Goal: Task Accomplishment & Management: Use online tool/utility

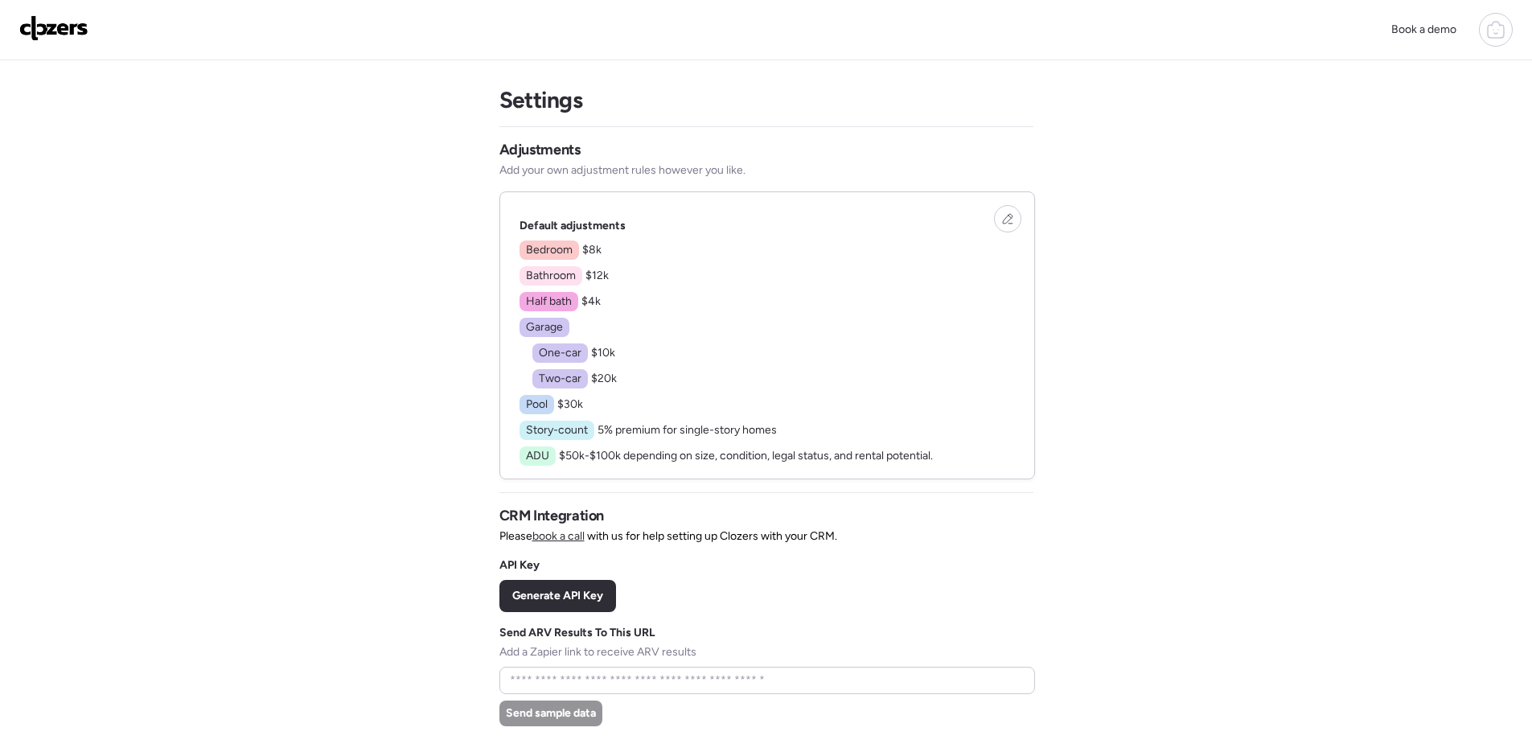
click at [43, 27] on img at bounding box center [53, 28] width 69 height 26
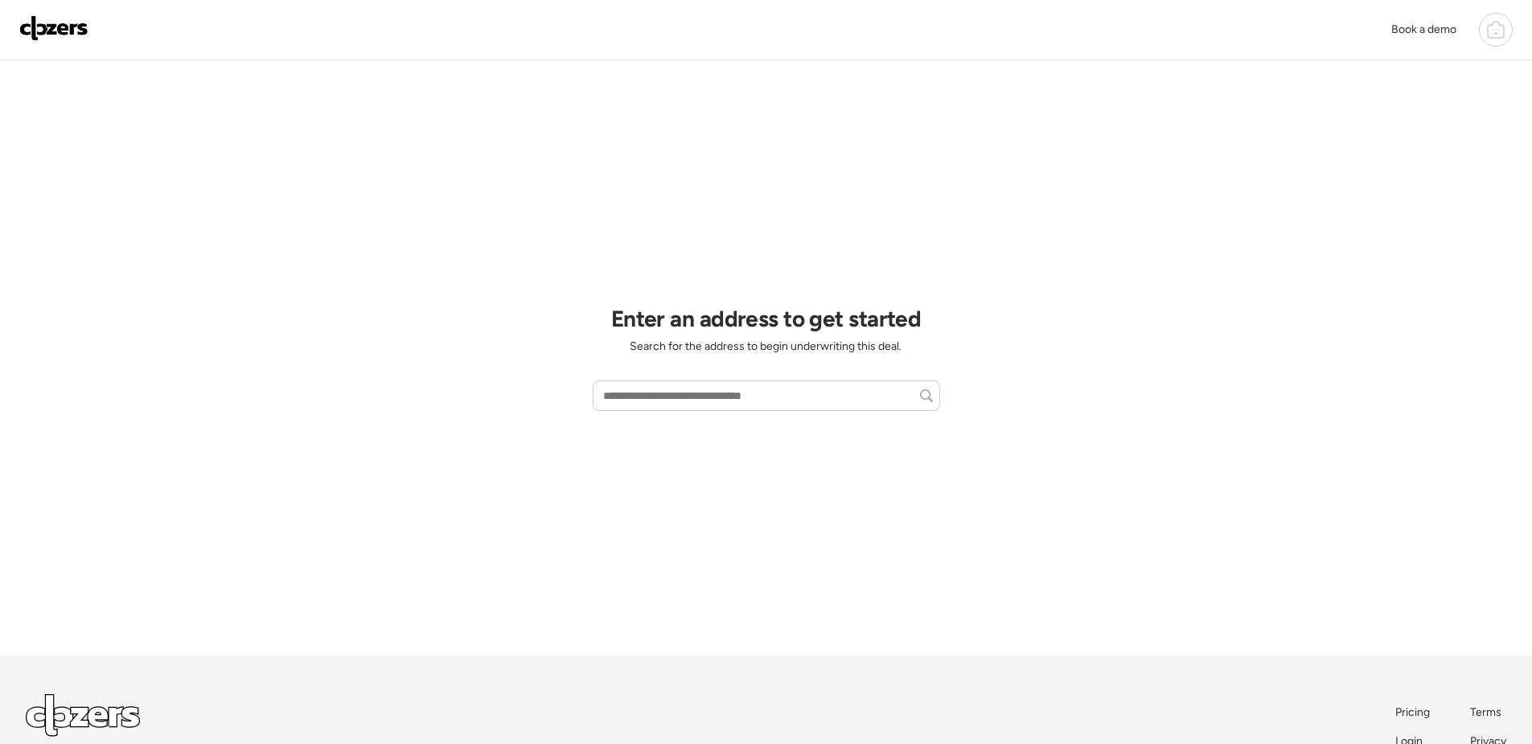
click at [1493, 32] on icon at bounding box center [1495, 29] width 19 height 19
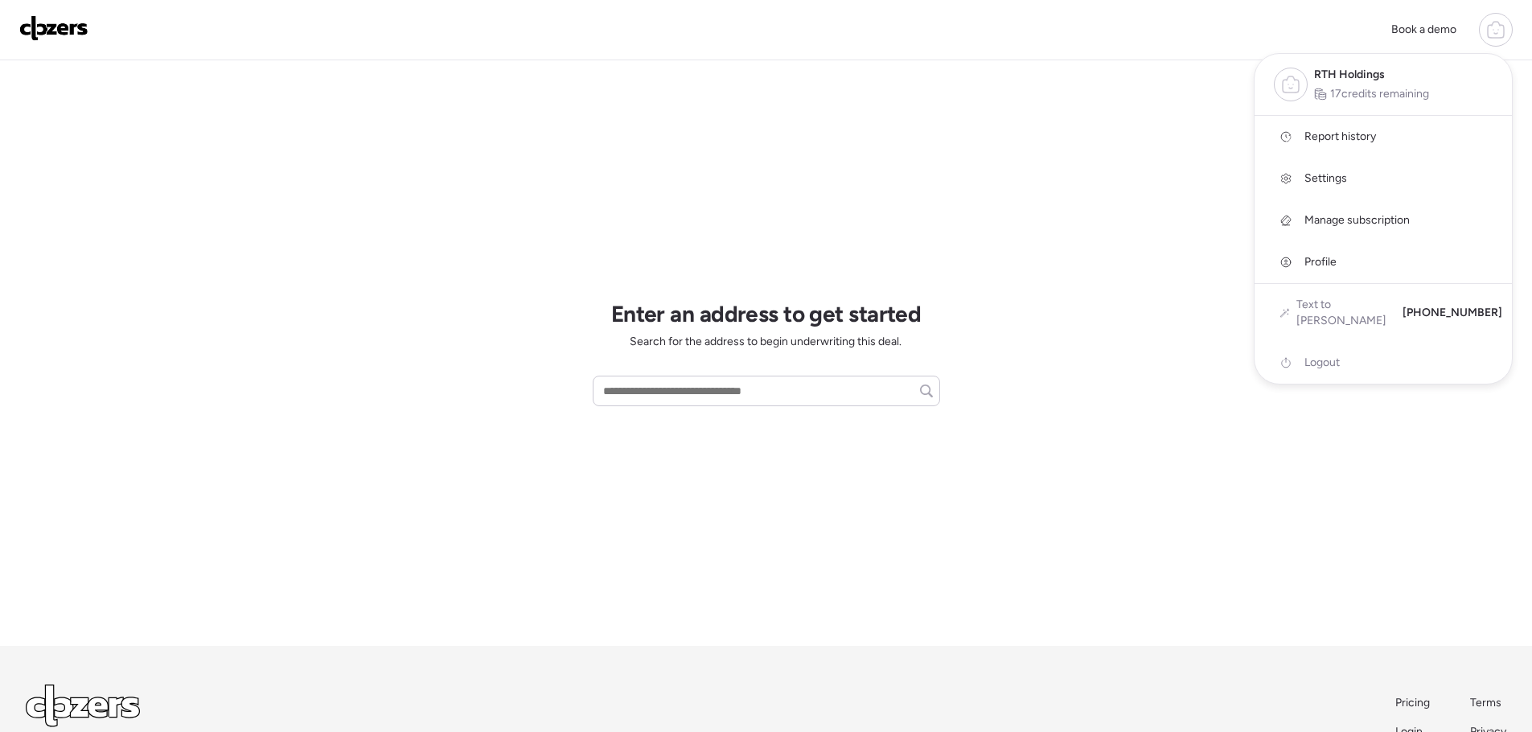
click at [1330, 138] on span "Report history" at bounding box center [1340, 137] width 72 height 16
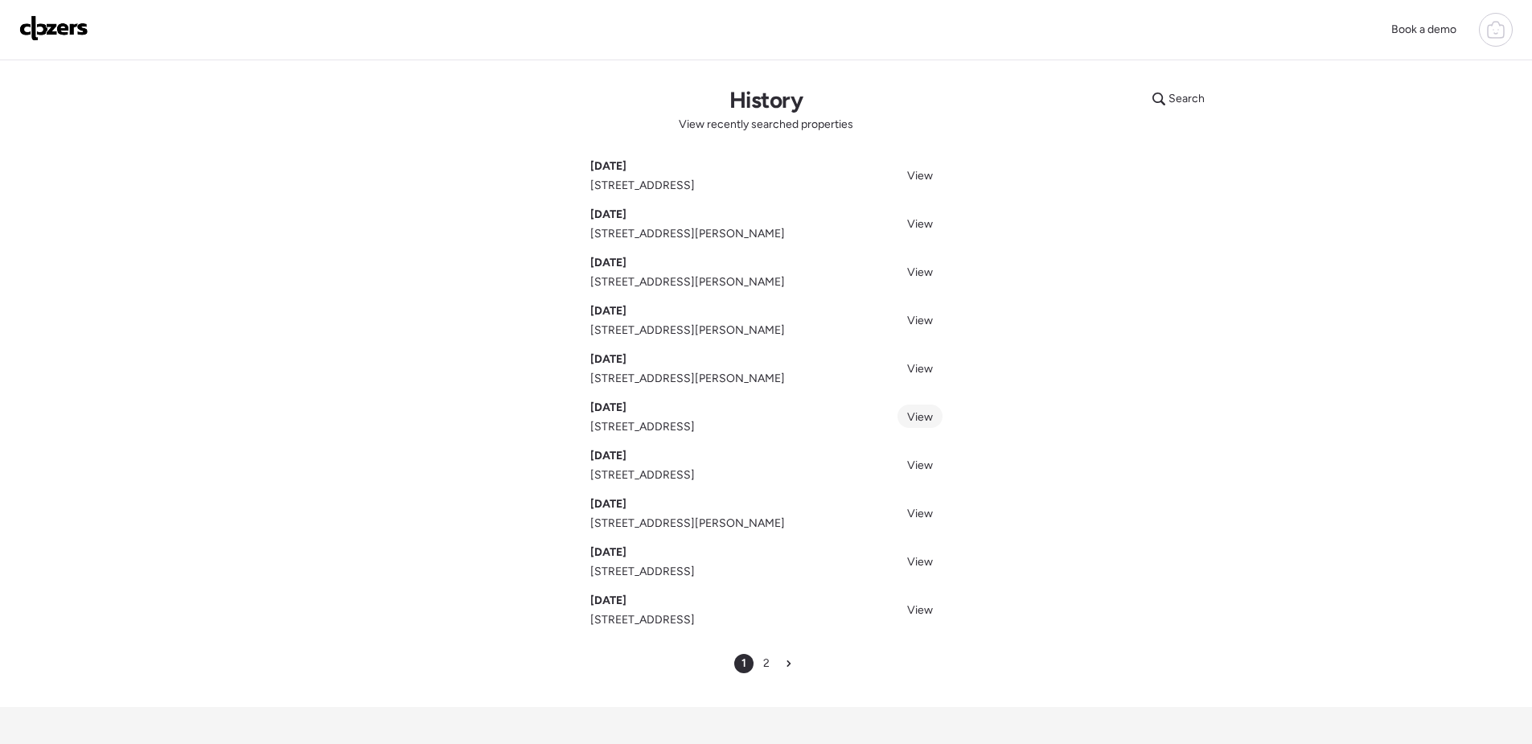
click at [922, 418] on span "View" at bounding box center [920, 417] width 26 height 14
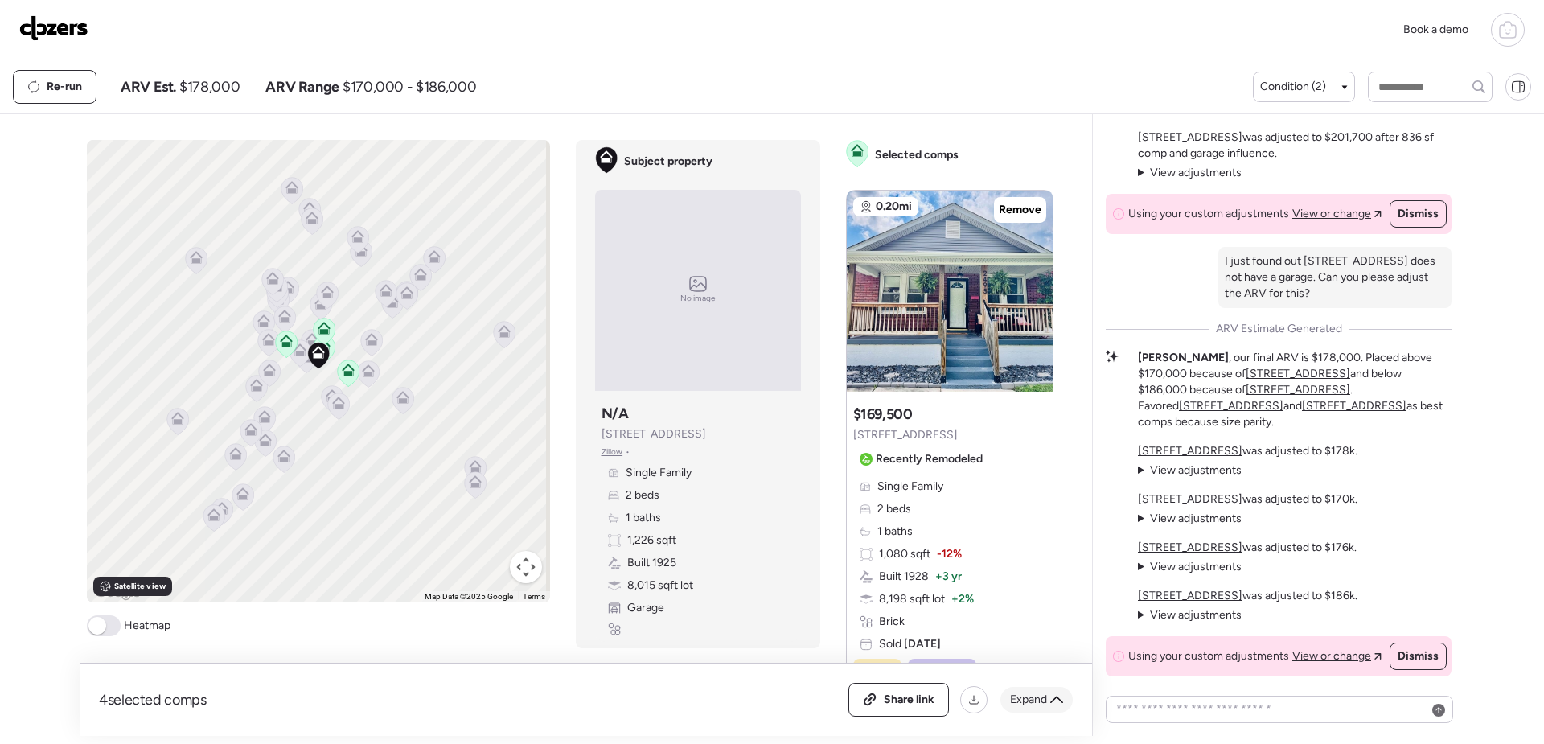
click at [1057, 694] on icon at bounding box center [1056, 699] width 13 height 13
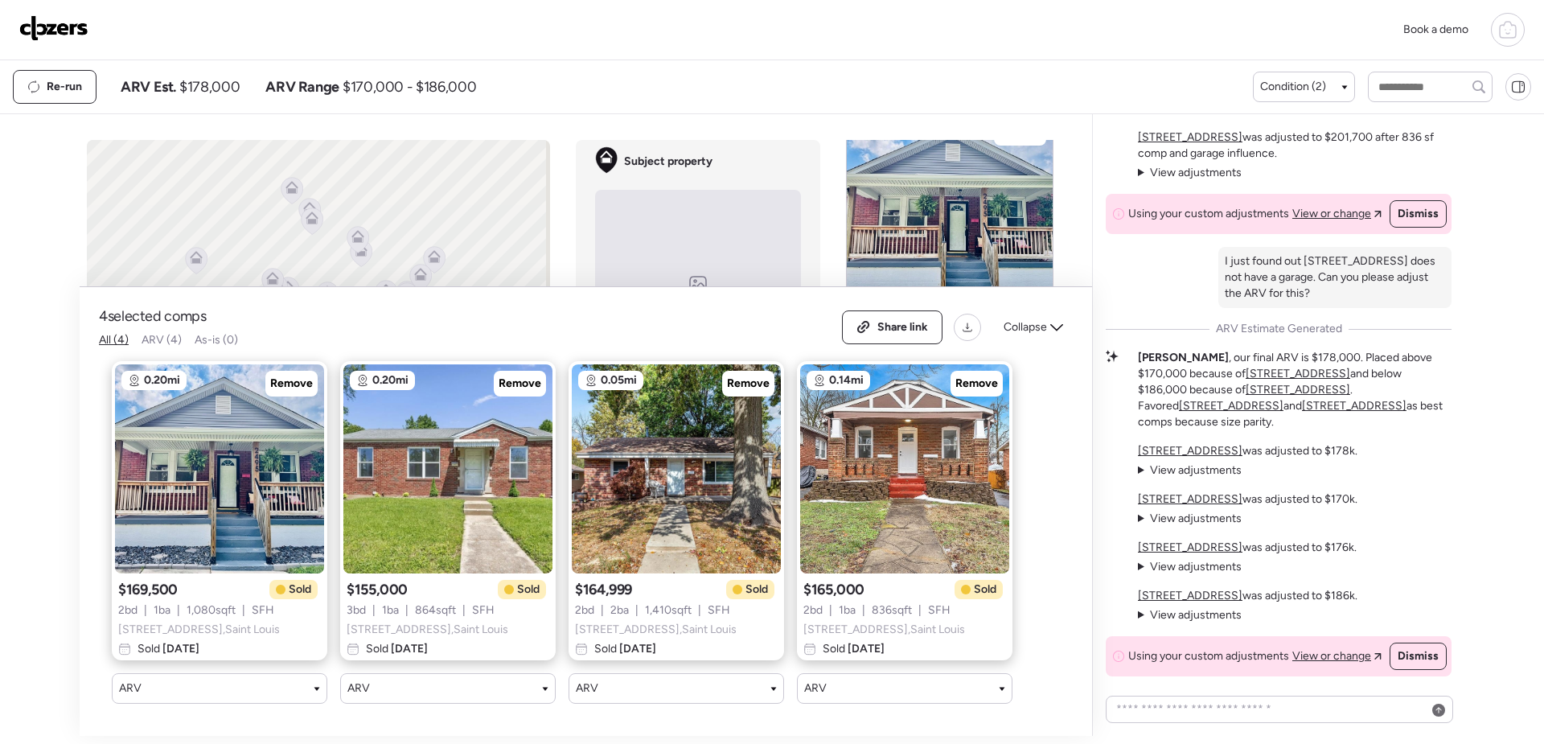
scroll to position [80, 0]
click at [1050, 321] on icon at bounding box center [1056, 327] width 13 height 13
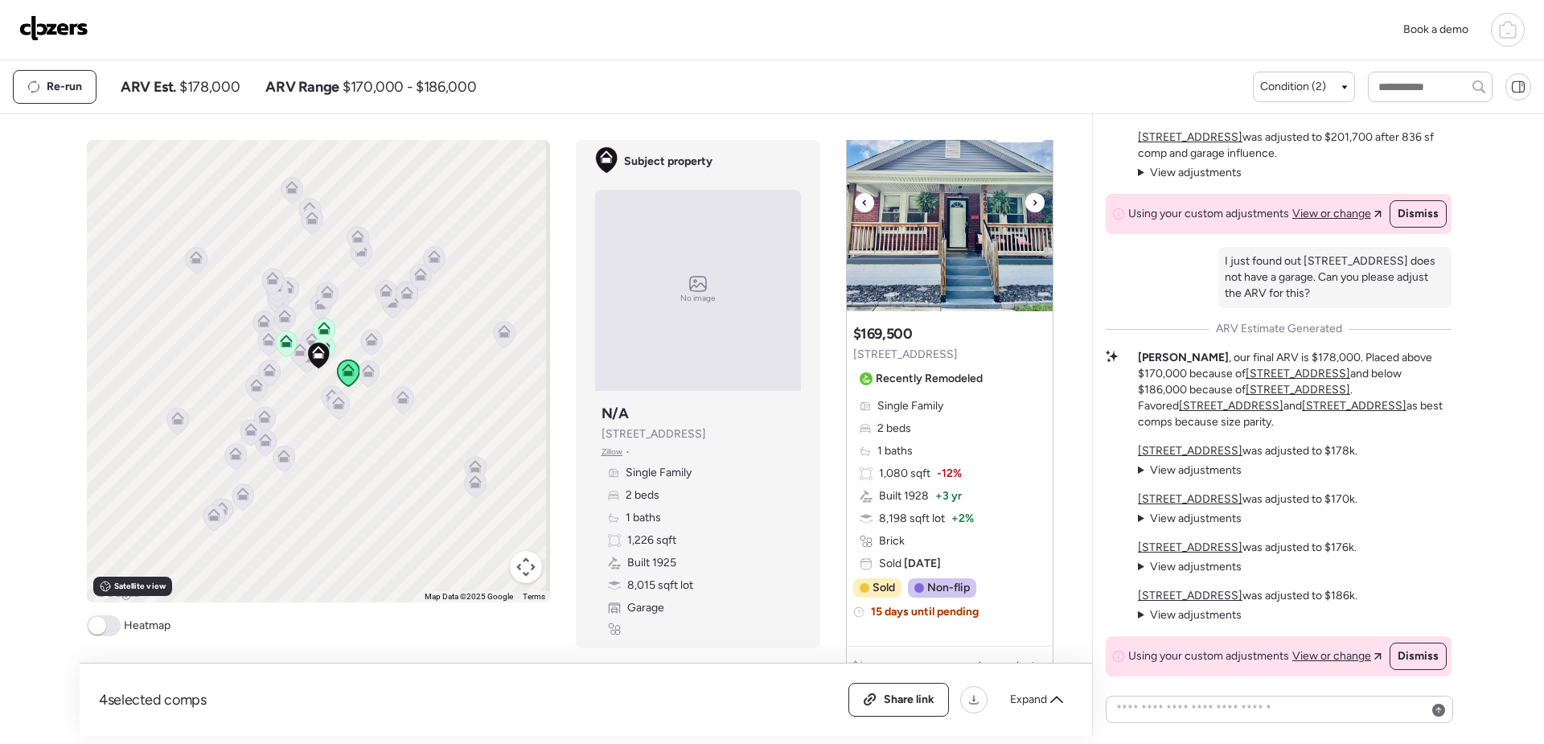
click at [966, 281] on img at bounding box center [950, 210] width 206 height 201
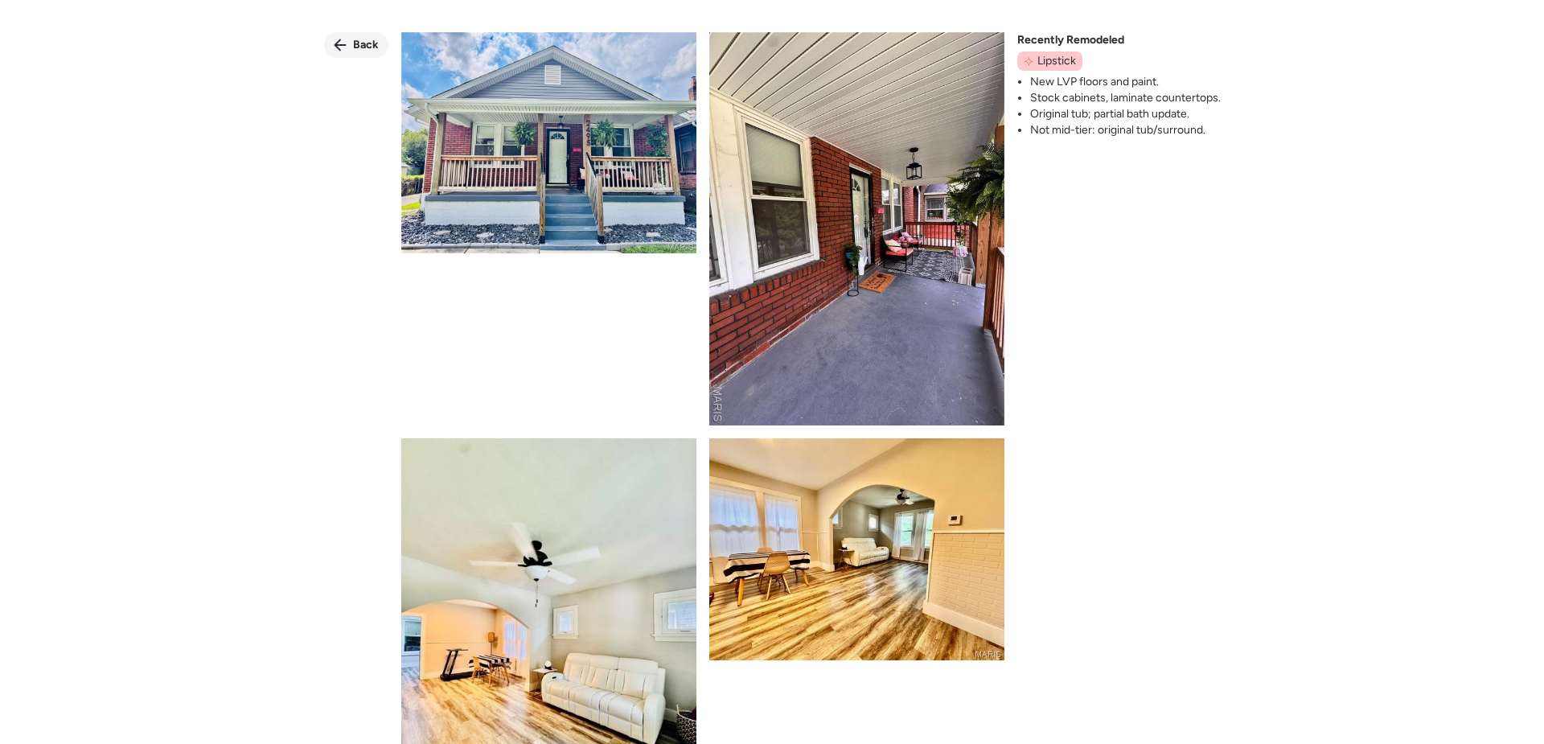
click at [369, 56] on div "Back" at bounding box center [356, 45] width 64 height 26
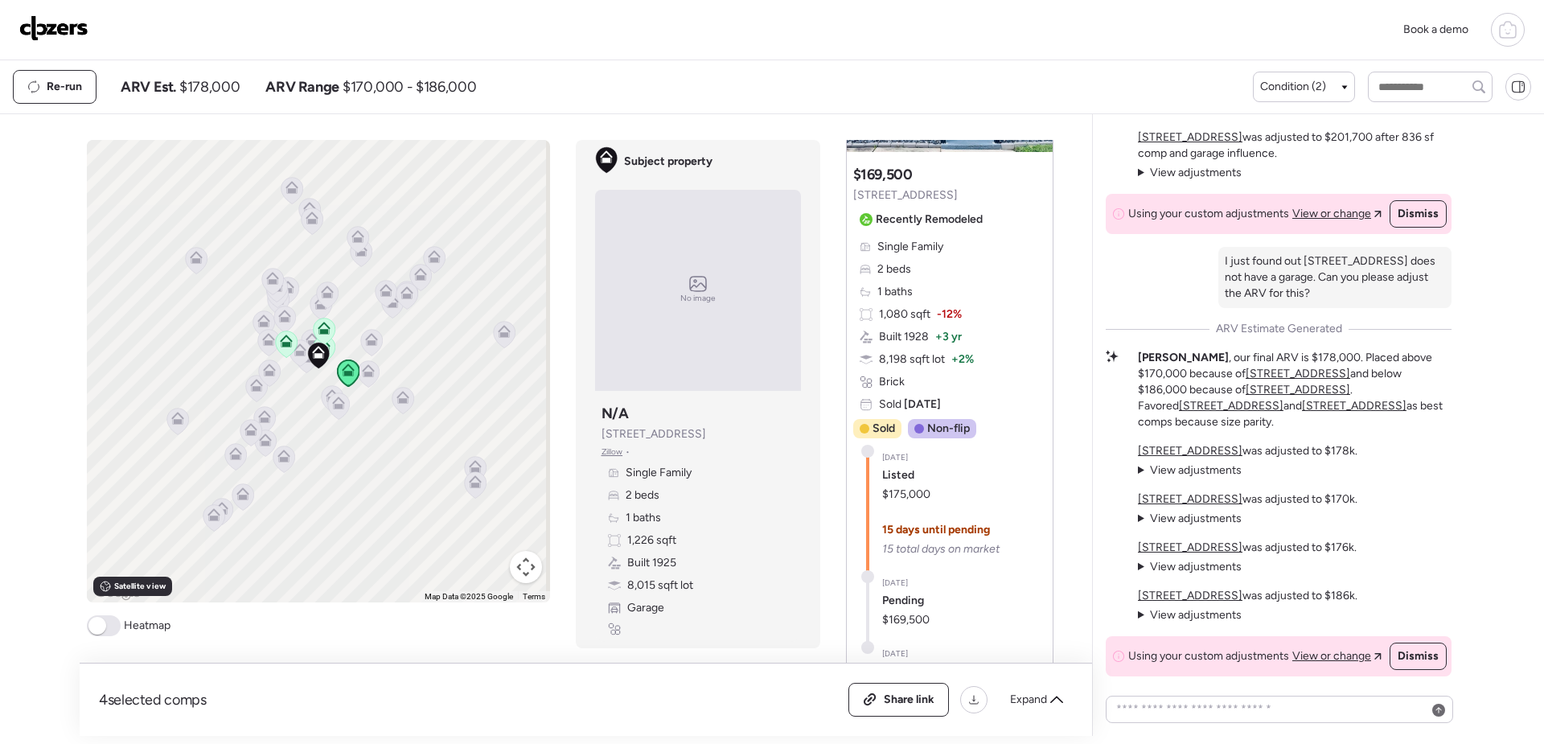
scroll to position [241, 0]
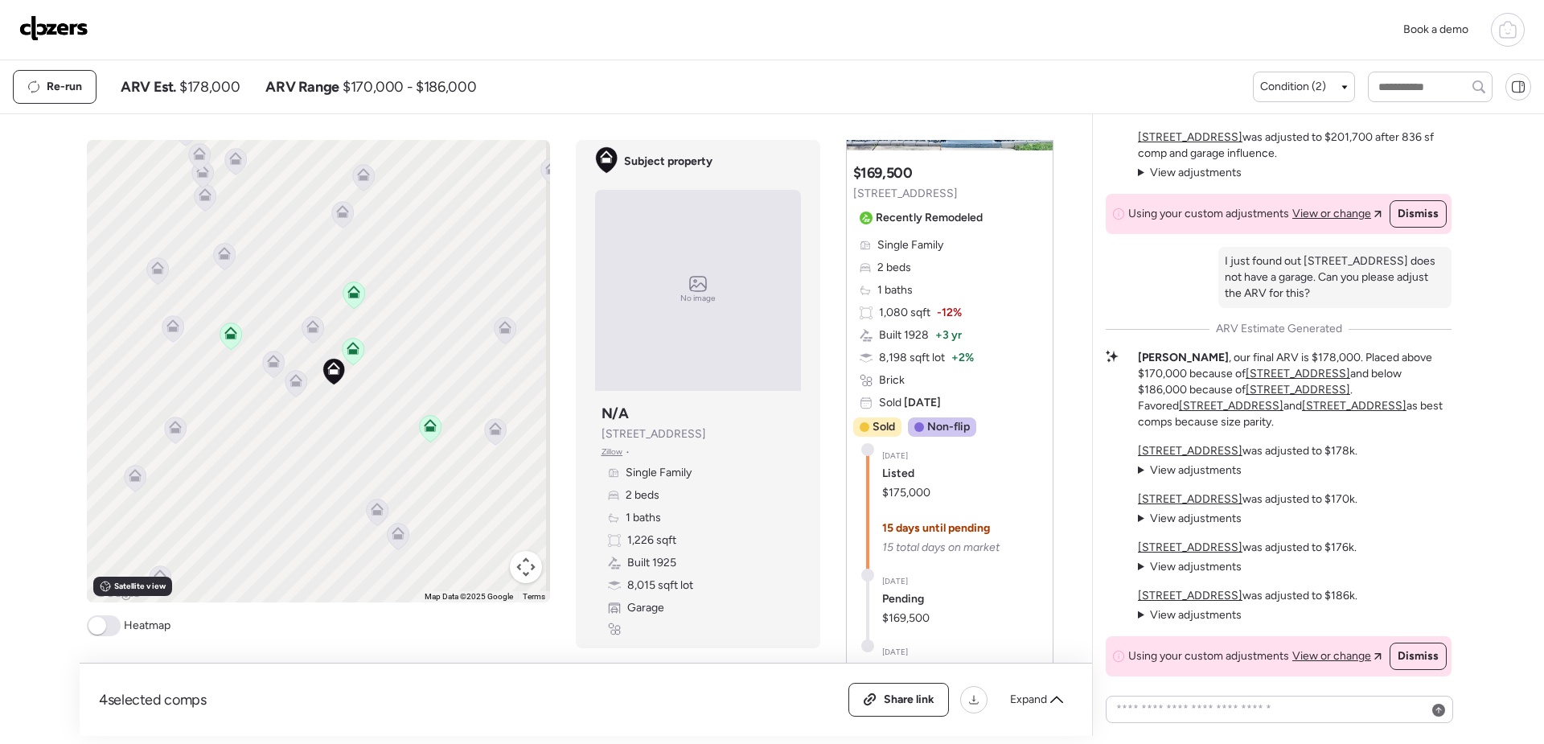
drag, startPoint x: 351, startPoint y: 327, endPoint x: 365, endPoint y: 328, distance: 13.7
click at [428, 321] on div "To activate drag with keyboard, press Alt + Enter. Once in keyboard drag state,…" at bounding box center [318, 371] width 463 height 462
click at [308, 330] on icon at bounding box center [319, 326] width 22 height 27
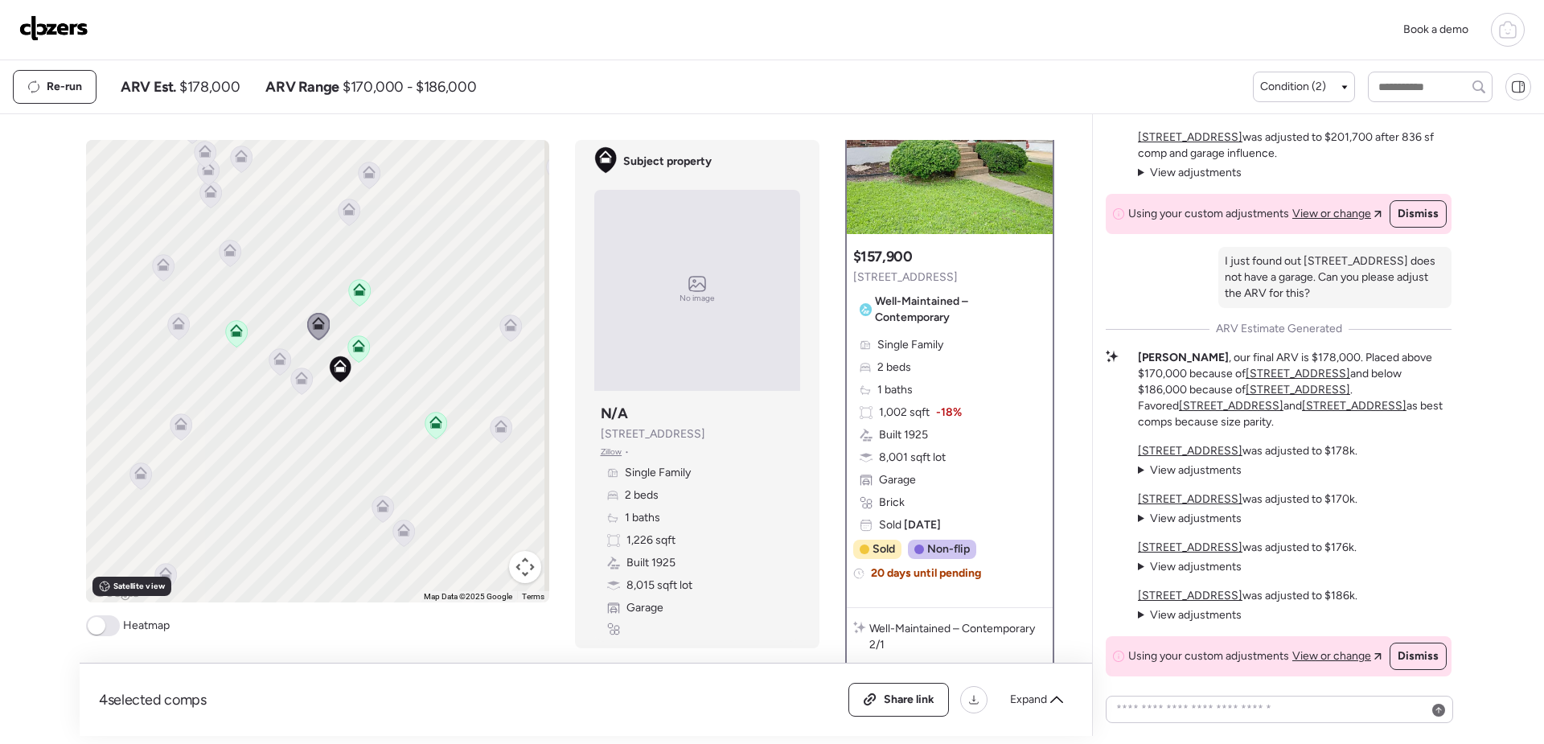
scroll to position [0, 0]
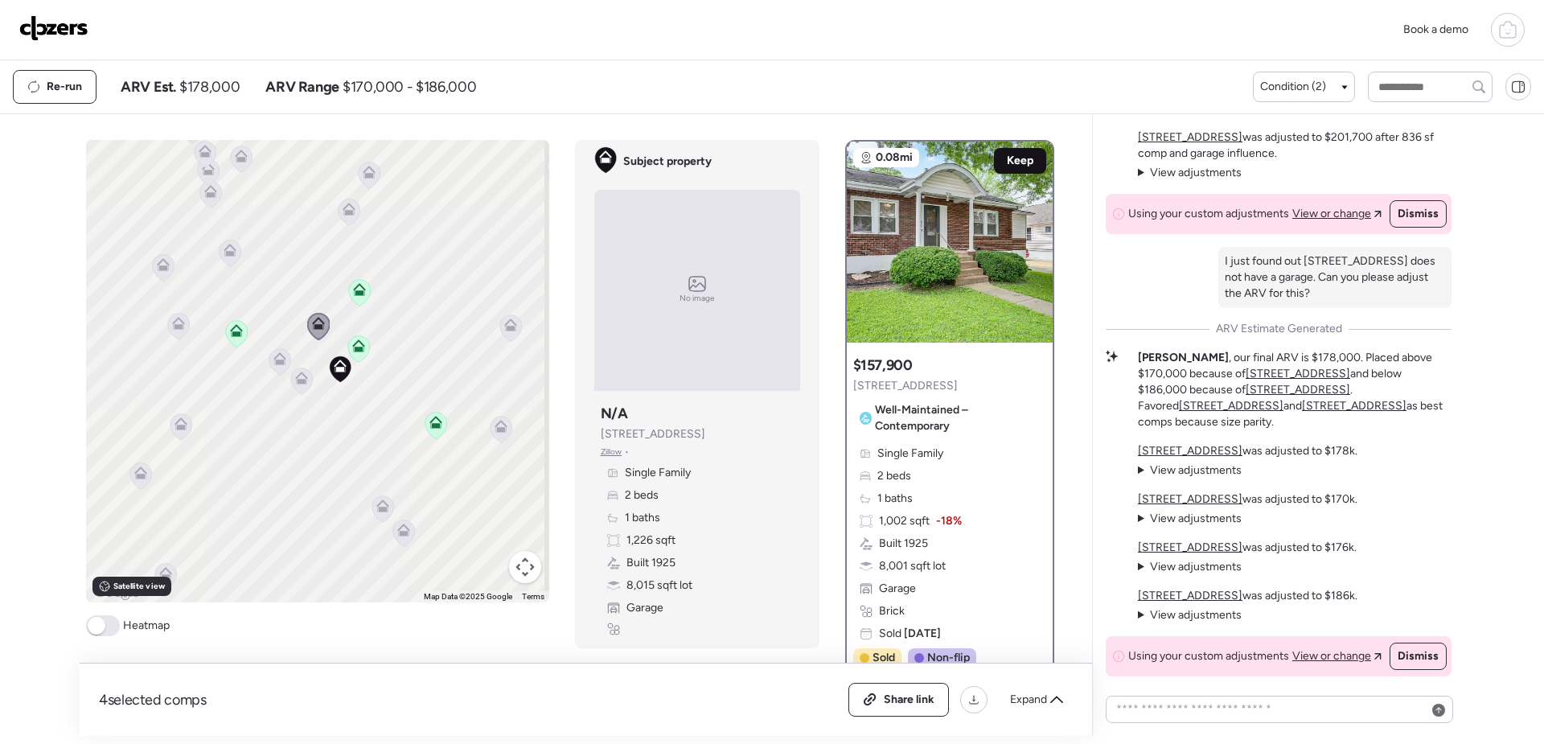
click at [1015, 160] on span "Keep" at bounding box center [1020, 161] width 27 height 16
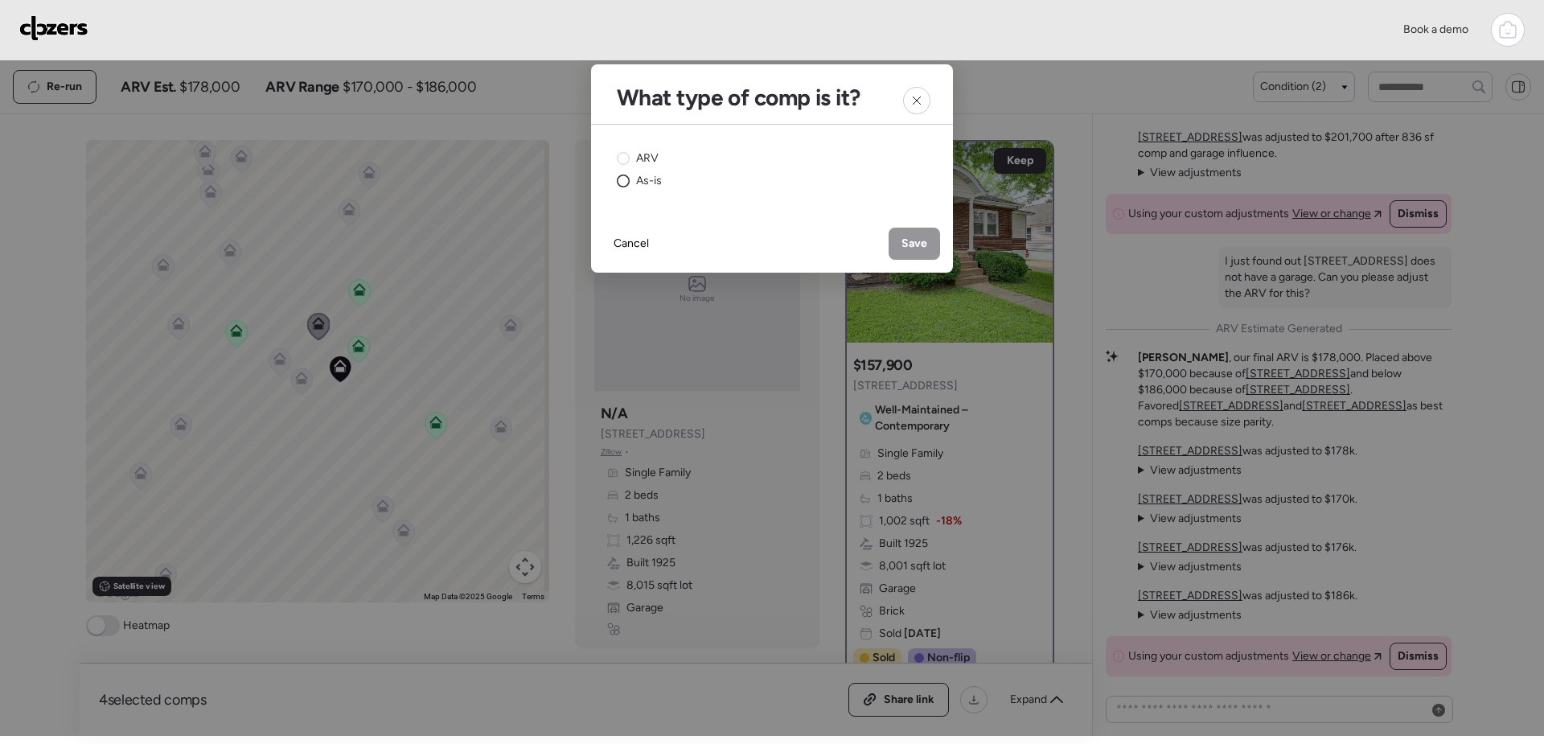
drag, startPoint x: 618, startPoint y: 178, endPoint x: 655, endPoint y: 188, distance: 38.4
click at [618, 179] on icon at bounding box center [623, 180] width 13 height 13
click at [922, 240] on span "Save" at bounding box center [914, 244] width 26 height 16
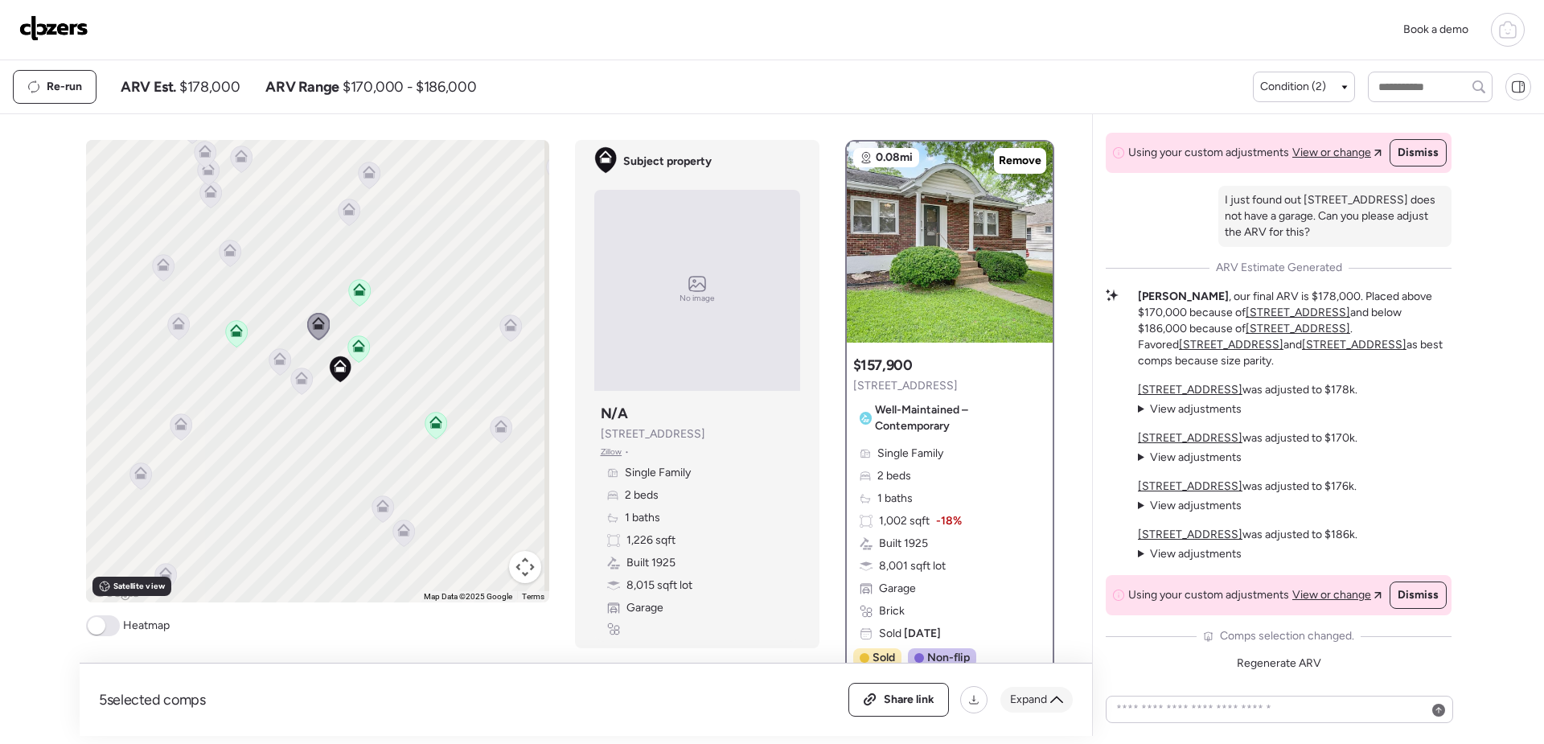
click at [1049, 700] on div "Expand" at bounding box center [1036, 700] width 72 height 26
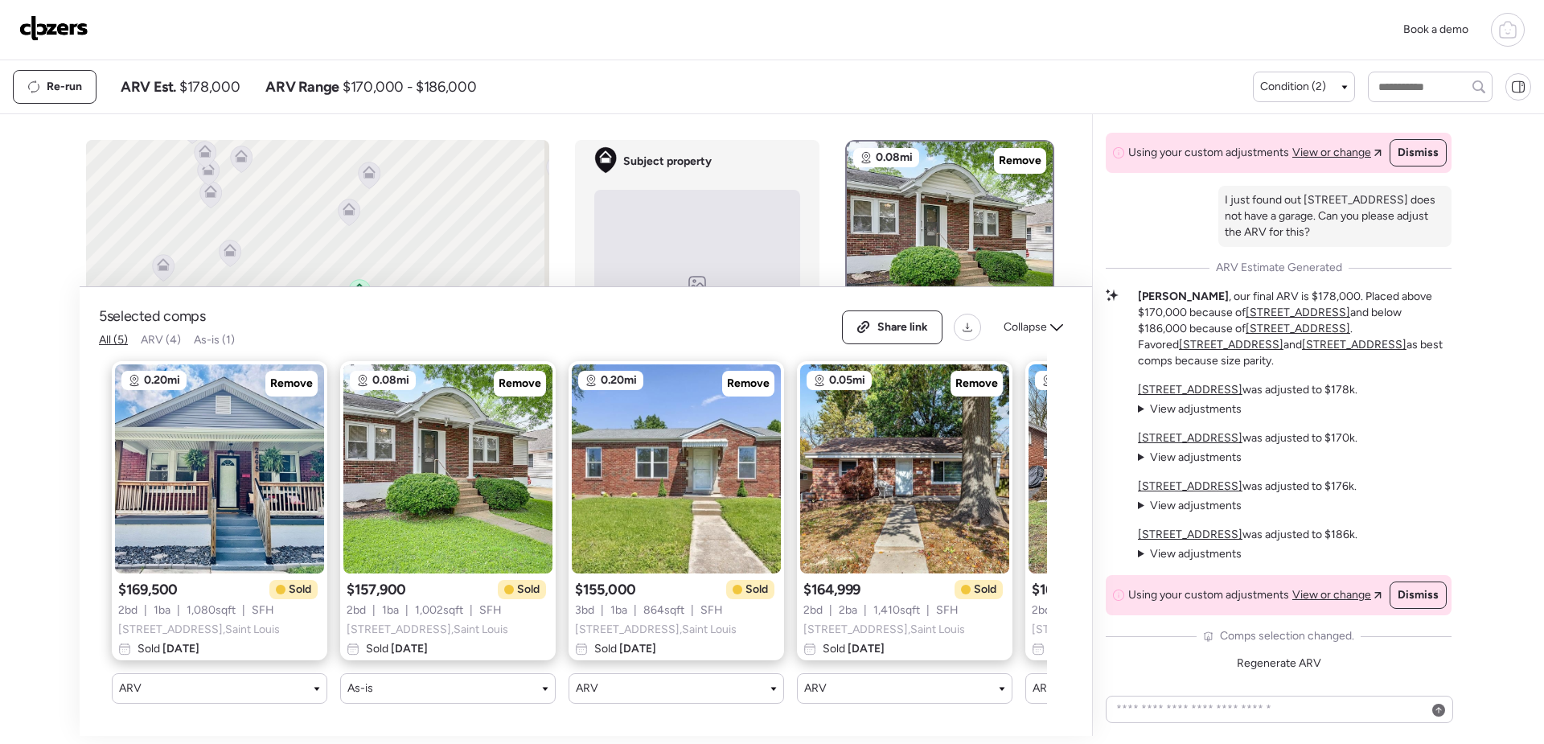
click at [214, 333] on span "As-is (1)" at bounding box center [214, 340] width 41 height 14
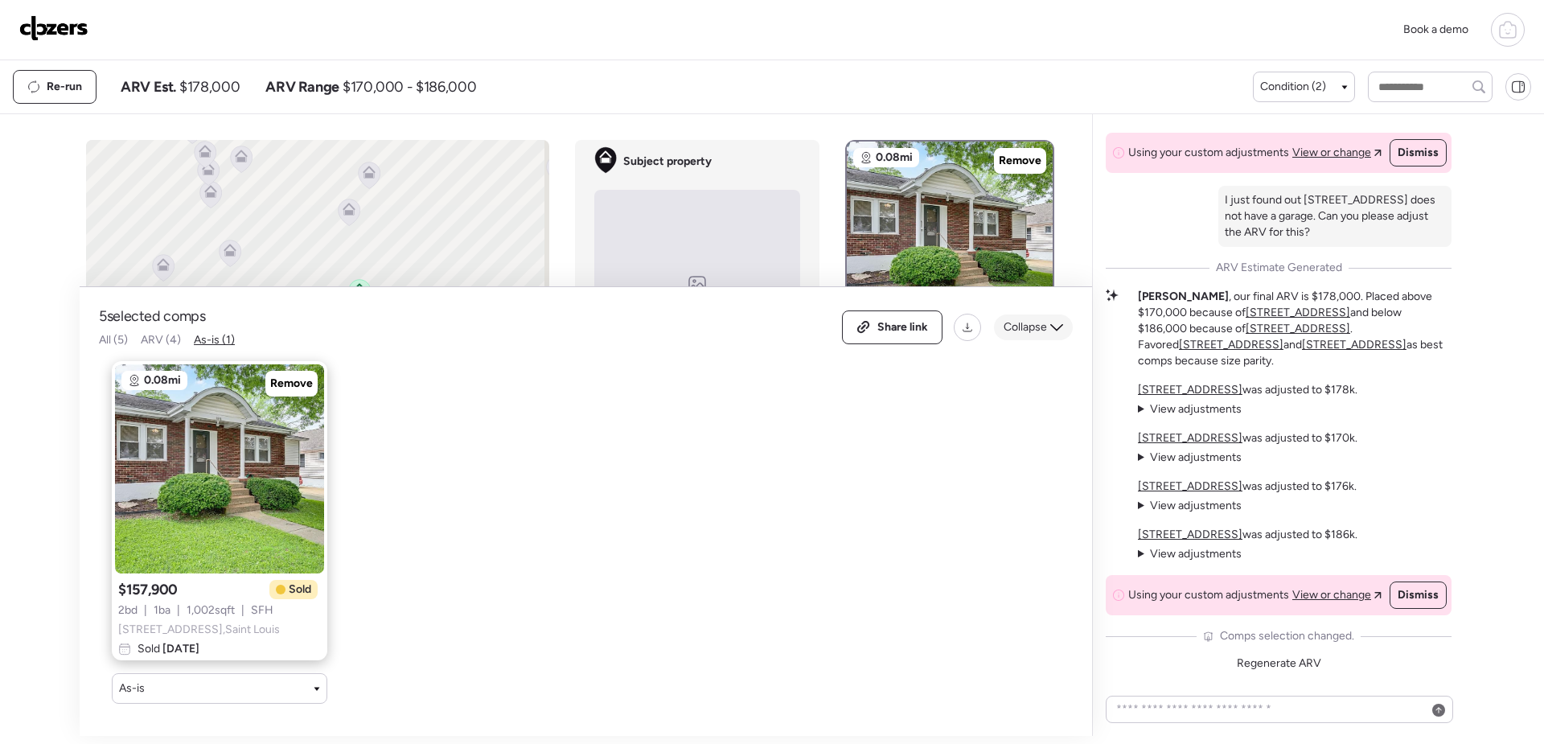
click at [1054, 321] on icon at bounding box center [1056, 327] width 13 height 13
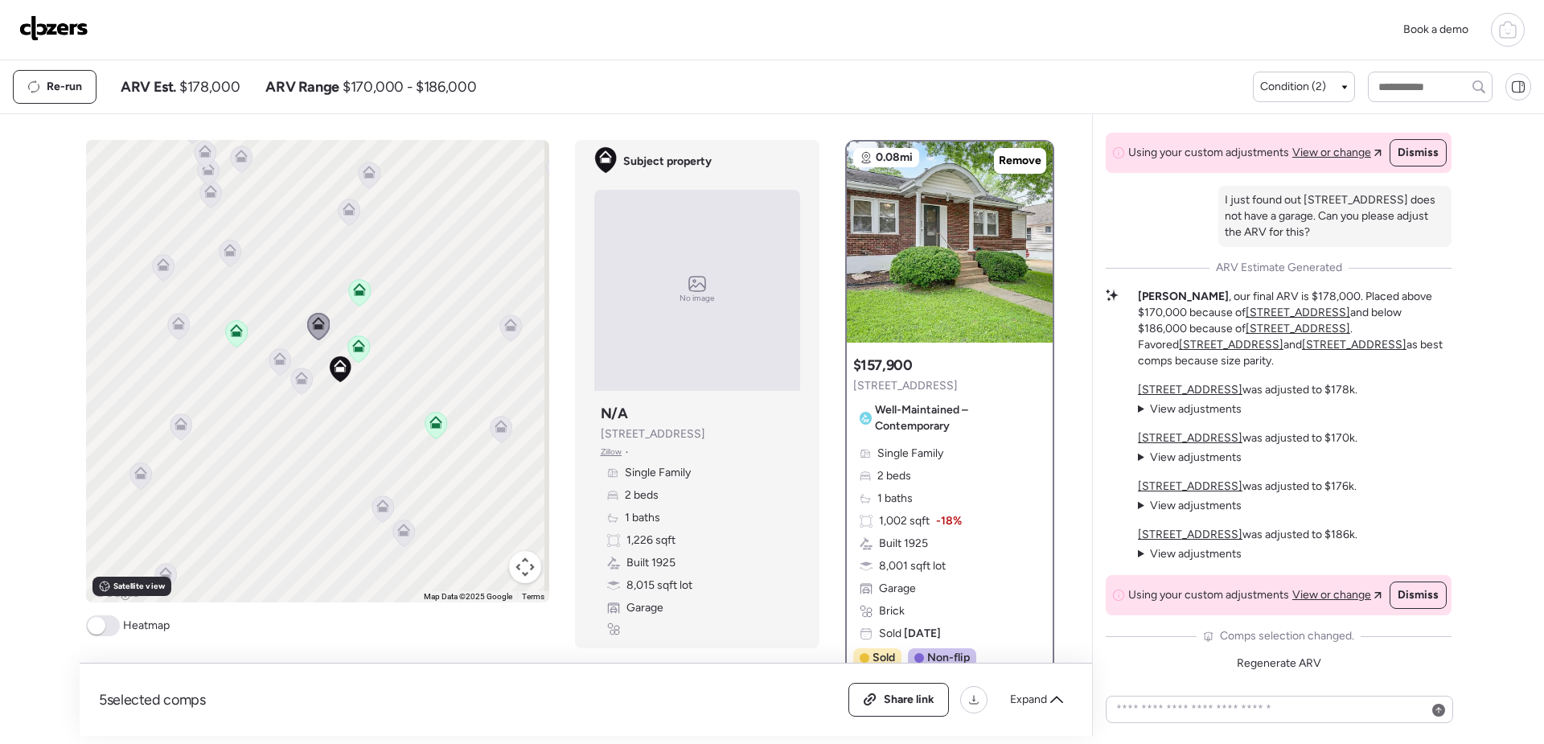
click at [356, 346] on icon at bounding box center [358, 345] width 13 height 13
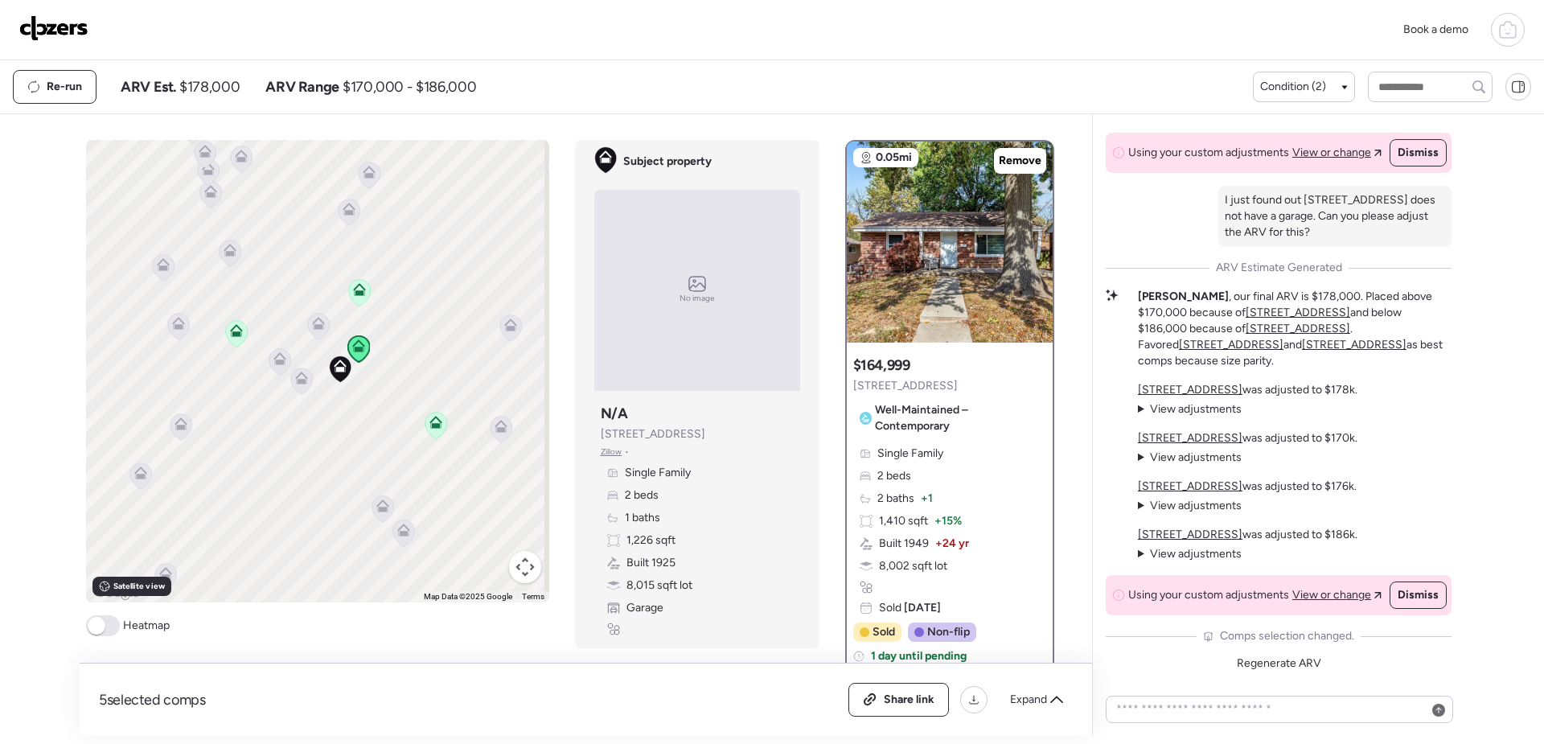
click at [356, 294] on icon at bounding box center [359, 292] width 10 height 5
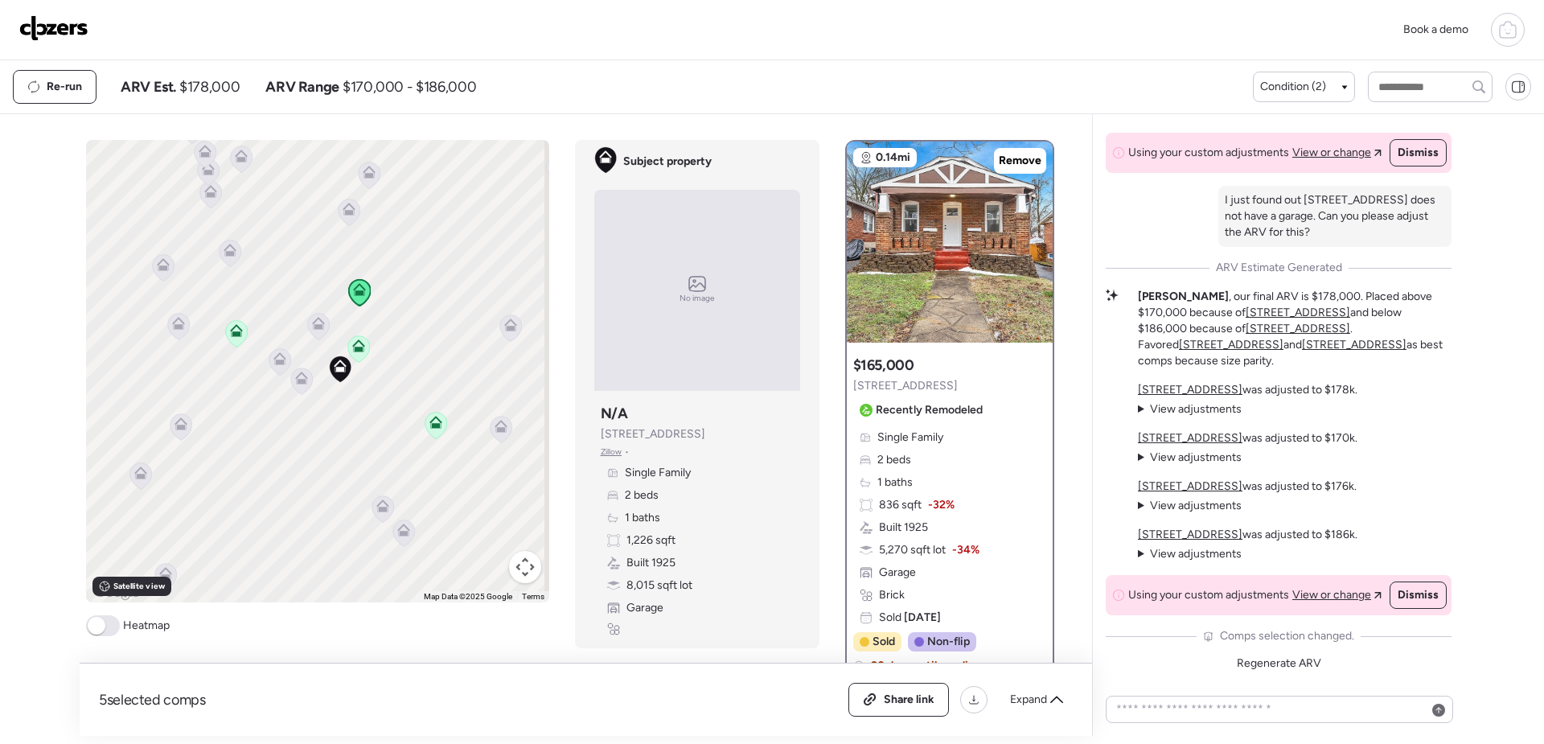
click at [298, 386] on icon at bounding box center [301, 380] width 22 height 27
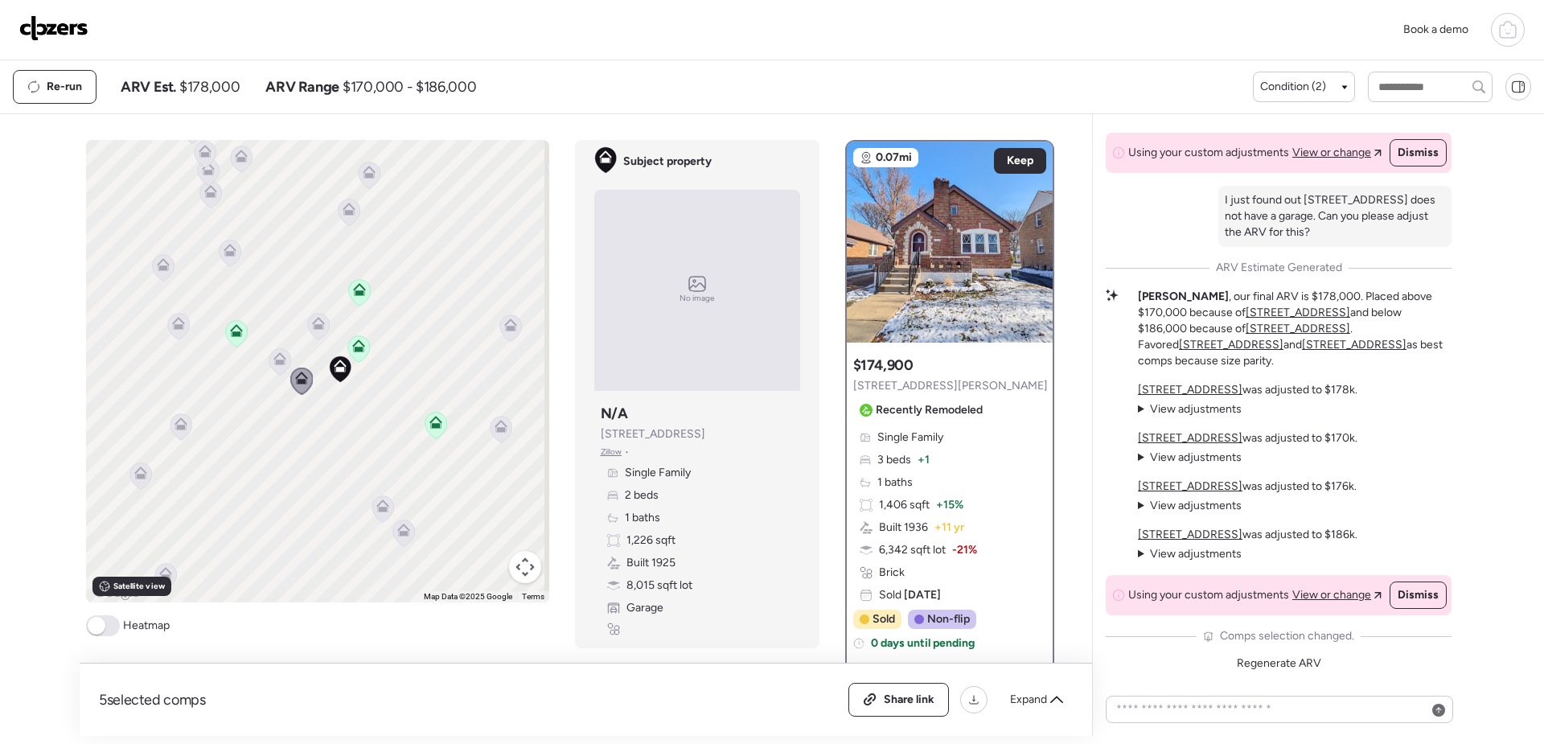
click at [378, 505] on icon at bounding box center [382, 505] width 13 height 13
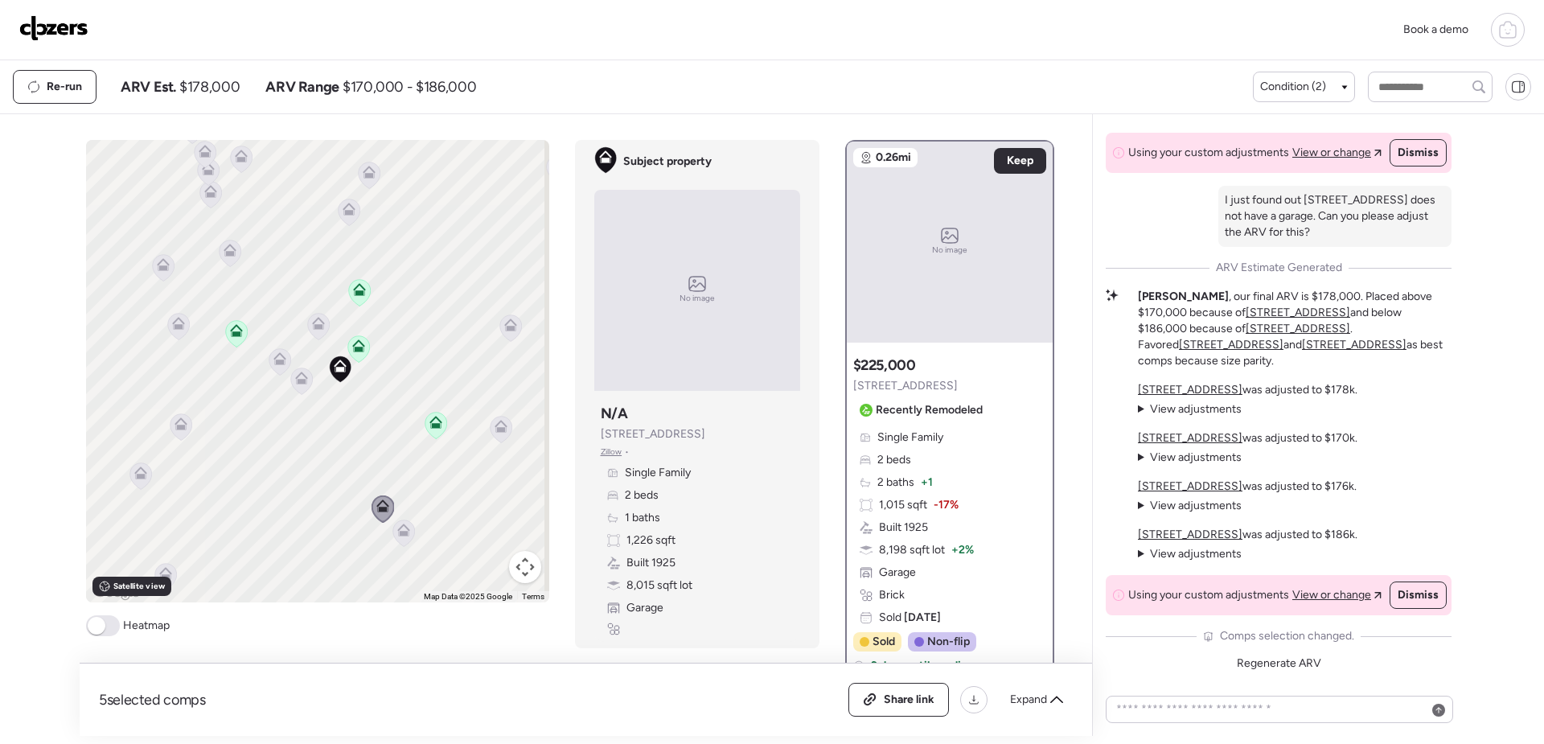
click at [399, 533] on icon at bounding box center [403, 533] width 10 height 5
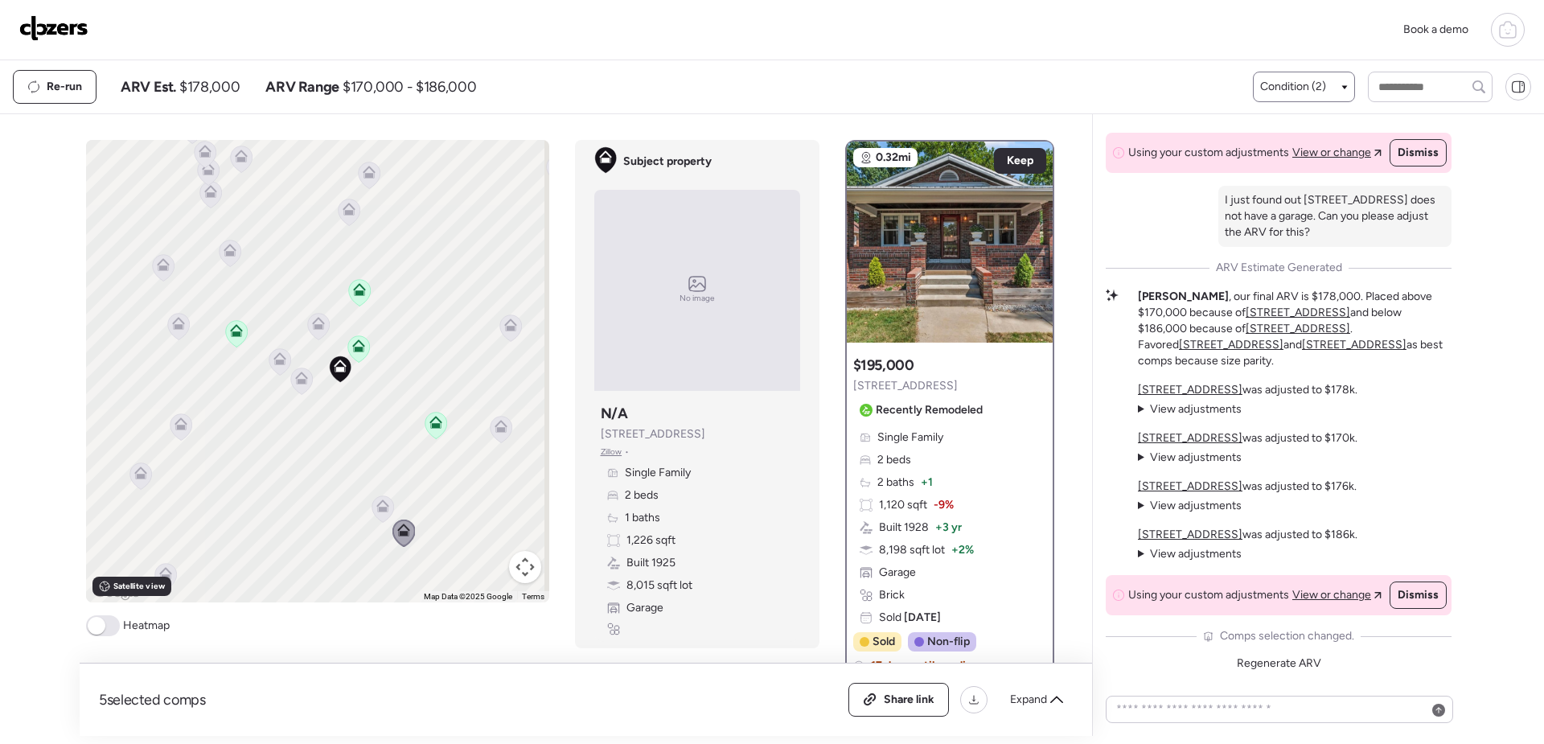
click at [1326, 94] on div "Condition (2)" at bounding box center [1303, 87] width 87 height 16
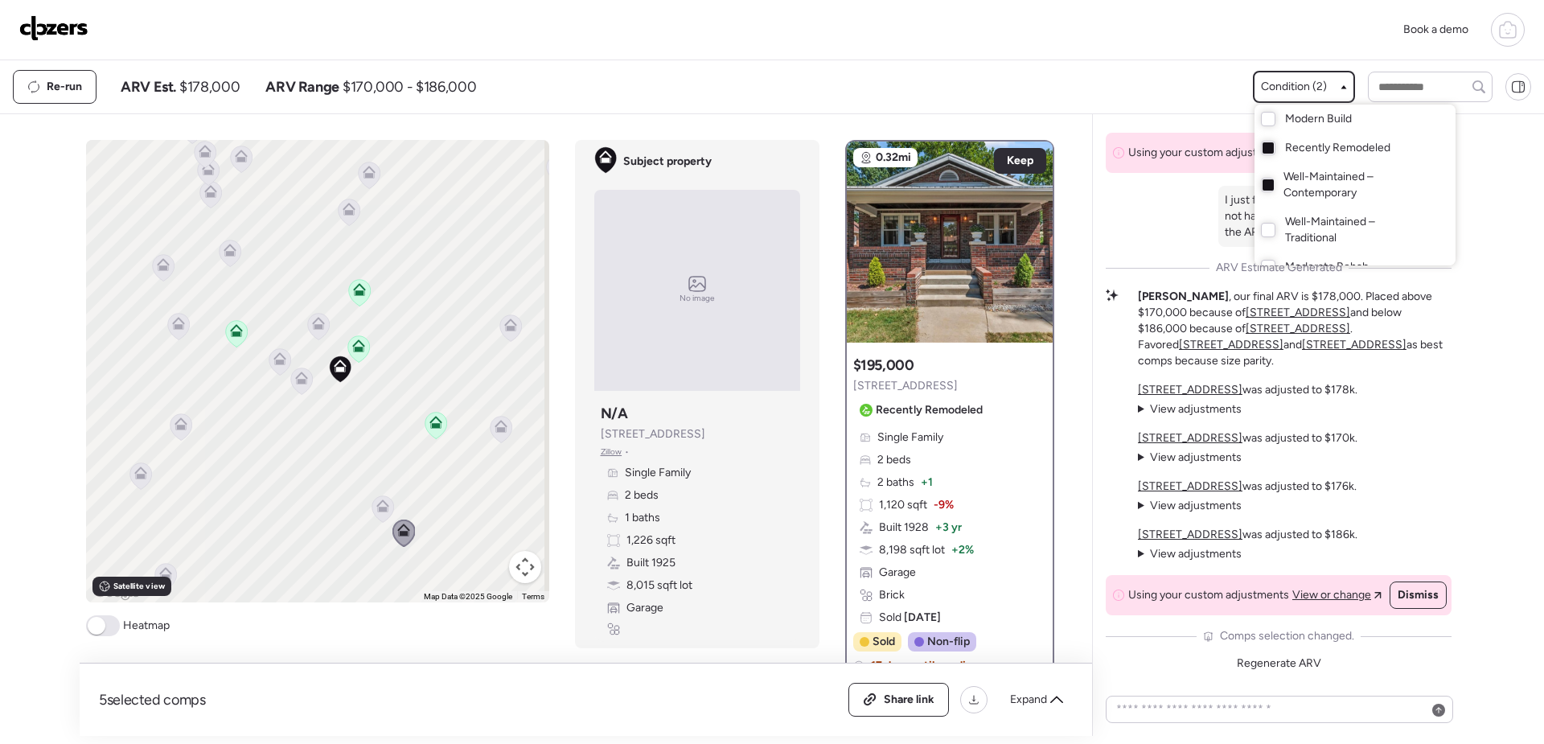
click at [1336, 147] on span "Recently Remodeled" at bounding box center [1337, 148] width 105 height 16
click at [1285, 225] on span "Well-Maintained – Traditional" at bounding box center [1354, 230] width 139 height 32
drag, startPoint x: 484, startPoint y: 485, endPoint x: 472, endPoint y: 477, distance: 14.5
click at [482, 485] on div at bounding box center [772, 327] width 1544 height 744
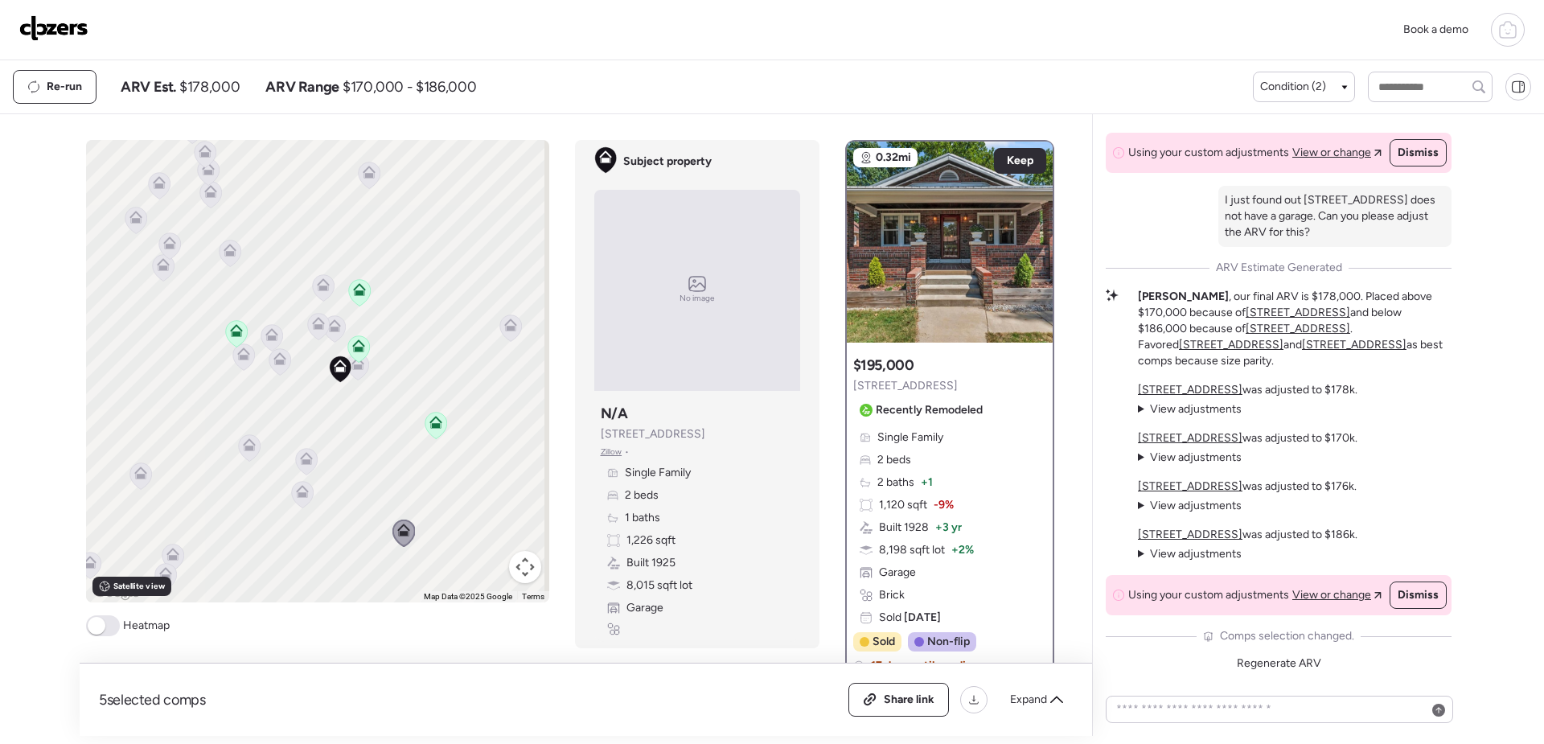
click at [436, 427] on icon at bounding box center [435, 422] width 13 height 13
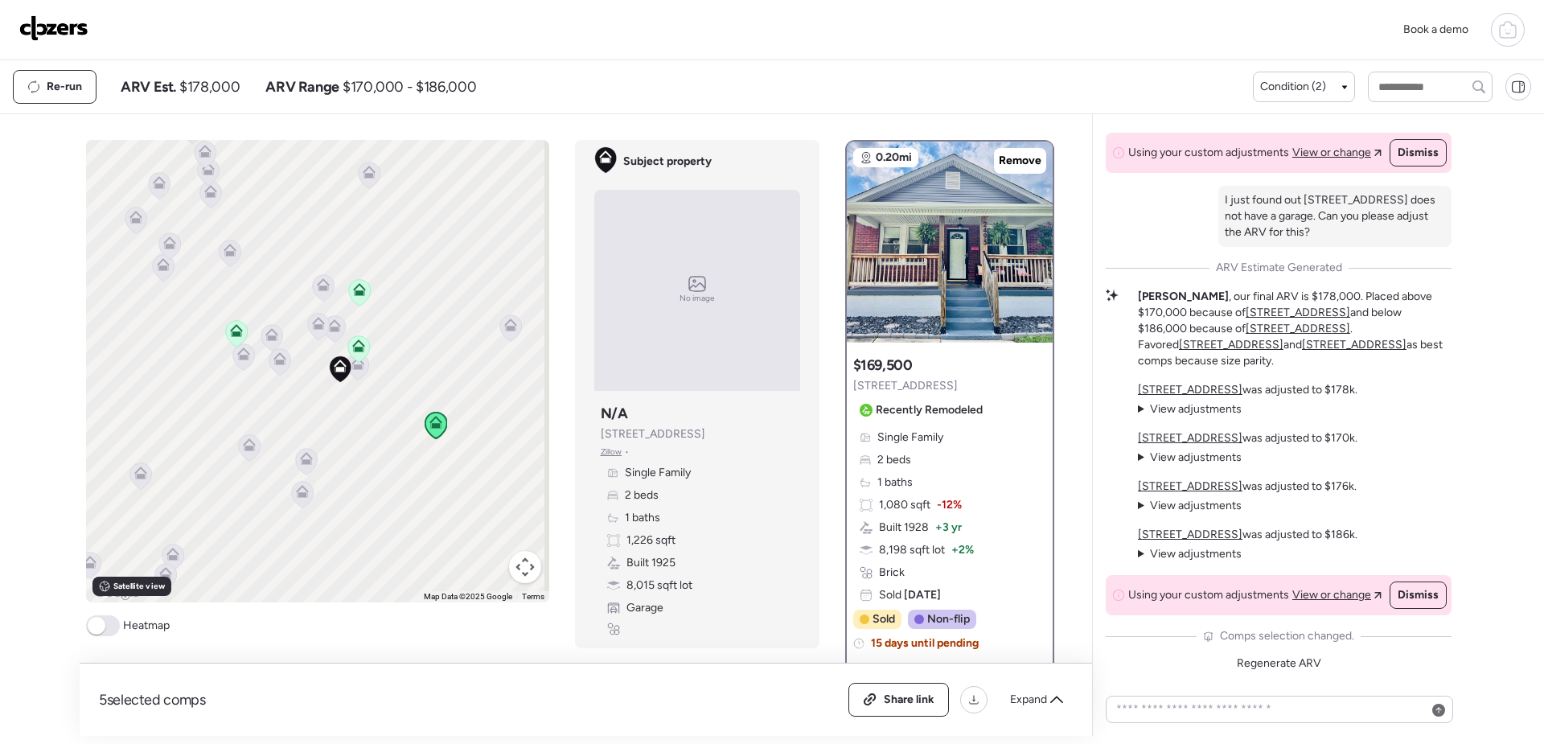
click at [352, 368] on icon at bounding box center [357, 366] width 10 height 5
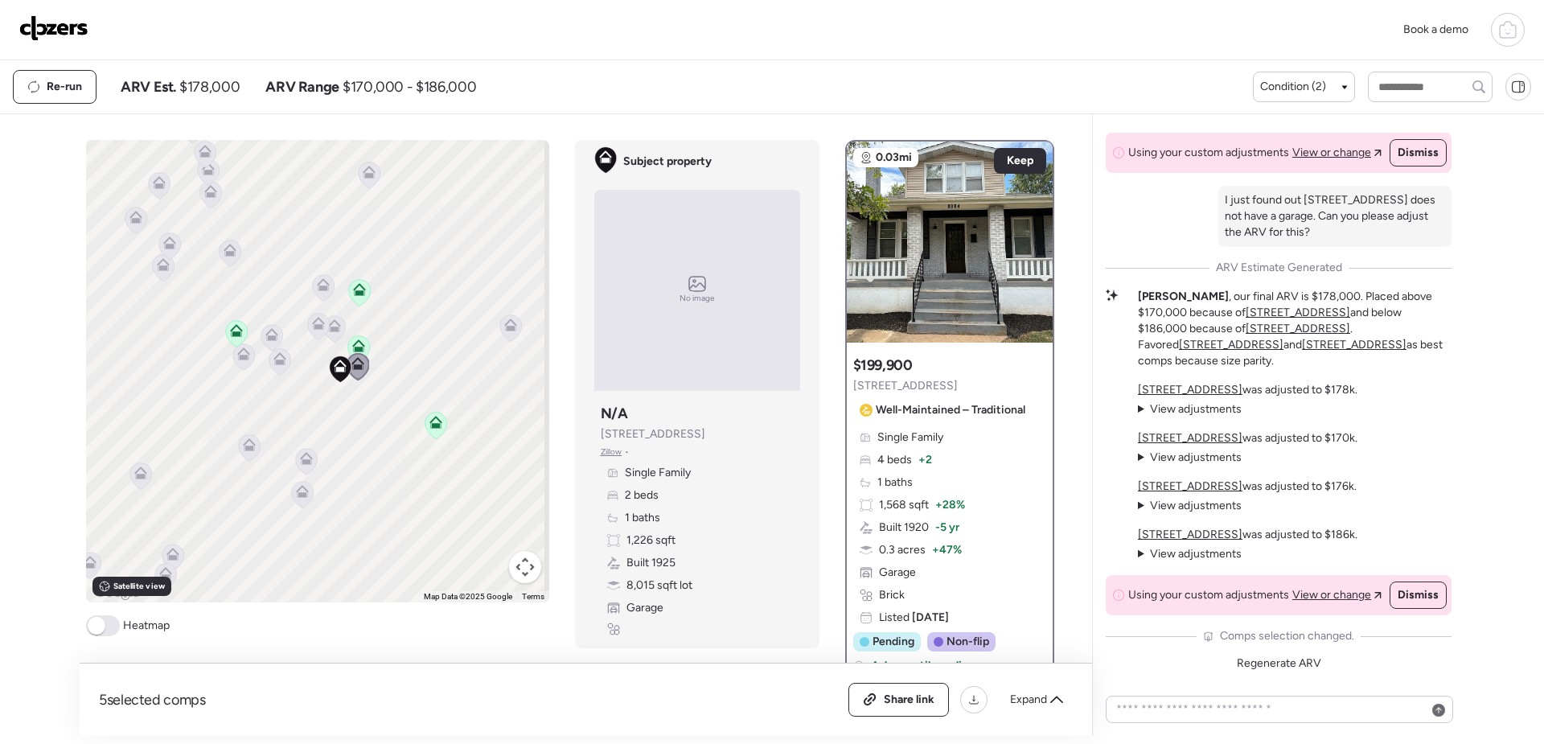
click at [331, 335] on icon at bounding box center [334, 328] width 22 height 27
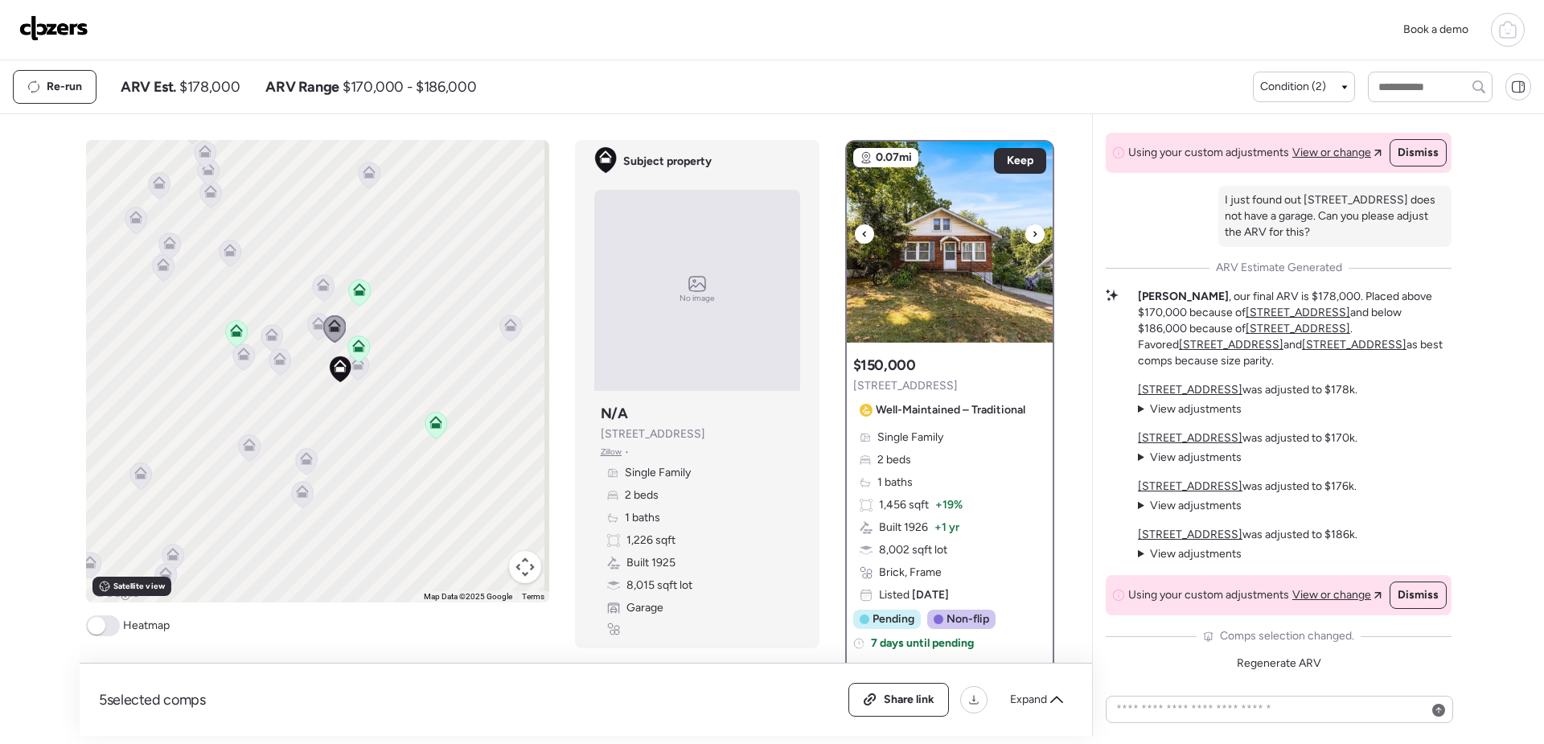
click at [923, 298] on img at bounding box center [950, 242] width 206 height 201
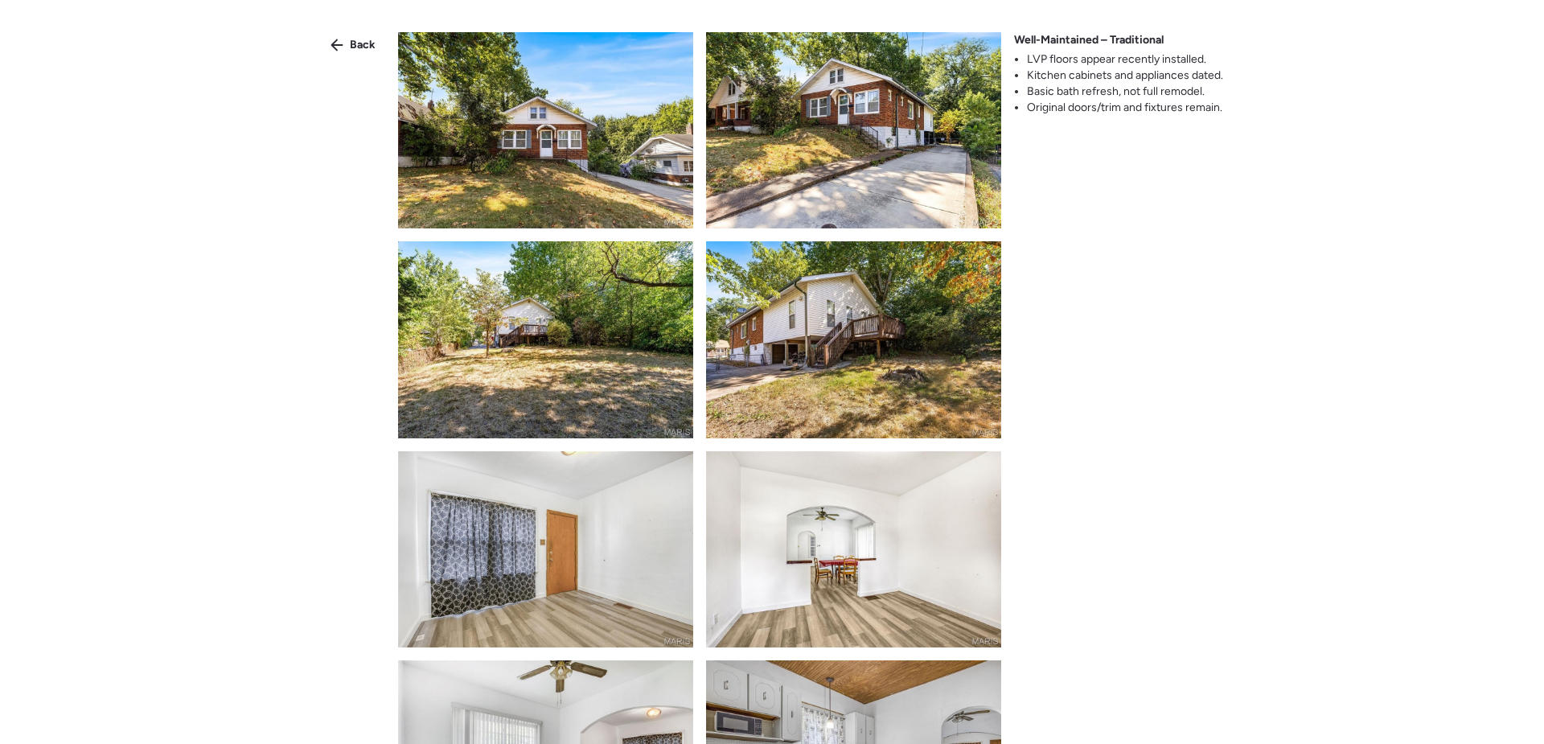
click at [560, 183] on img at bounding box center [545, 130] width 295 height 196
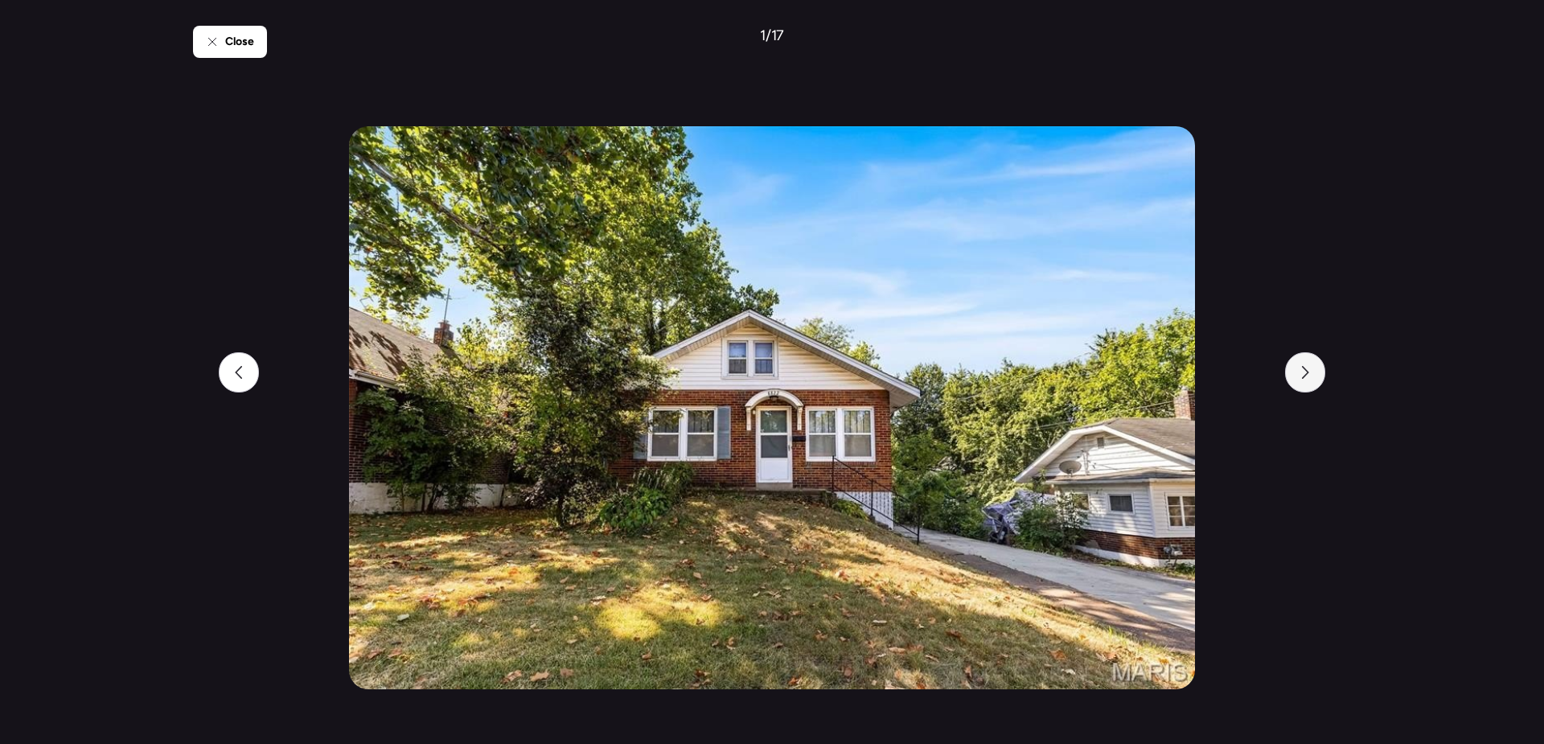
click at [1318, 379] on div at bounding box center [1305, 372] width 40 height 40
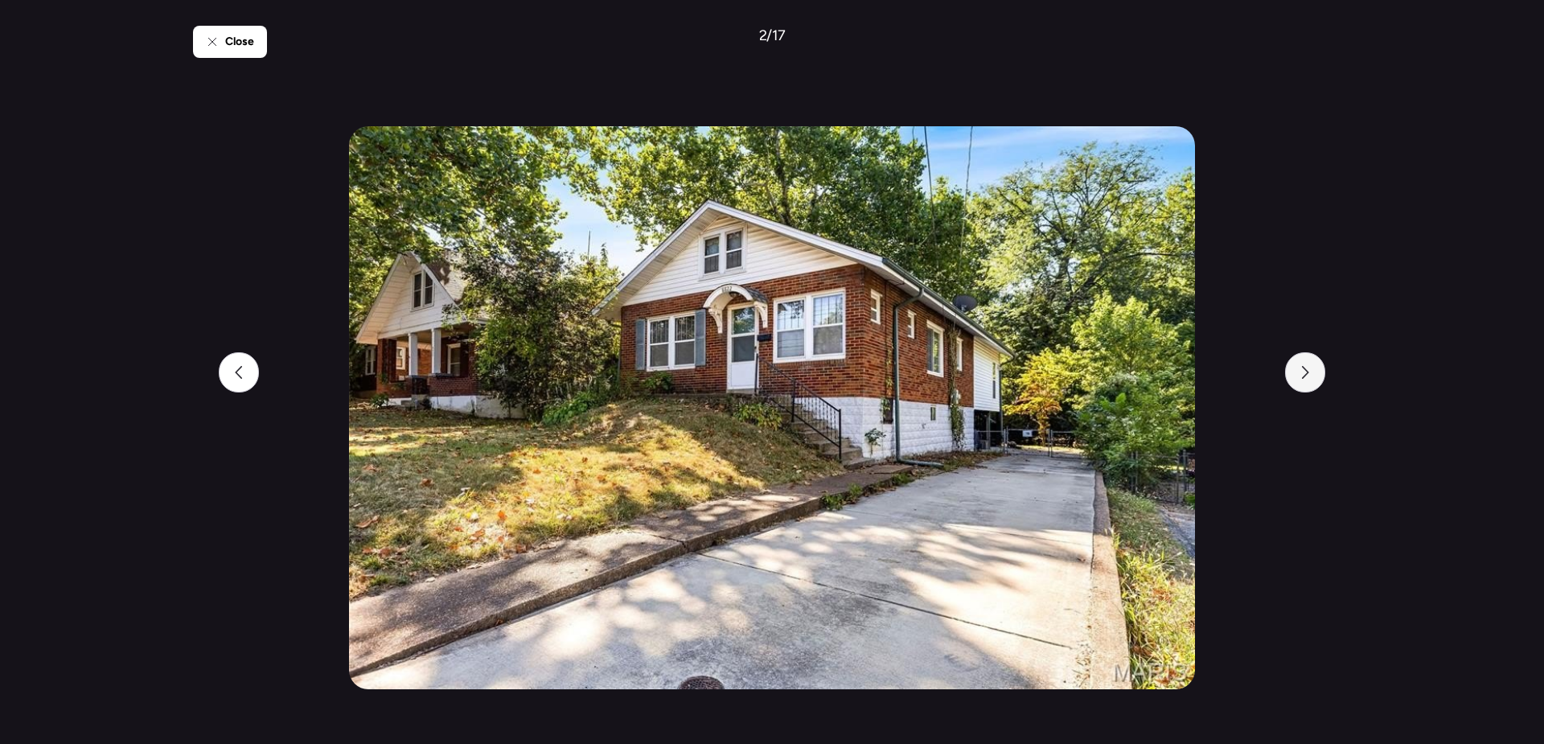
click at [1318, 379] on div at bounding box center [1305, 372] width 40 height 40
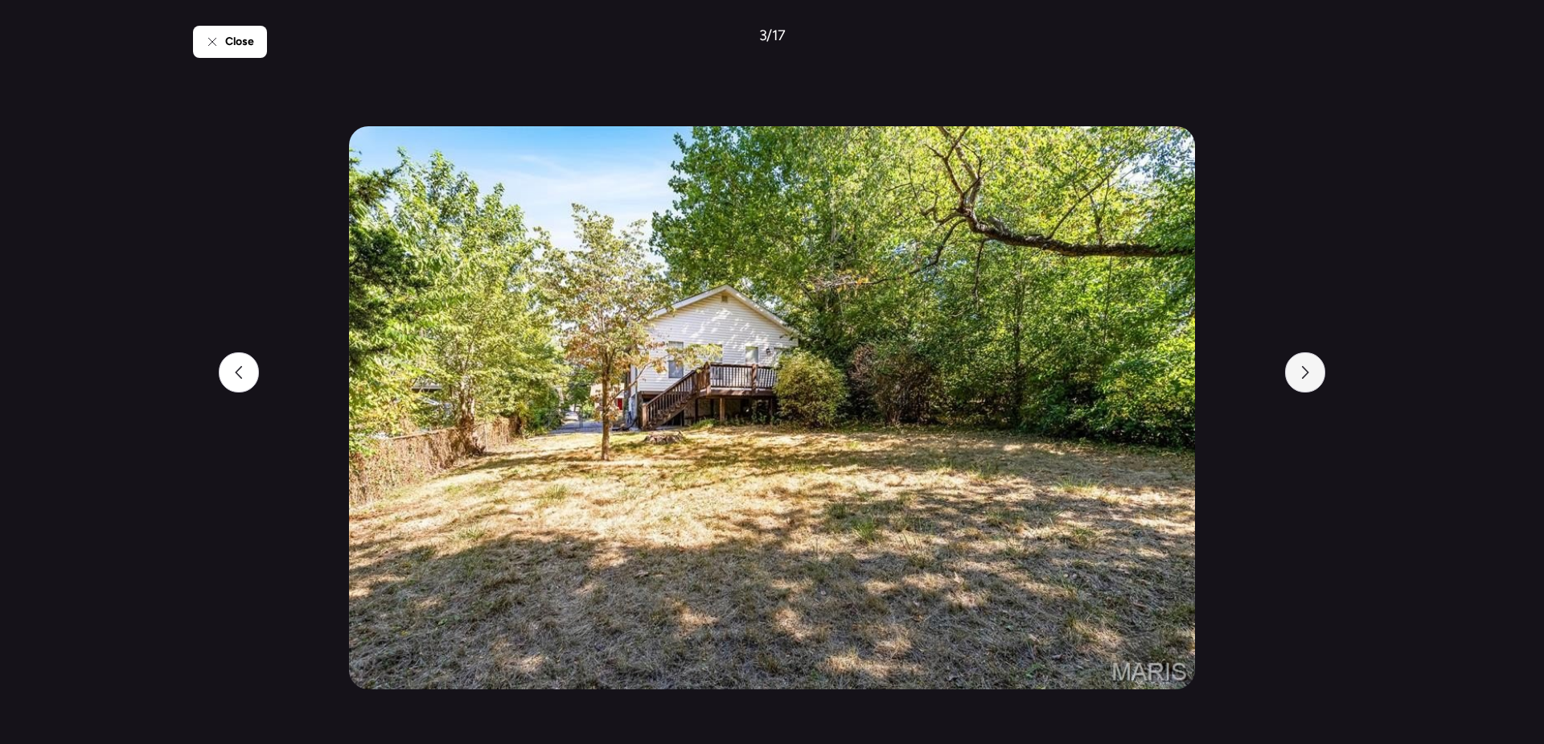
click at [1318, 379] on div at bounding box center [1305, 372] width 40 height 40
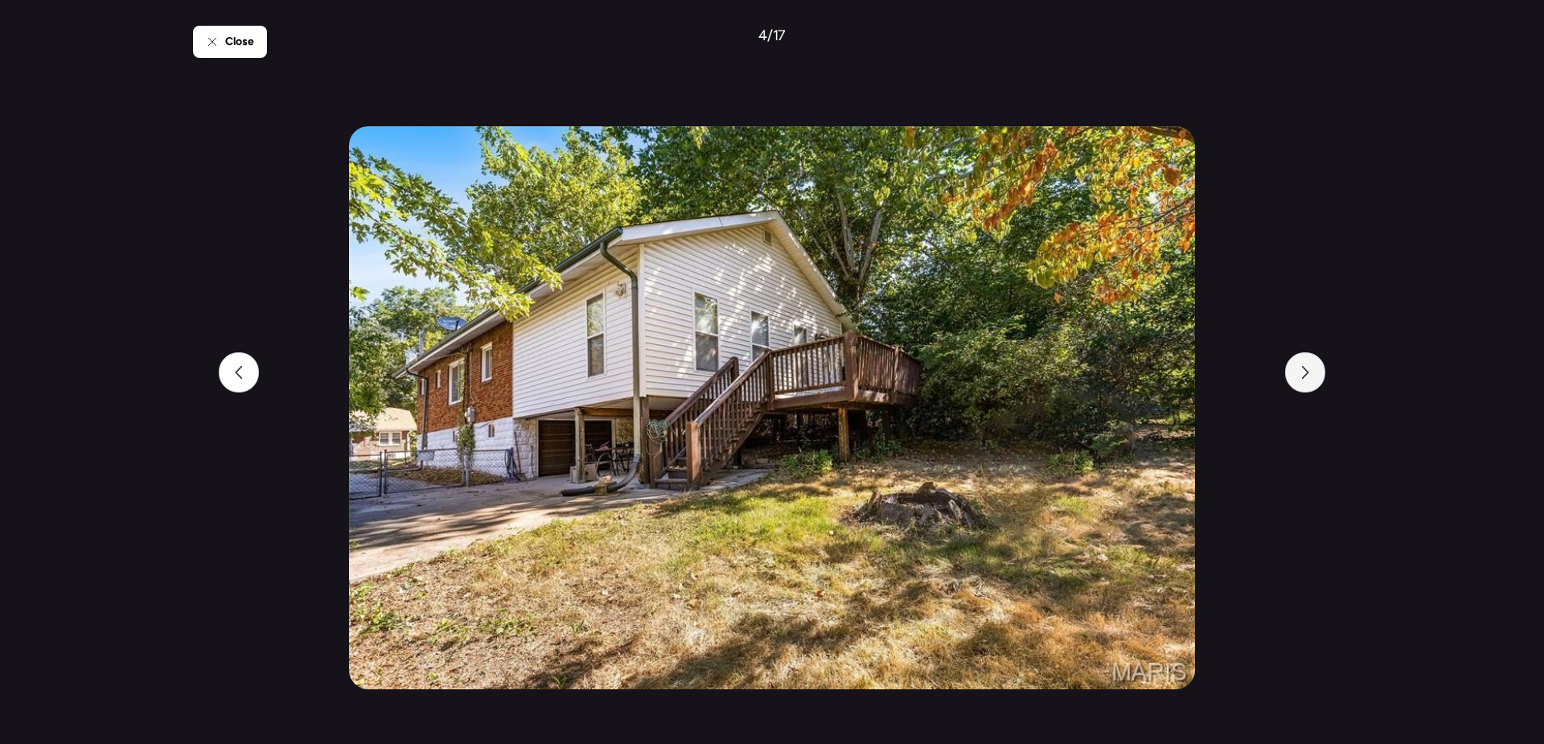
click at [1318, 379] on div at bounding box center [1305, 372] width 40 height 40
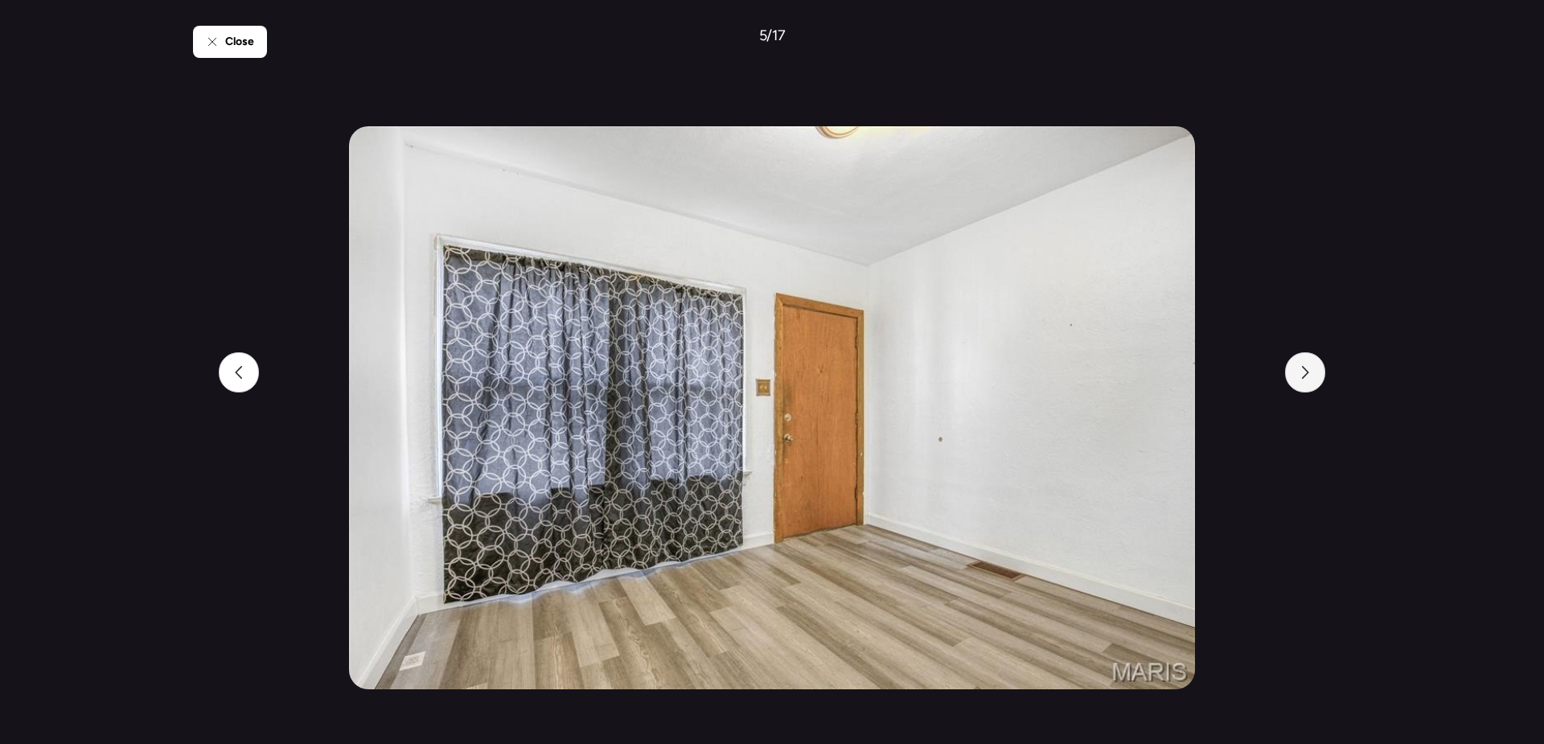
click at [1318, 379] on div at bounding box center [1305, 372] width 40 height 40
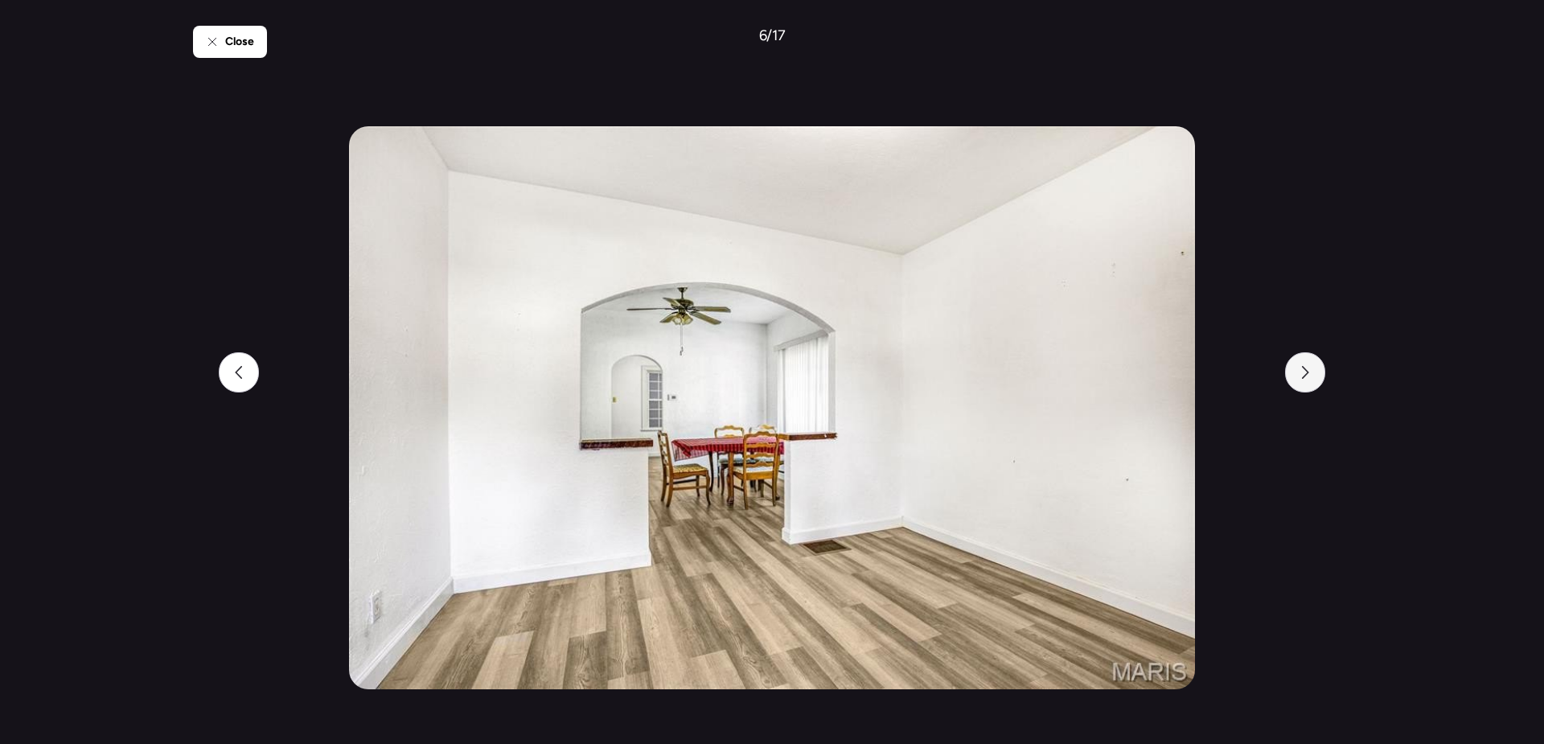
click at [1318, 379] on div at bounding box center [1305, 372] width 40 height 40
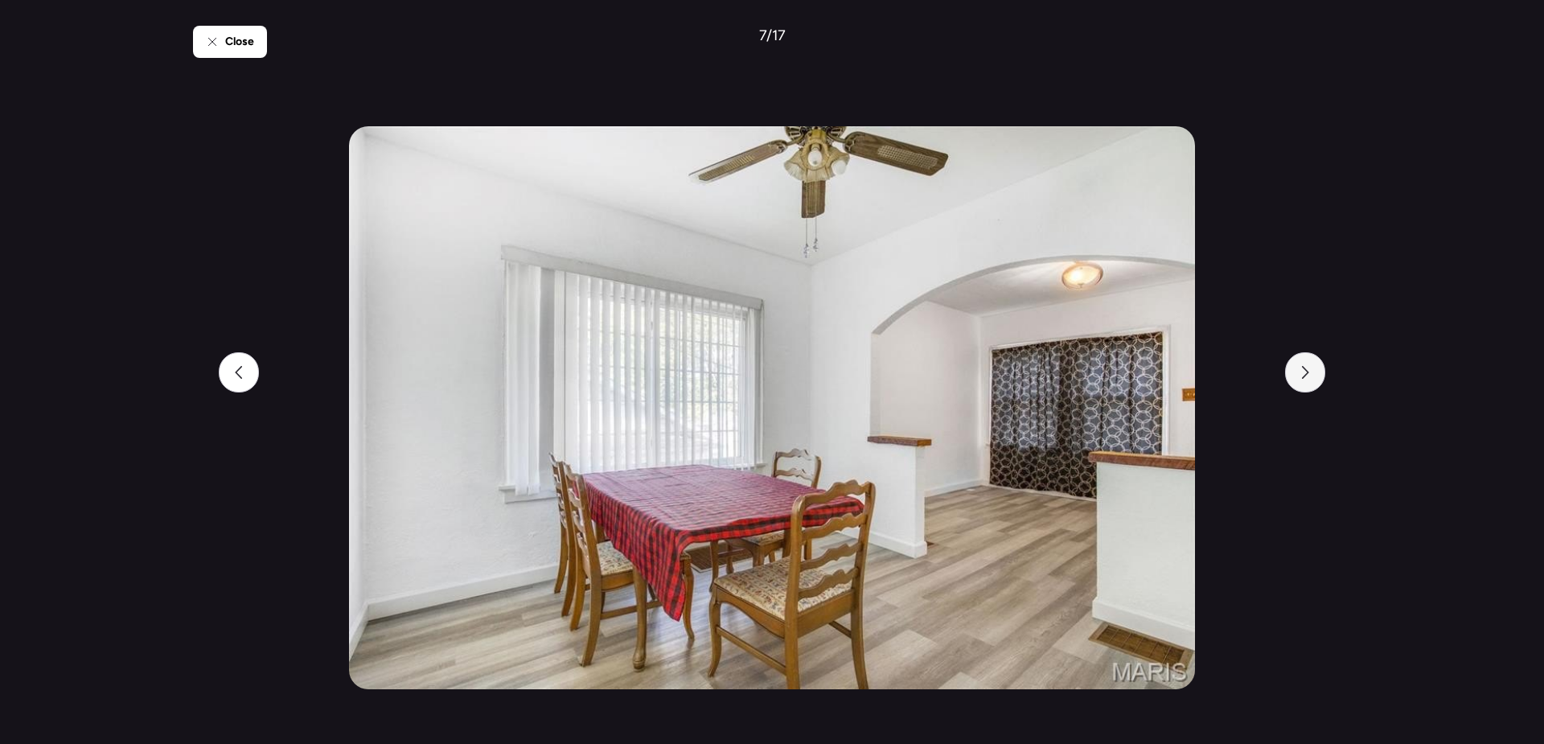
click at [1318, 379] on div at bounding box center [1305, 372] width 40 height 40
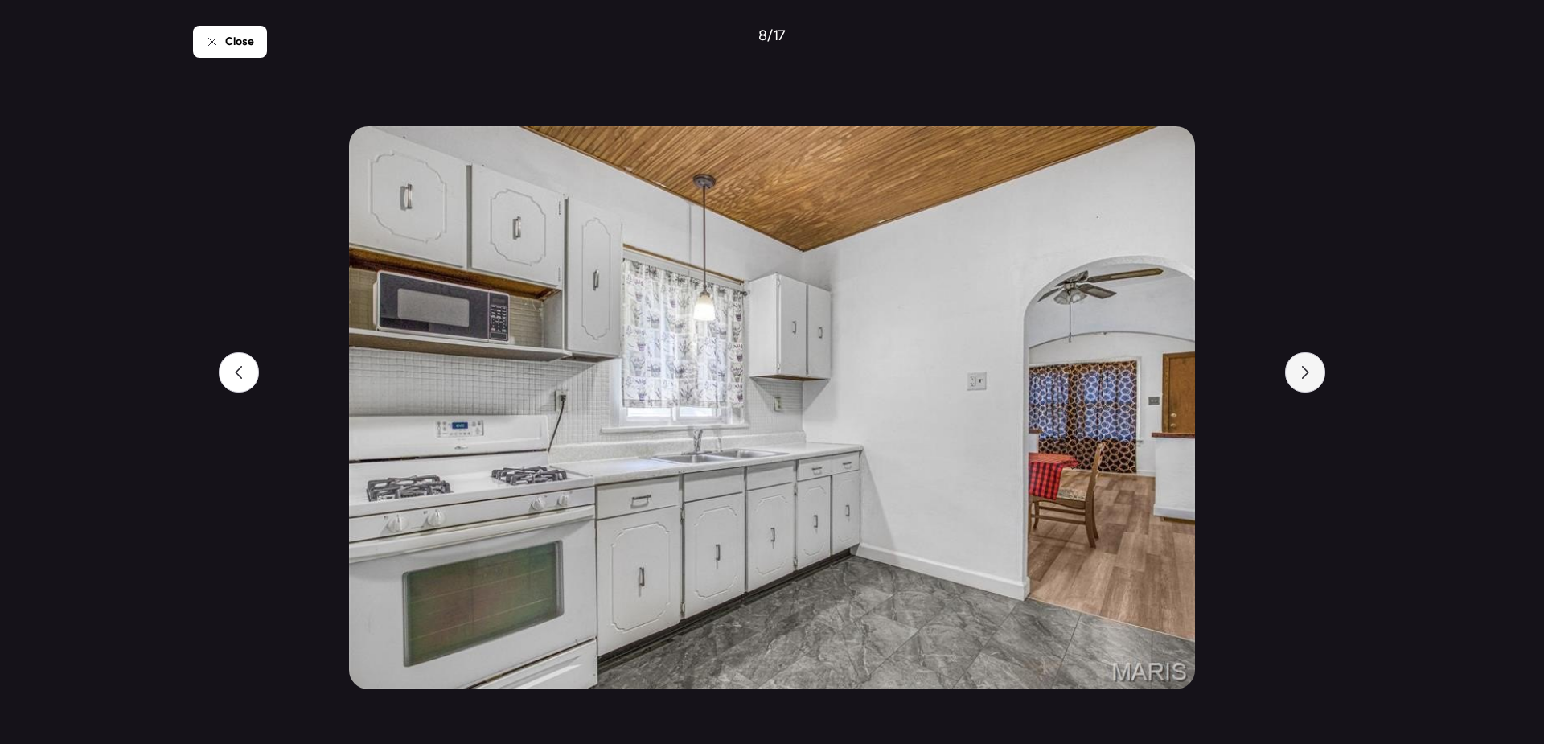
click at [1318, 379] on div at bounding box center [1305, 372] width 40 height 40
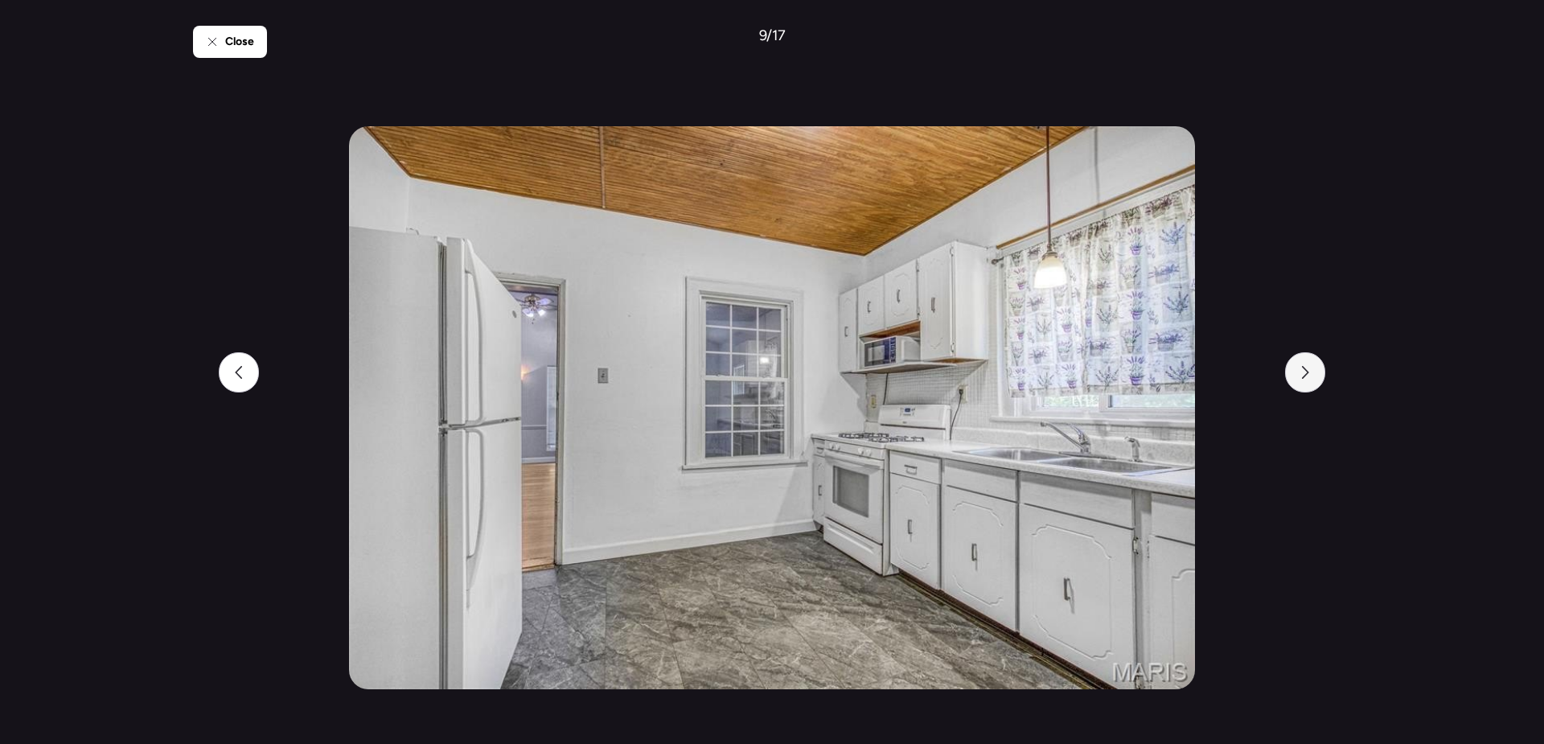
click at [1318, 379] on div at bounding box center [1305, 372] width 40 height 40
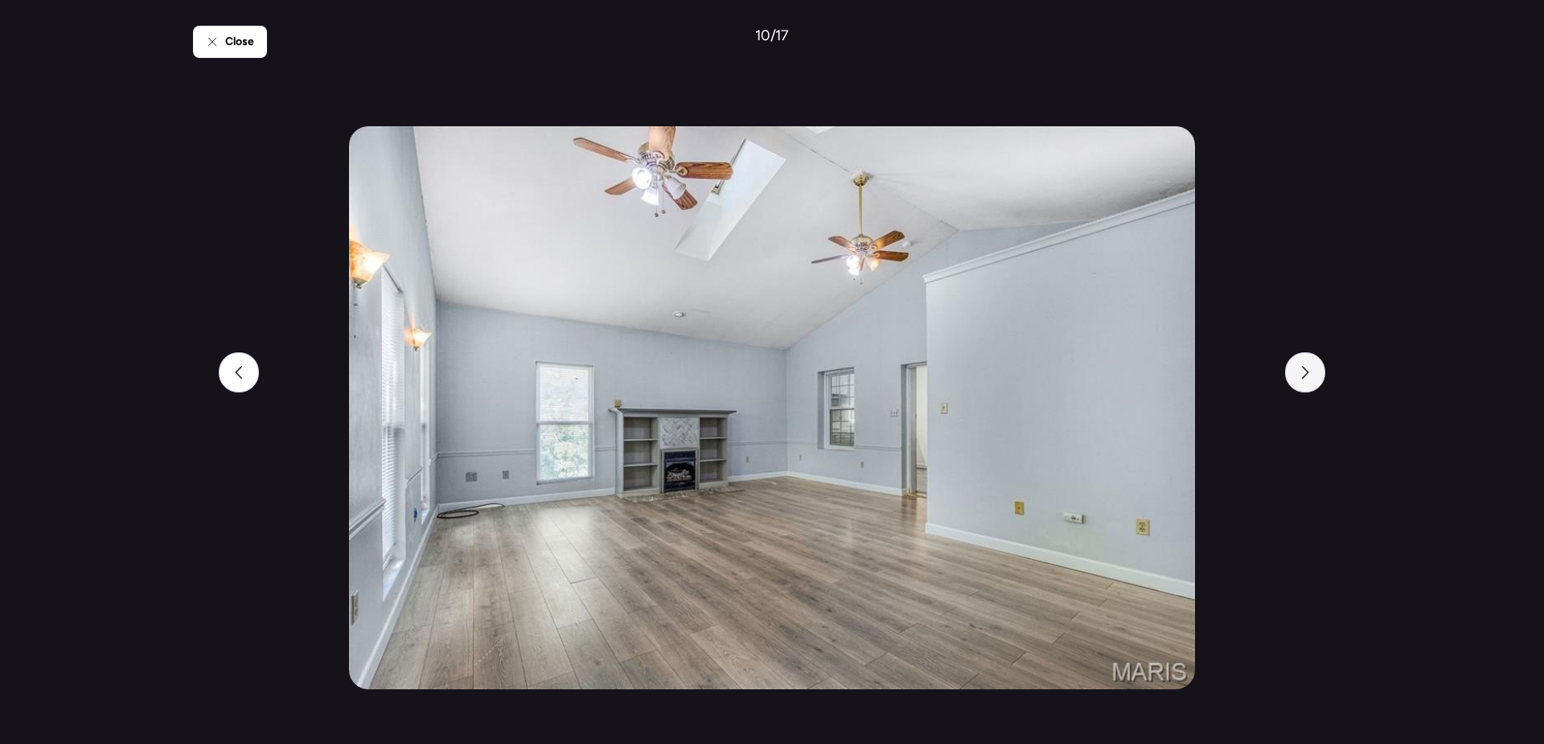
click at [1318, 379] on div at bounding box center [1305, 372] width 40 height 40
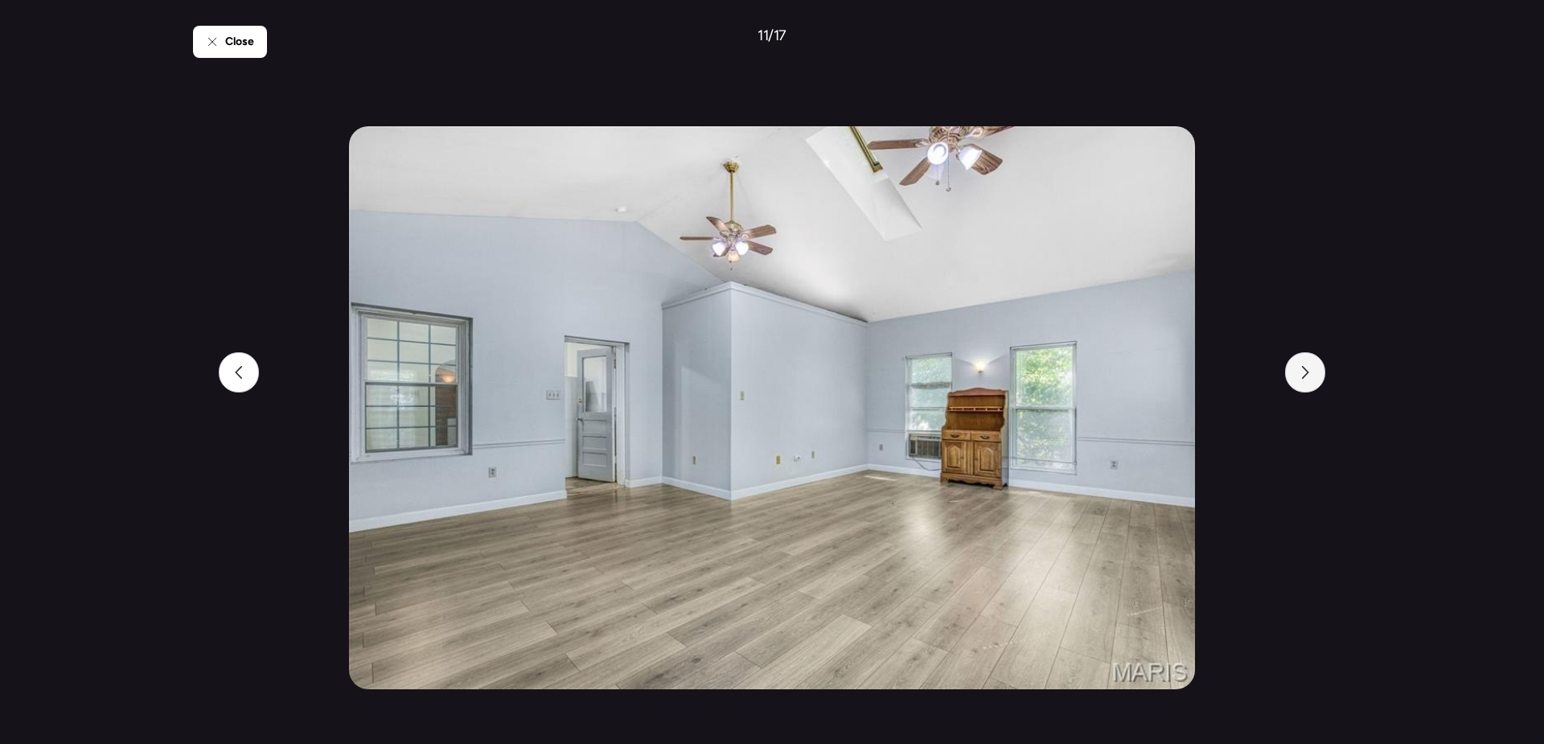
click at [1318, 379] on div at bounding box center [1305, 372] width 40 height 40
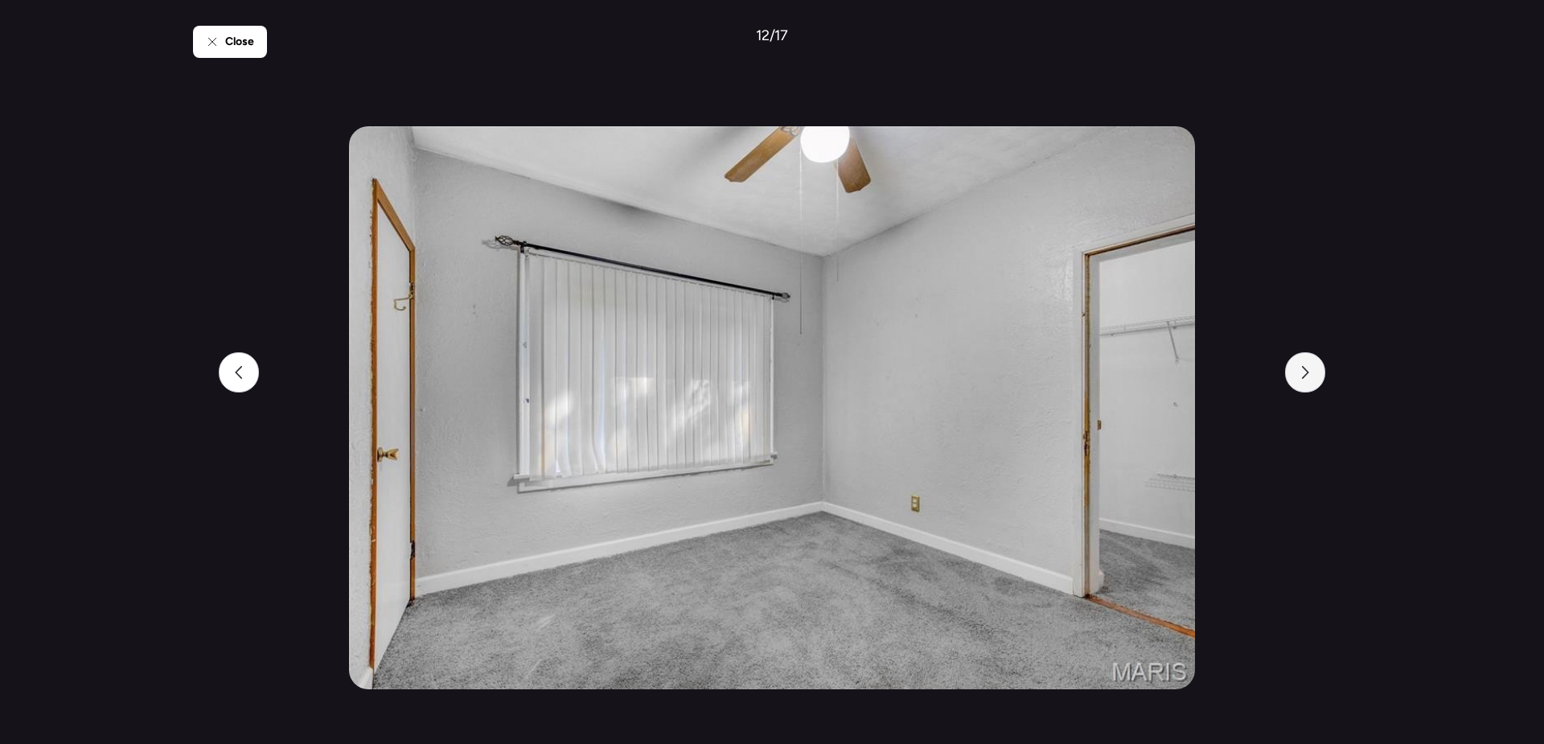
click at [1318, 379] on div at bounding box center [1305, 372] width 40 height 40
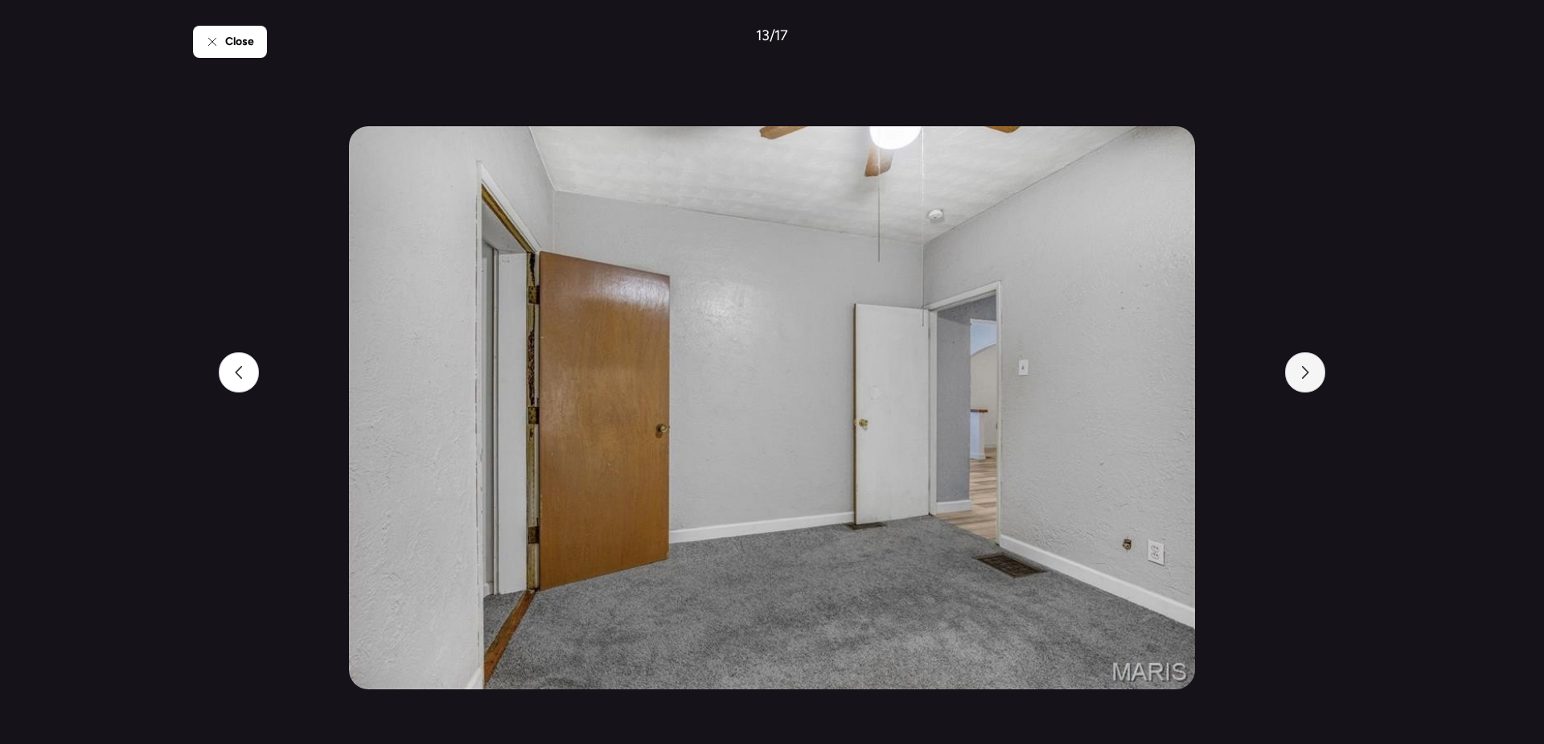
click at [1318, 379] on div at bounding box center [1305, 372] width 40 height 40
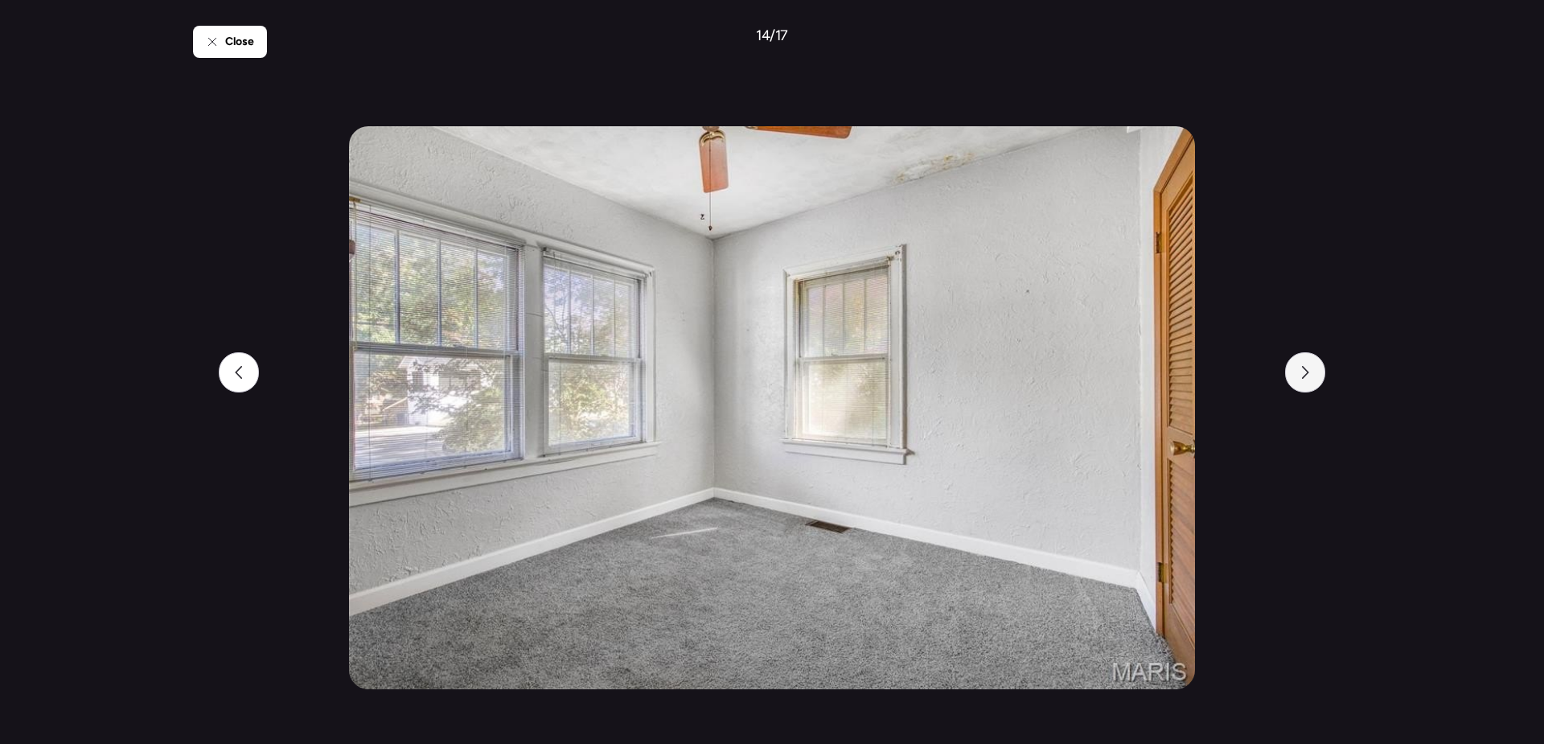
click at [1318, 379] on div at bounding box center [1305, 372] width 40 height 40
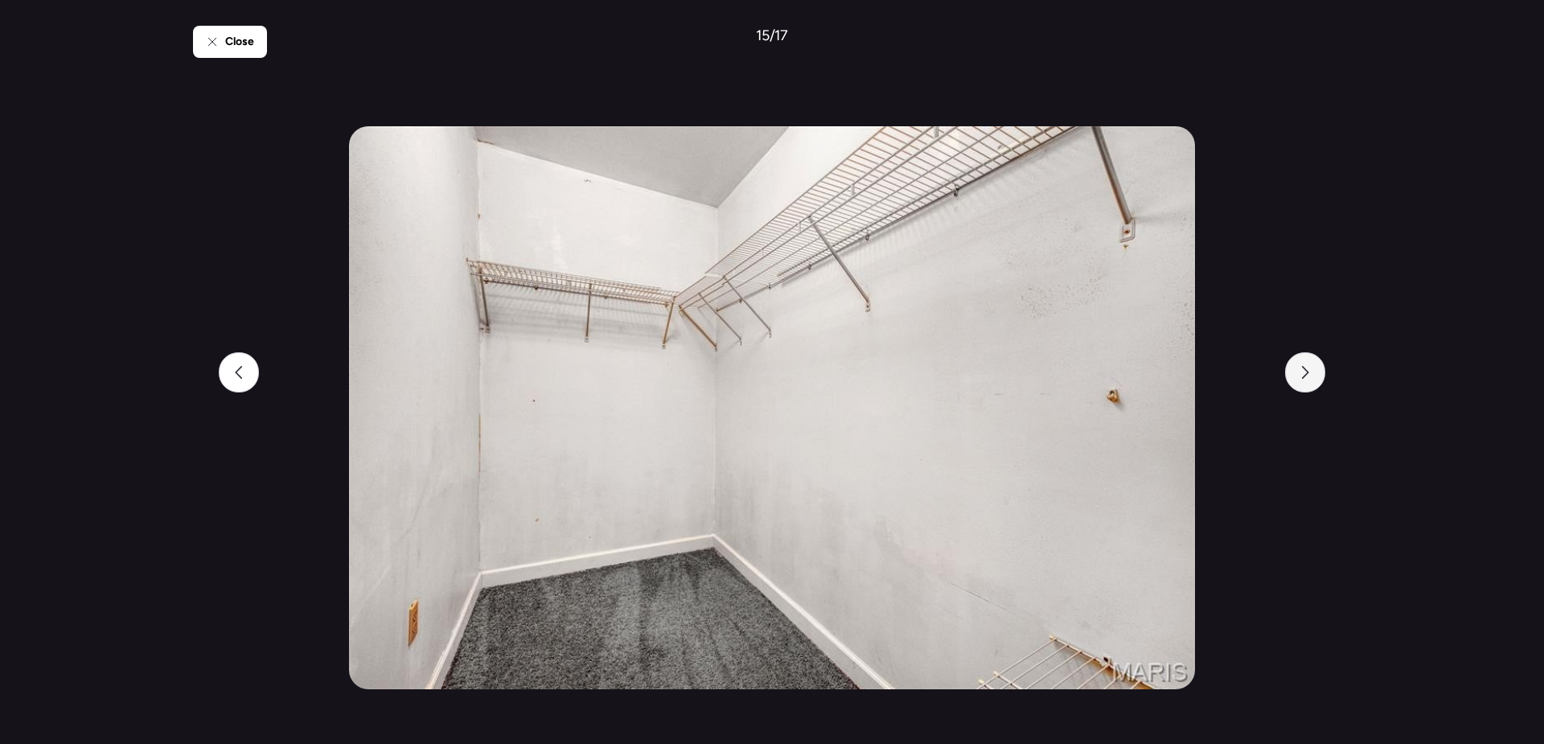
click at [1318, 379] on div at bounding box center [1305, 372] width 40 height 40
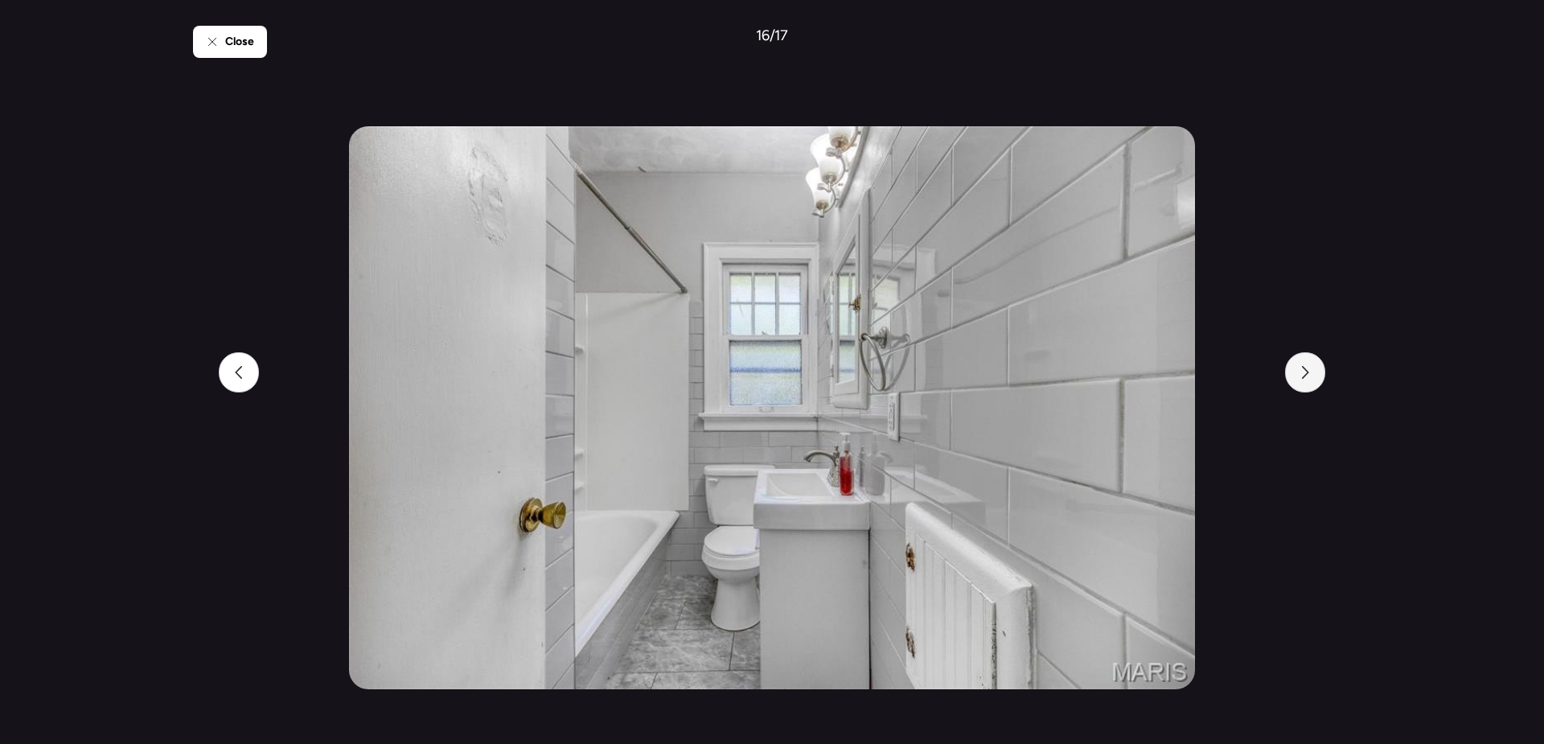
click at [1318, 379] on div at bounding box center [1305, 372] width 40 height 40
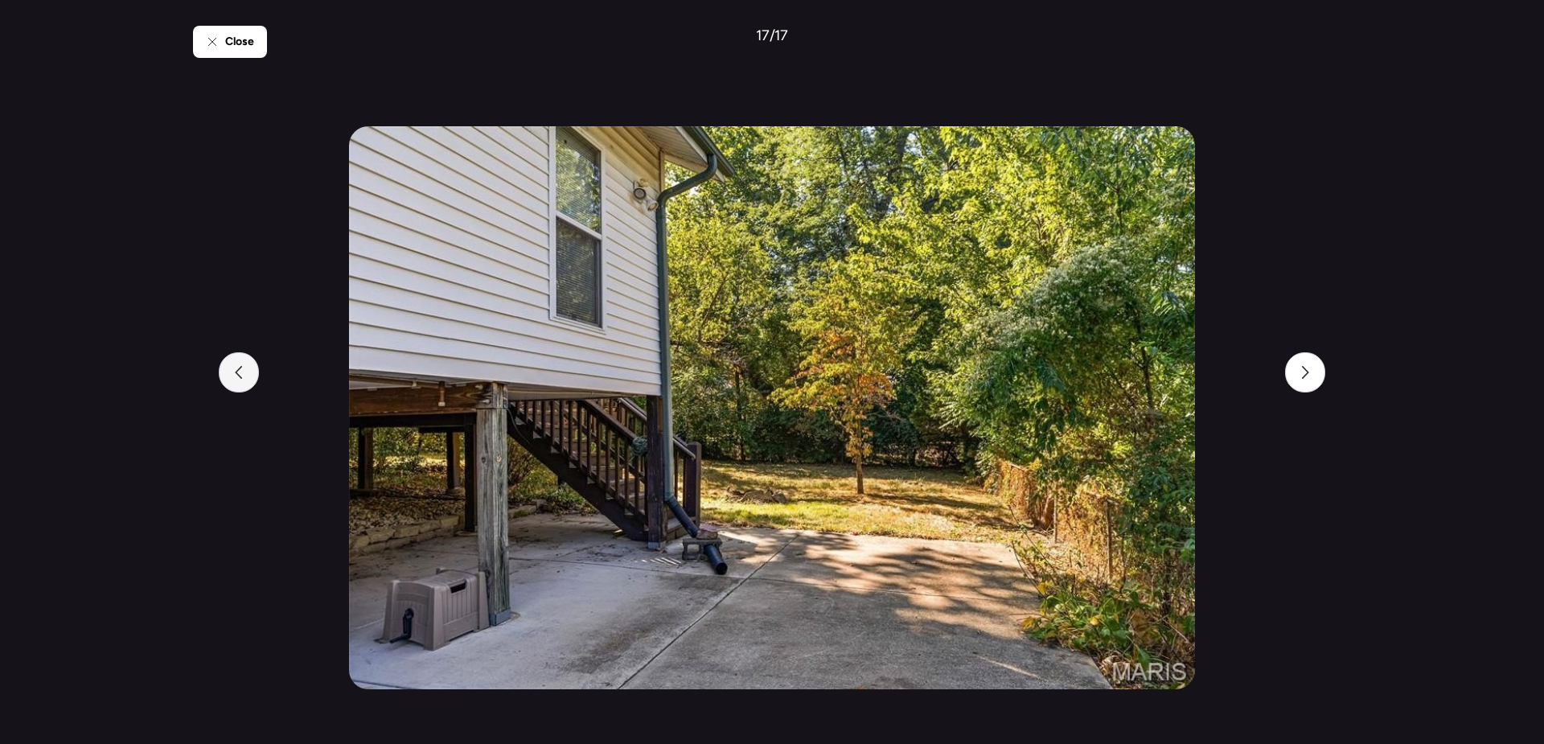
click at [231, 381] on div at bounding box center [239, 372] width 40 height 40
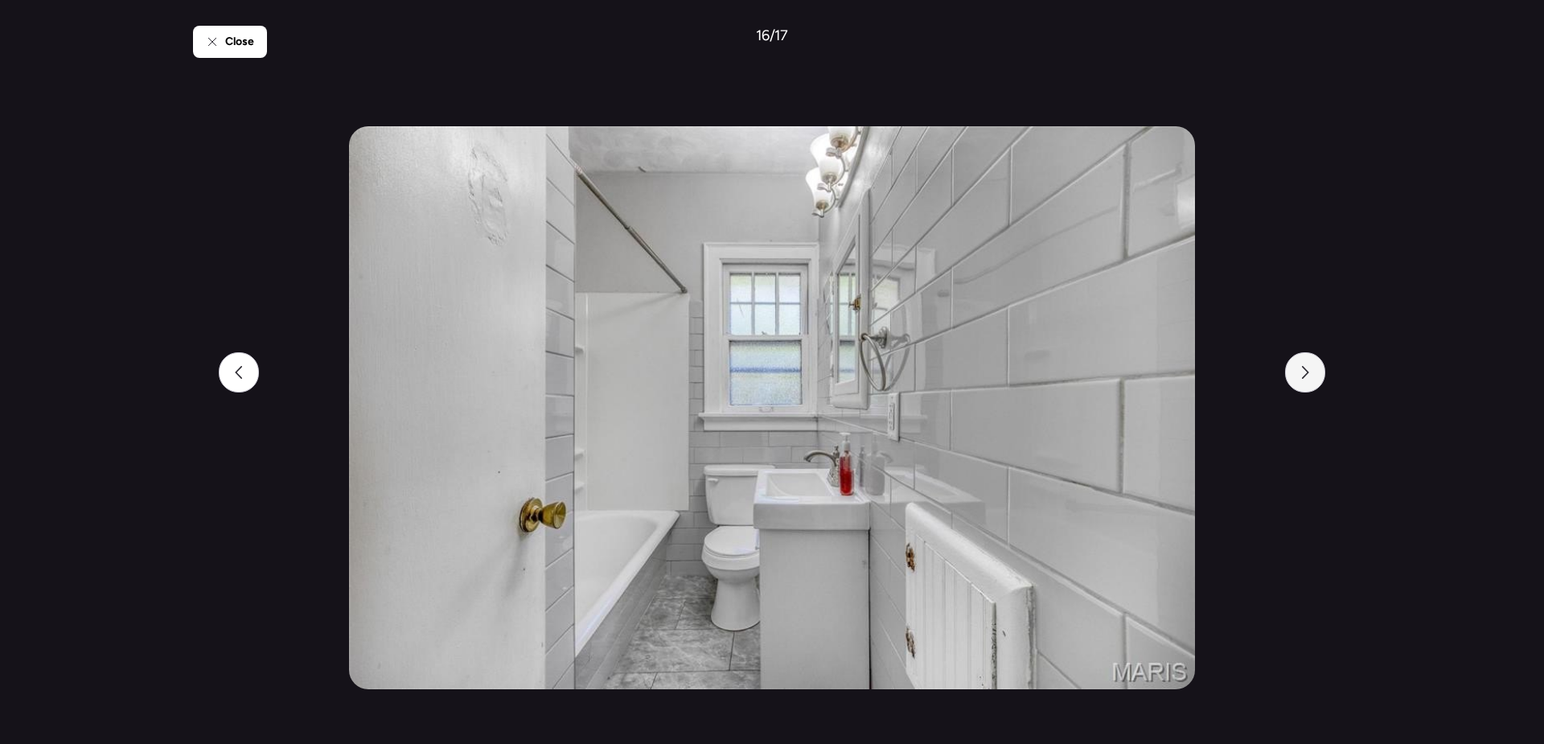
click at [1308, 378] on icon at bounding box center [1305, 372] width 13 height 13
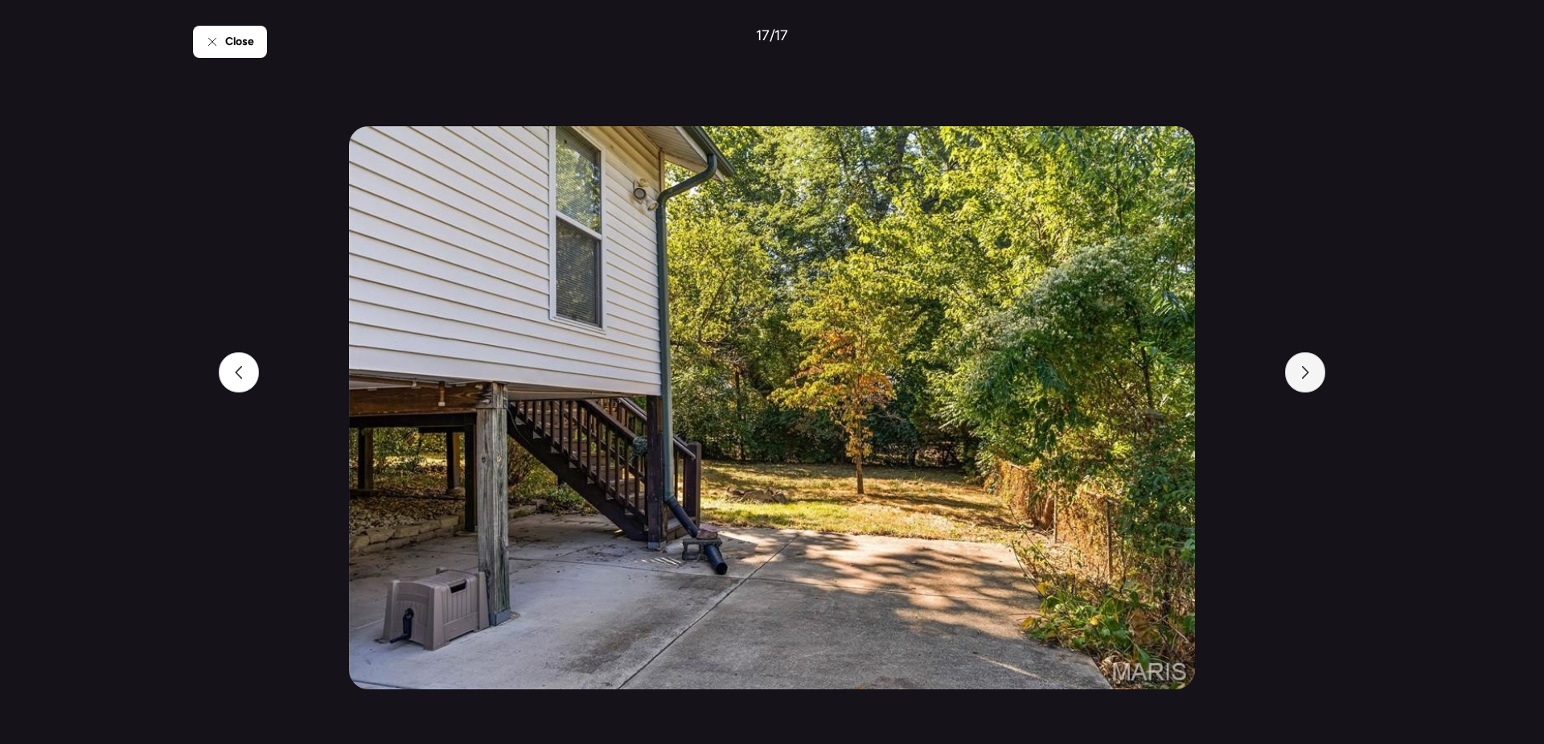
click at [1308, 378] on icon at bounding box center [1305, 372] width 13 height 13
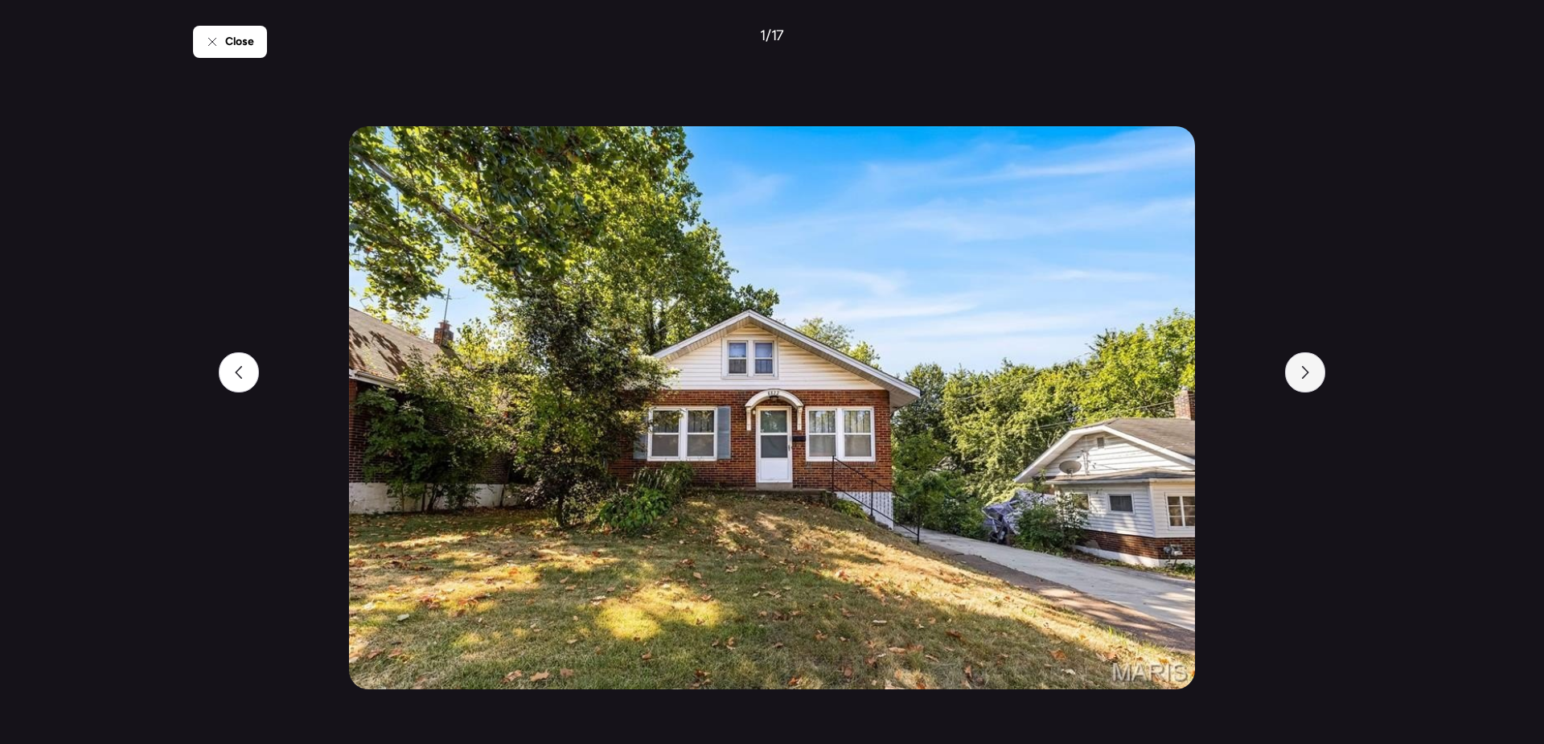
click at [1308, 378] on icon at bounding box center [1305, 372] width 13 height 13
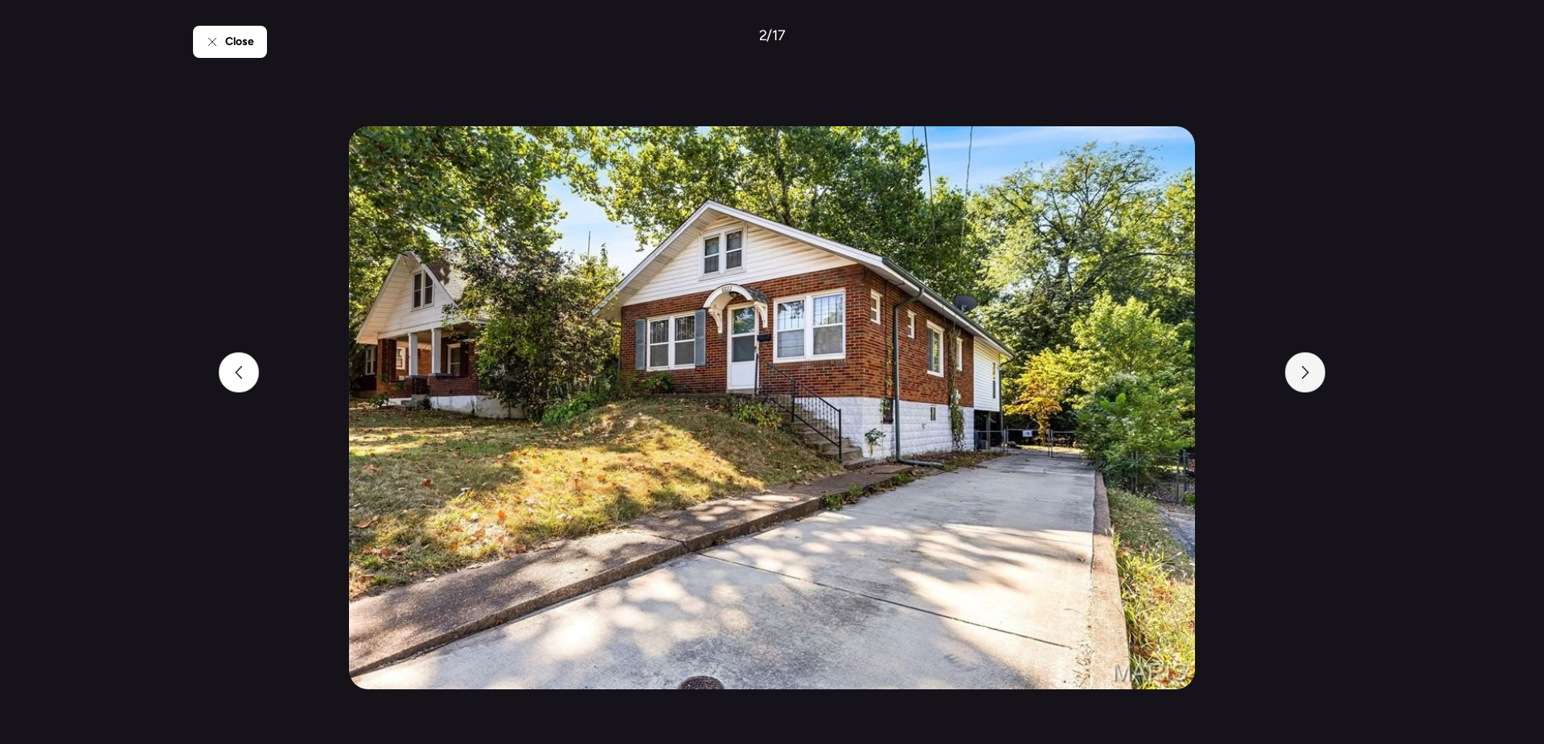
click at [1308, 378] on icon at bounding box center [1305, 372] width 13 height 13
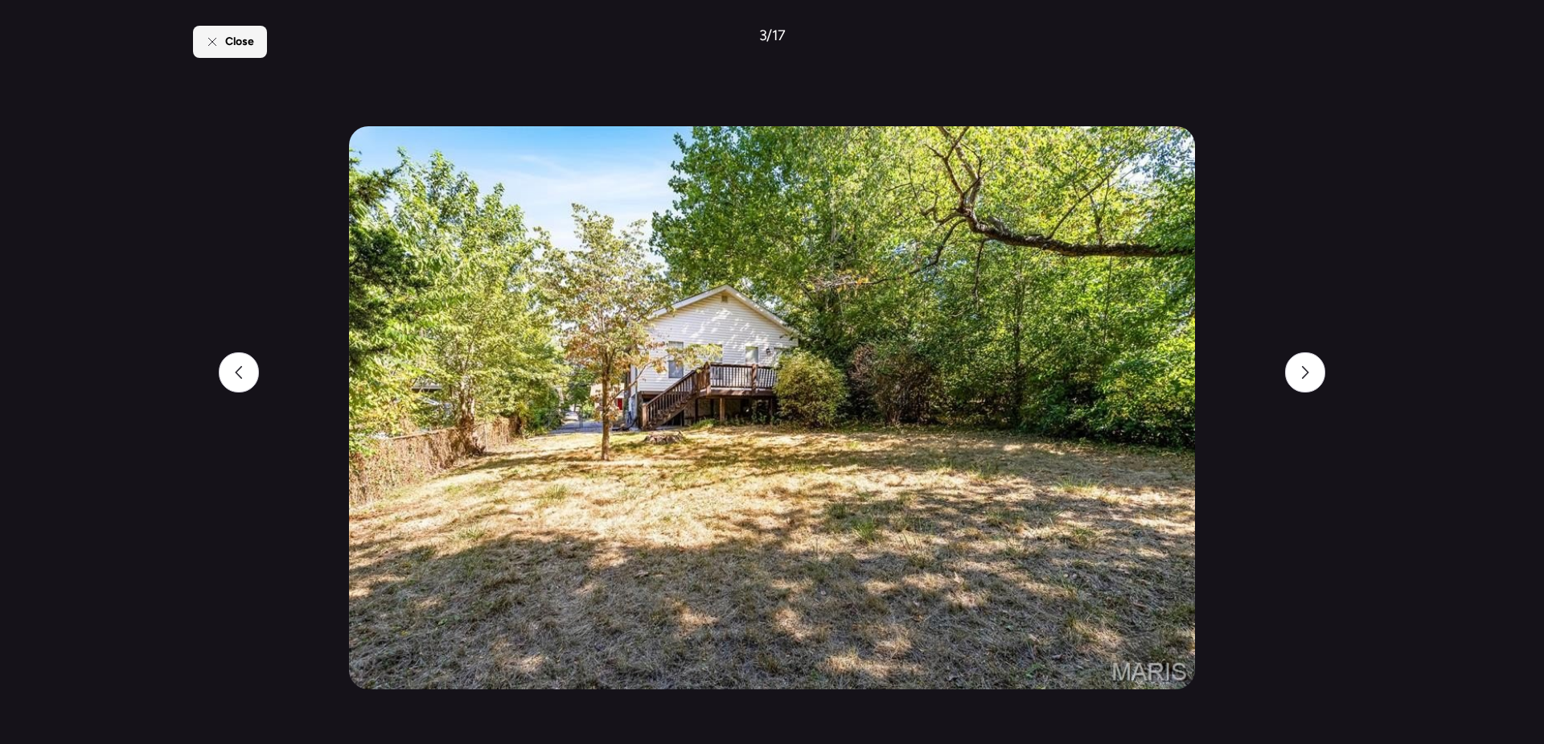
click at [226, 51] on div "Close" at bounding box center [230, 42] width 74 height 32
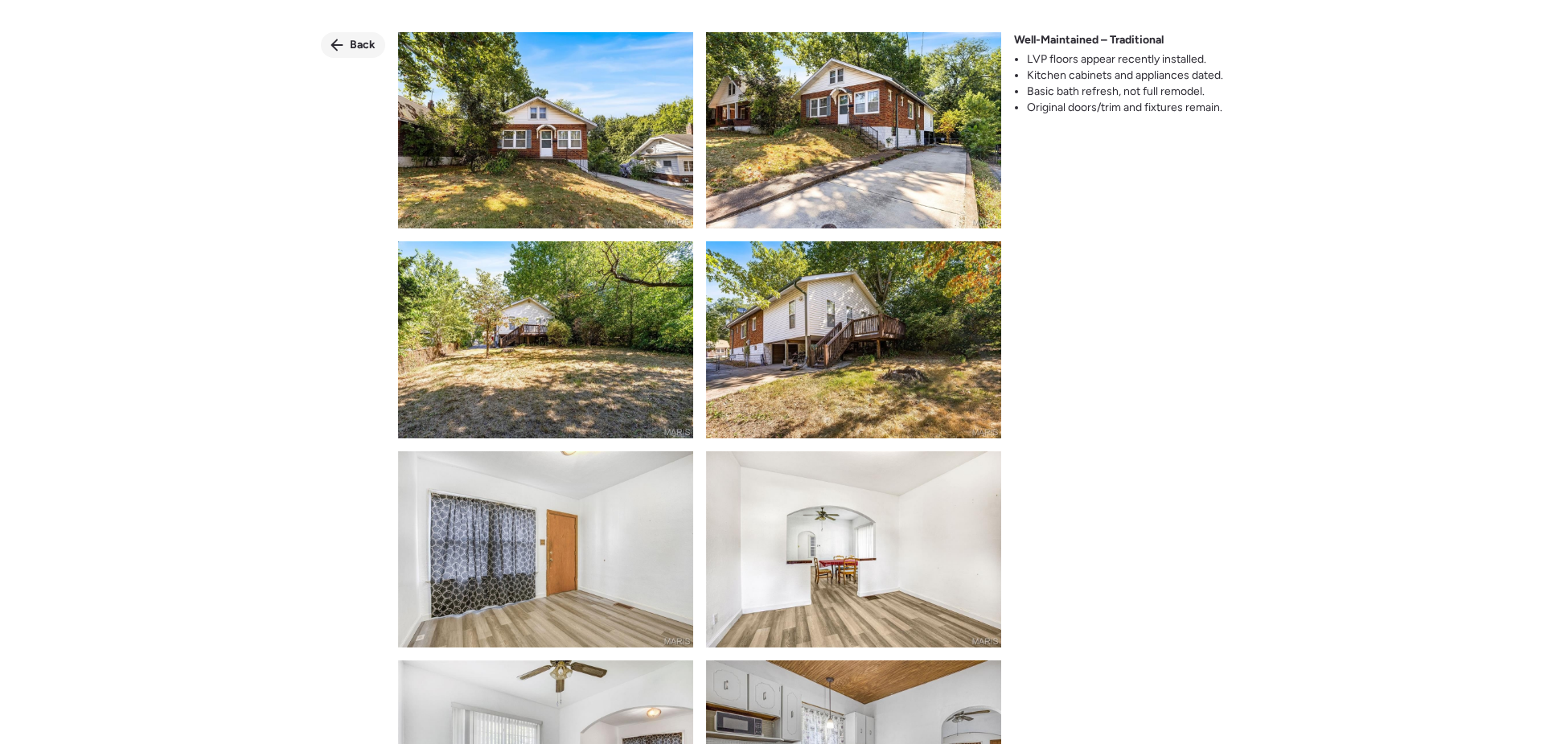
click at [371, 47] on span "Back" at bounding box center [363, 45] width 26 height 16
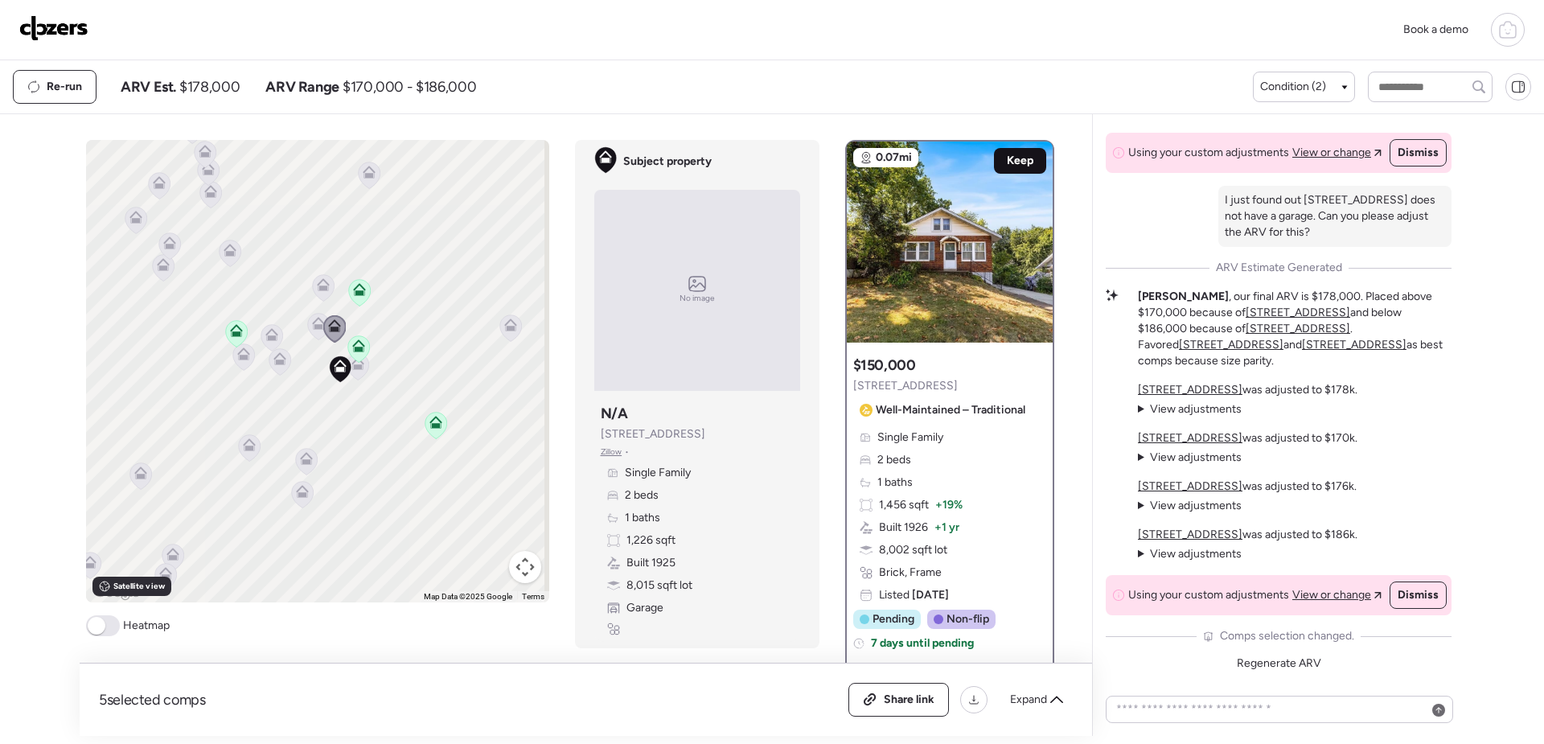
click at [1015, 165] on span "Keep" at bounding box center [1020, 161] width 27 height 16
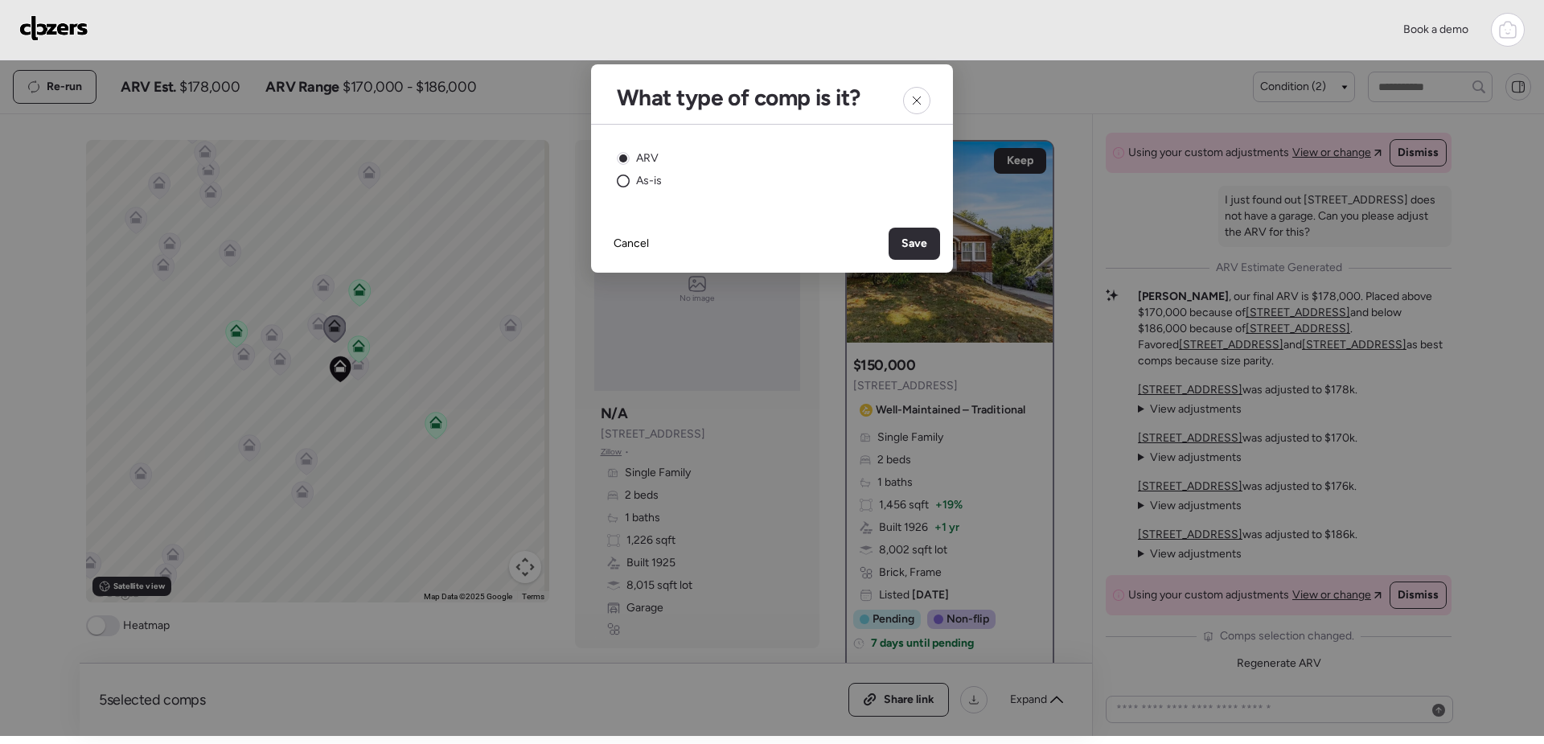
click at [632, 183] on div "As-is" at bounding box center [639, 181] width 45 height 16
click at [920, 248] on span "Save" at bounding box center [914, 244] width 26 height 16
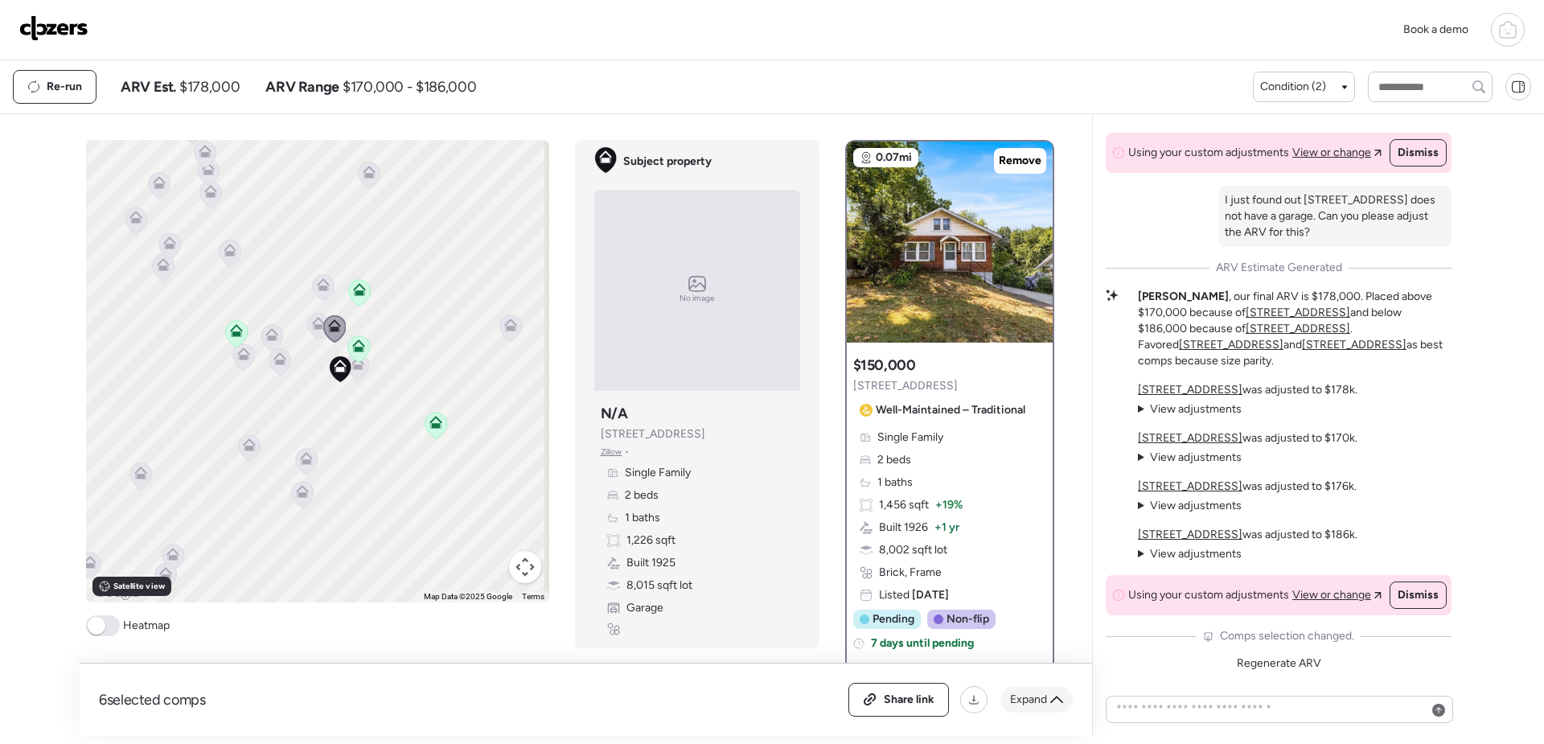
click at [1056, 704] on icon at bounding box center [1056, 699] width 13 height 13
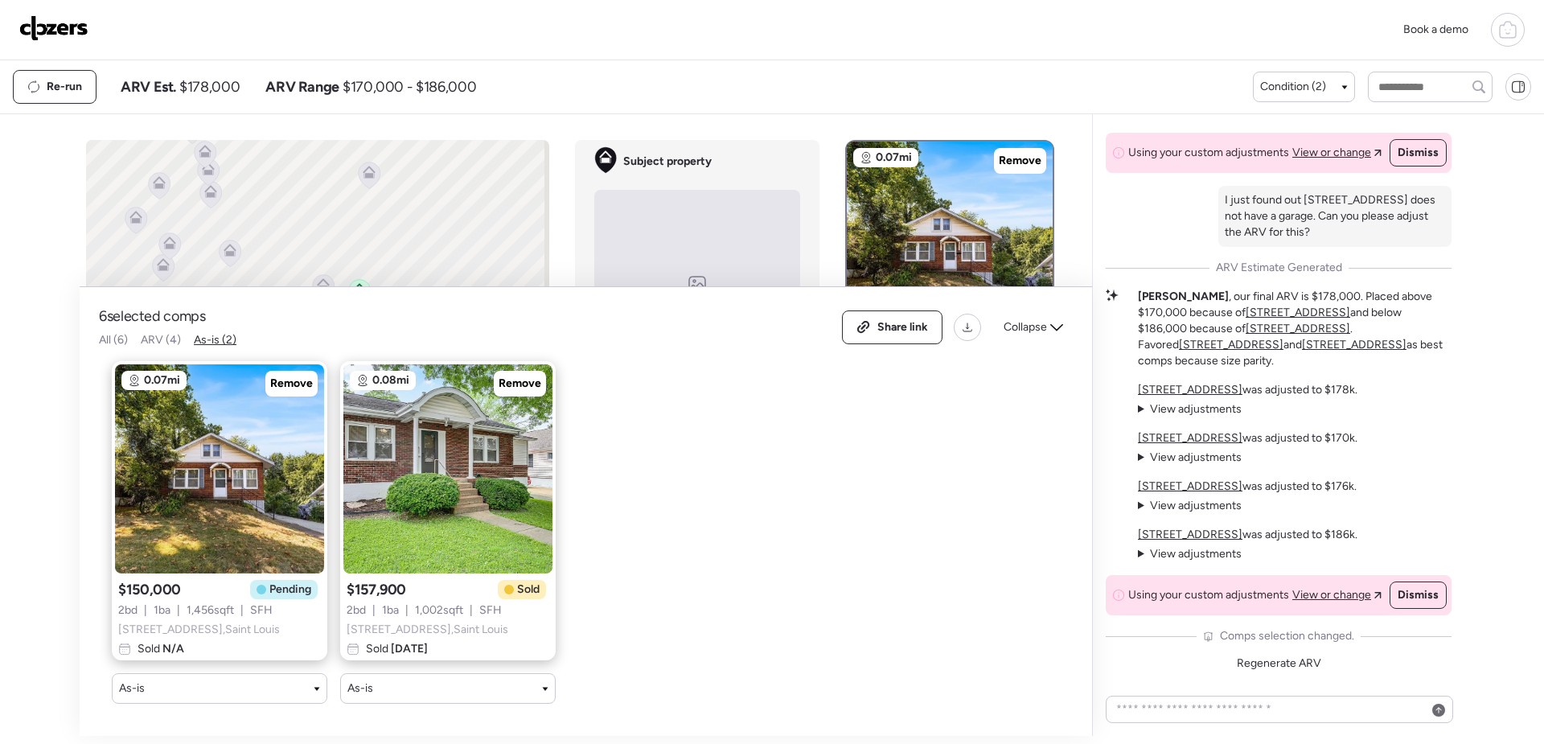
click at [172, 333] on span "ARV (4)" at bounding box center [161, 340] width 40 height 14
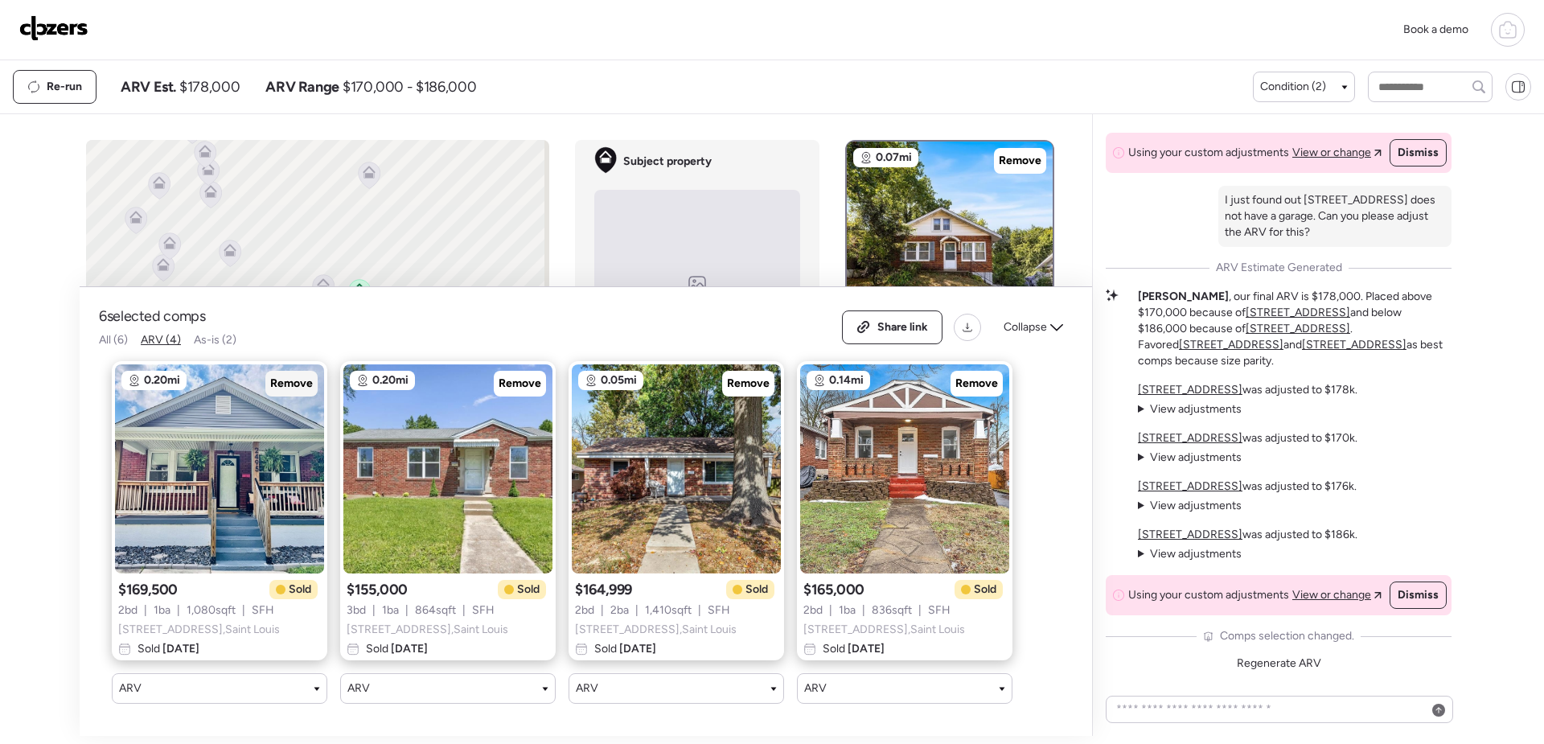
click at [301, 376] on span "Remove" at bounding box center [291, 384] width 43 height 16
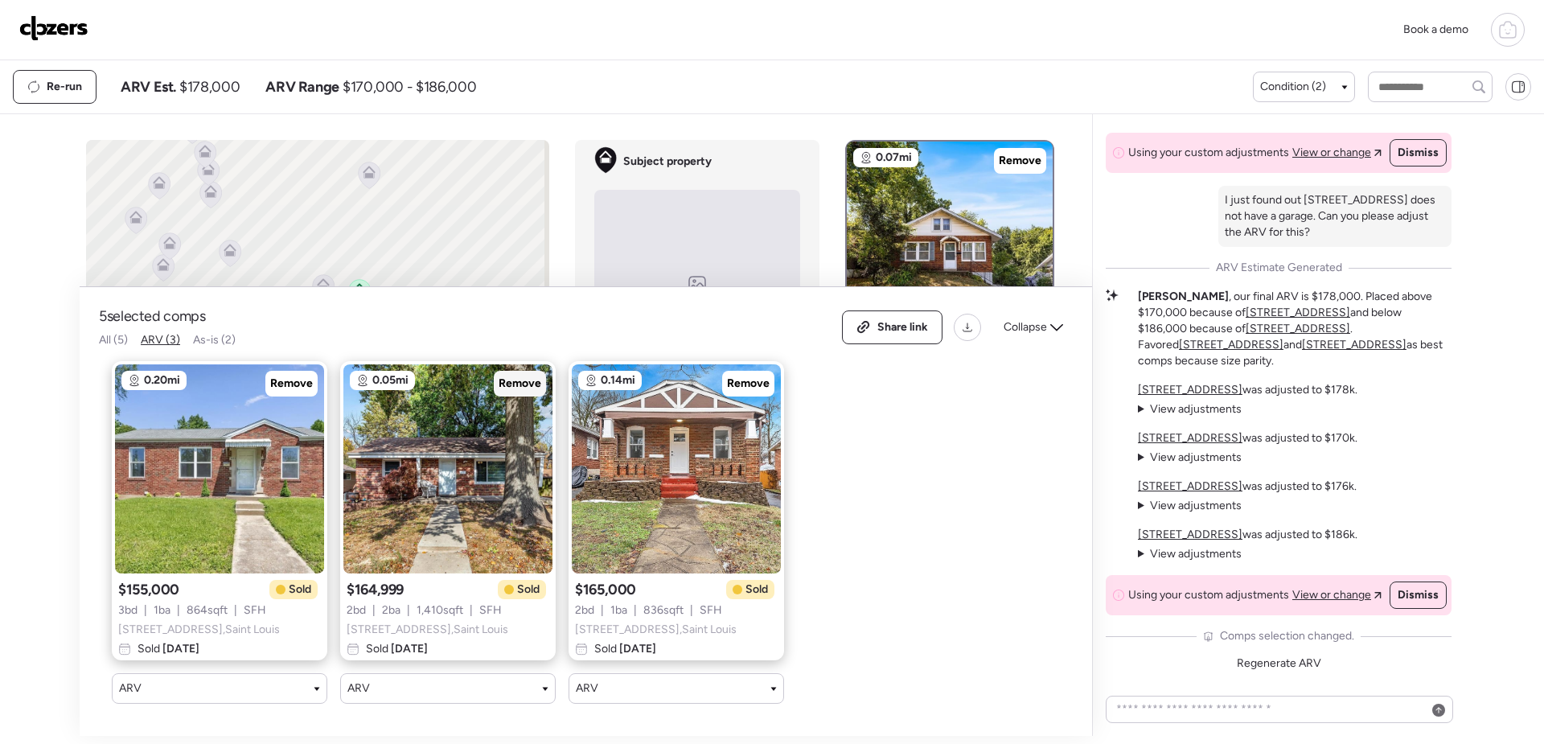
click at [521, 376] on span "Remove" at bounding box center [520, 384] width 43 height 16
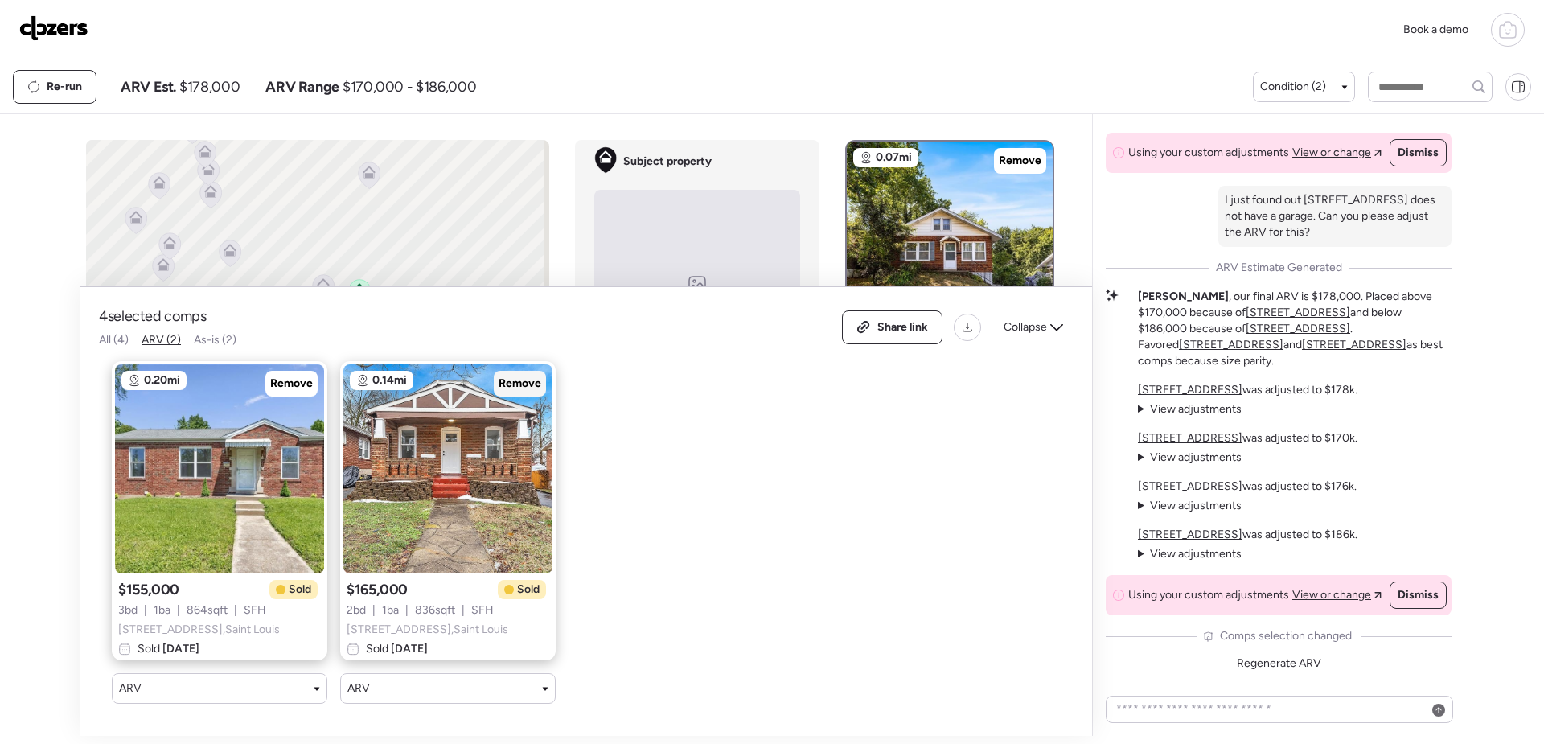
click at [536, 376] on span "Remove" at bounding box center [520, 384] width 43 height 16
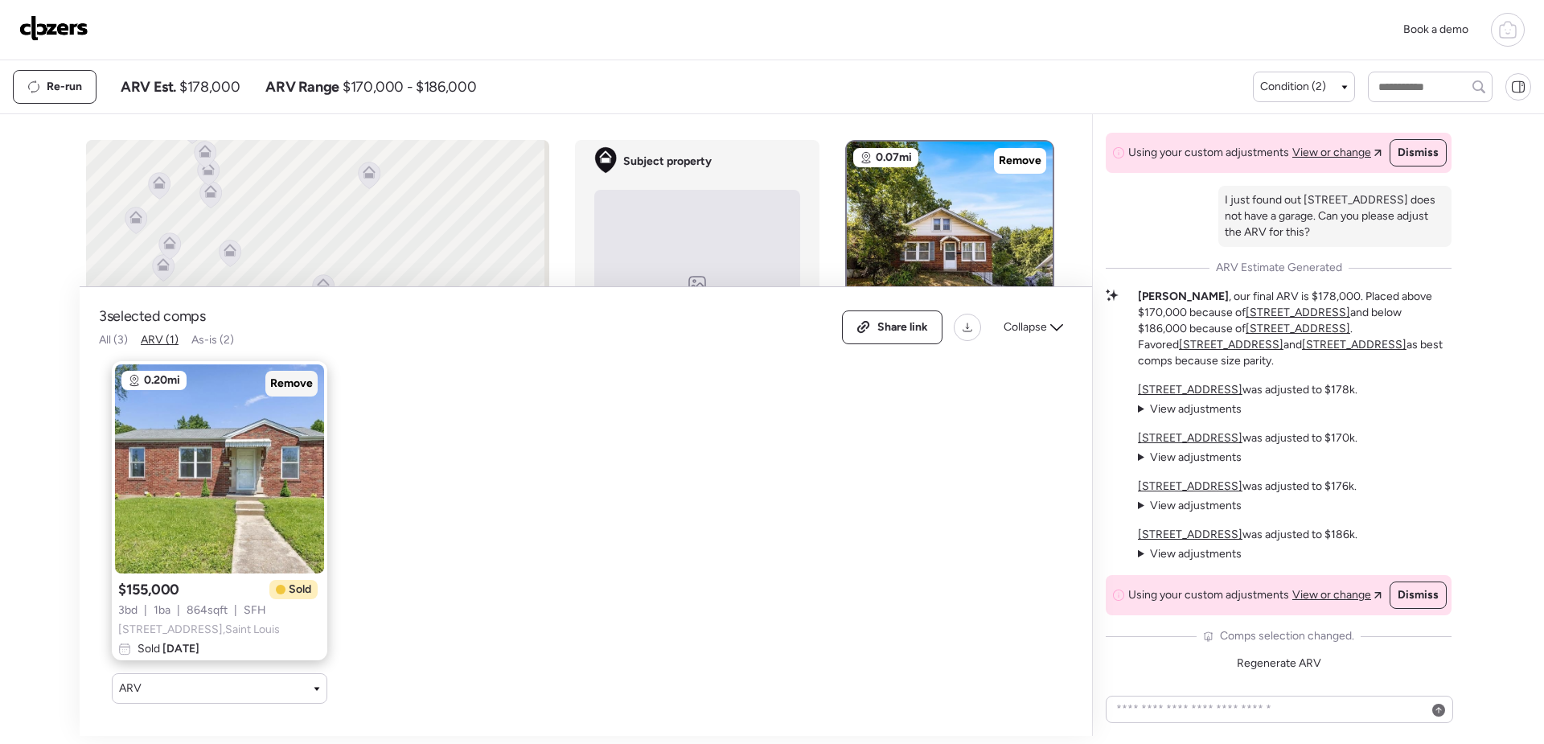
click at [291, 376] on span "Remove" at bounding box center [291, 384] width 43 height 16
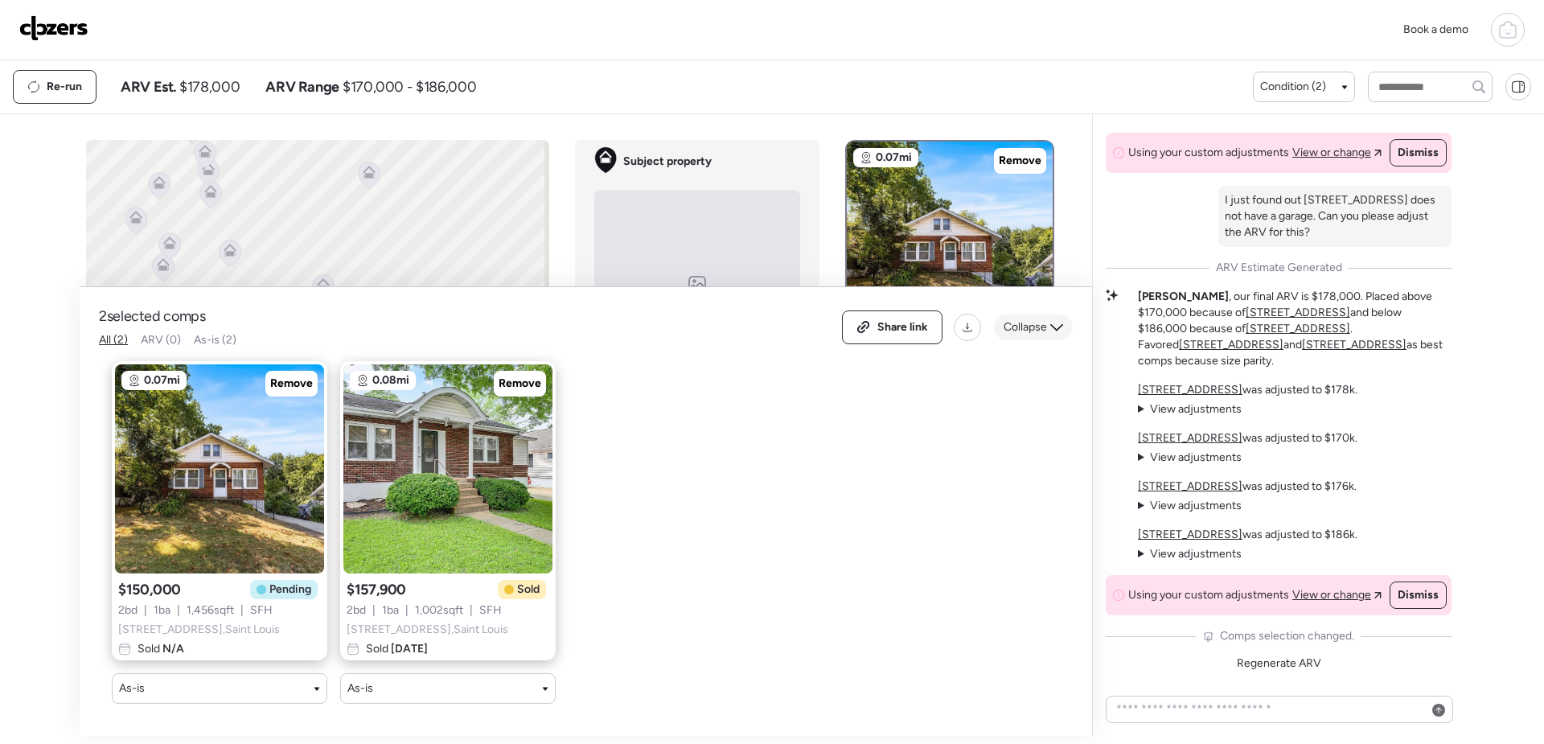
click at [1007, 319] on span "Collapse" at bounding box center [1025, 327] width 43 height 16
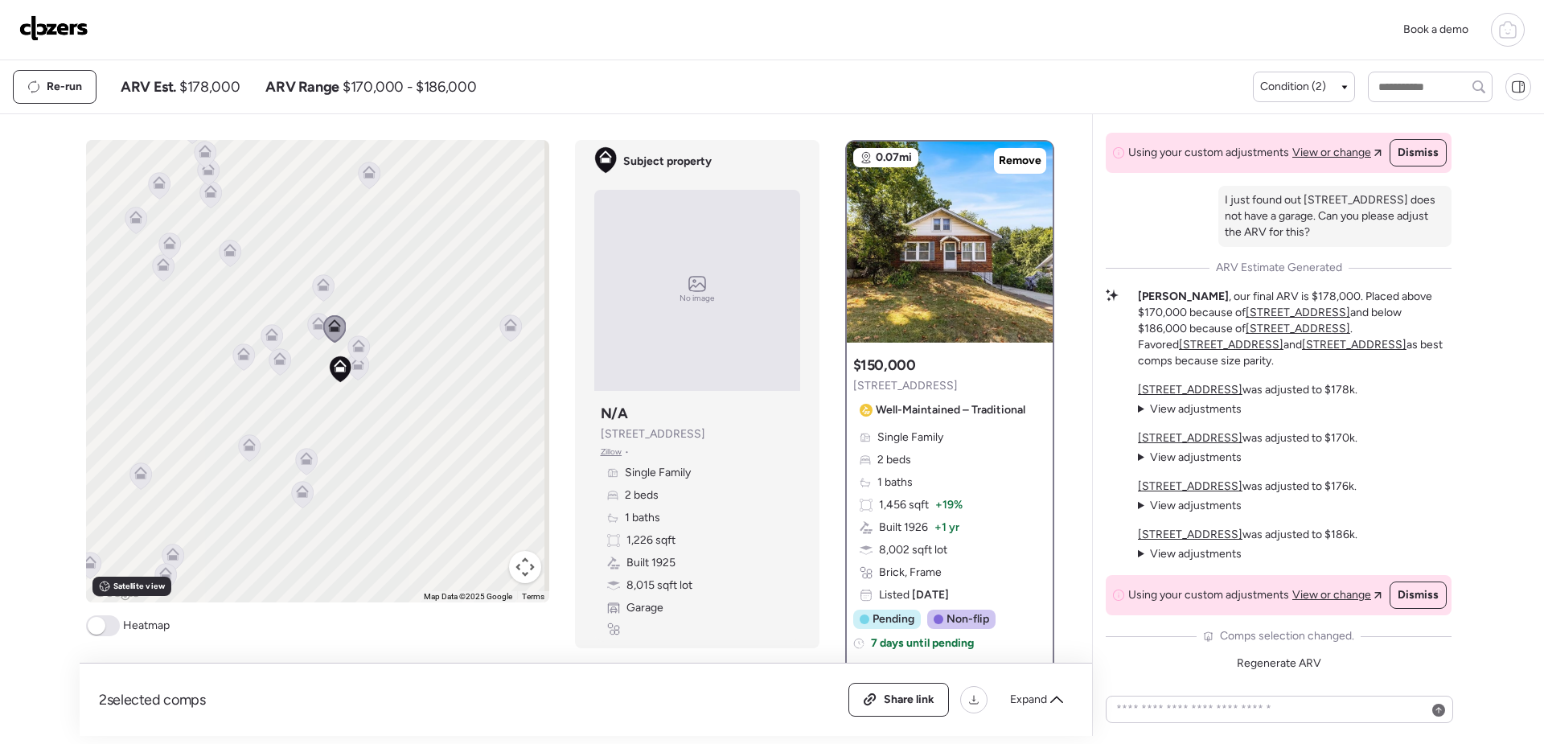
click at [329, 329] on icon at bounding box center [334, 328] width 10 height 5
click at [355, 355] on icon at bounding box center [358, 348] width 22 height 27
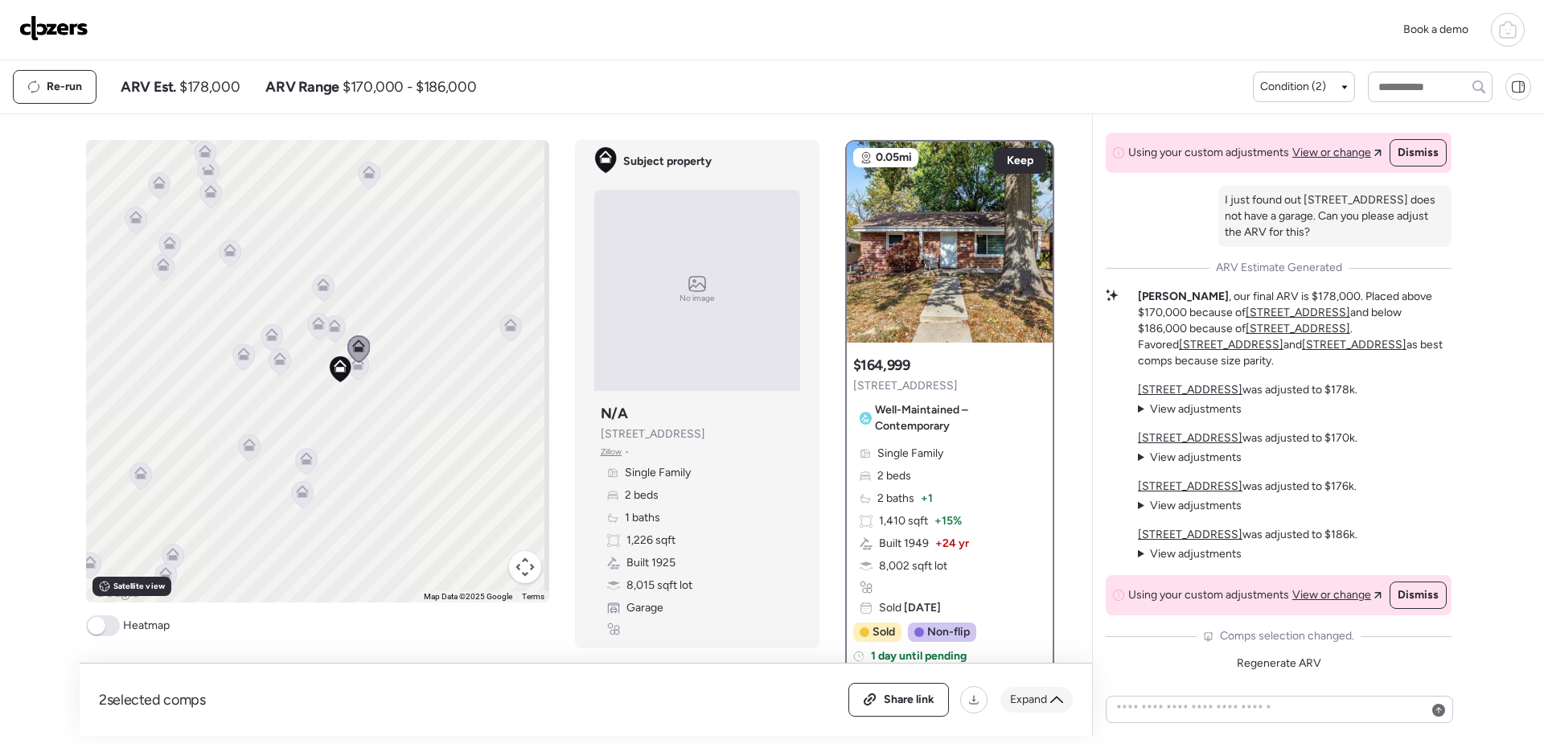
click at [1054, 701] on icon at bounding box center [1056, 699] width 13 height 13
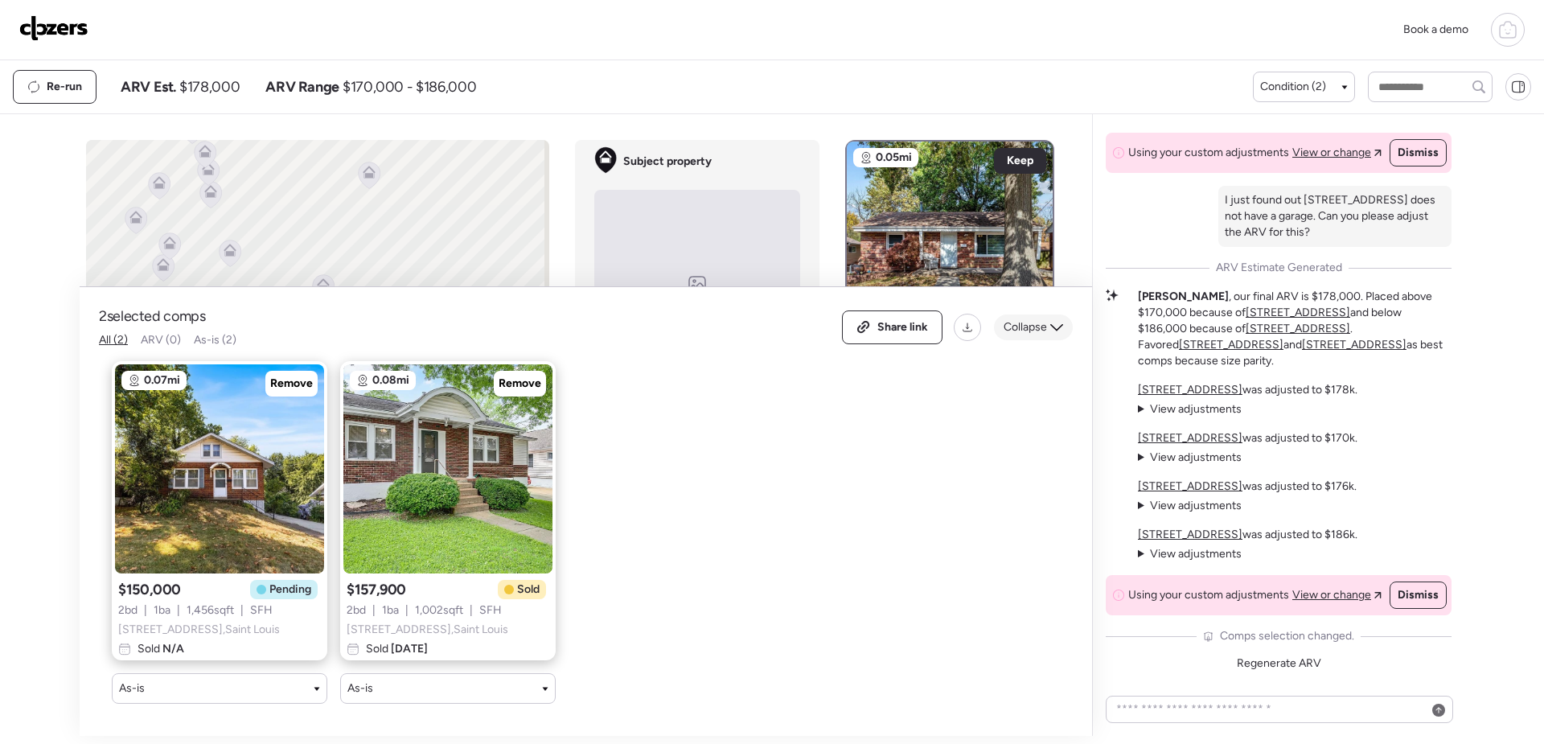
click at [1061, 321] on icon at bounding box center [1056, 327] width 13 height 13
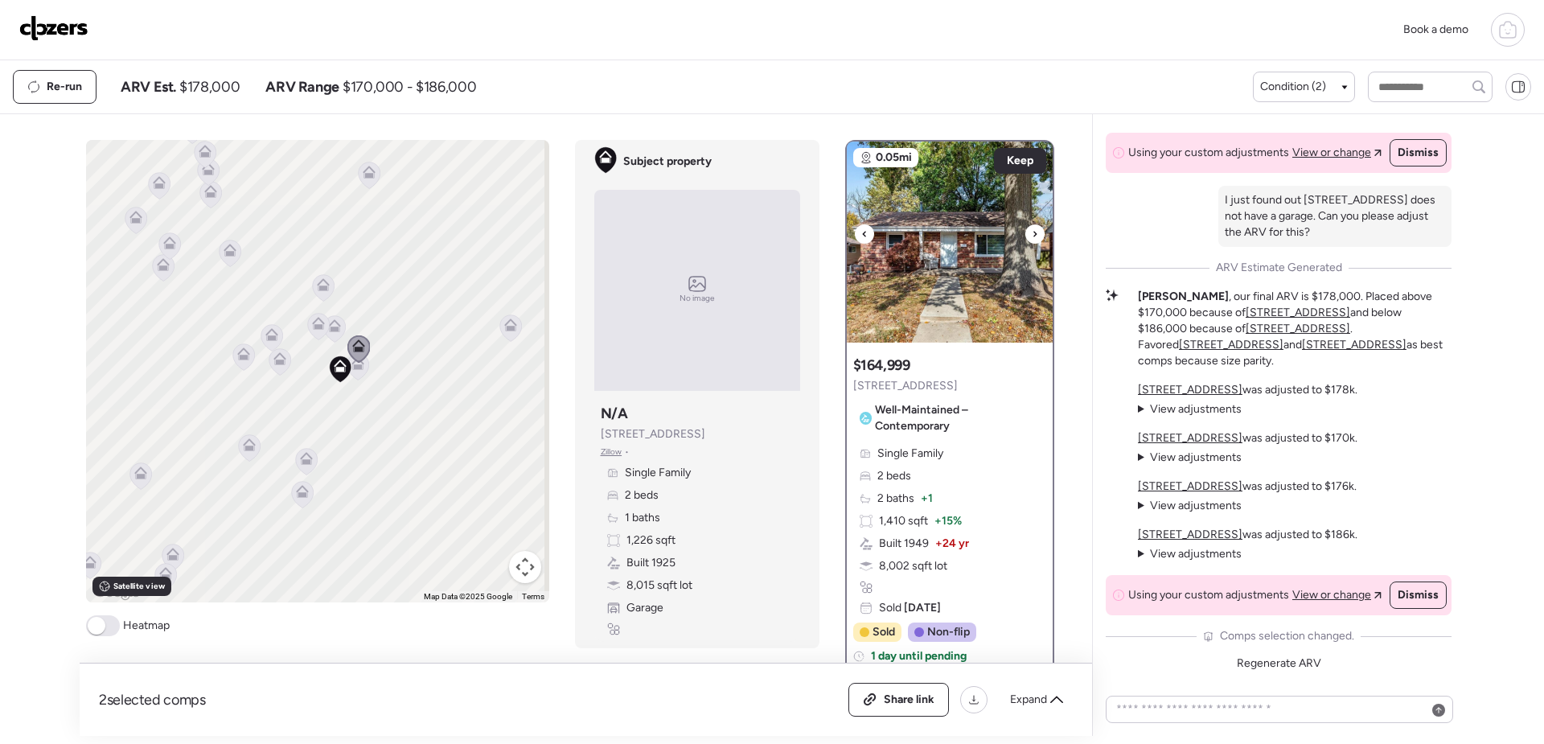
click at [958, 267] on img at bounding box center [950, 242] width 206 height 201
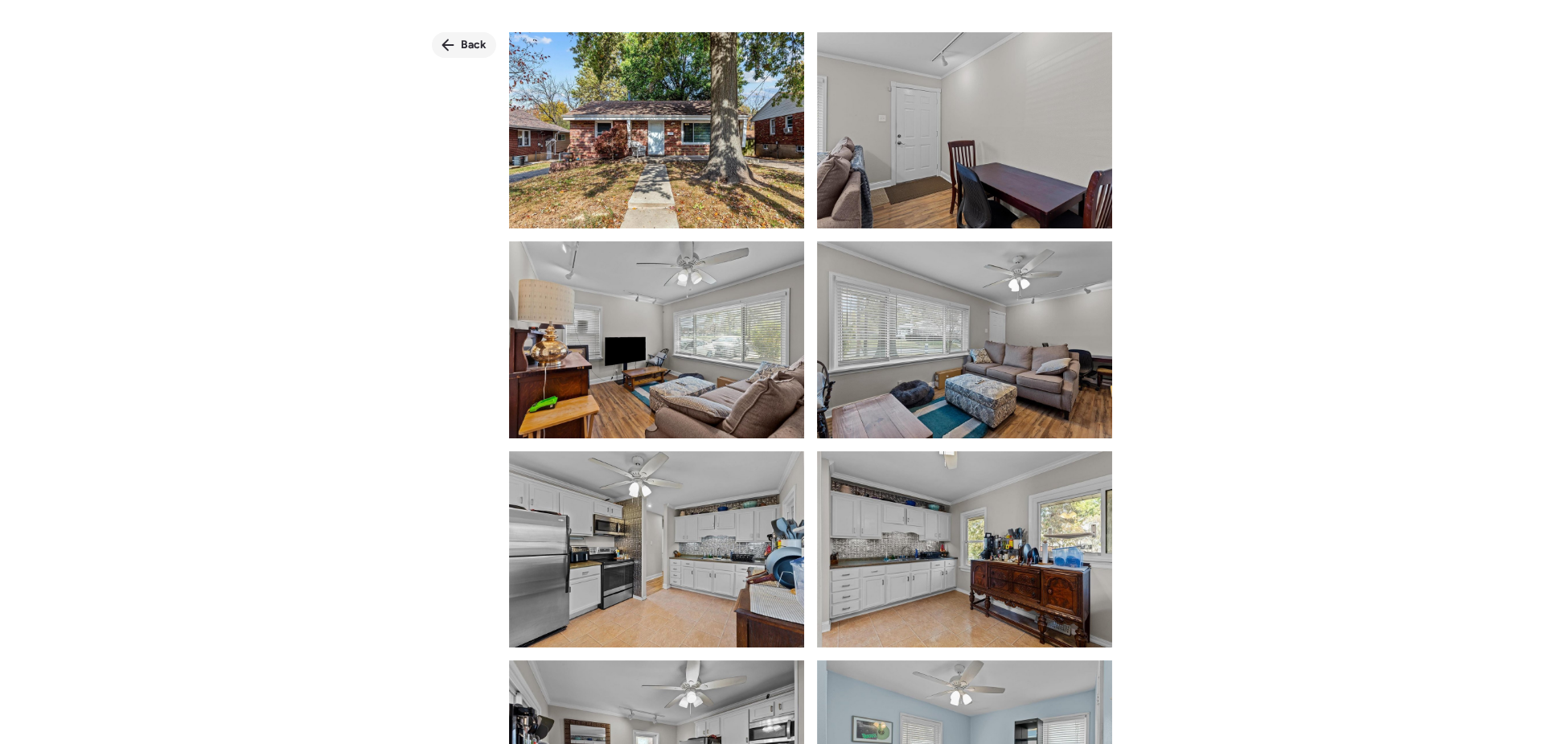
click at [450, 47] on icon at bounding box center [447, 45] width 13 height 13
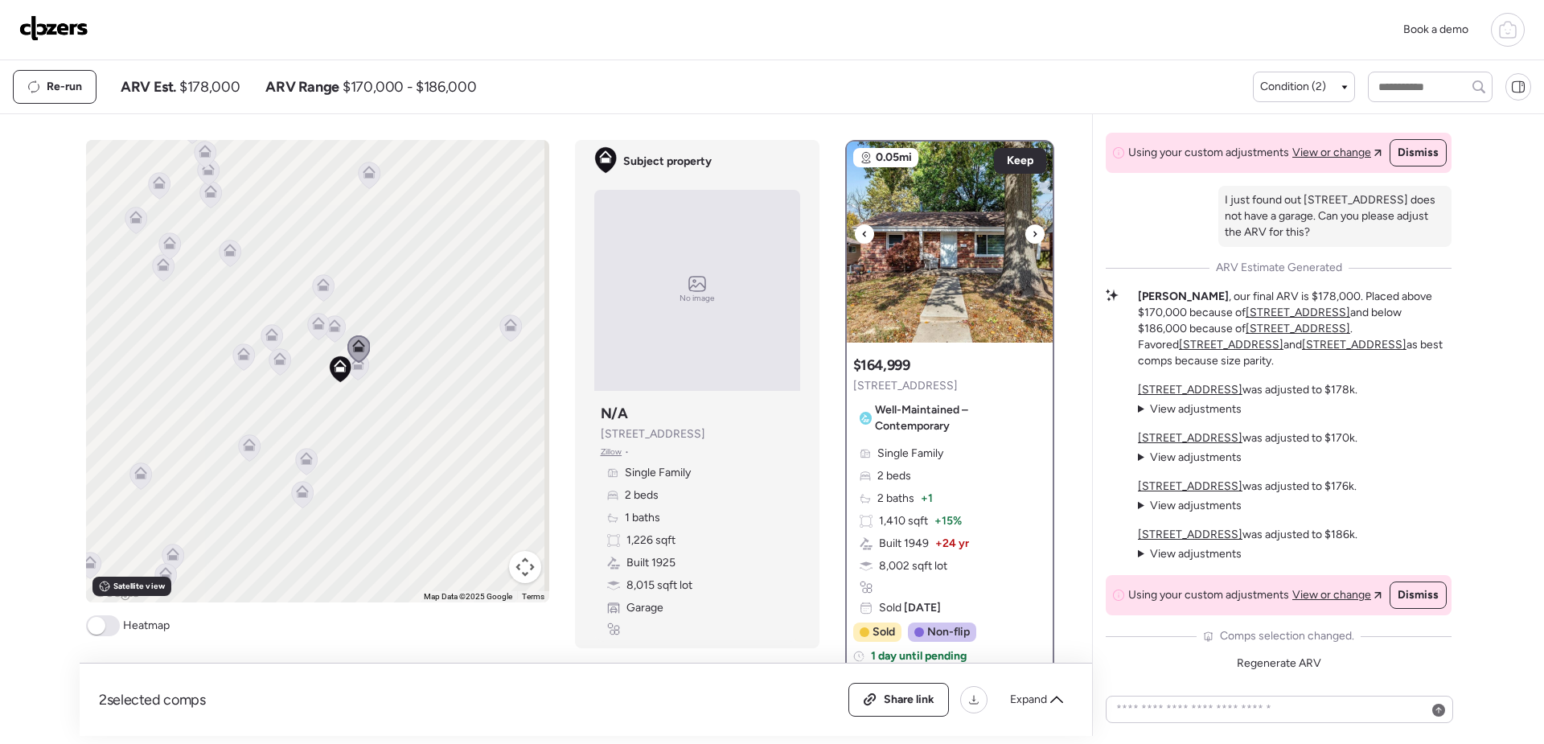
click at [938, 301] on img at bounding box center [950, 242] width 206 height 201
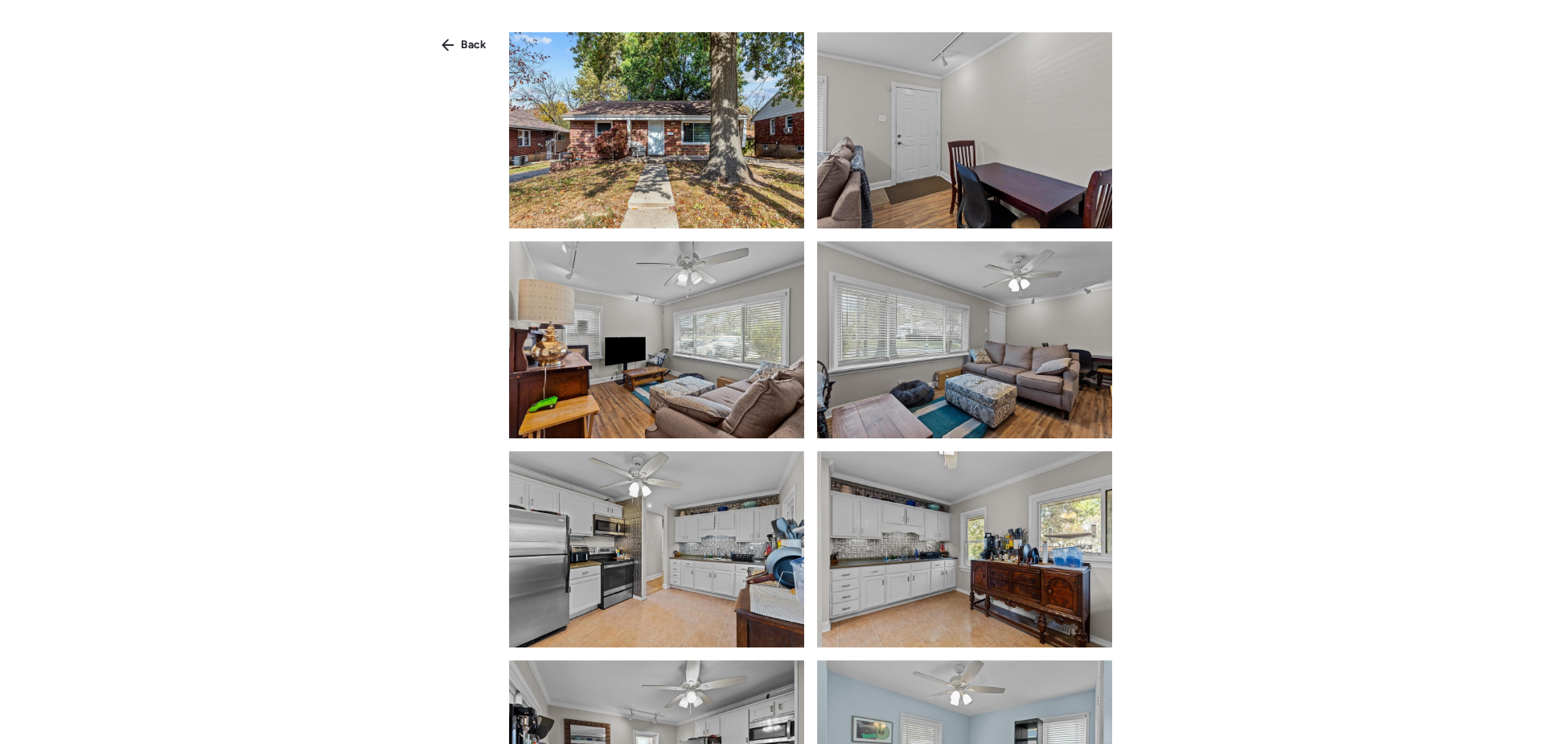
click at [749, 131] on img at bounding box center [656, 130] width 295 height 196
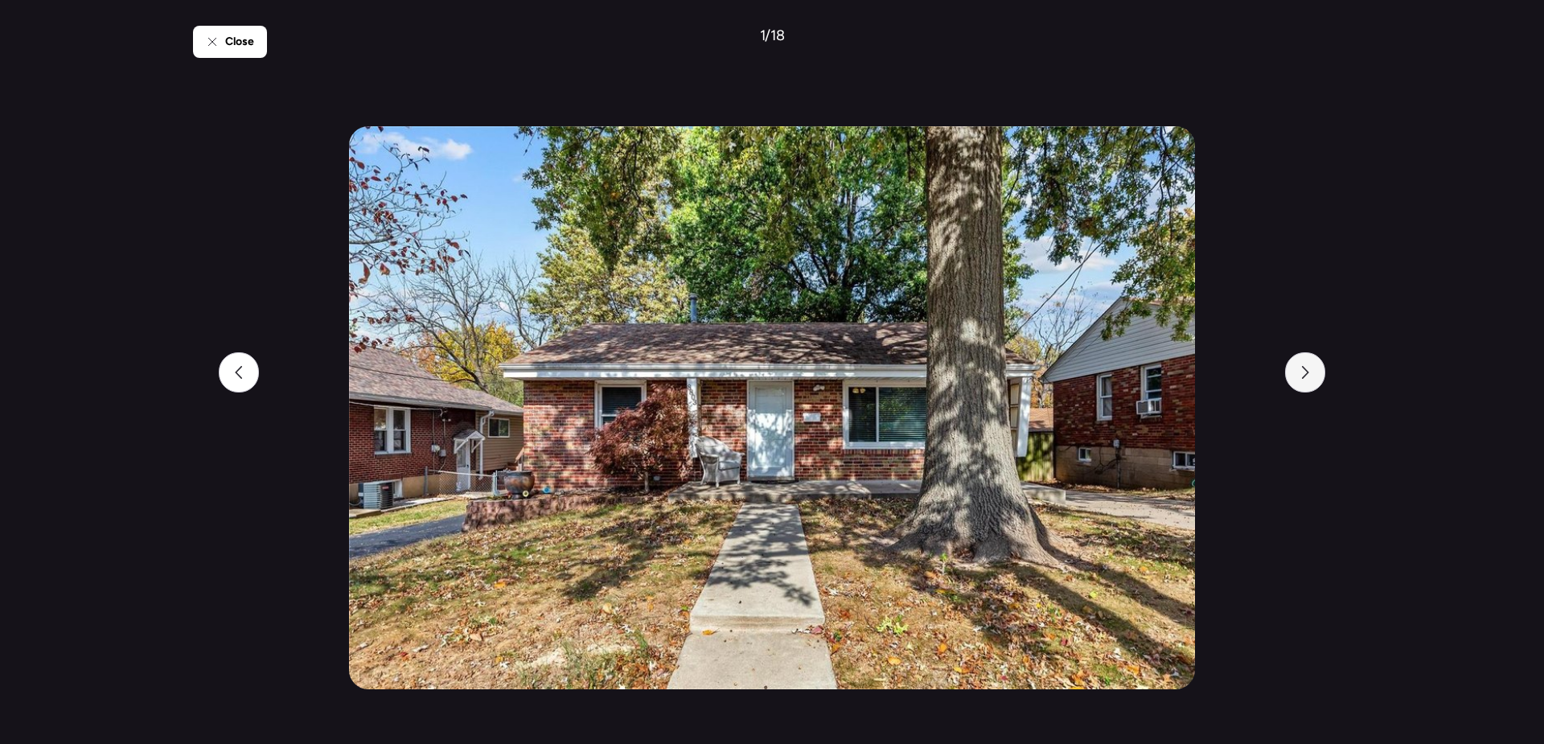
click at [1291, 381] on div at bounding box center [1305, 372] width 40 height 40
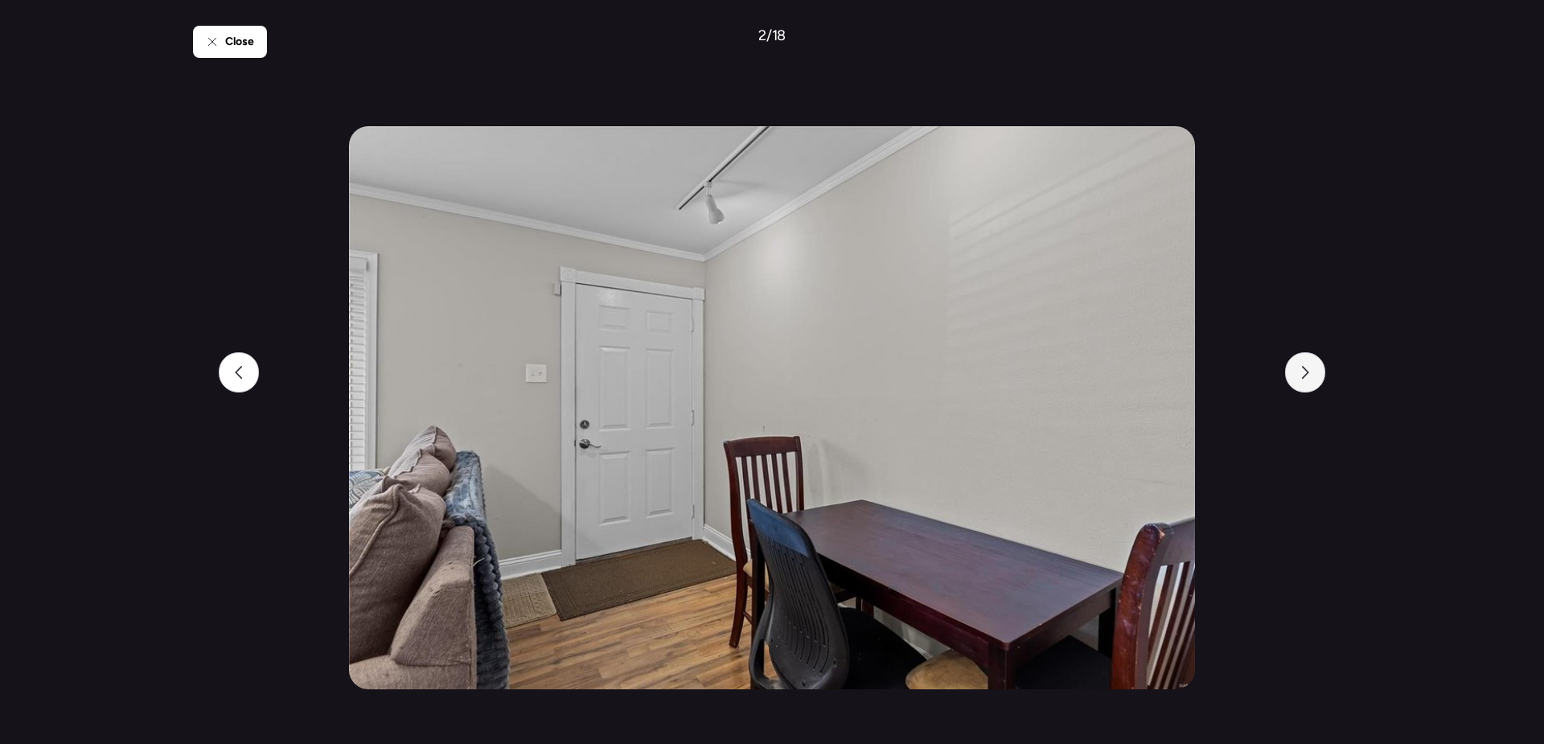
click at [1291, 381] on div at bounding box center [1305, 372] width 40 height 40
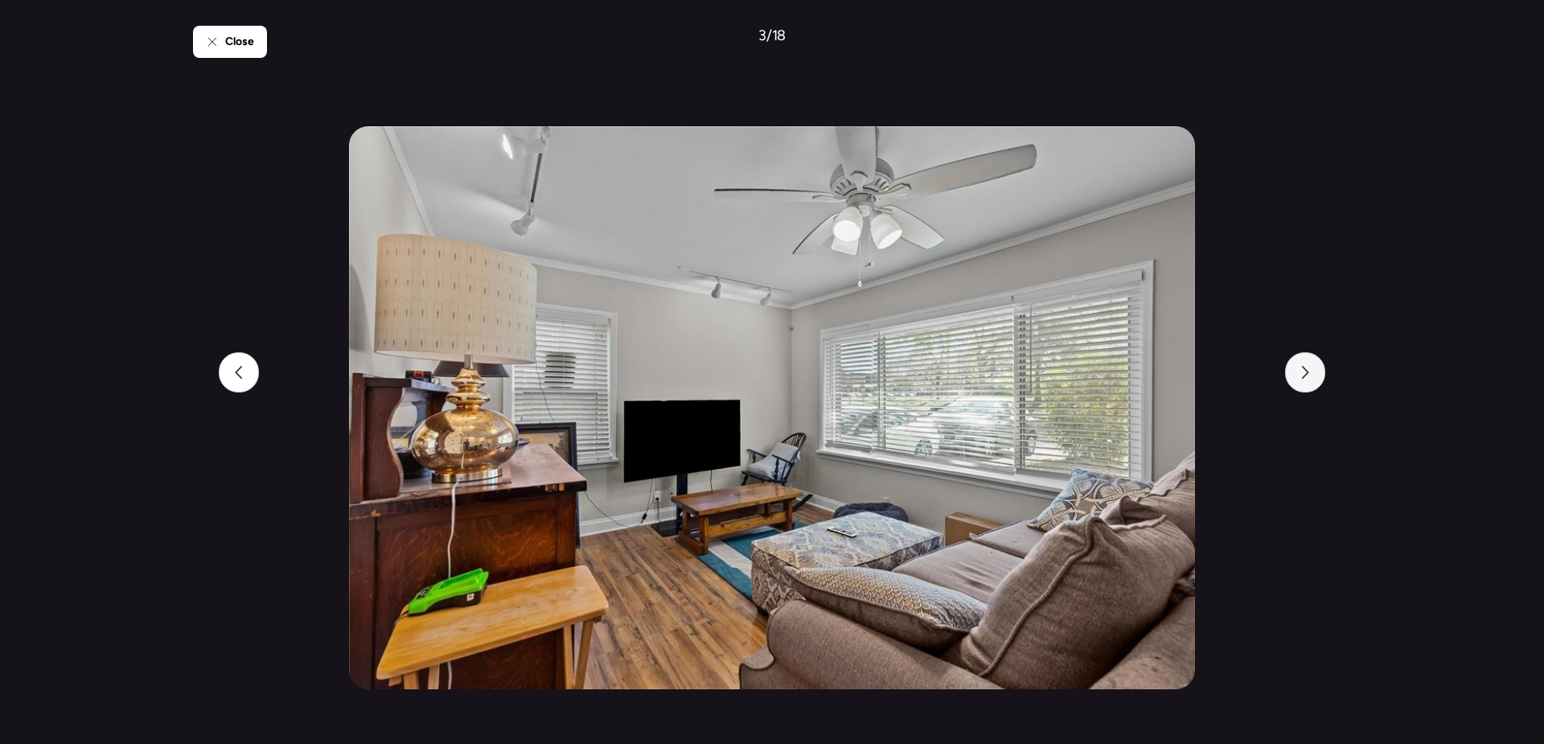
click at [1291, 381] on div at bounding box center [1305, 372] width 40 height 40
click at [1291, 382] on div at bounding box center [1305, 372] width 40 height 40
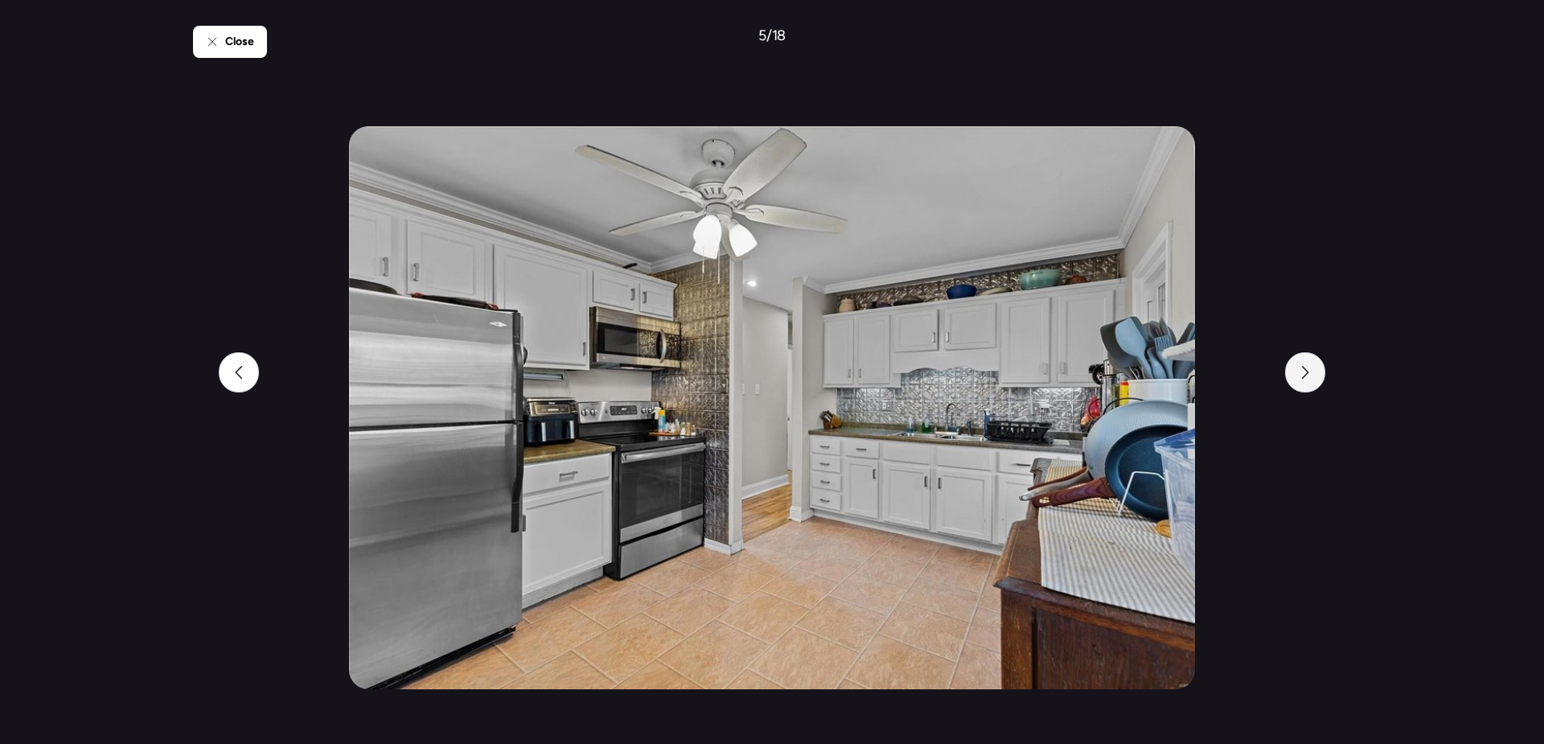
click at [1291, 382] on div at bounding box center [1305, 372] width 40 height 40
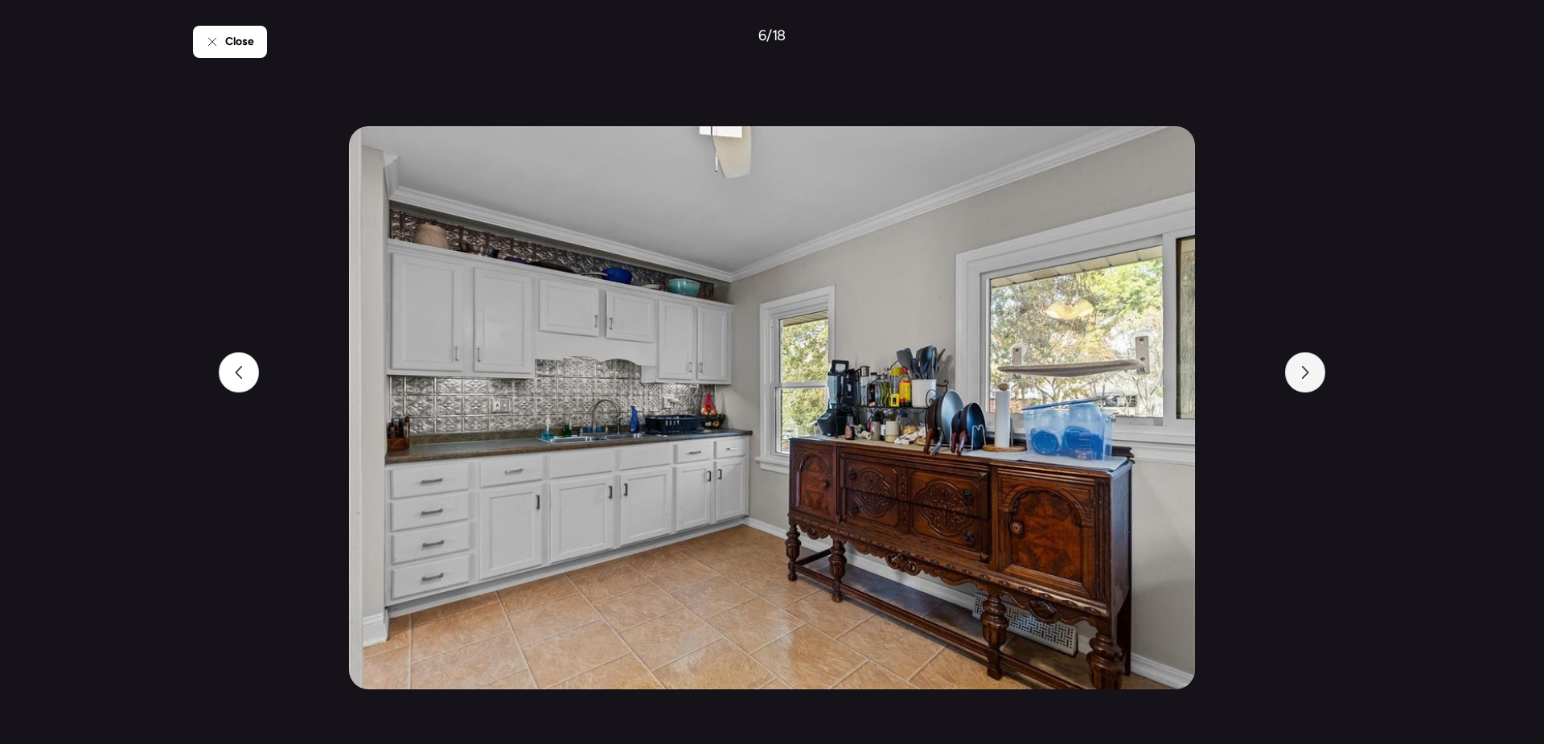
click at [1291, 382] on div at bounding box center [1305, 372] width 40 height 40
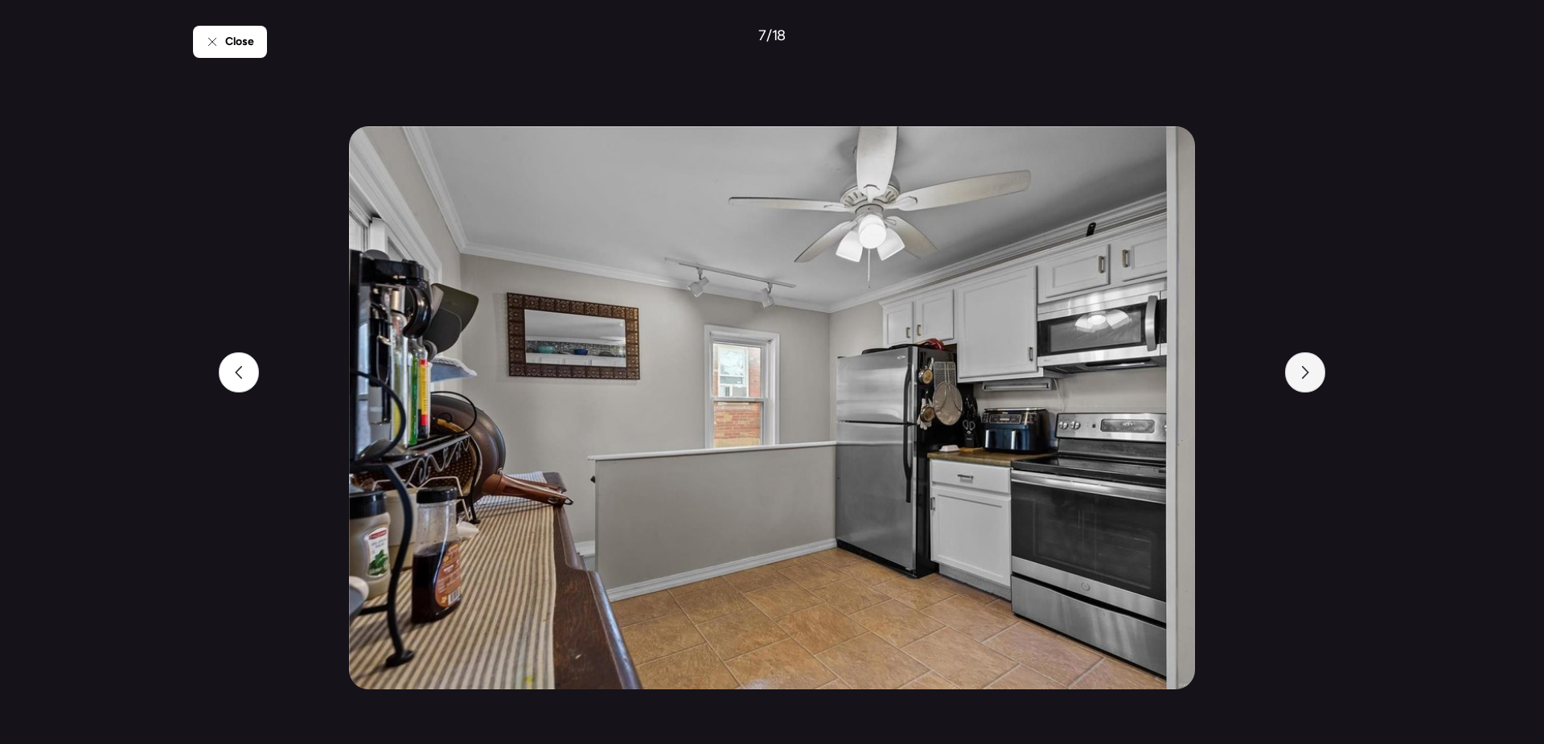
click at [1291, 382] on div at bounding box center [1305, 372] width 40 height 40
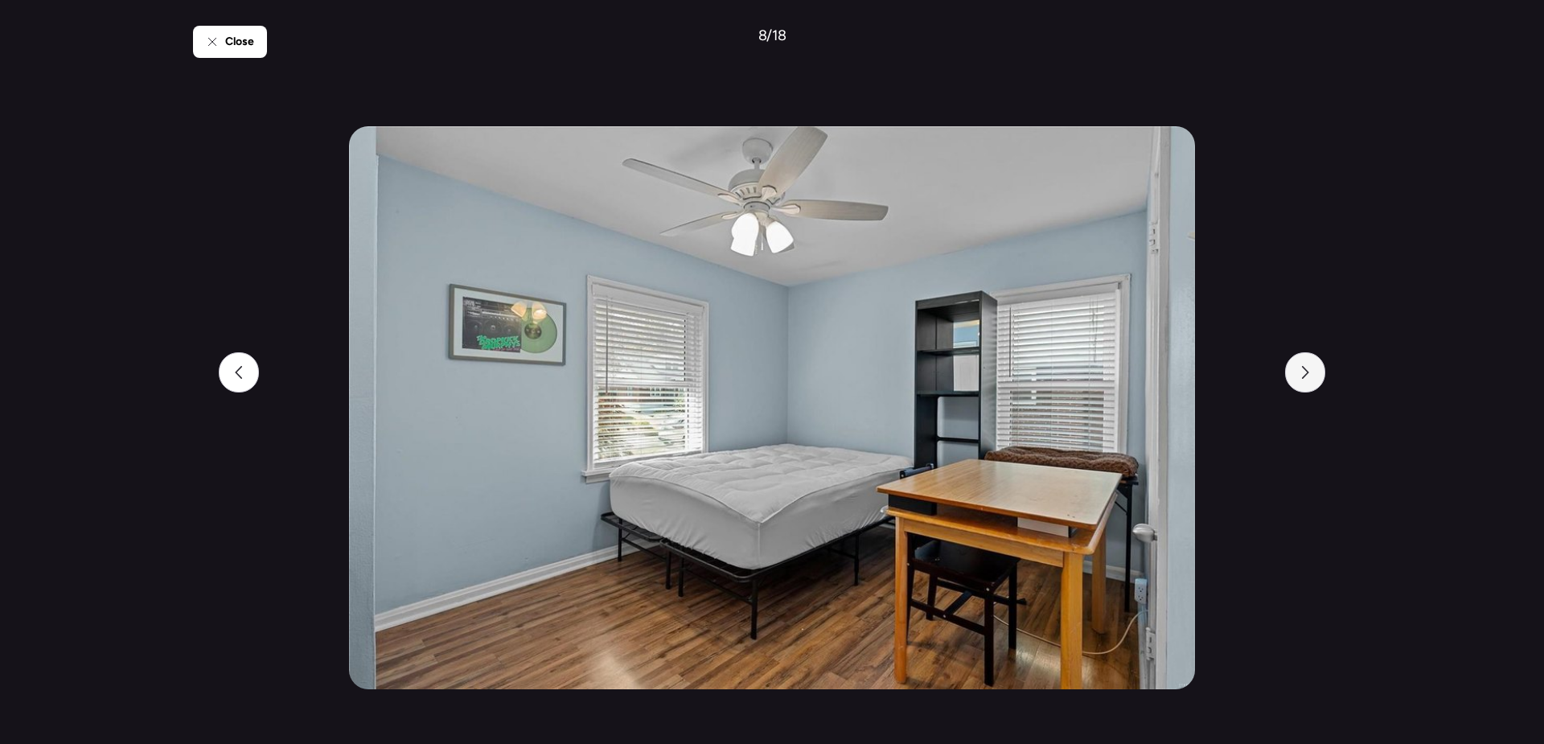
click at [1291, 382] on div at bounding box center [1305, 372] width 40 height 40
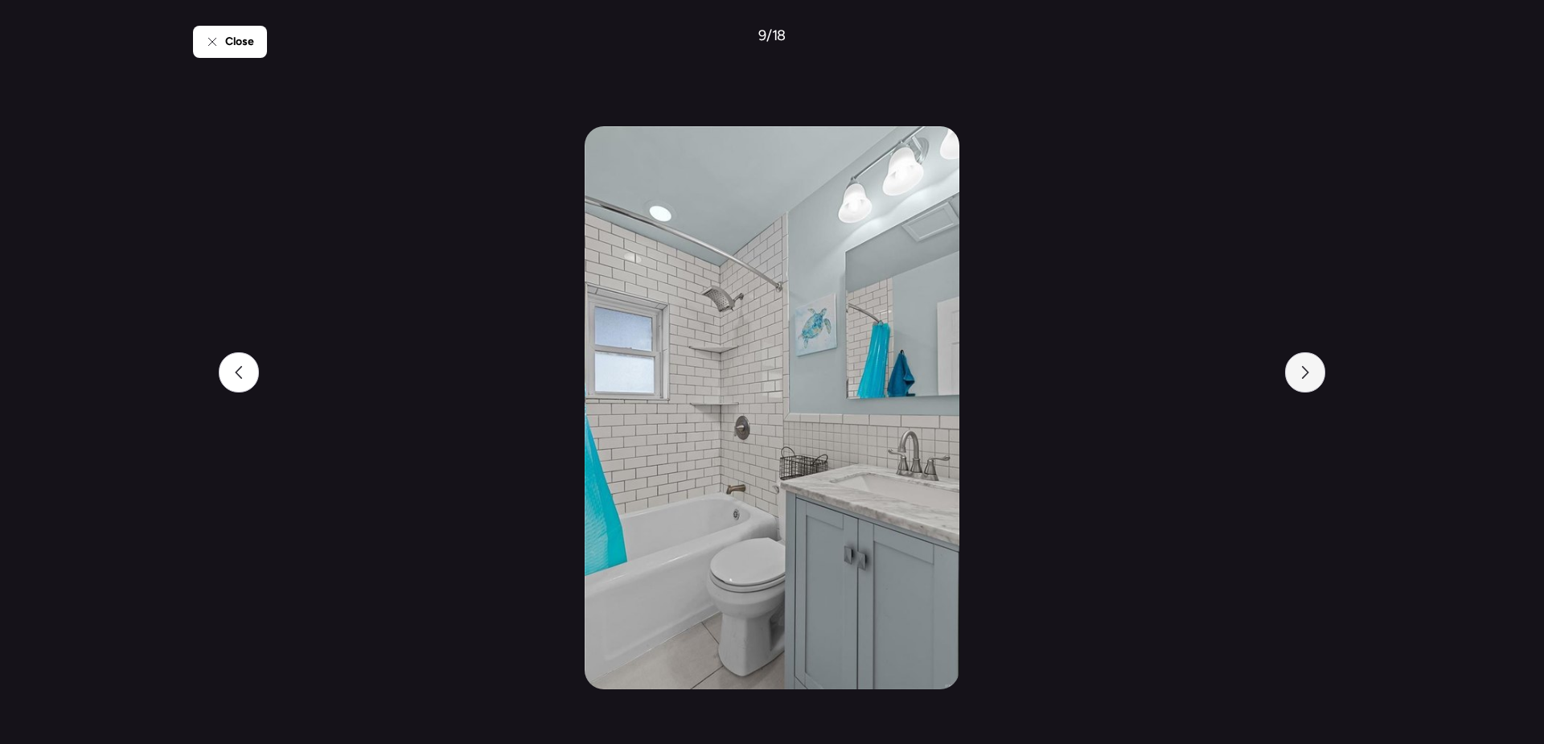
click at [1291, 382] on div at bounding box center [1305, 372] width 40 height 40
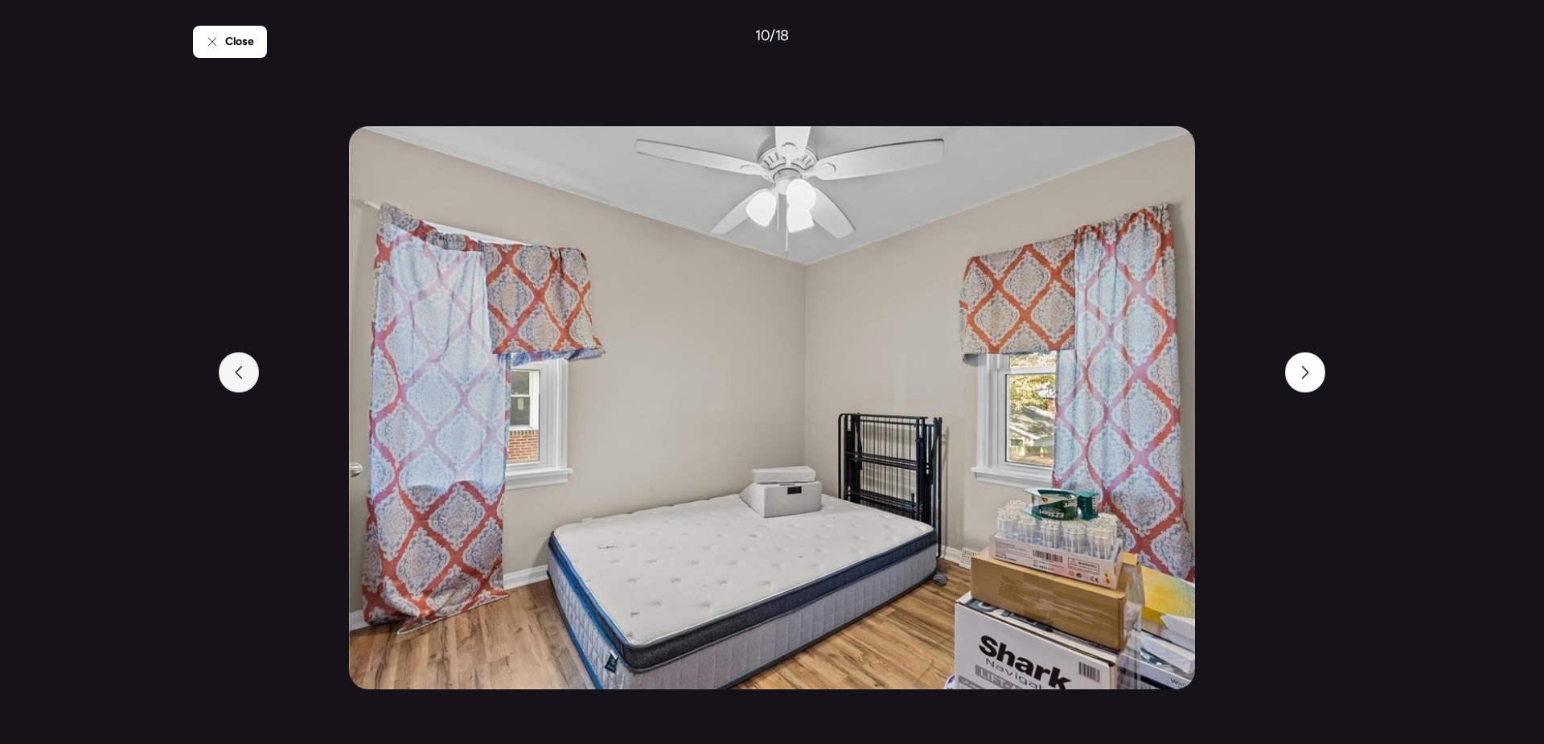
click at [257, 367] on div at bounding box center [239, 372] width 40 height 40
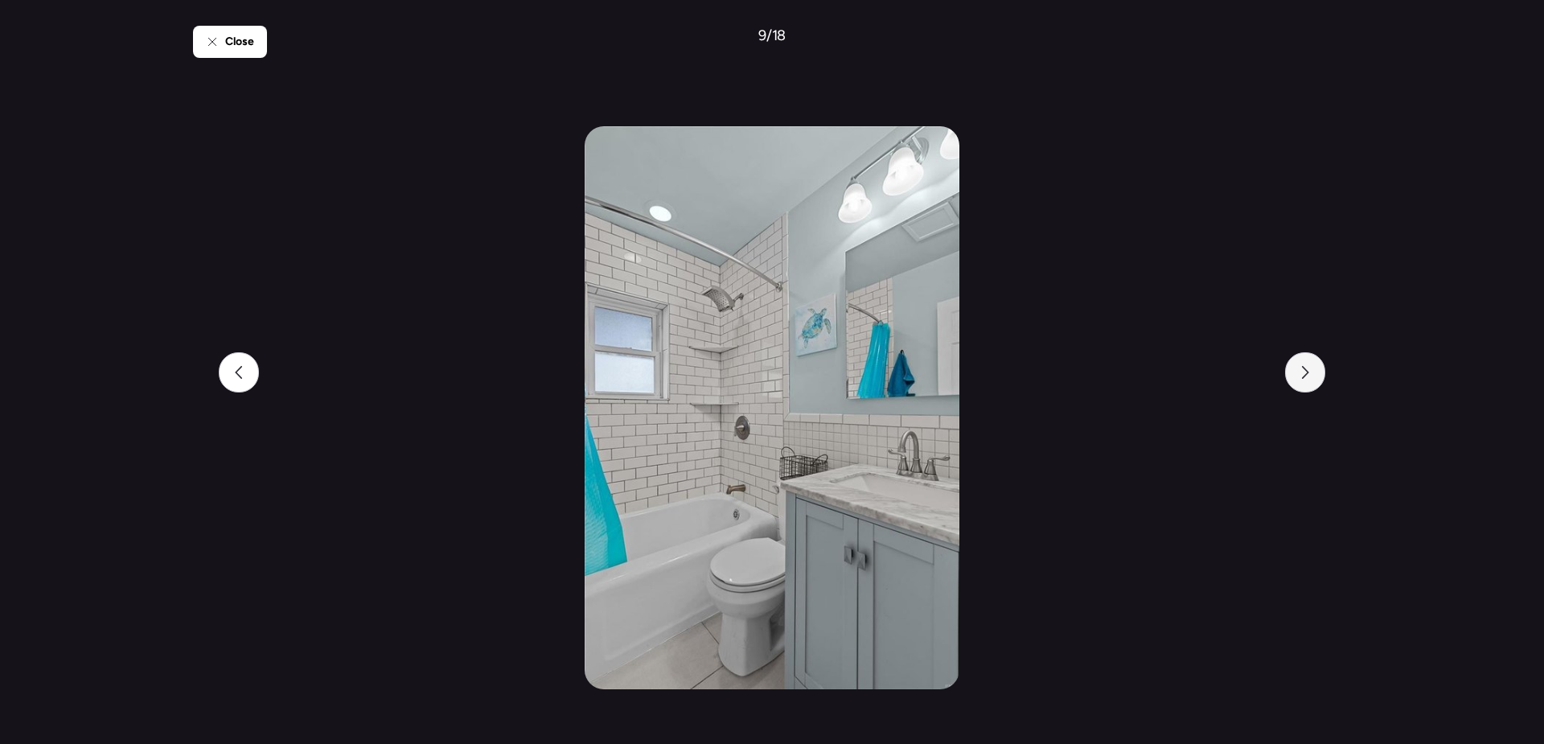
click at [1295, 376] on div at bounding box center [1305, 372] width 40 height 40
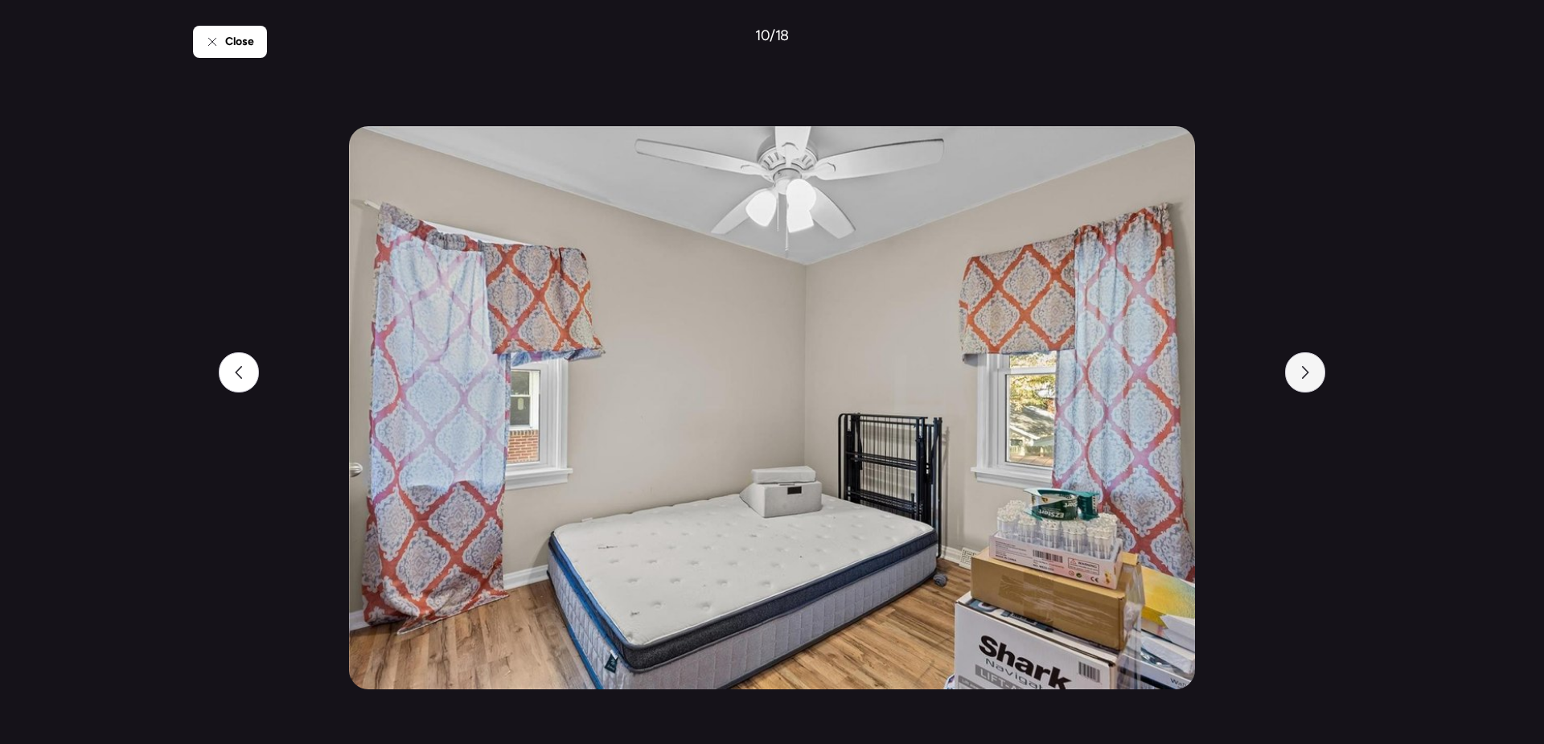
click at [1295, 376] on div at bounding box center [1305, 372] width 40 height 40
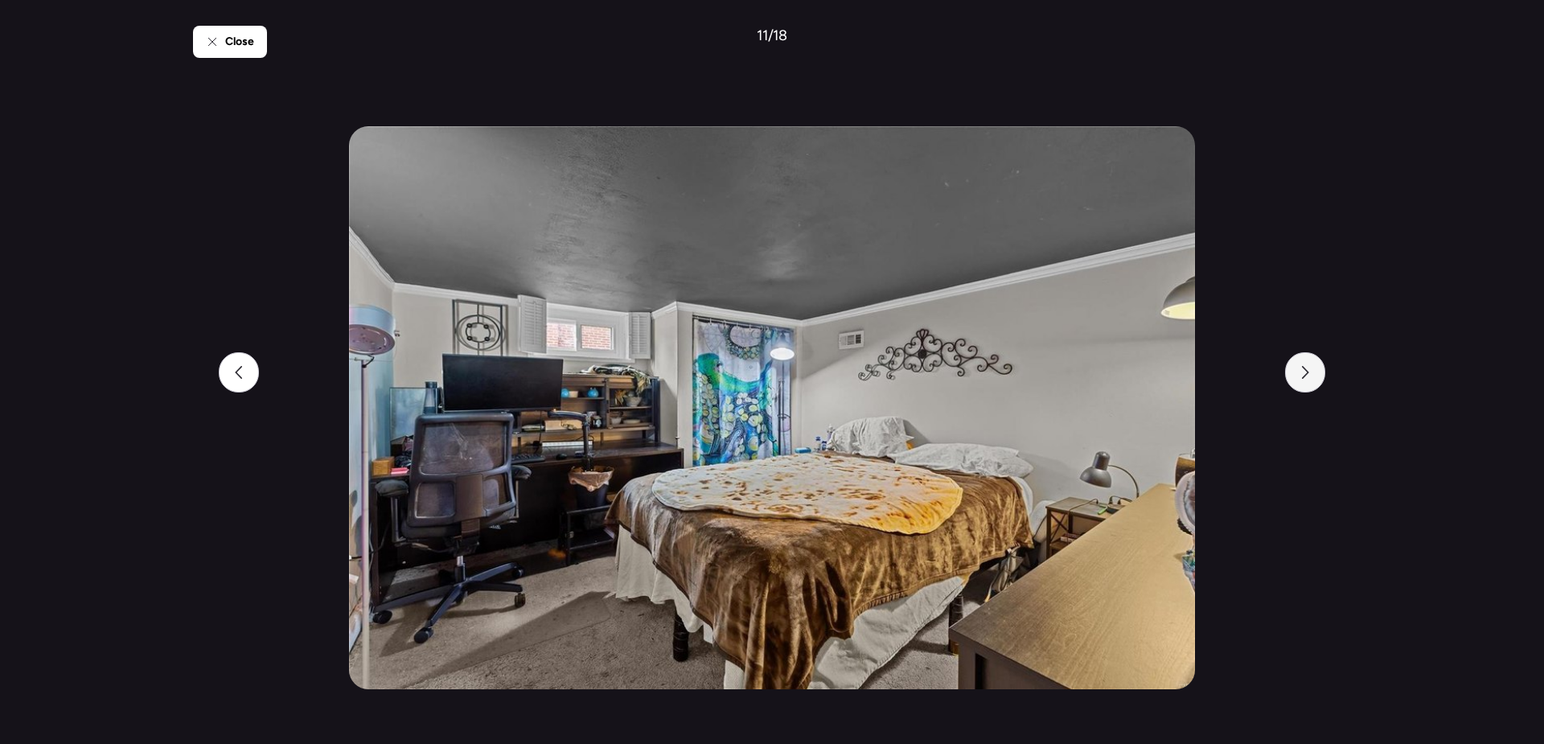
click at [1295, 376] on div at bounding box center [1305, 372] width 40 height 40
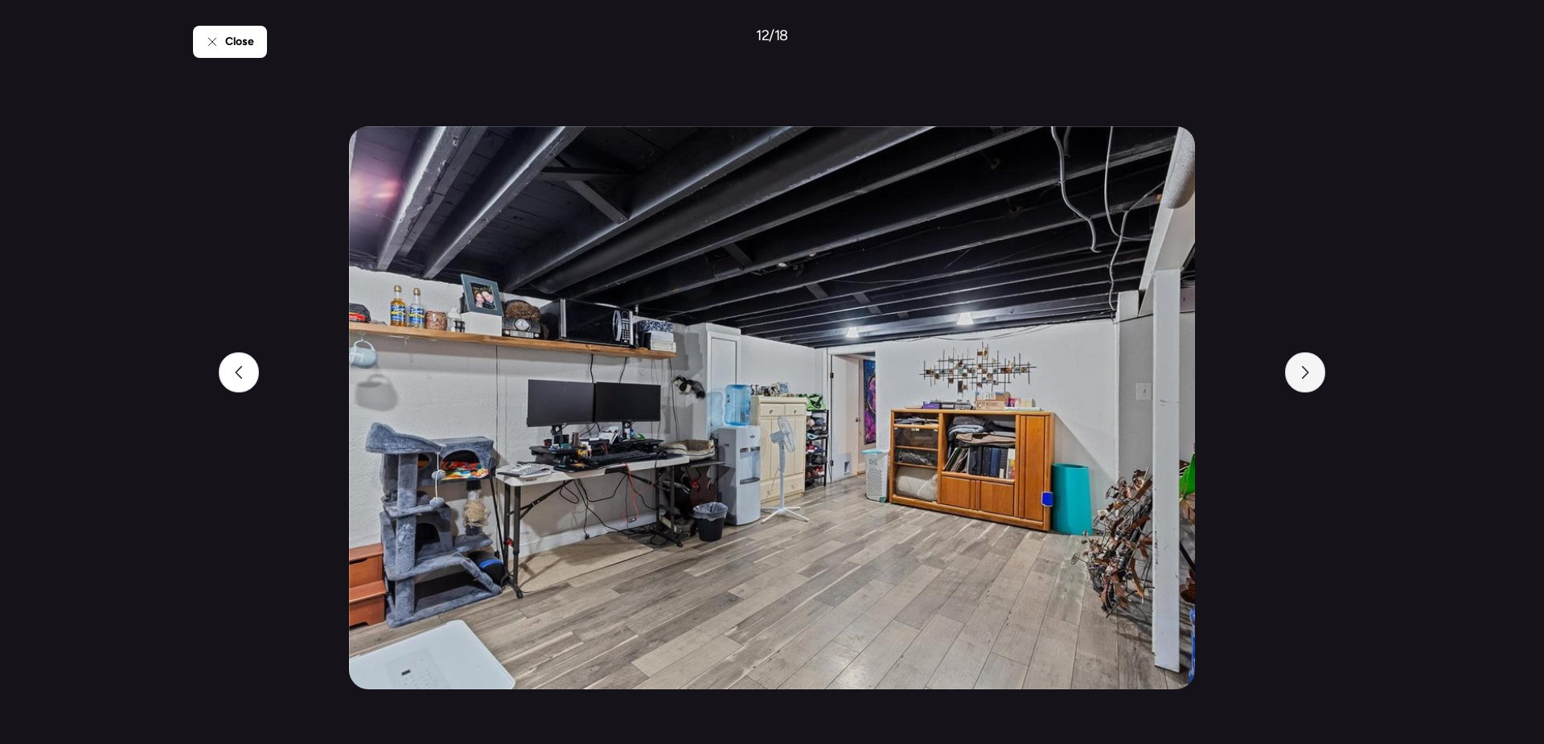
click at [1295, 376] on div at bounding box center [1305, 372] width 40 height 40
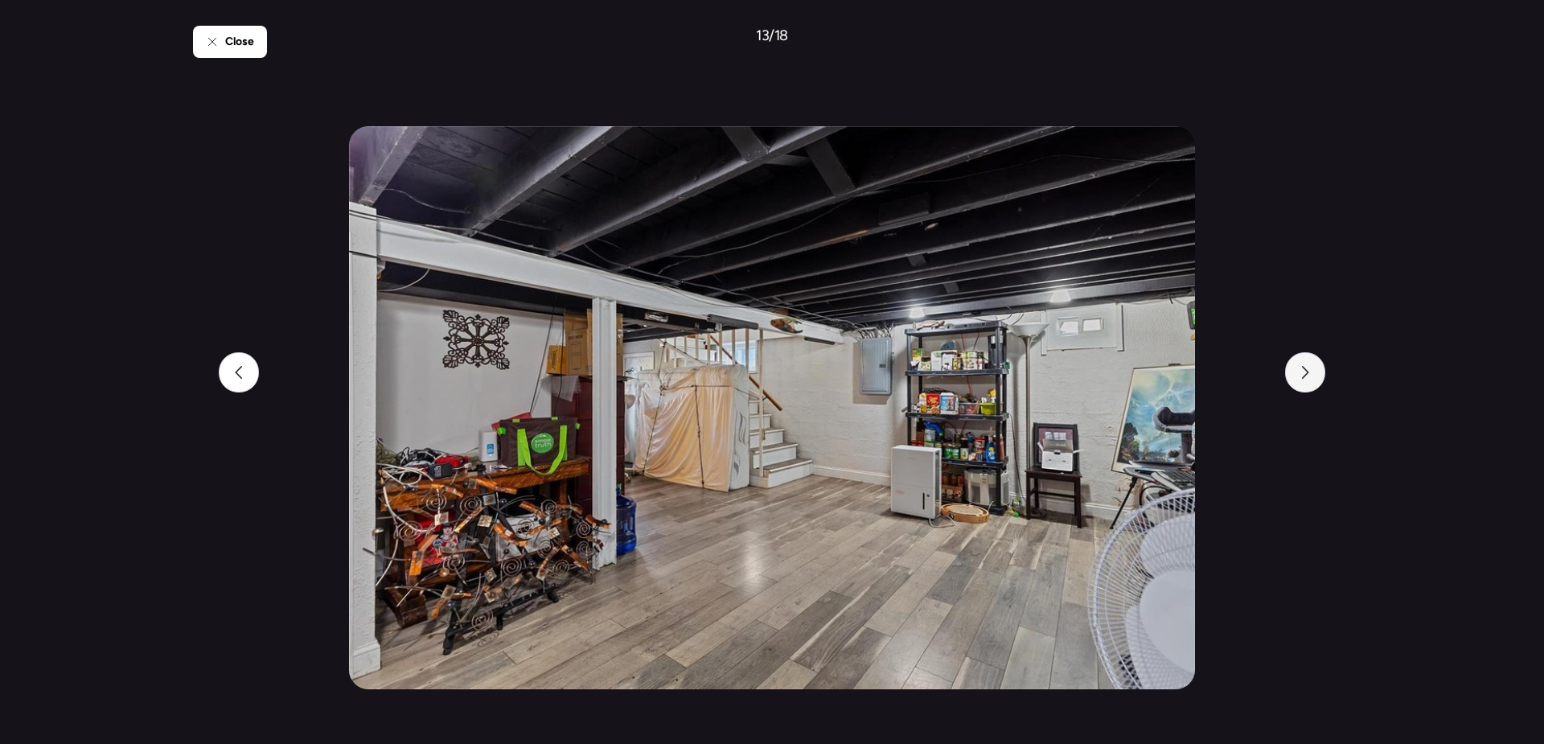
click at [1295, 376] on div at bounding box center [1305, 372] width 40 height 40
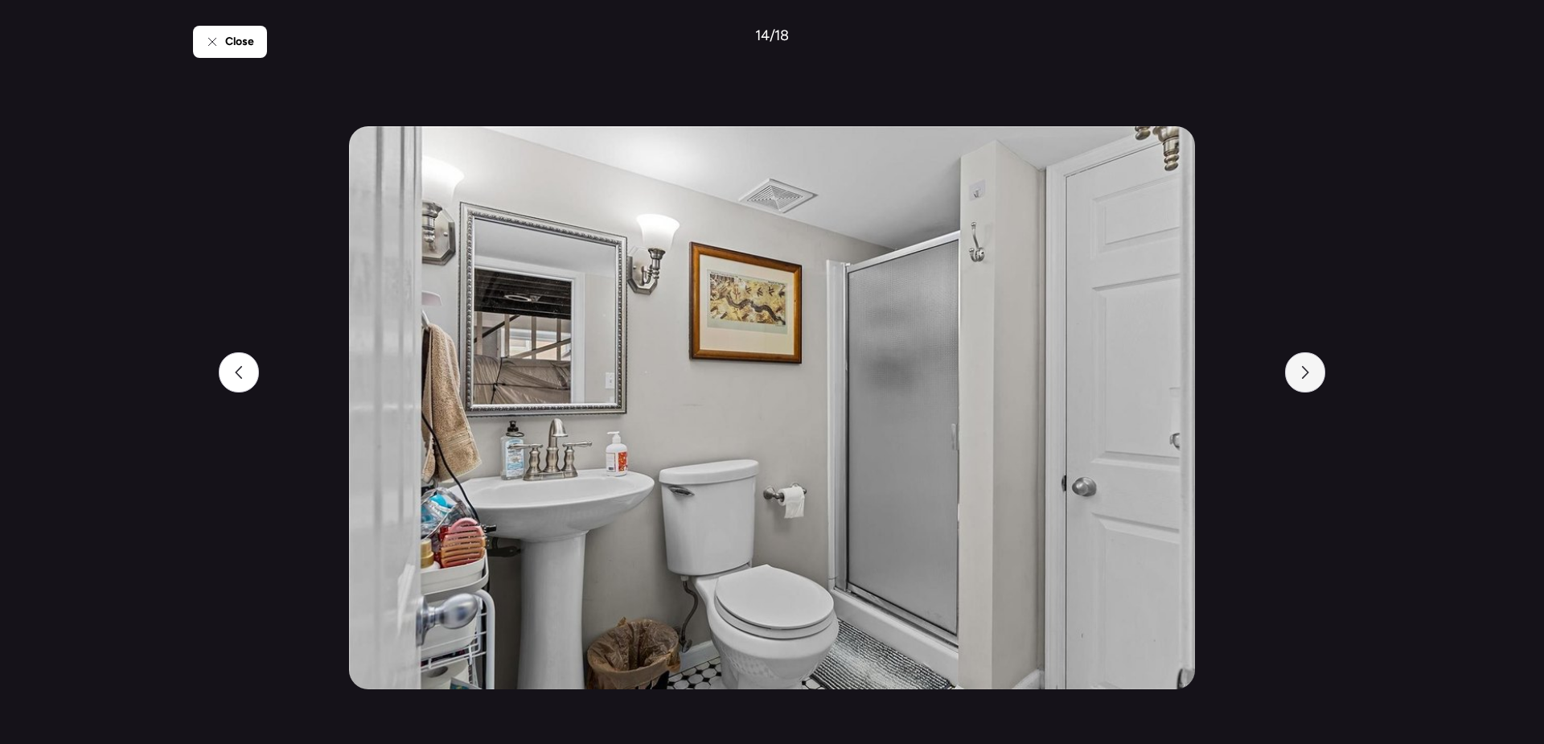
click at [1295, 376] on div at bounding box center [1305, 372] width 40 height 40
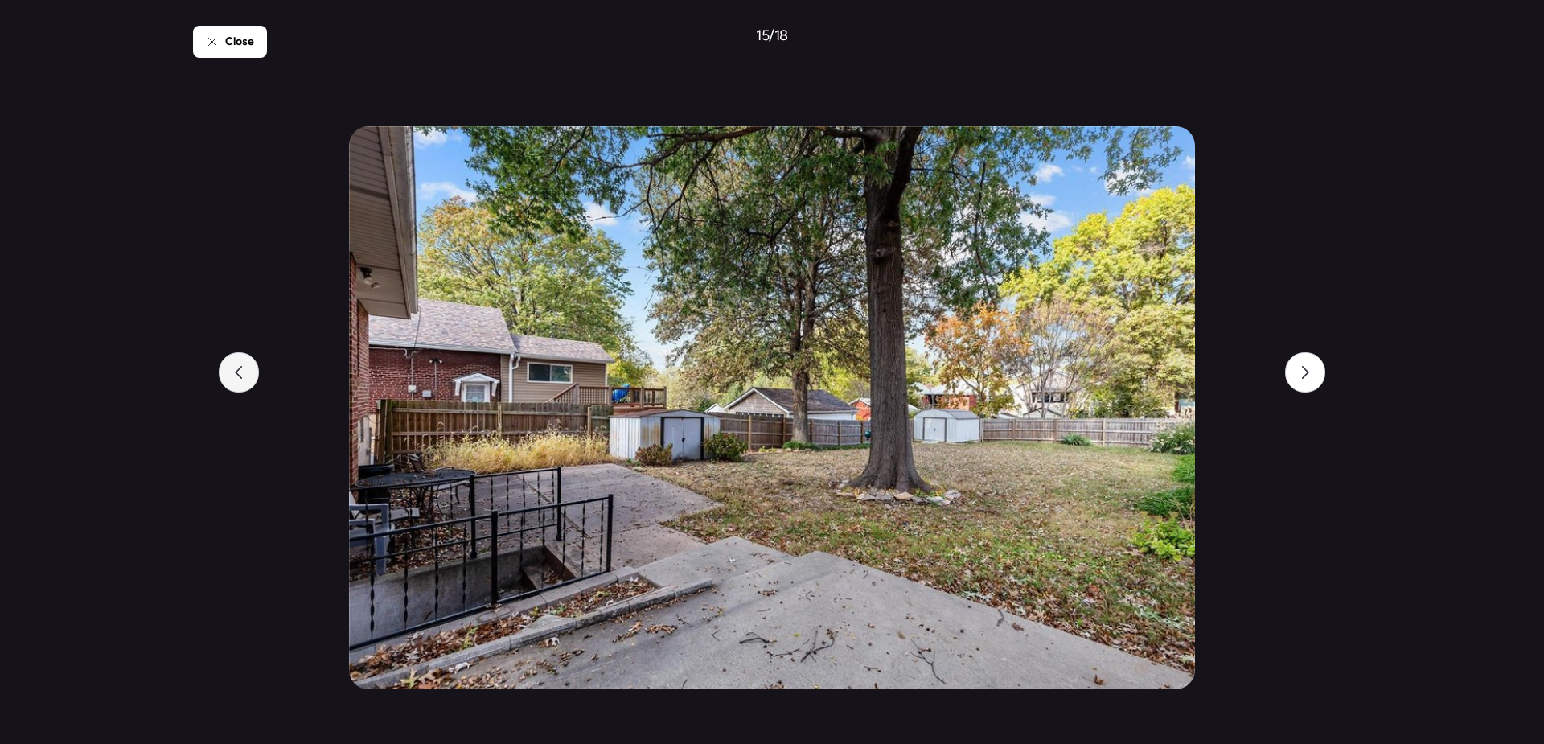
click at [241, 374] on icon at bounding box center [238, 372] width 13 height 13
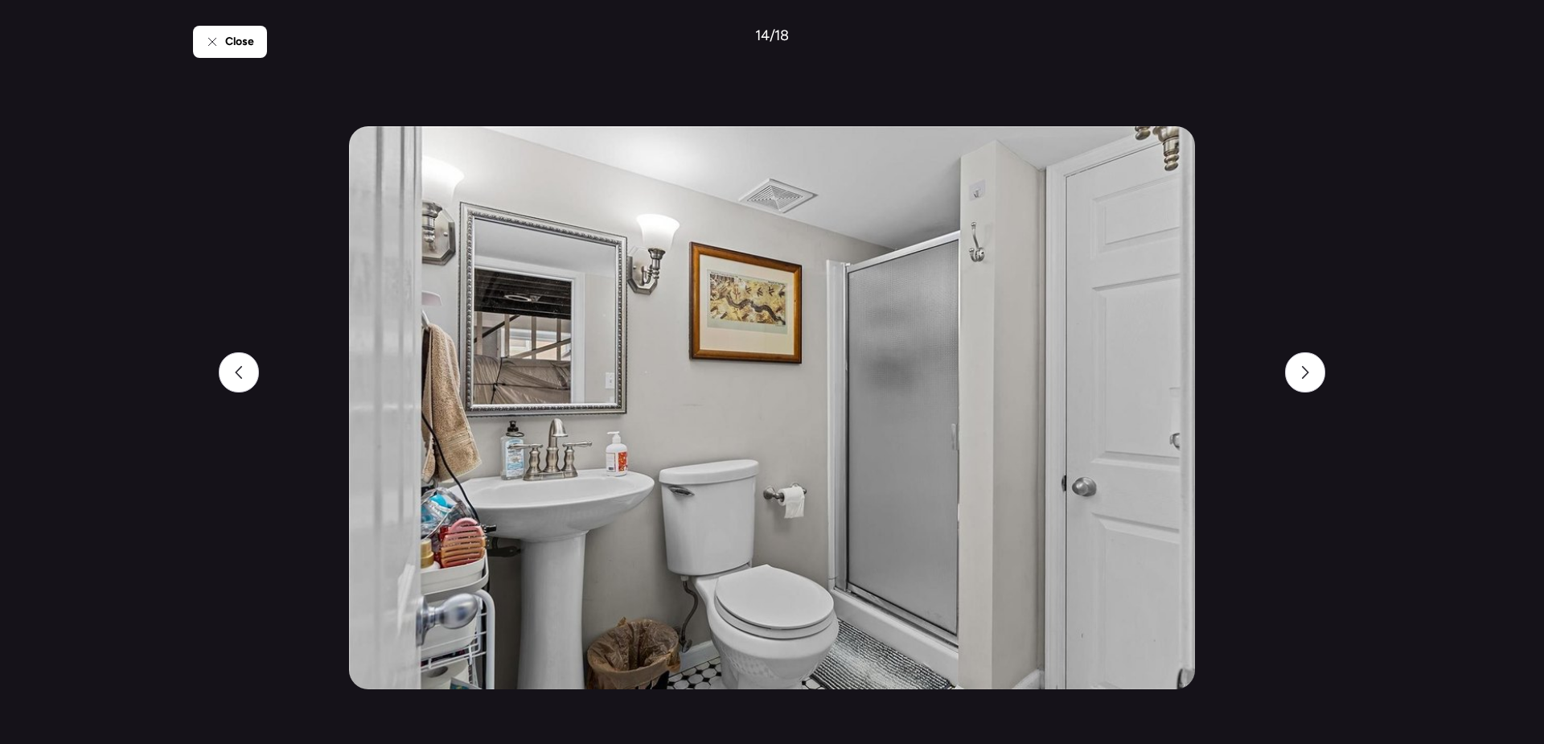
click at [233, 60] on div "Close 14 / 18" at bounding box center [772, 372] width 1158 height 744
click at [238, 45] on span "Close" at bounding box center [239, 42] width 29 height 16
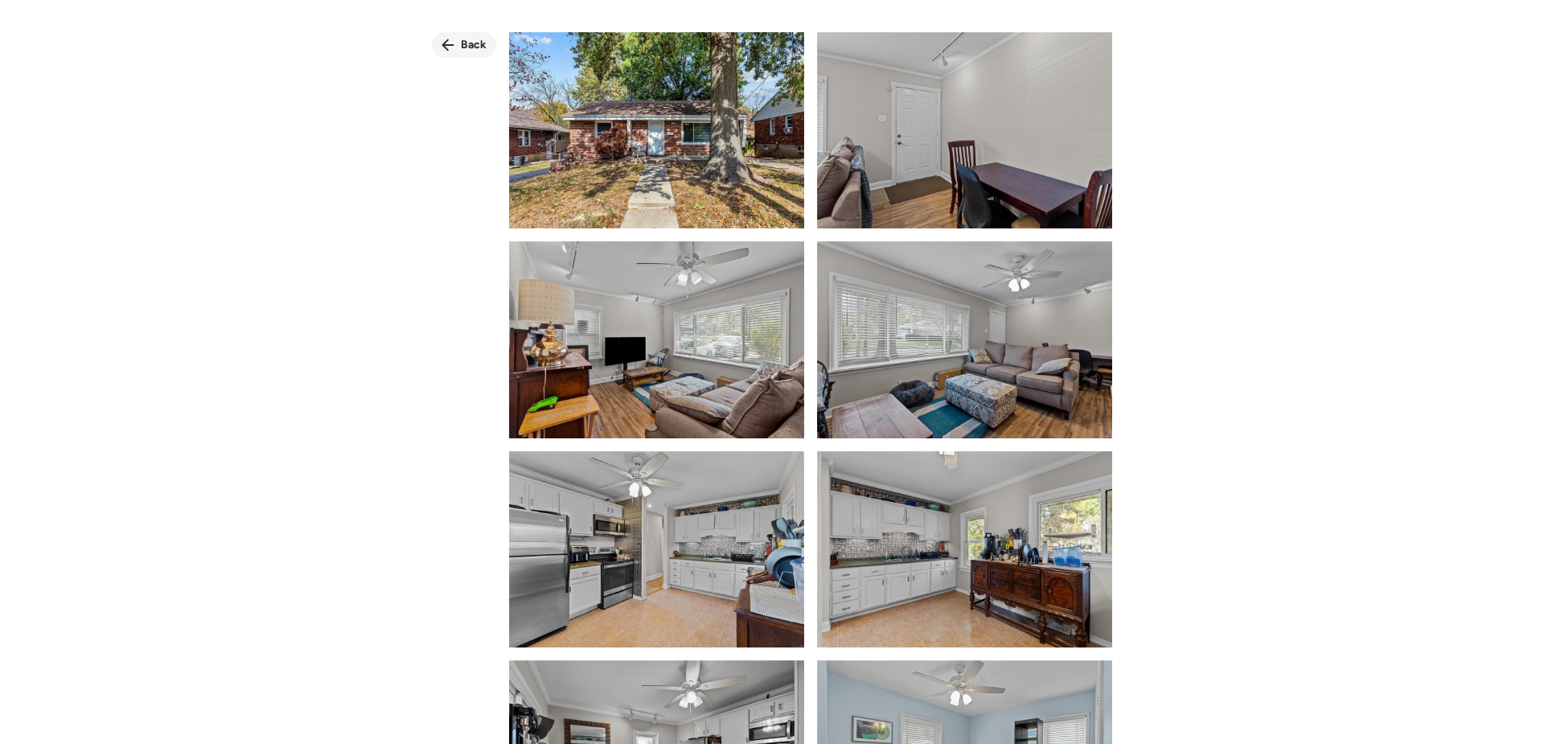
click at [451, 48] on icon at bounding box center [447, 45] width 13 height 13
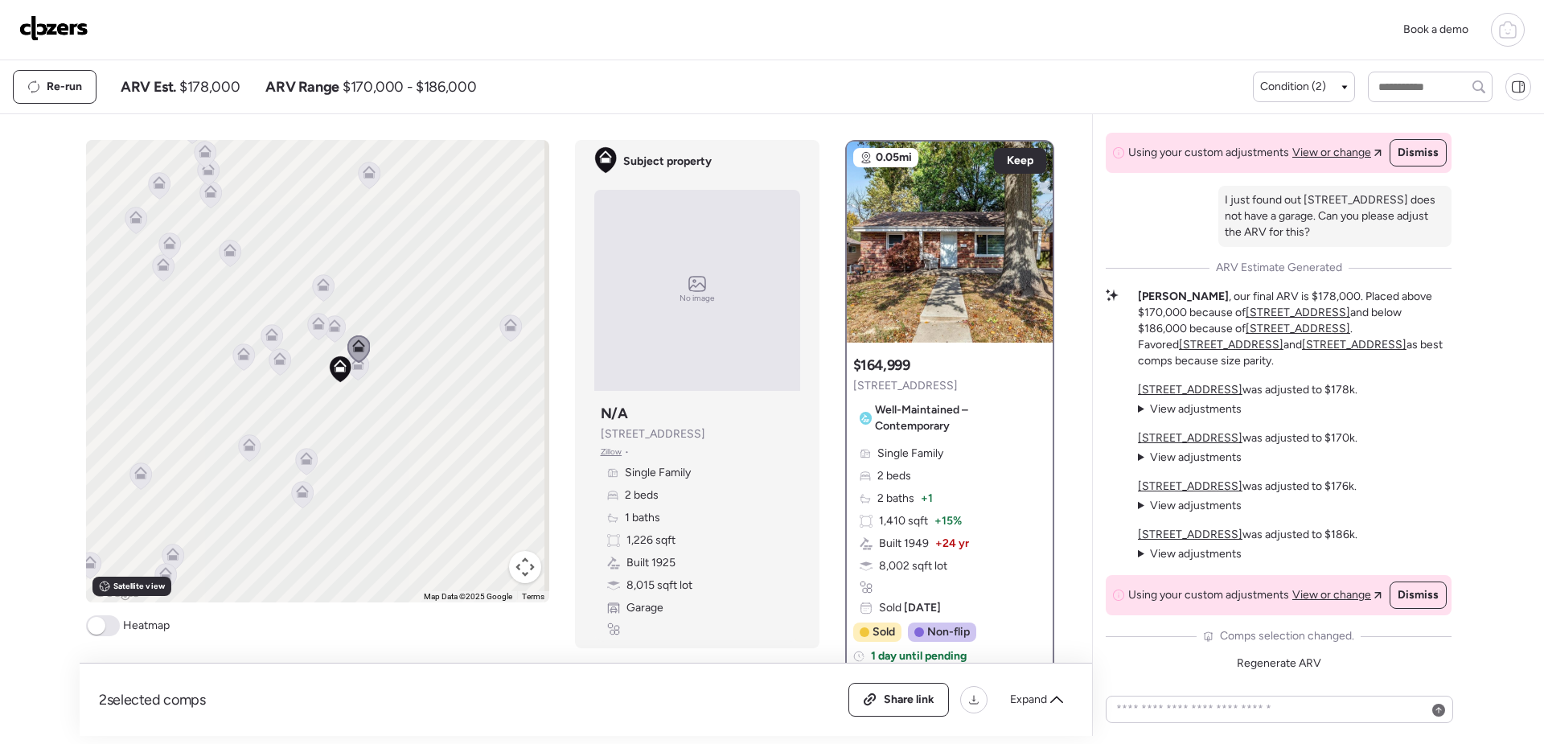
click at [353, 369] on icon at bounding box center [357, 366] width 10 height 5
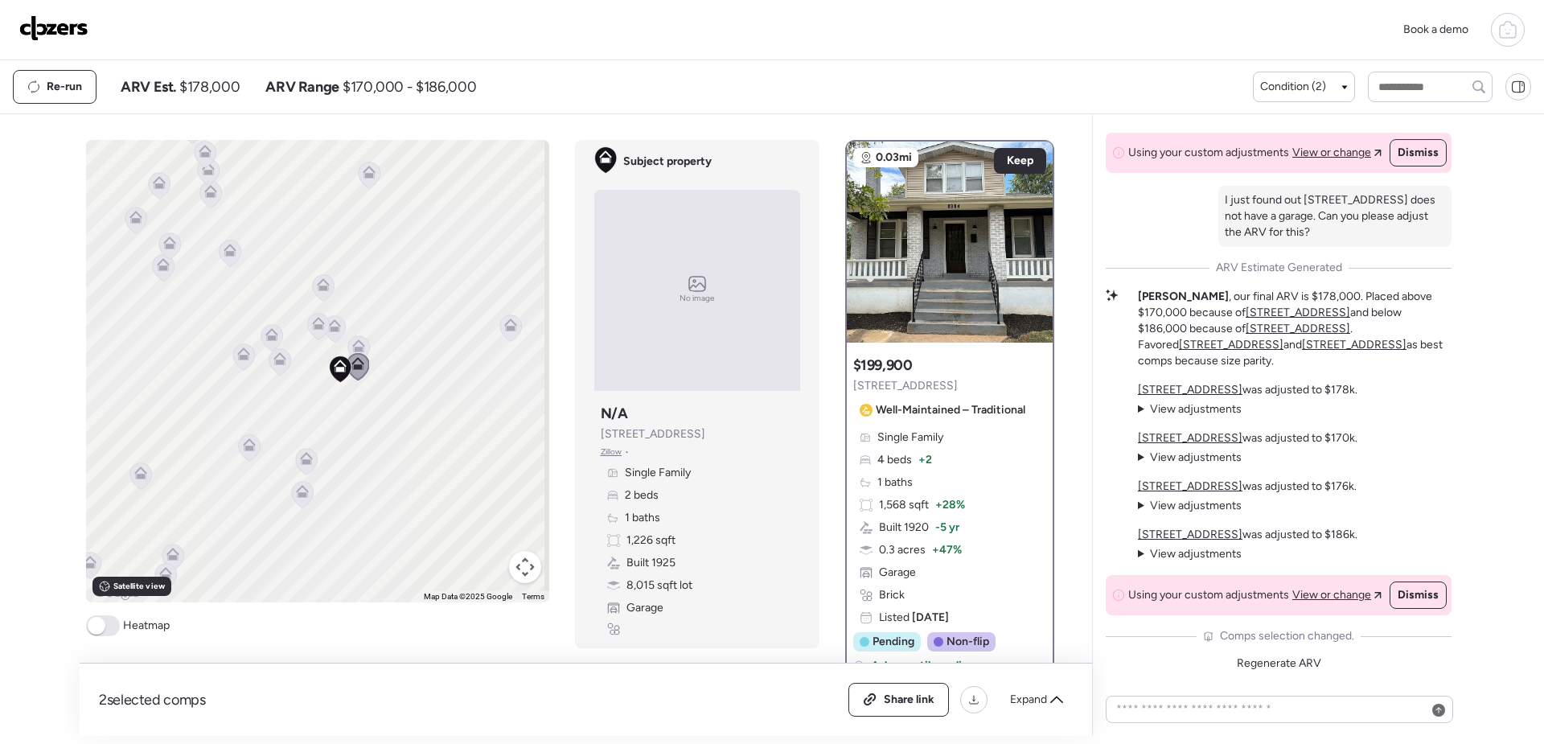
click at [330, 334] on icon at bounding box center [334, 328] width 22 height 27
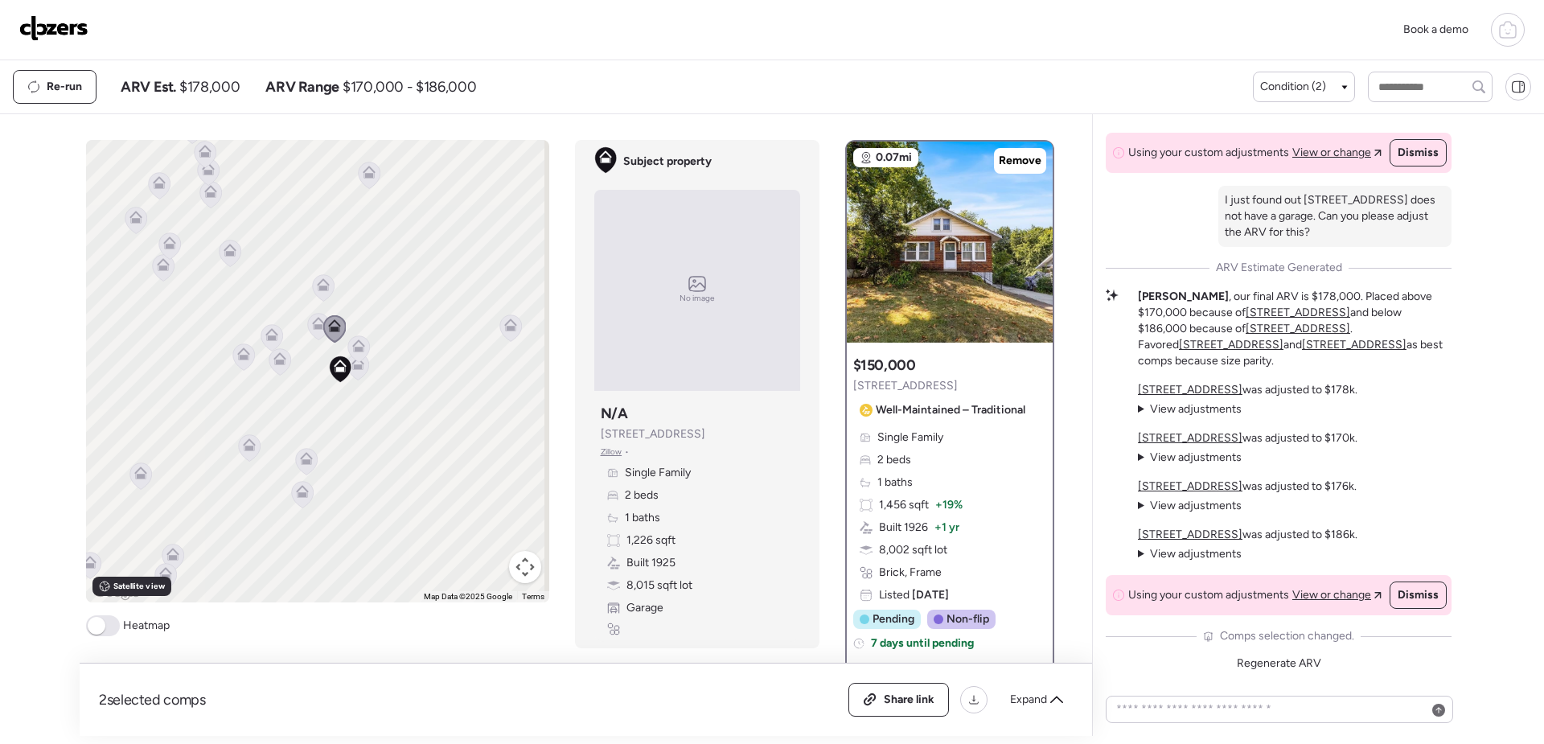
click at [312, 323] on icon at bounding box center [318, 323] width 13 height 13
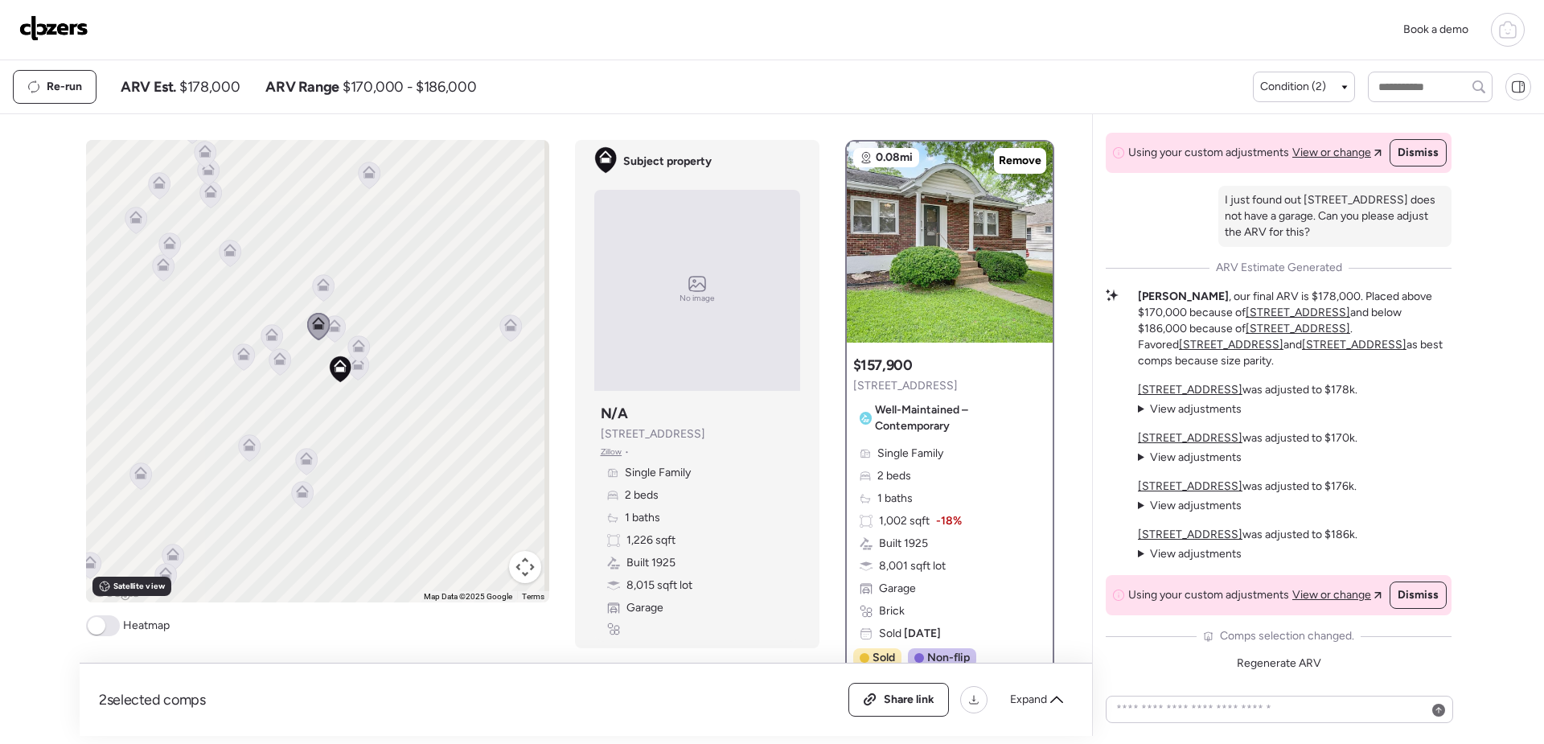
click at [317, 280] on icon at bounding box center [323, 284] width 13 height 13
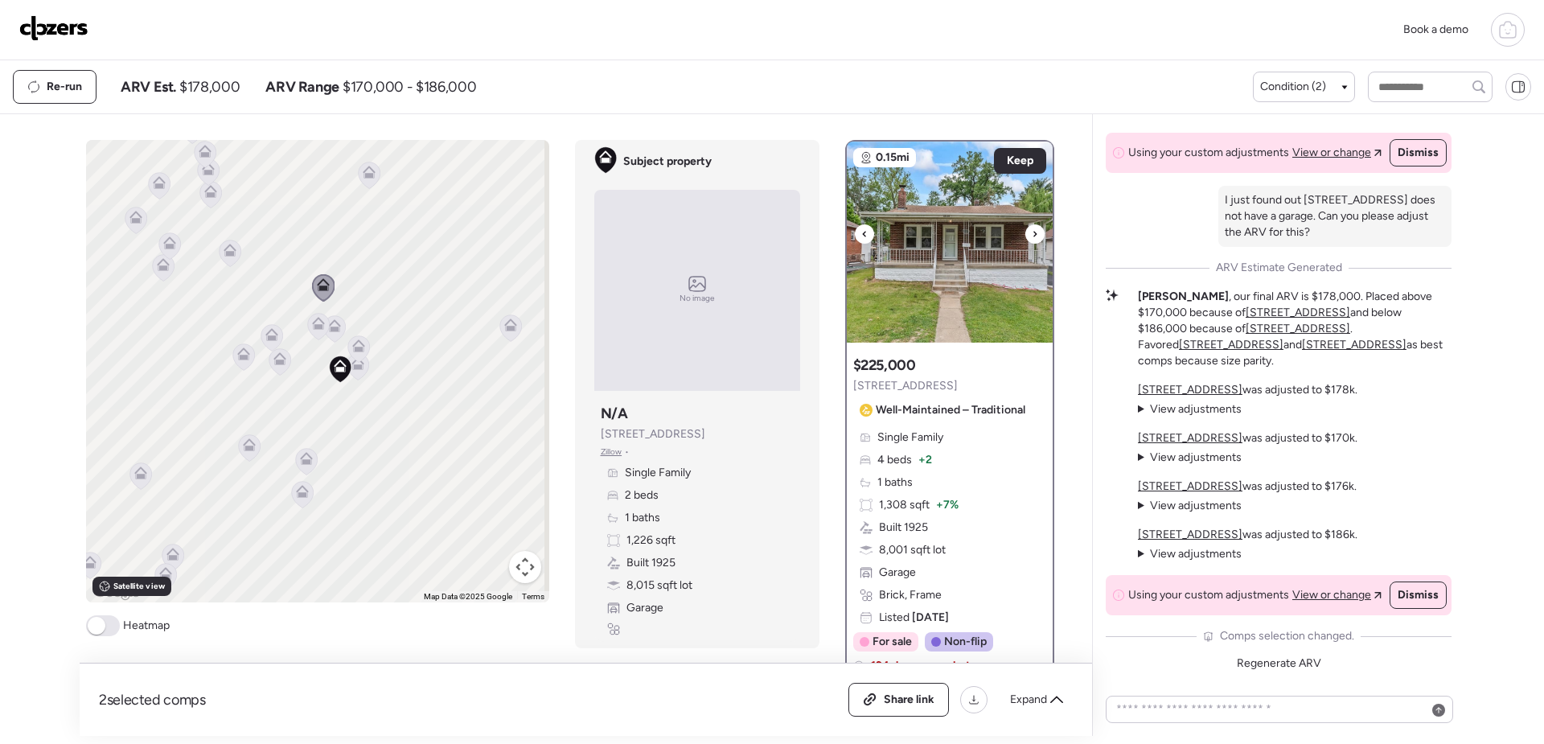
click at [905, 274] on img at bounding box center [950, 242] width 206 height 201
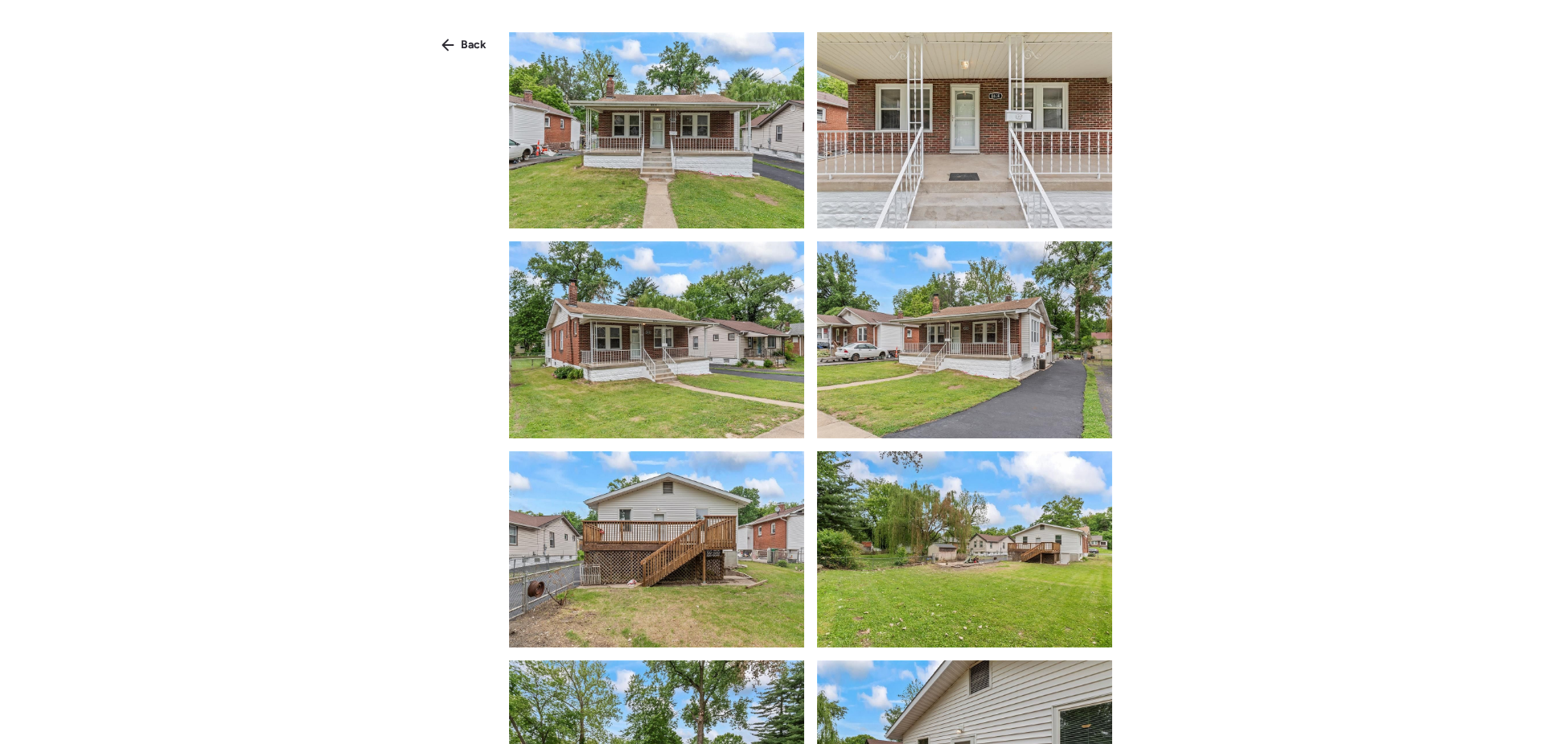
click at [725, 172] on img at bounding box center [656, 130] width 295 height 196
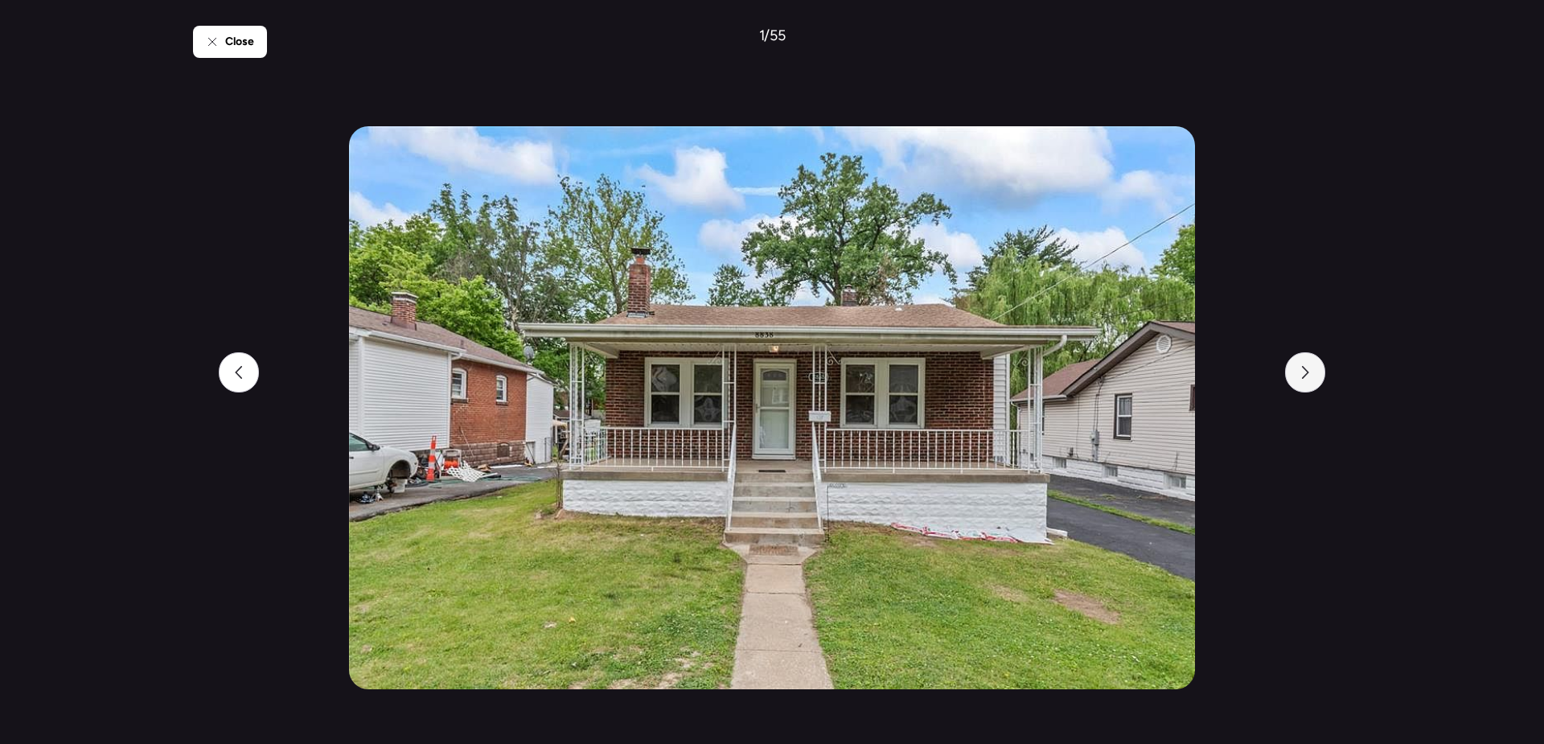
click at [1306, 376] on icon at bounding box center [1305, 372] width 13 height 13
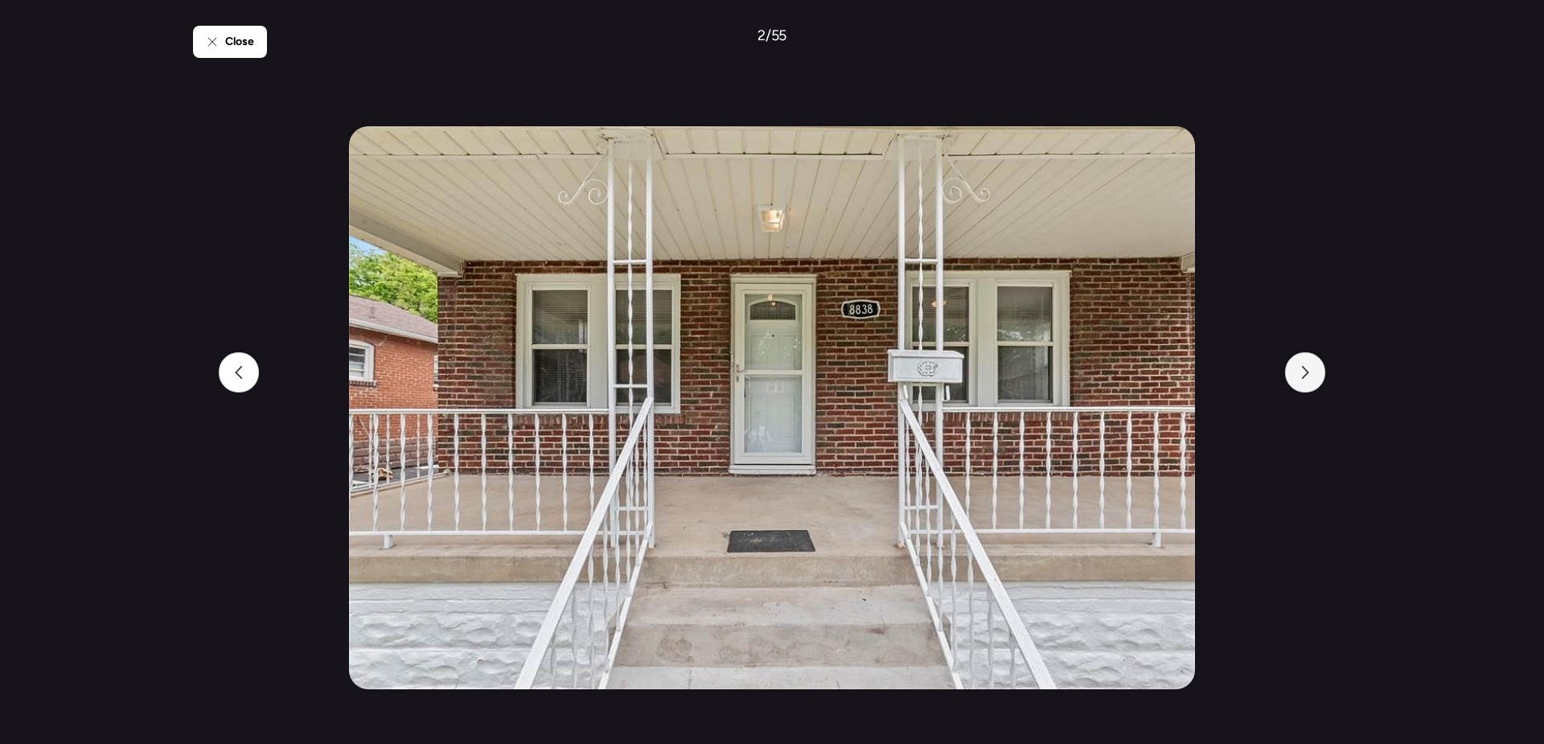
click at [1306, 376] on icon at bounding box center [1305, 372] width 13 height 13
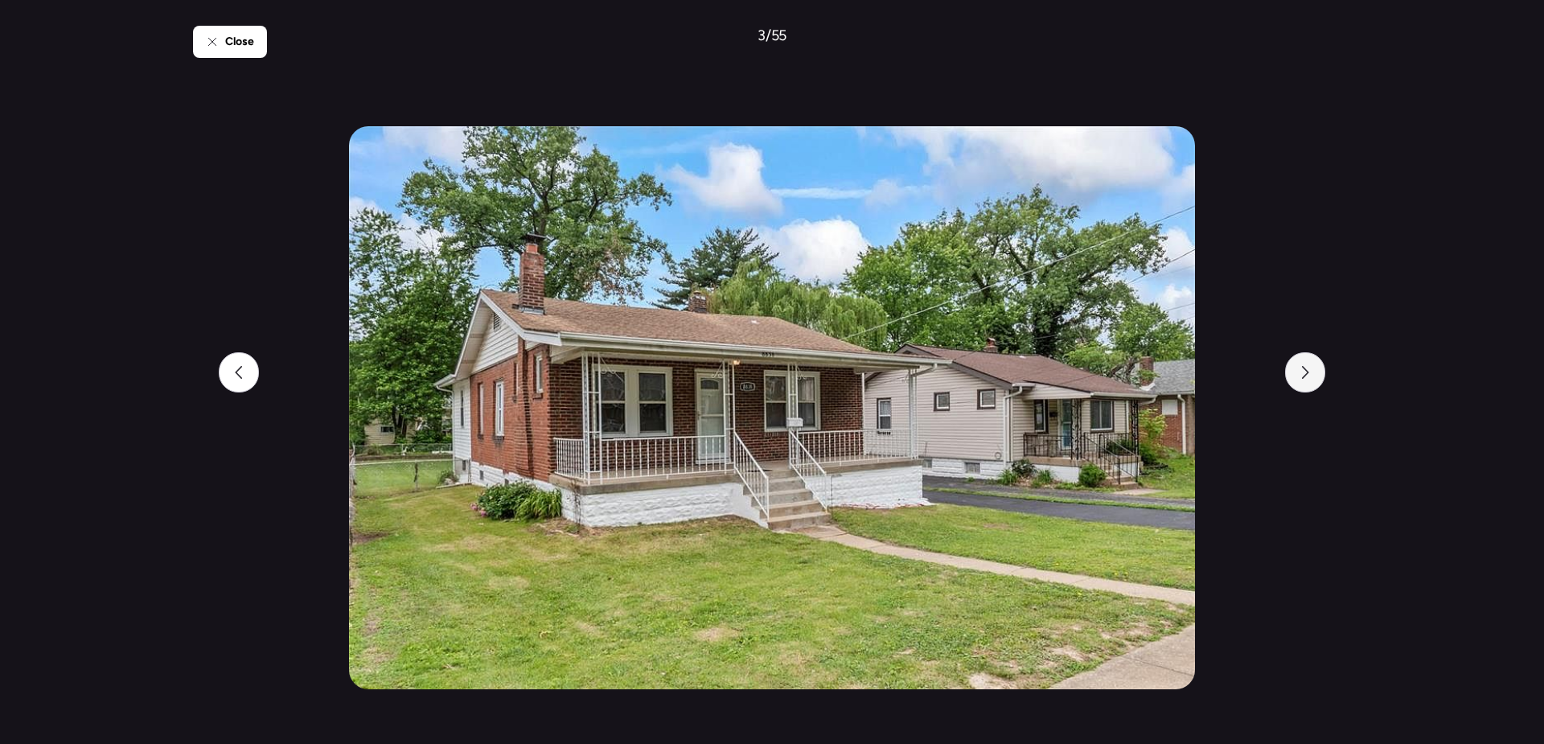
click at [1306, 376] on icon at bounding box center [1305, 372] width 13 height 13
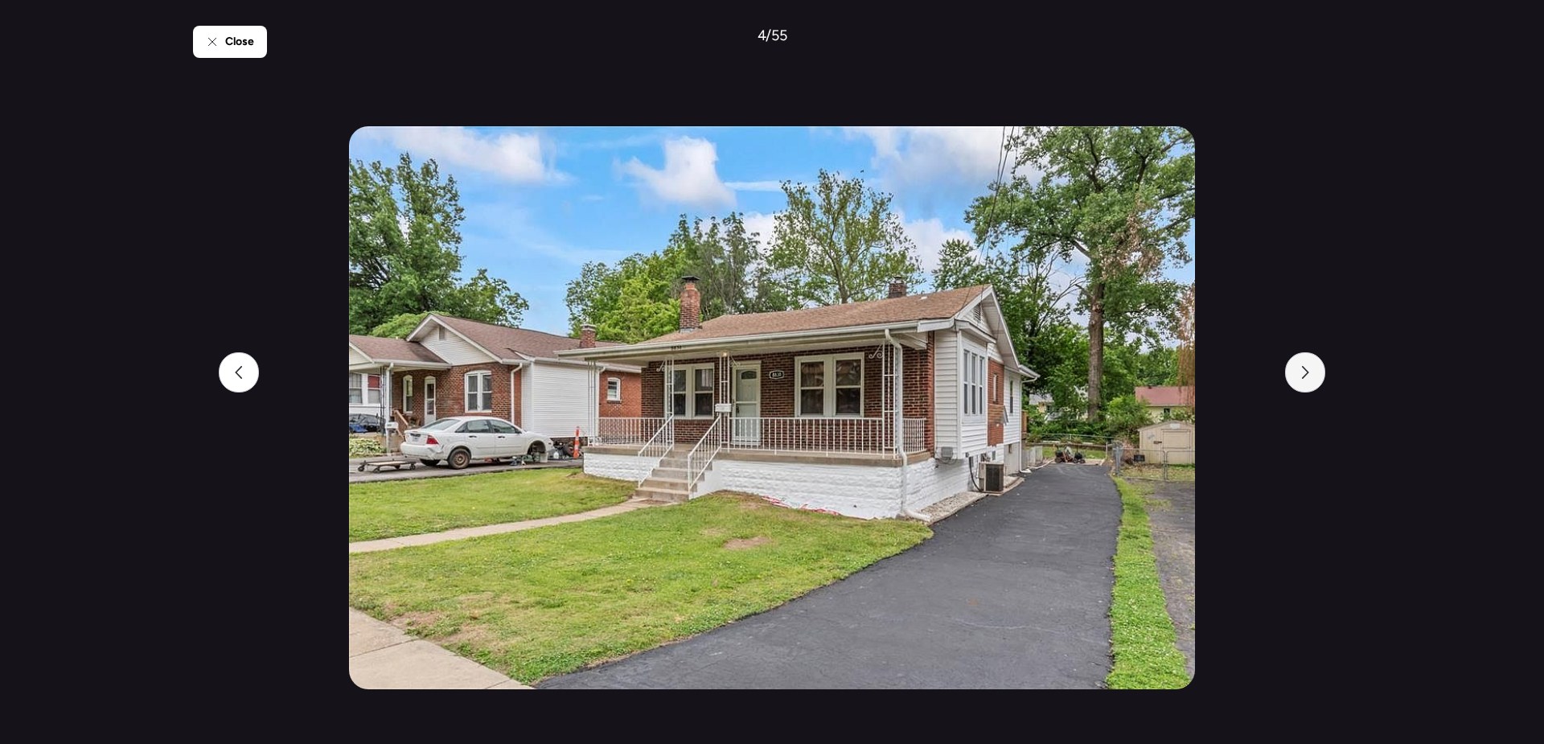
click at [1306, 376] on icon at bounding box center [1305, 372] width 13 height 13
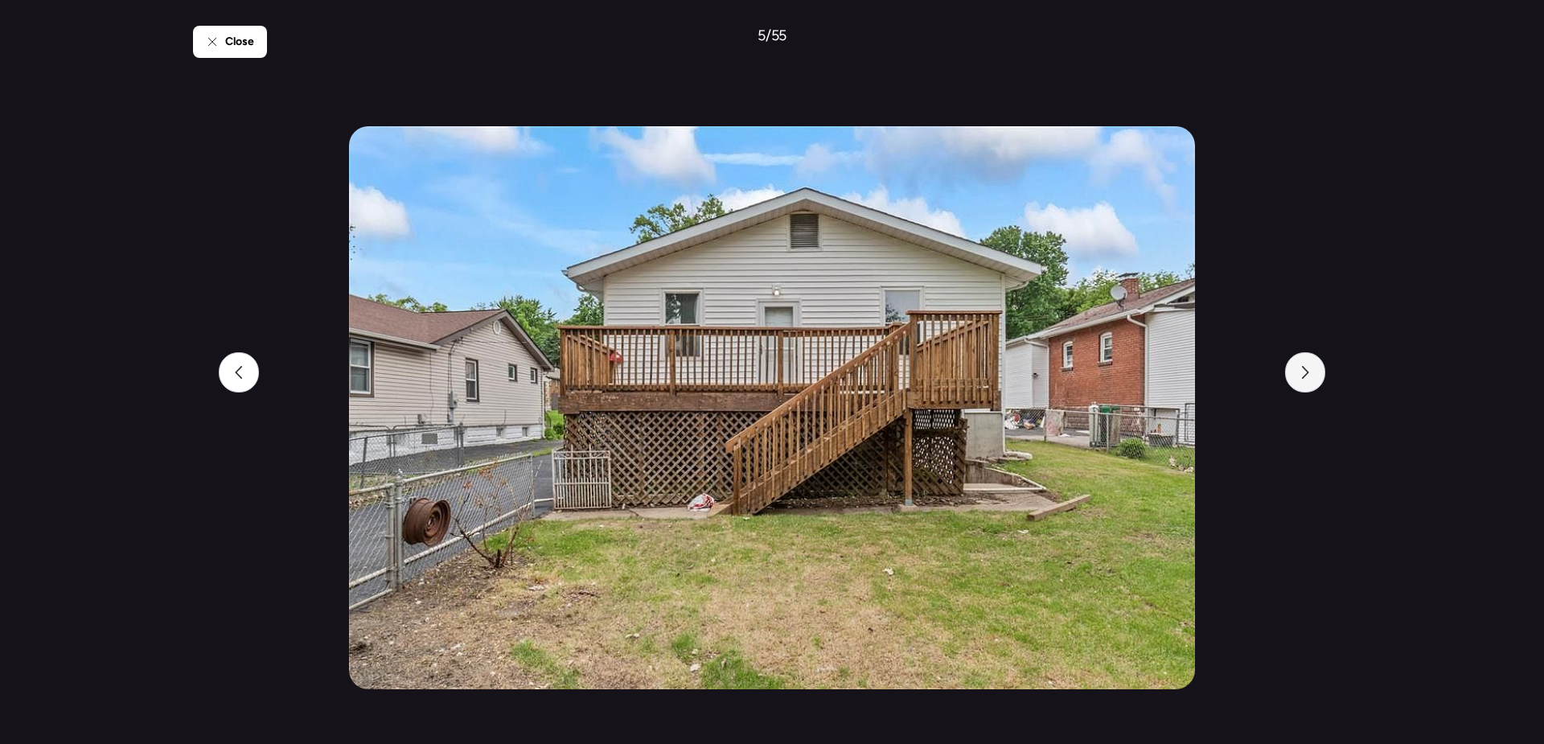
click at [1306, 376] on icon at bounding box center [1305, 372] width 13 height 13
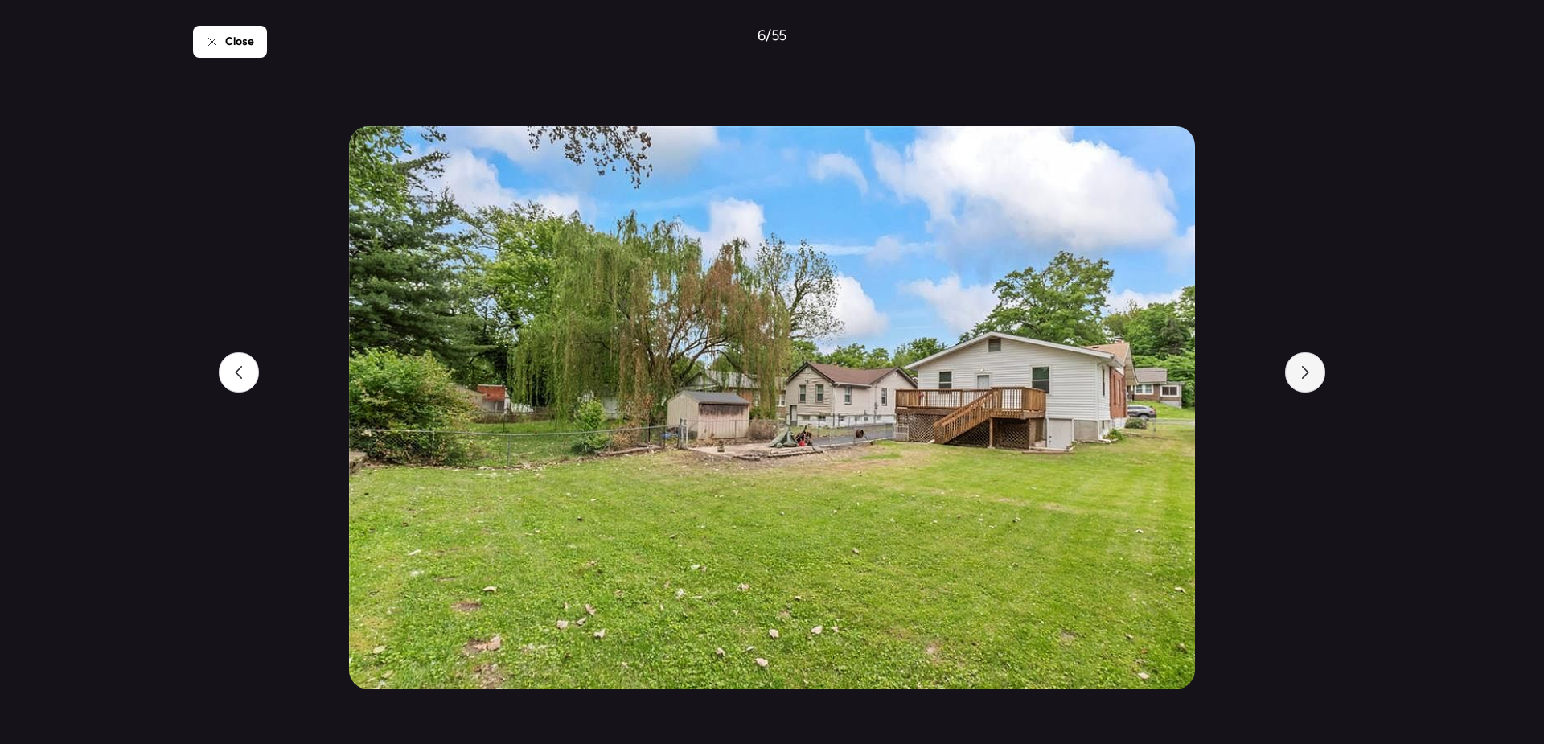
click at [1306, 376] on icon at bounding box center [1305, 372] width 13 height 13
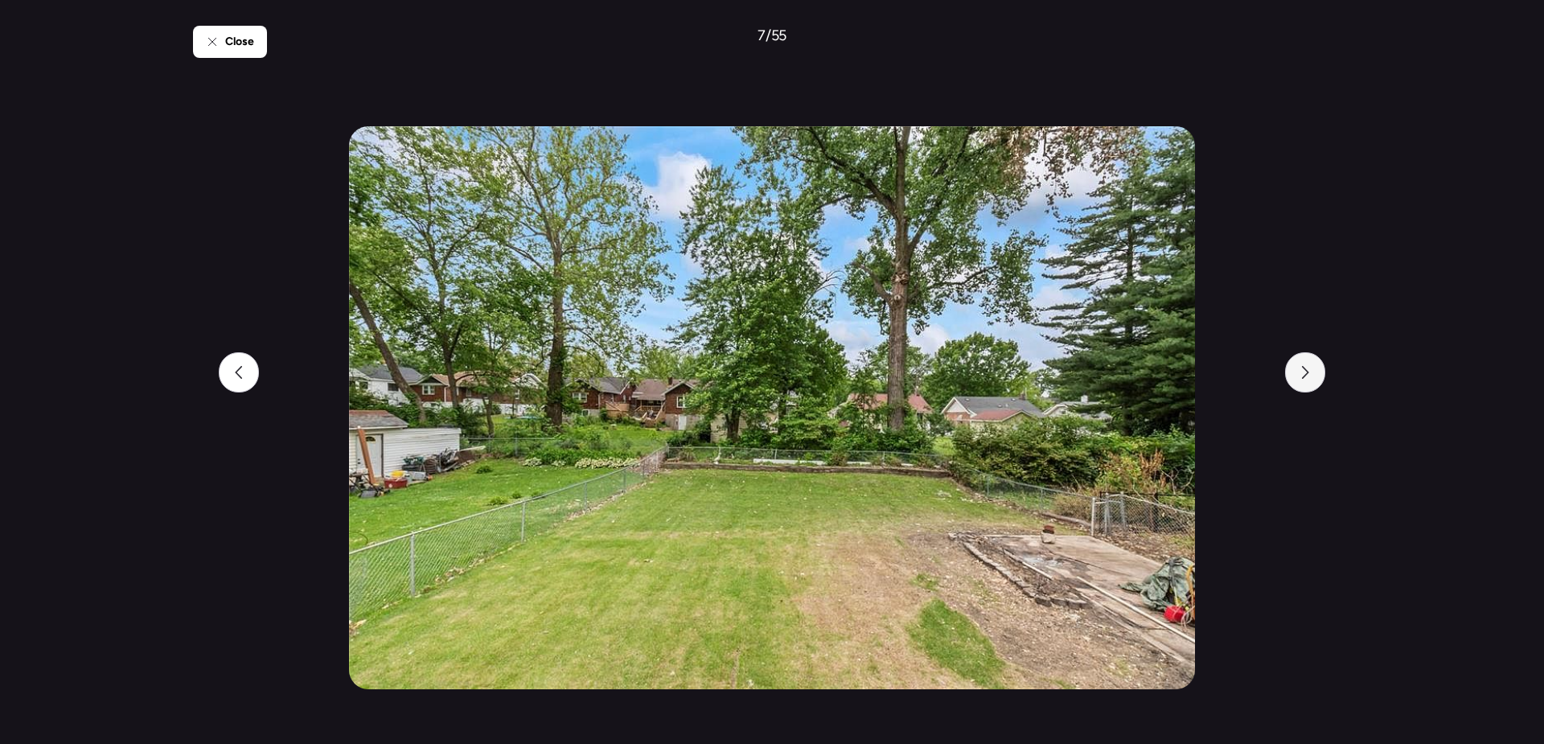
click at [1306, 376] on icon at bounding box center [1305, 372] width 13 height 13
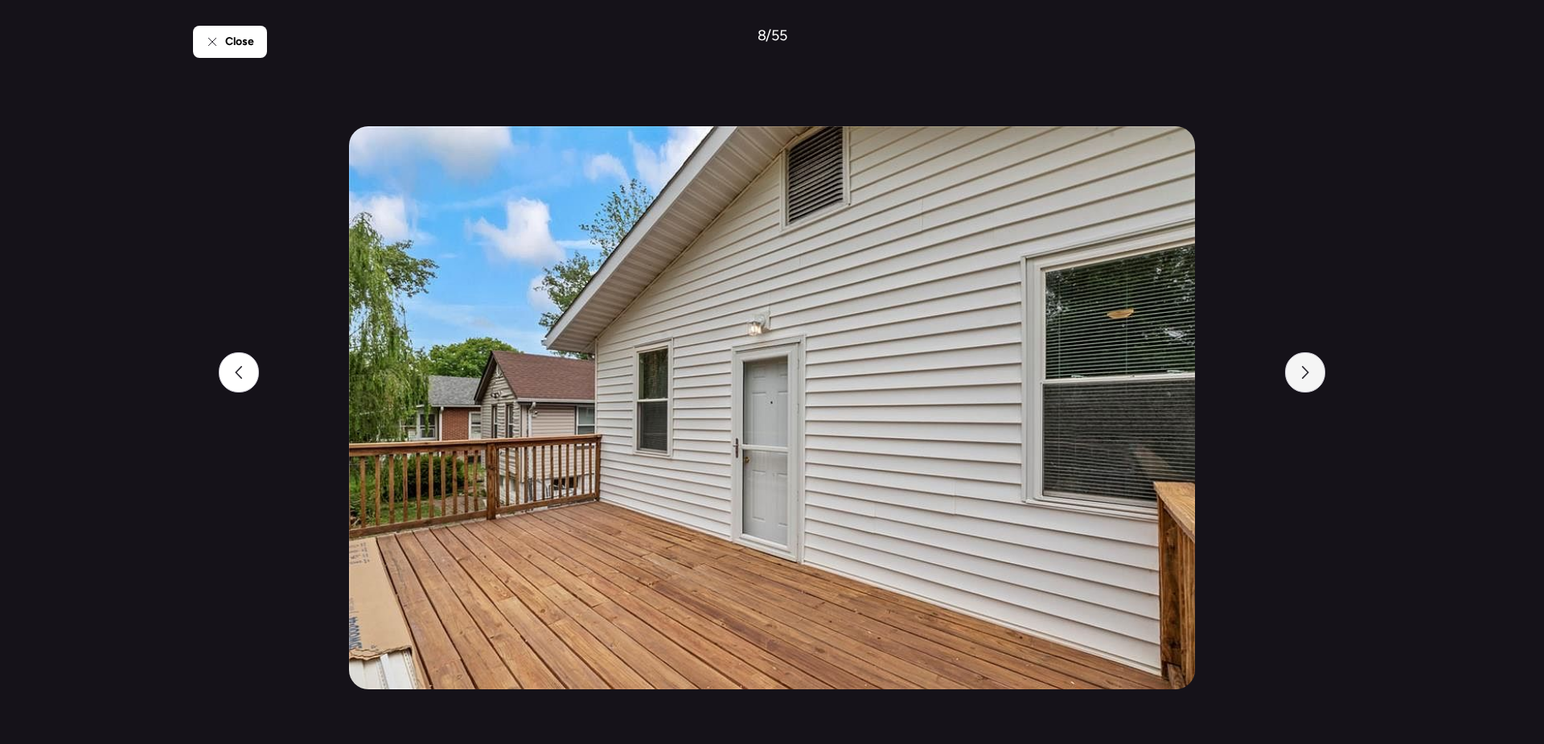
click at [1306, 376] on icon at bounding box center [1305, 372] width 13 height 13
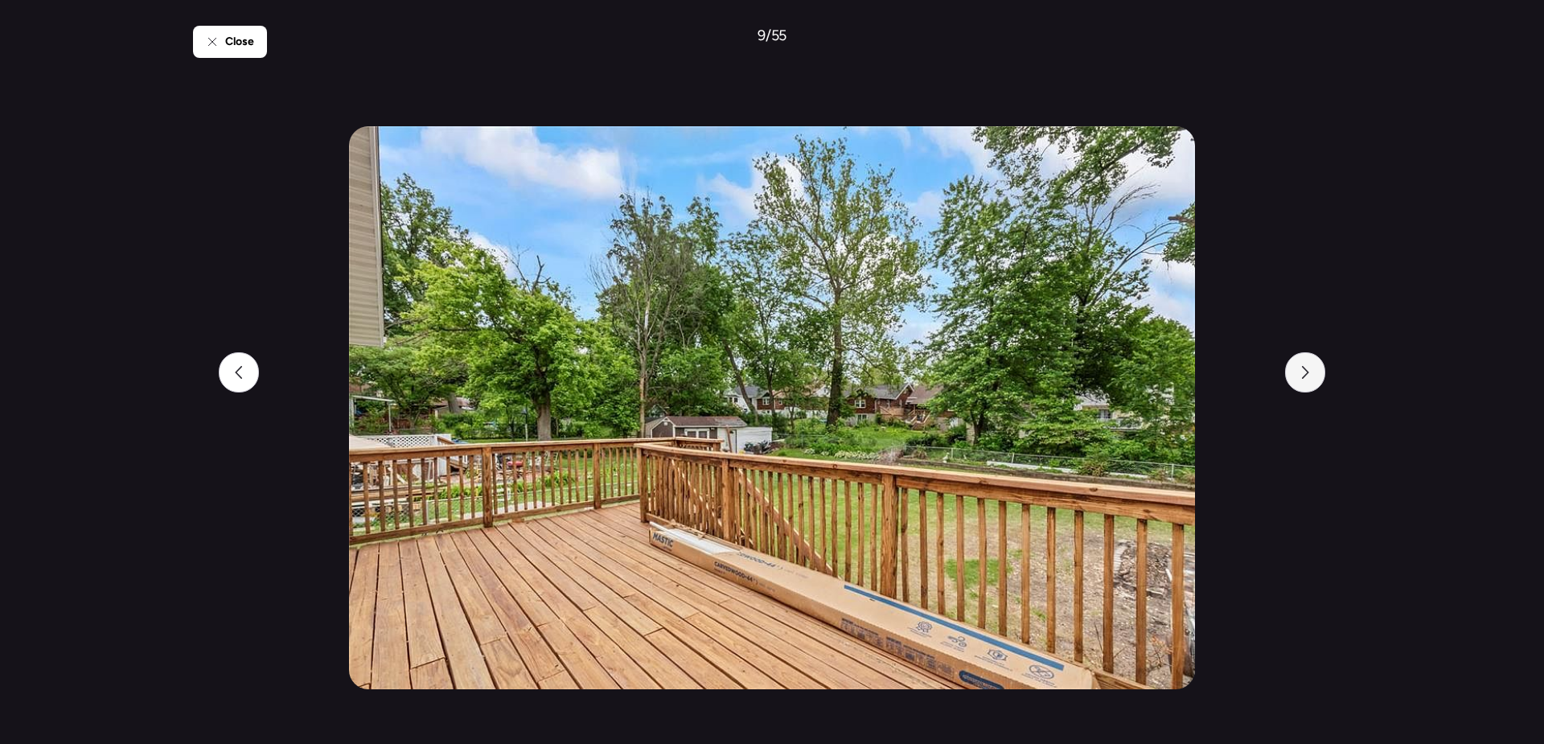
click at [1306, 376] on icon at bounding box center [1305, 372] width 13 height 13
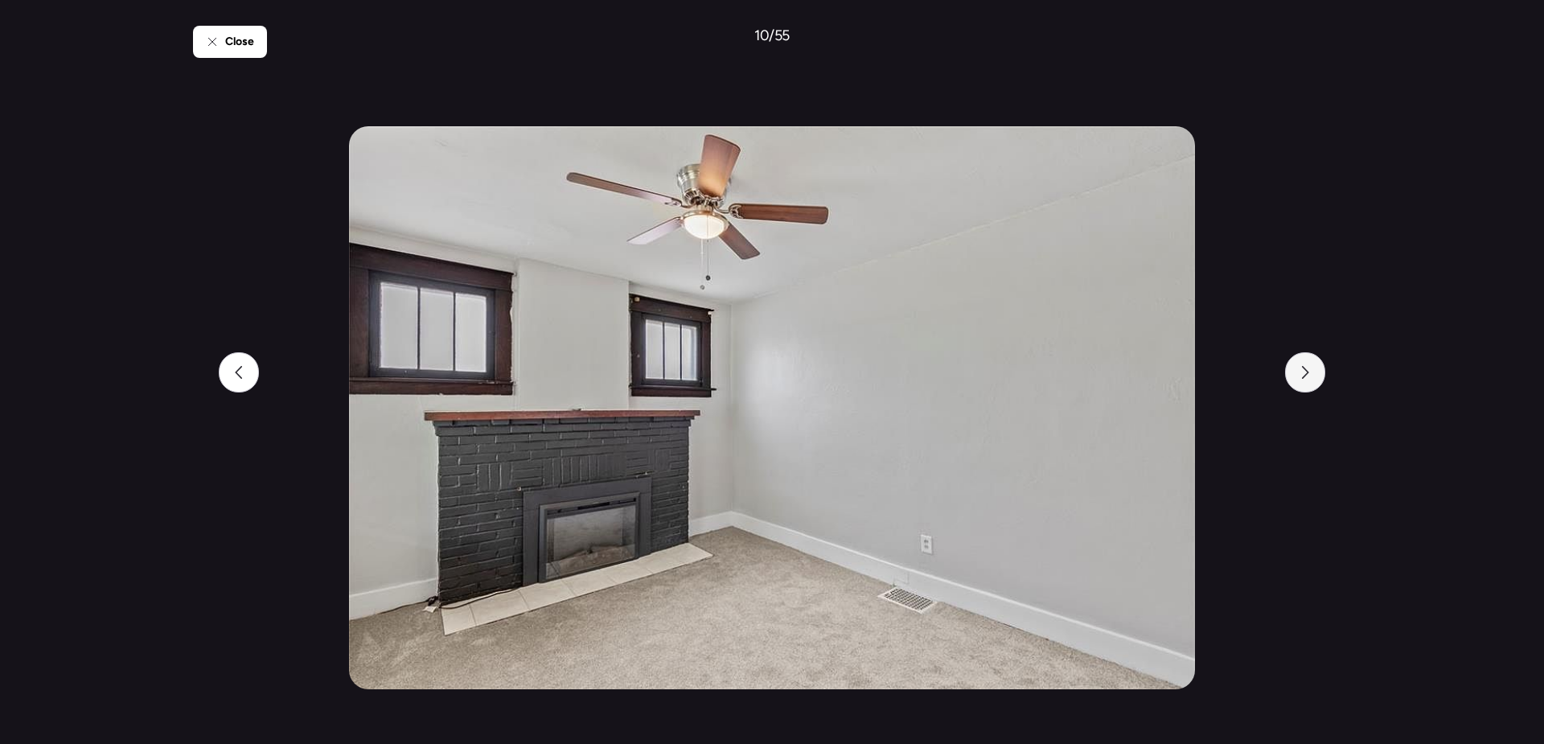
click at [1306, 376] on icon at bounding box center [1305, 372] width 13 height 13
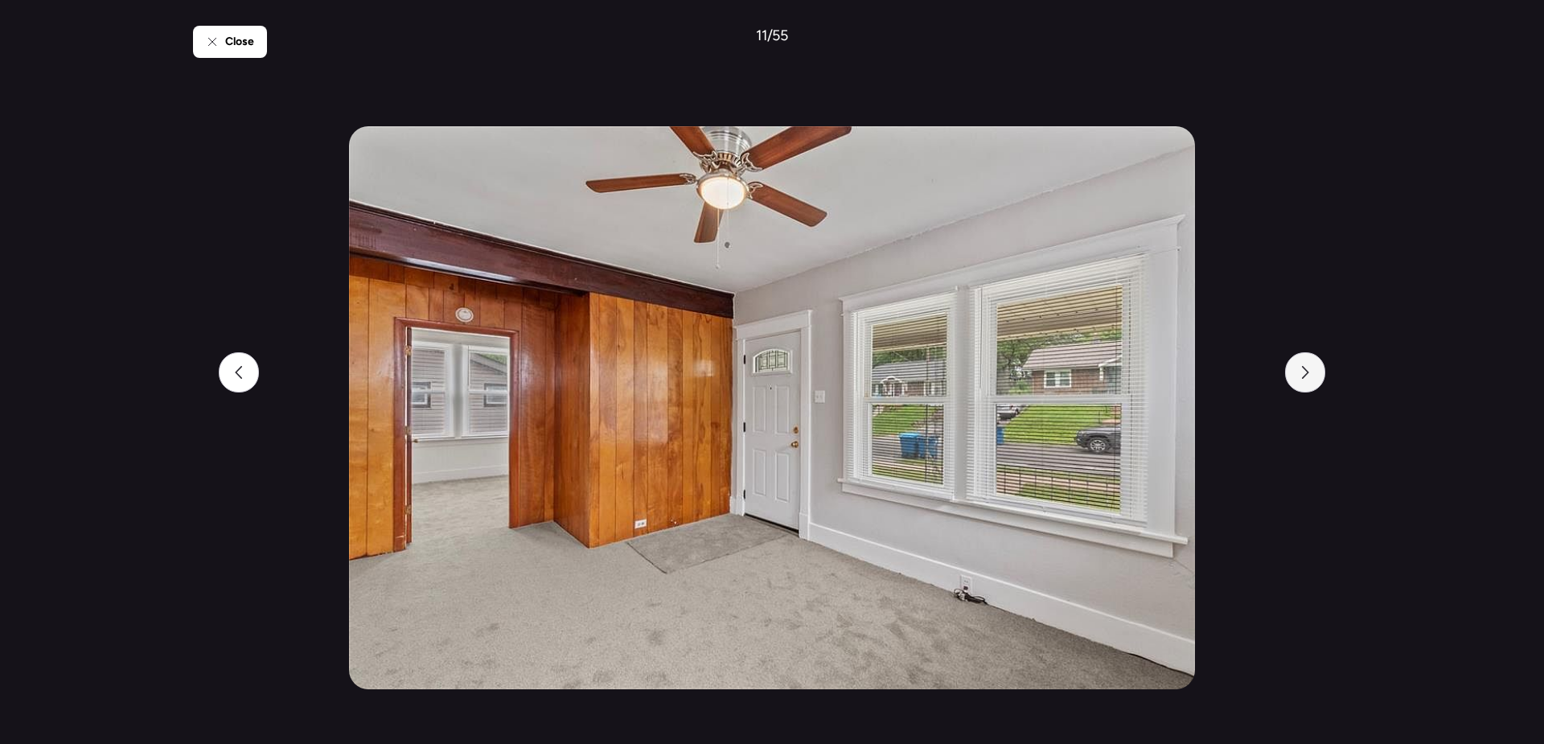
click at [1306, 376] on icon at bounding box center [1305, 372] width 13 height 13
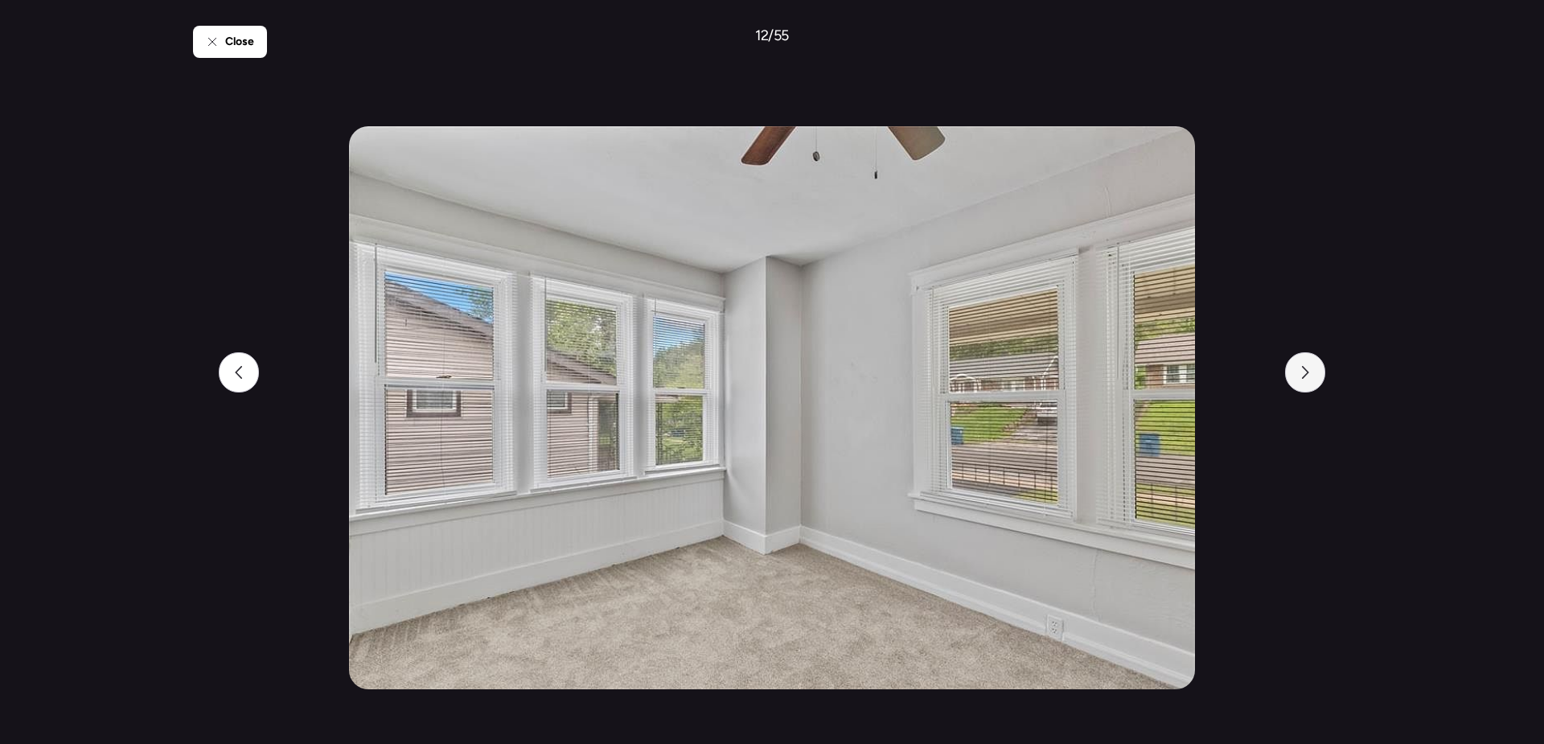
click at [1306, 376] on icon at bounding box center [1305, 372] width 13 height 13
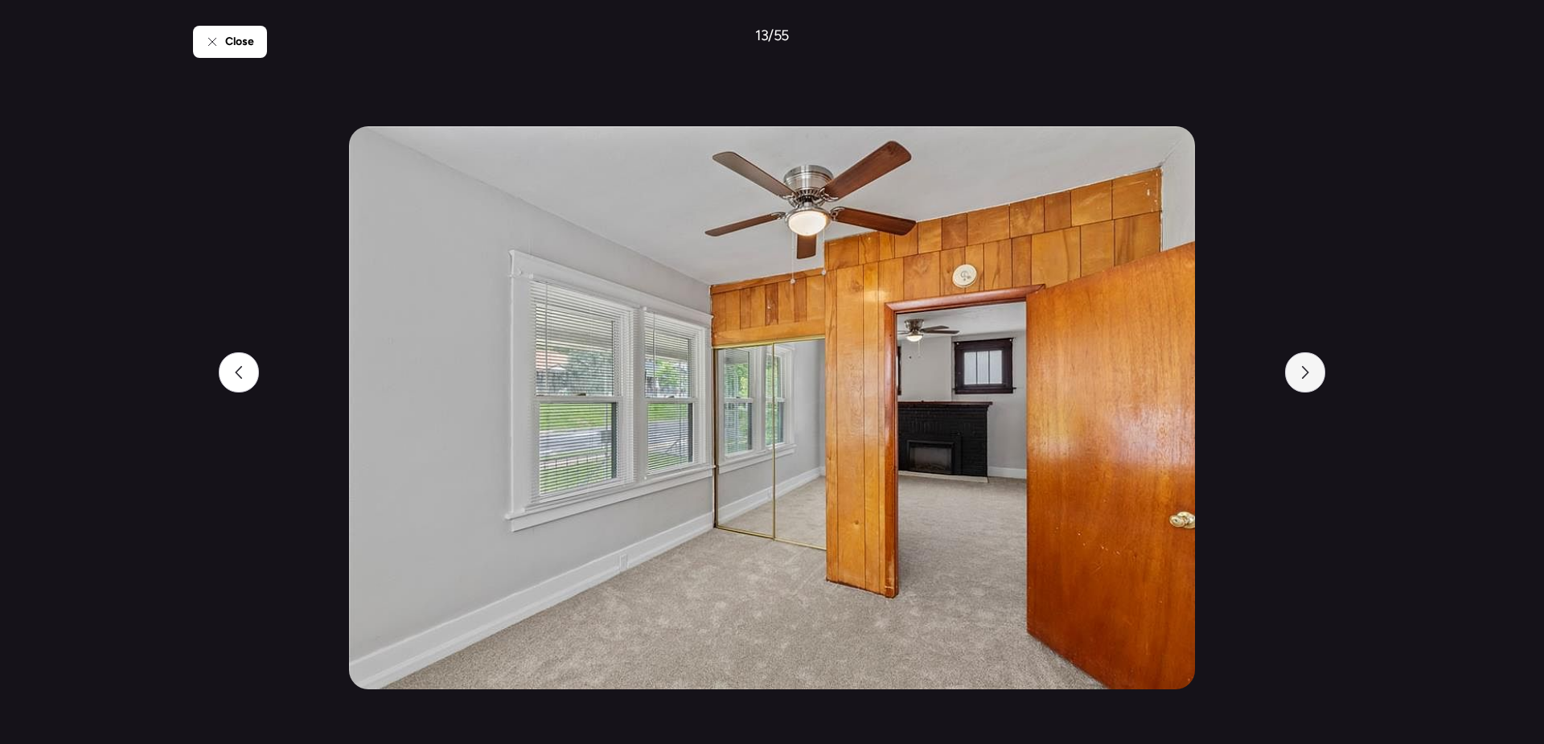
click at [1306, 376] on icon at bounding box center [1305, 372] width 13 height 13
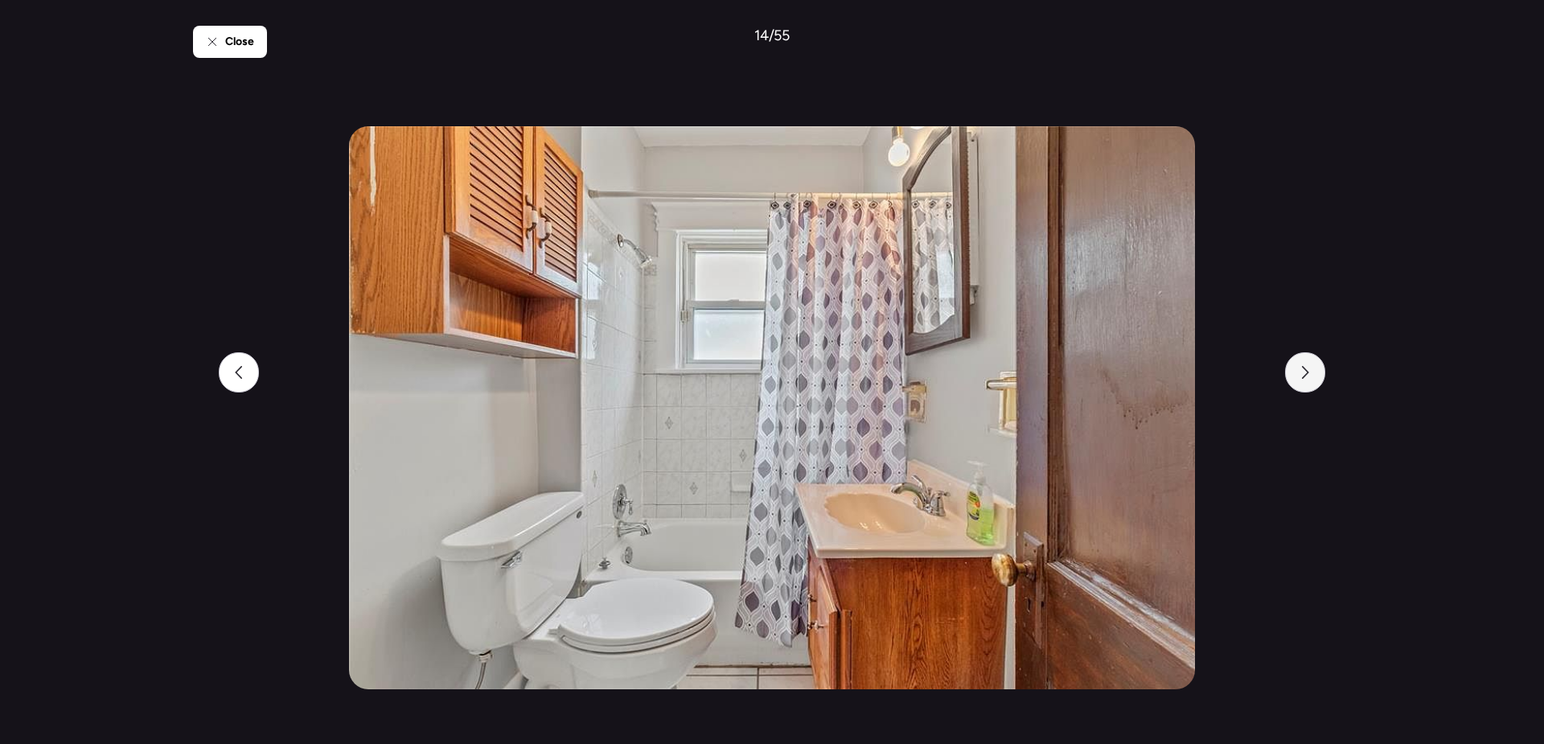
click at [1306, 376] on icon at bounding box center [1305, 372] width 13 height 13
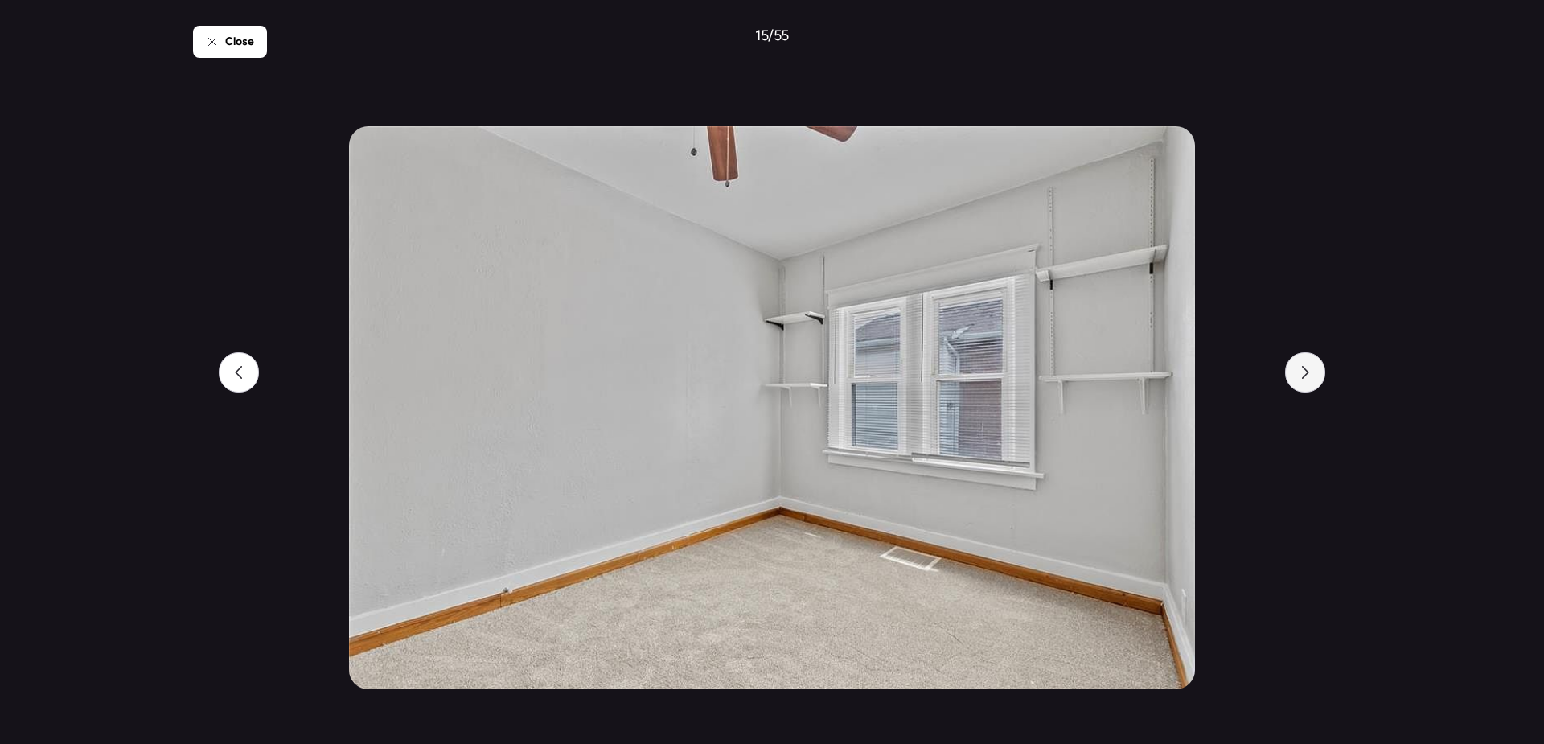
click at [1306, 376] on icon at bounding box center [1305, 372] width 13 height 13
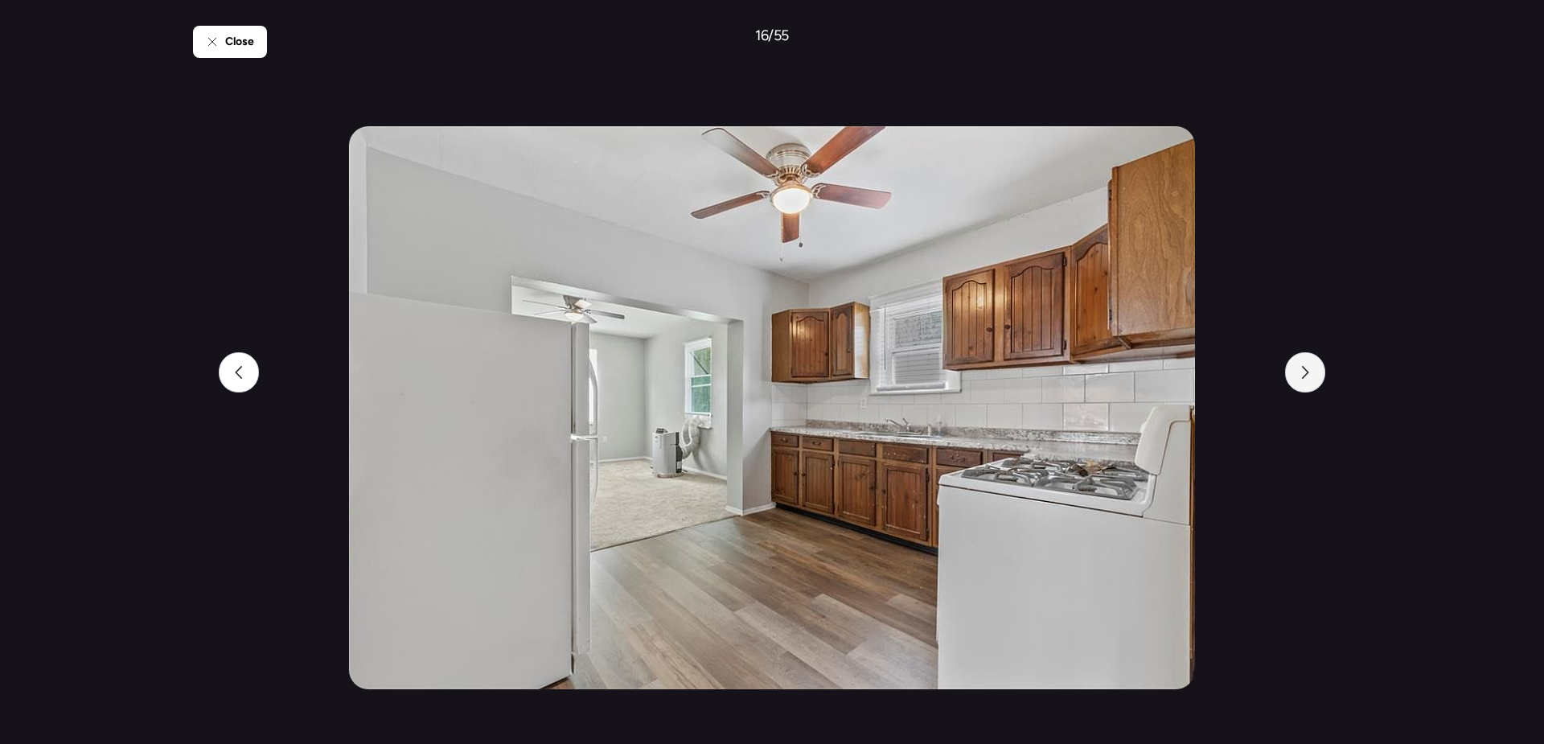
click at [1306, 376] on icon at bounding box center [1305, 372] width 13 height 13
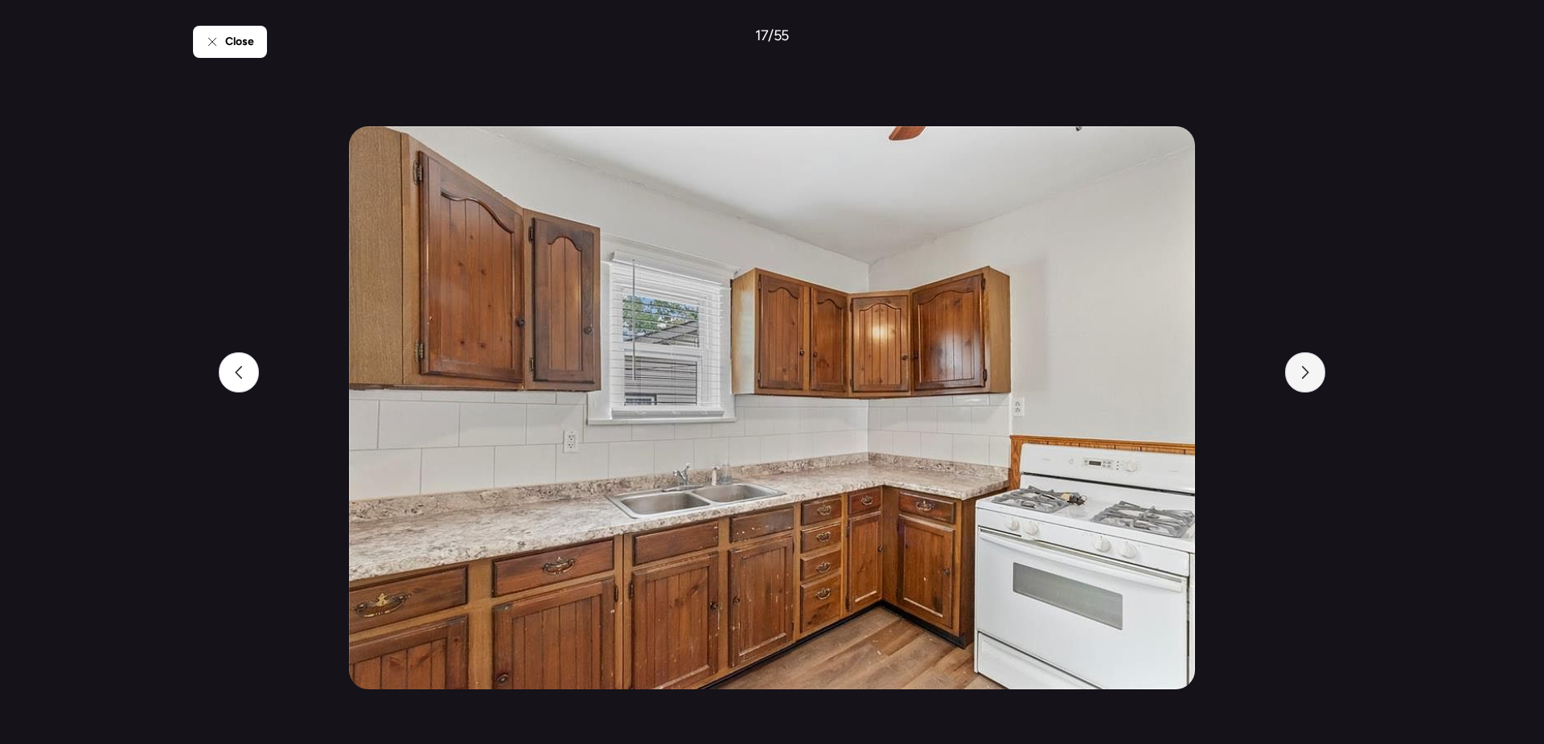
click at [1306, 376] on icon at bounding box center [1305, 372] width 13 height 13
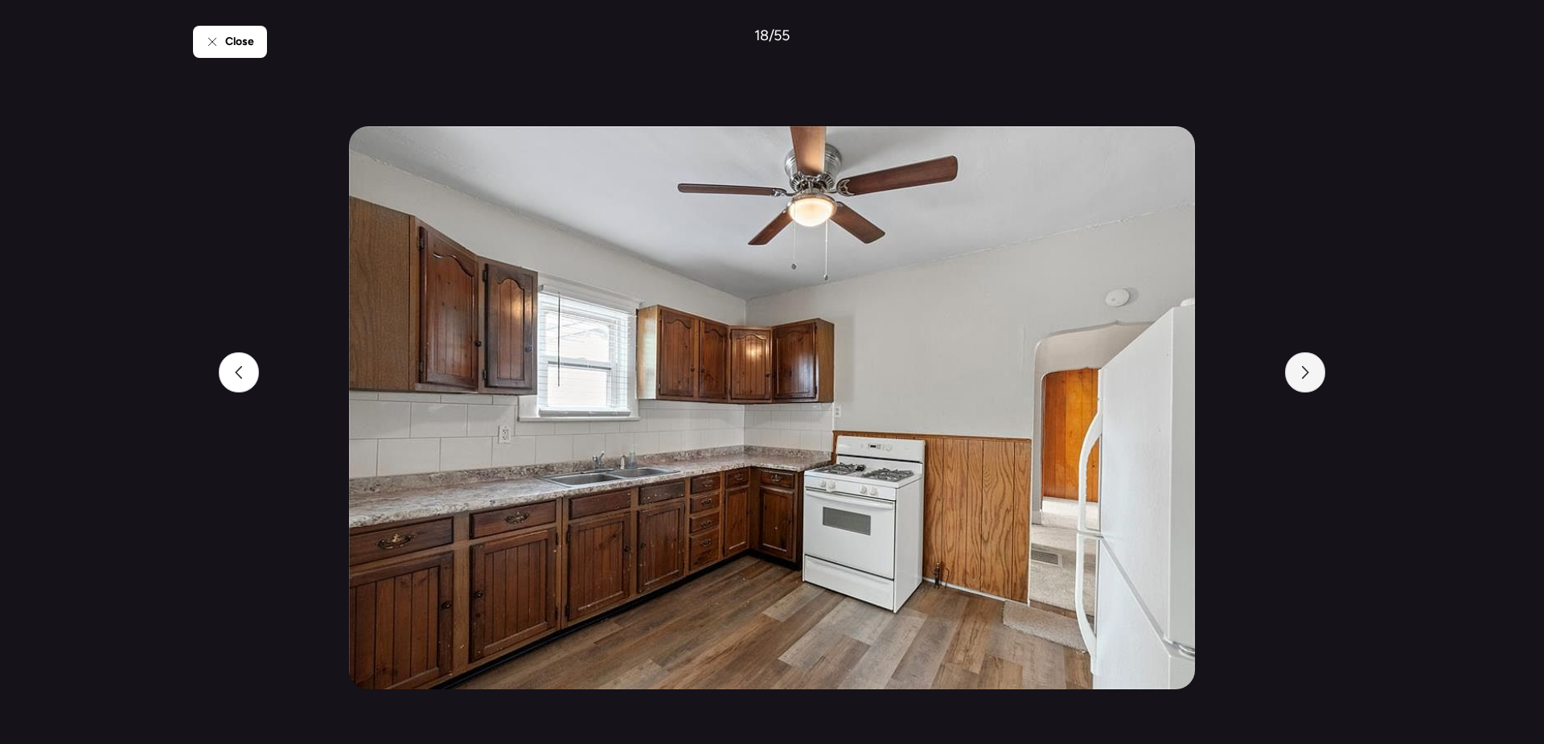
click at [1306, 376] on icon at bounding box center [1305, 372] width 13 height 13
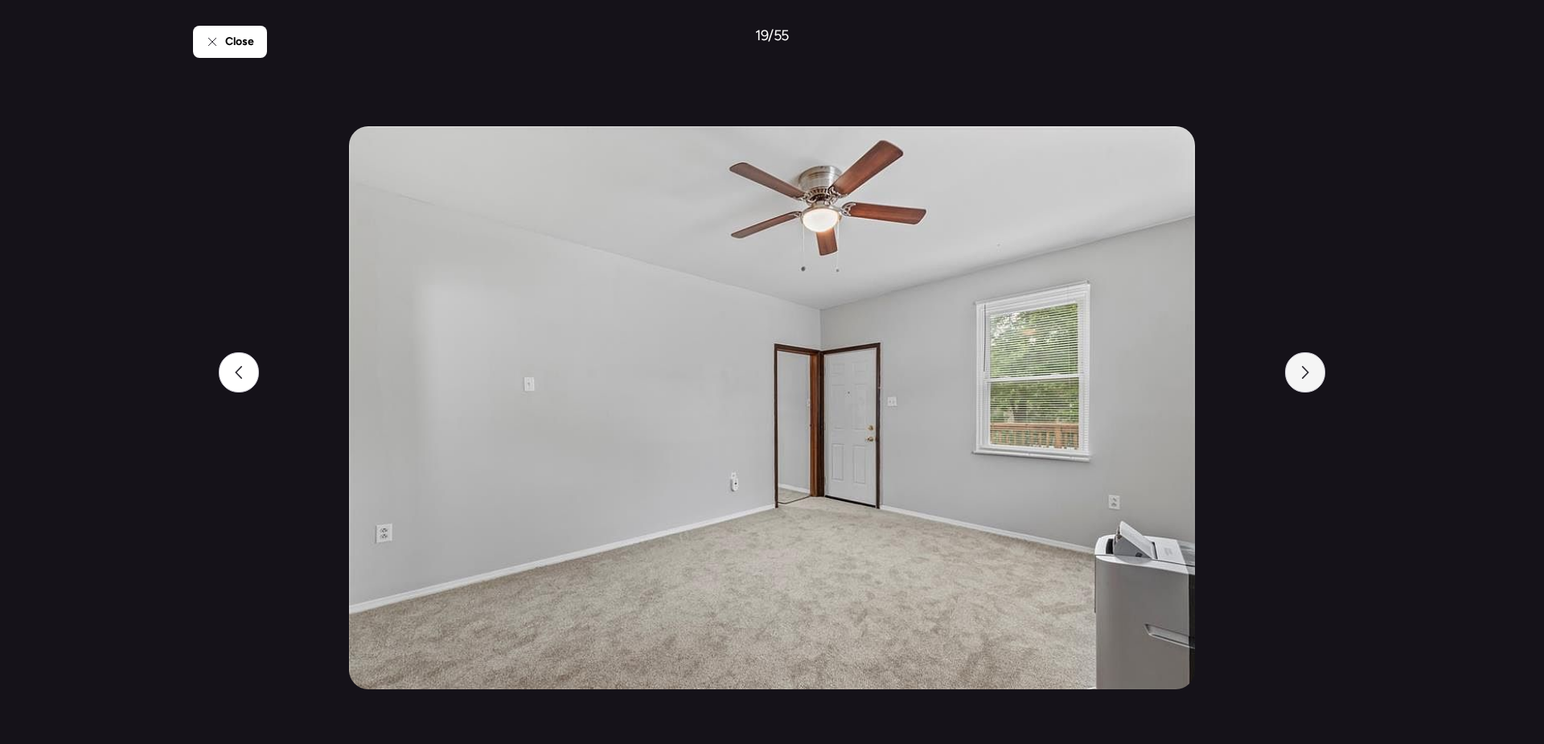
click at [1306, 376] on icon at bounding box center [1305, 372] width 13 height 13
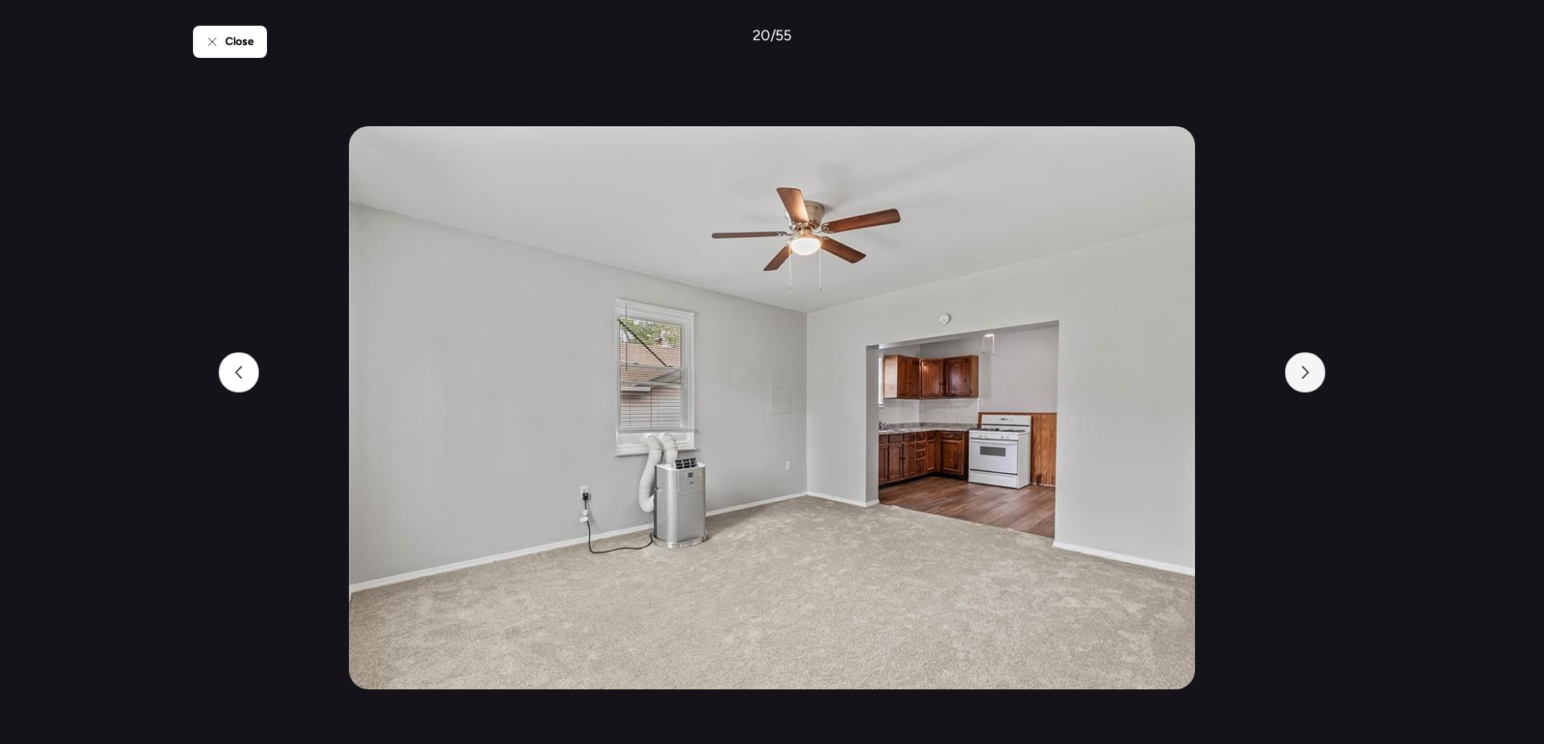
click at [1306, 376] on icon at bounding box center [1305, 372] width 13 height 13
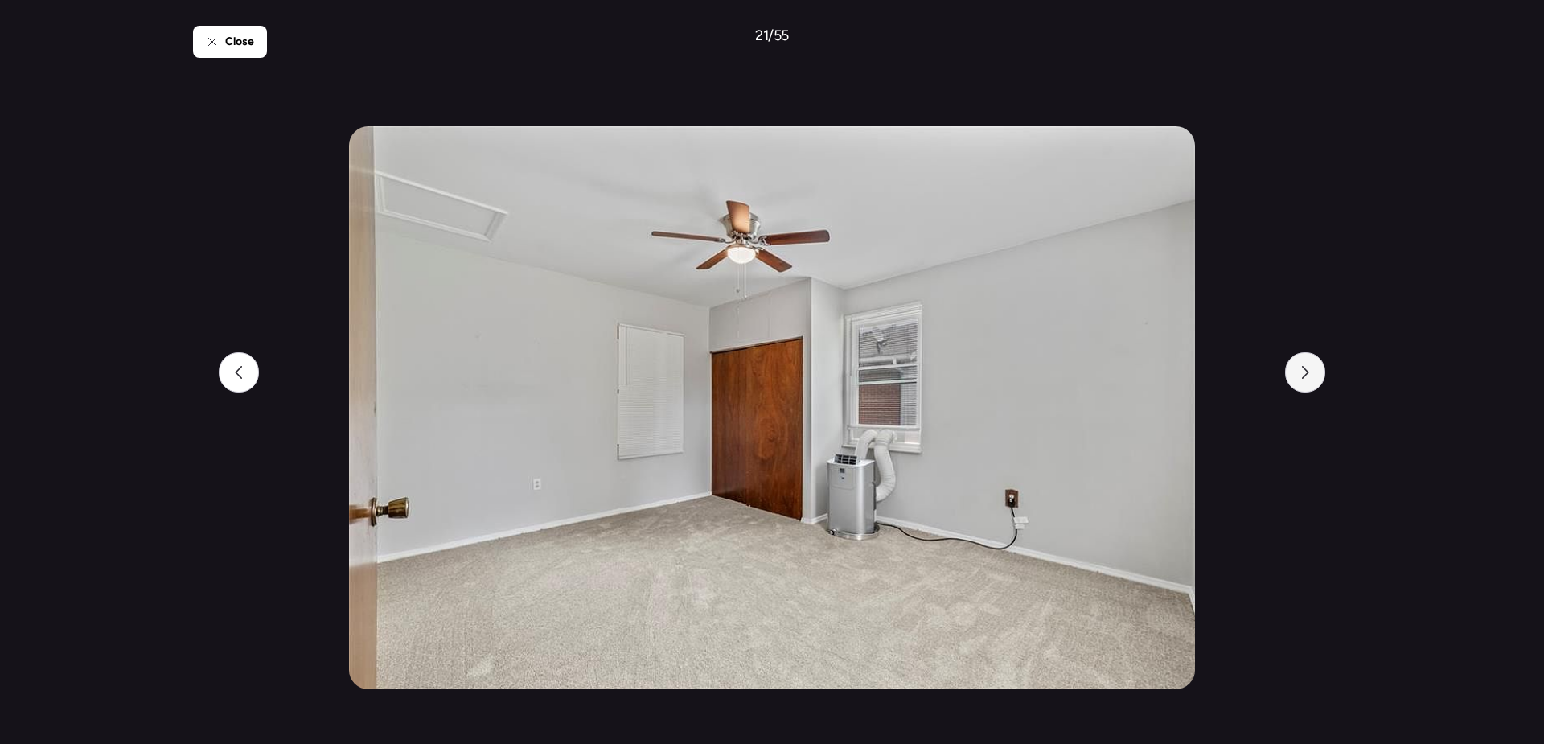
click at [1306, 376] on icon at bounding box center [1305, 372] width 13 height 13
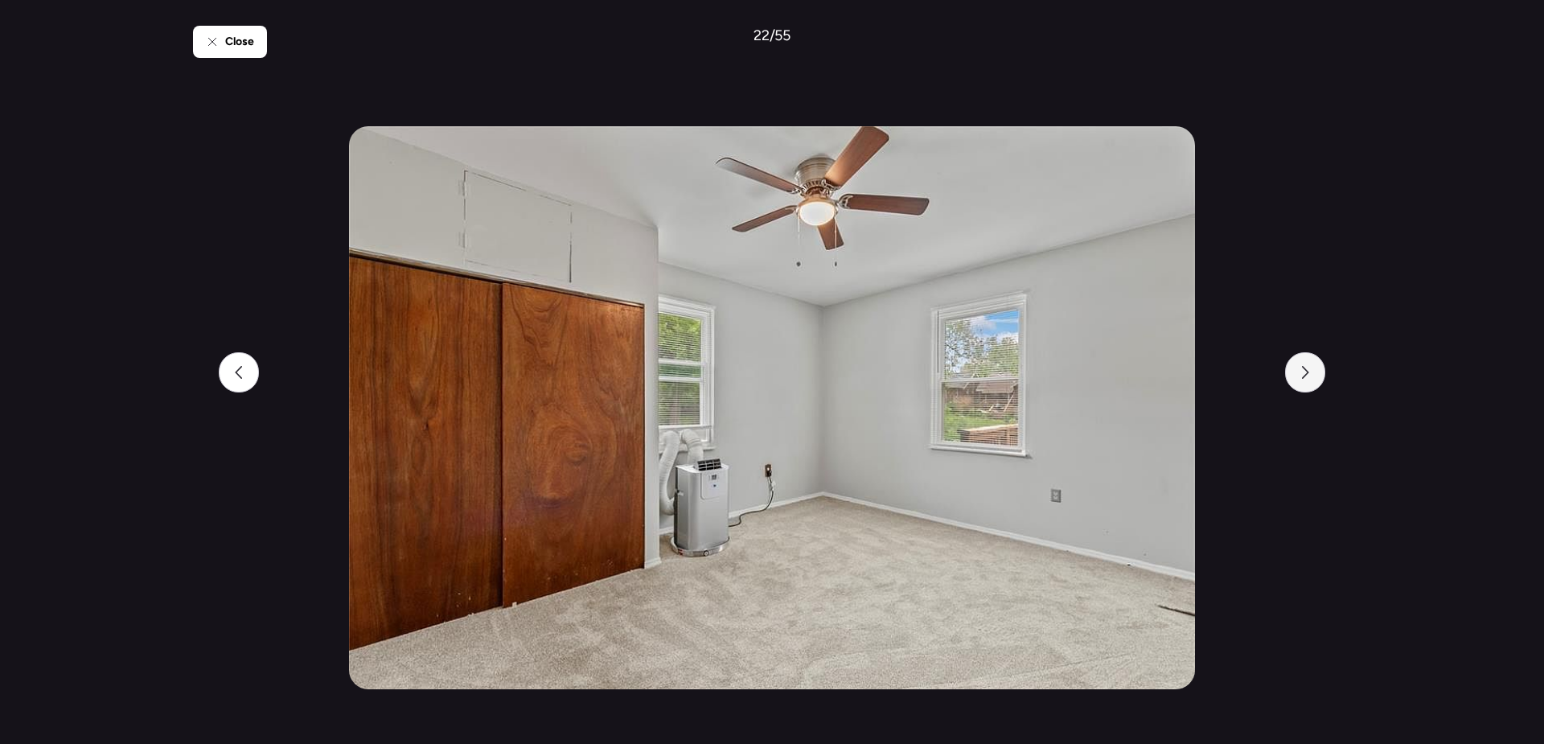
click at [1306, 376] on icon at bounding box center [1305, 372] width 13 height 13
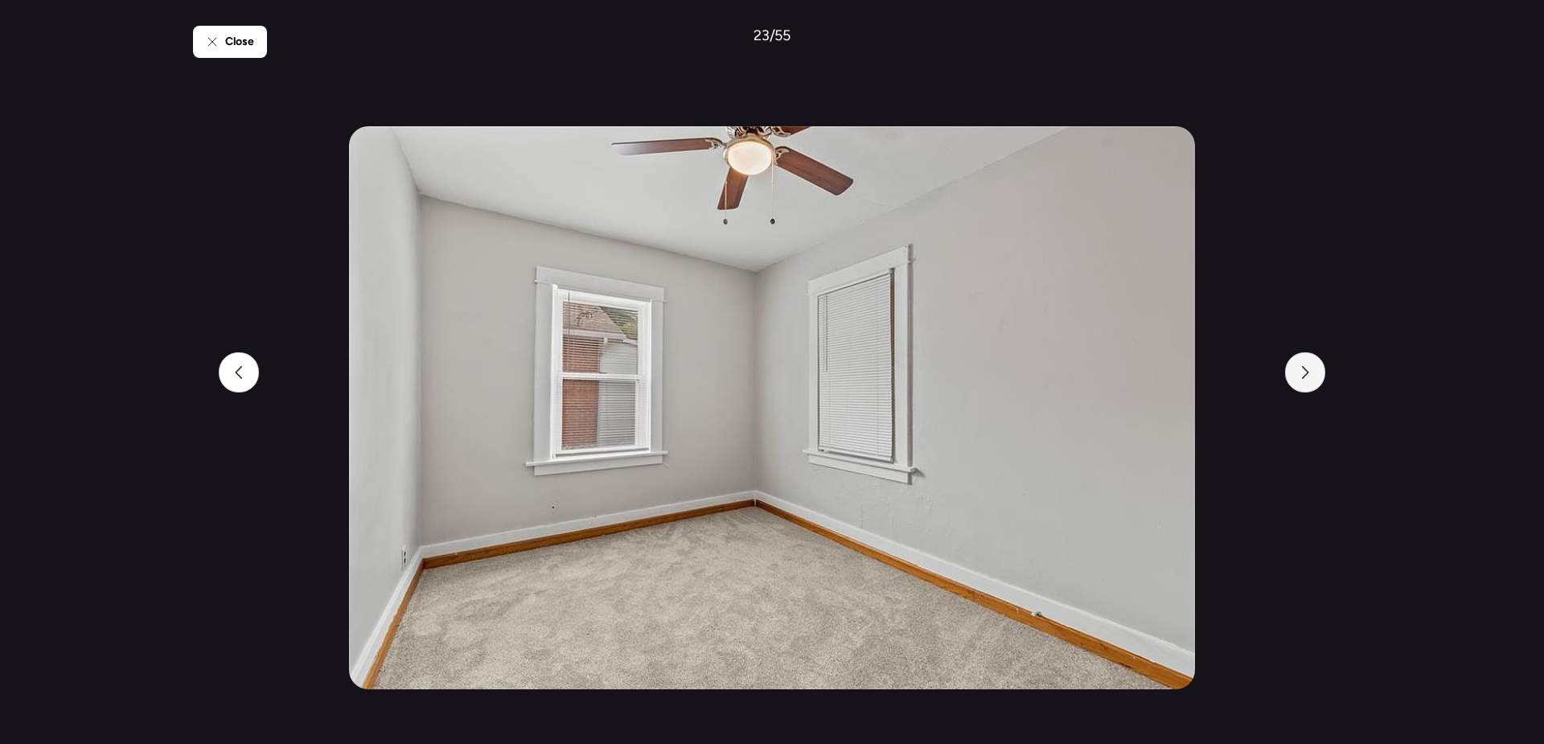
click at [1306, 376] on icon at bounding box center [1305, 372] width 13 height 13
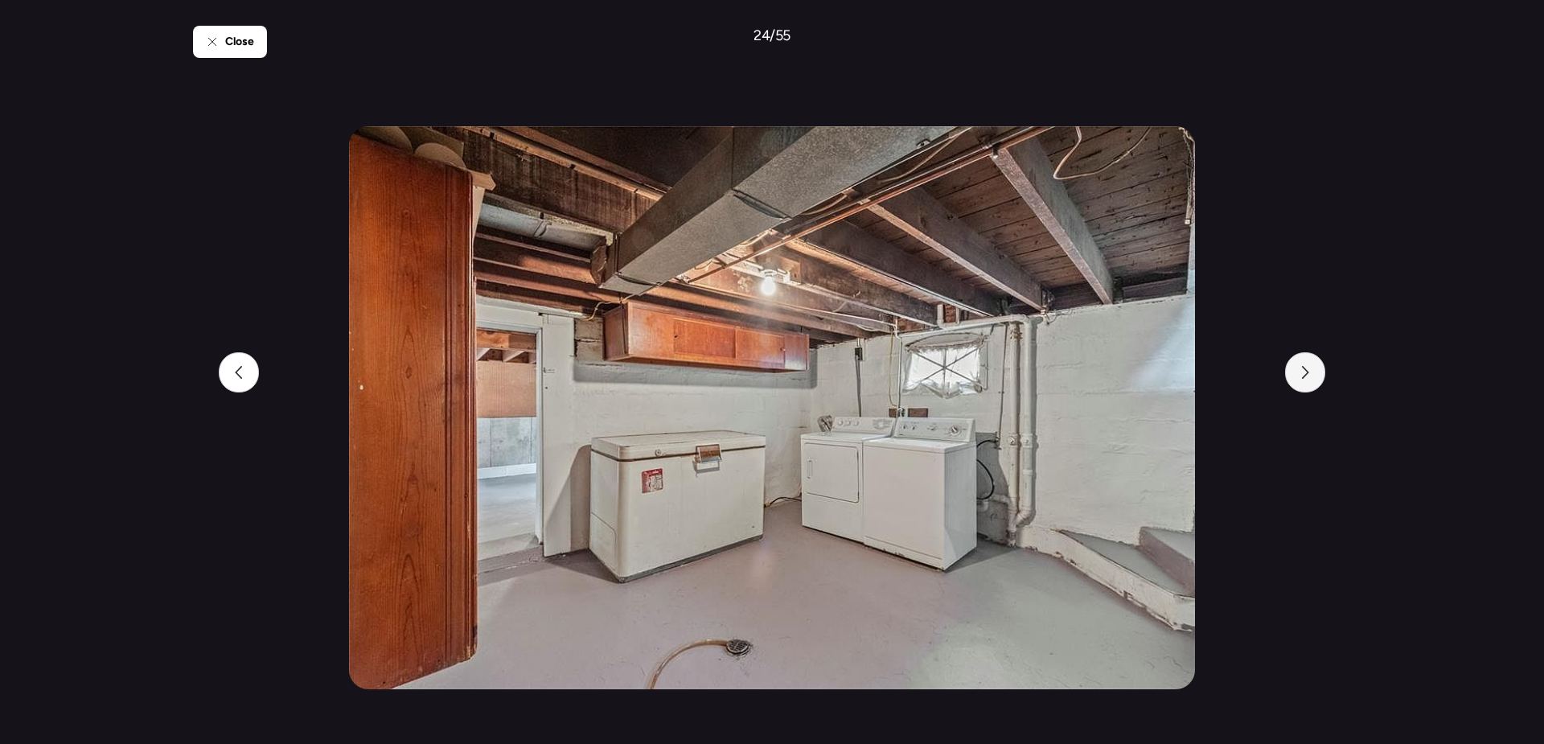
click at [1306, 376] on icon at bounding box center [1305, 372] width 13 height 13
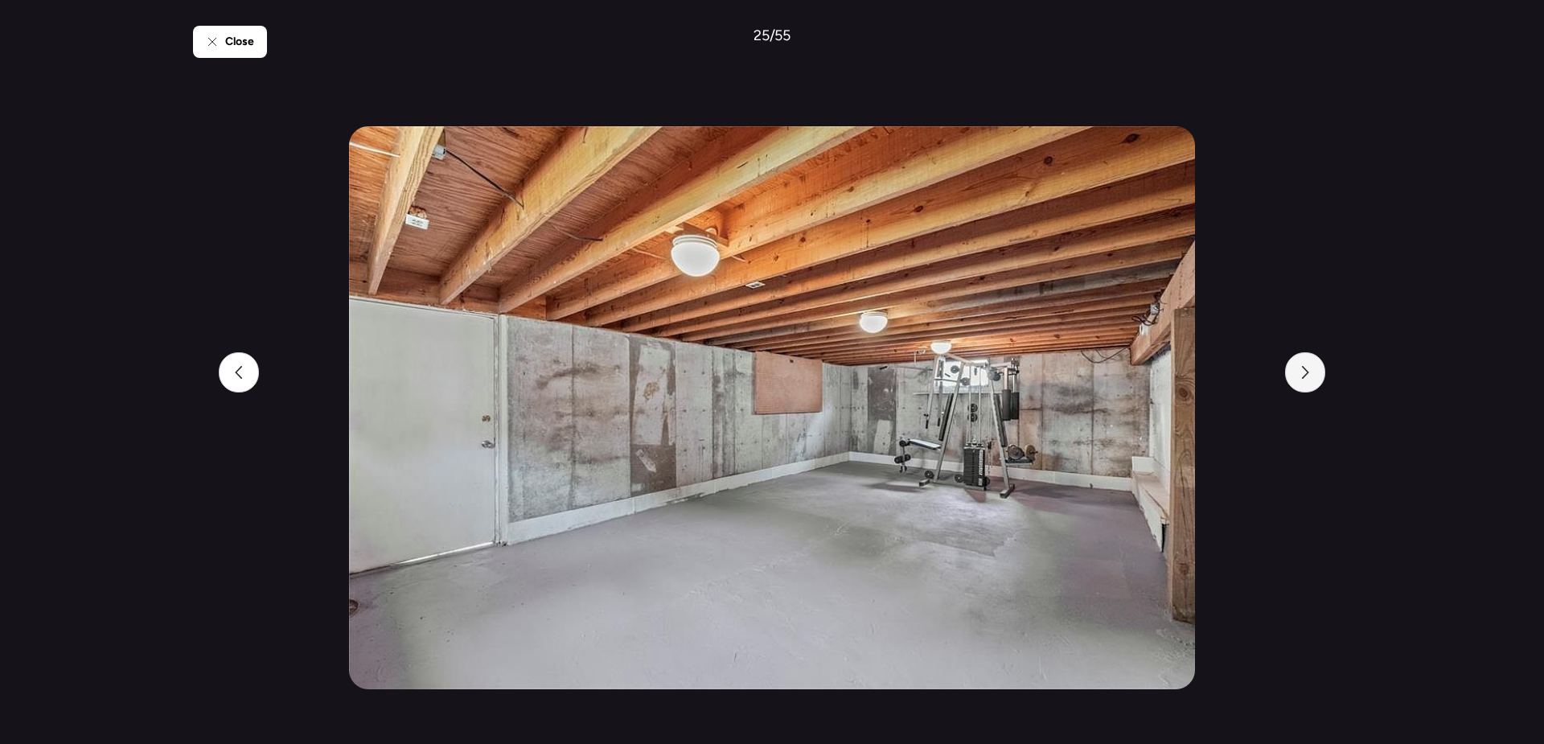
click at [1306, 376] on icon at bounding box center [1305, 372] width 13 height 13
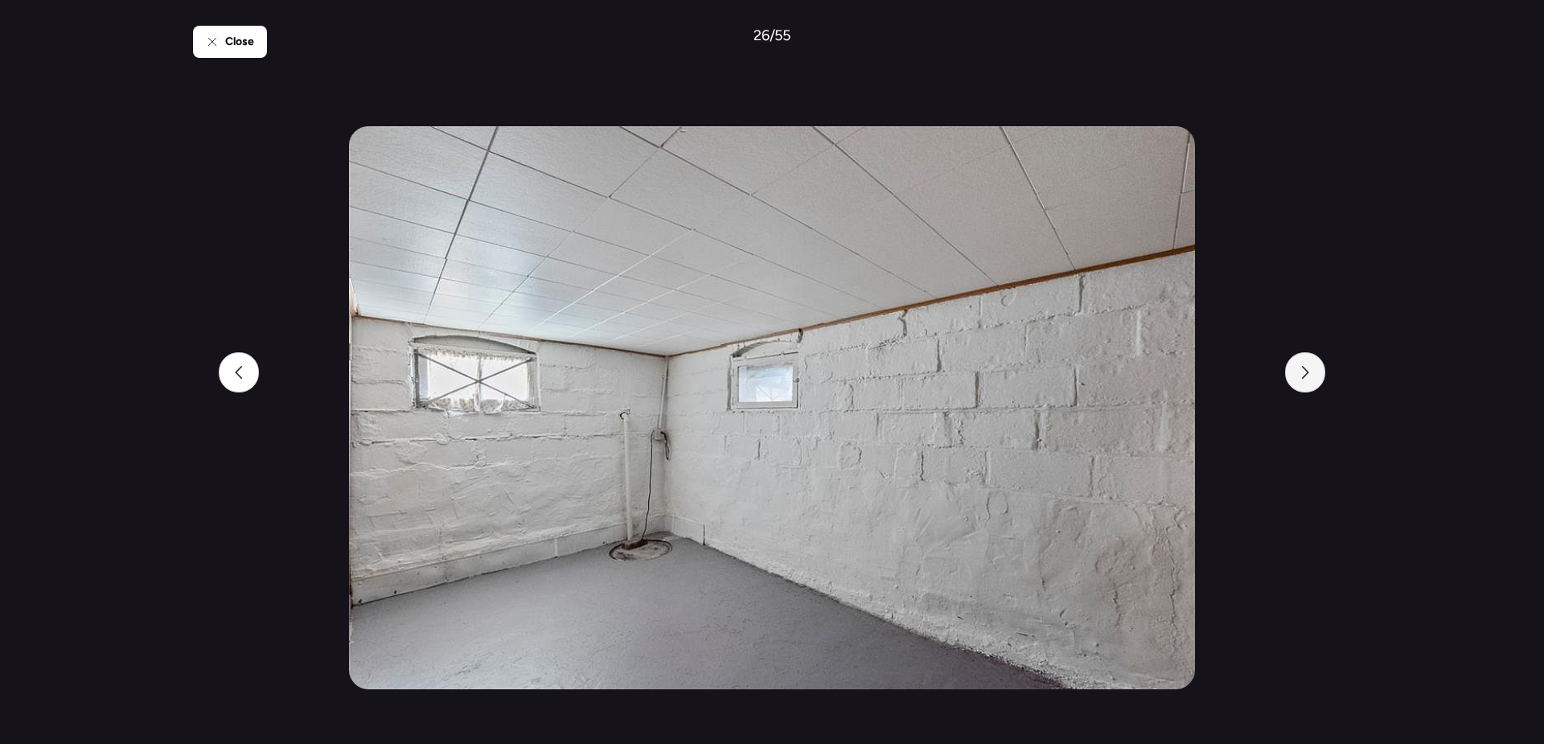
click at [1306, 376] on icon at bounding box center [1305, 372] width 13 height 13
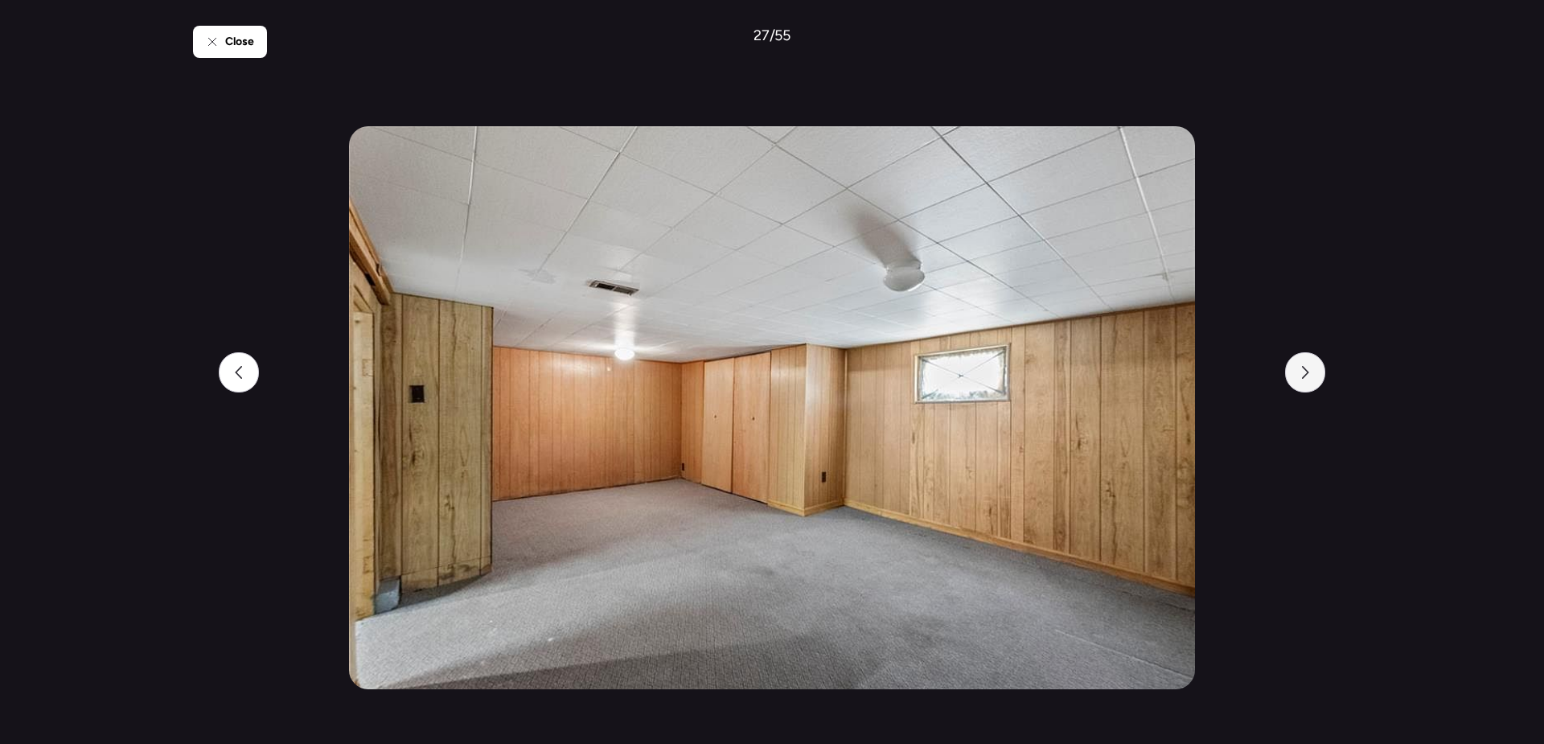
click at [1306, 376] on icon at bounding box center [1305, 372] width 13 height 13
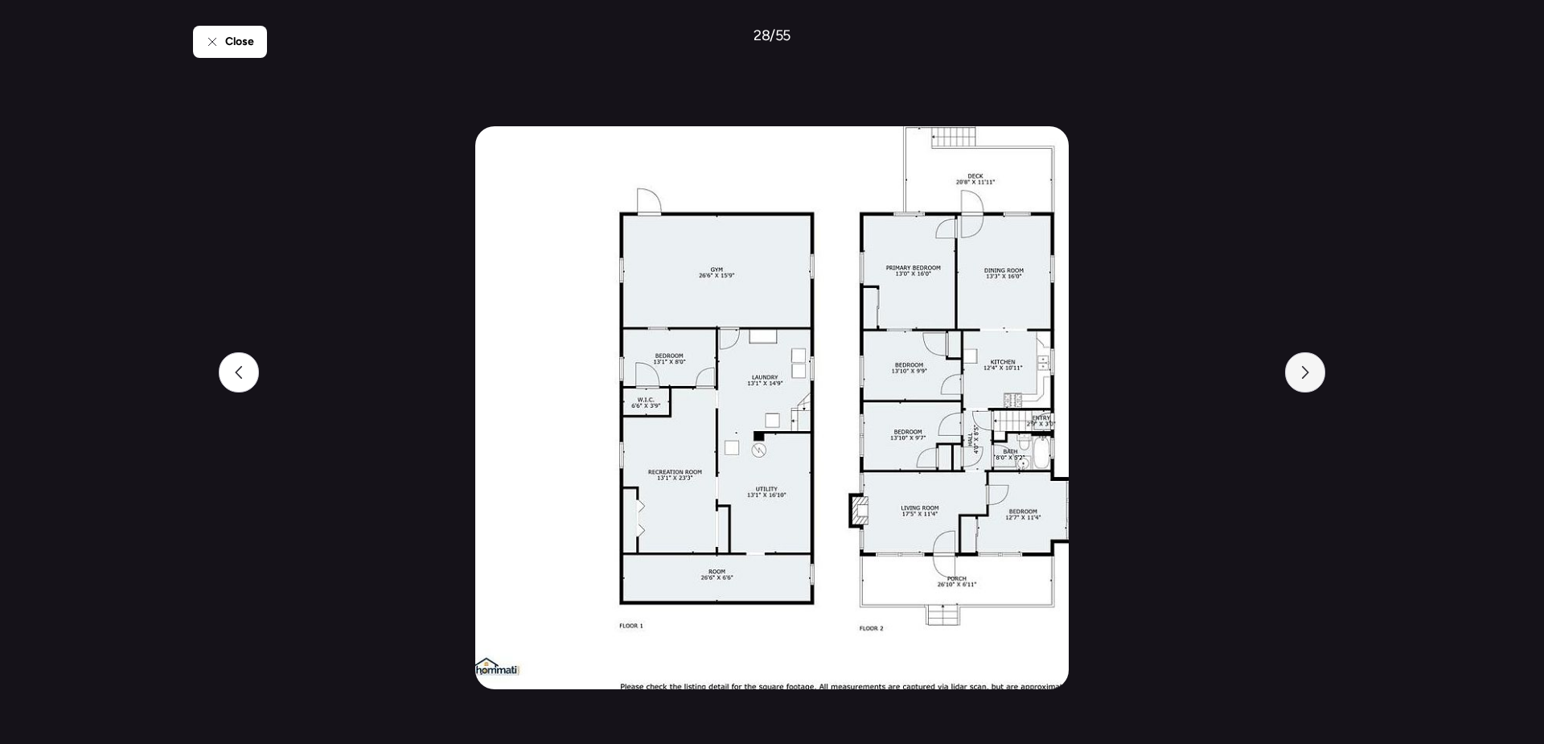
click at [1305, 376] on icon at bounding box center [1305, 372] width 7 height 13
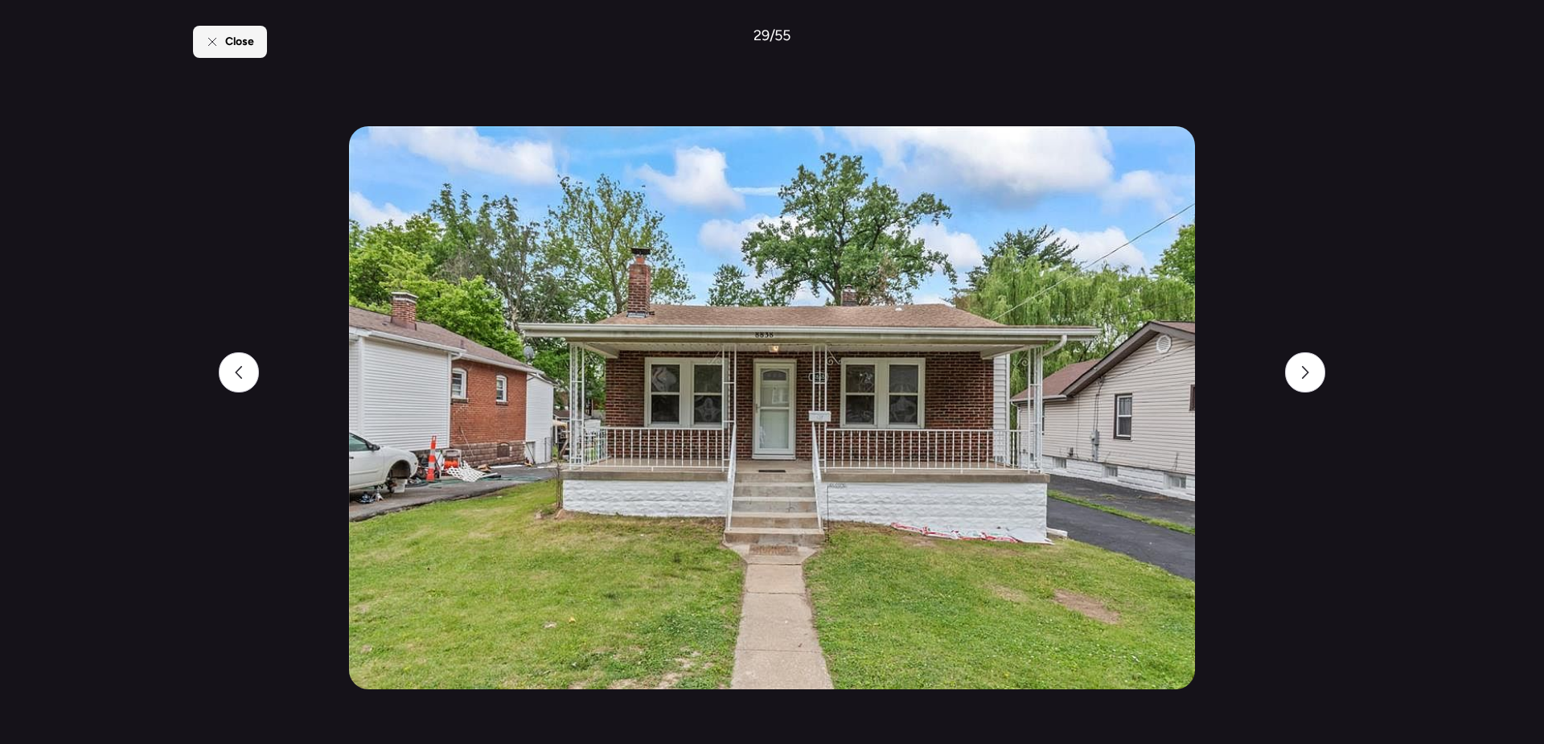
click at [229, 49] on span "Close" at bounding box center [239, 42] width 29 height 16
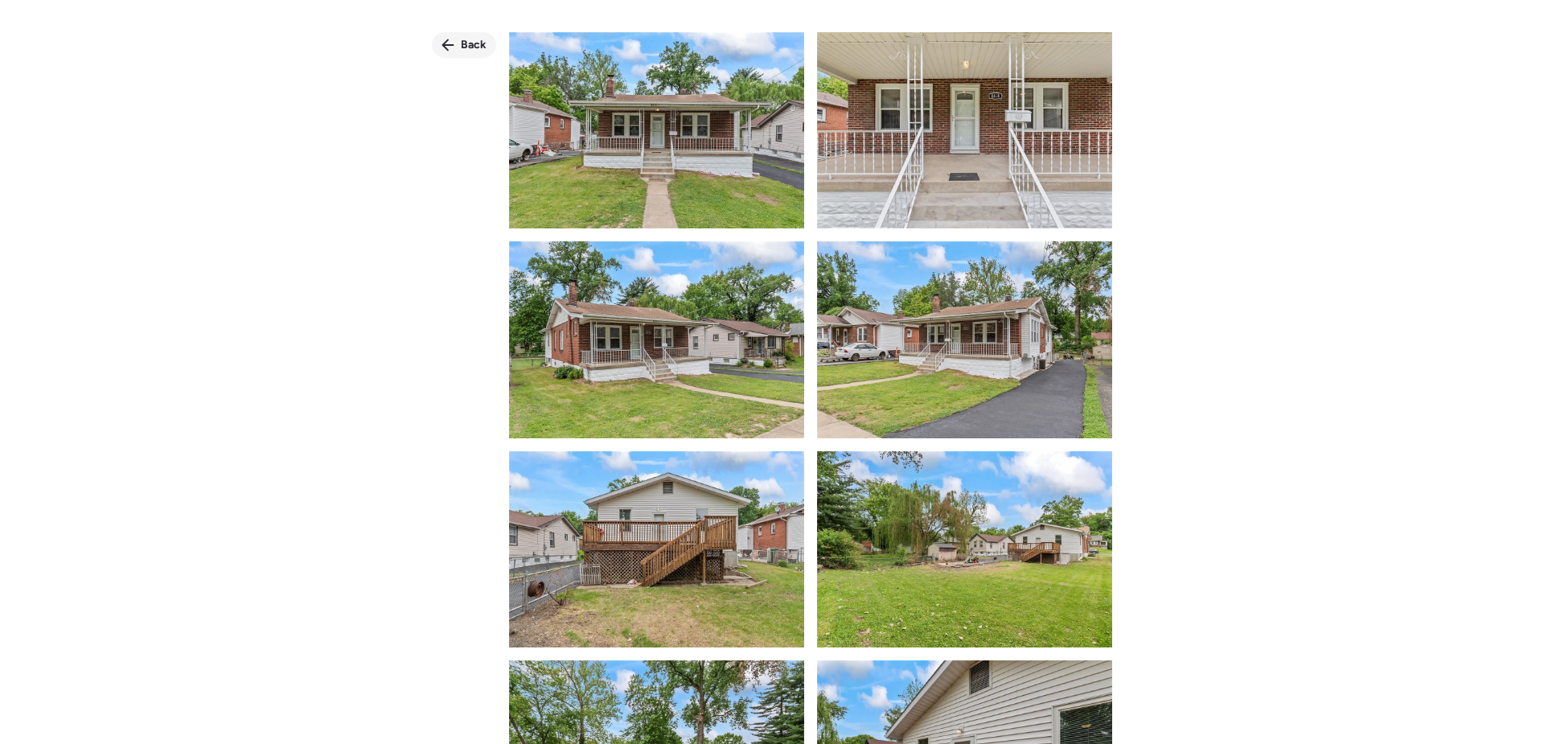
click at [480, 54] on div "Back" at bounding box center [464, 45] width 64 height 26
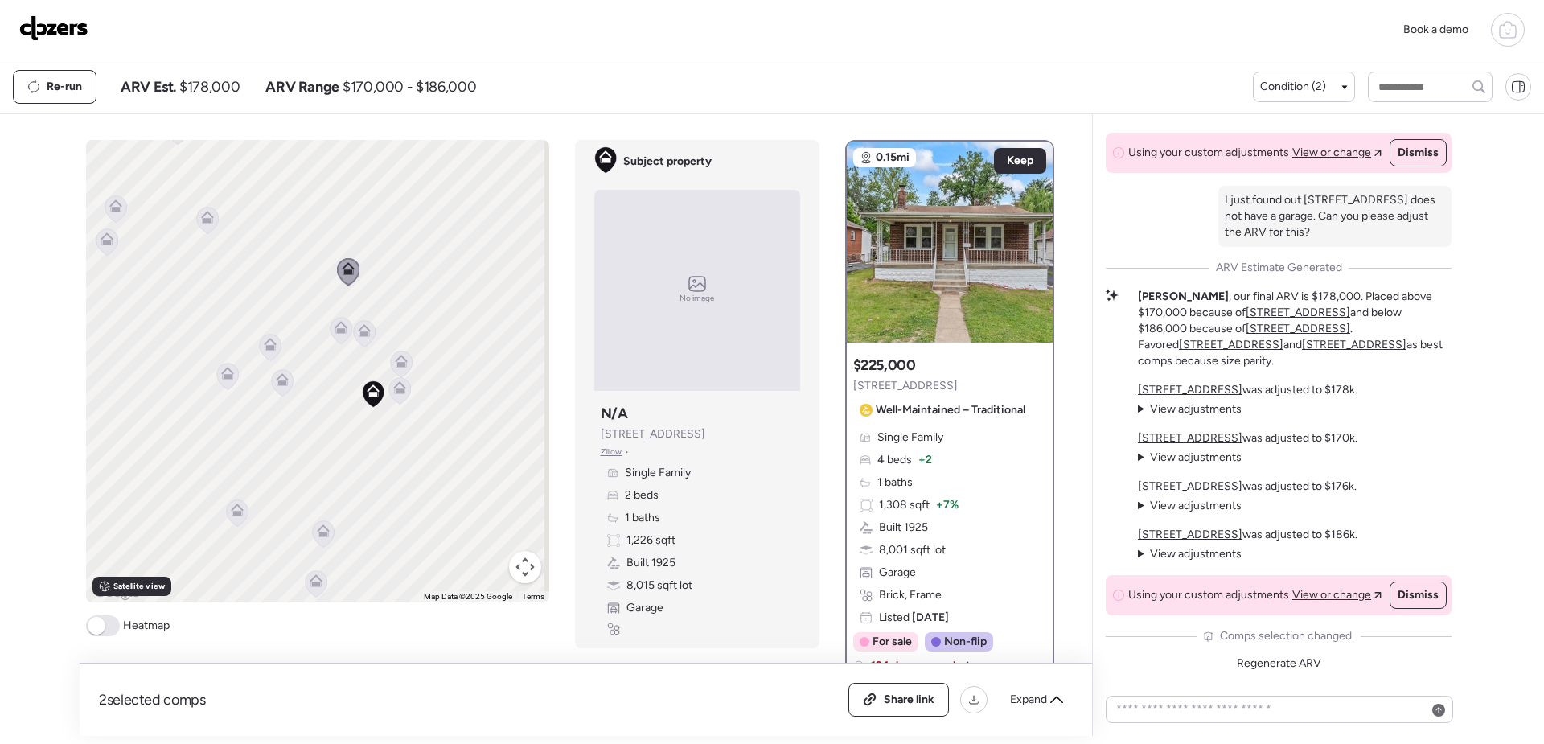
click at [269, 335] on div at bounding box center [270, 349] width 23 height 30
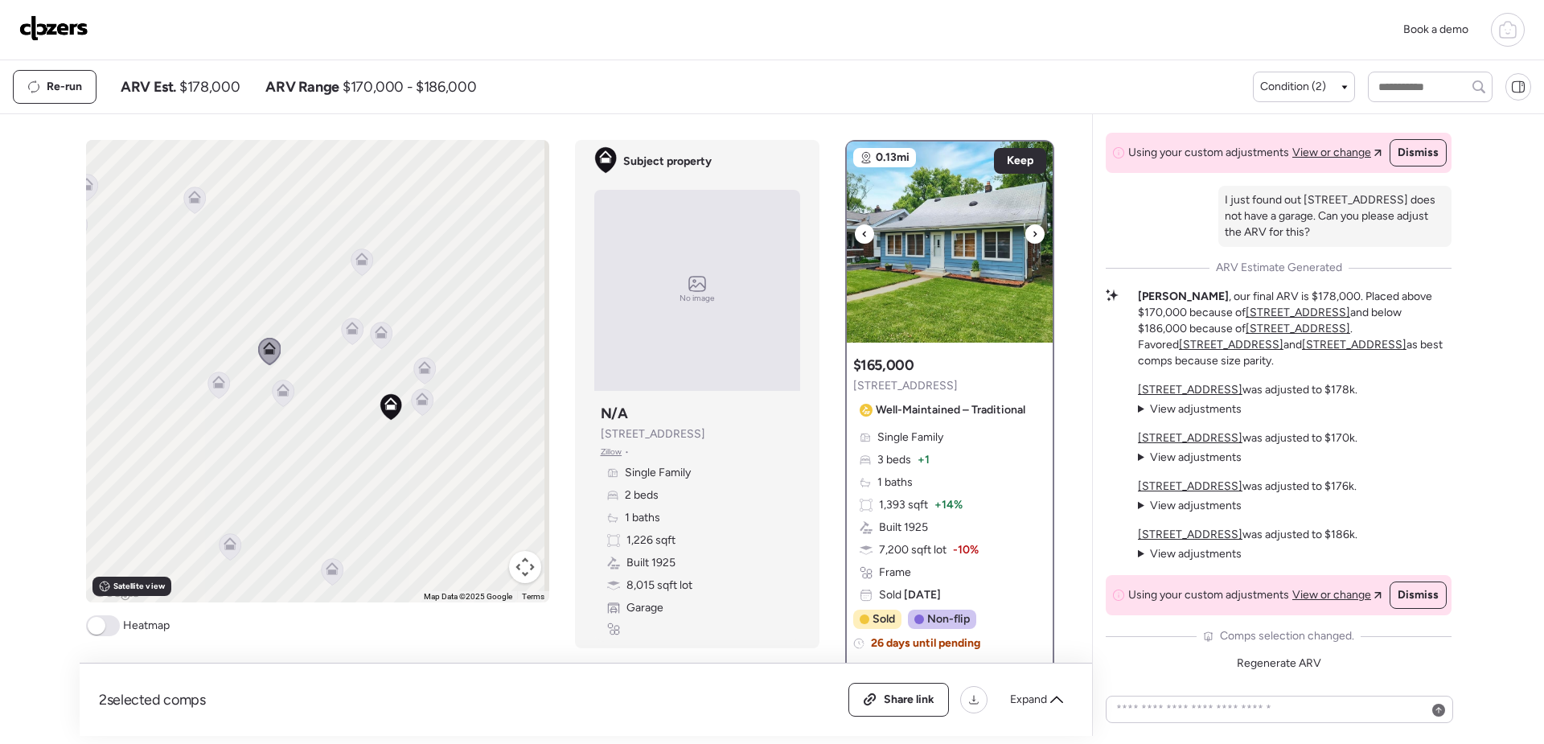
click at [953, 292] on img at bounding box center [950, 242] width 206 height 201
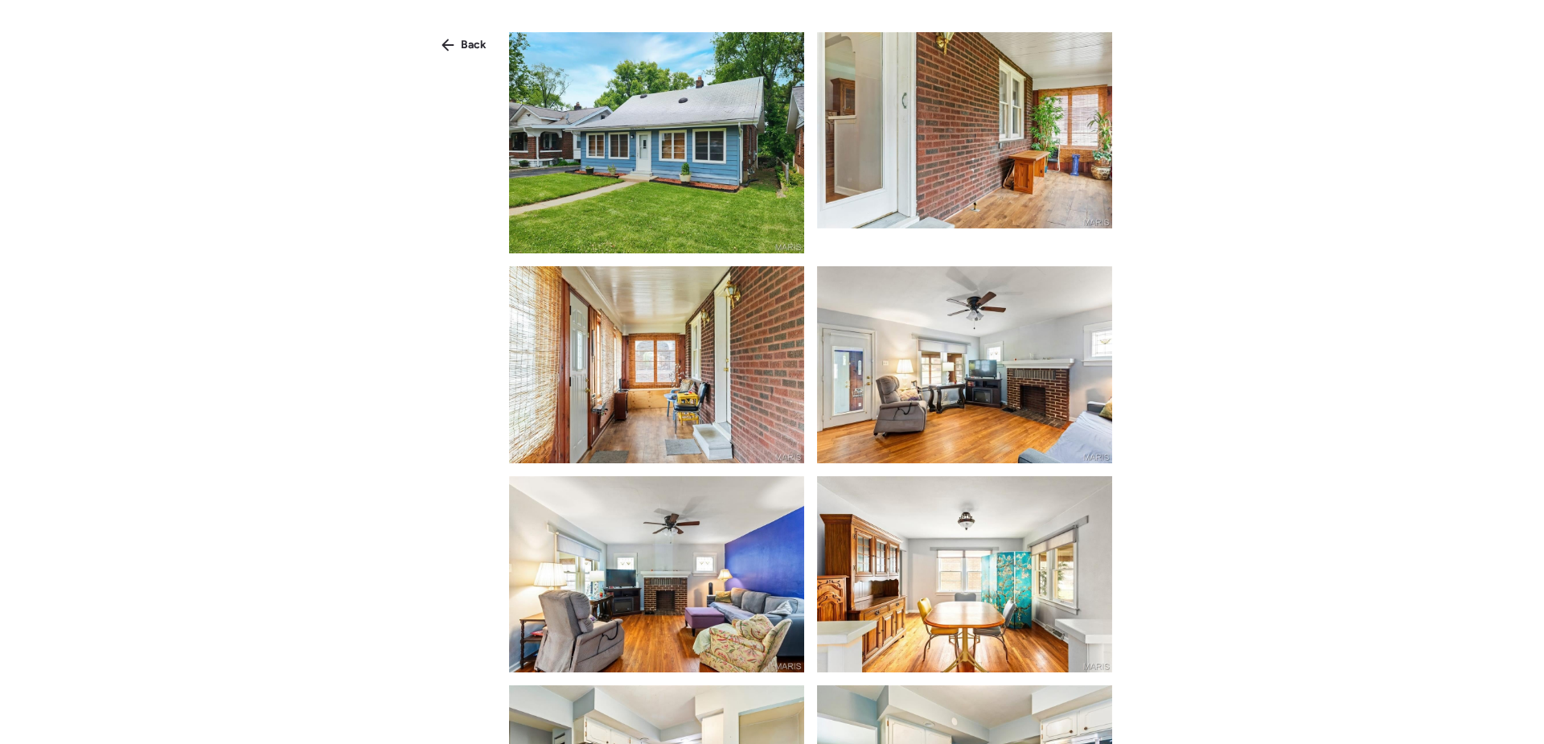
click at [640, 207] on img at bounding box center [656, 142] width 295 height 221
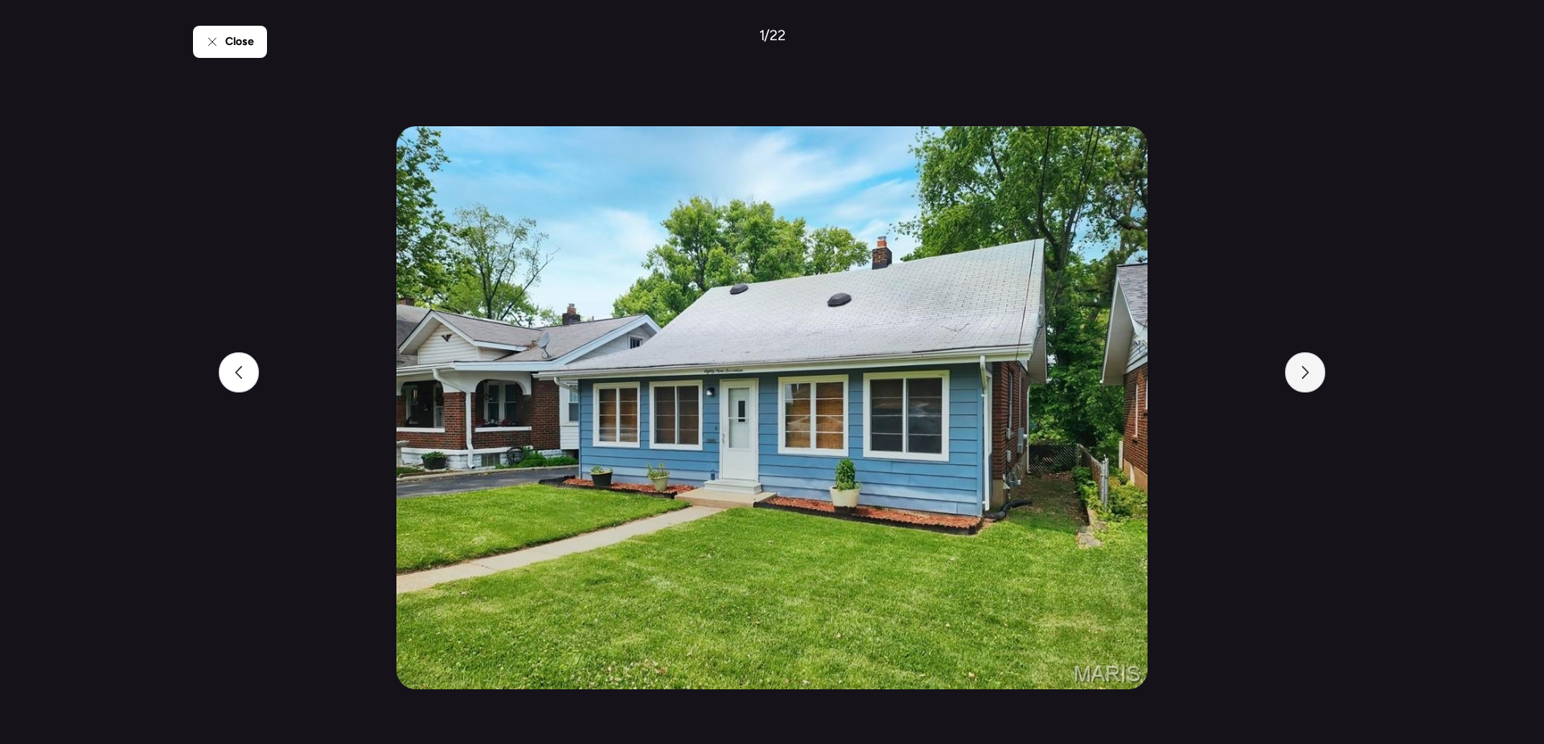
click at [1307, 373] on icon at bounding box center [1305, 372] width 7 height 13
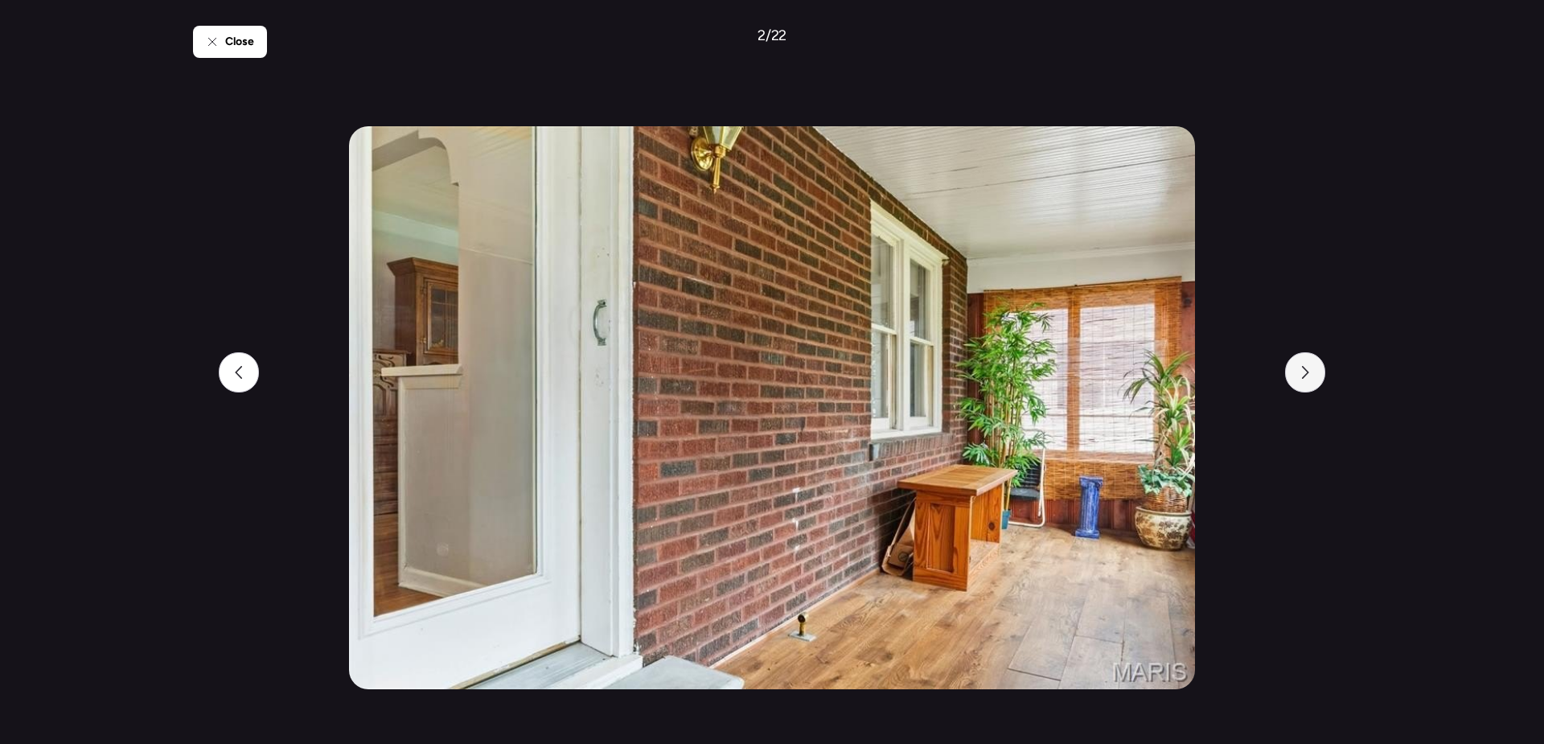
click at [1307, 373] on icon at bounding box center [1305, 372] width 7 height 13
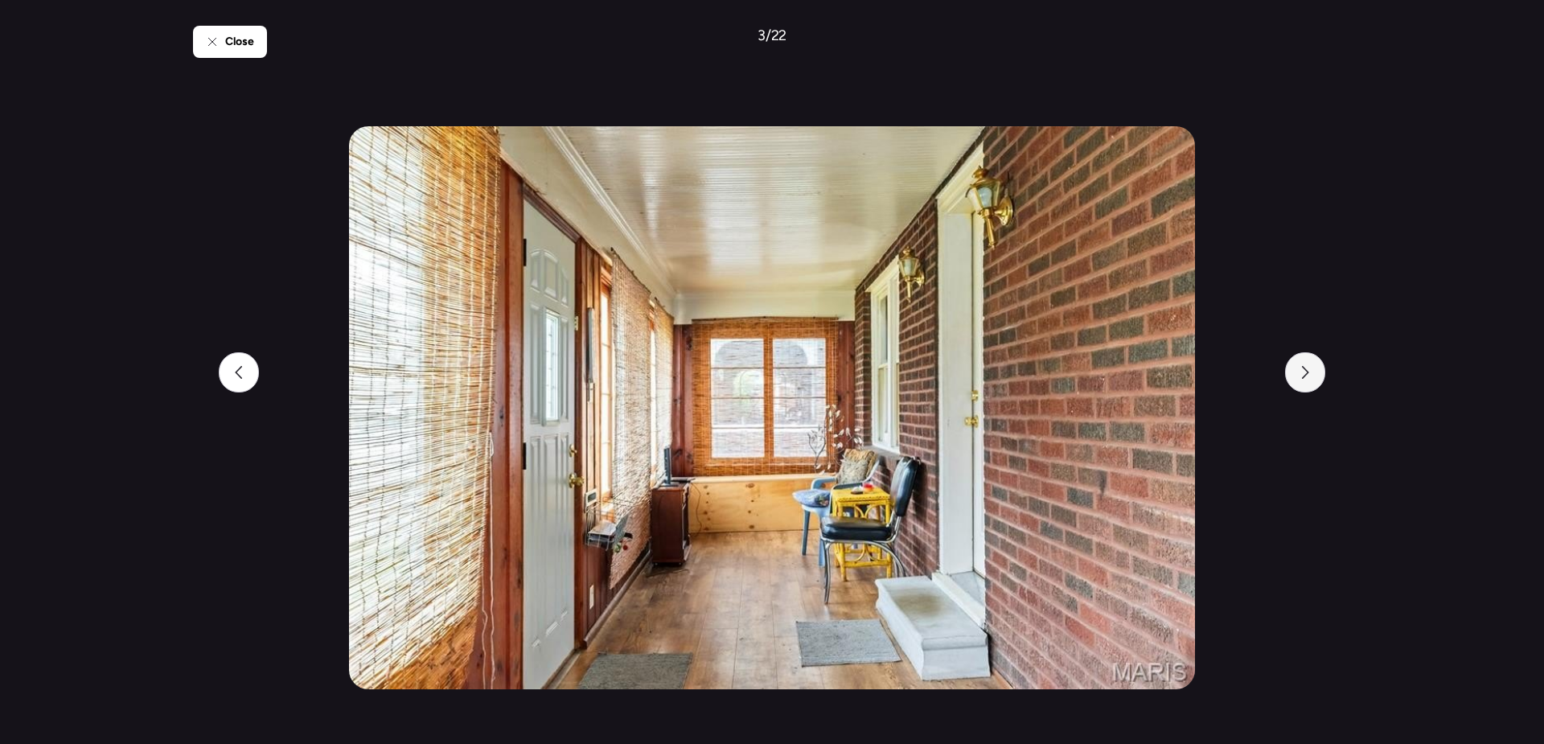
click at [1307, 373] on icon at bounding box center [1305, 372] width 7 height 13
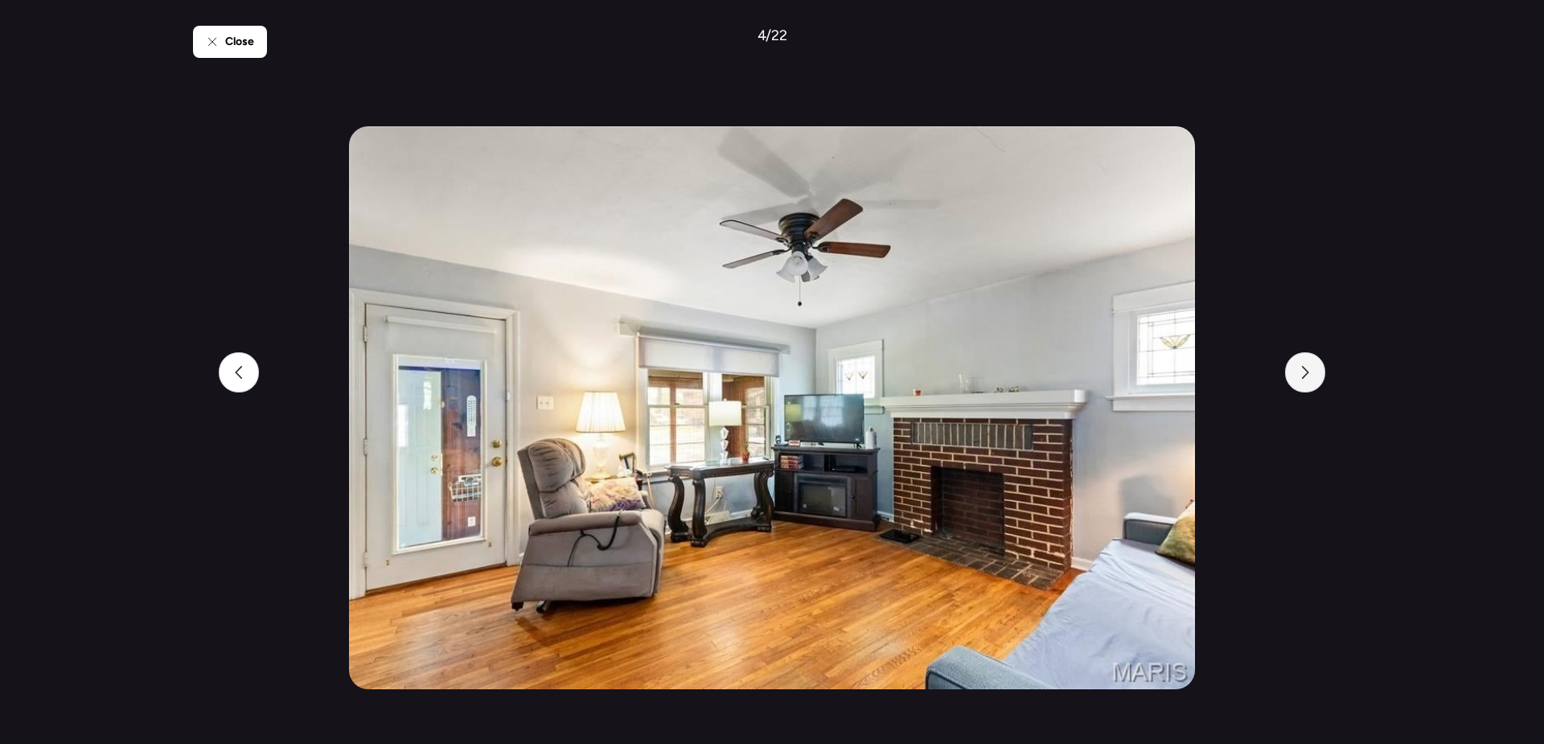
click at [1307, 373] on icon at bounding box center [1305, 372] width 7 height 13
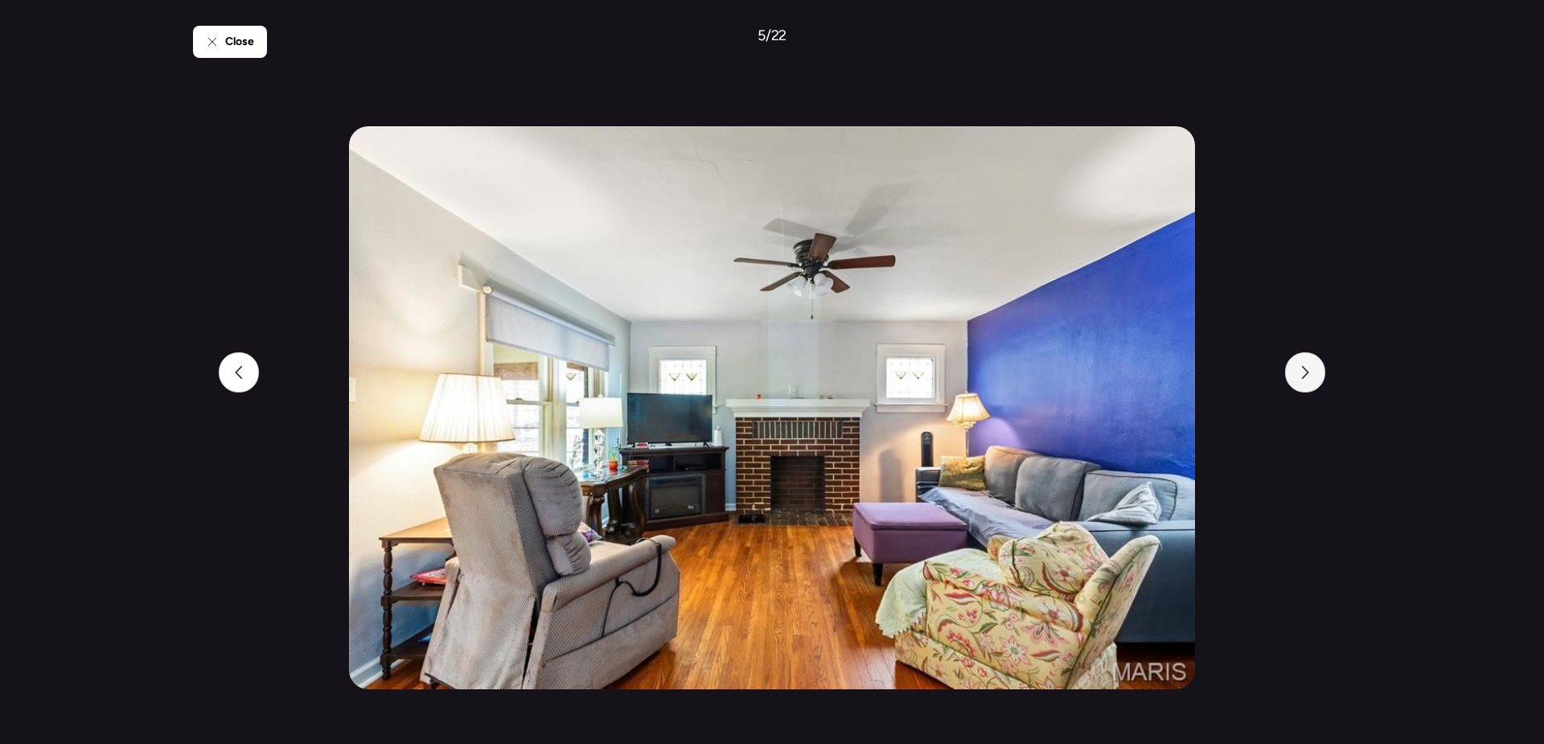
click at [1307, 373] on icon at bounding box center [1305, 372] width 7 height 13
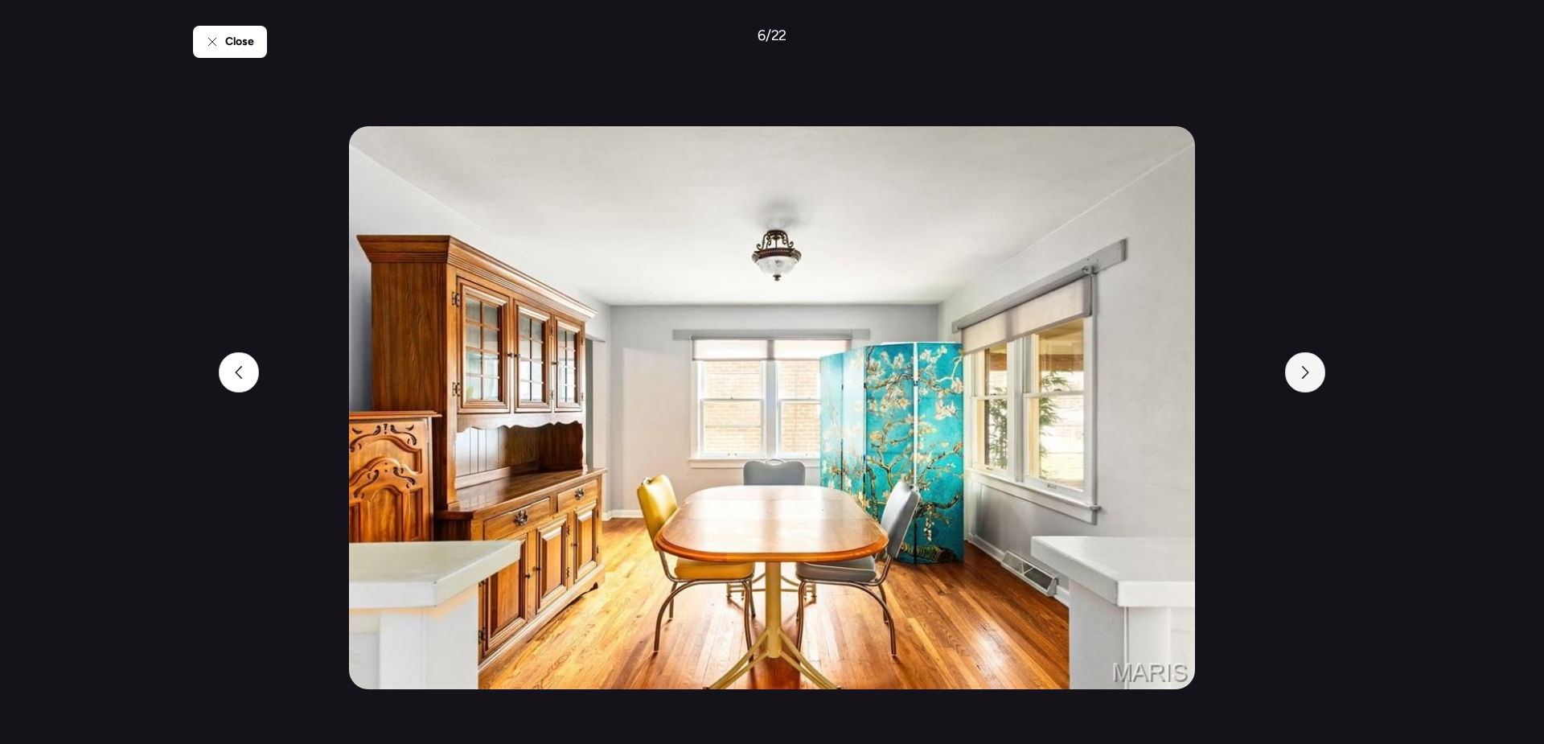
click at [1307, 373] on icon at bounding box center [1305, 372] width 7 height 13
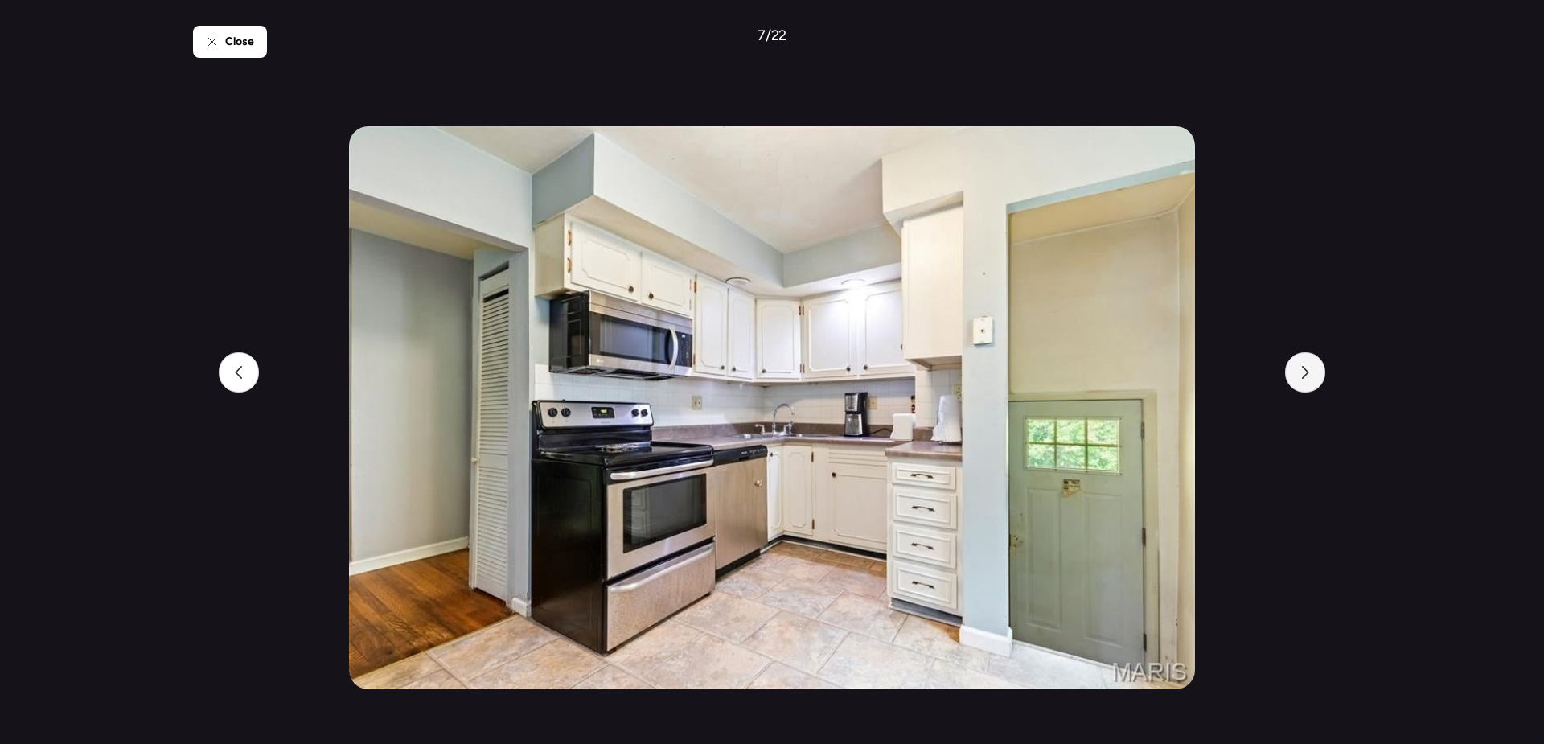
click at [1307, 373] on icon at bounding box center [1305, 372] width 7 height 13
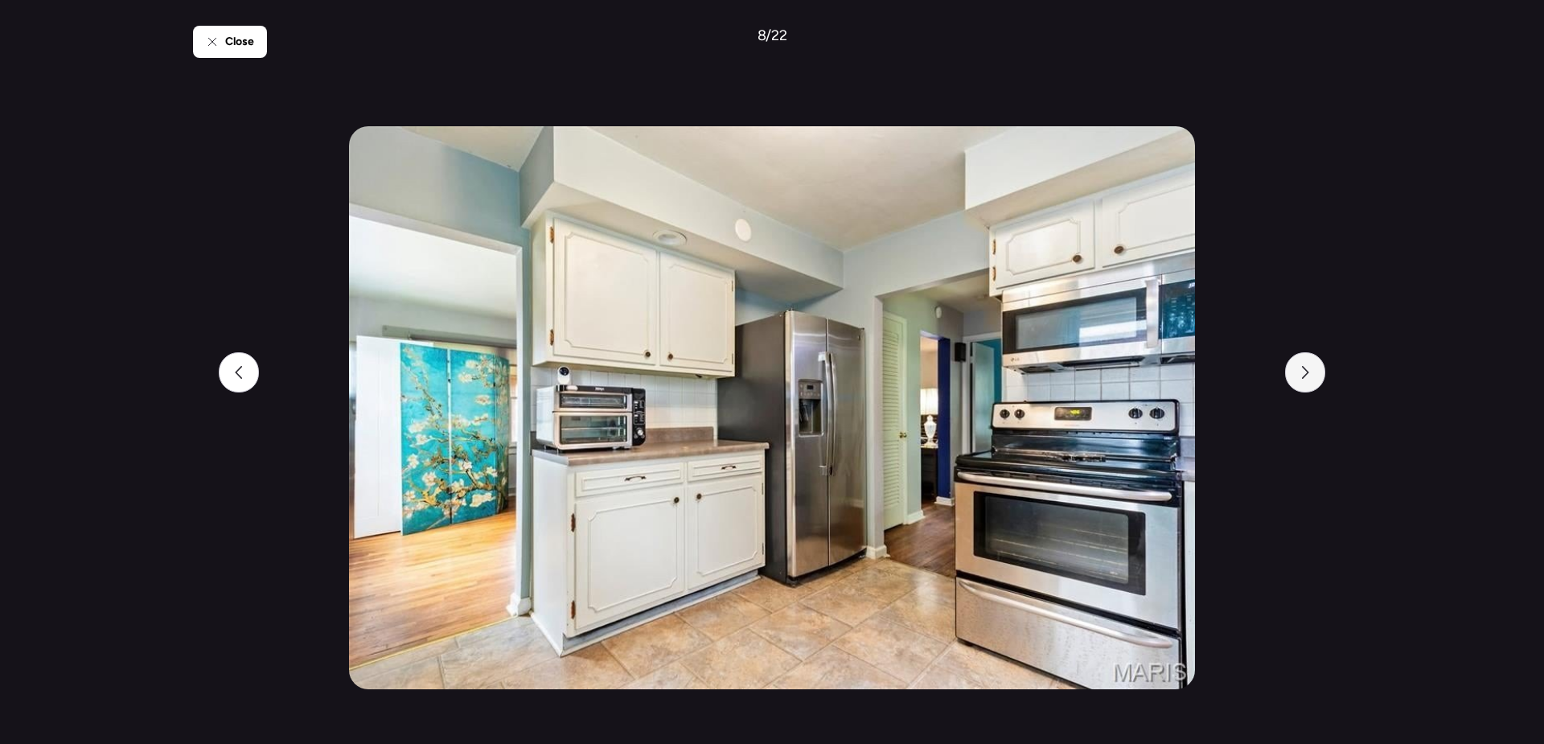
click at [1307, 373] on icon at bounding box center [1305, 372] width 7 height 13
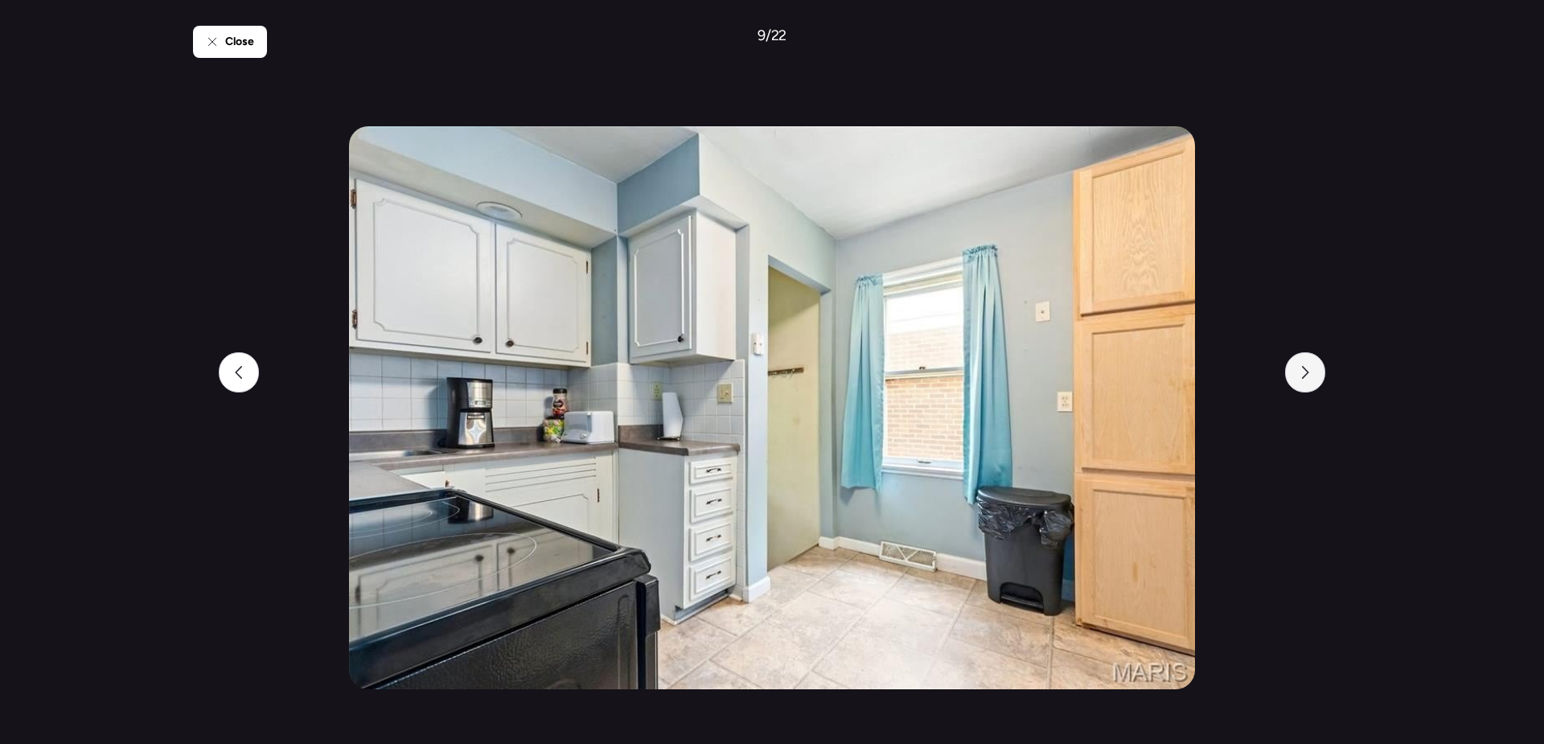
click at [1307, 373] on icon at bounding box center [1305, 372] width 7 height 13
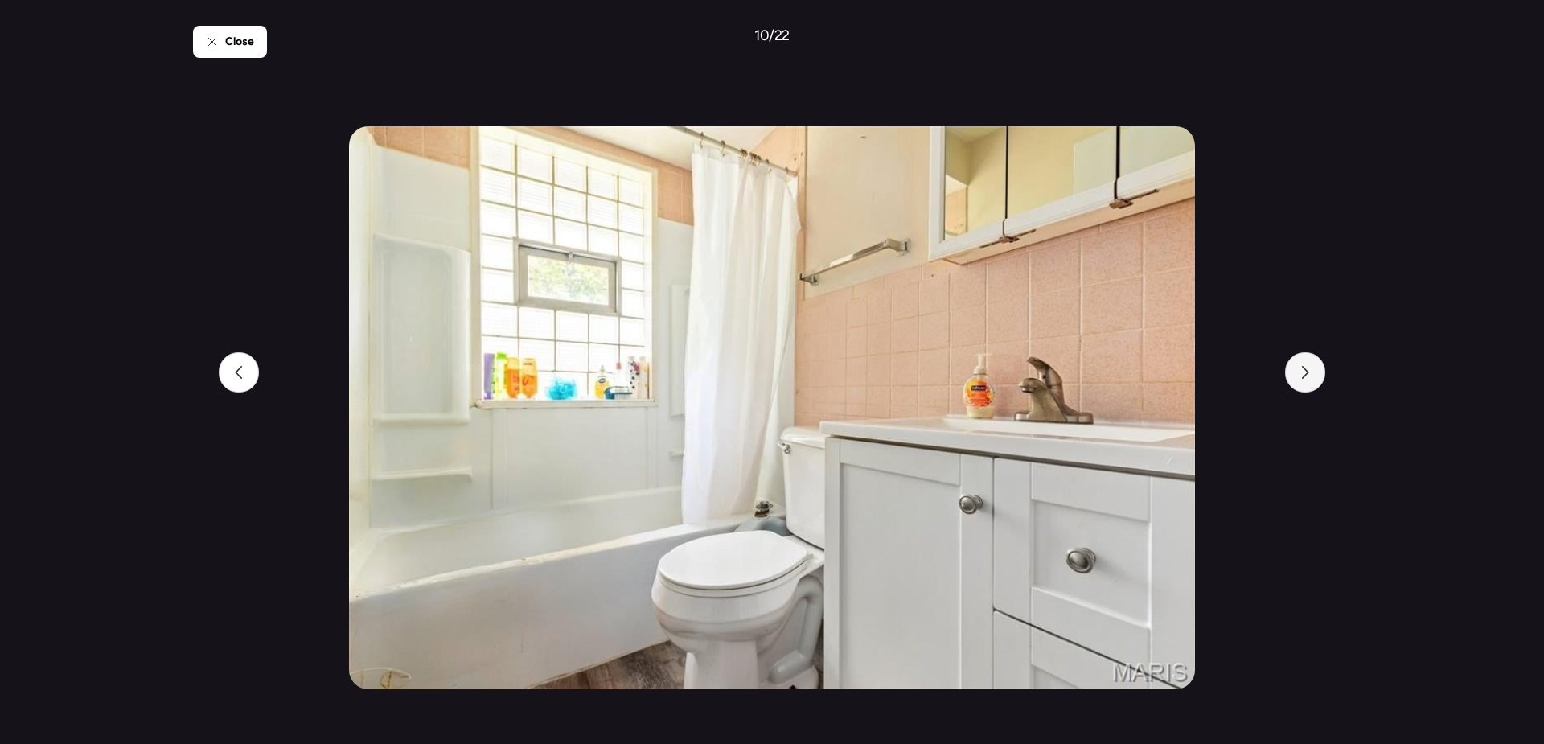
click at [1307, 373] on icon at bounding box center [1305, 372] width 7 height 13
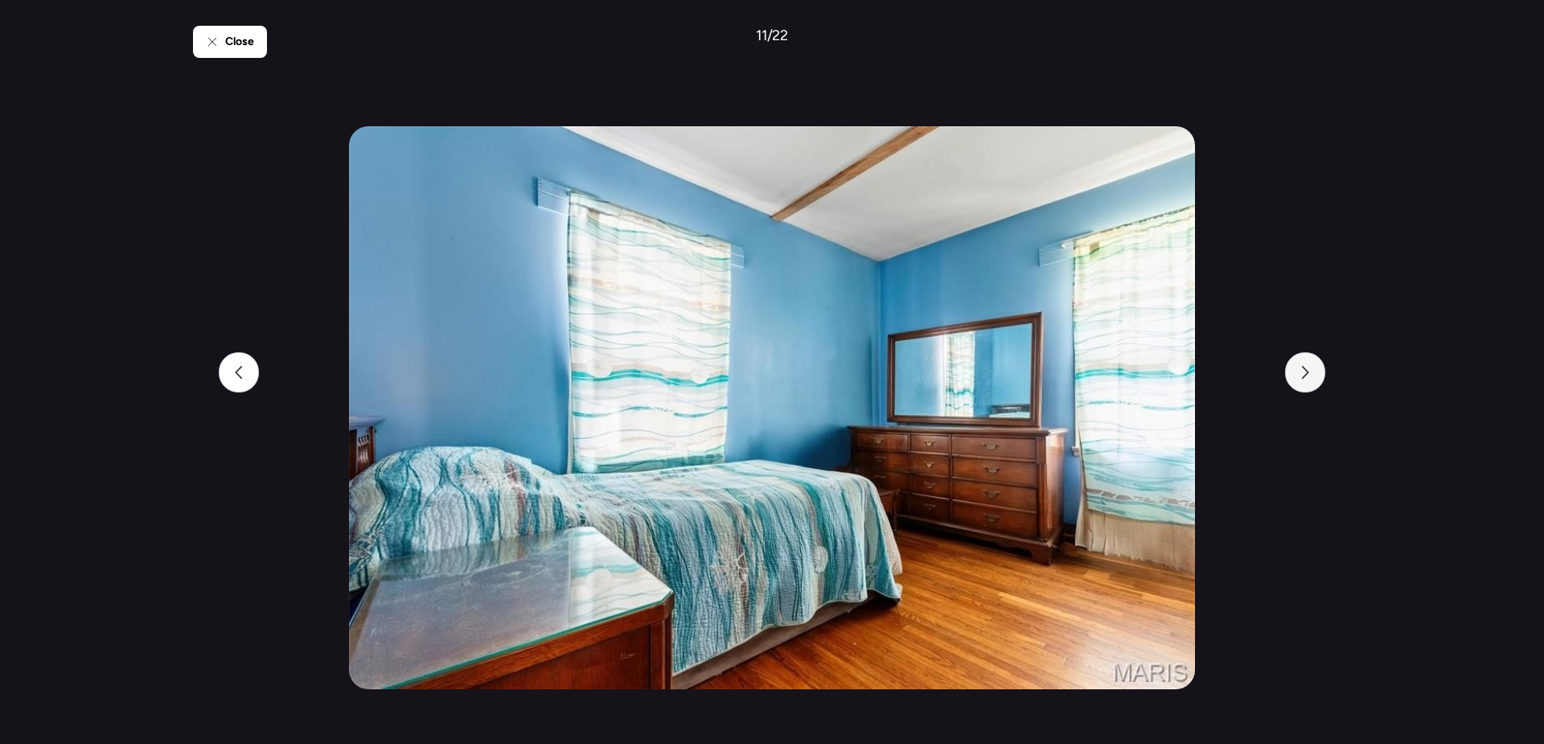
click at [1307, 373] on icon at bounding box center [1305, 372] width 7 height 13
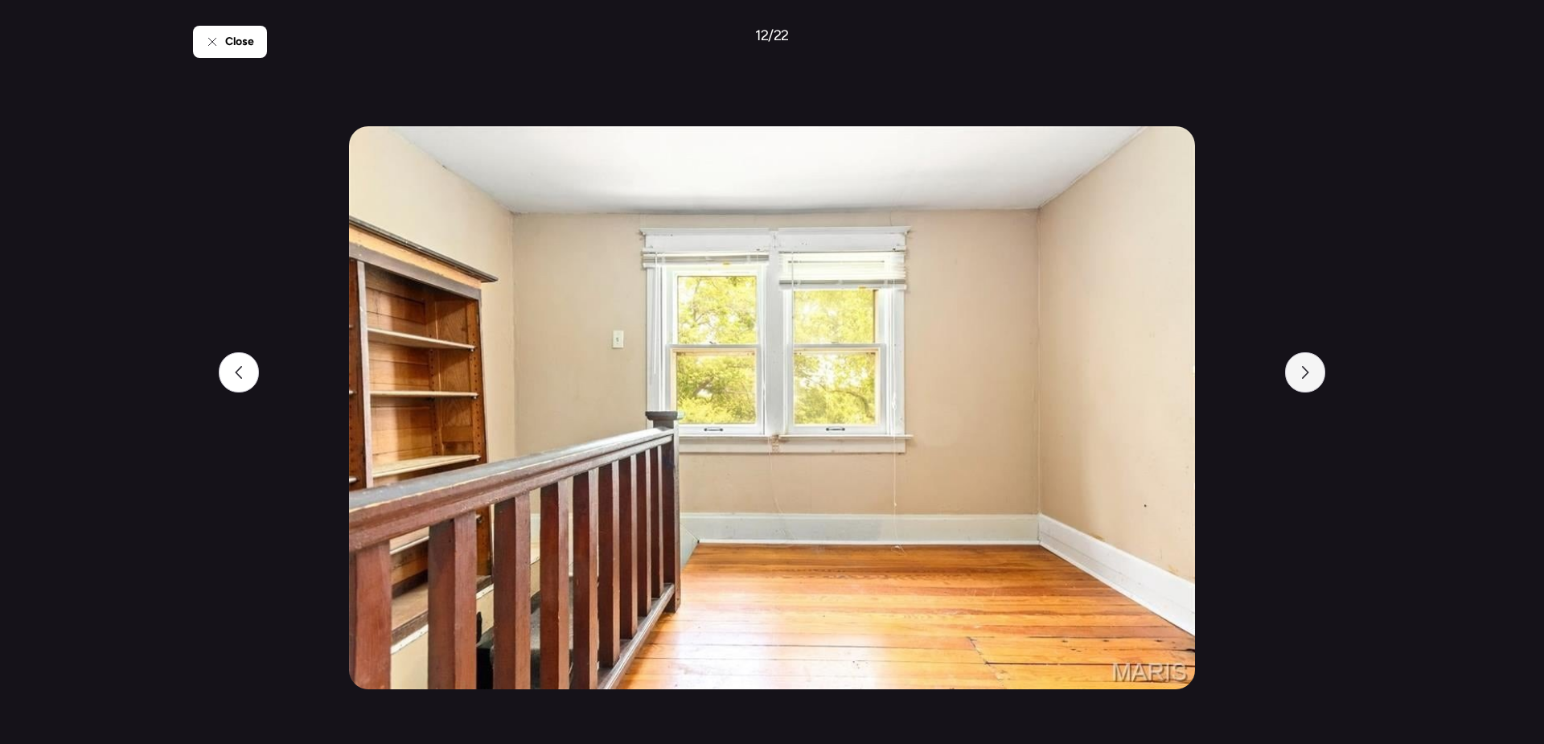
click at [1307, 373] on icon at bounding box center [1305, 372] width 7 height 13
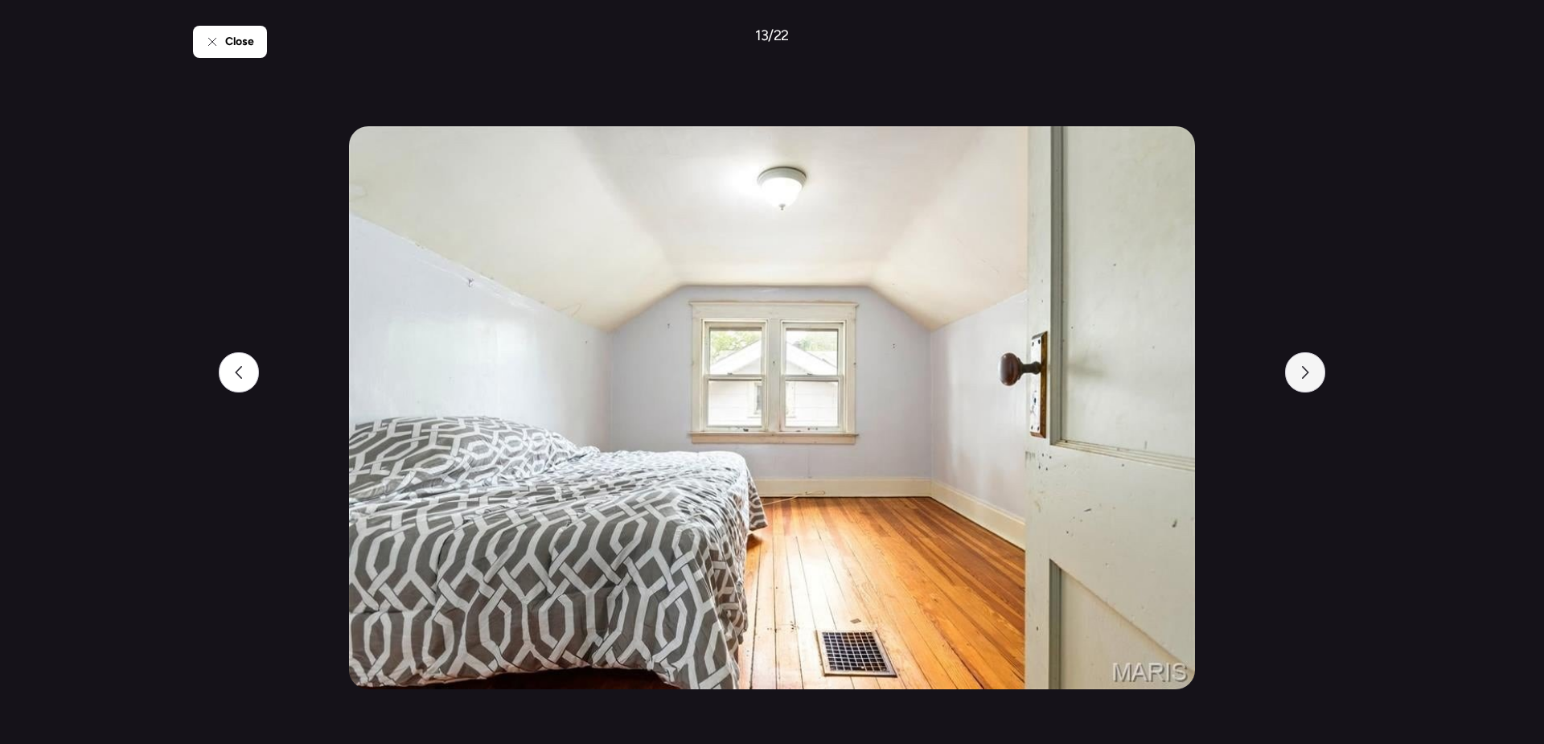
click at [1307, 373] on icon at bounding box center [1305, 372] width 7 height 13
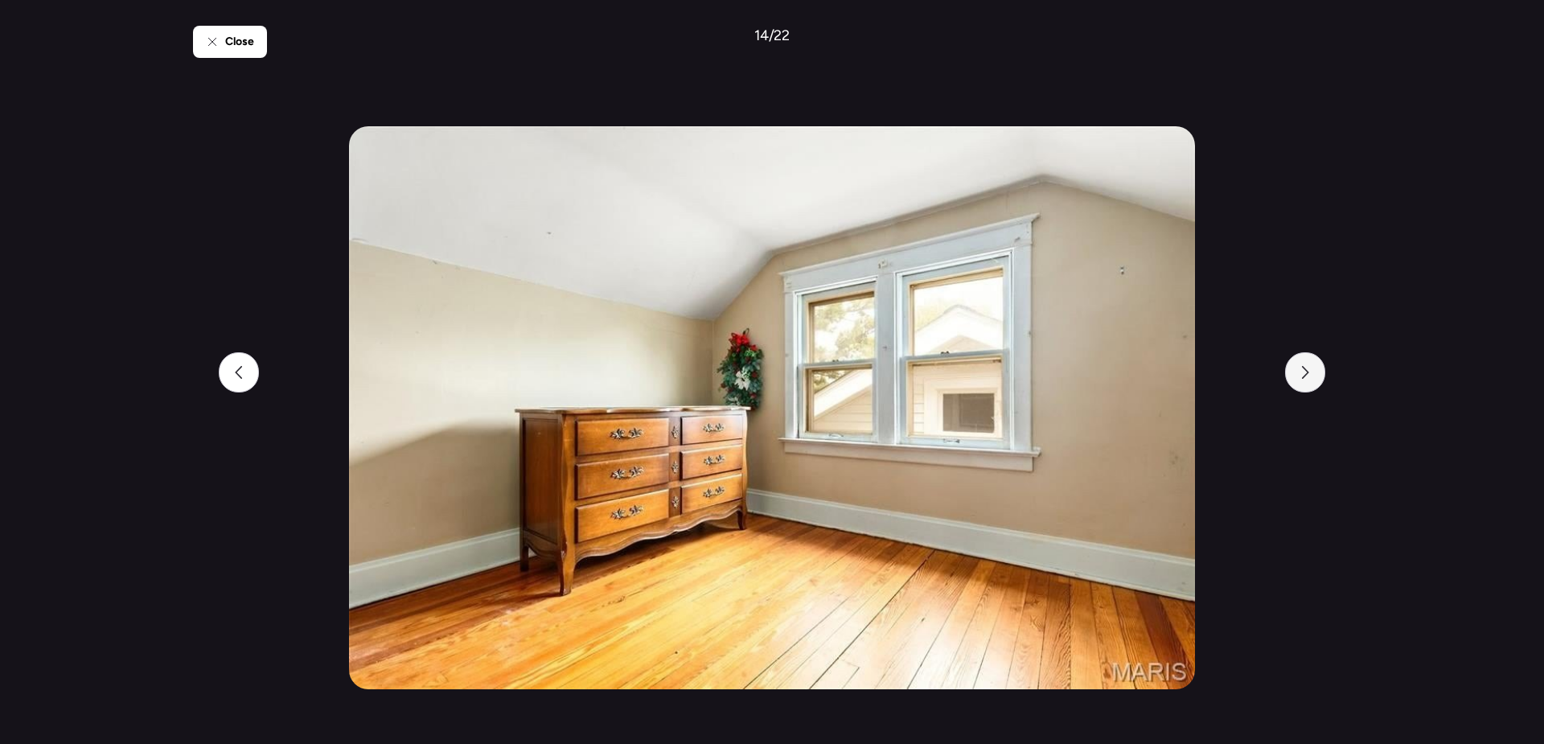
click at [1307, 373] on icon at bounding box center [1305, 372] width 7 height 13
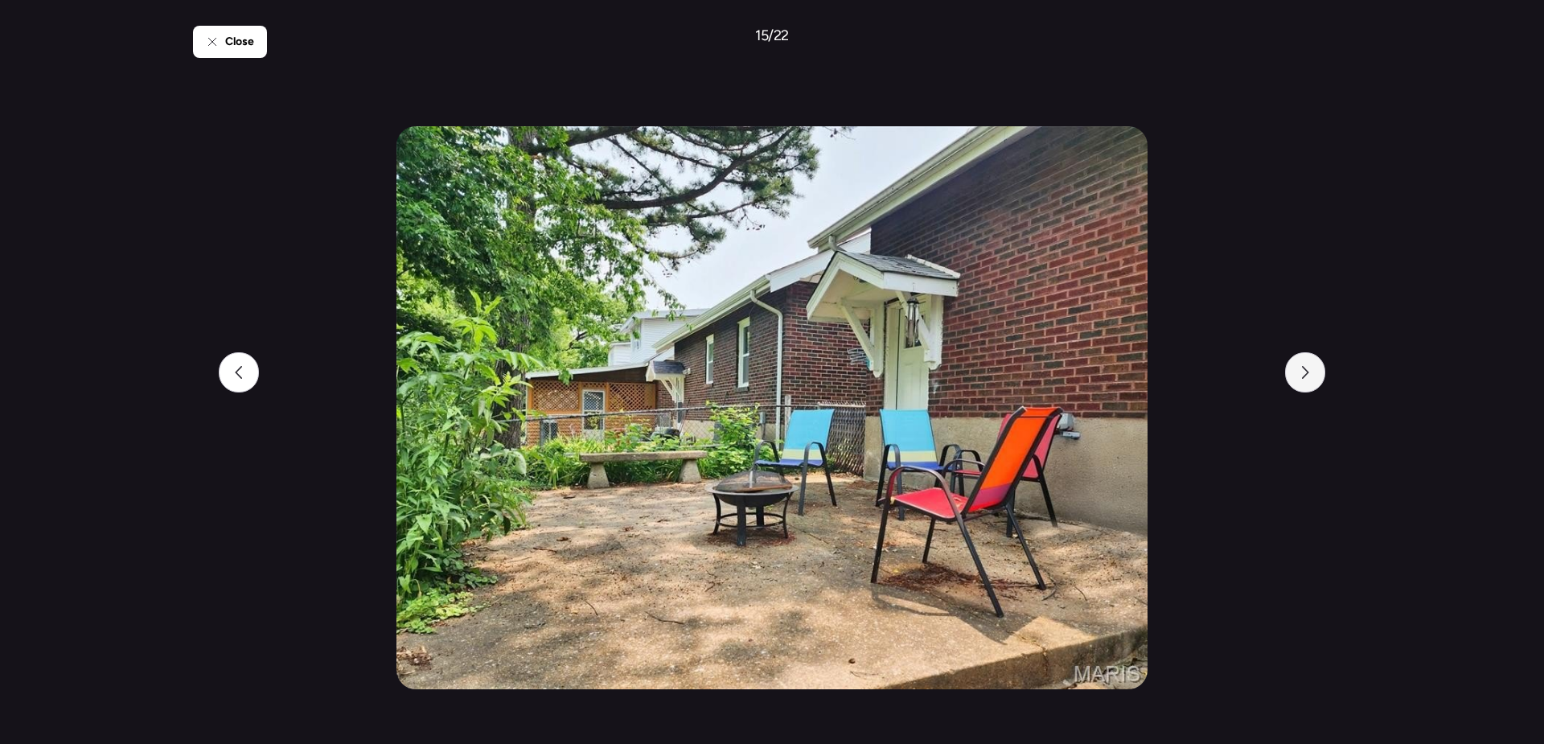
click at [1307, 373] on icon at bounding box center [1305, 372] width 7 height 13
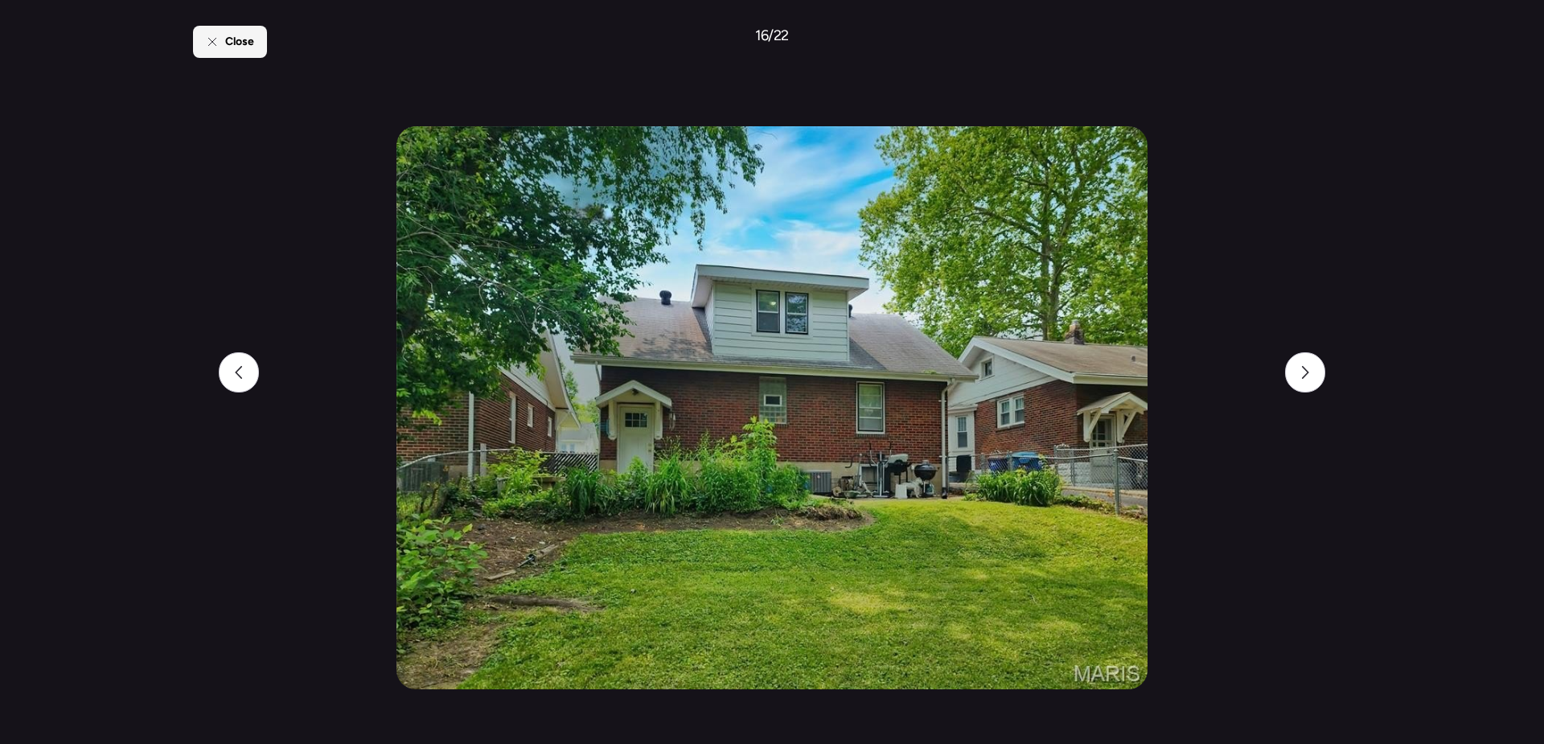
click at [230, 40] on span "Close" at bounding box center [239, 42] width 29 height 16
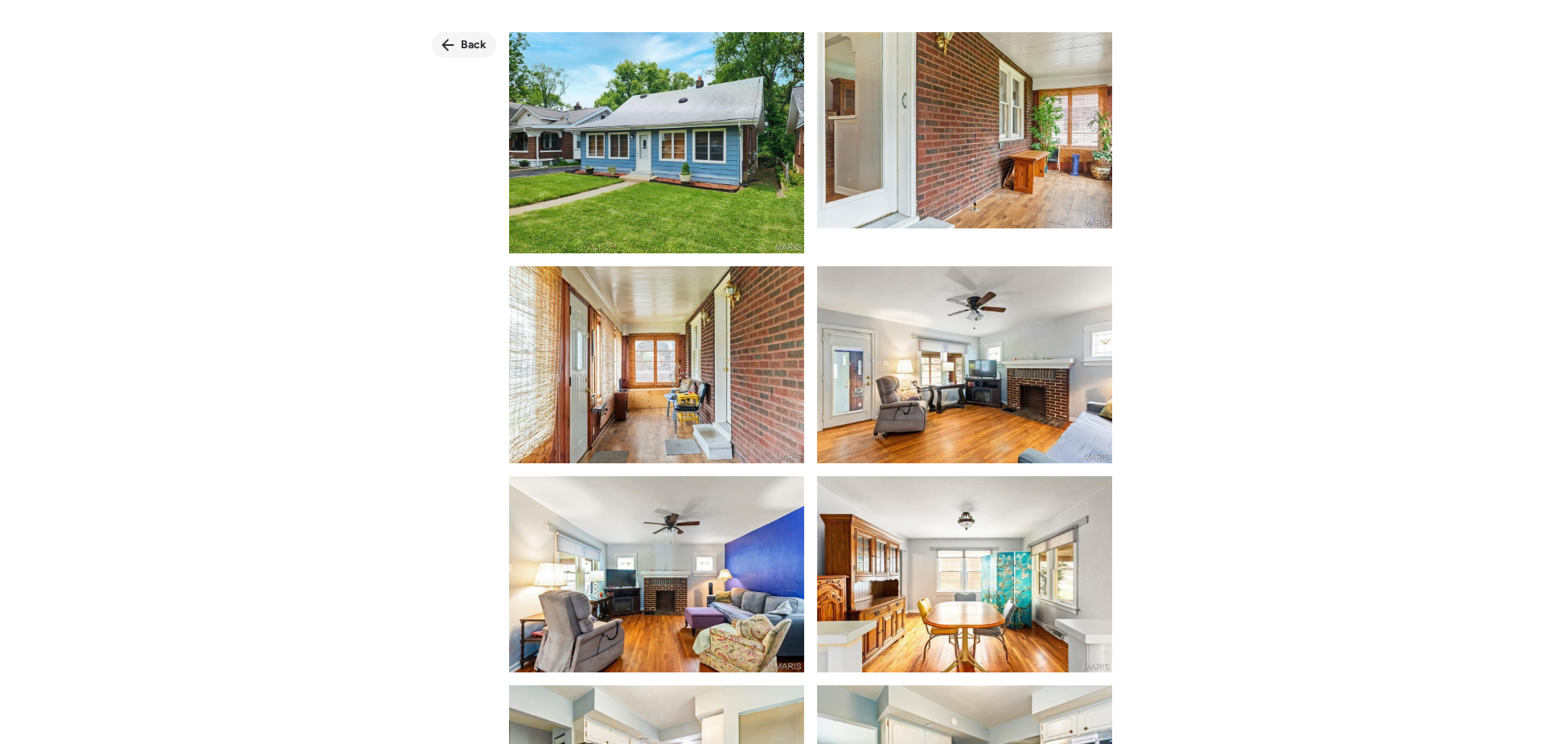
click at [462, 41] on span "Back" at bounding box center [474, 45] width 26 height 16
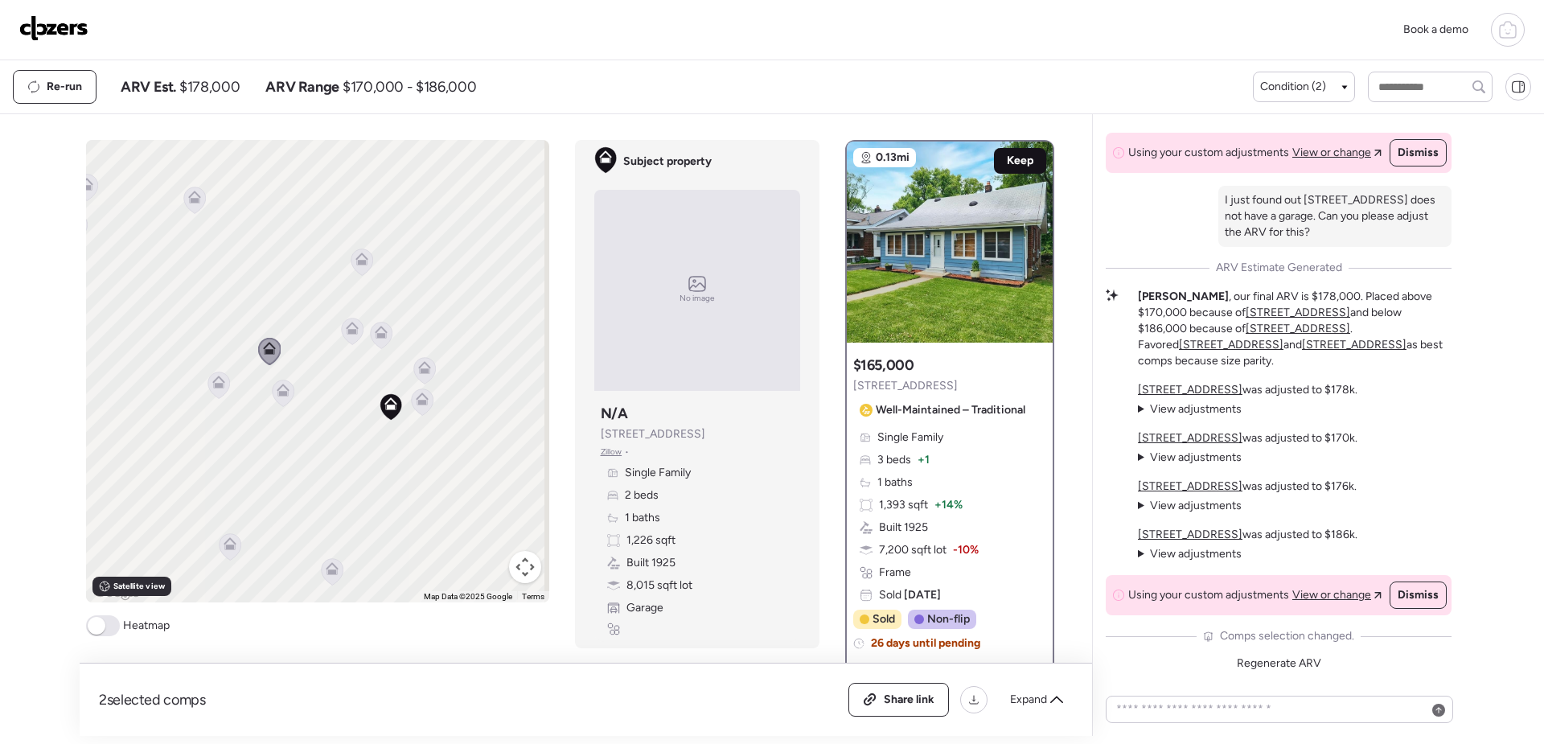
click at [1020, 161] on span "Keep" at bounding box center [1020, 161] width 27 height 16
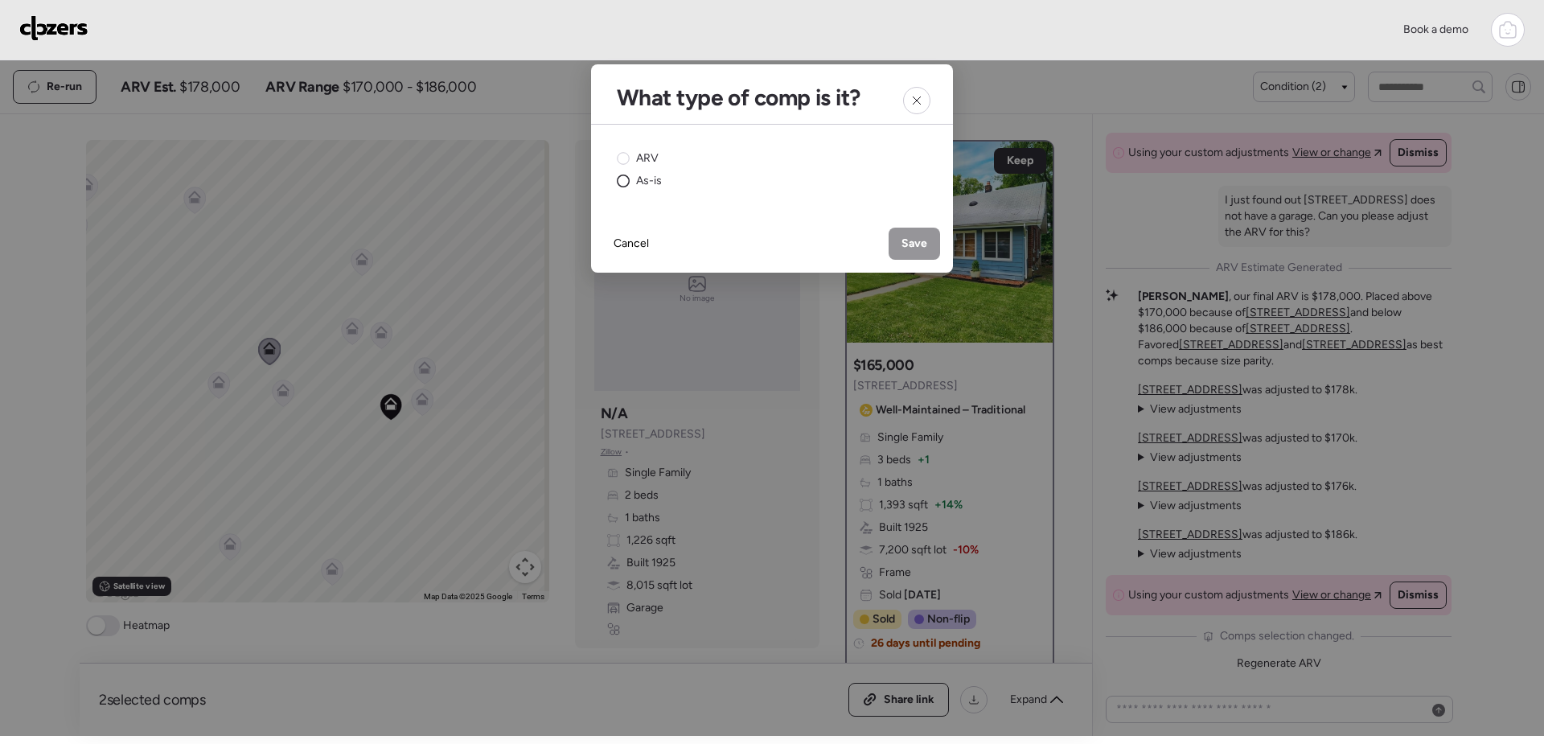
click at [626, 180] on circle at bounding box center [624, 181] width 12 height 12
click at [921, 238] on span "Save" at bounding box center [914, 244] width 26 height 16
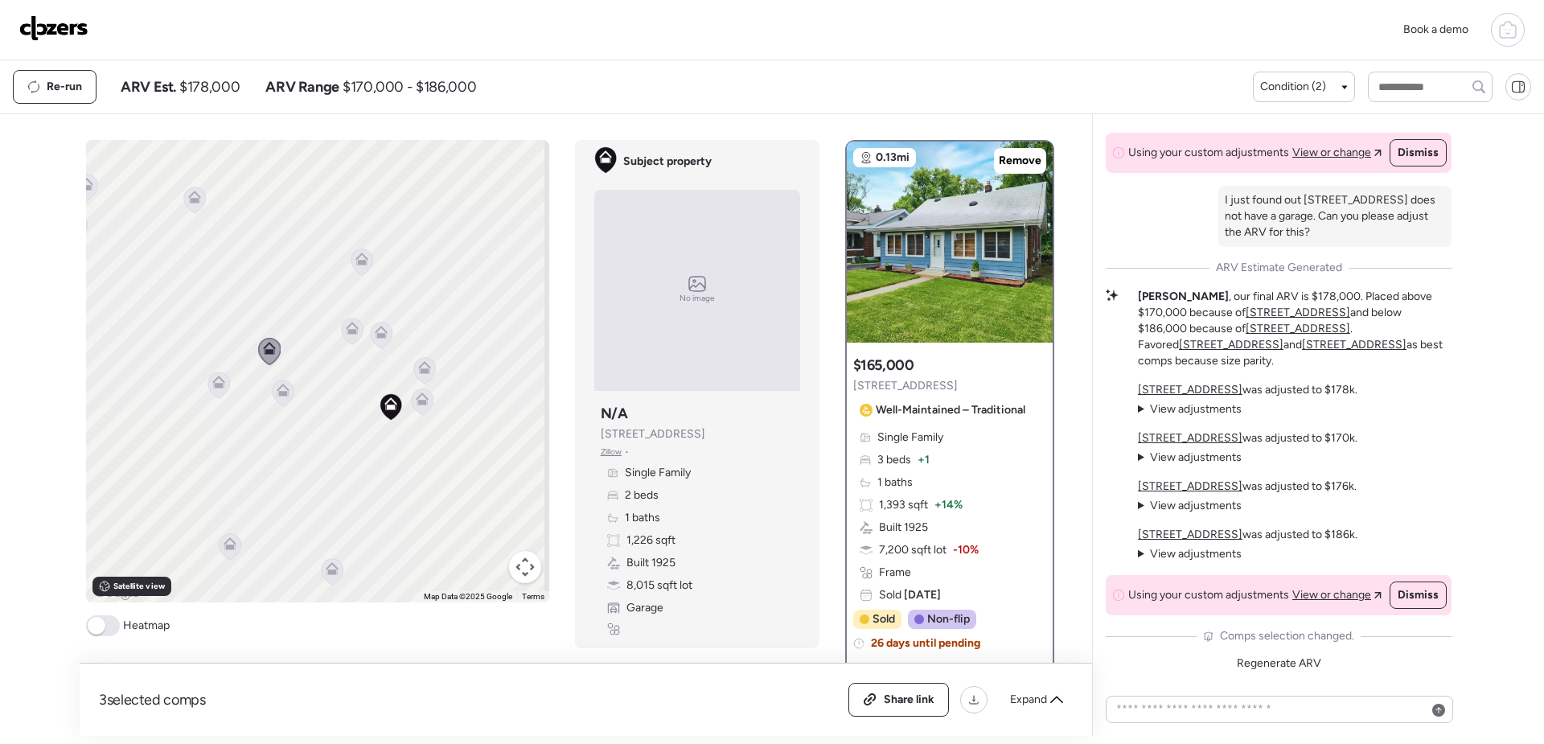
click at [216, 392] on icon at bounding box center [218, 385] width 22 height 27
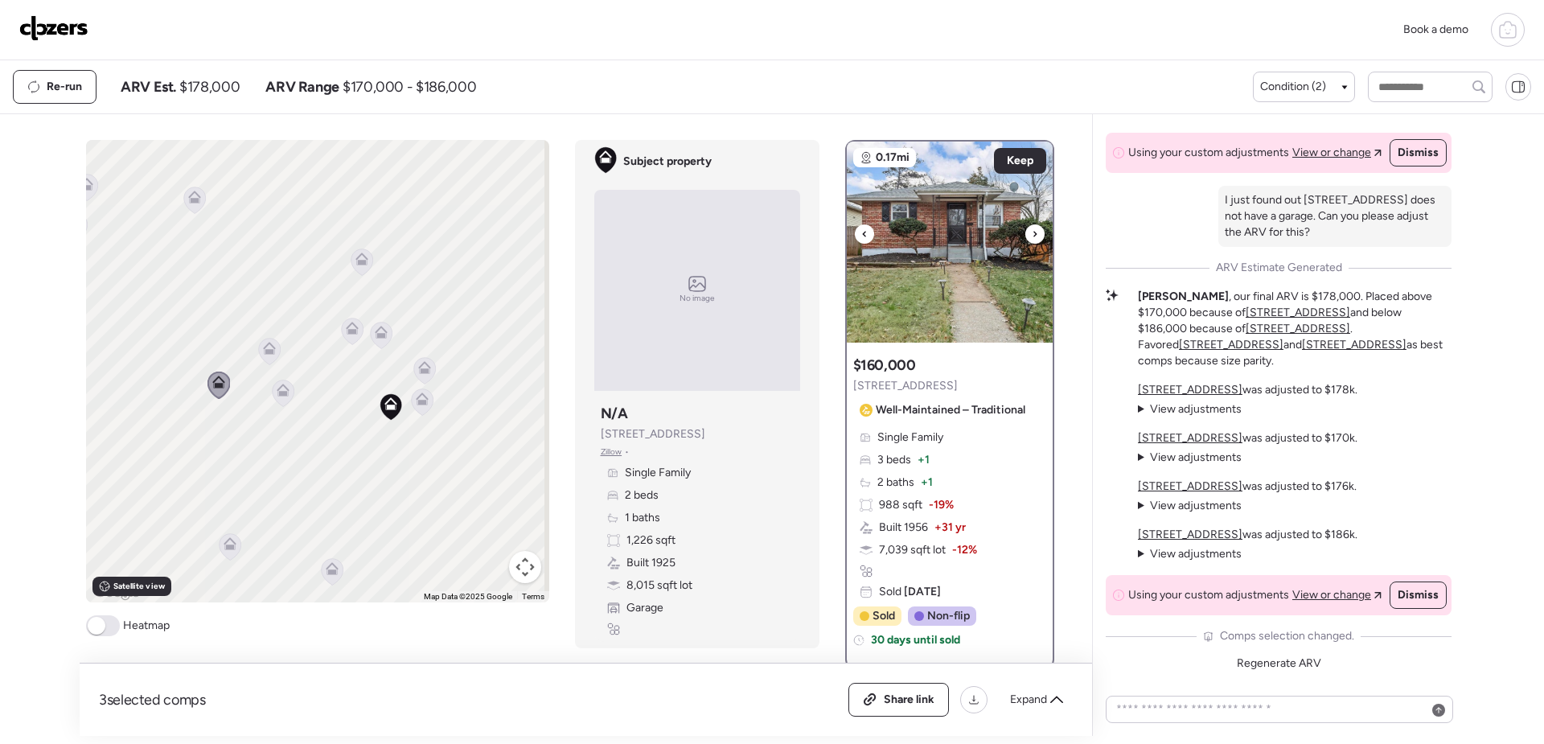
click at [962, 290] on img at bounding box center [950, 242] width 206 height 201
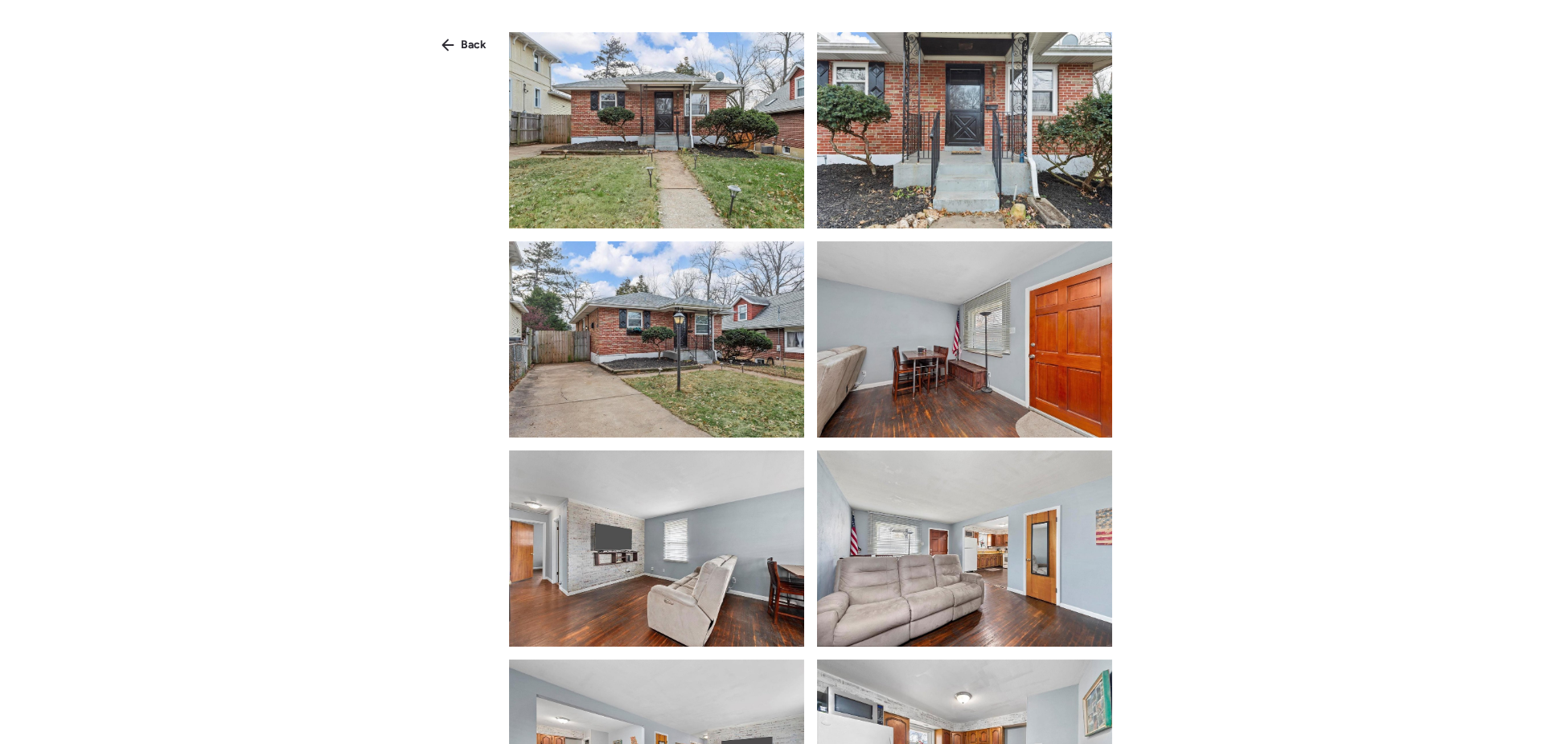
click at [761, 186] on img at bounding box center [656, 130] width 295 height 196
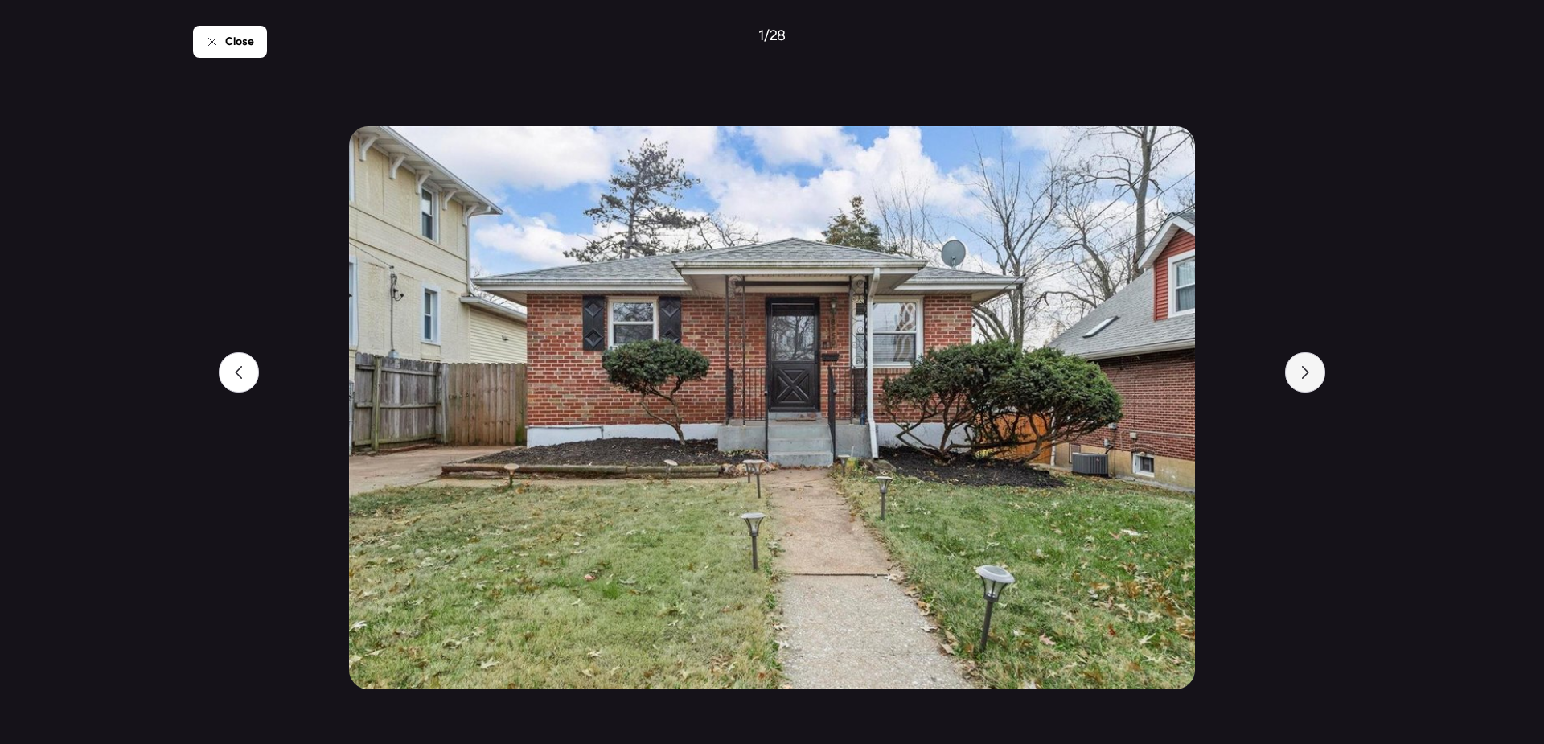
click at [1306, 380] on div at bounding box center [1305, 372] width 40 height 40
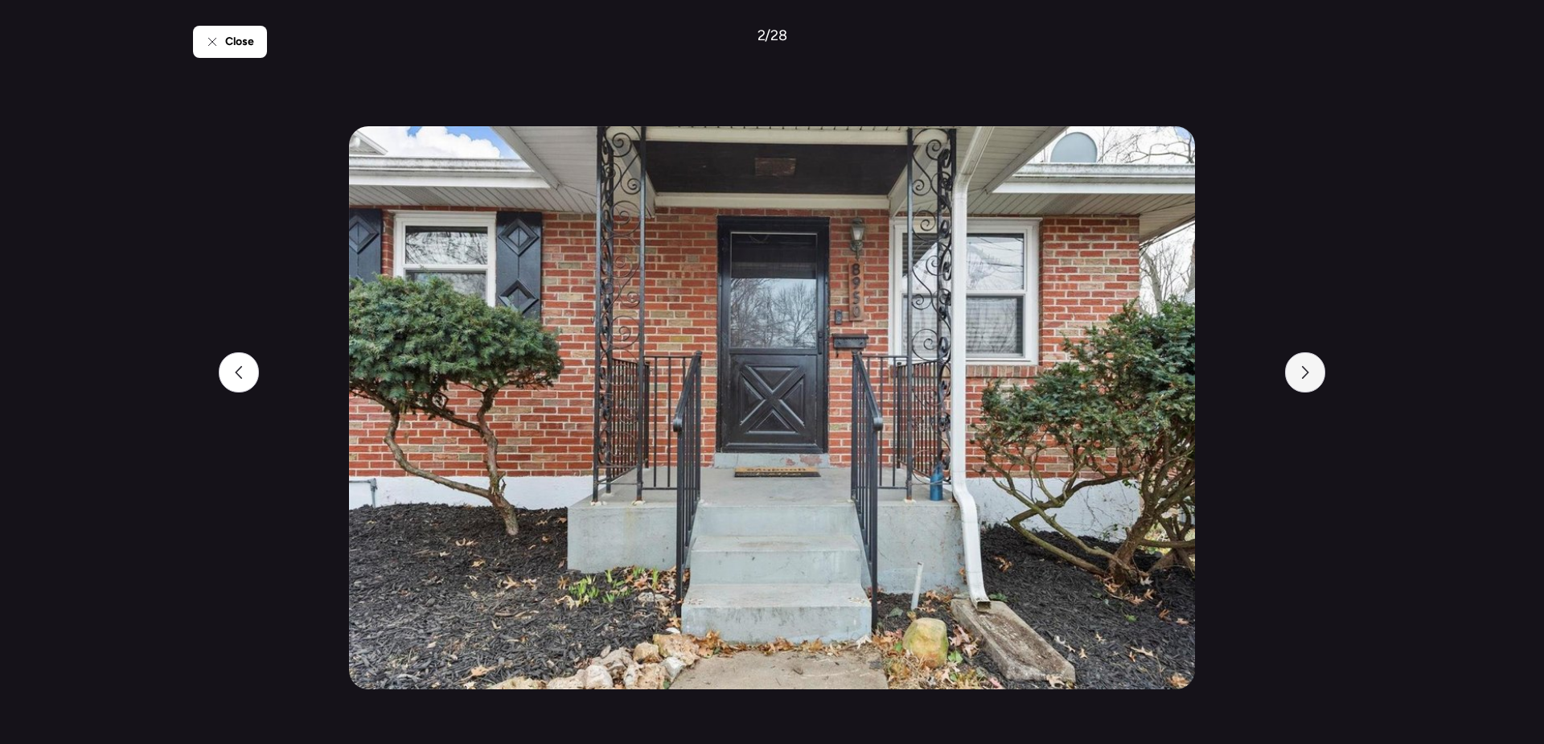
click at [1306, 380] on div at bounding box center [1305, 372] width 40 height 40
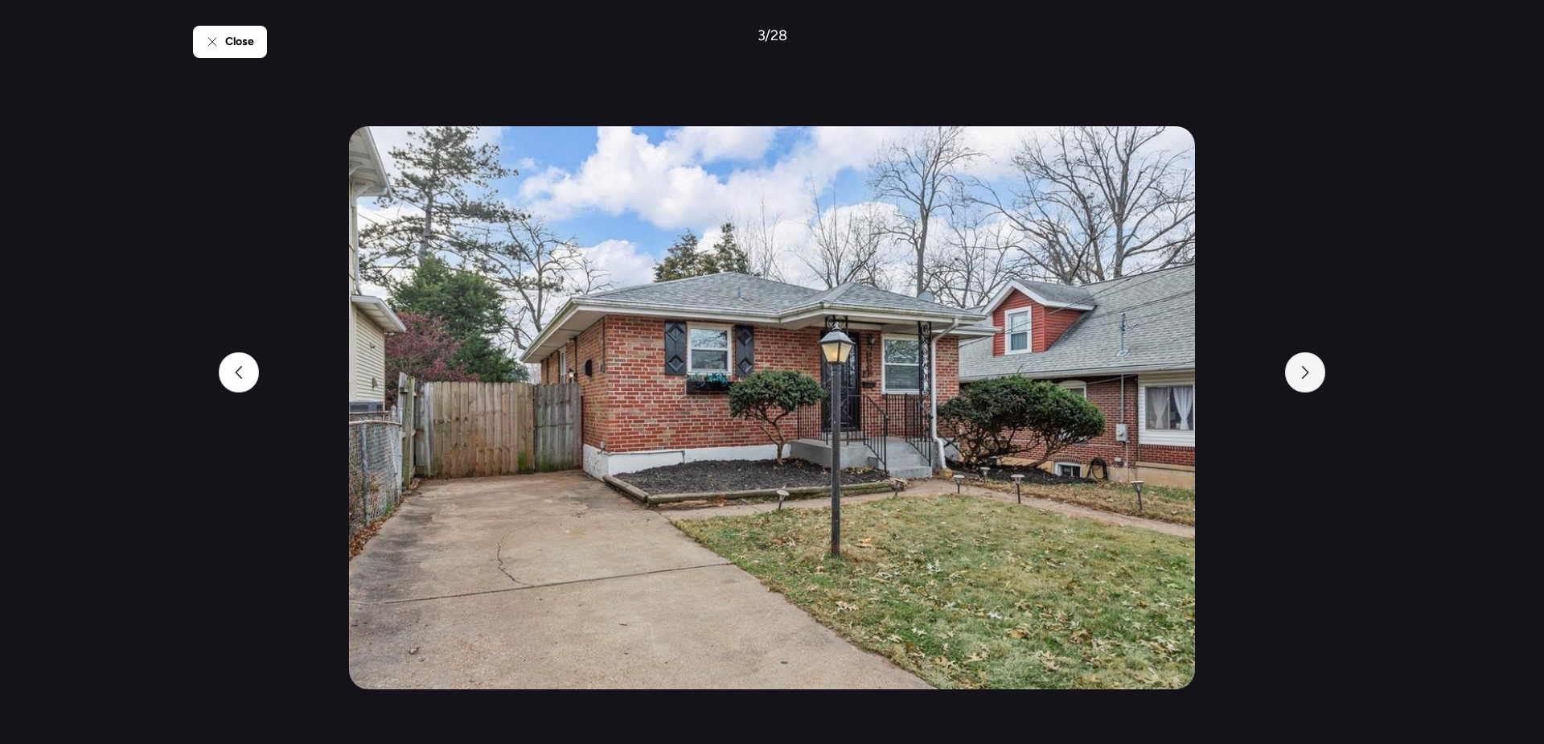
click at [1306, 380] on div at bounding box center [1305, 372] width 40 height 40
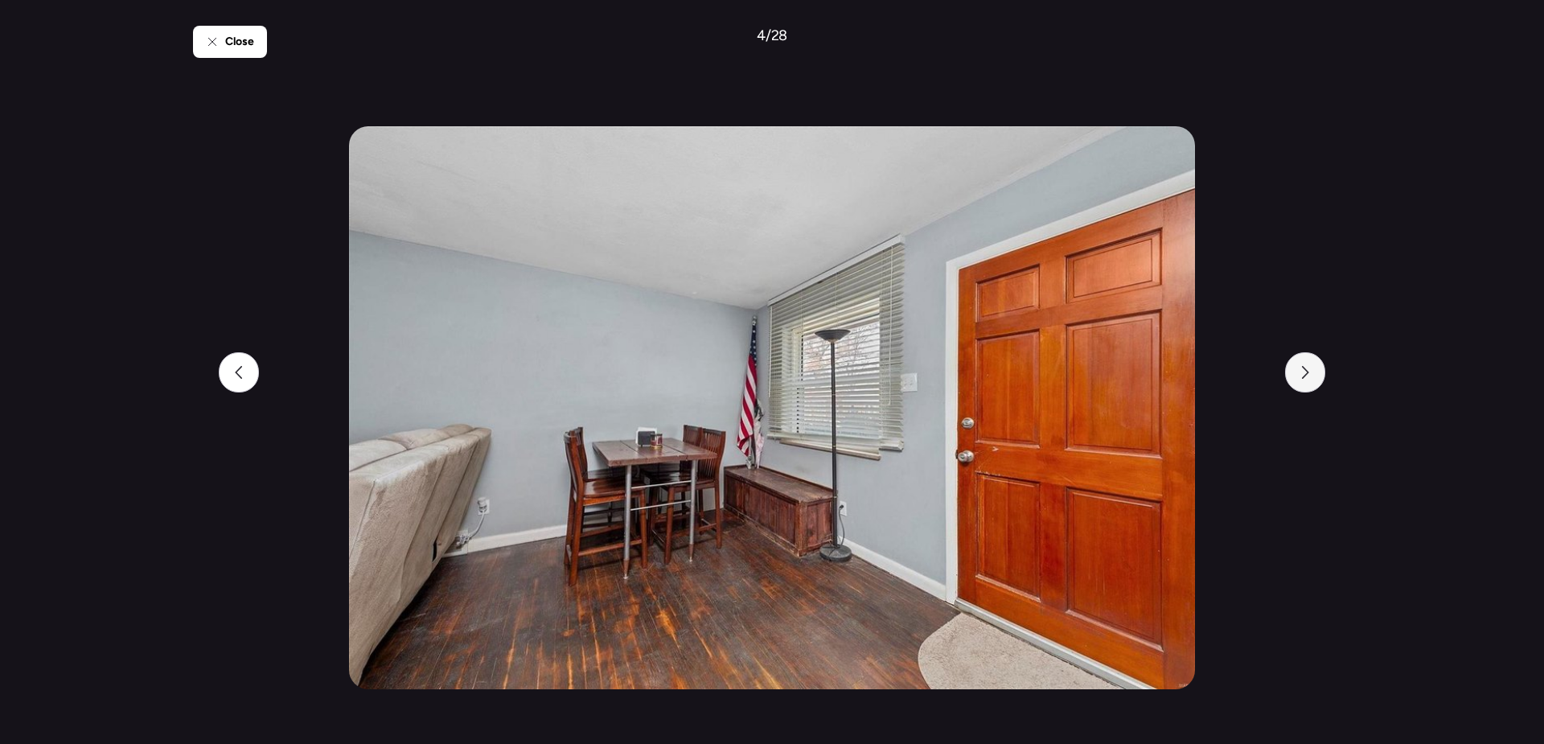
click at [1306, 380] on div at bounding box center [1305, 372] width 40 height 40
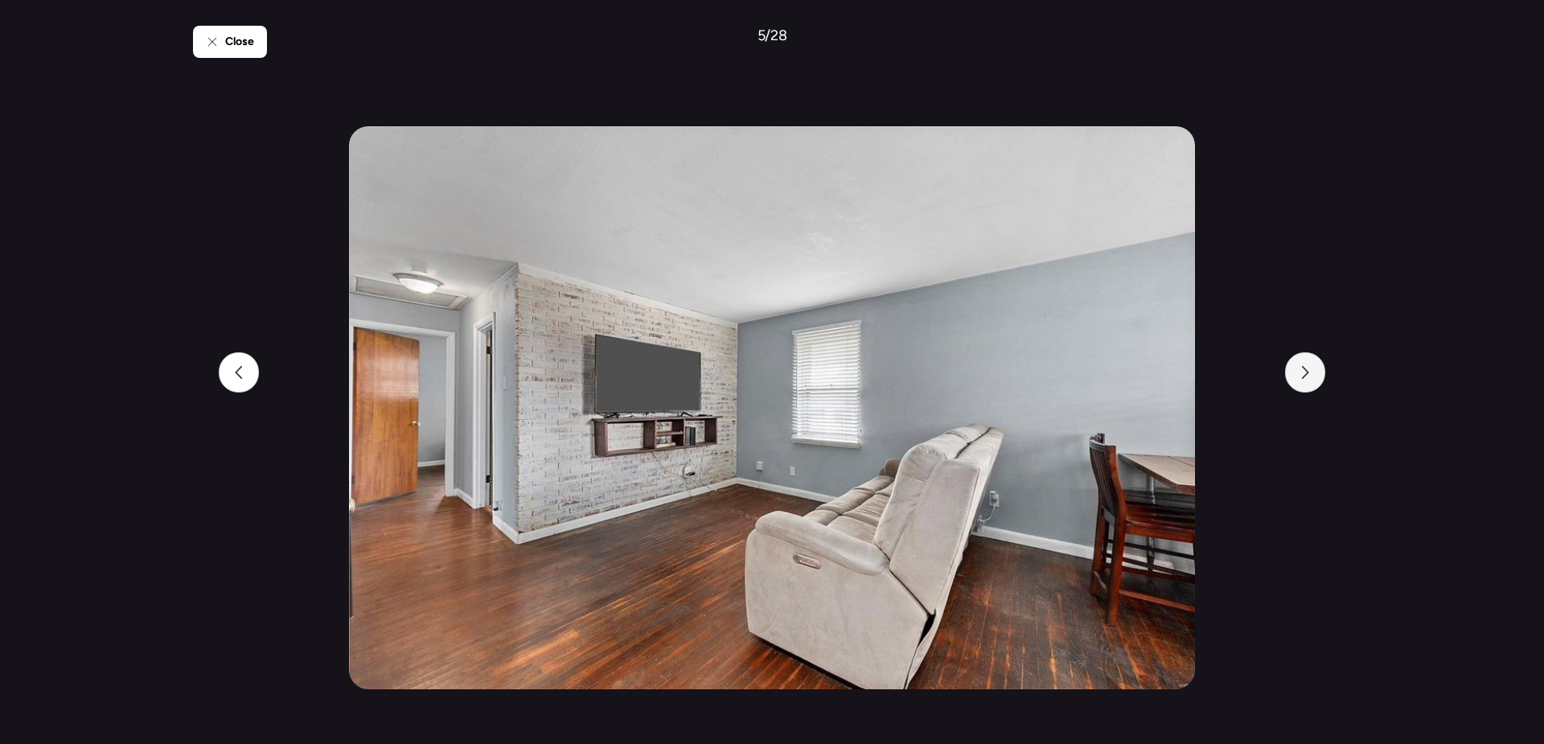
click at [1306, 380] on div at bounding box center [1305, 372] width 40 height 40
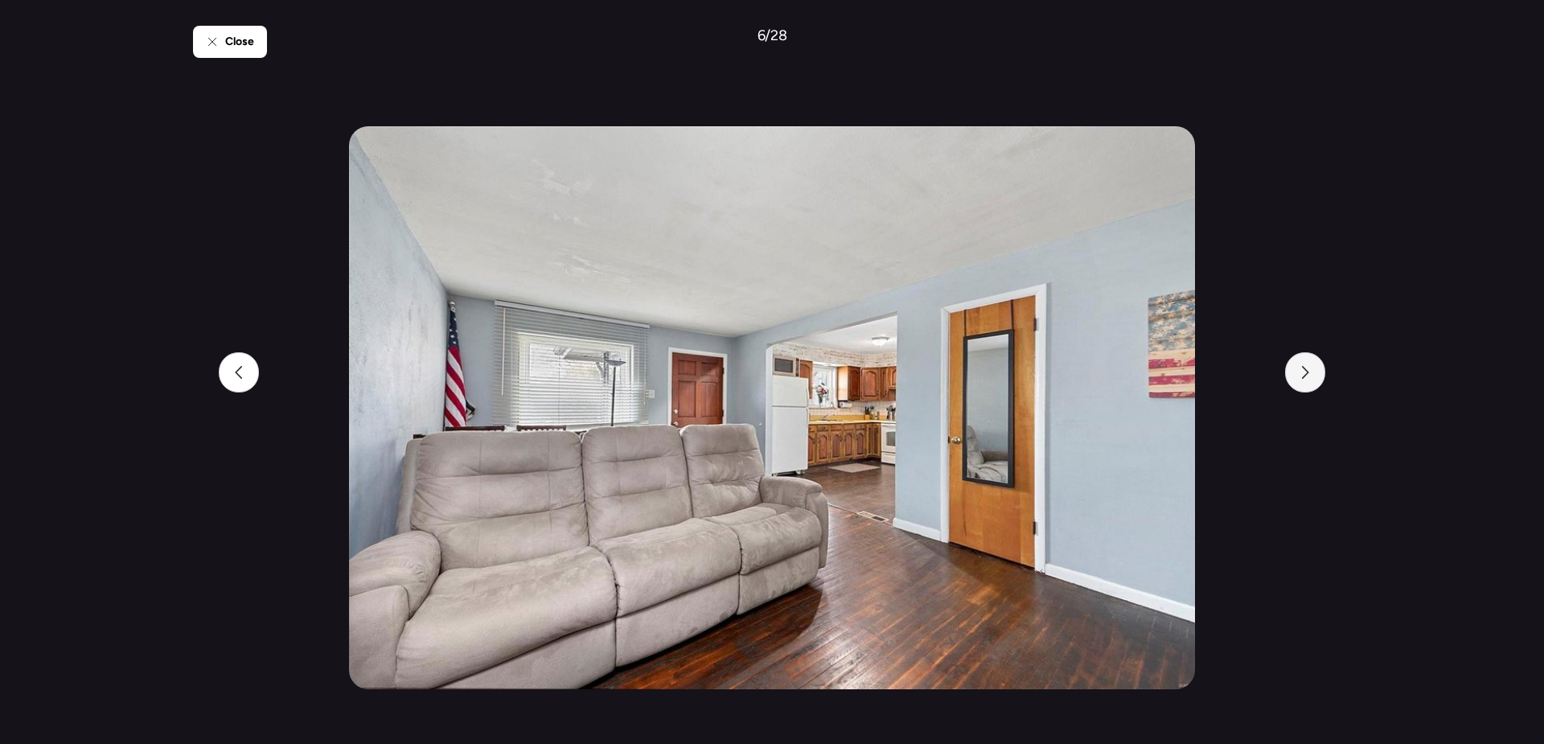
click at [1306, 380] on div at bounding box center [1305, 372] width 40 height 40
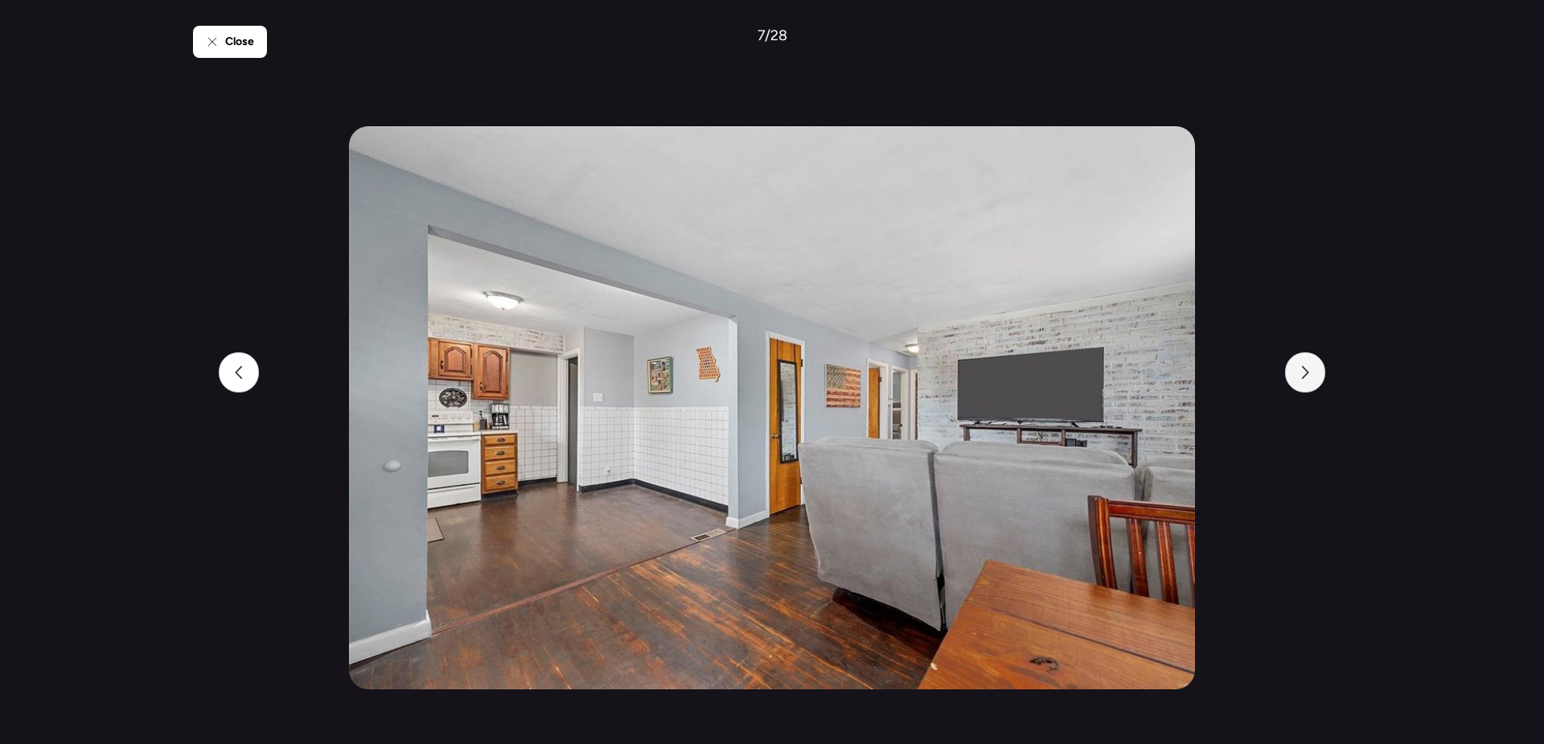
click at [1306, 380] on div at bounding box center [1305, 372] width 40 height 40
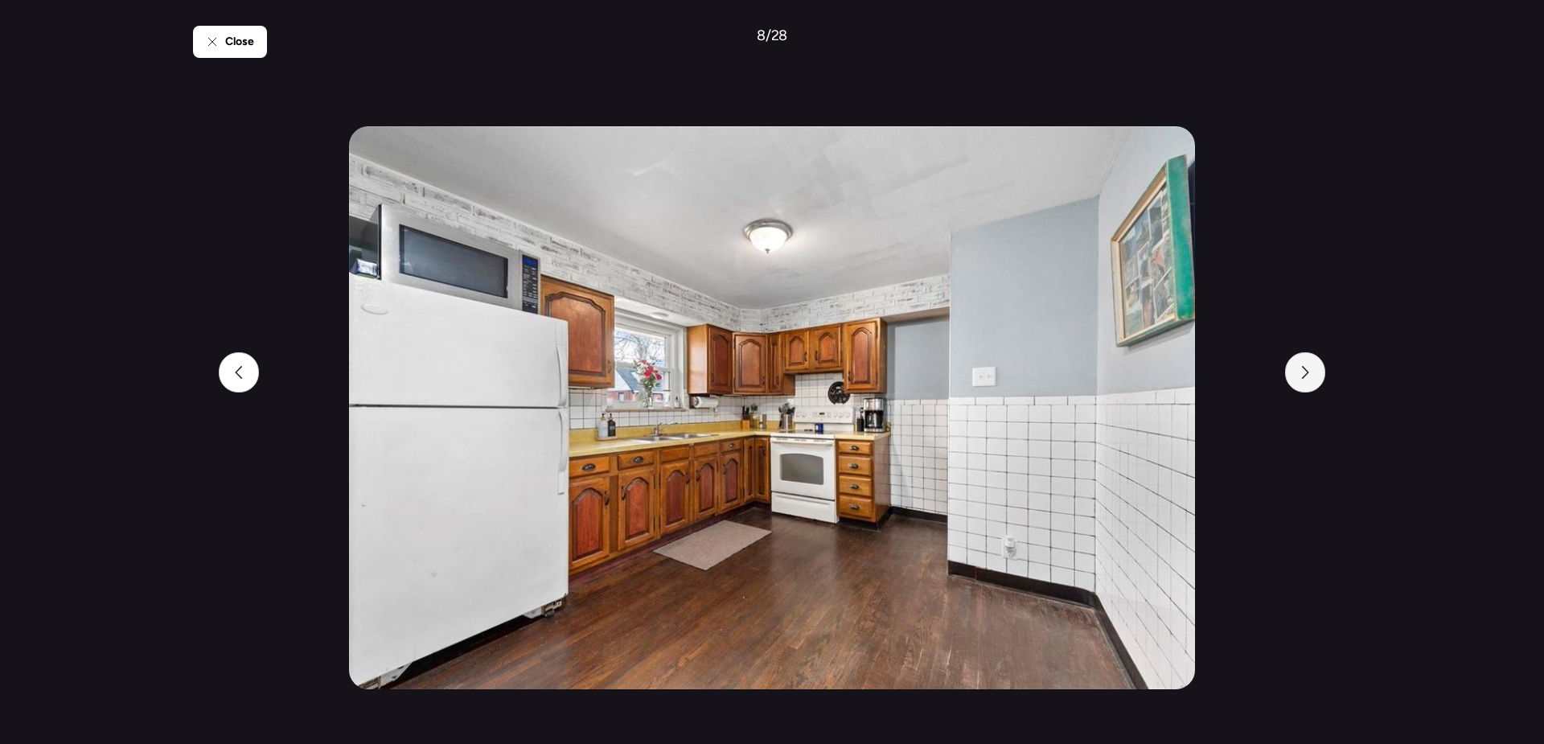
click at [1306, 380] on div at bounding box center [1305, 372] width 40 height 40
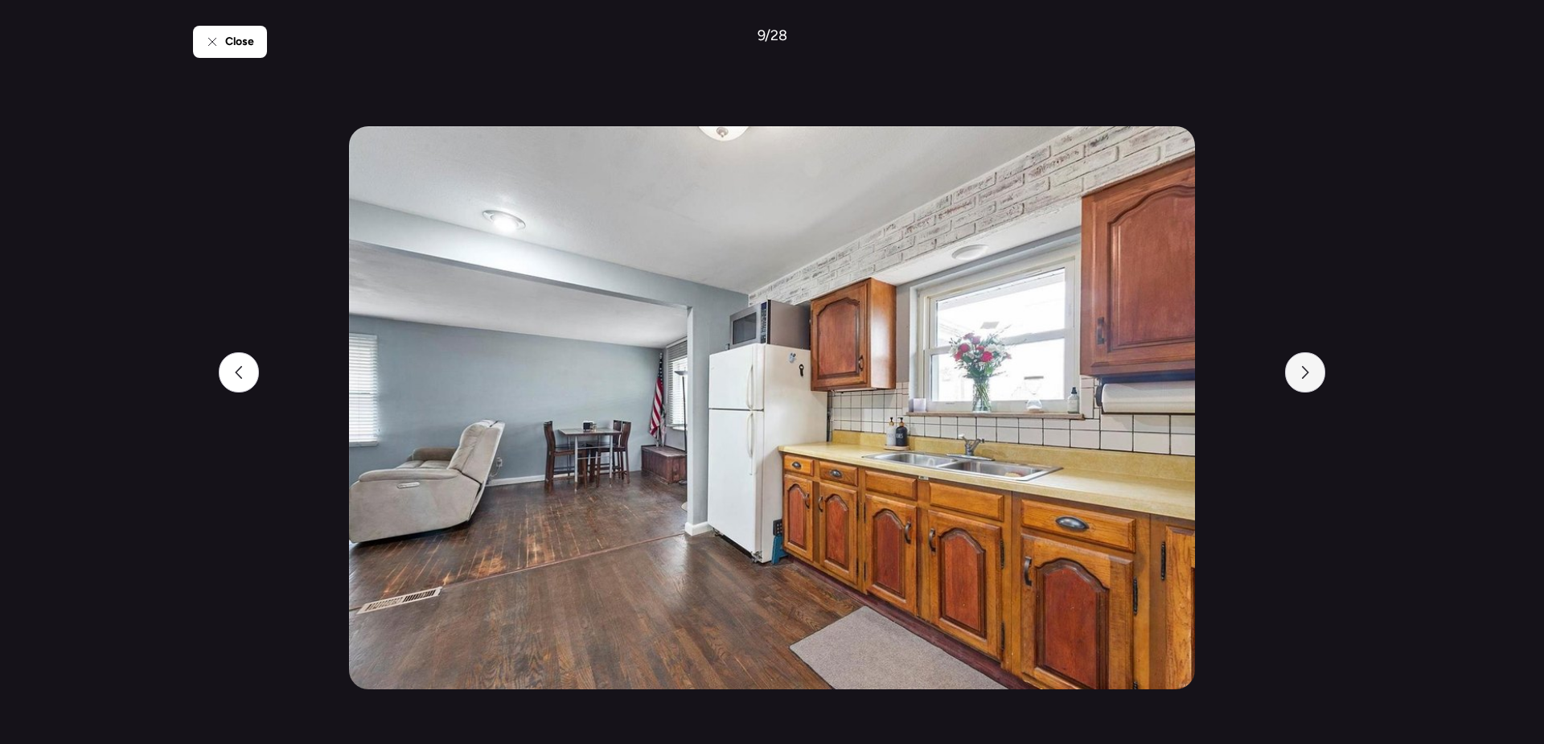
click at [1306, 380] on div at bounding box center [1305, 372] width 40 height 40
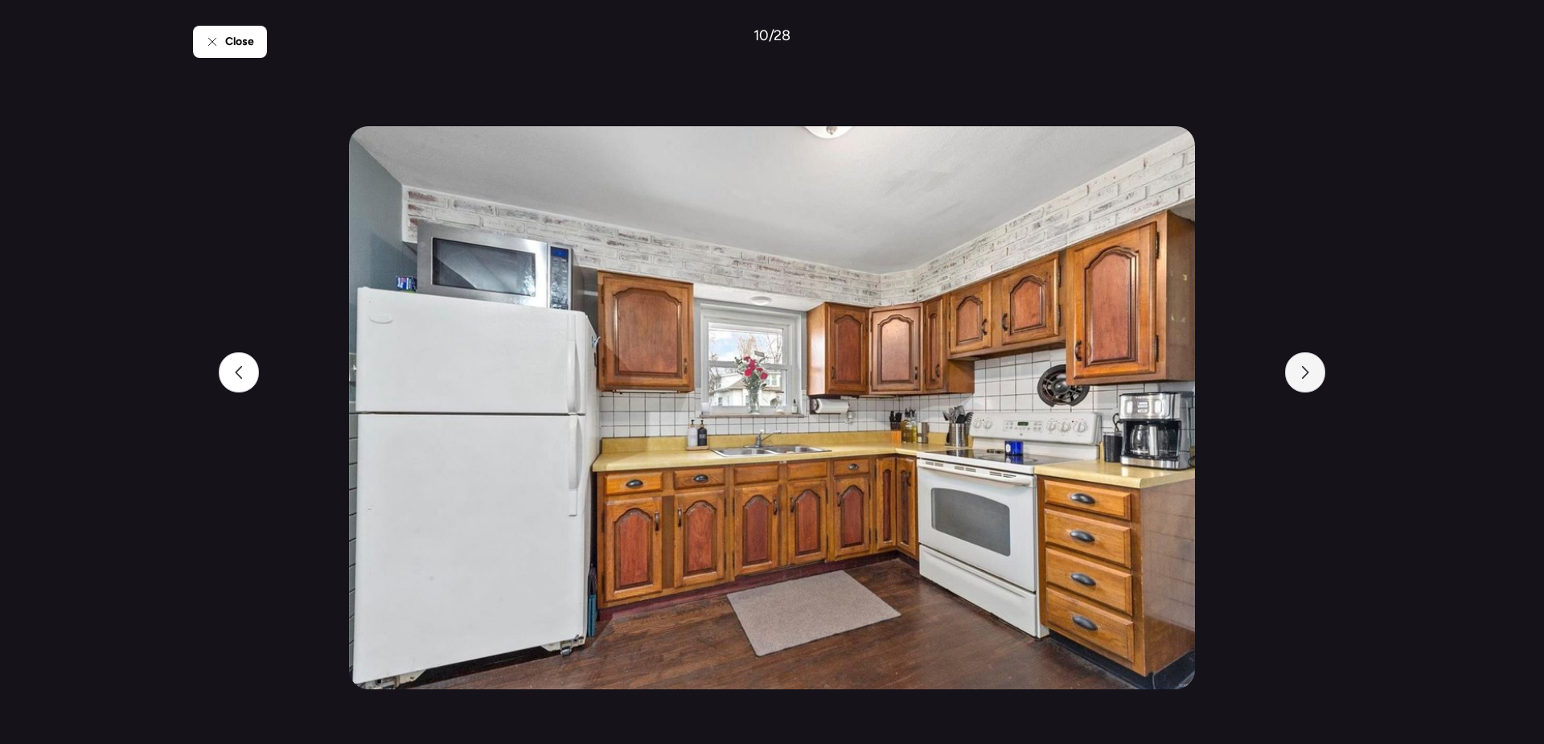
click at [1306, 380] on div at bounding box center [1305, 372] width 40 height 40
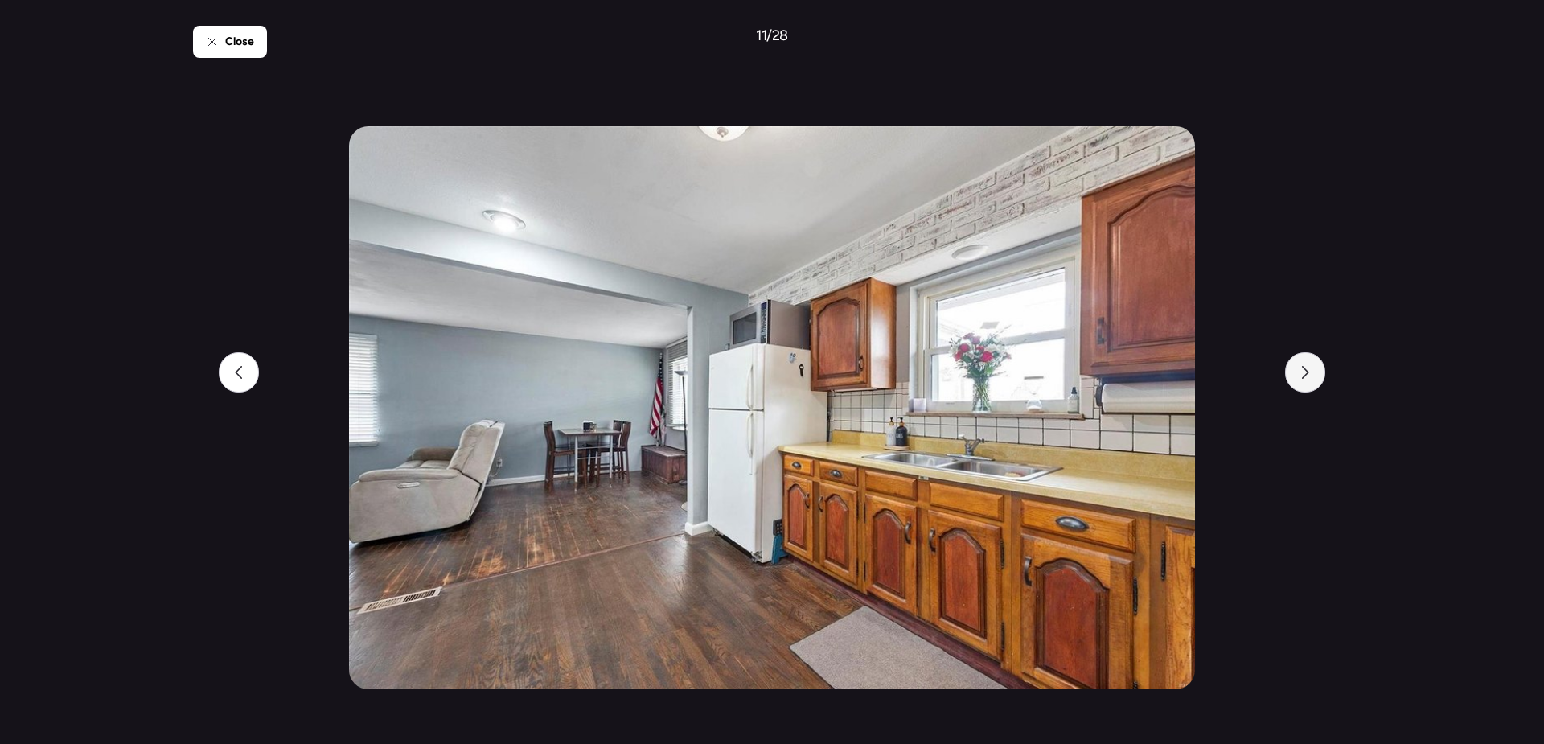
click at [1306, 380] on div at bounding box center [1305, 372] width 40 height 40
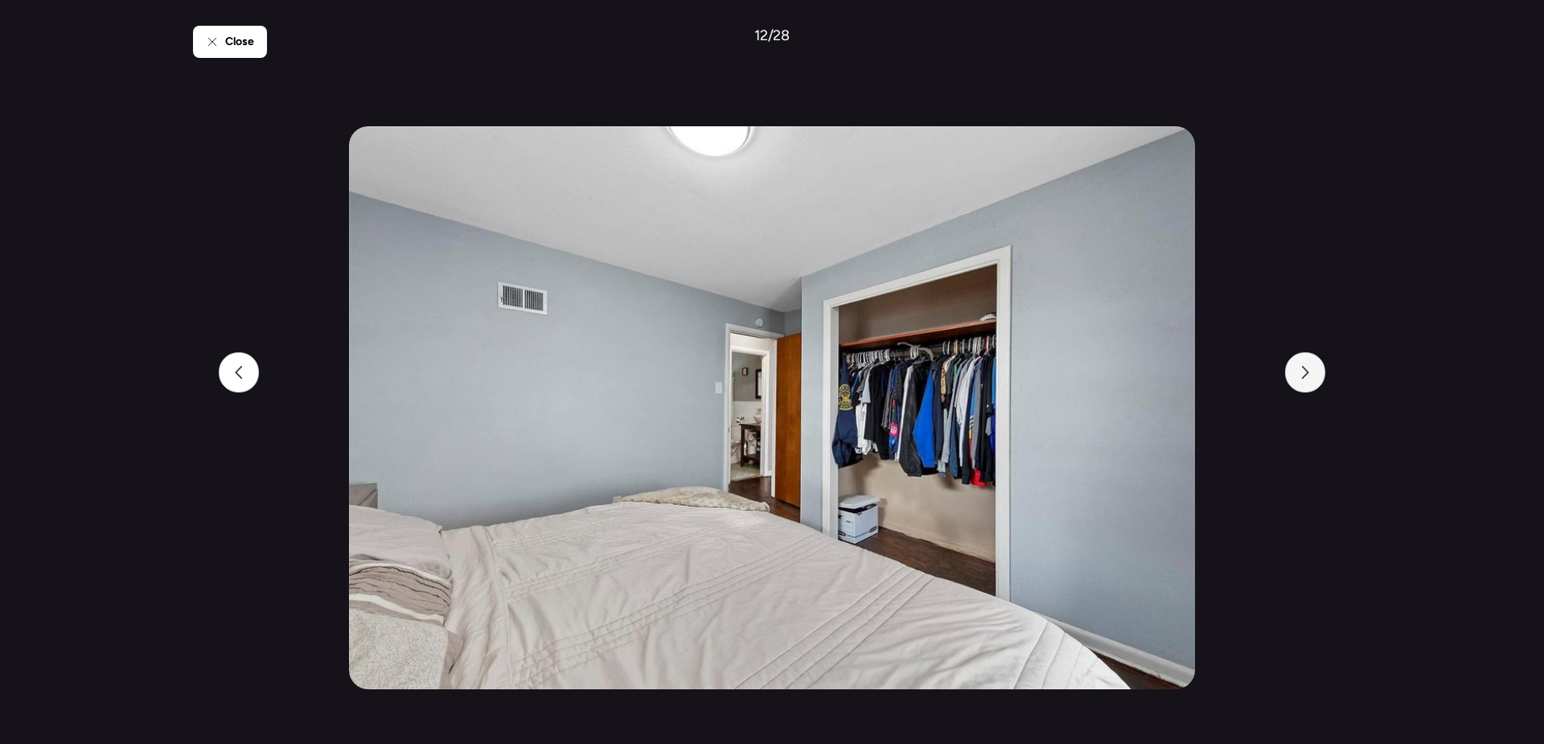
click at [1306, 380] on div at bounding box center [1305, 372] width 40 height 40
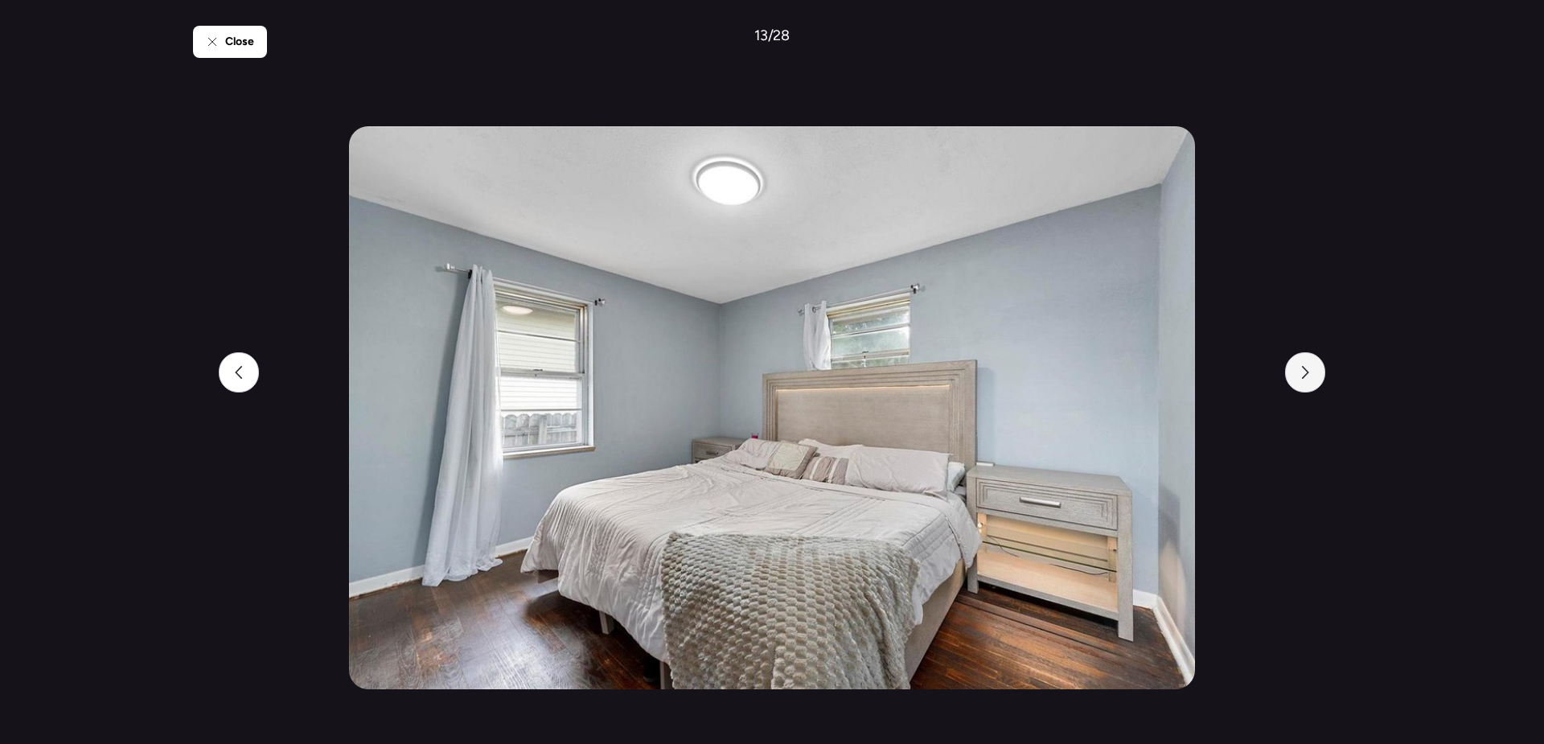
click at [1306, 380] on div at bounding box center [1305, 372] width 40 height 40
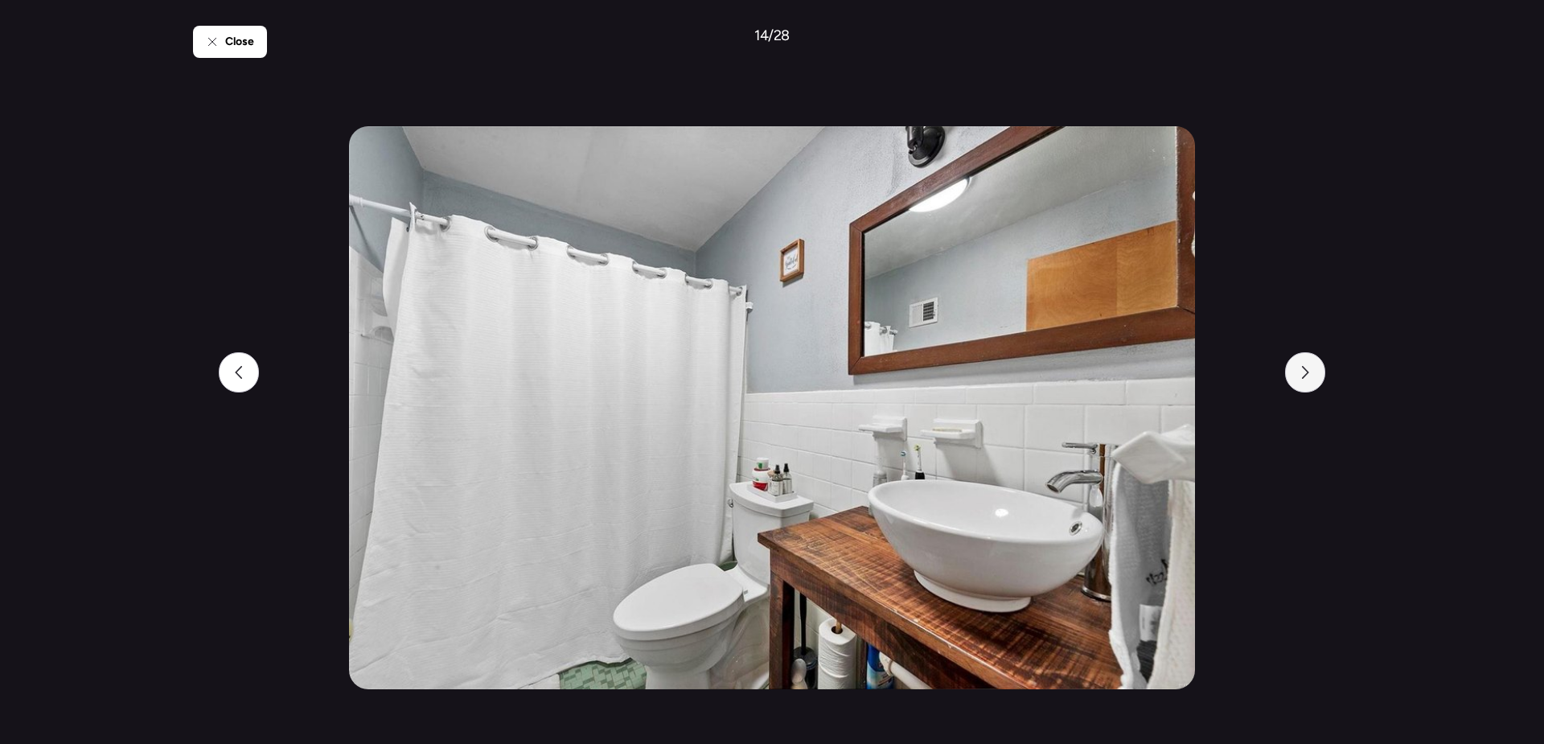
click at [1306, 380] on div at bounding box center [1305, 372] width 40 height 40
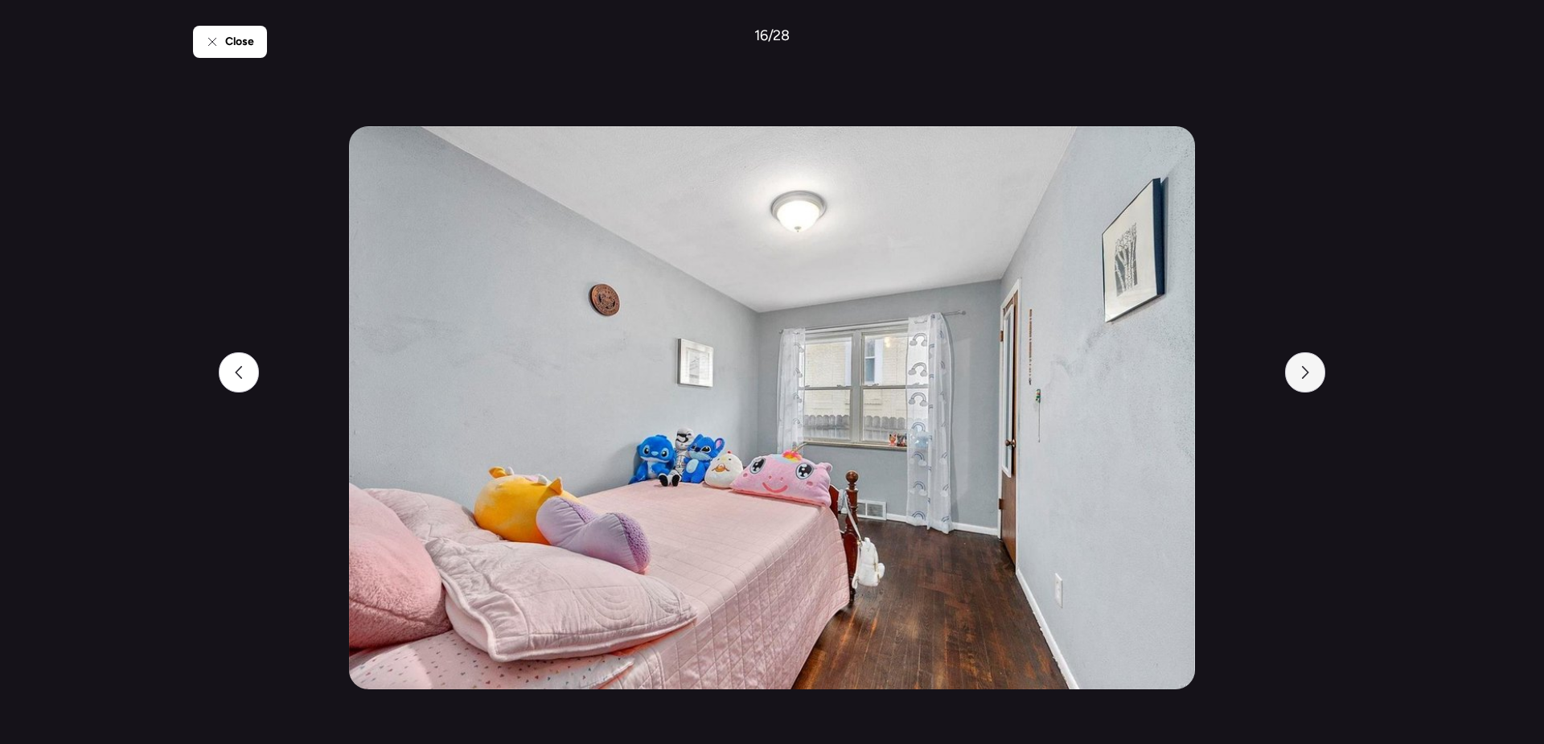
click at [1306, 383] on div at bounding box center [1305, 372] width 40 height 40
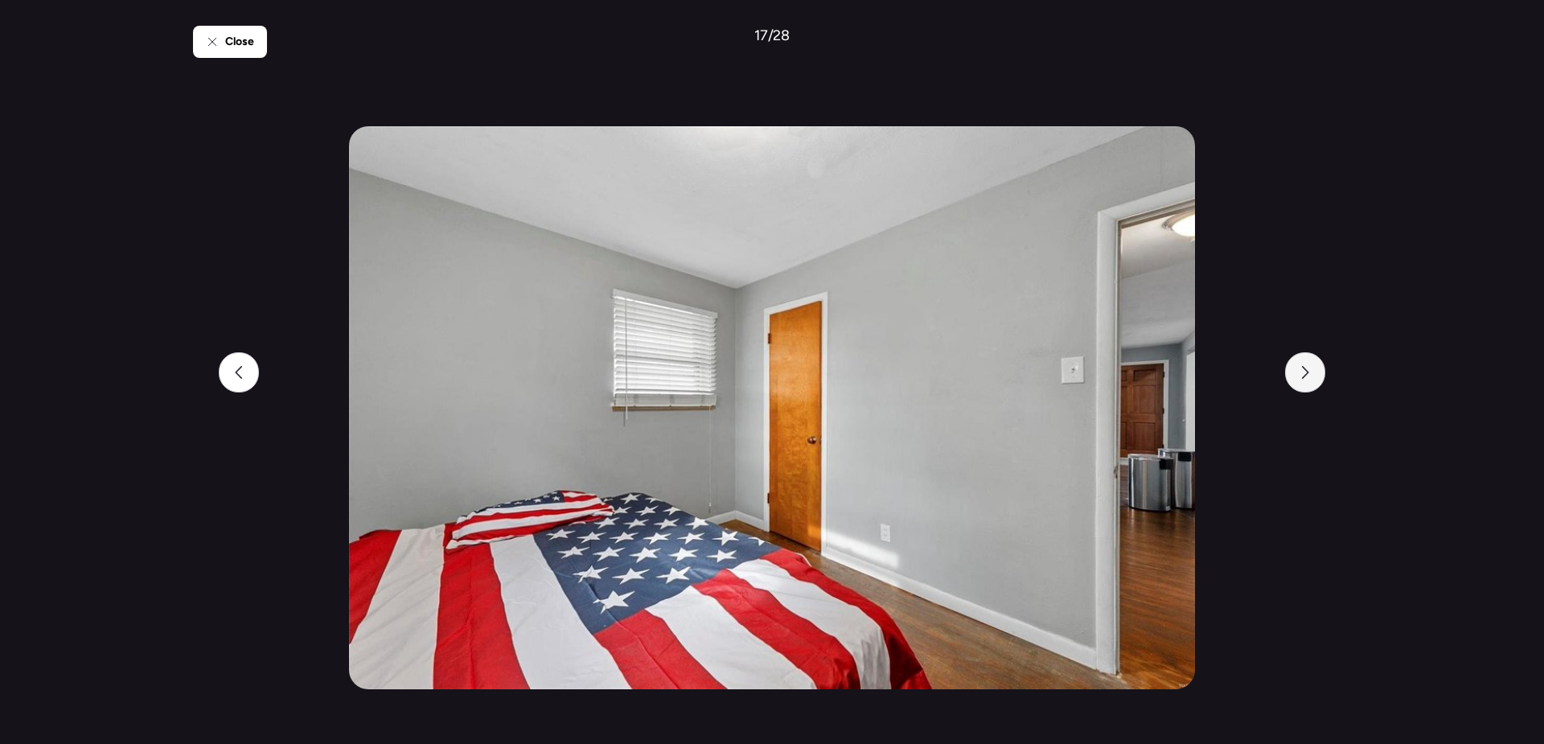
click at [1306, 383] on div at bounding box center [1305, 372] width 40 height 40
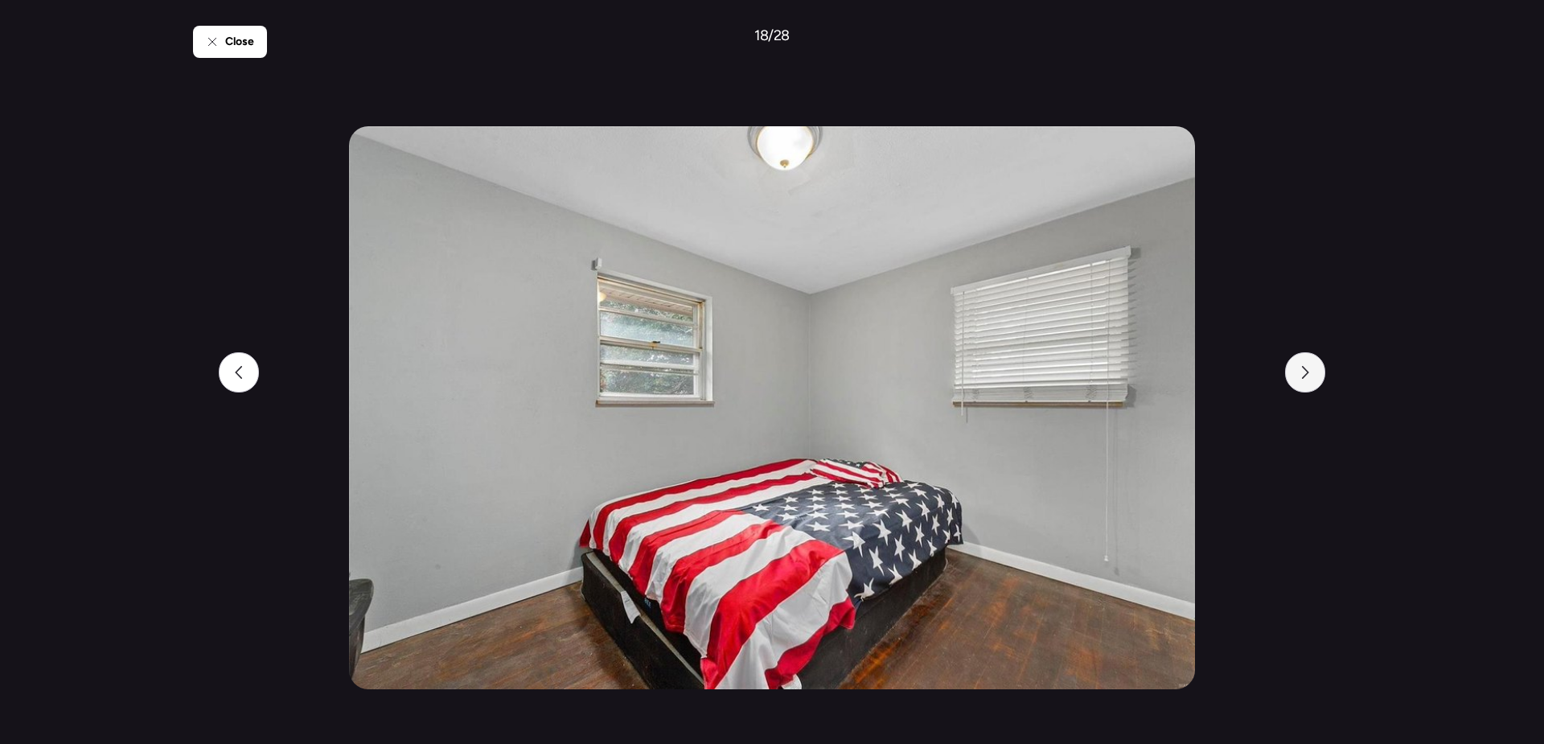
click at [1306, 383] on div at bounding box center [1305, 372] width 40 height 40
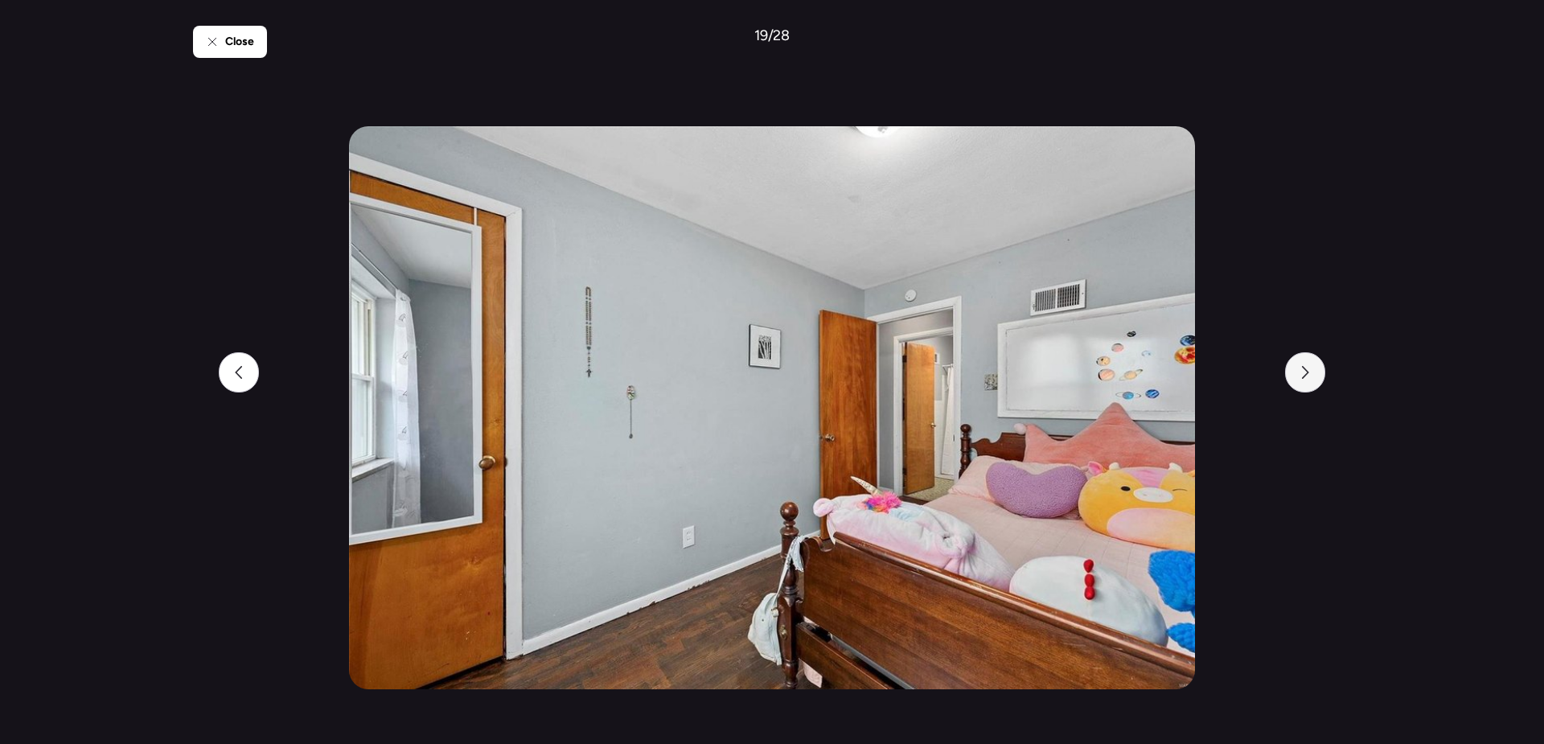
click at [1306, 382] on div at bounding box center [1305, 372] width 40 height 40
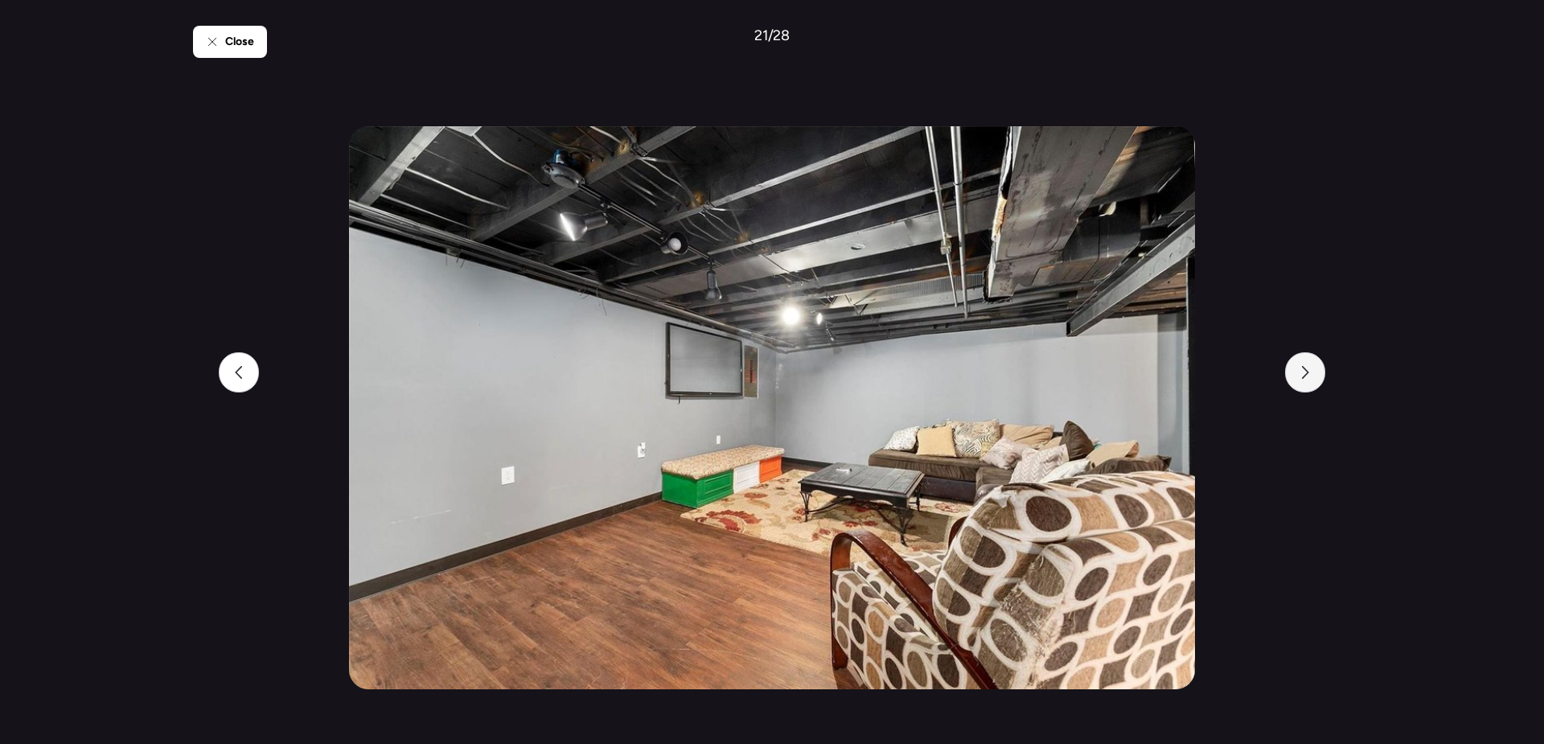
click at [1306, 382] on div at bounding box center [1305, 372] width 40 height 40
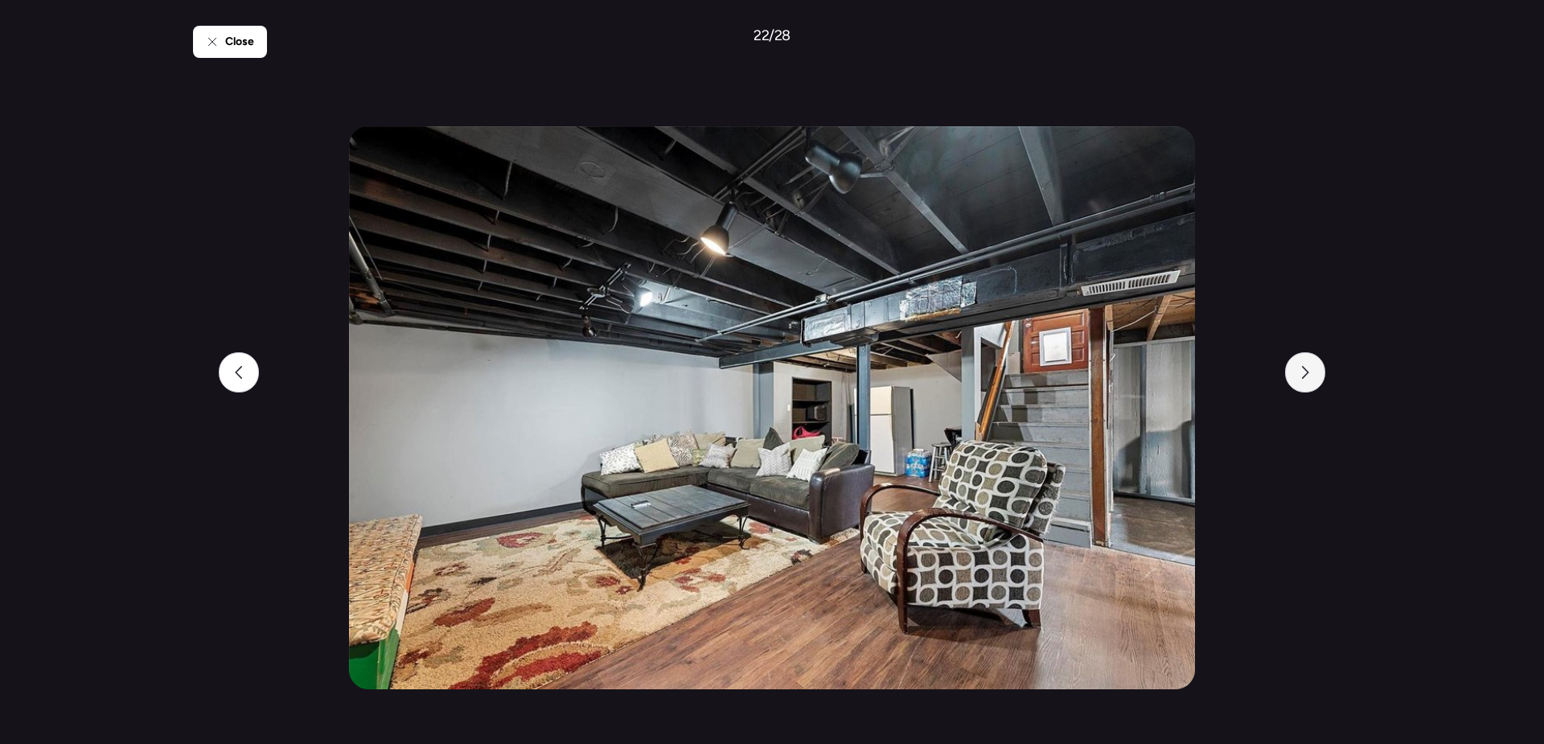
click at [1306, 382] on div at bounding box center [1305, 372] width 40 height 40
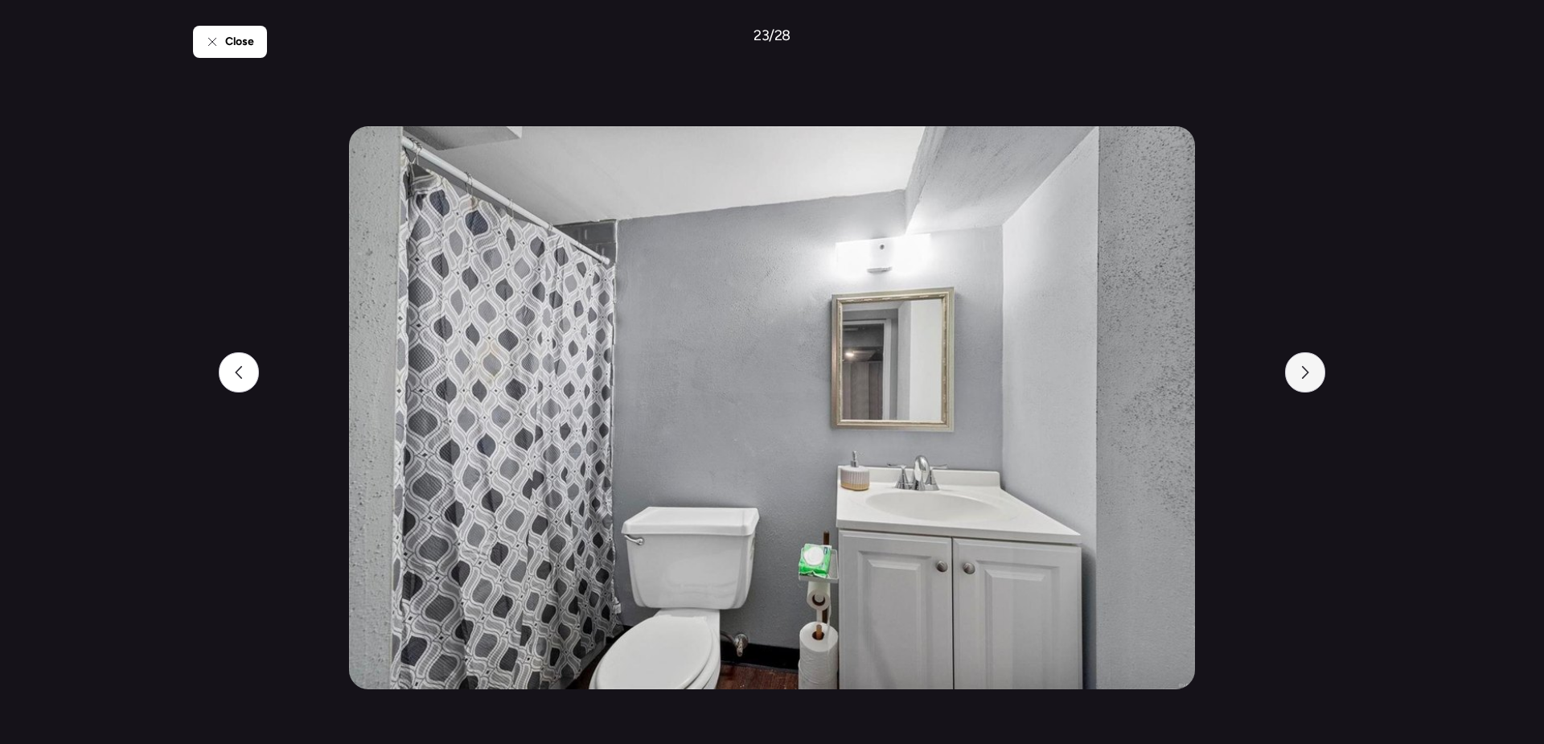
click at [1306, 381] on div at bounding box center [1305, 372] width 40 height 40
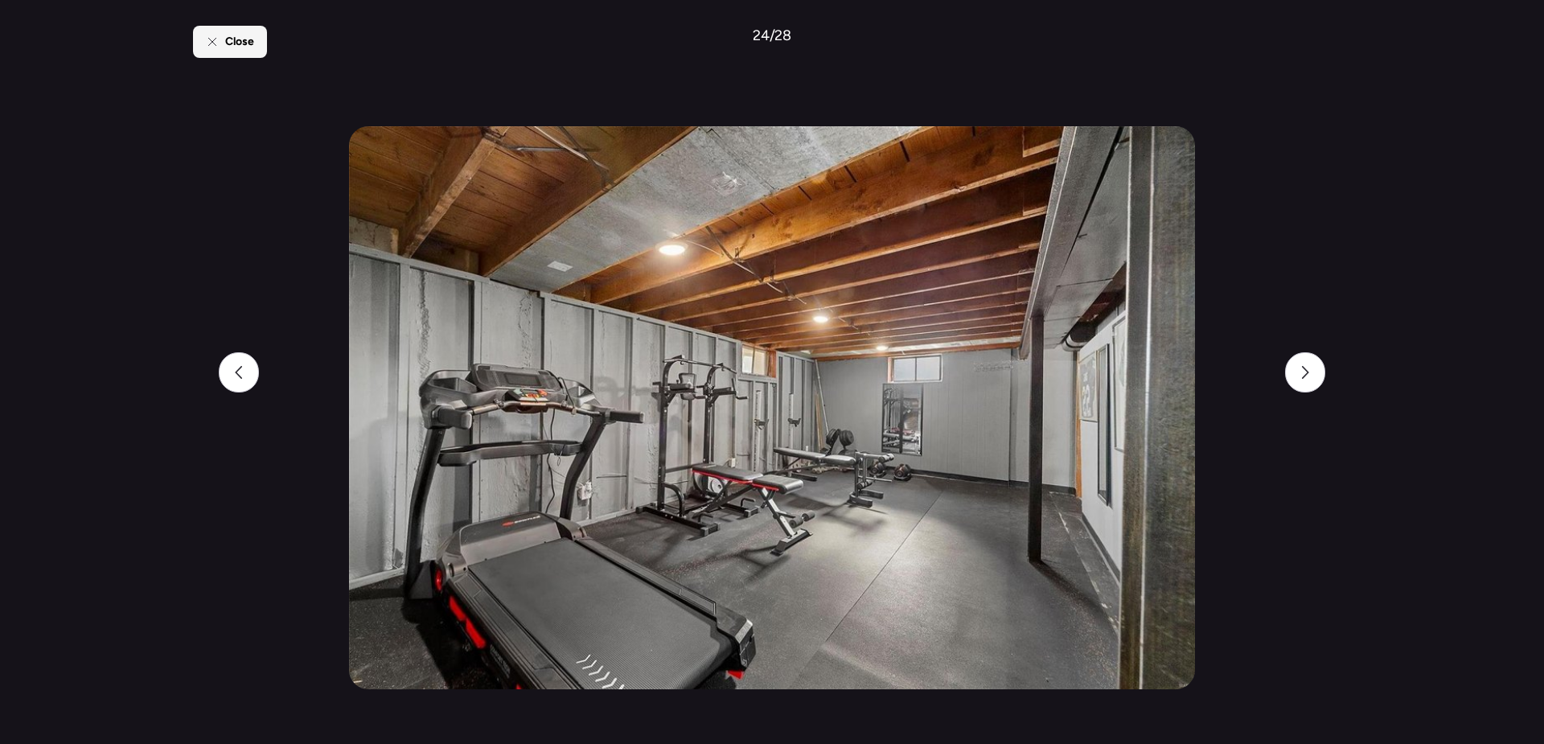
click at [238, 27] on div "Close" at bounding box center [230, 42] width 74 height 32
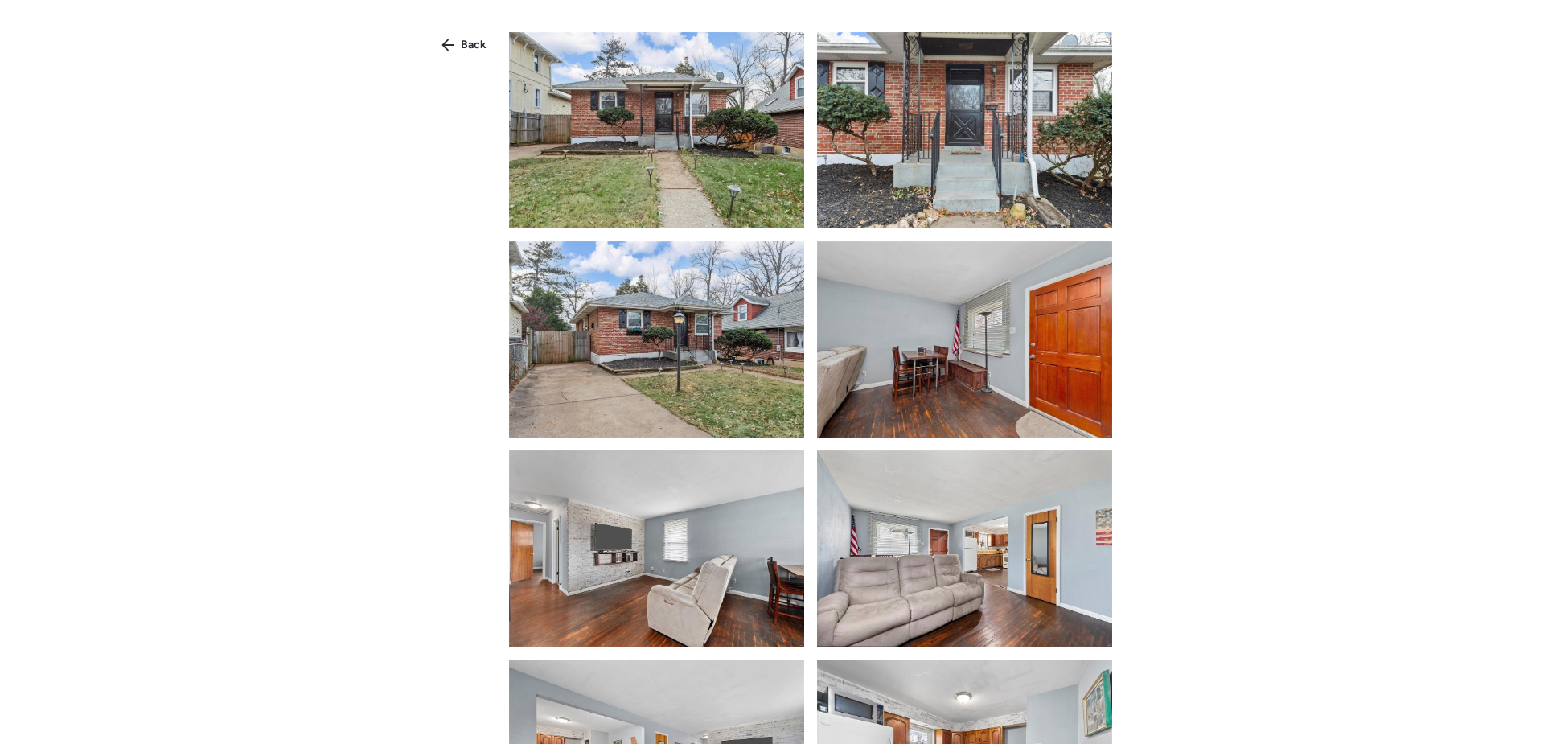
click at [464, 54] on div "Back" at bounding box center [464, 45] width 64 height 26
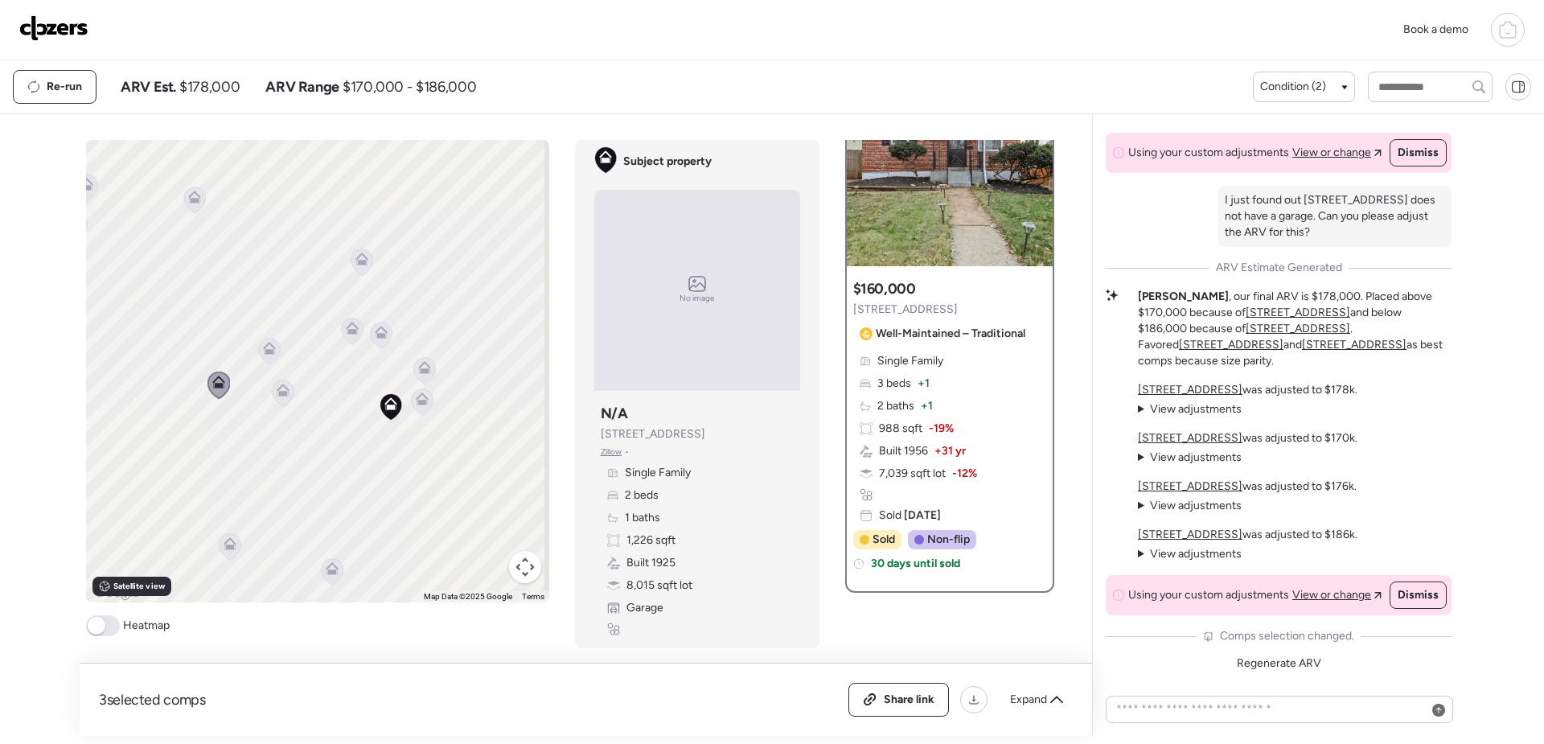
scroll to position [80, 0]
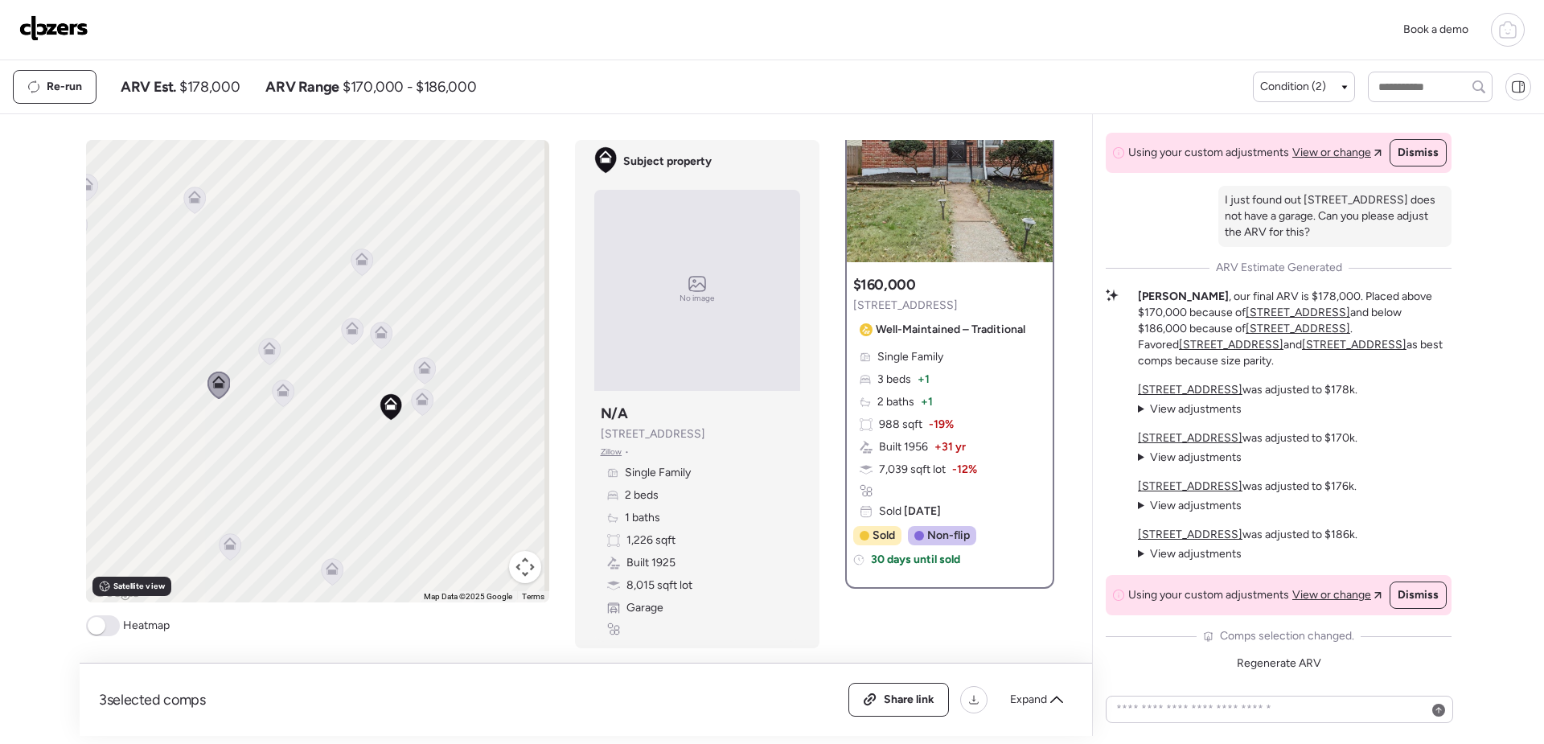
click at [263, 349] on icon at bounding box center [269, 348] width 13 height 13
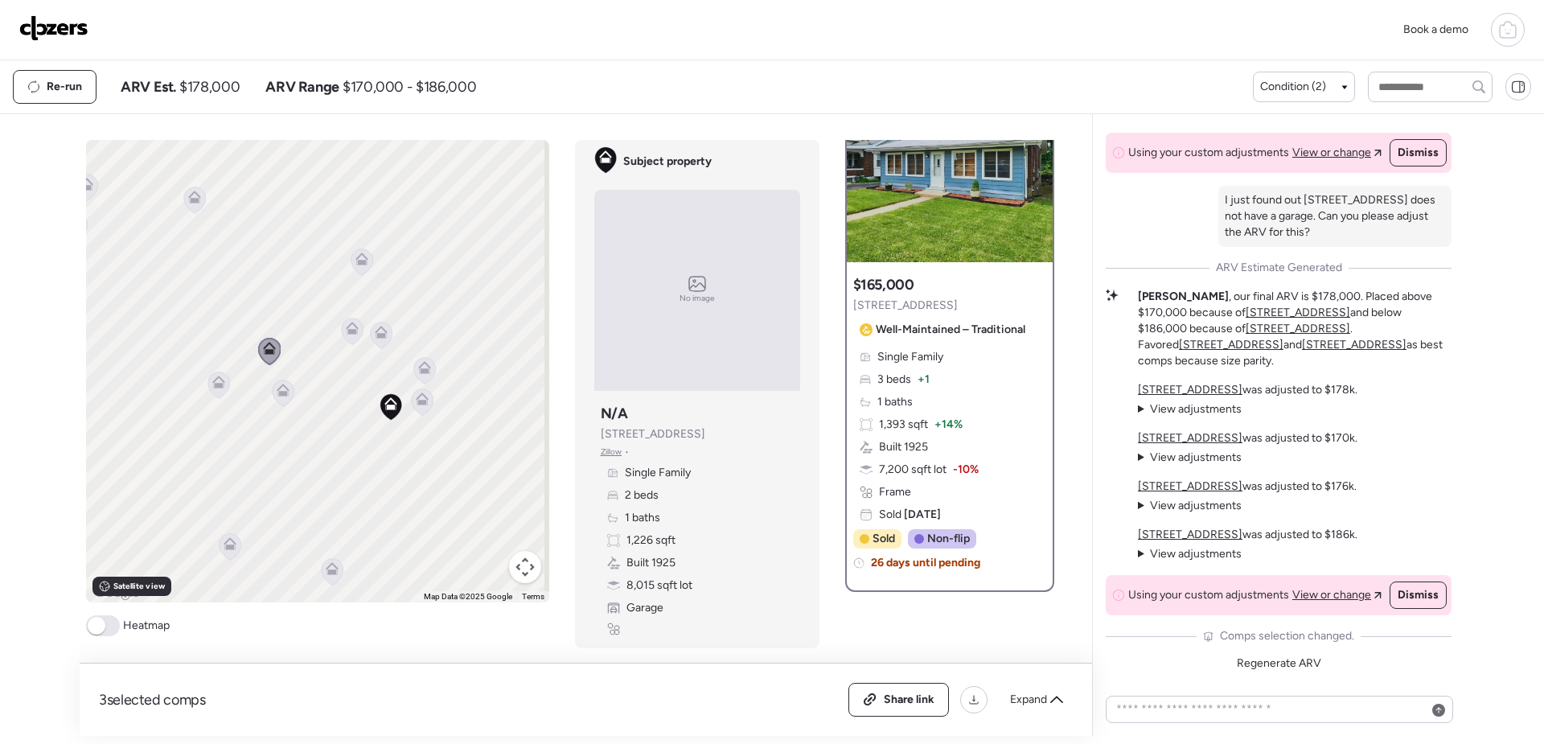
scroll to position [0, 0]
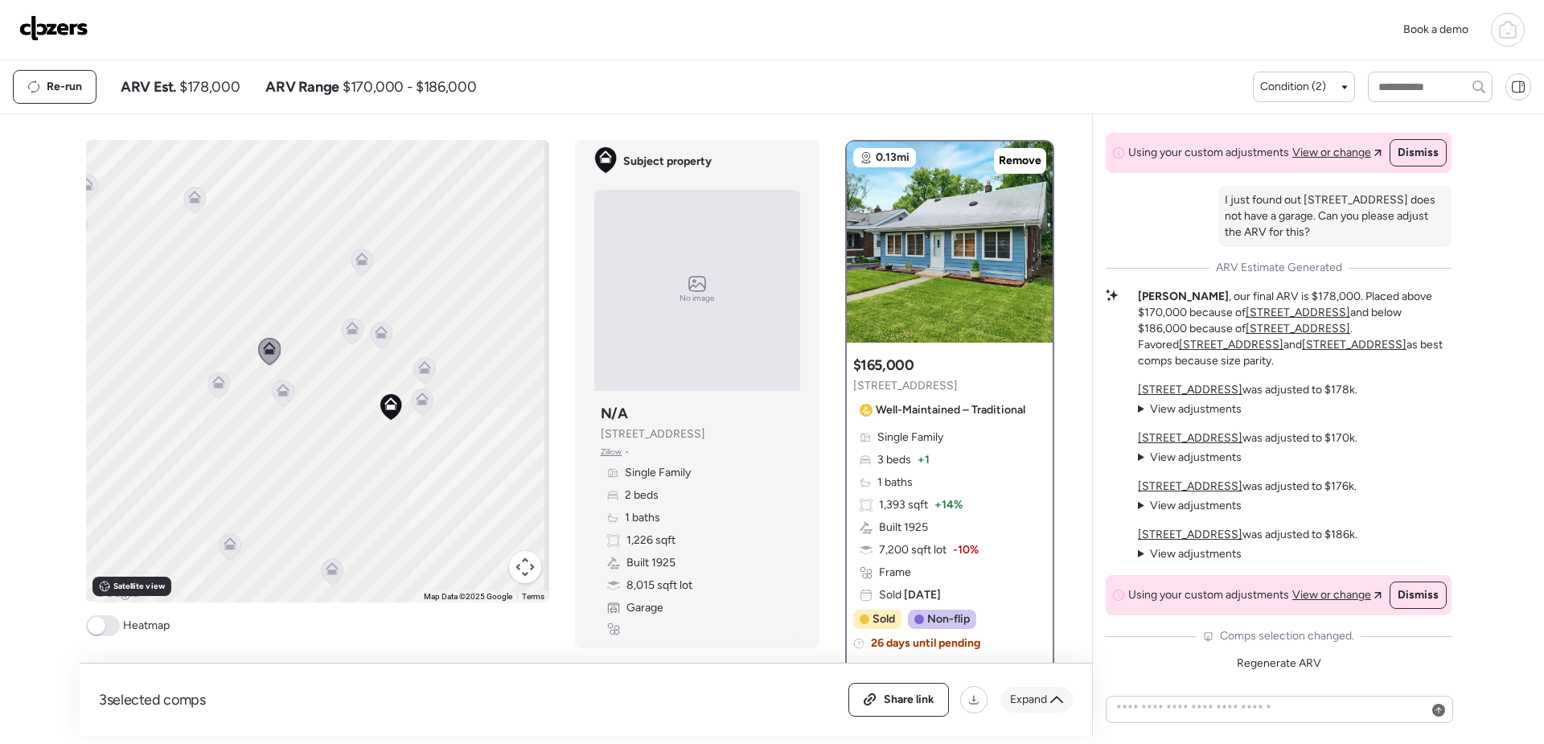
click at [1051, 695] on icon at bounding box center [1056, 699] width 13 height 13
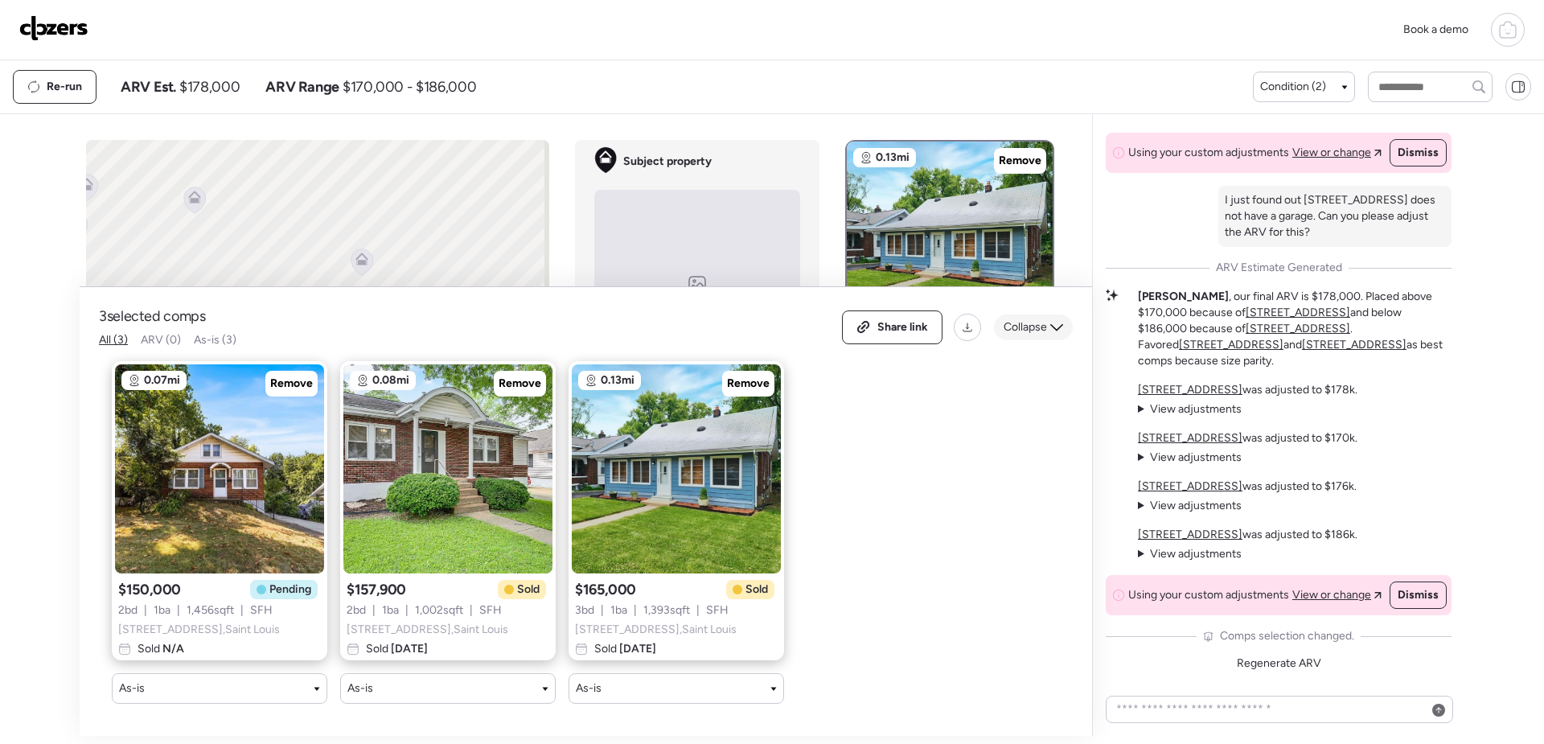
click at [1061, 321] on icon at bounding box center [1056, 327] width 13 height 13
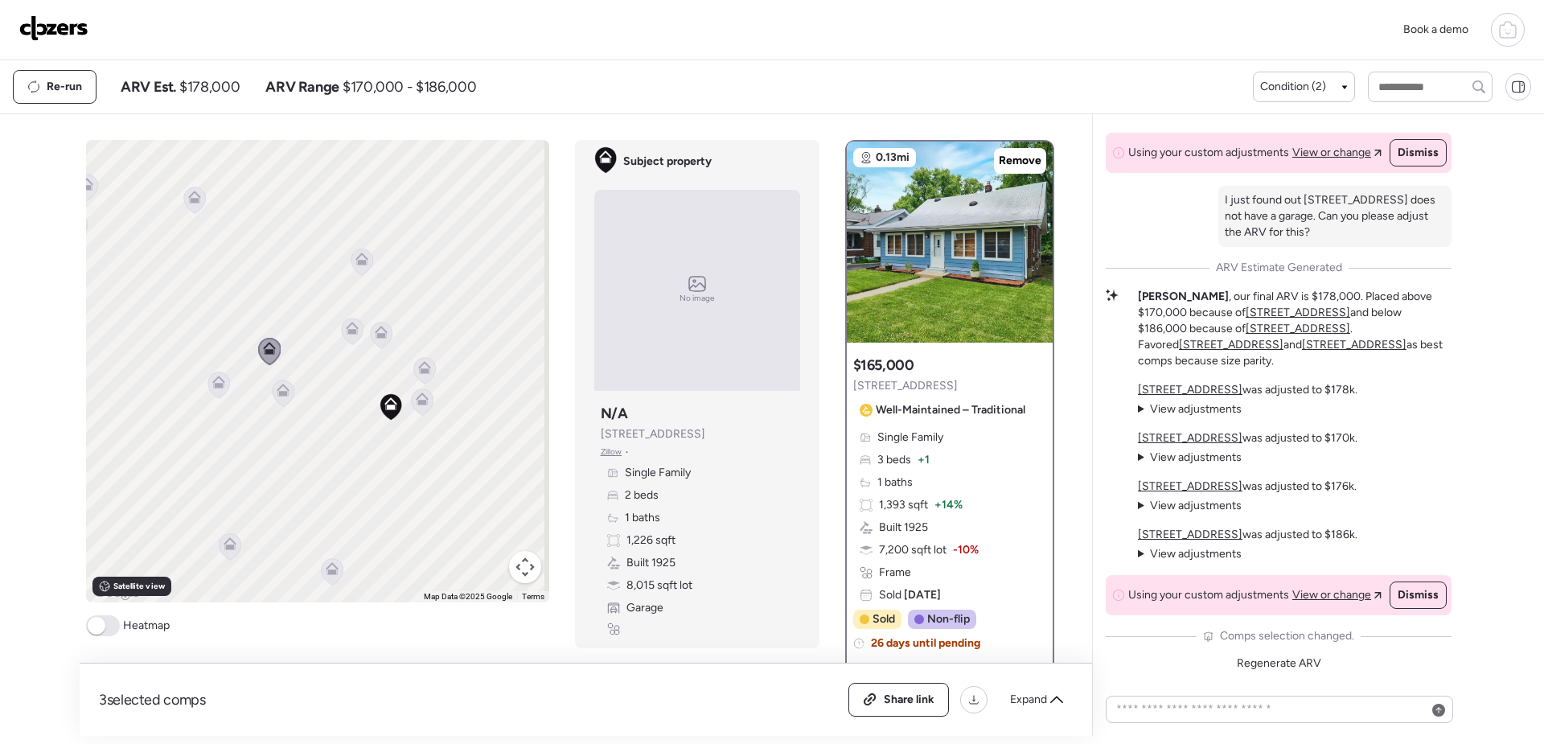
click at [183, 191] on icon at bounding box center [194, 200] width 22 height 27
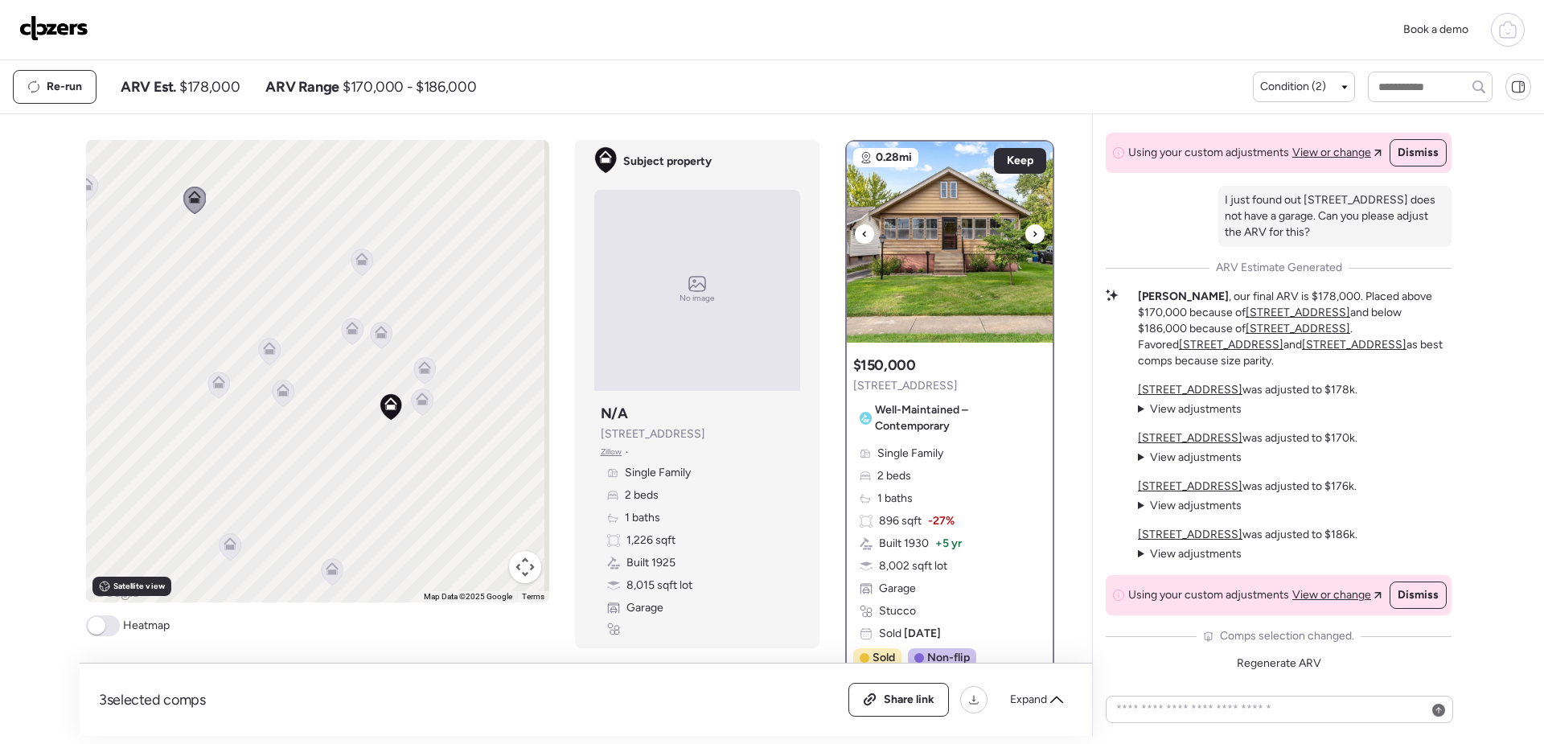
click at [947, 240] on img at bounding box center [950, 242] width 206 height 201
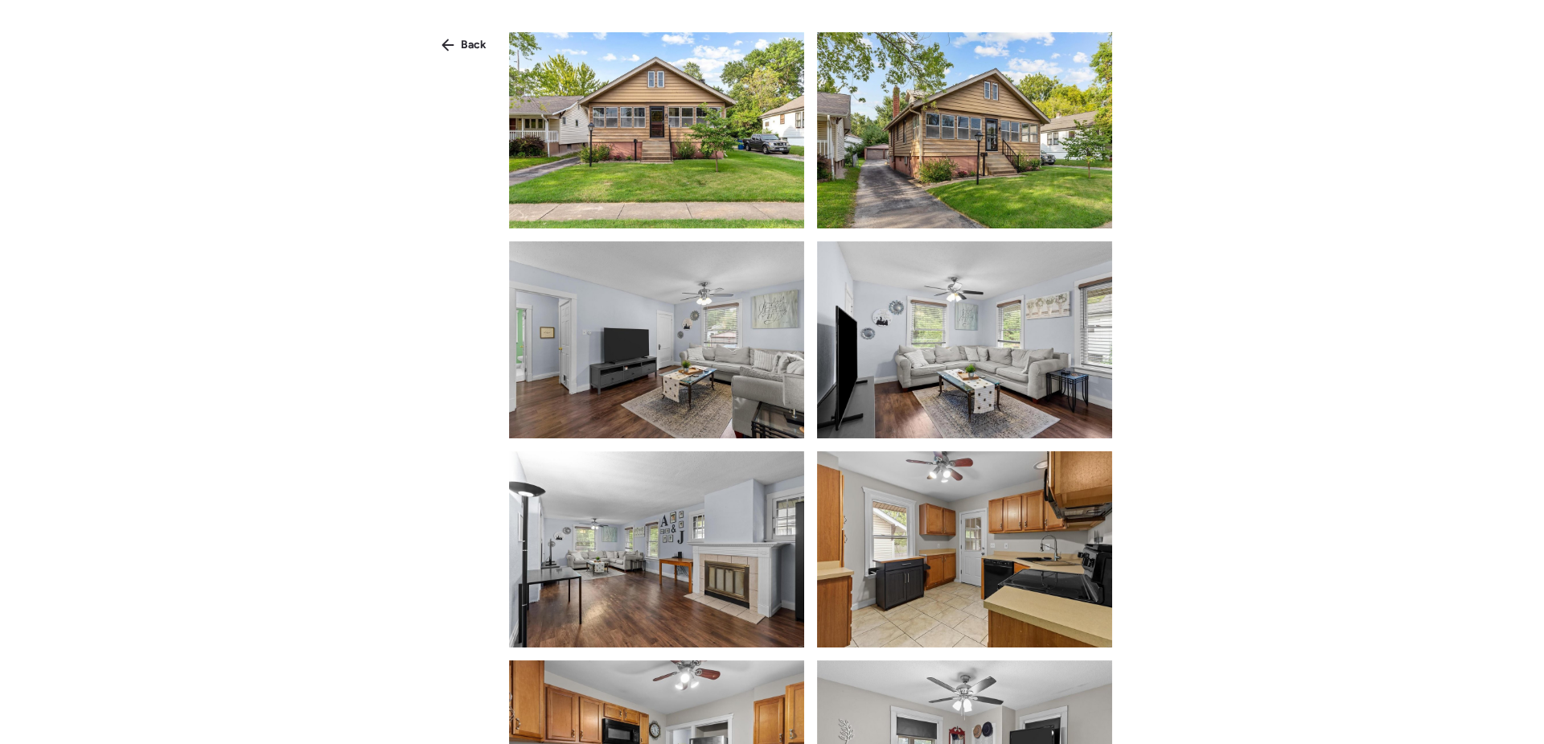
click at [685, 166] on img at bounding box center [656, 130] width 295 height 196
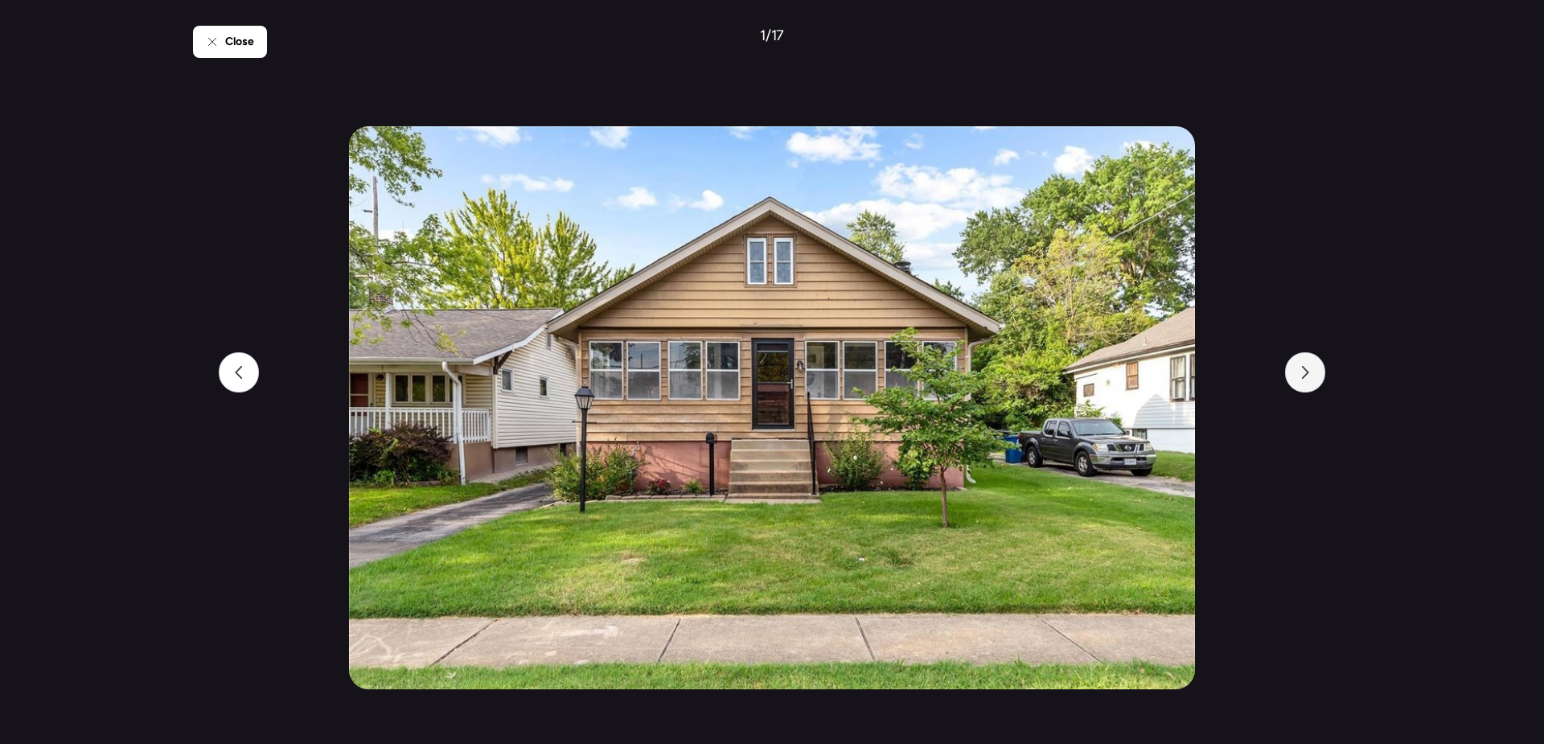
click at [1293, 368] on div at bounding box center [1305, 372] width 40 height 40
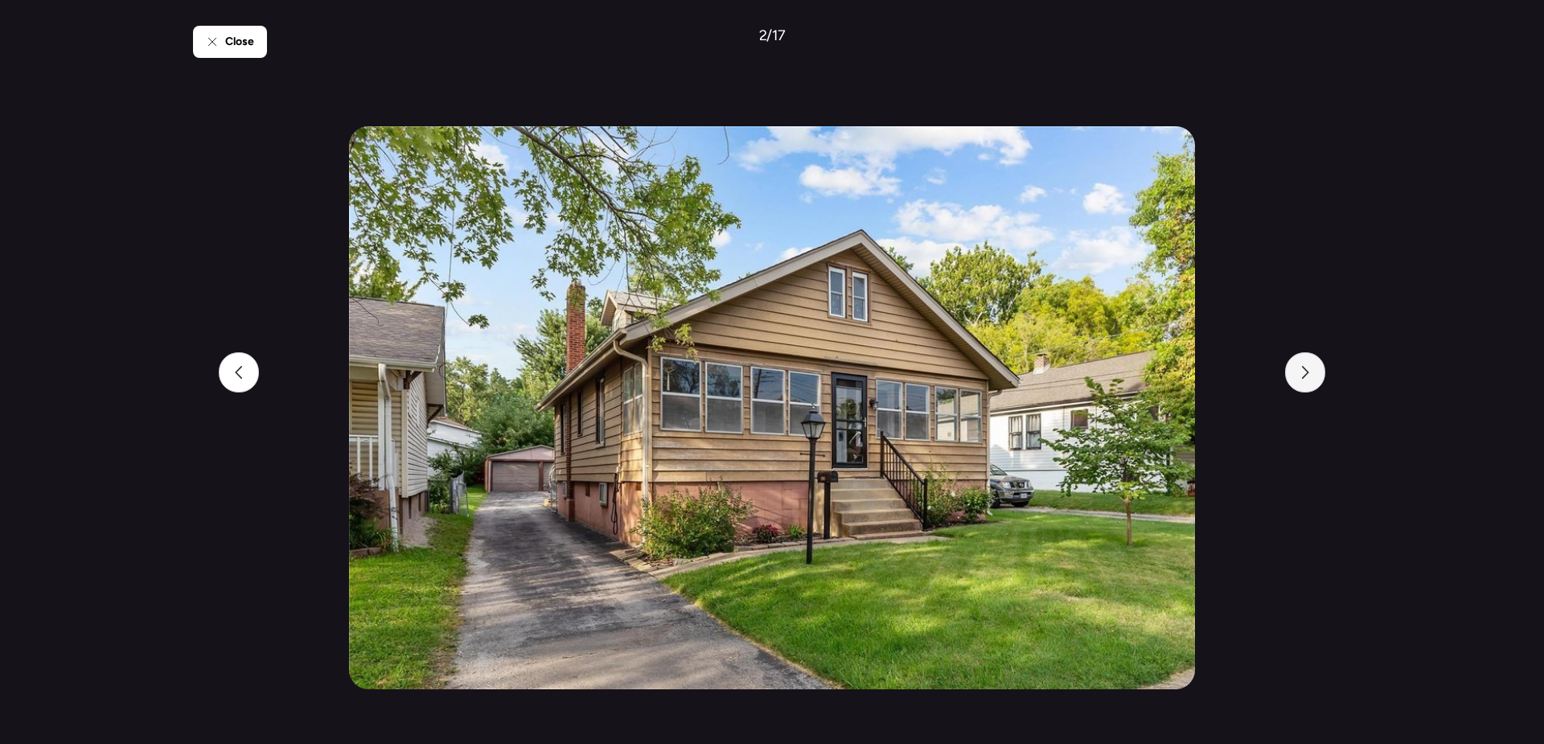
click at [1293, 367] on div at bounding box center [1305, 372] width 40 height 40
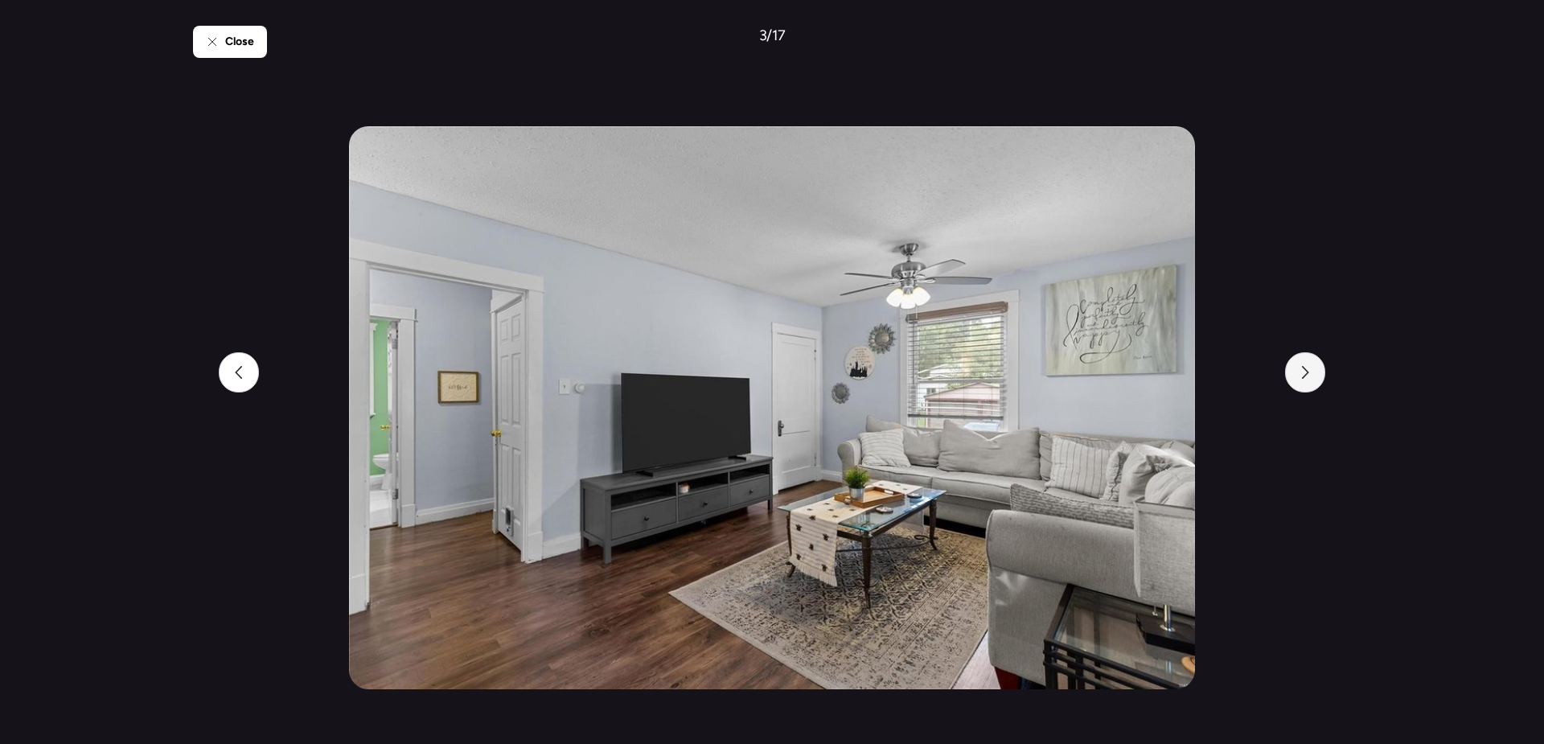
click at [1293, 367] on div at bounding box center [1305, 372] width 40 height 40
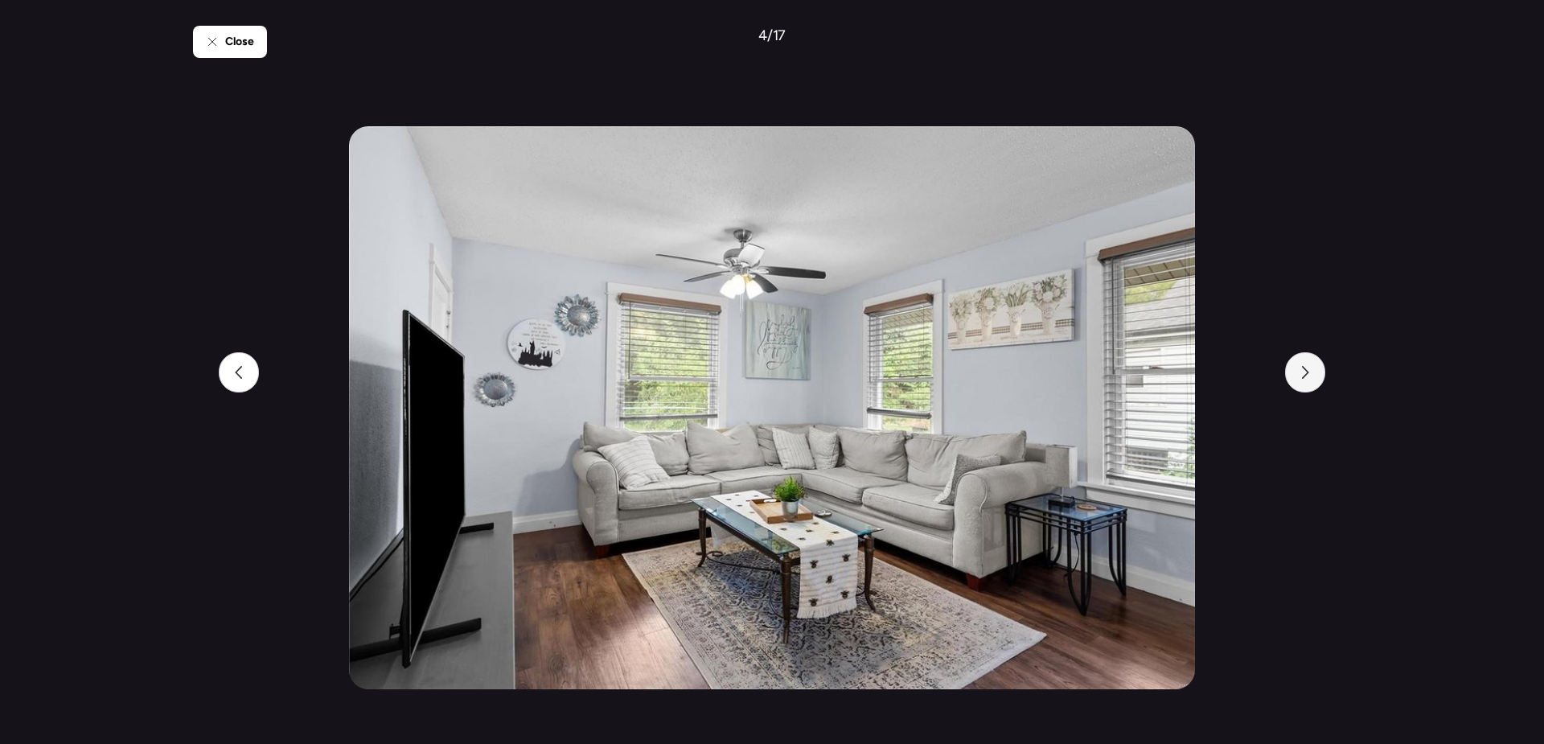
click at [1293, 367] on div at bounding box center [1305, 372] width 40 height 40
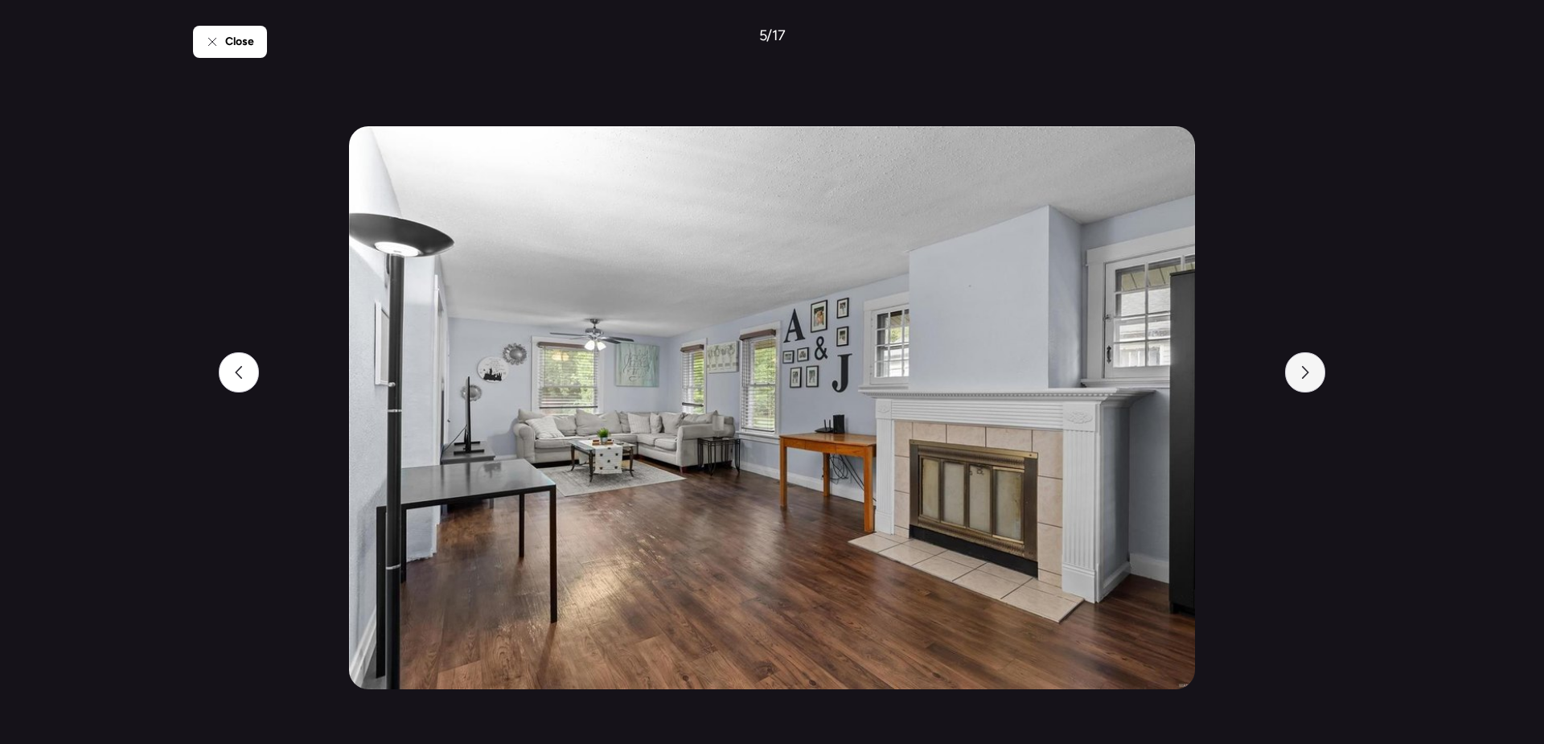
click at [1293, 367] on div at bounding box center [1305, 372] width 40 height 40
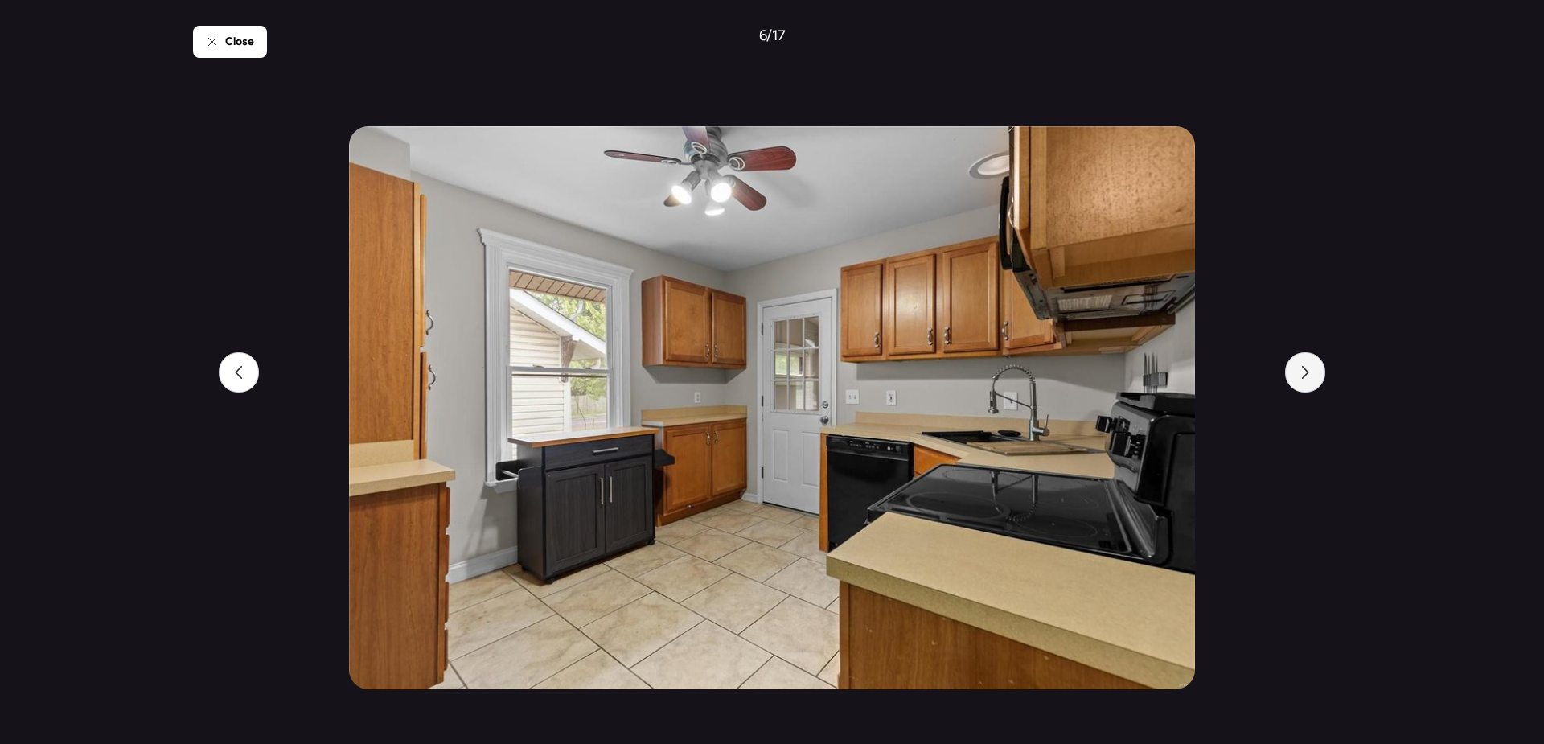
click at [1293, 367] on div at bounding box center [1305, 372] width 40 height 40
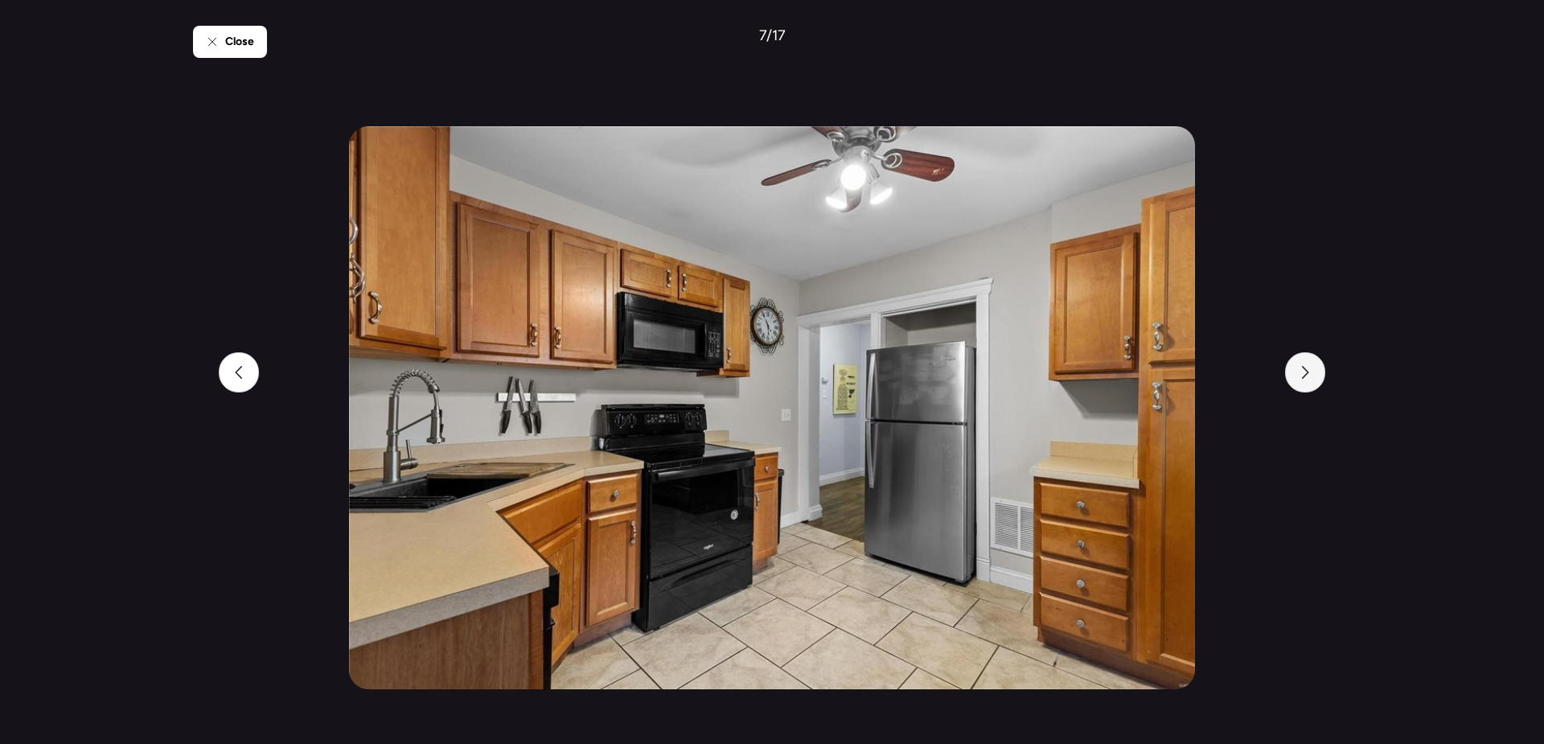
click at [1293, 367] on div at bounding box center [1305, 372] width 40 height 40
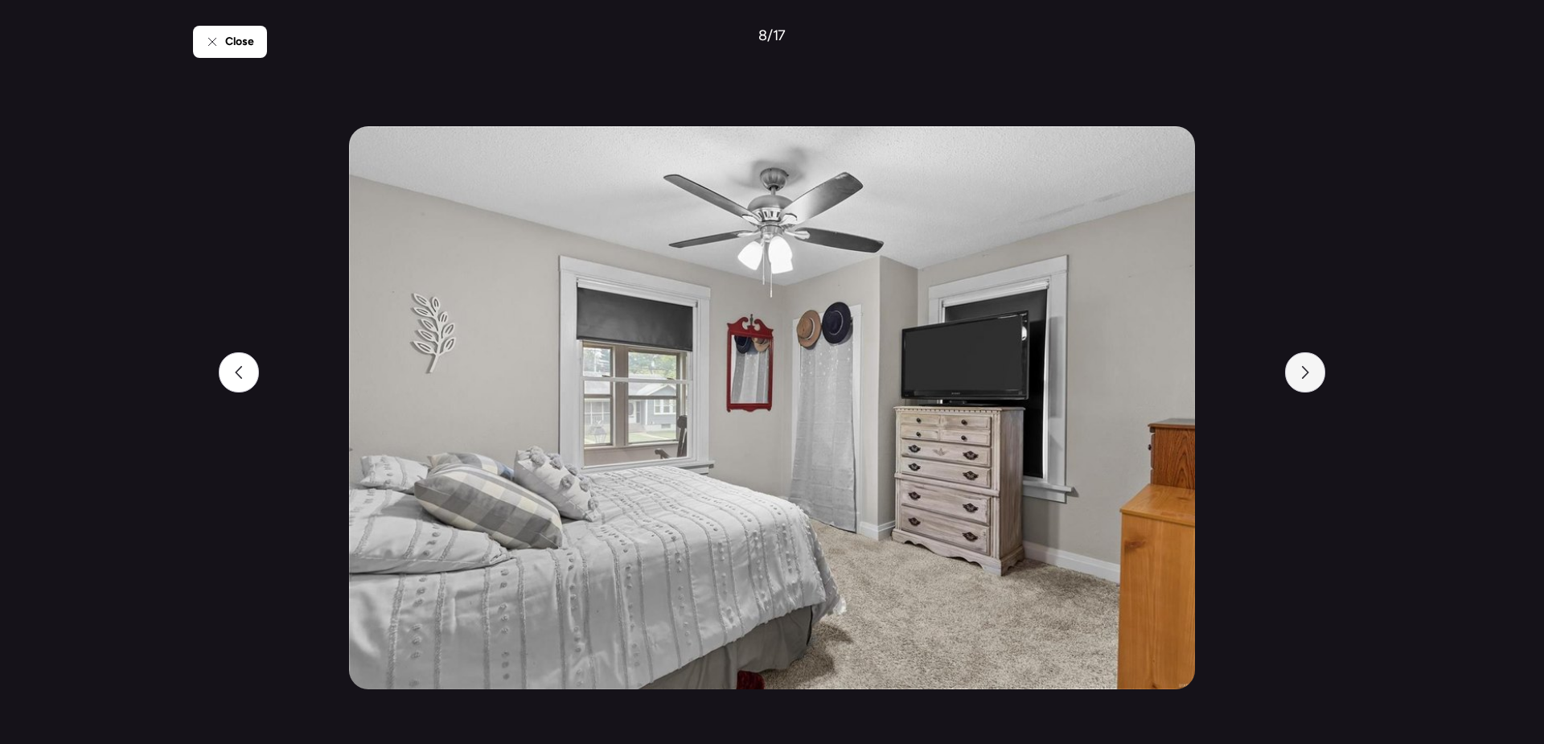
click at [1293, 367] on div at bounding box center [1305, 372] width 40 height 40
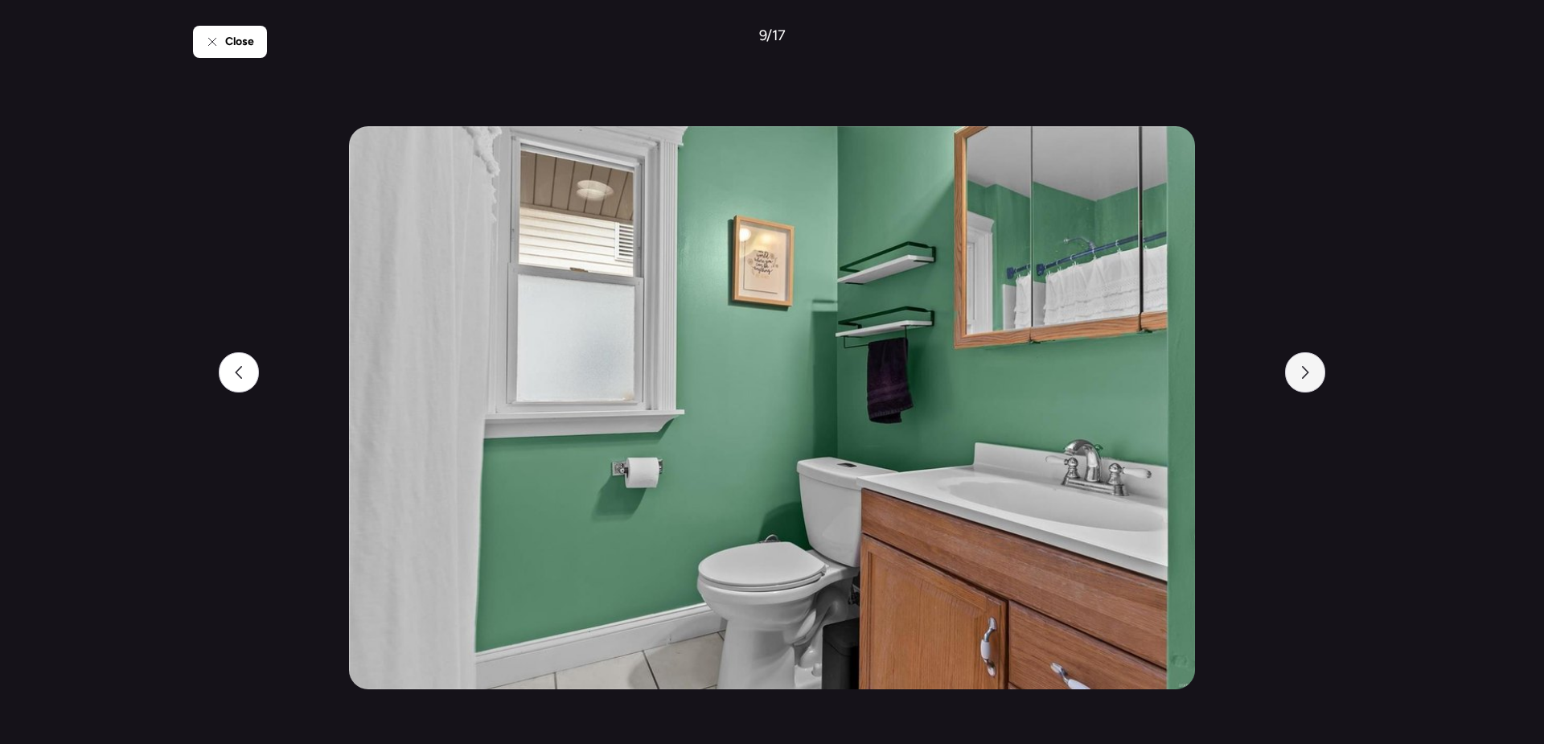
click at [1293, 367] on div at bounding box center [1305, 372] width 40 height 40
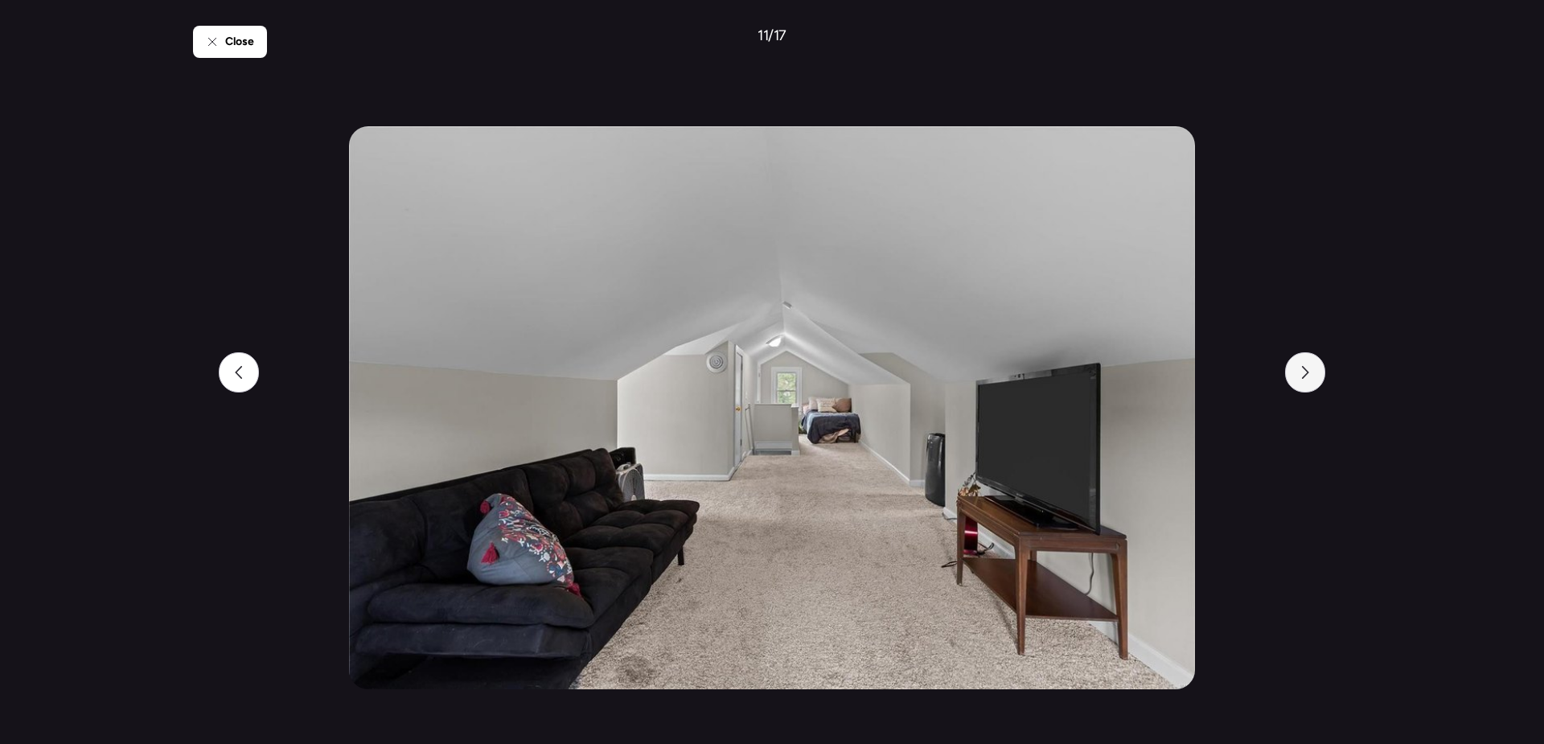
click at [1293, 367] on div at bounding box center [1305, 372] width 40 height 40
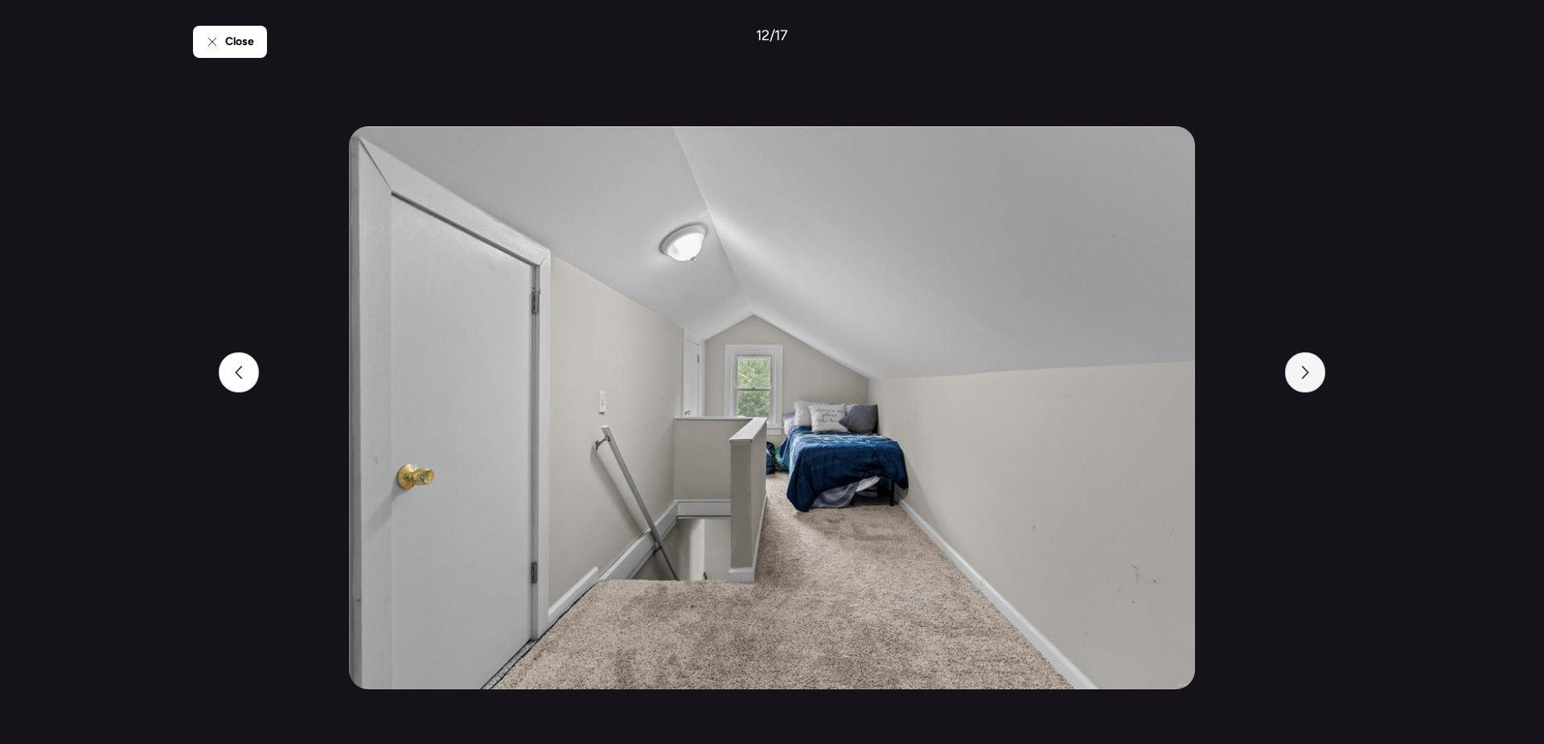
click at [1293, 367] on div at bounding box center [1305, 372] width 40 height 40
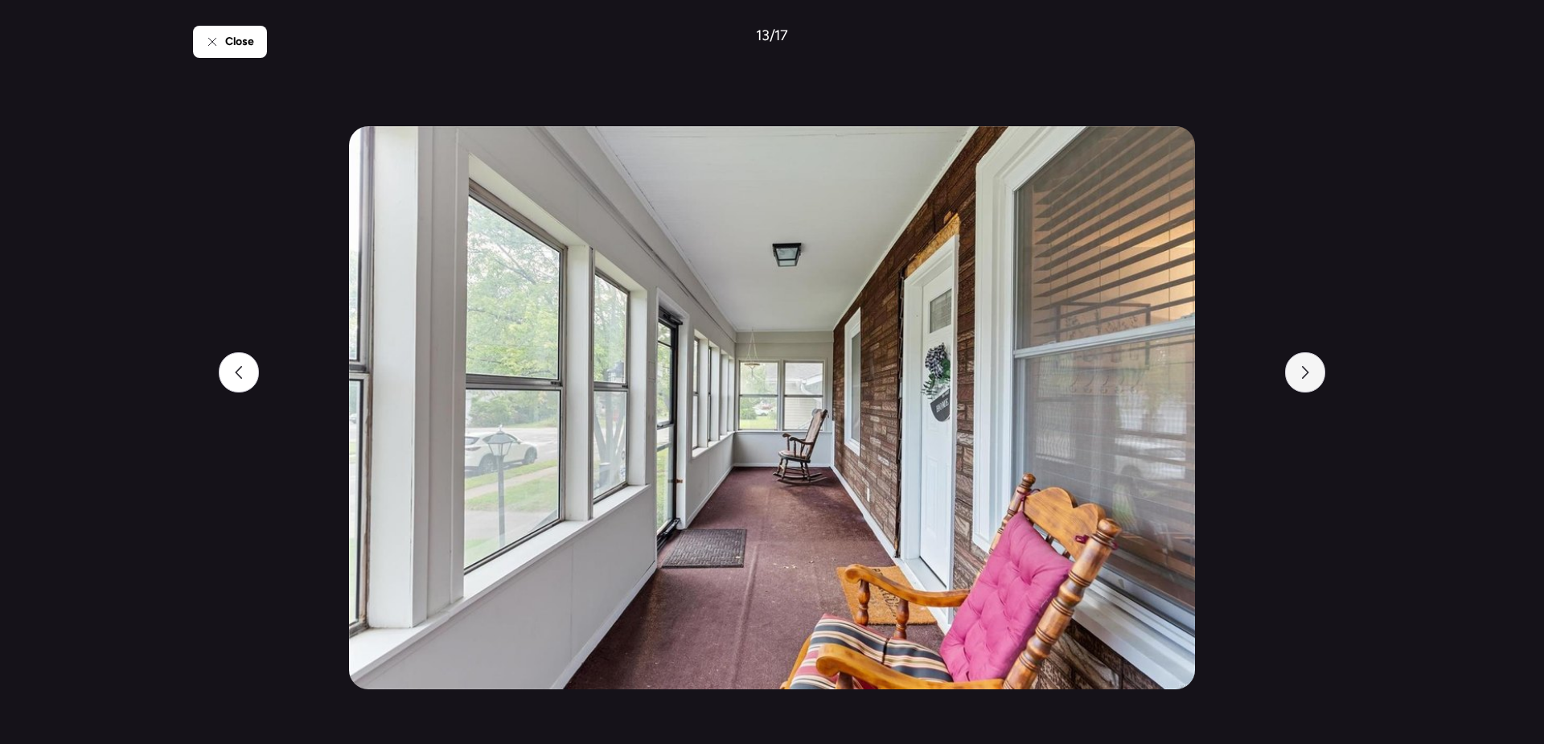
click at [1293, 367] on div at bounding box center [1305, 372] width 40 height 40
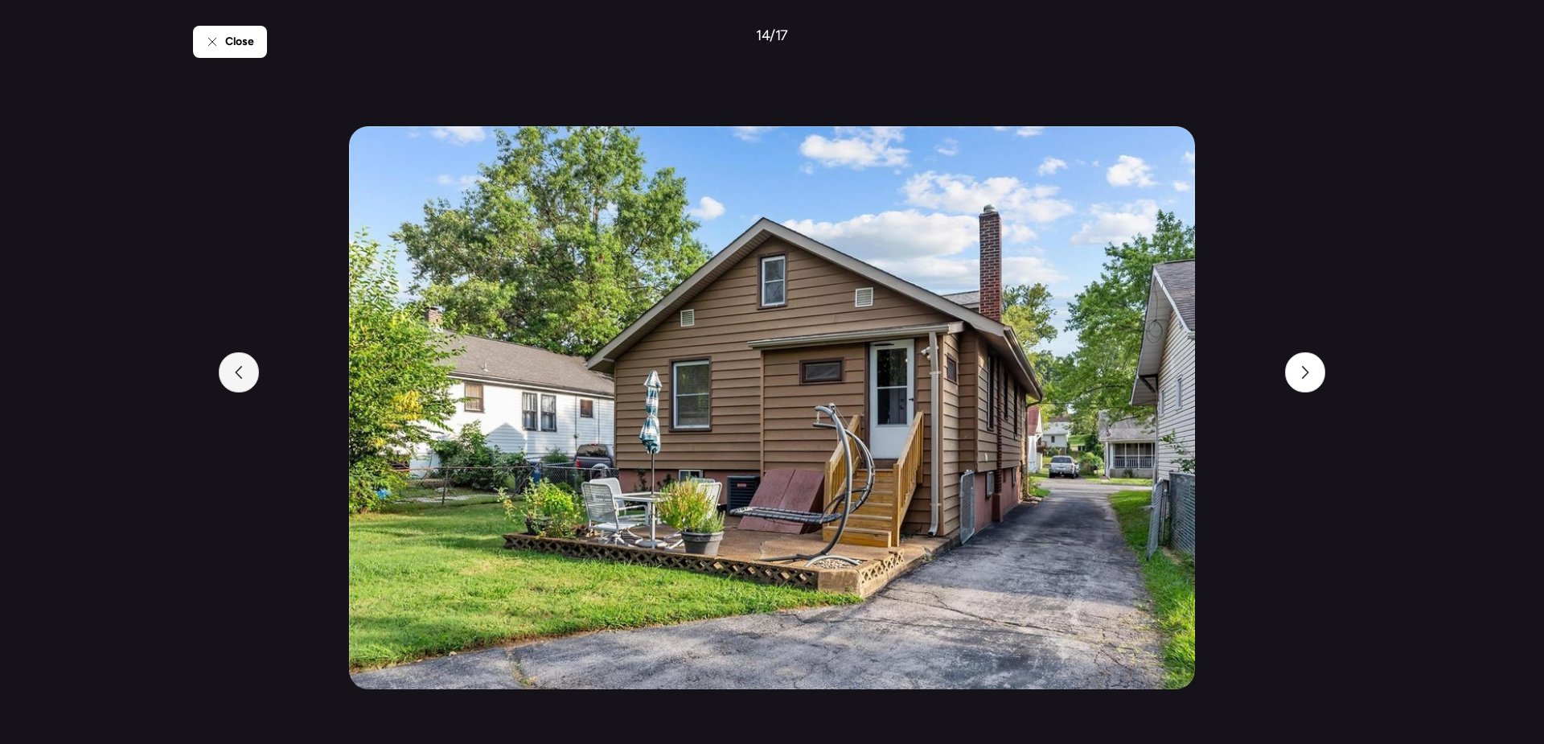
click at [257, 364] on div at bounding box center [239, 372] width 40 height 40
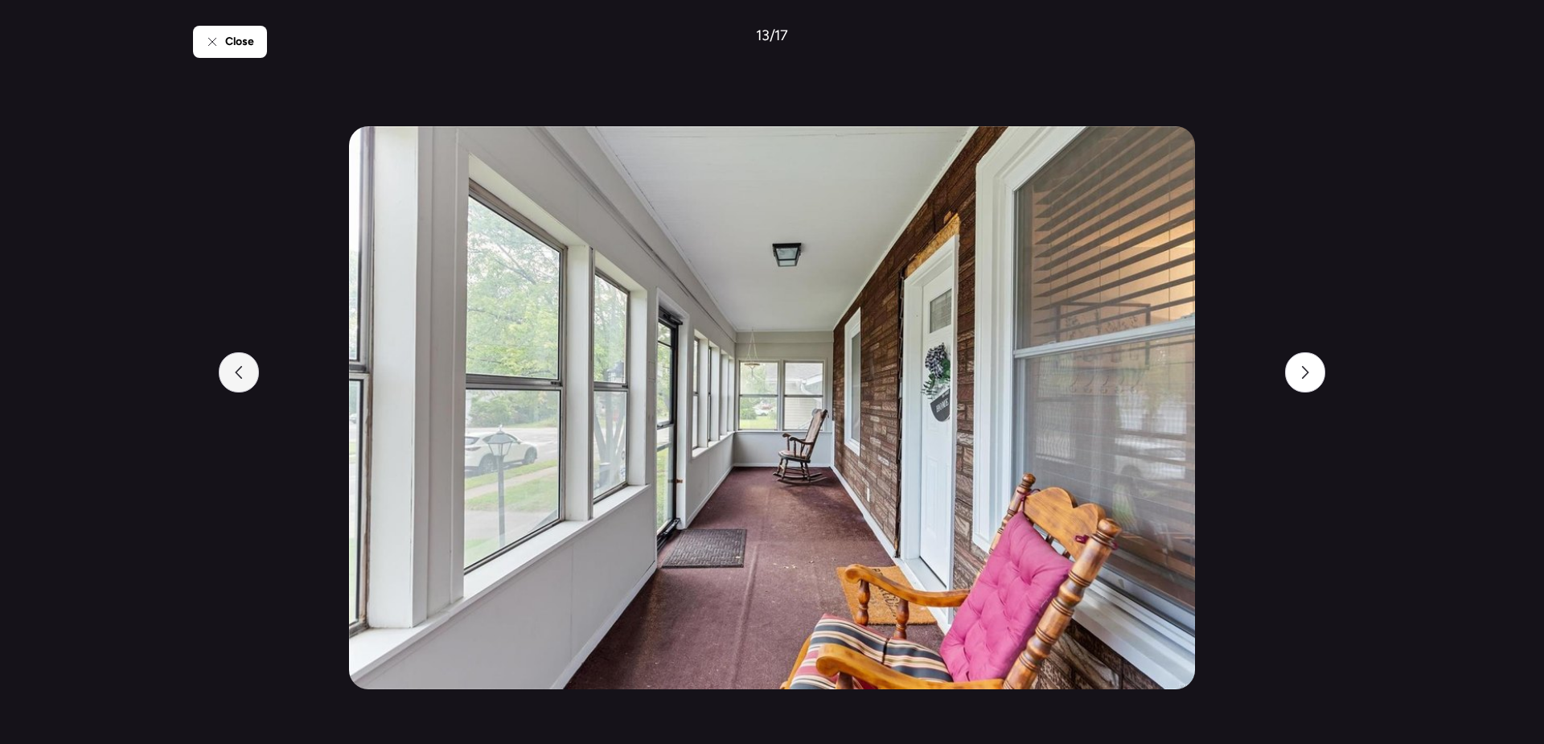
click at [255, 364] on div at bounding box center [239, 372] width 40 height 40
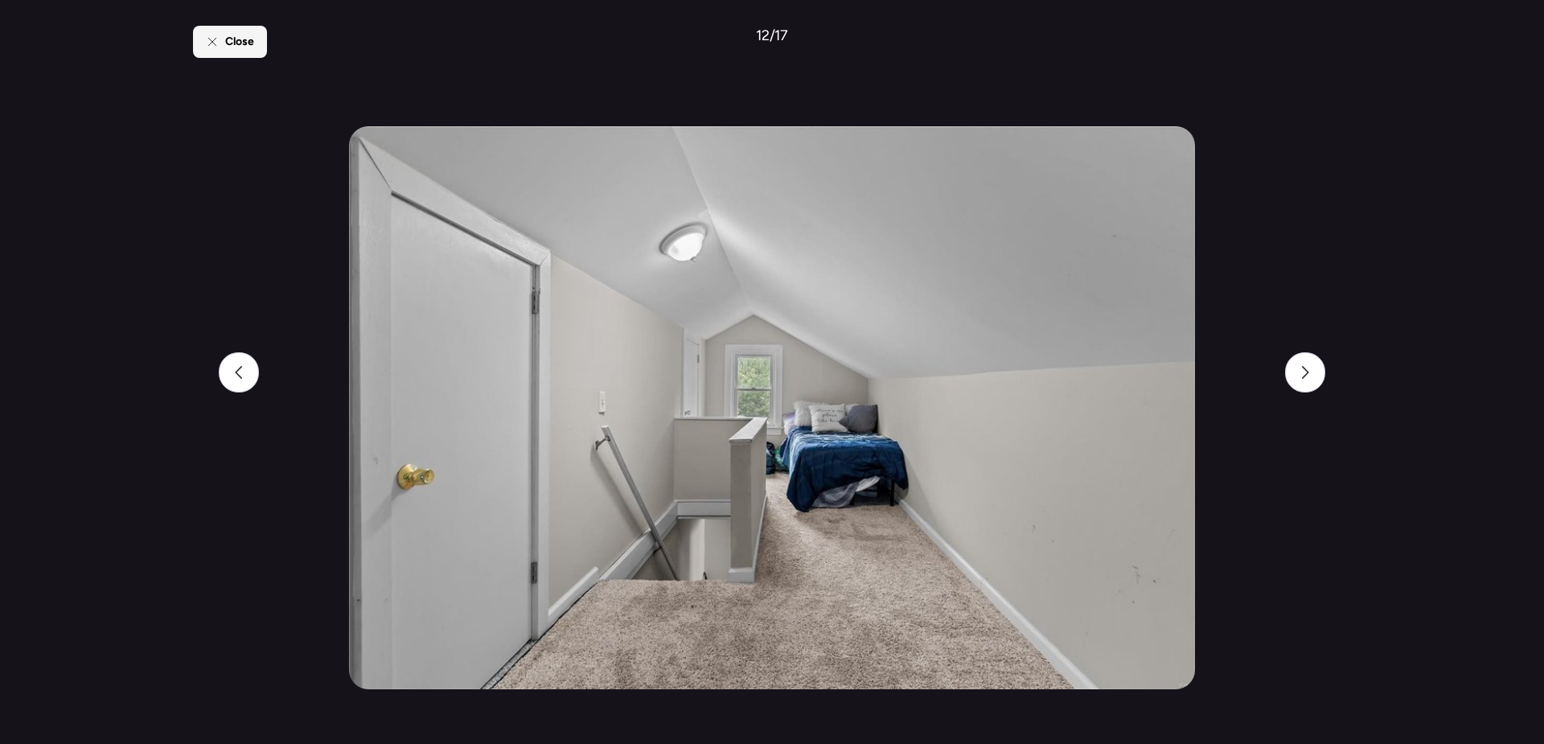
click at [228, 46] on span "Close" at bounding box center [239, 42] width 29 height 16
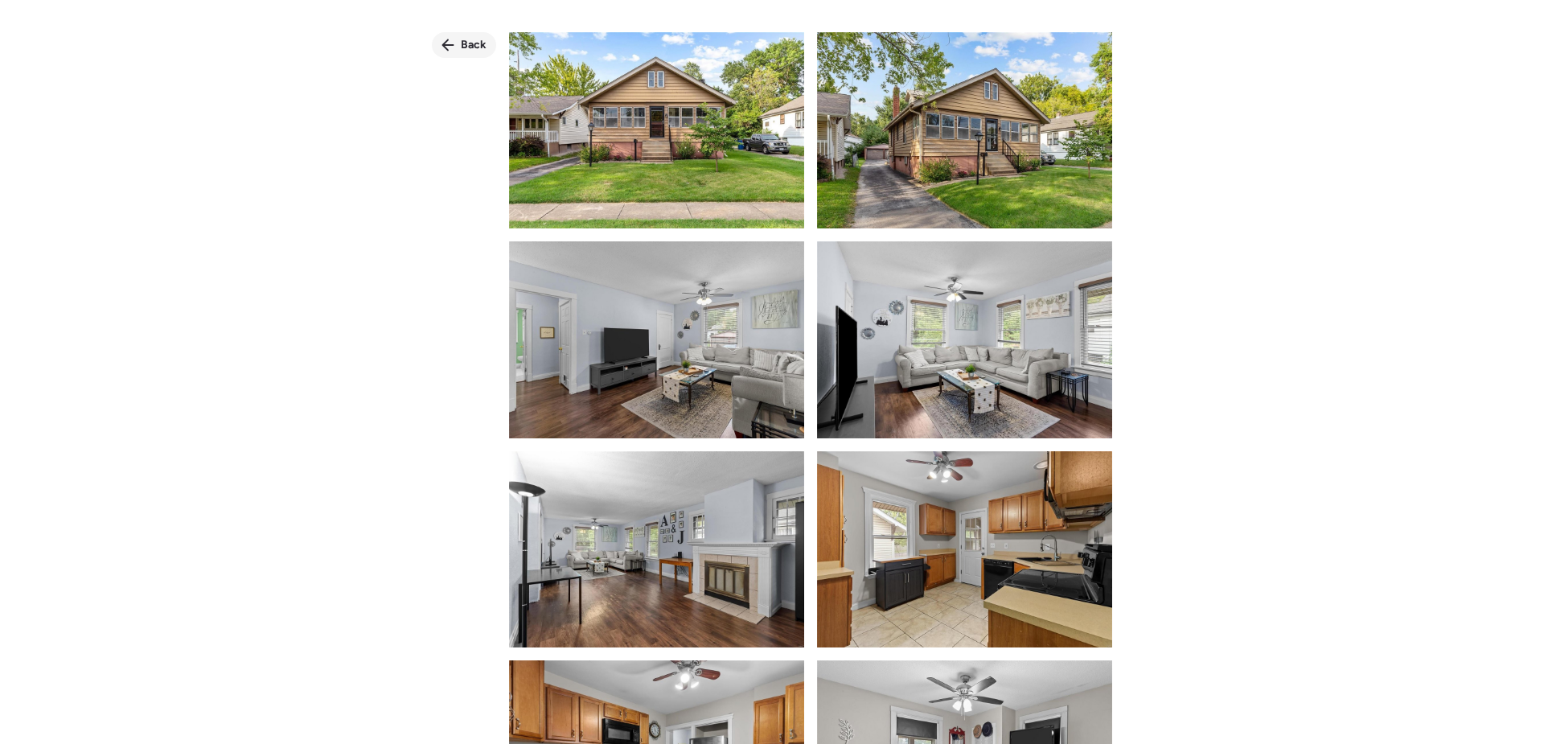
click at [450, 42] on icon at bounding box center [447, 45] width 13 height 13
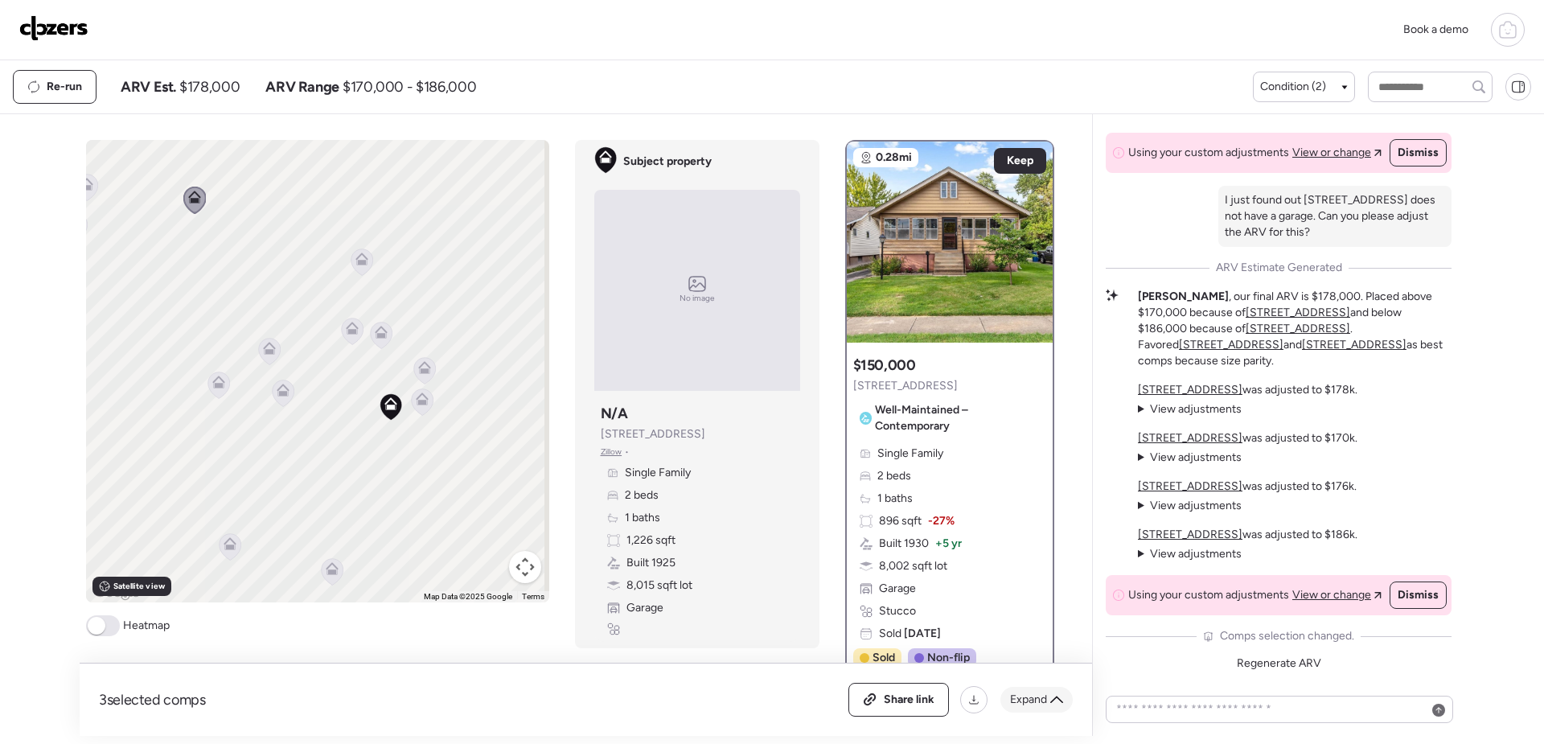
click at [1039, 710] on div "Expand" at bounding box center [1036, 700] width 72 height 26
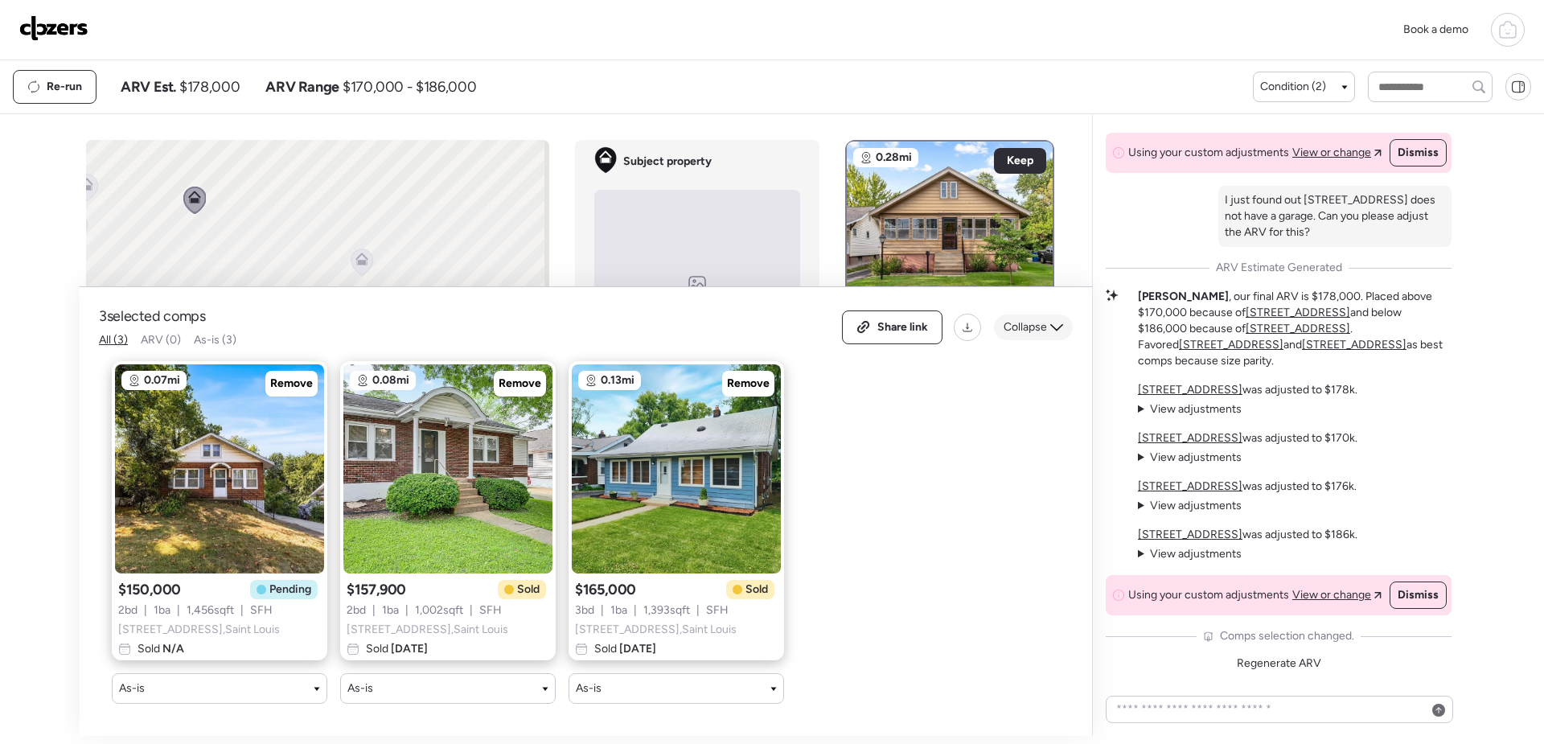
click at [1055, 322] on div "Collapse" at bounding box center [1033, 327] width 79 height 26
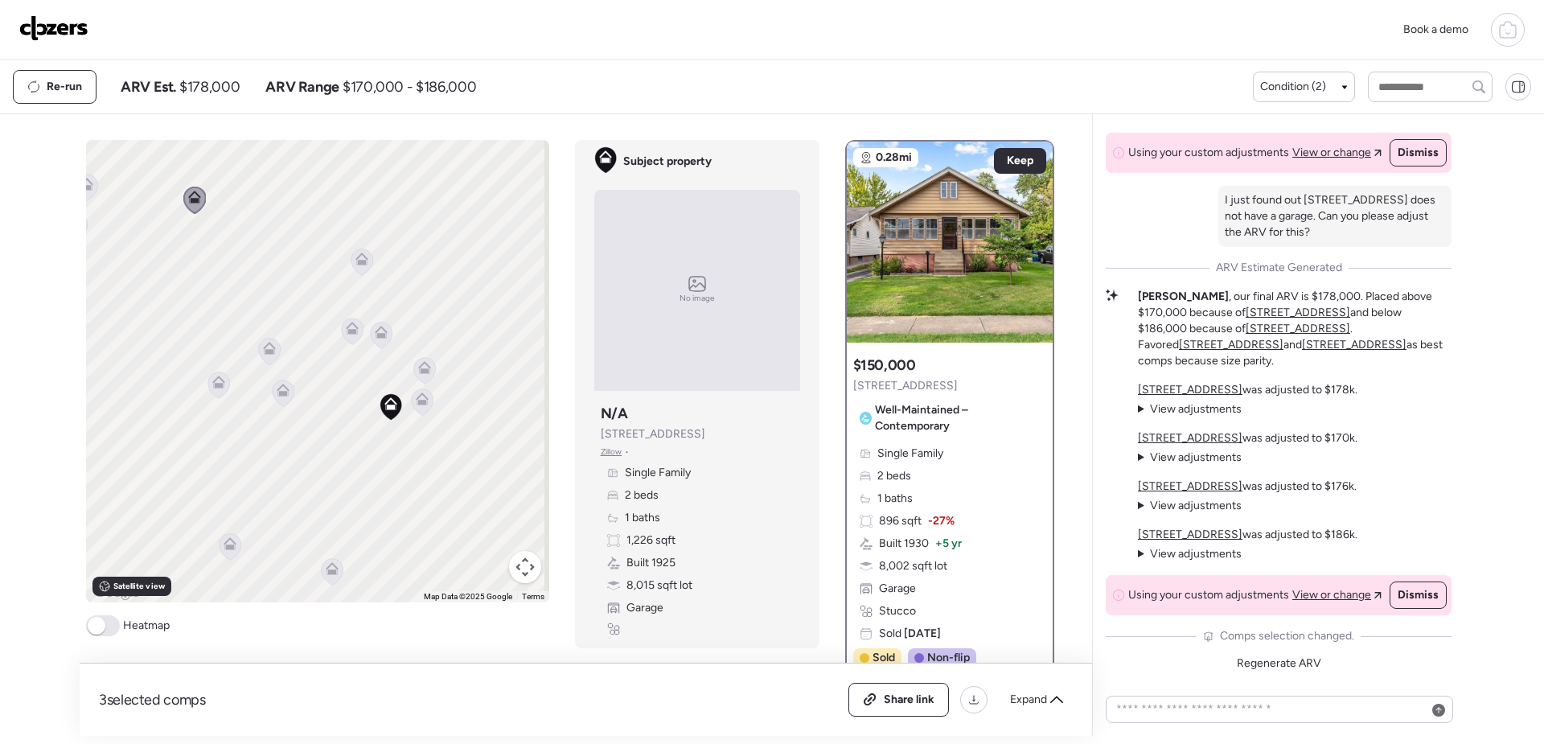
click at [418, 408] on icon at bounding box center [422, 401] width 22 height 27
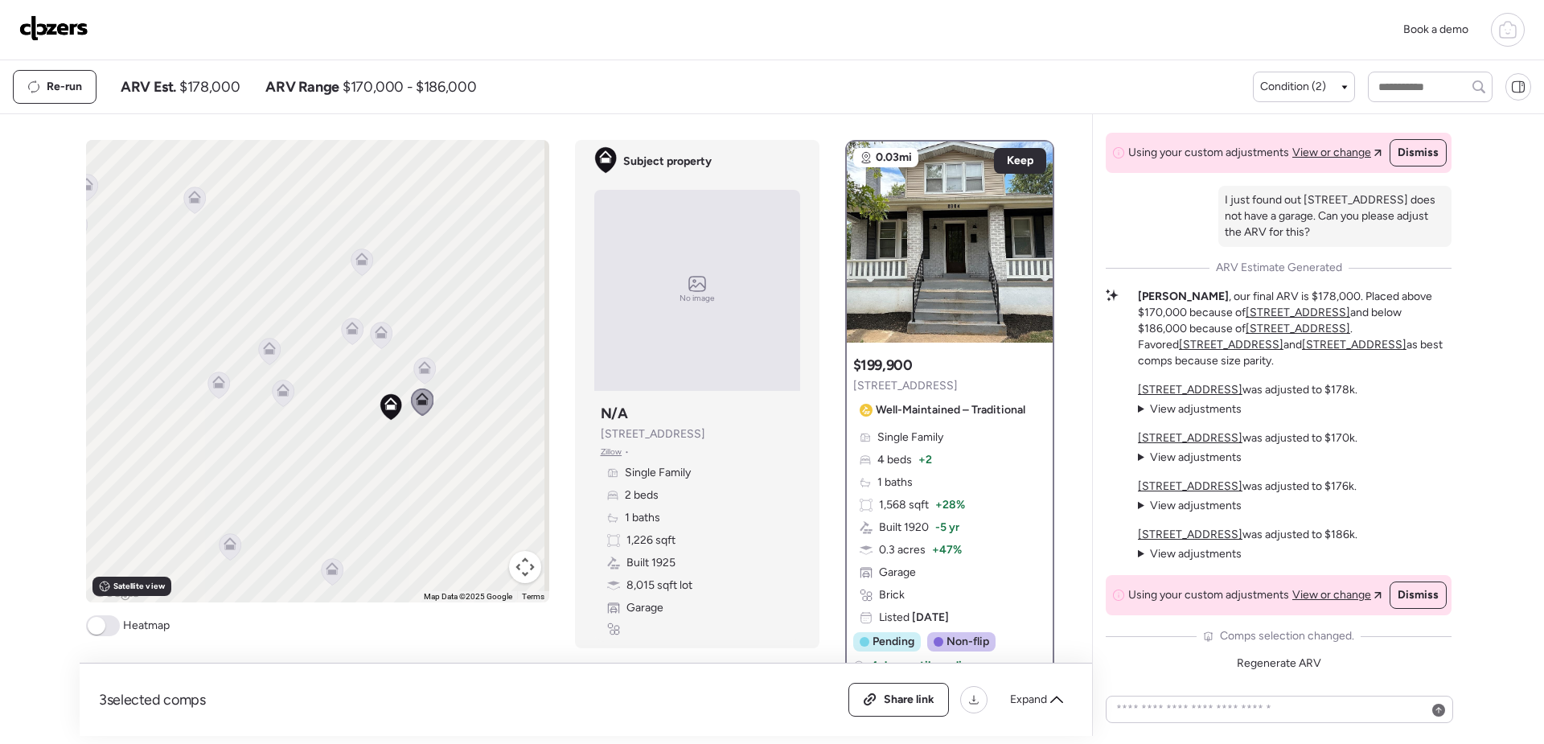
click at [419, 372] on icon at bounding box center [424, 370] width 10 height 5
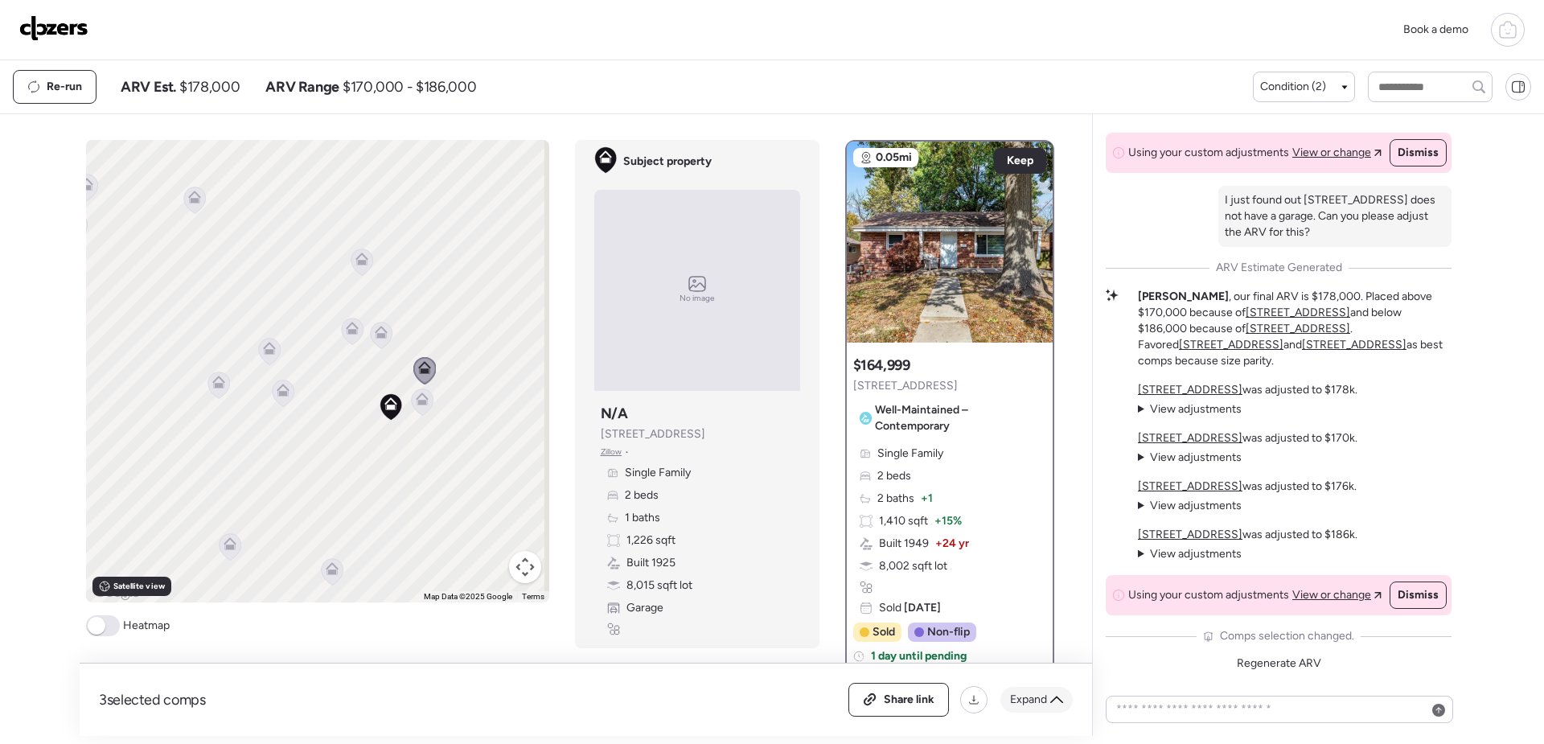
click at [1047, 699] on div "Expand" at bounding box center [1036, 700] width 72 height 26
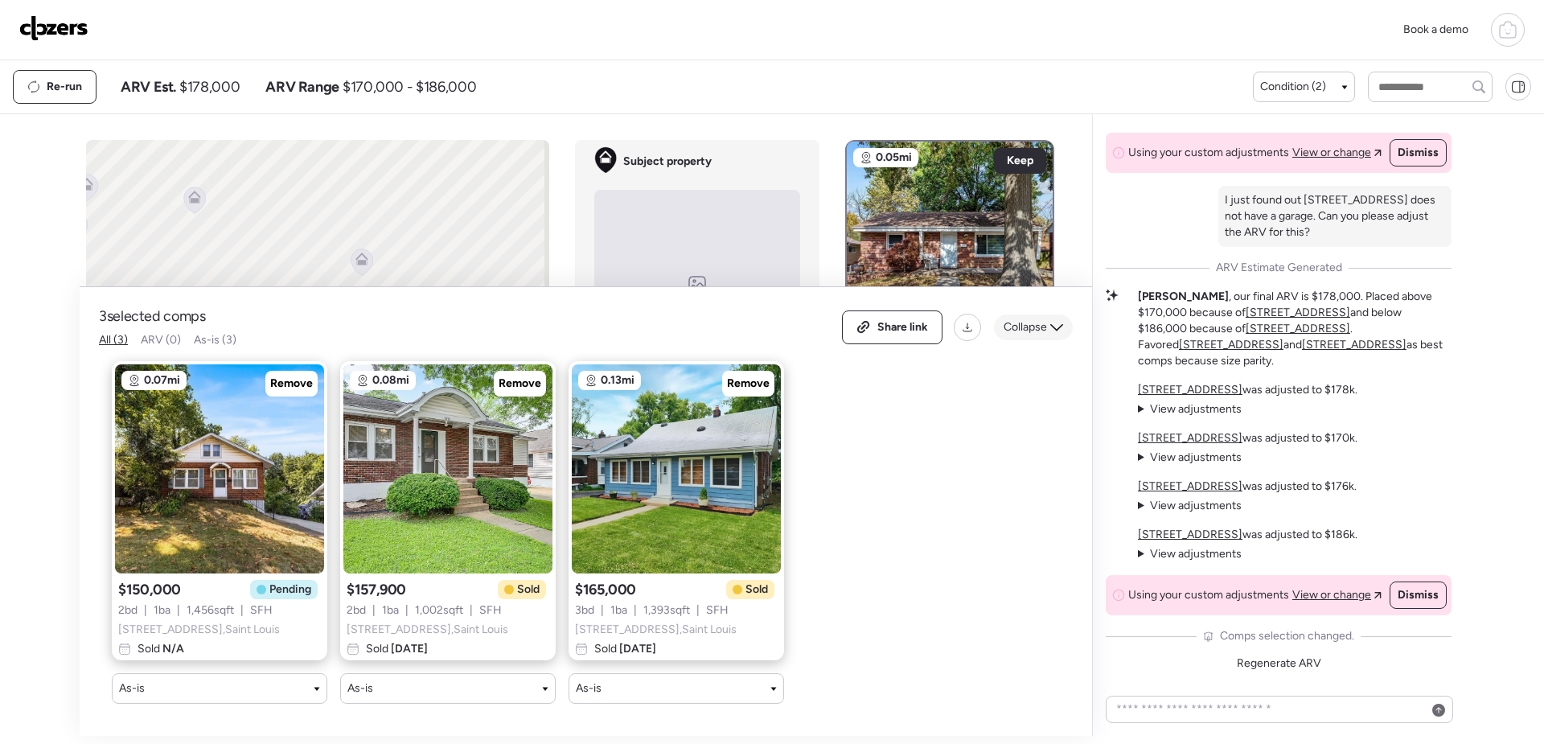
click at [1049, 314] on div "Collapse" at bounding box center [1033, 327] width 79 height 26
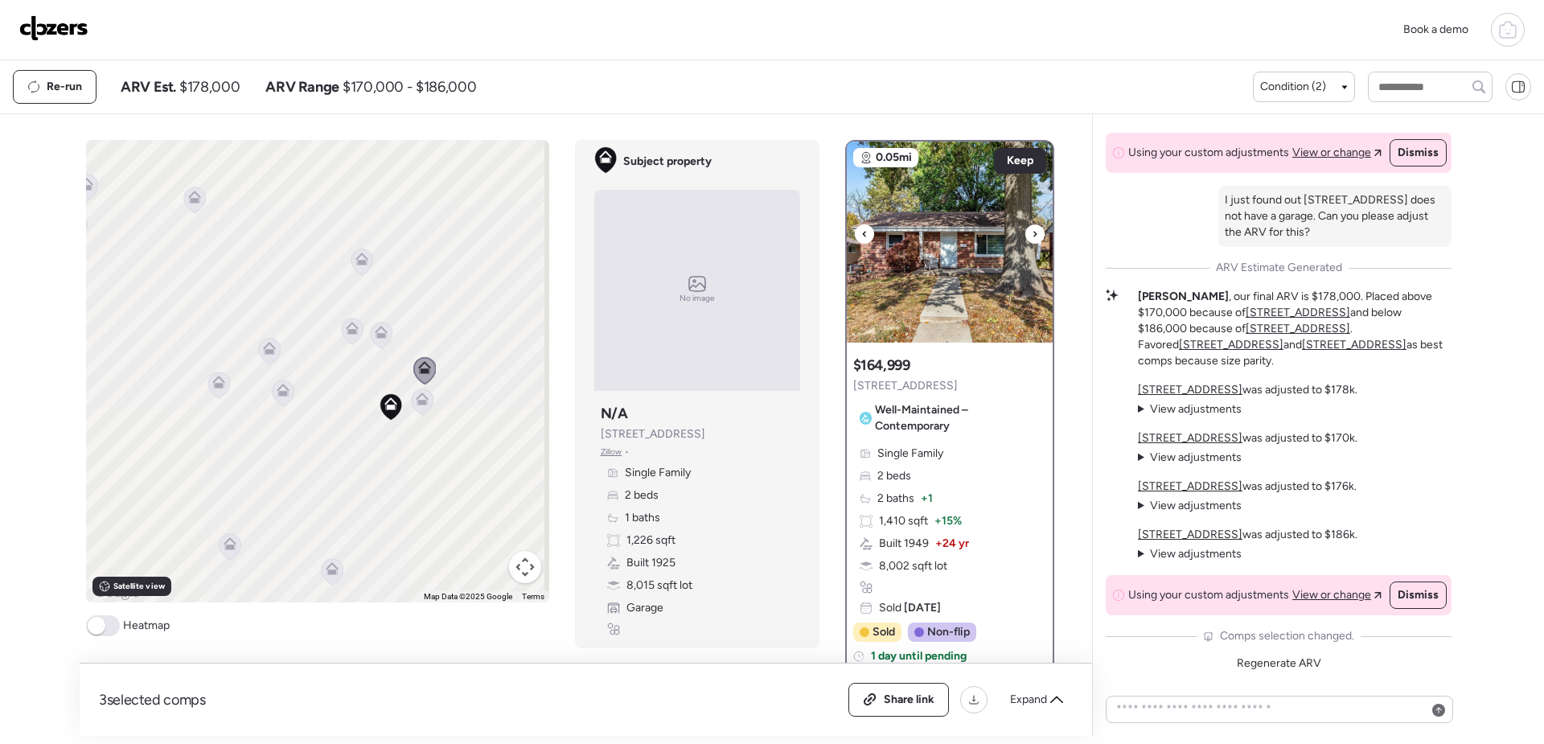
click at [980, 254] on img at bounding box center [950, 242] width 206 height 201
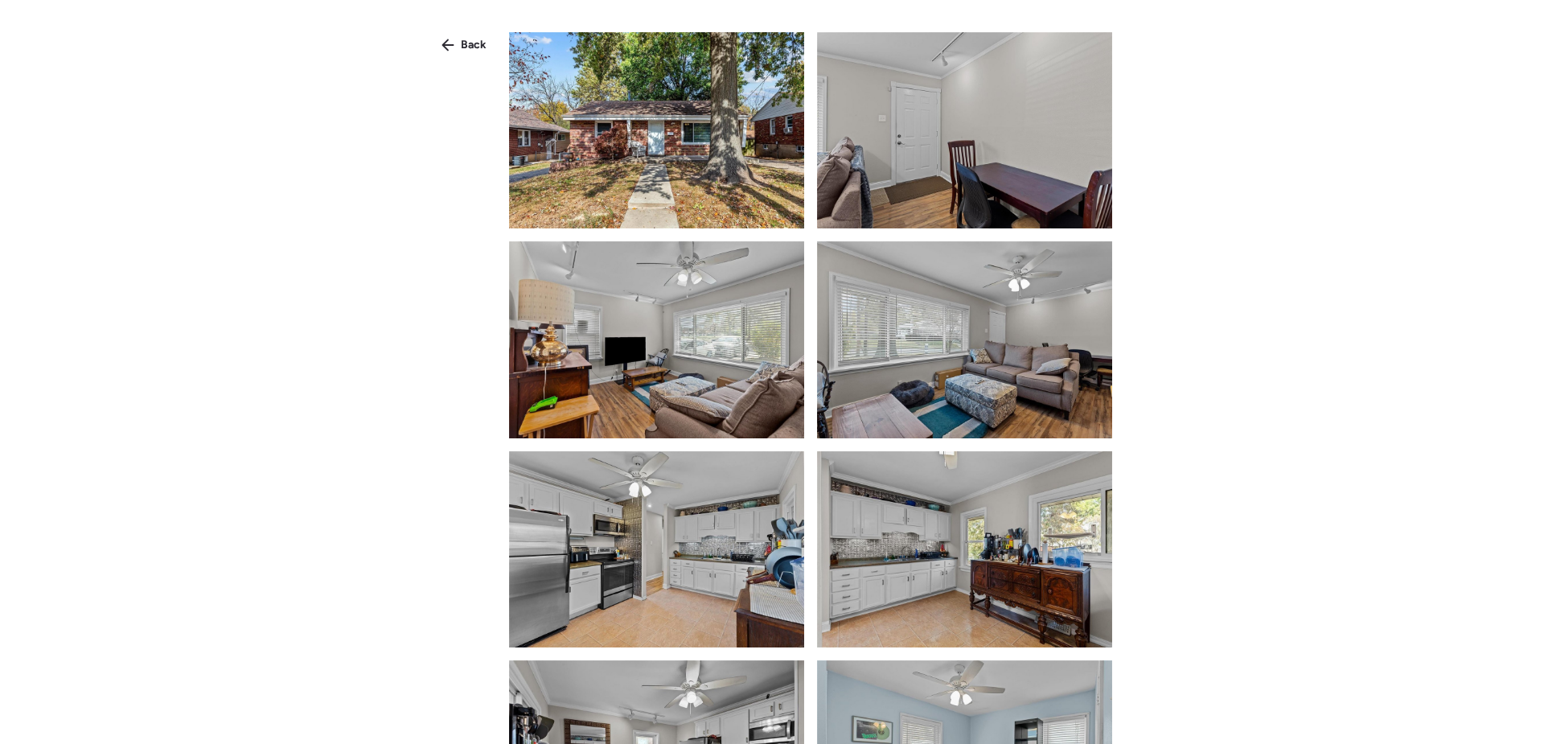
click at [759, 190] on img at bounding box center [656, 130] width 295 height 196
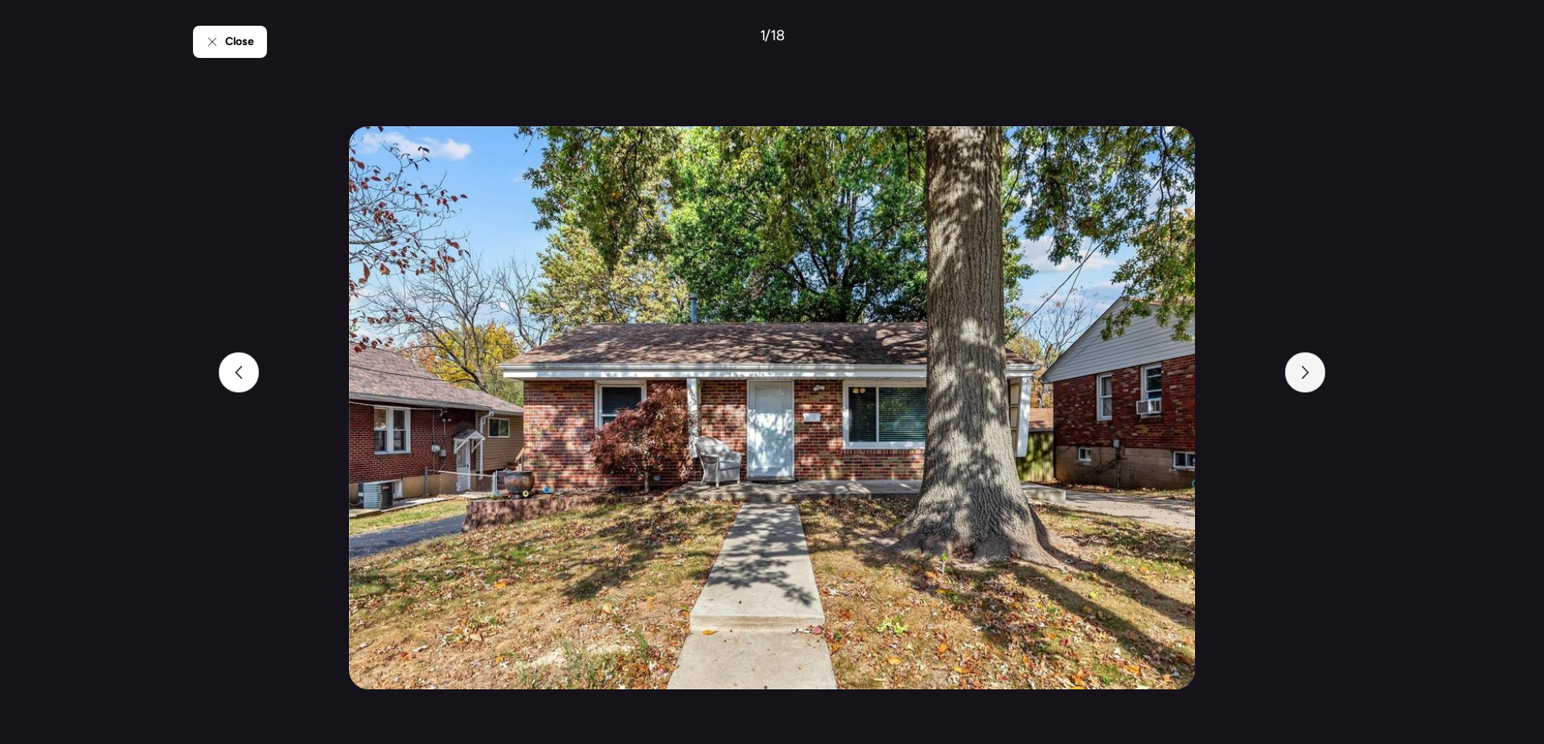
click at [1298, 385] on div at bounding box center [1305, 372] width 40 height 40
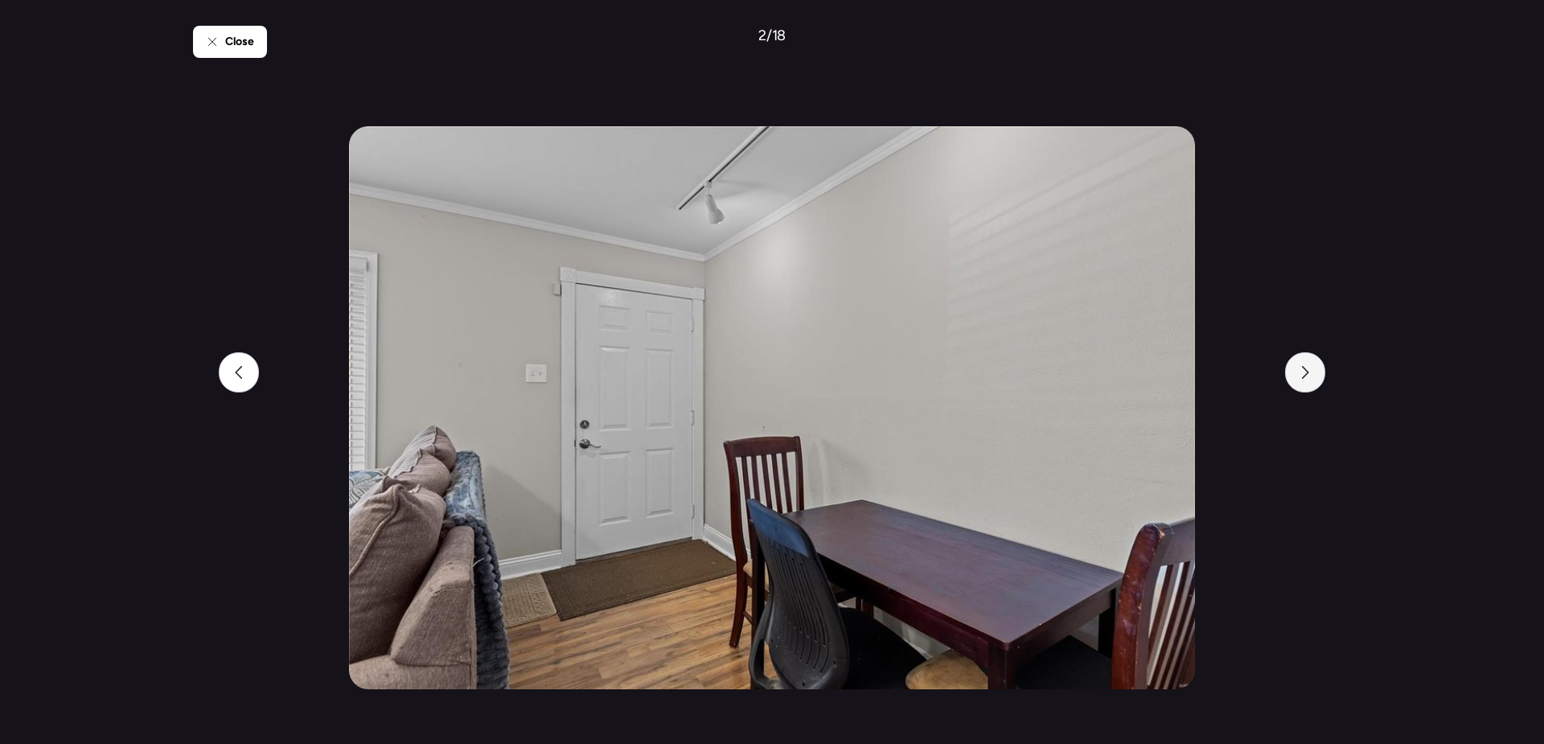
click at [1298, 385] on div at bounding box center [1305, 372] width 40 height 40
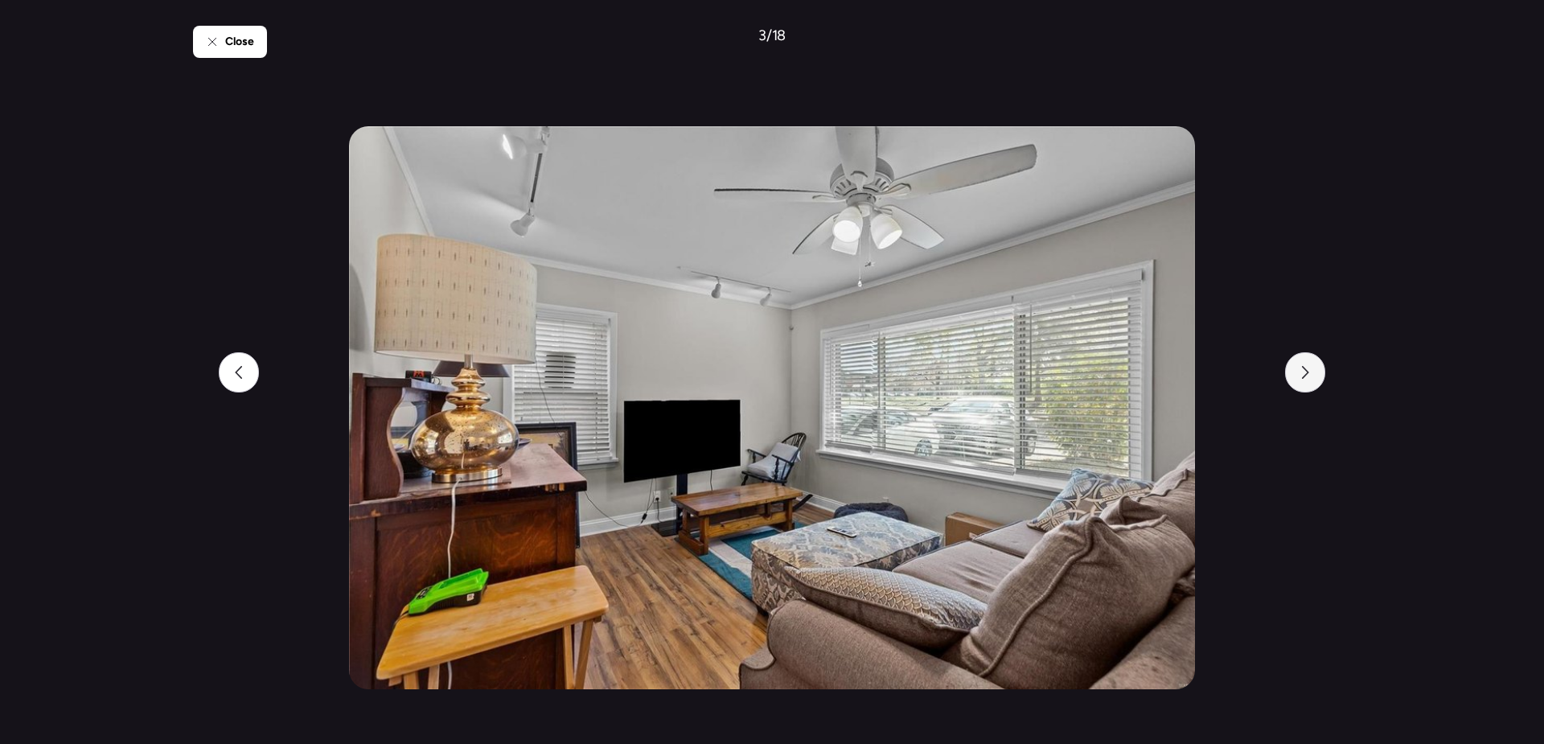
click at [1298, 383] on div at bounding box center [1305, 372] width 40 height 40
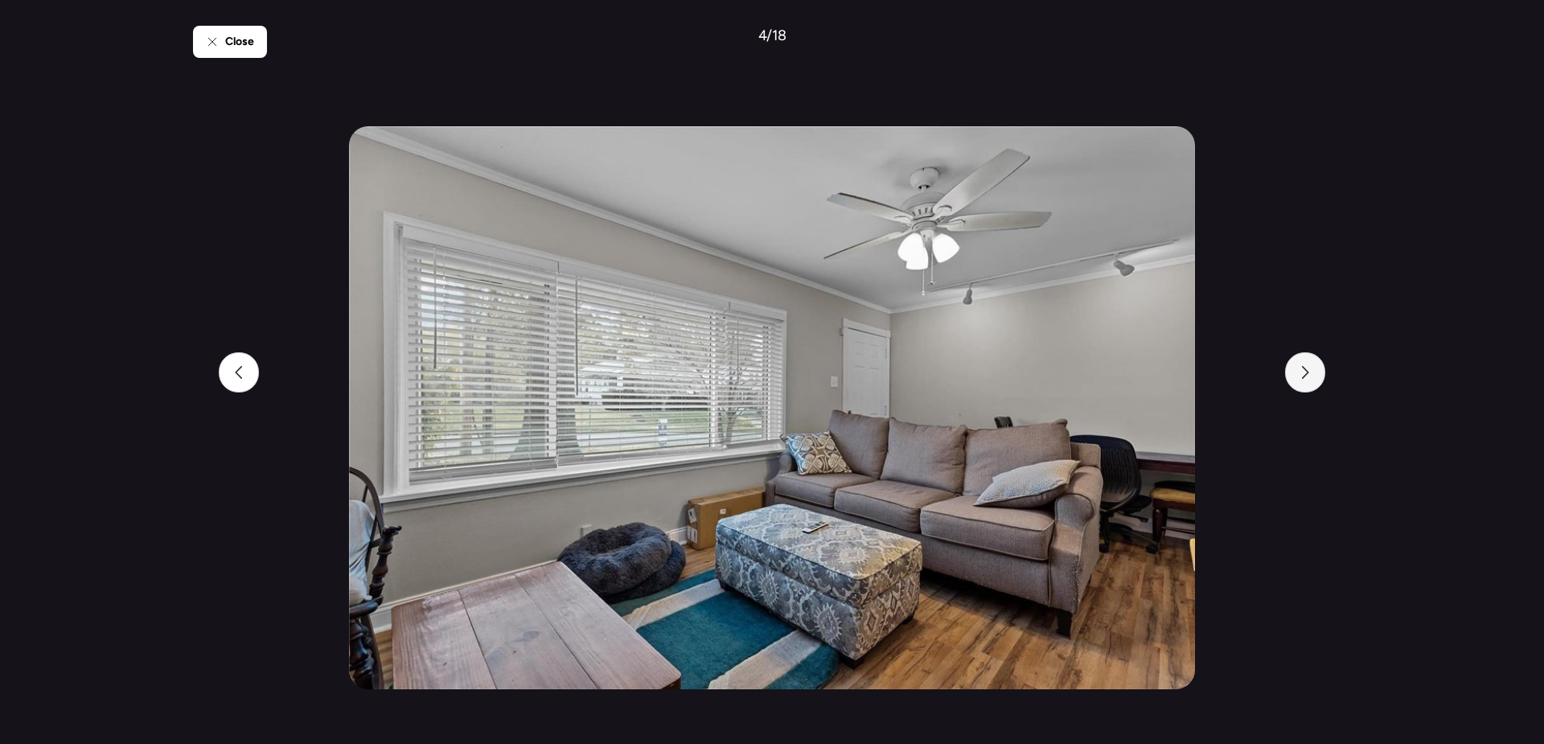
click at [1298, 383] on div at bounding box center [1305, 372] width 40 height 40
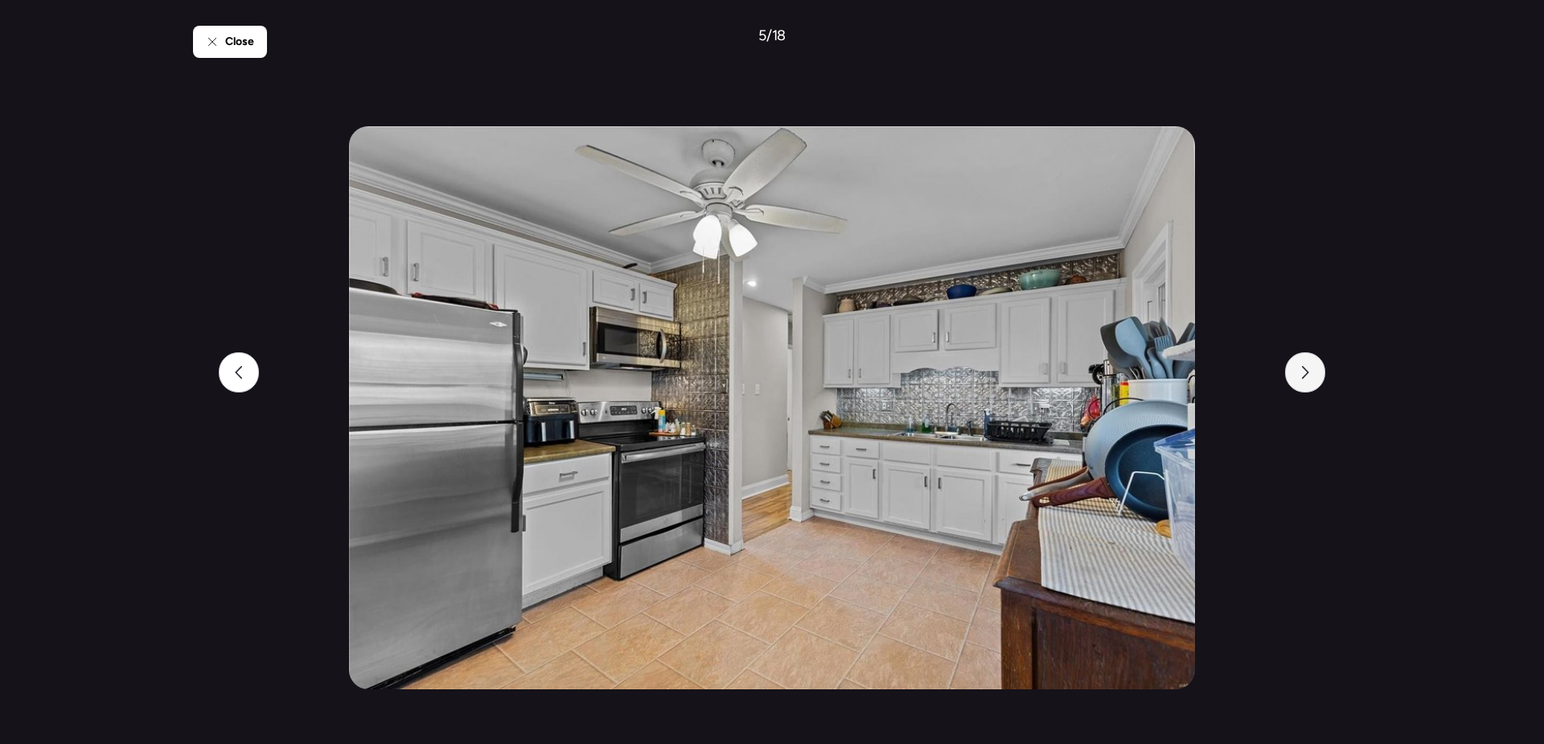
click at [1298, 383] on div at bounding box center [1305, 372] width 40 height 40
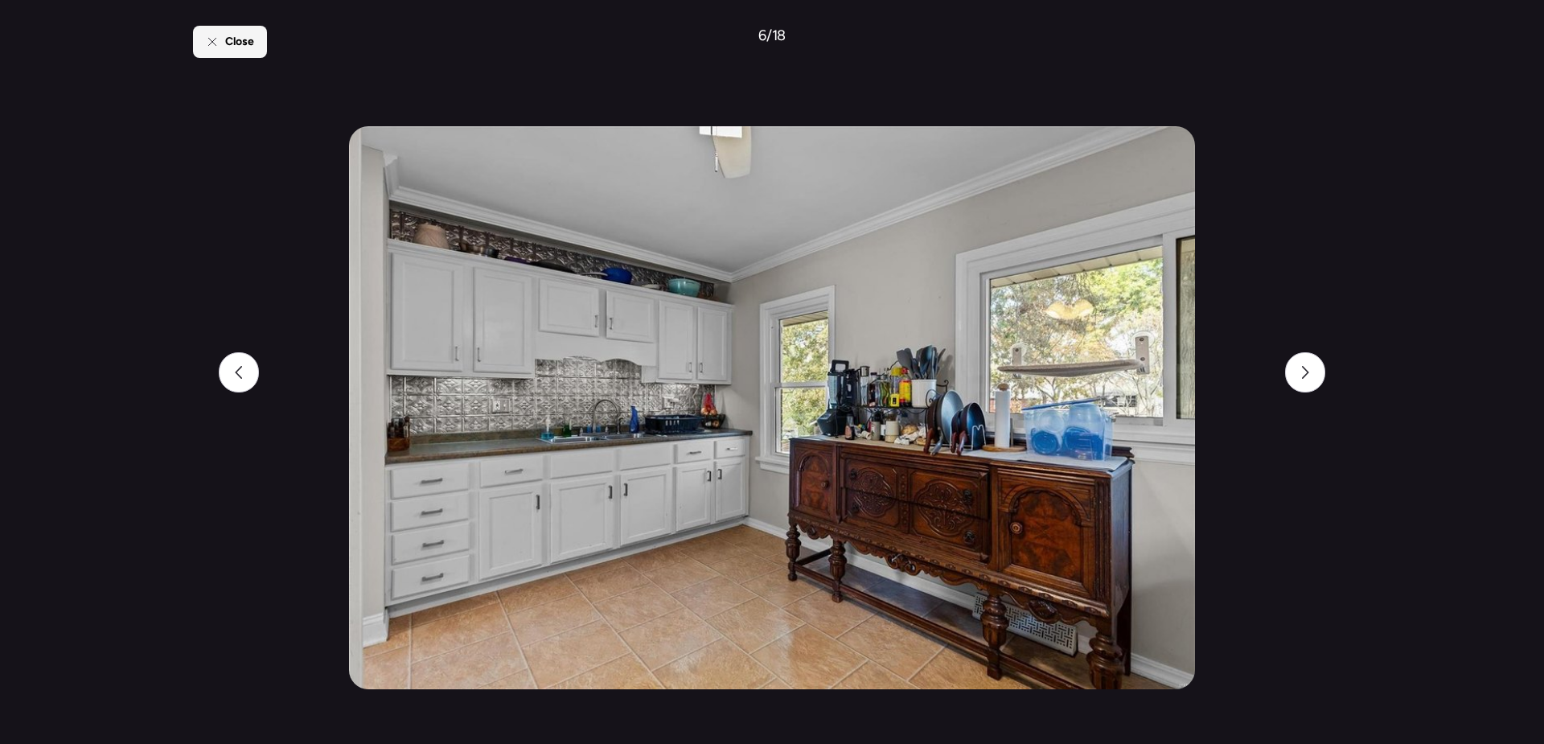
click at [236, 38] on span "Close" at bounding box center [239, 42] width 29 height 16
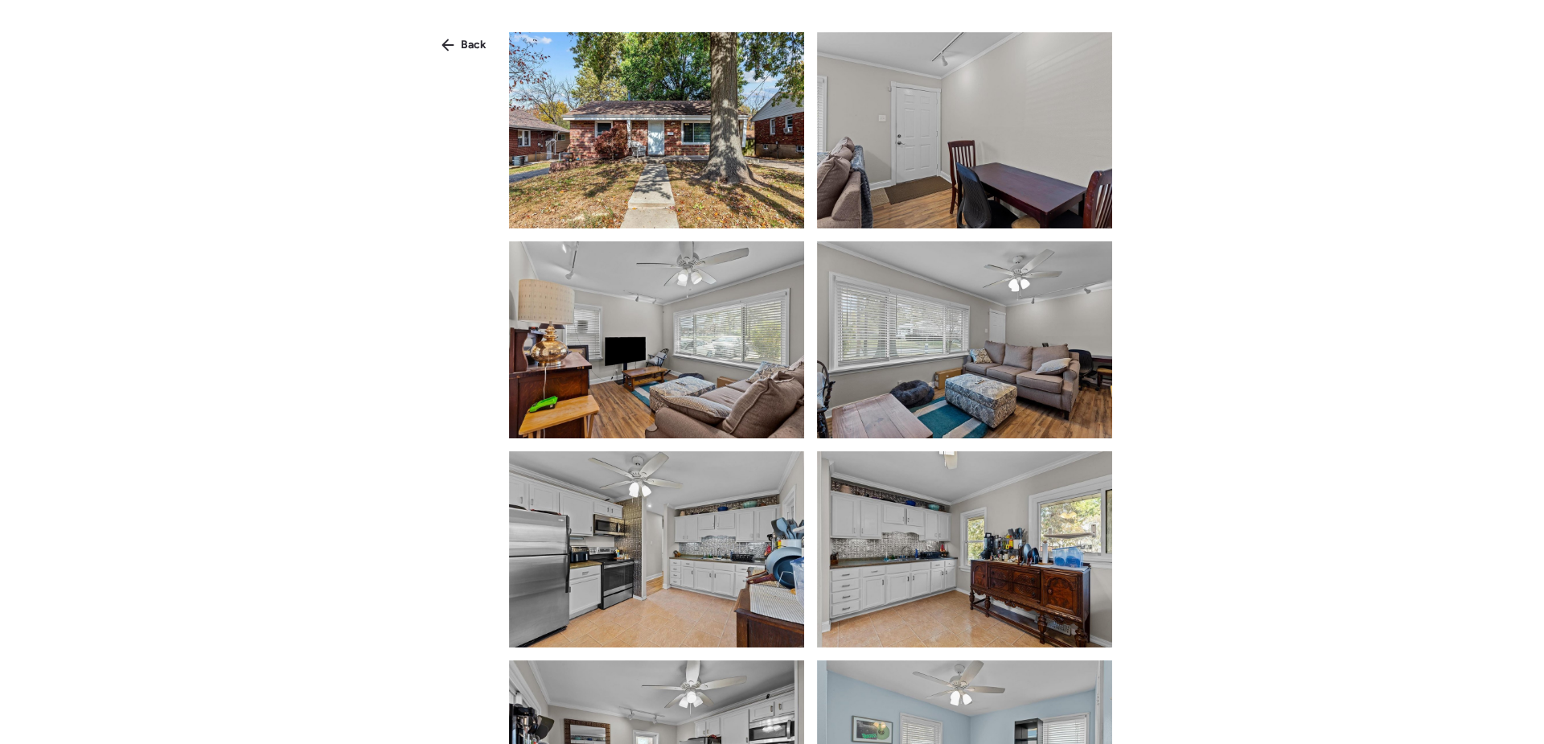
click at [461, 48] on div "Back" at bounding box center [464, 45] width 64 height 26
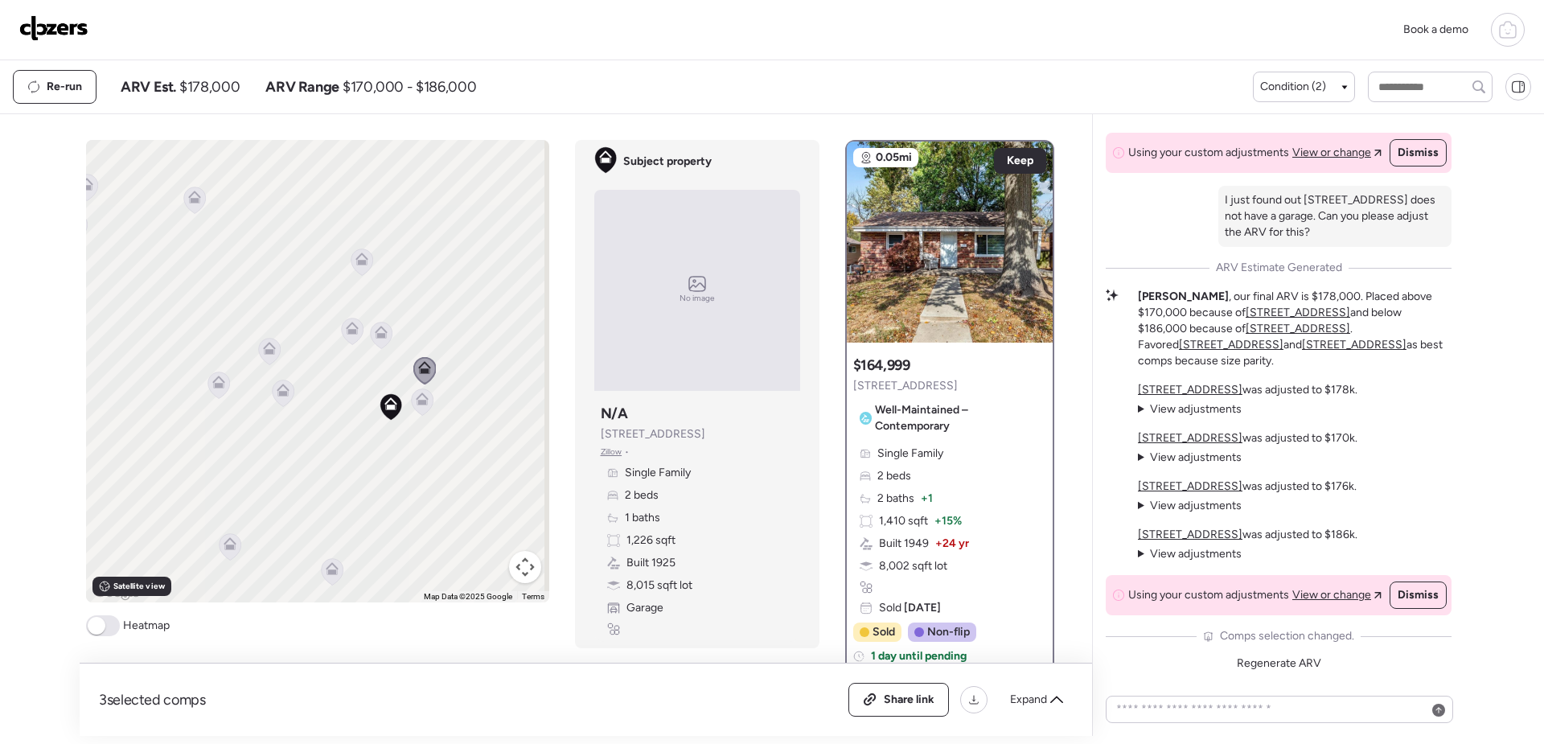
click at [357, 268] on icon at bounding box center [362, 261] width 22 height 27
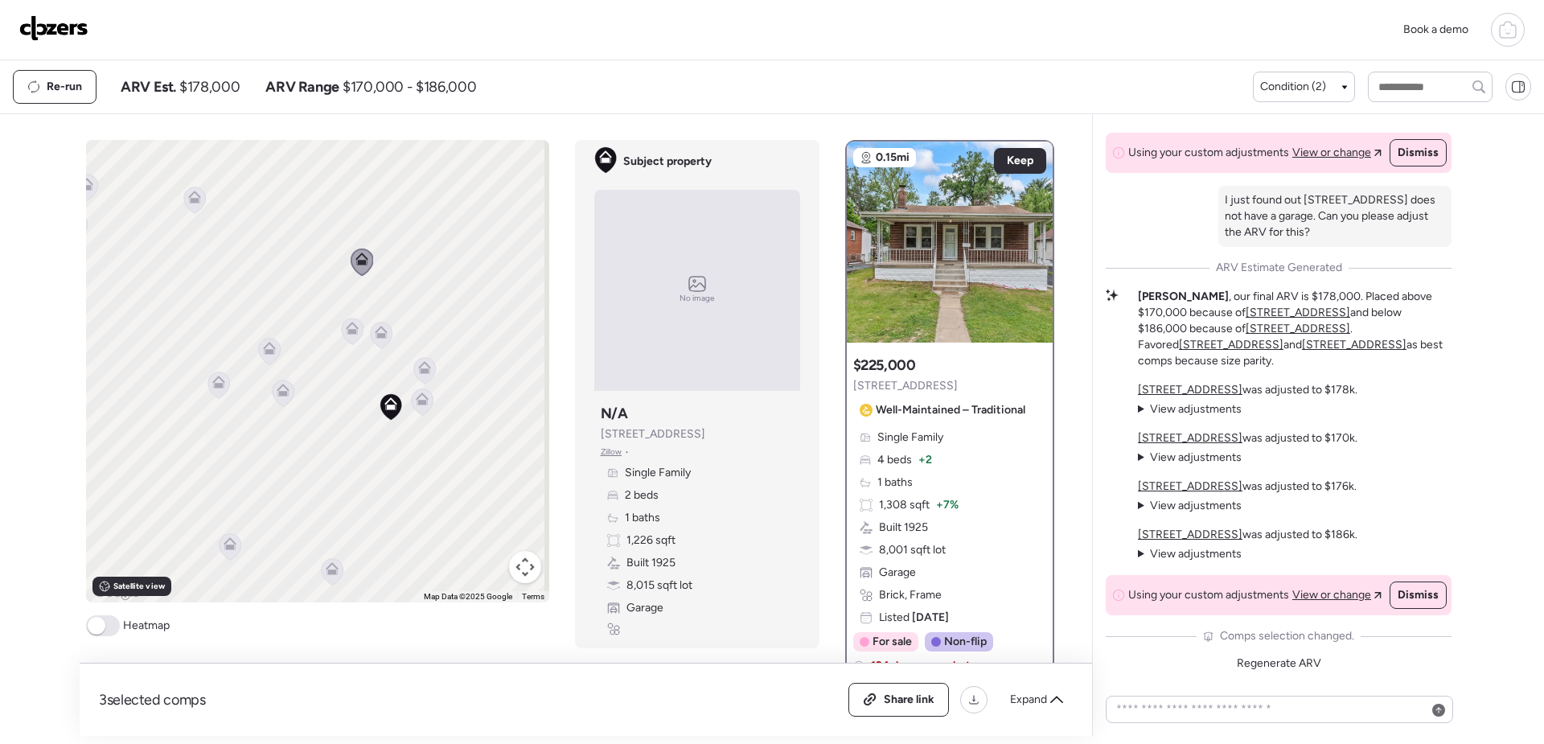
click at [377, 335] on icon at bounding box center [381, 335] width 10 height 5
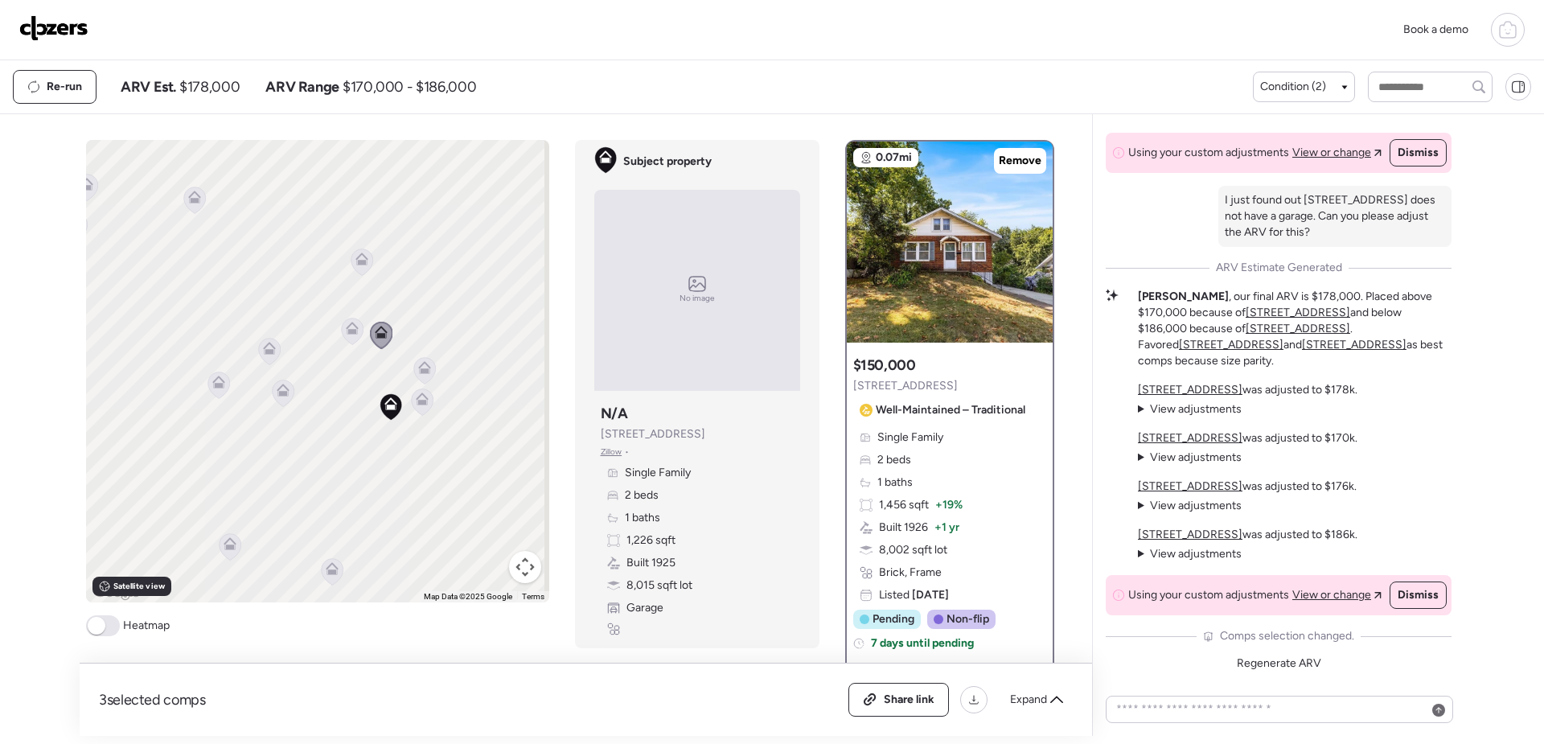
click at [346, 326] on icon at bounding box center [352, 328] width 13 height 13
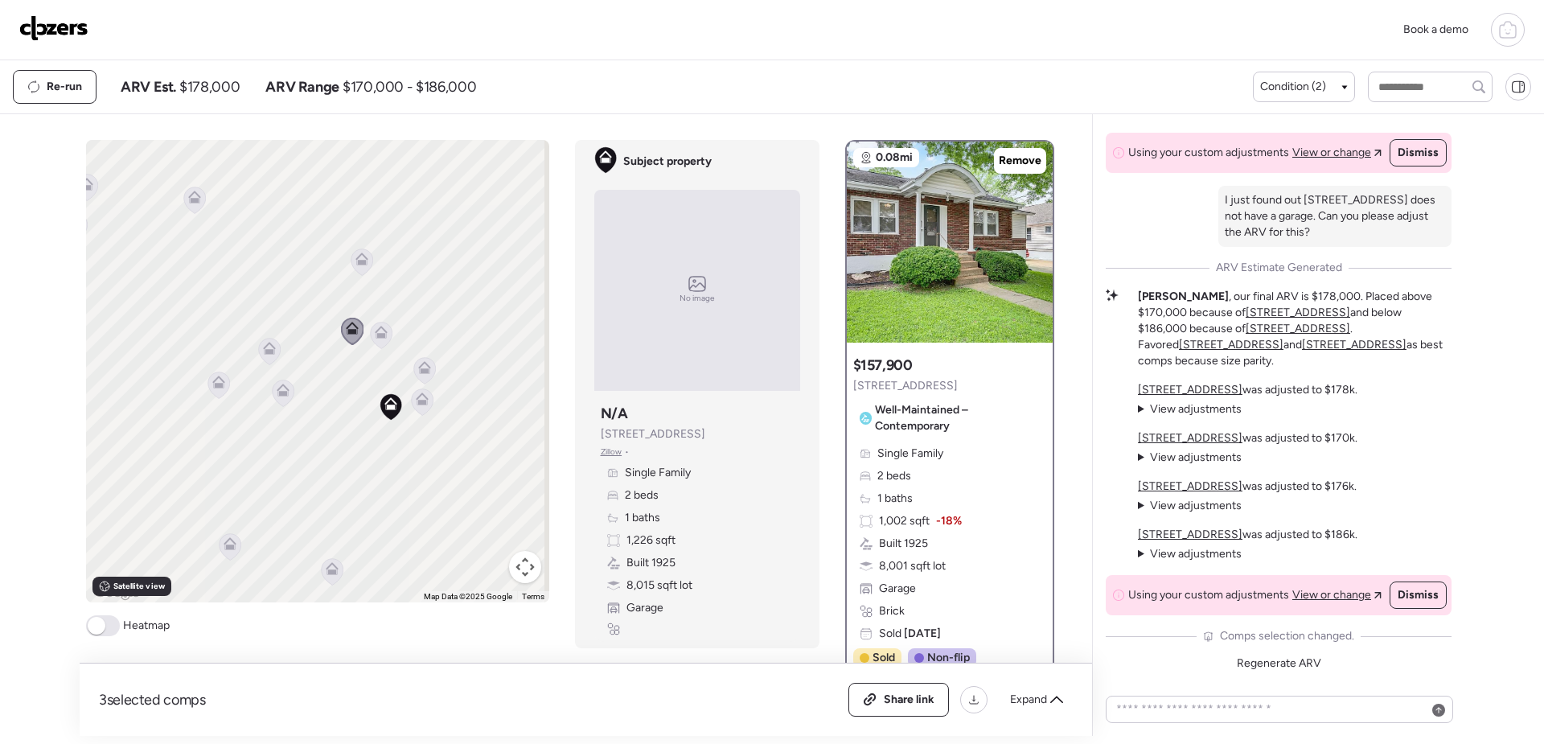
click at [355, 260] on icon at bounding box center [361, 258] width 13 height 13
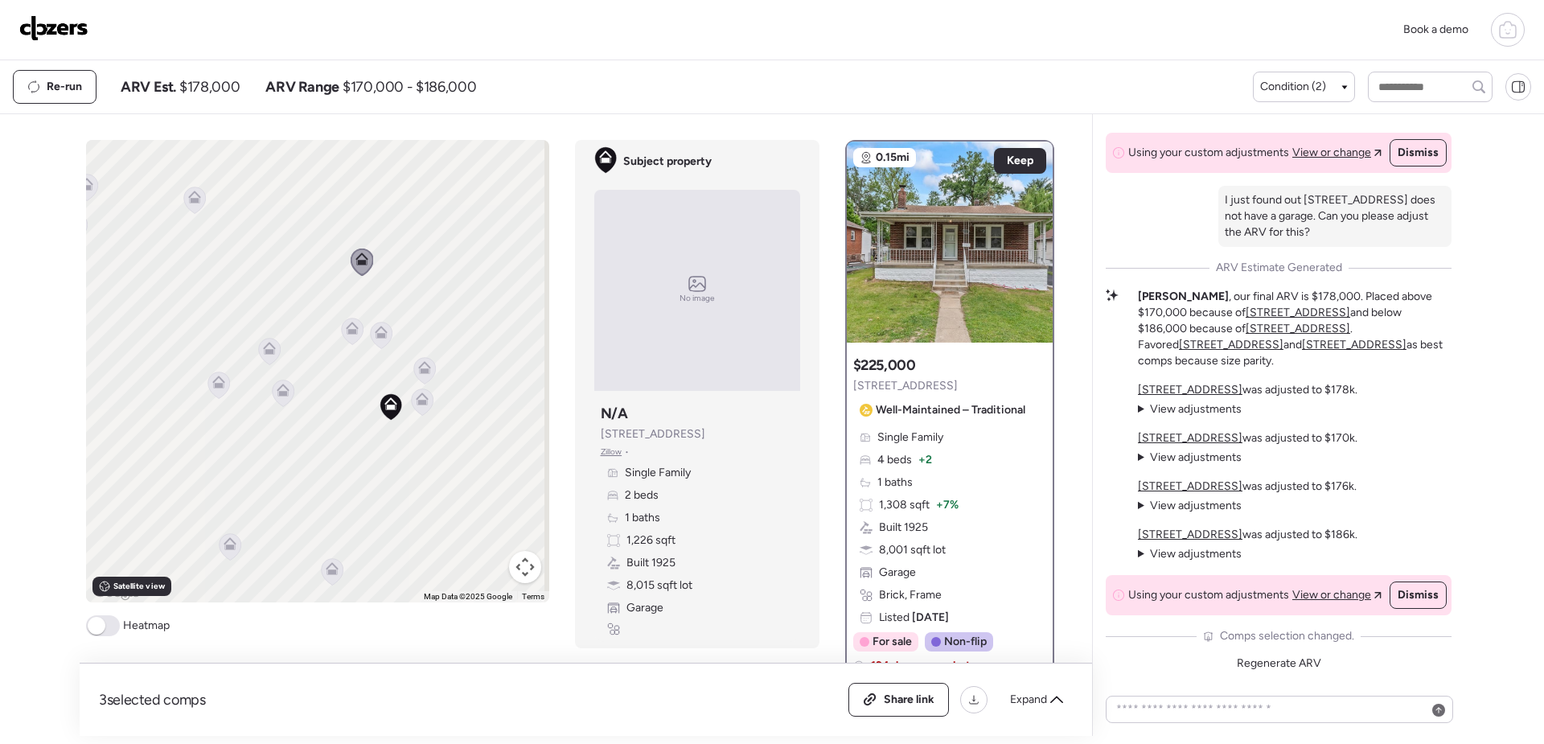
click at [189, 201] on icon at bounding box center [194, 200] width 10 height 5
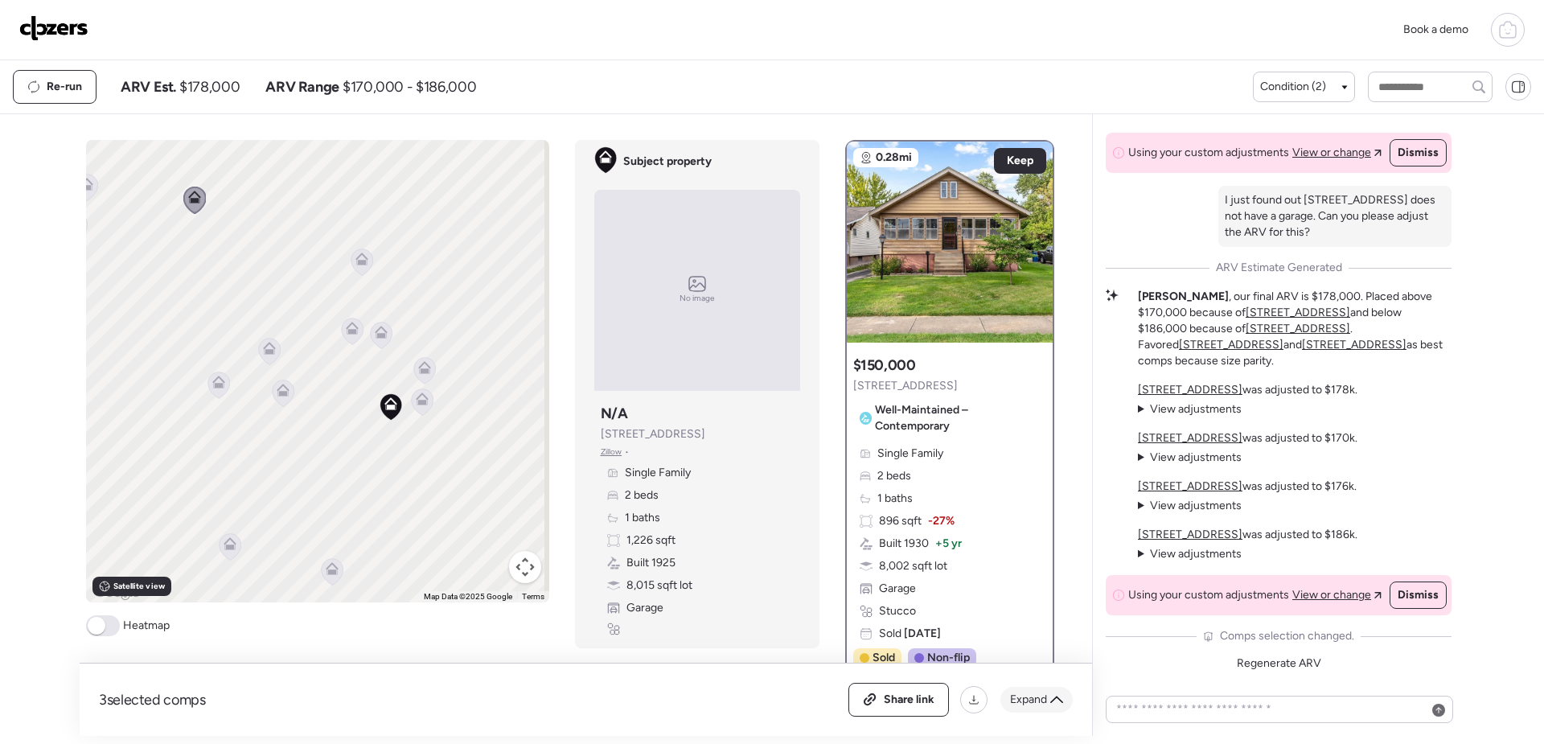
click at [1045, 701] on span "Expand" at bounding box center [1028, 700] width 37 height 16
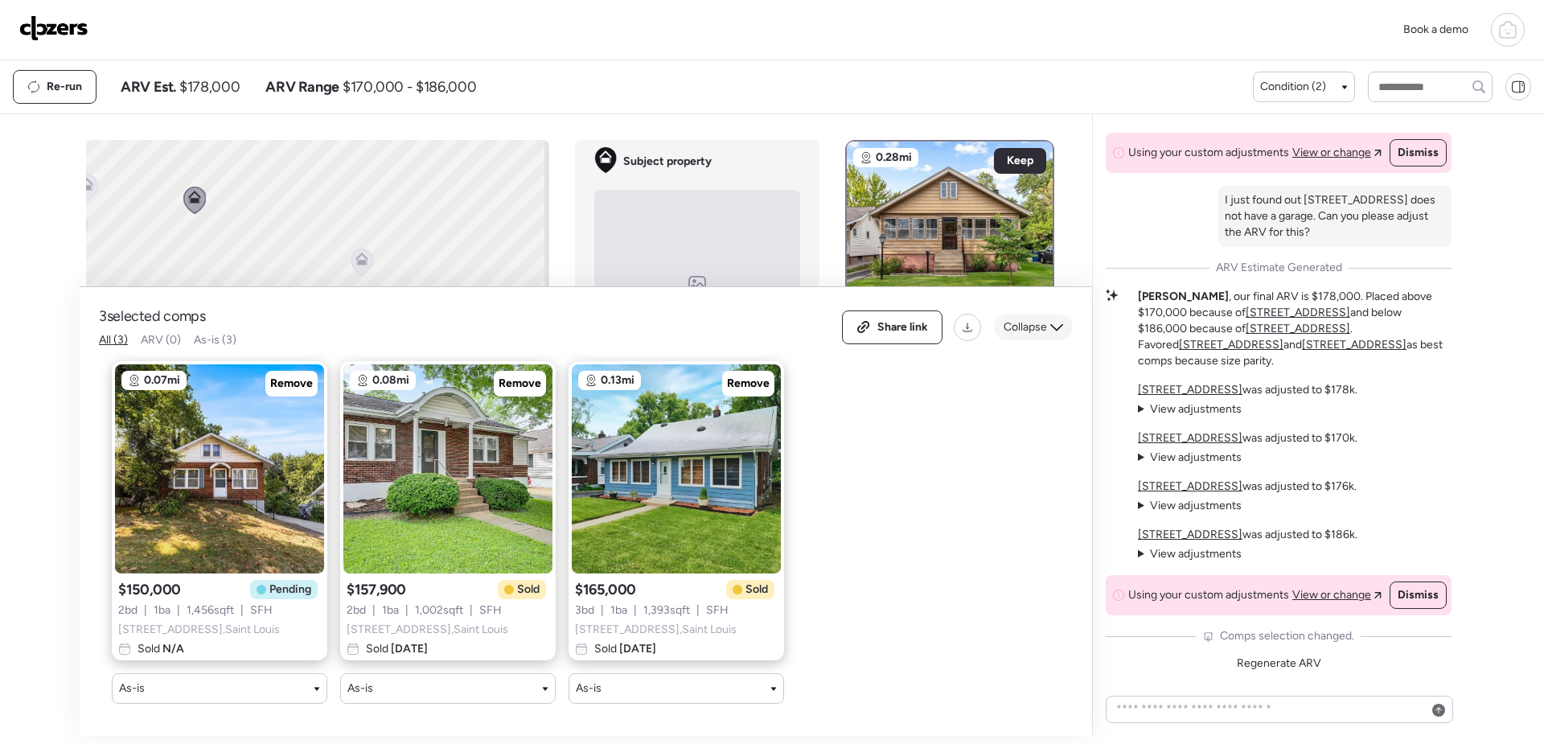
click at [1048, 318] on div "Collapse" at bounding box center [1033, 327] width 79 height 26
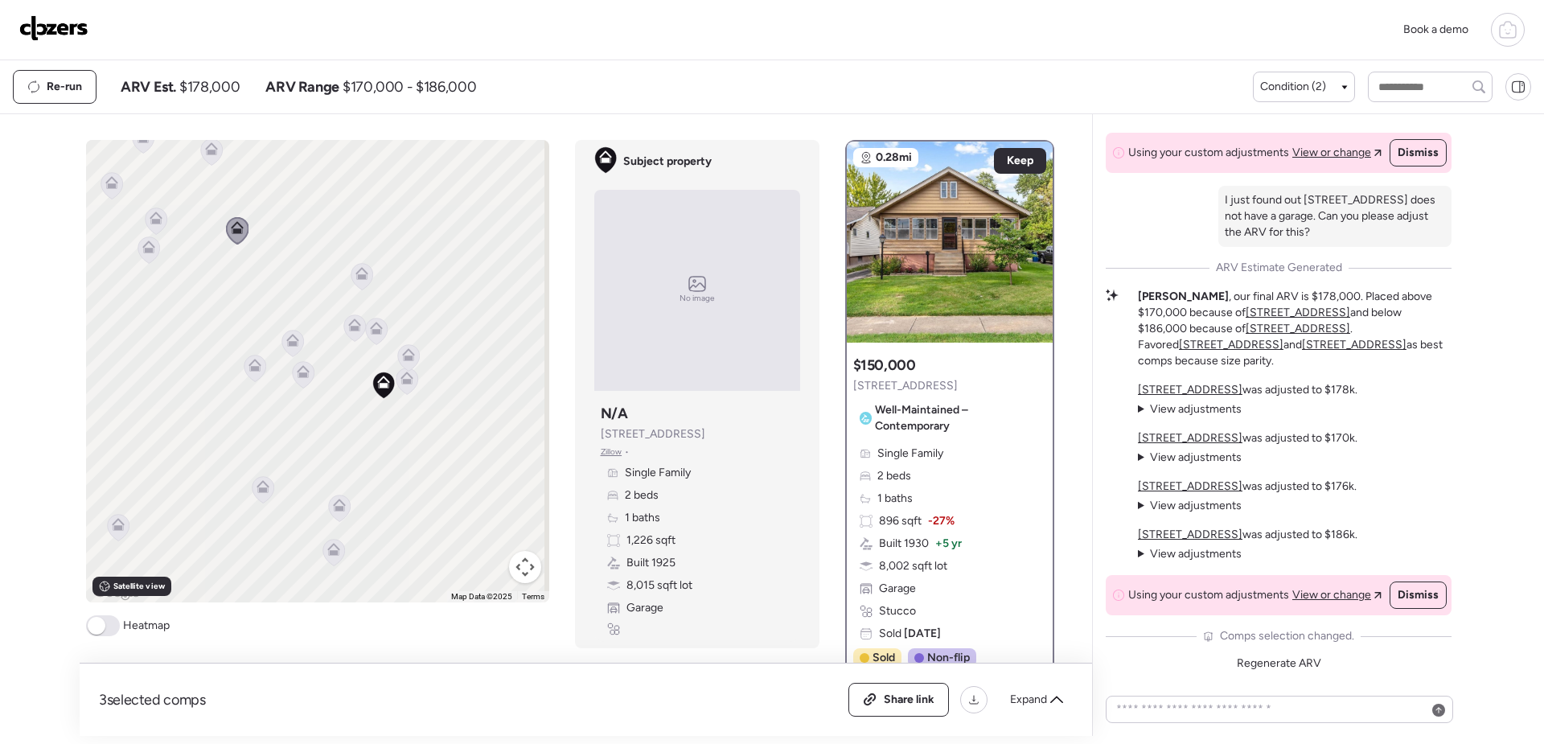
click at [335, 512] on icon at bounding box center [339, 508] width 22 height 27
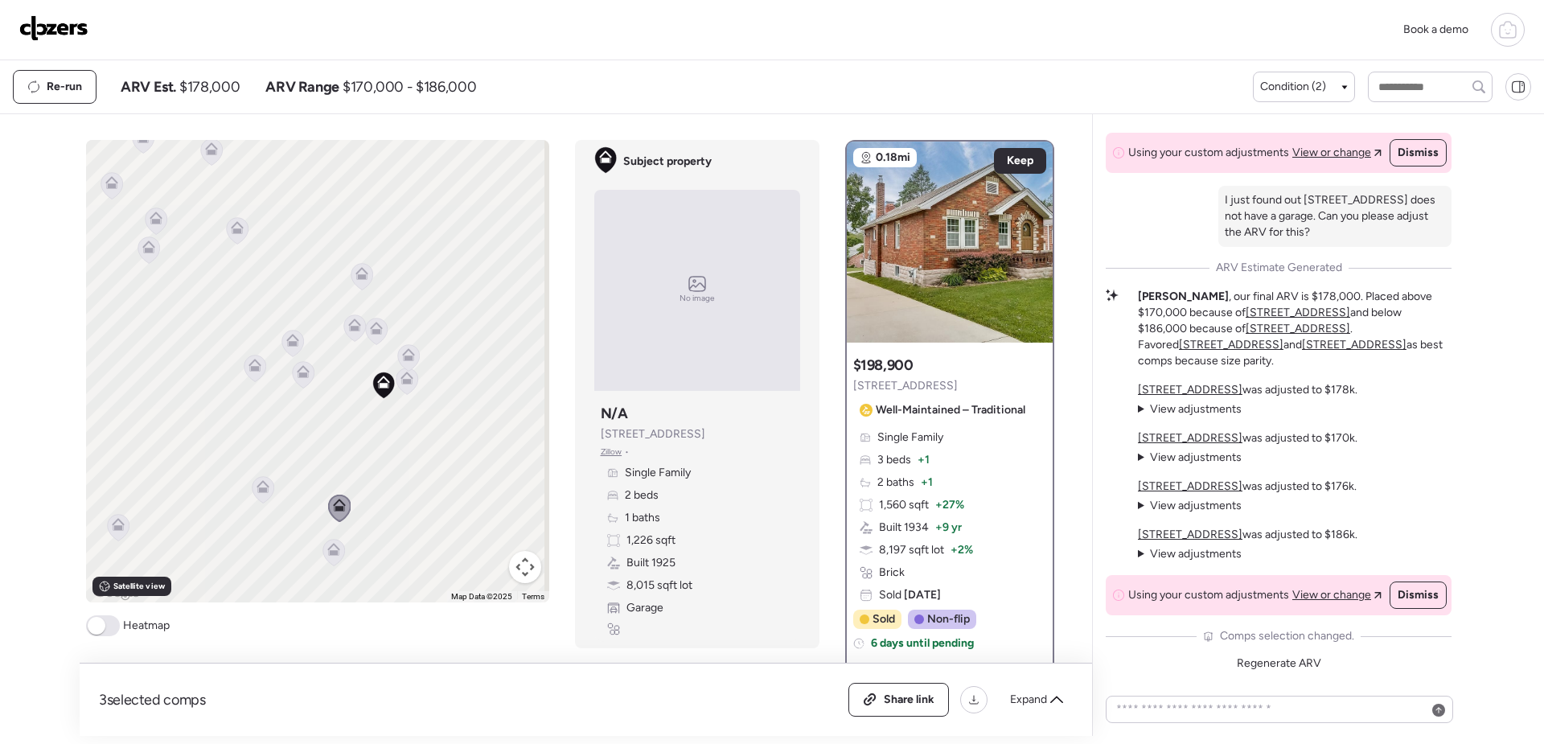
click at [332, 544] on icon at bounding box center [333, 549] width 13 height 13
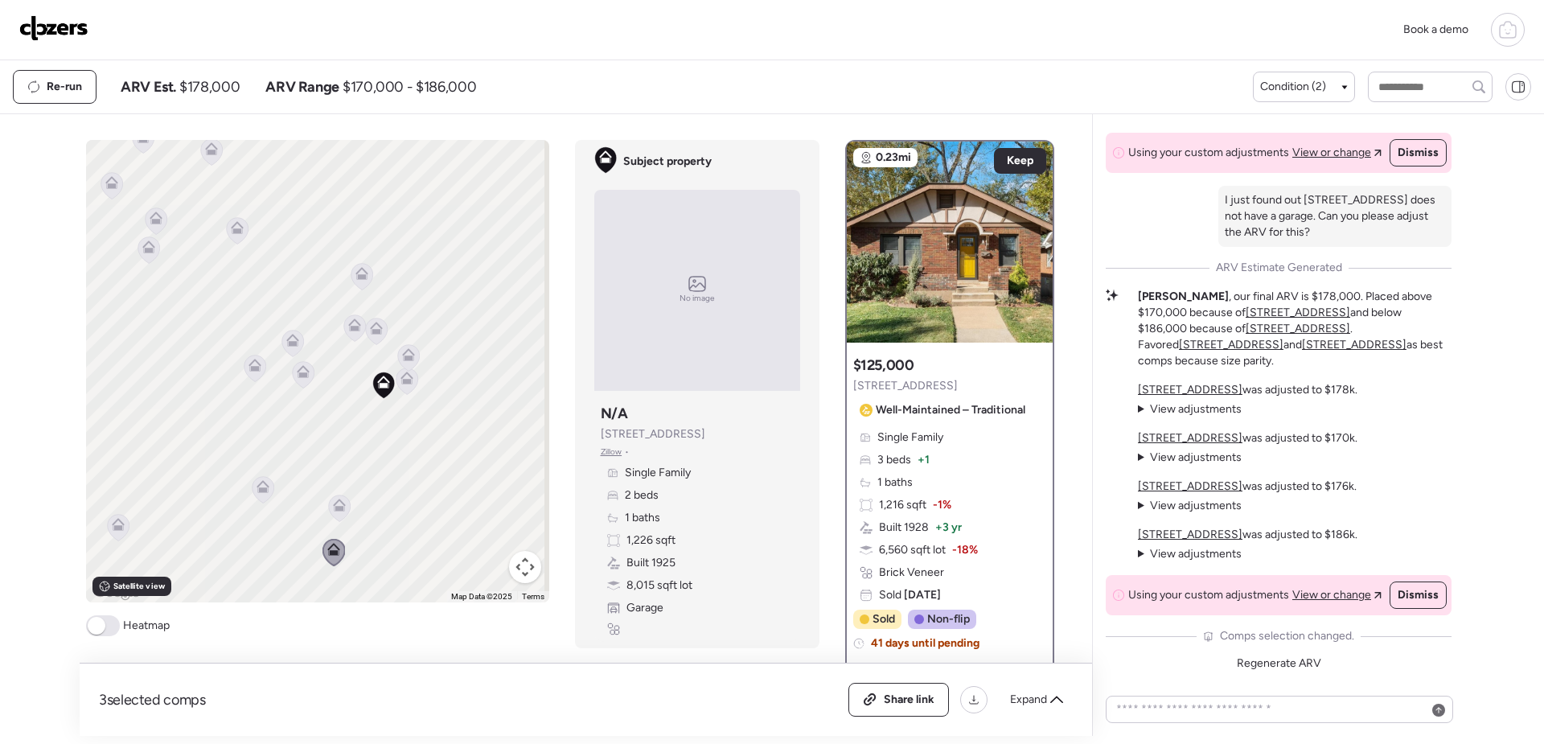
click at [260, 489] on icon at bounding box center [262, 489] width 10 height 5
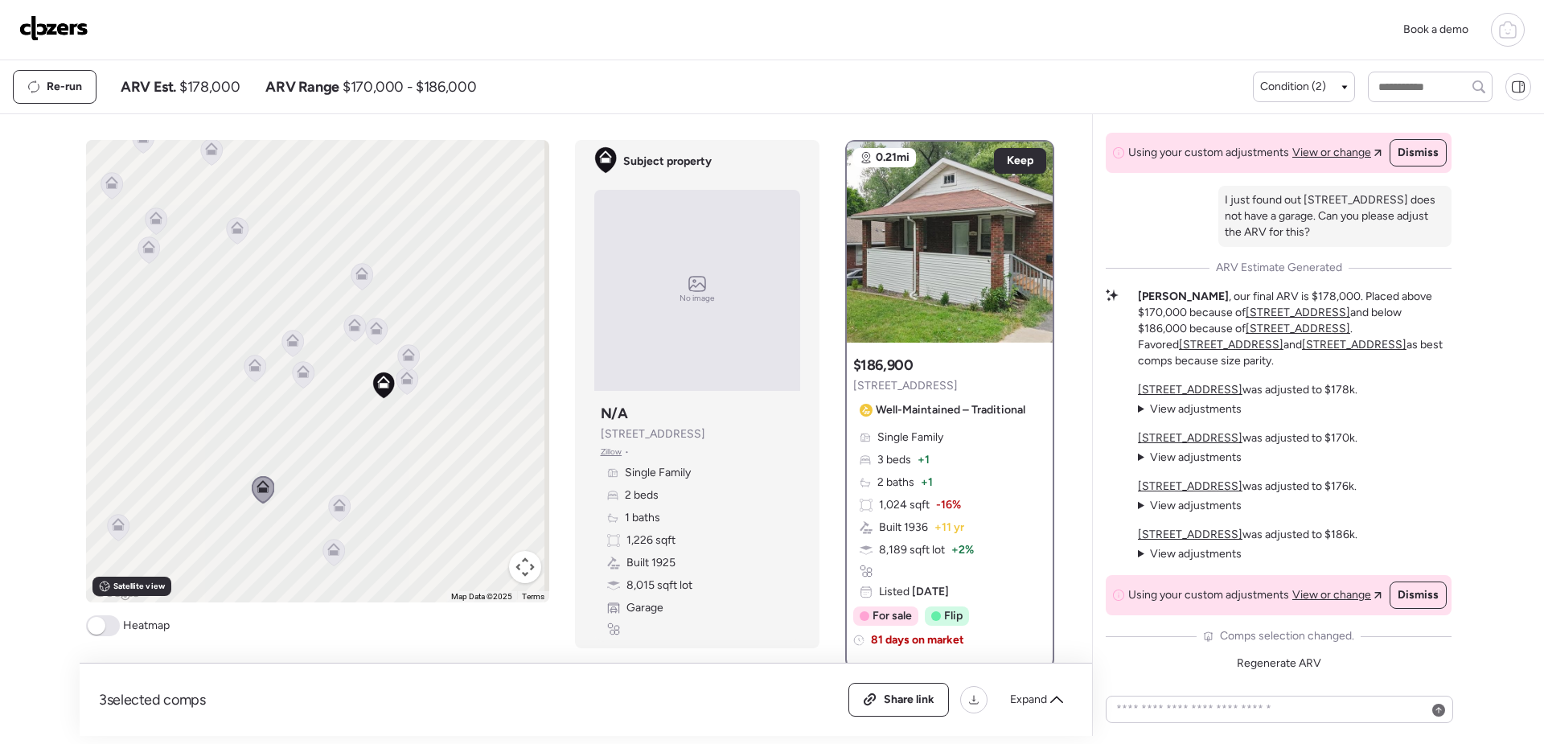
click at [249, 367] on icon at bounding box center [254, 368] width 10 height 5
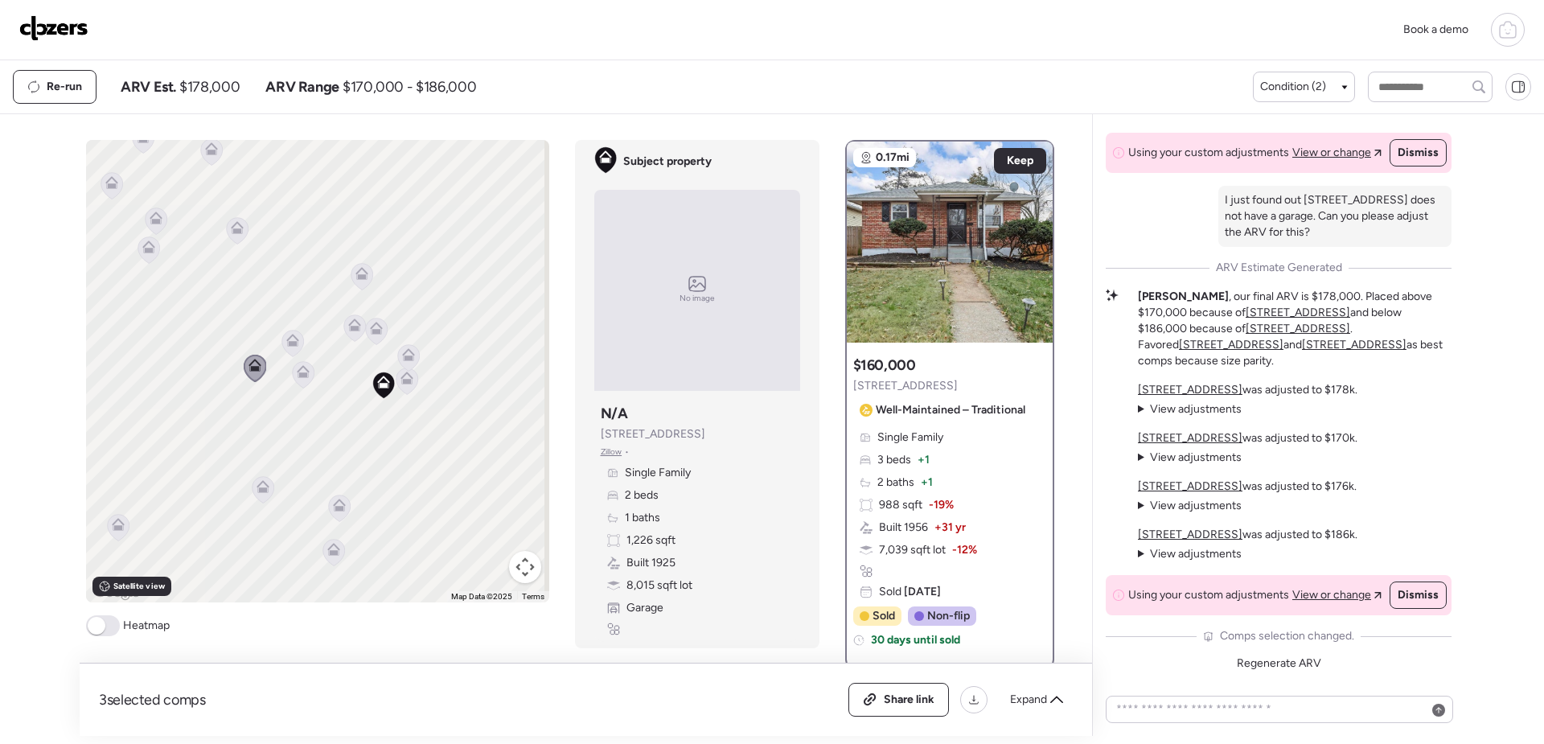
click at [146, 248] on icon at bounding box center [148, 246] width 13 height 13
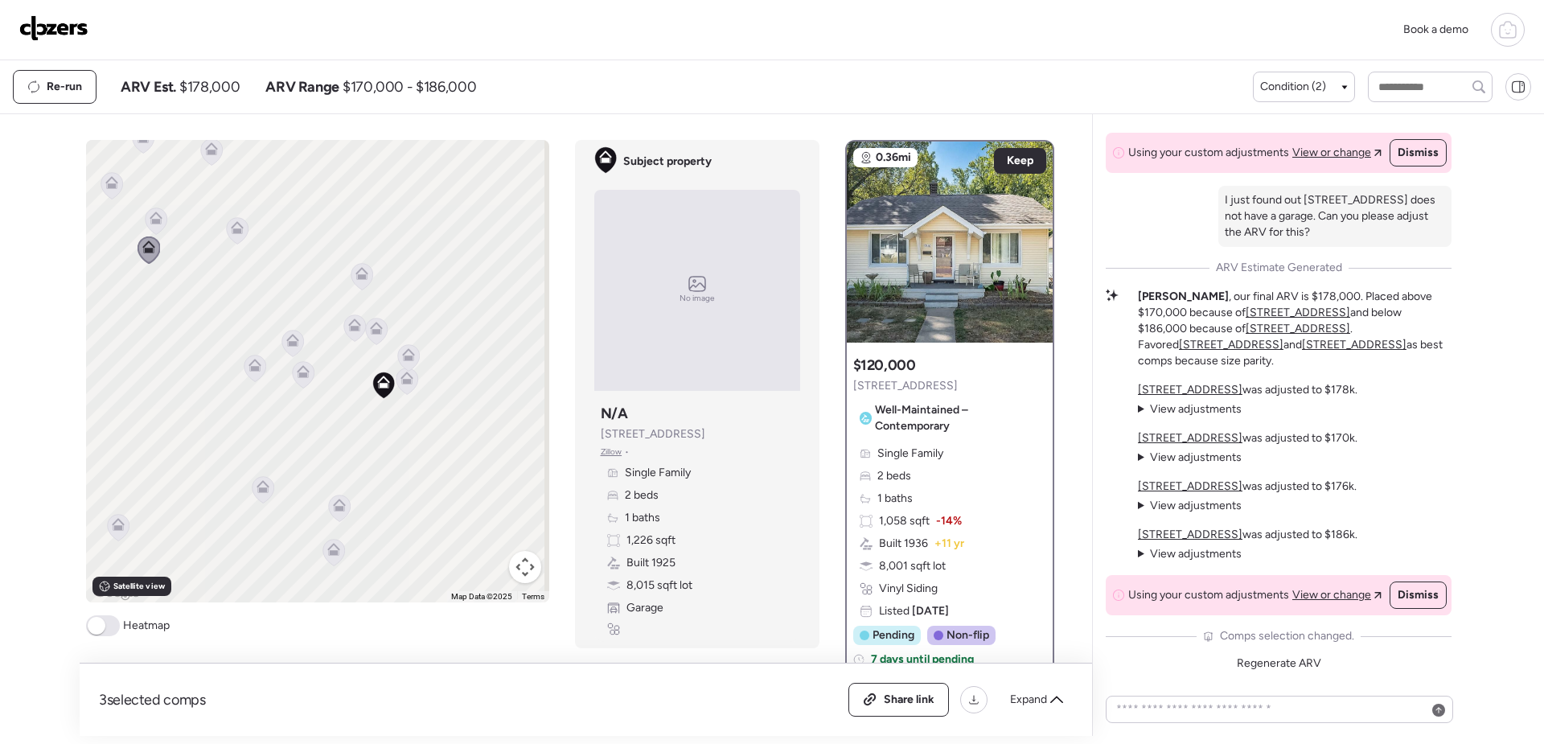
click at [150, 221] on icon at bounding box center [155, 221] width 10 height 5
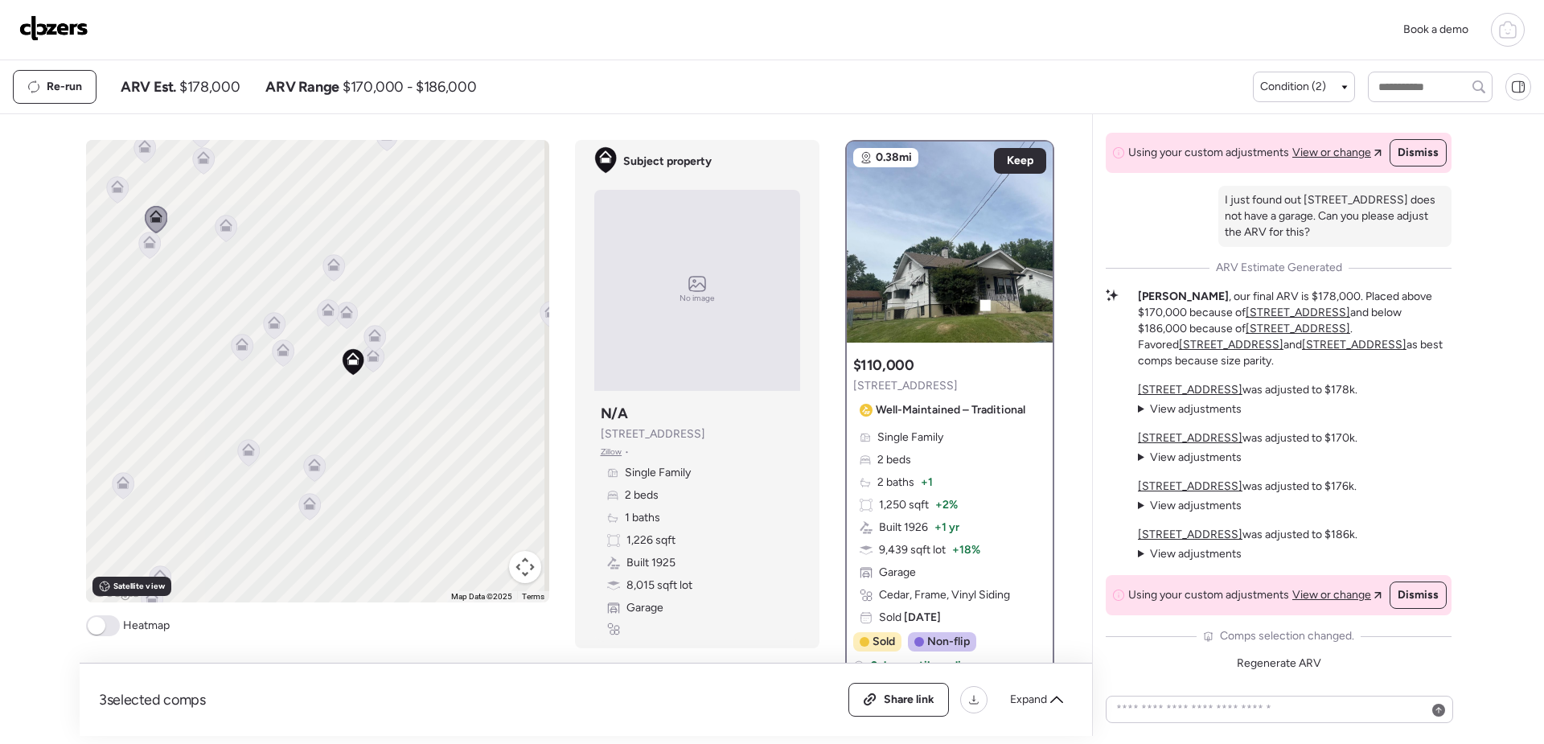
click at [106, 197] on icon at bounding box center [117, 189] width 23 height 27
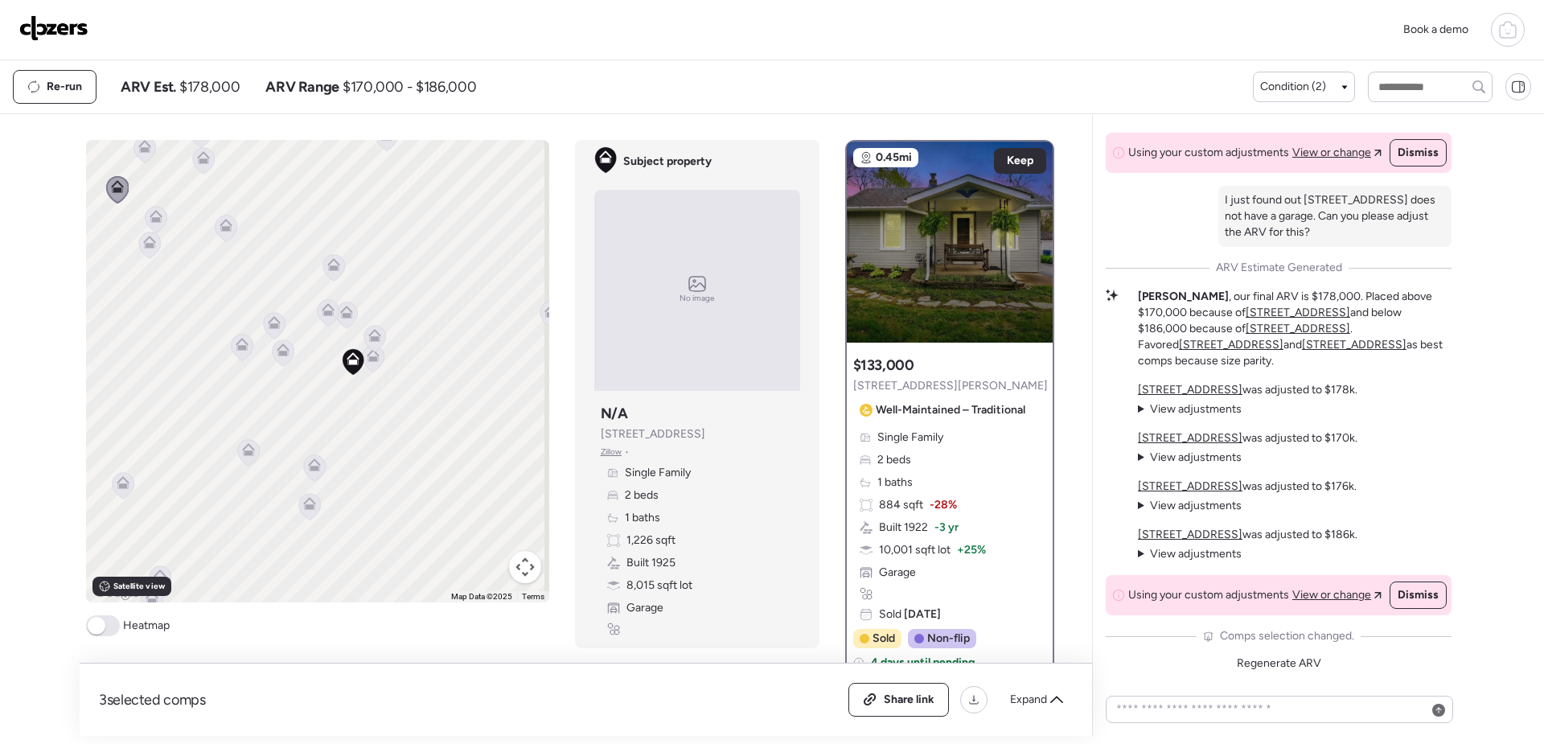
click at [139, 152] on icon at bounding box center [144, 149] width 10 height 5
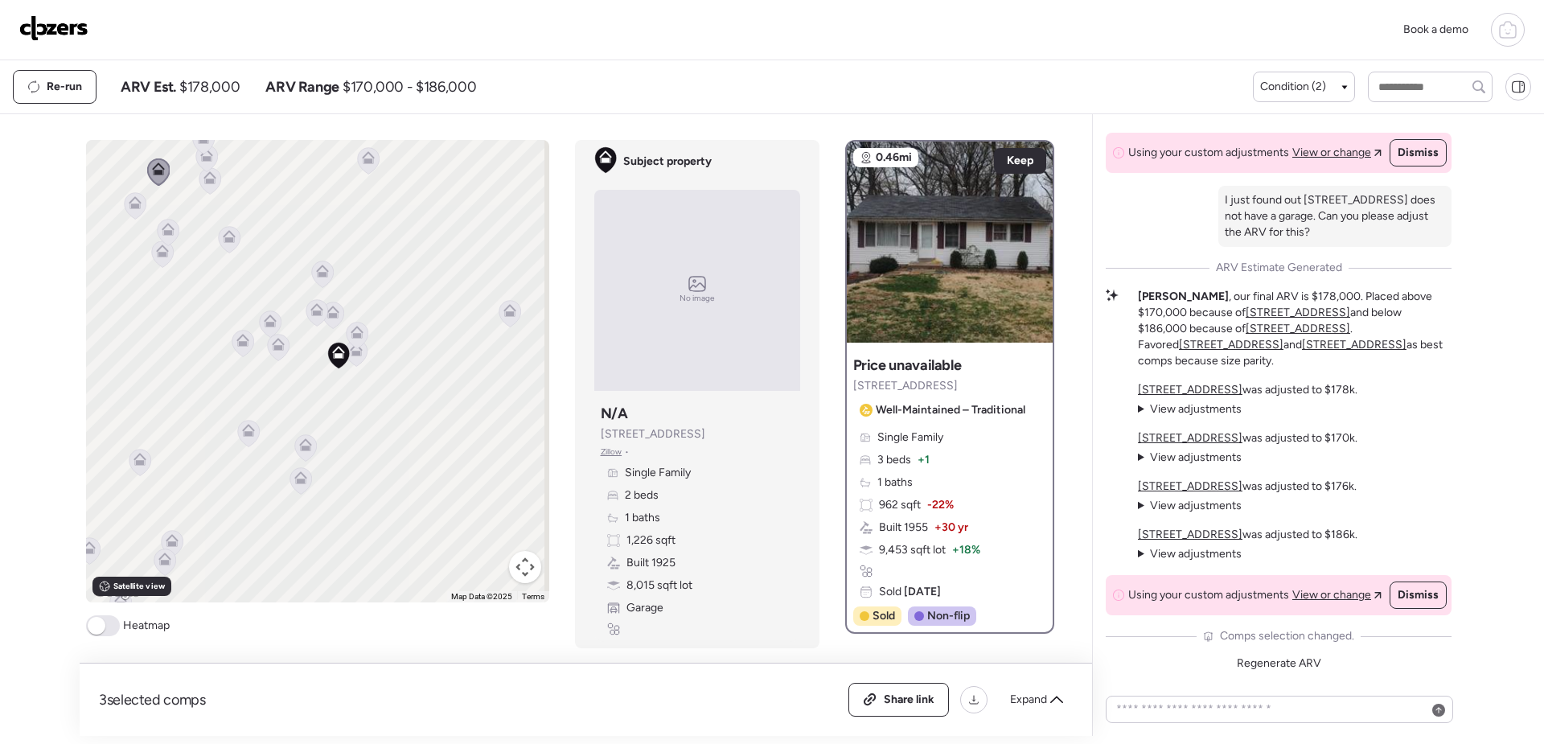
click at [213, 177] on icon at bounding box center [210, 180] width 22 height 27
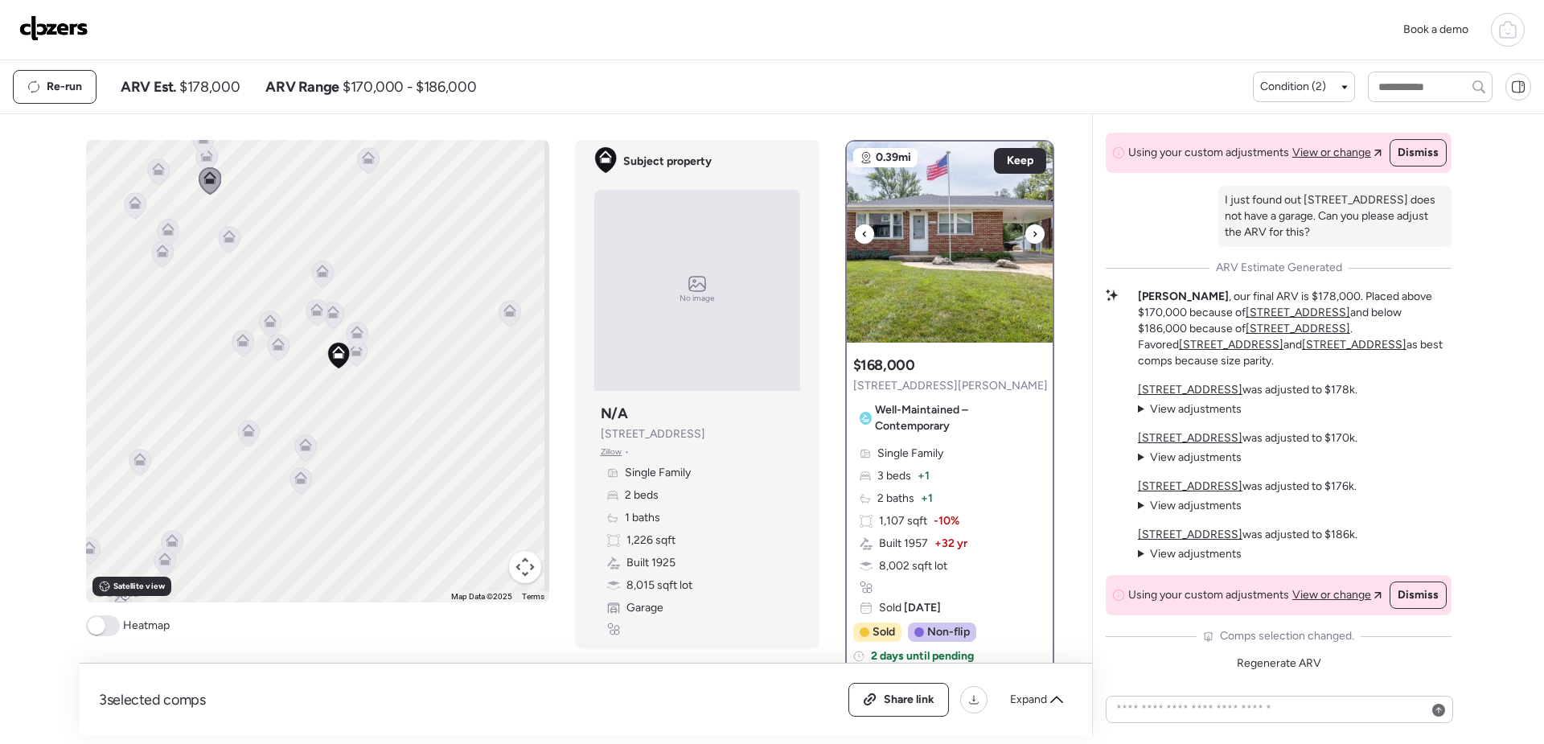
click at [978, 277] on img at bounding box center [950, 242] width 206 height 201
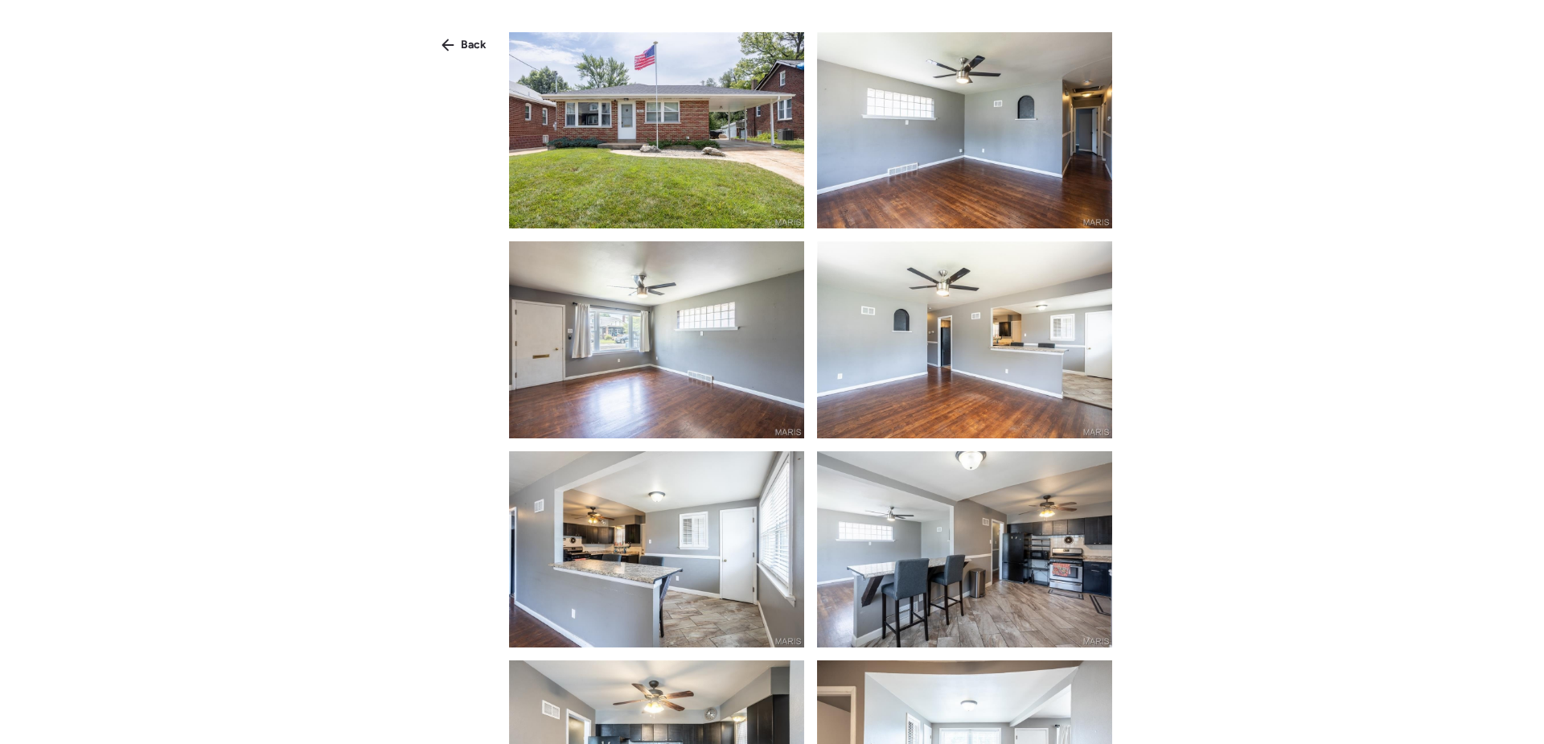
click at [700, 173] on img at bounding box center [656, 130] width 295 height 196
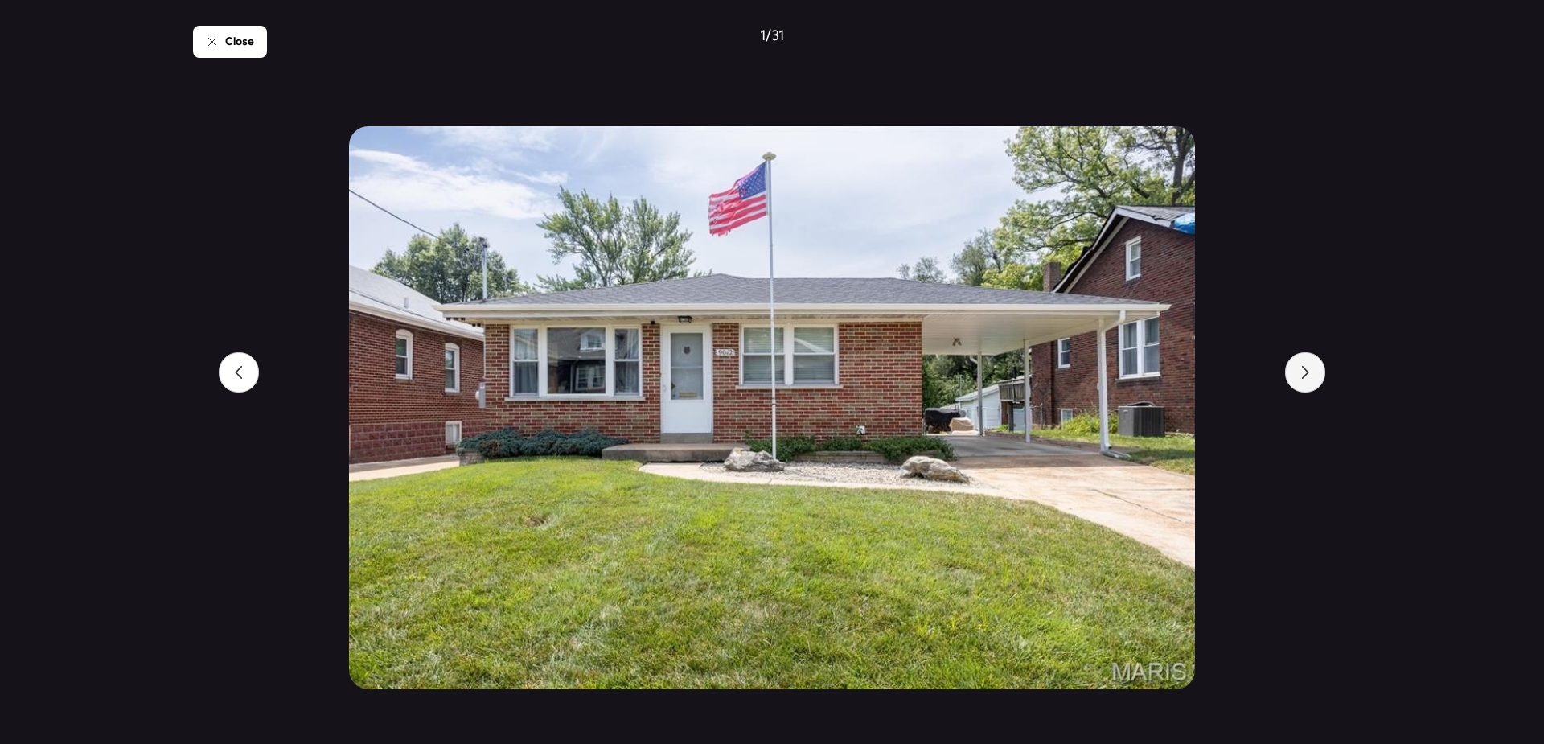
click at [1305, 366] on icon at bounding box center [1305, 372] width 13 height 13
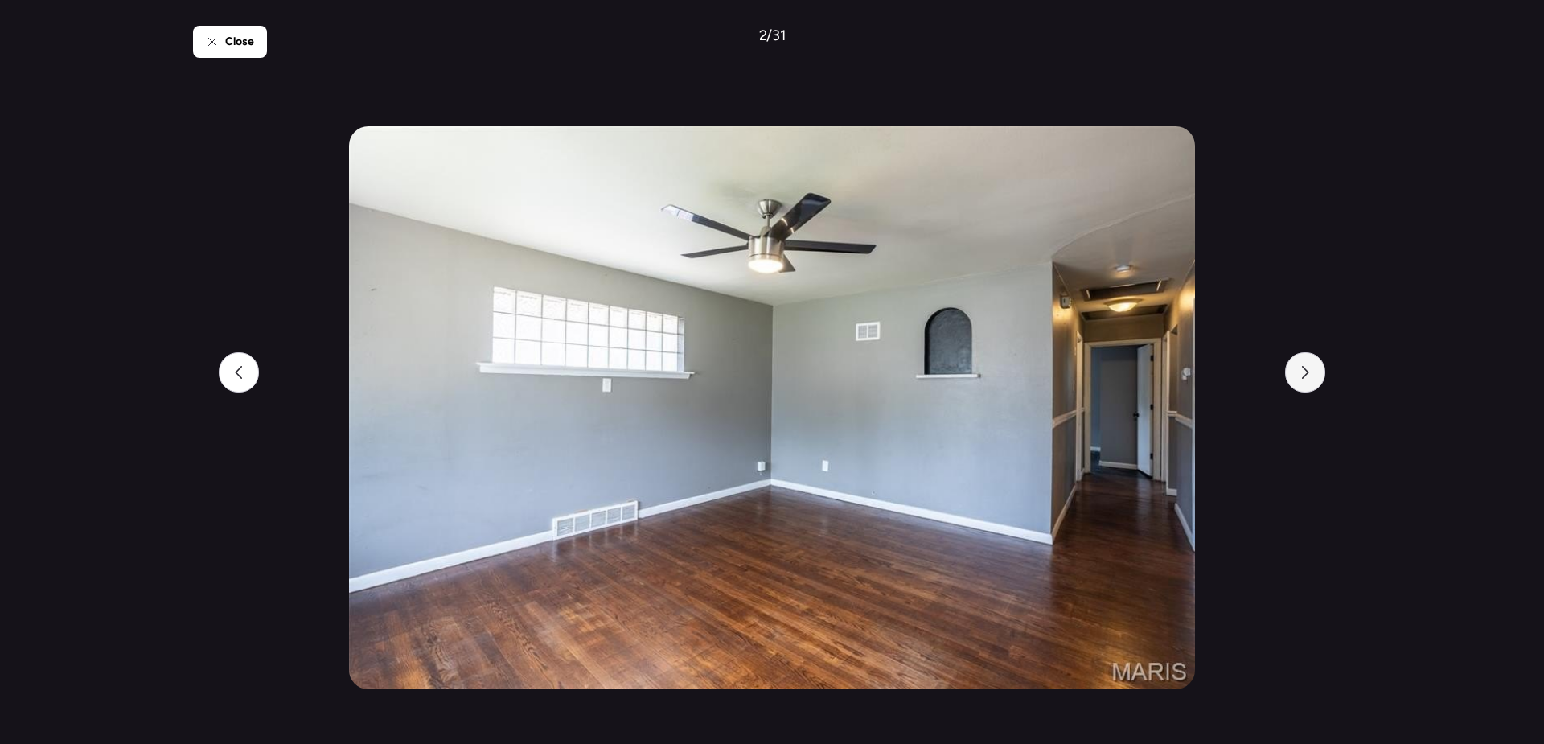
click at [1305, 366] on icon at bounding box center [1305, 372] width 13 height 13
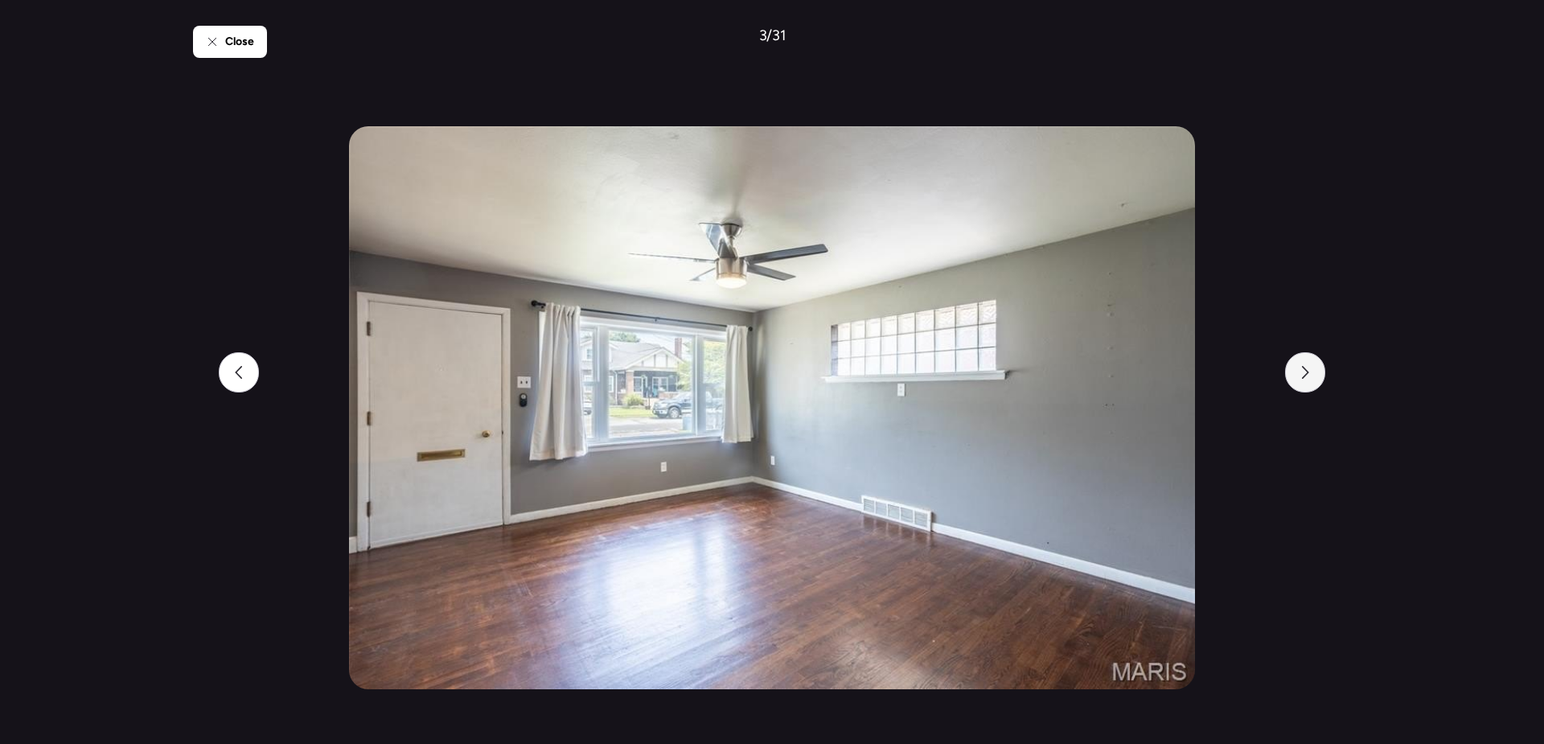
click at [1305, 366] on icon at bounding box center [1305, 372] width 13 height 13
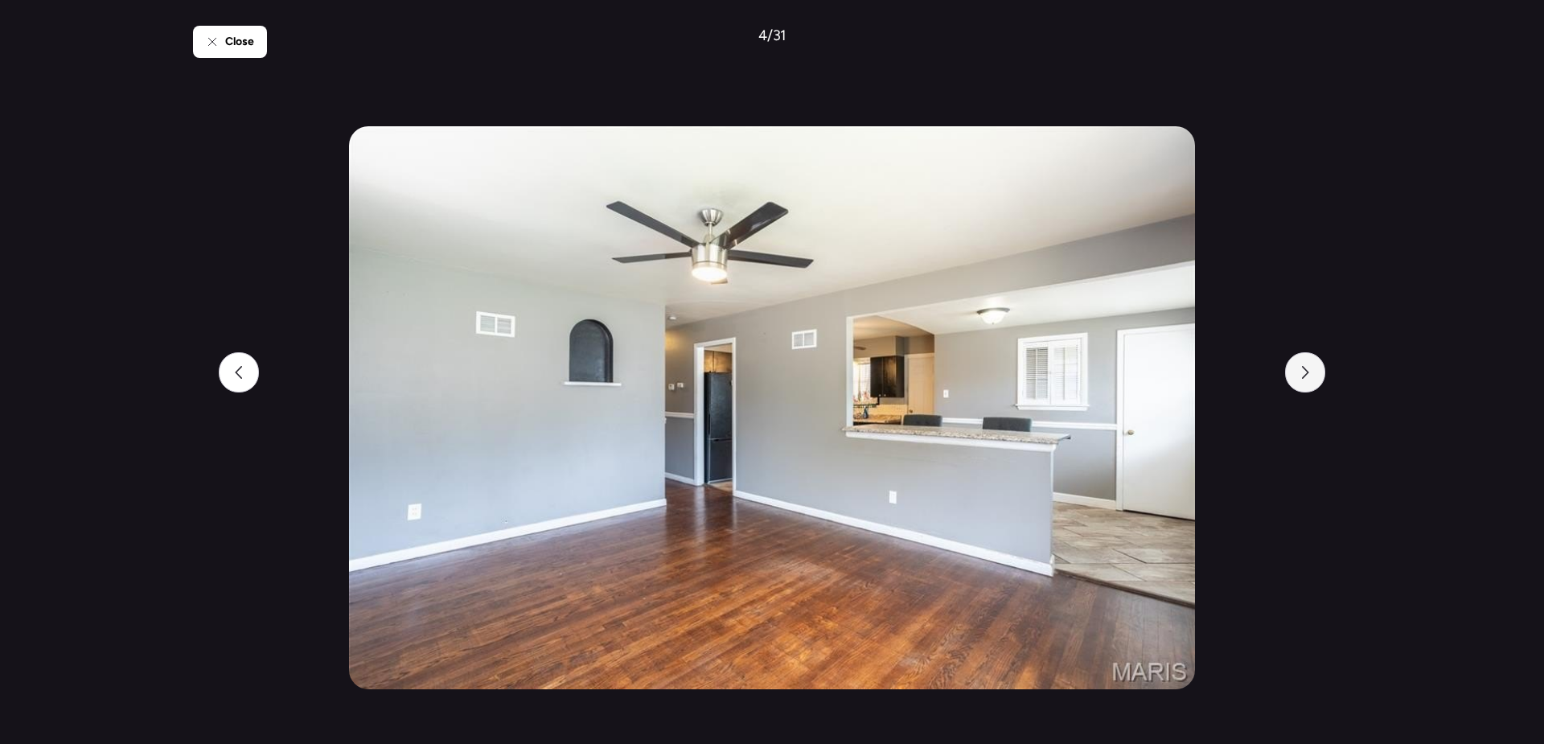
click at [1305, 366] on icon at bounding box center [1305, 372] width 13 height 13
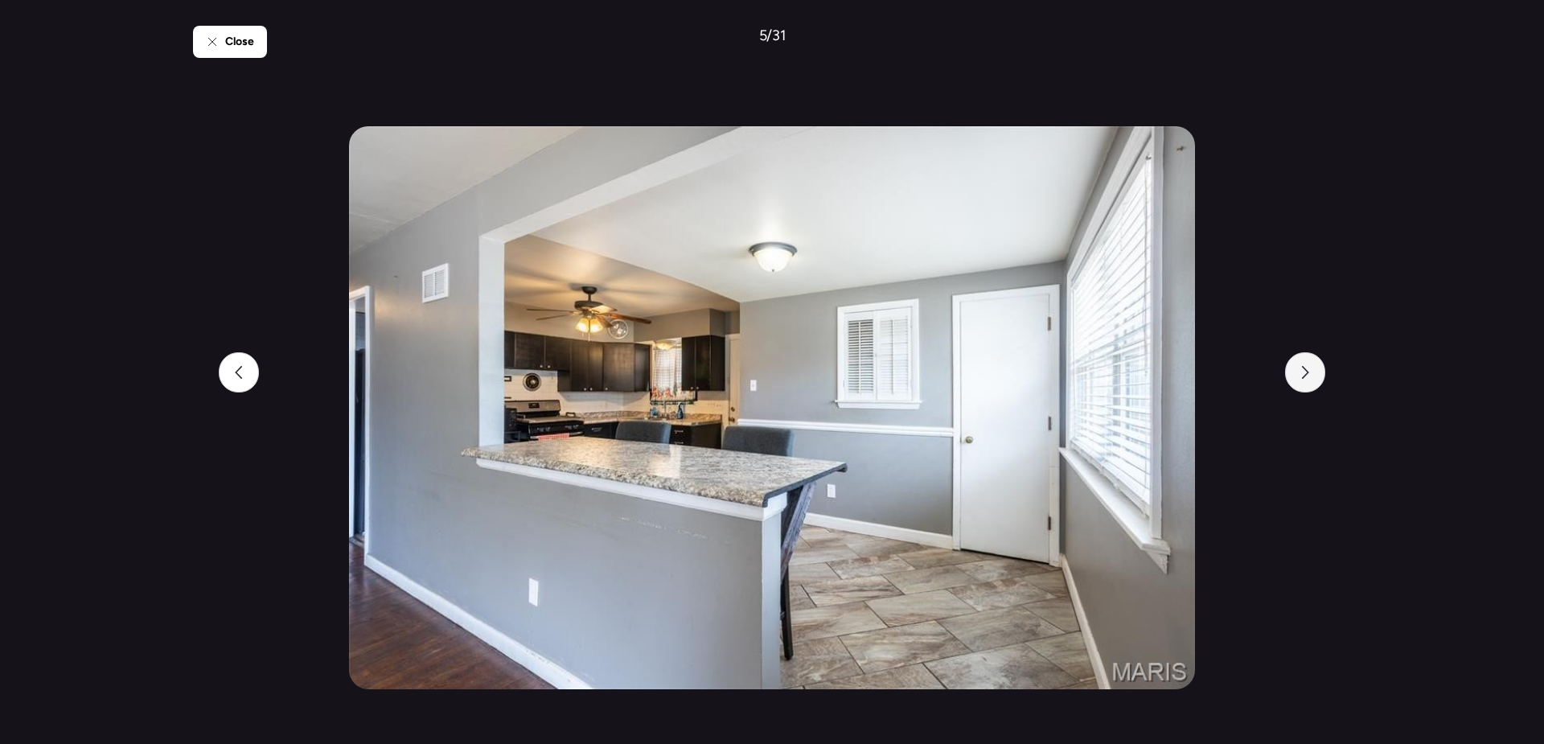
click at [1305, 366] on icon at bounding box center [1305, 372] width 13 height 13
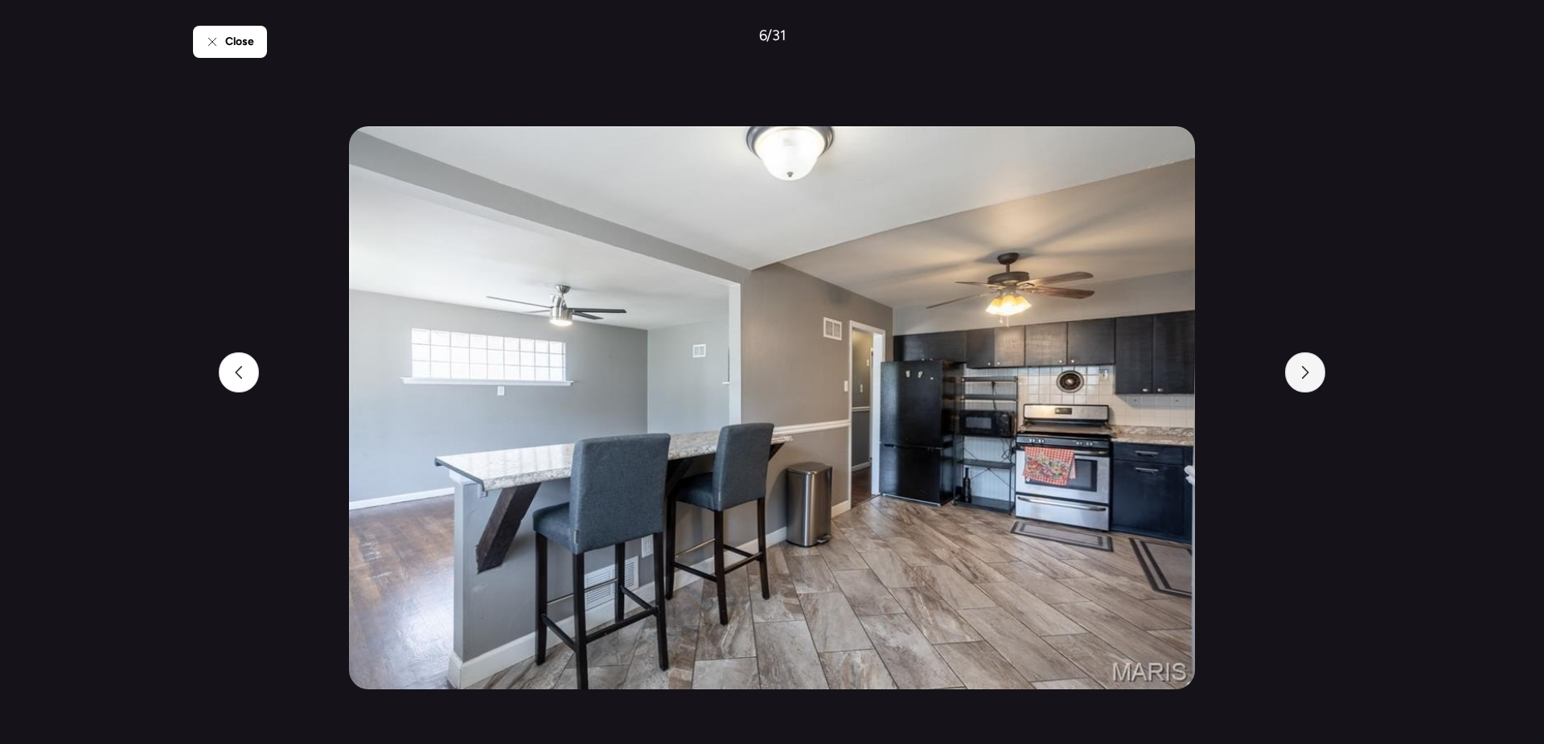
click at [1305, 366] on icon at bounding box center [1305, 372] width 13 height 13
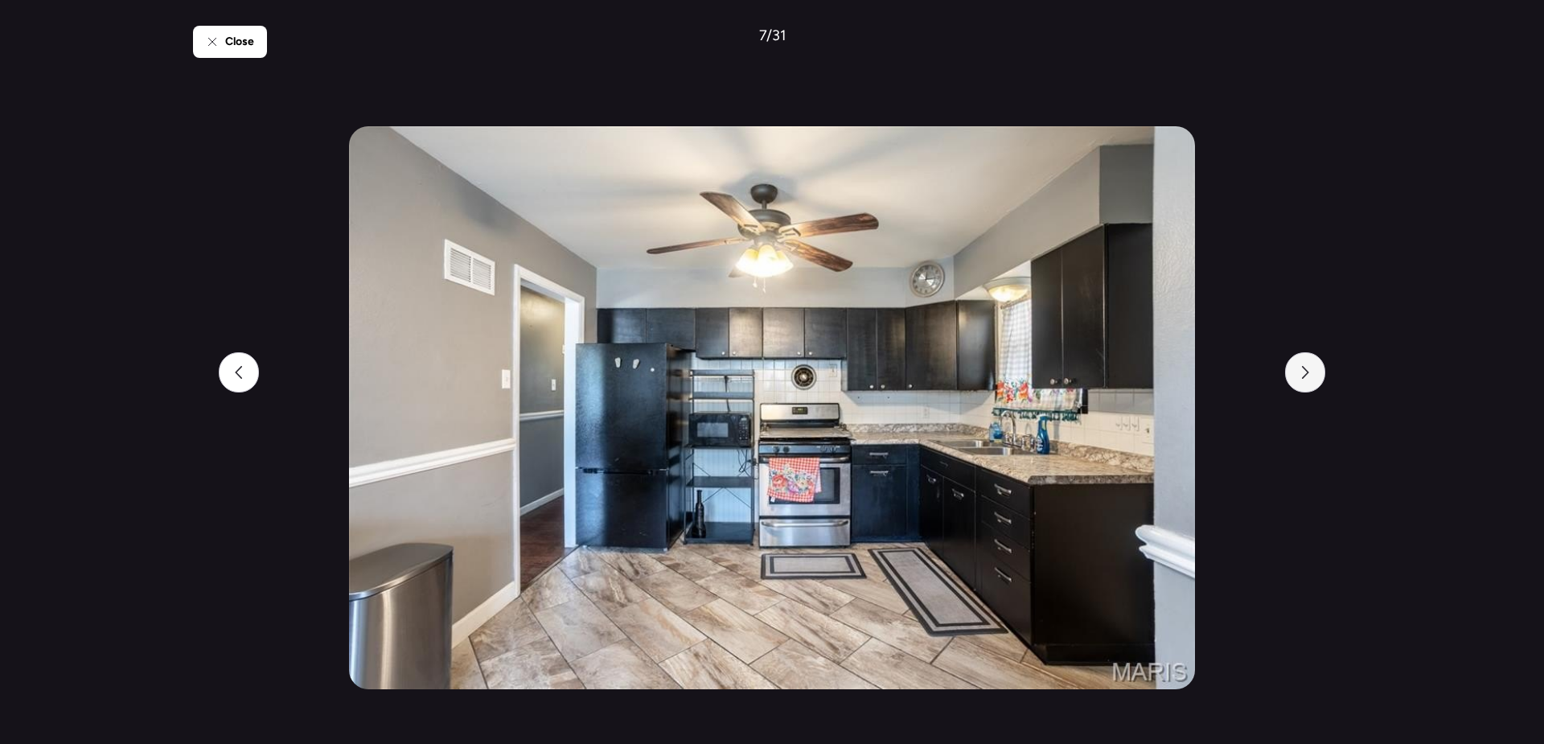
click at [1305, 366] on icon at bounding box center [1305, 372] width 13 height 13
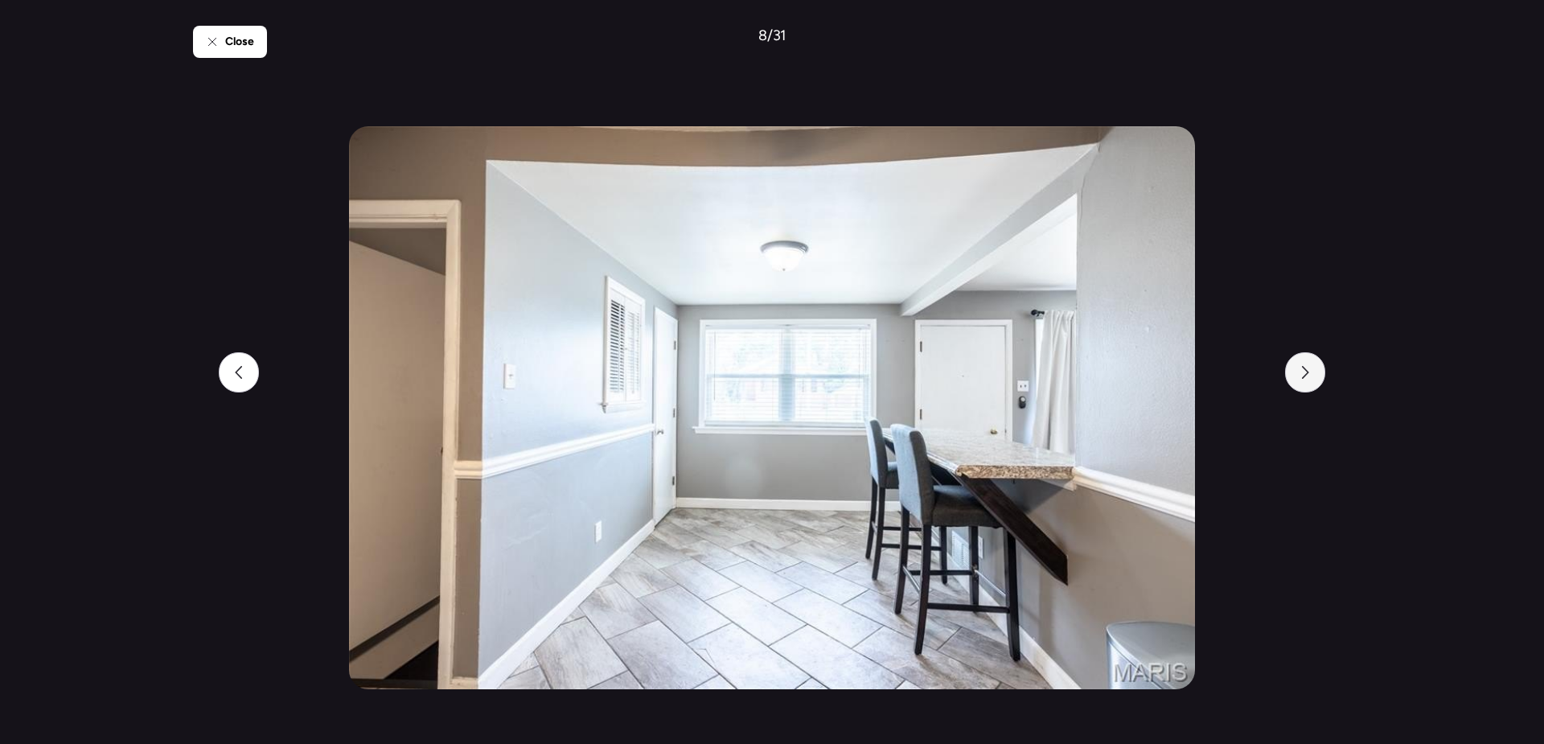
click at [1305, 366] on icon at bounding box center [1305, 372] width 13 height 13
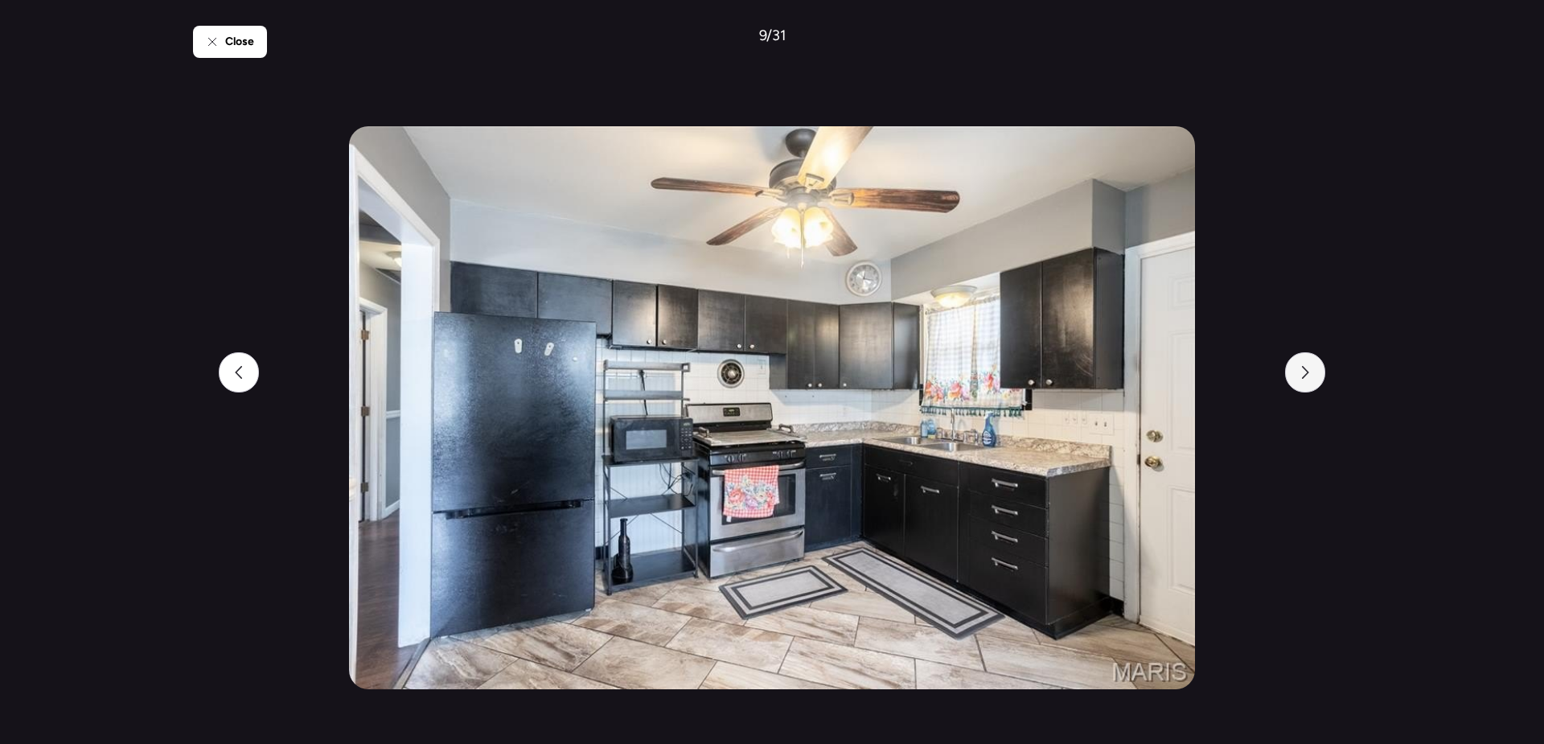
click at [1305, 366] on icon at bounding box center [1305, 372] width 13 height 13
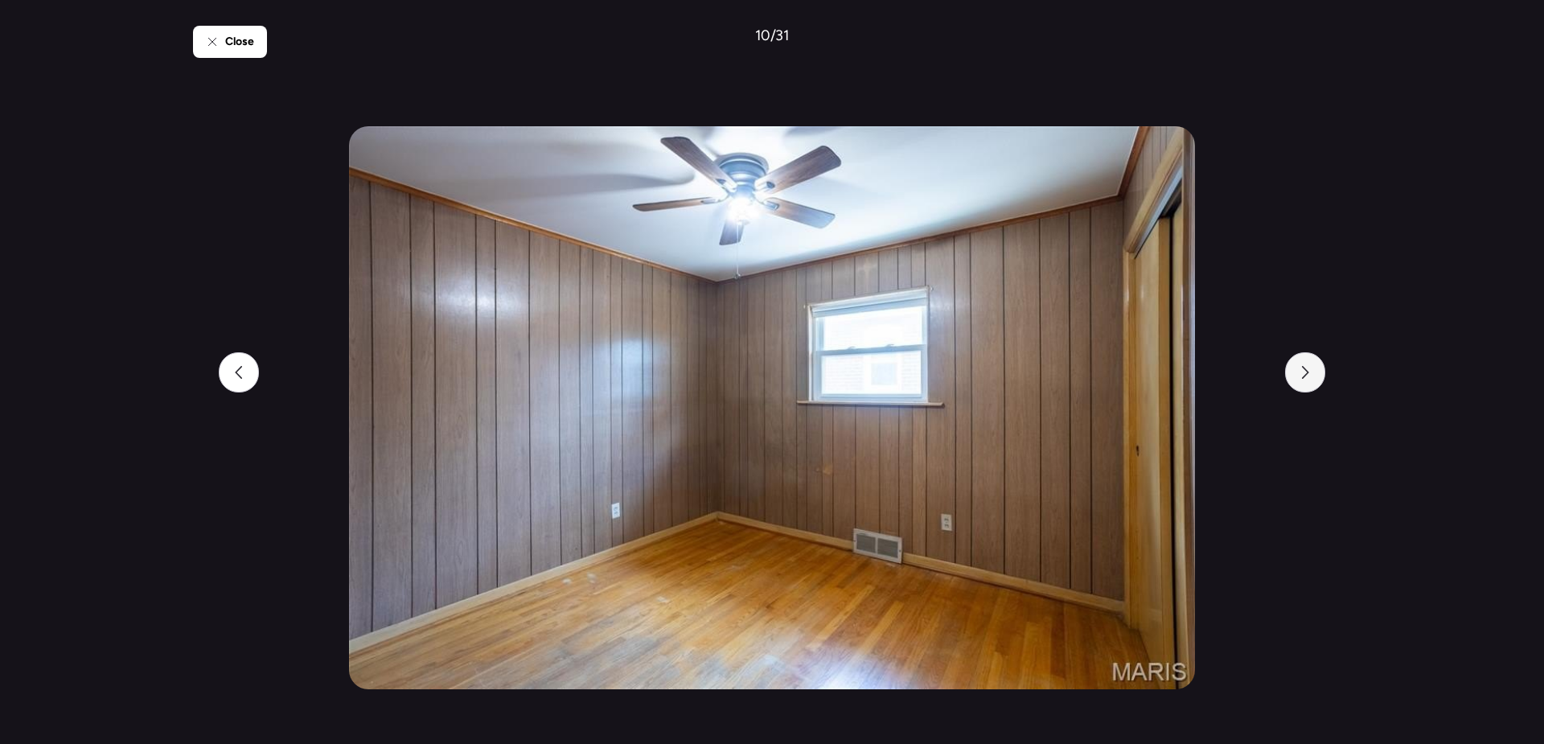
click at [1305, 366] on icon at bounding box center [1305, 372] width 13 height 13
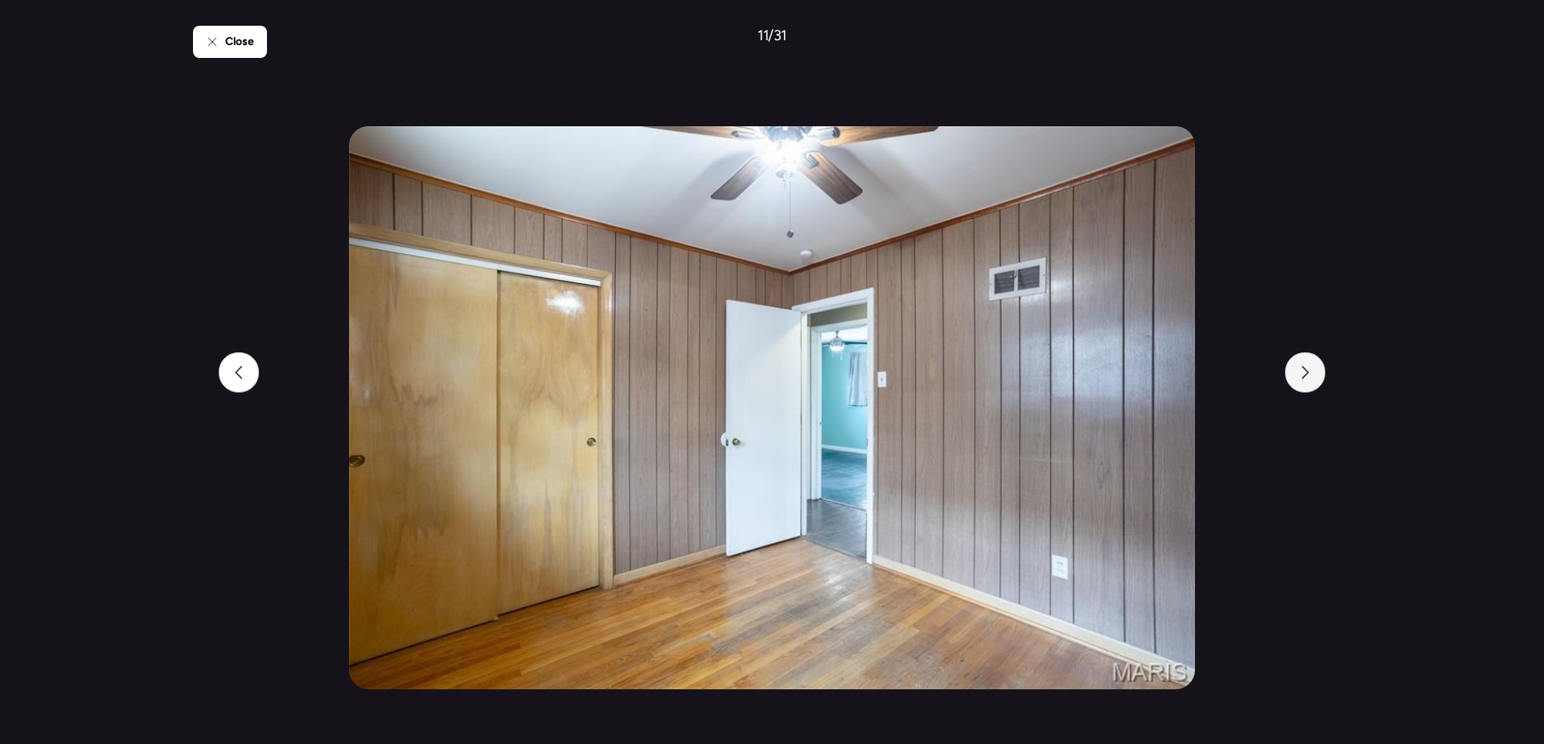
click at [1305, 366] on icon at bounding box center [1305, 372] width 13 height 13
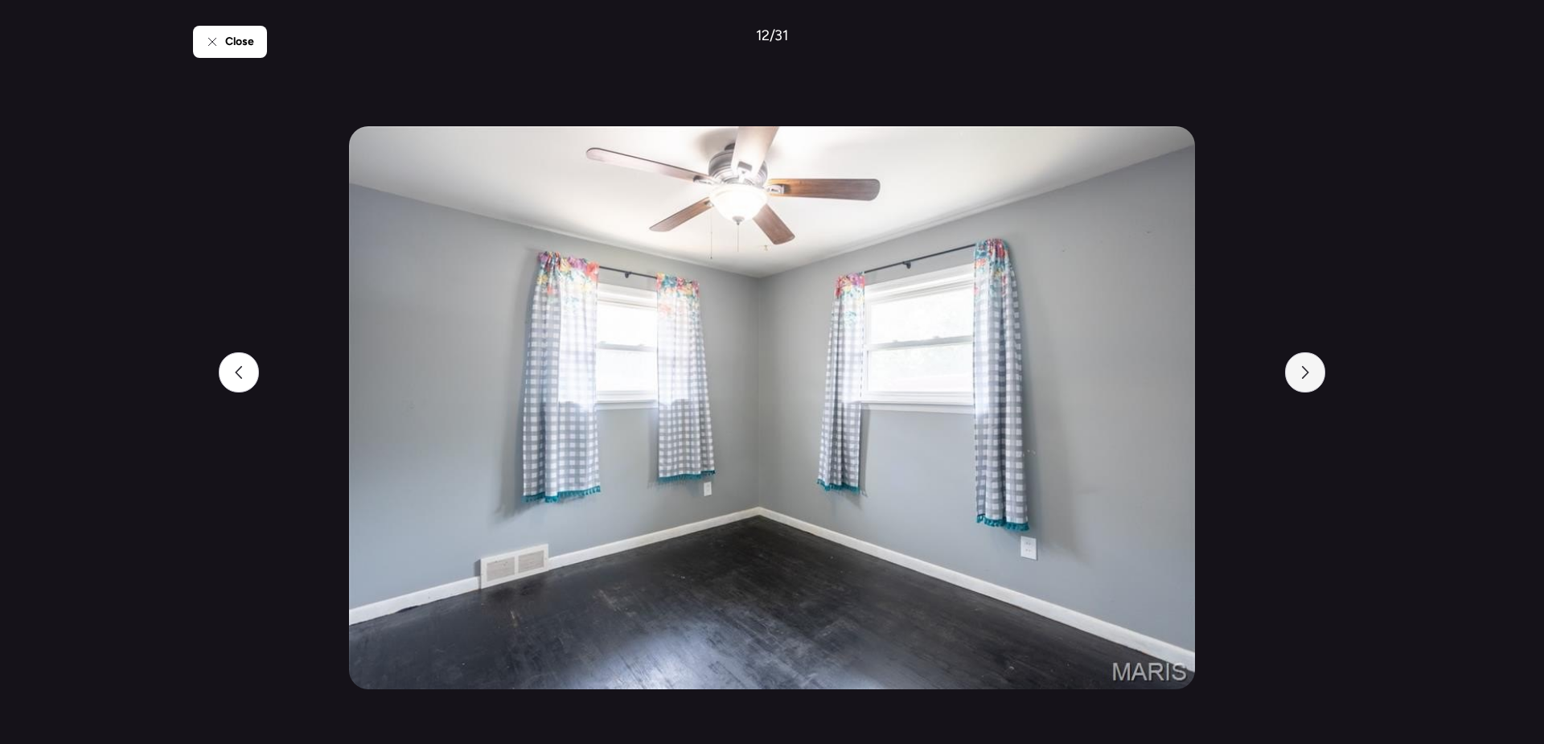
click at [1305, 366] on icon at bounding box center [1305, 372] width 13 height 13
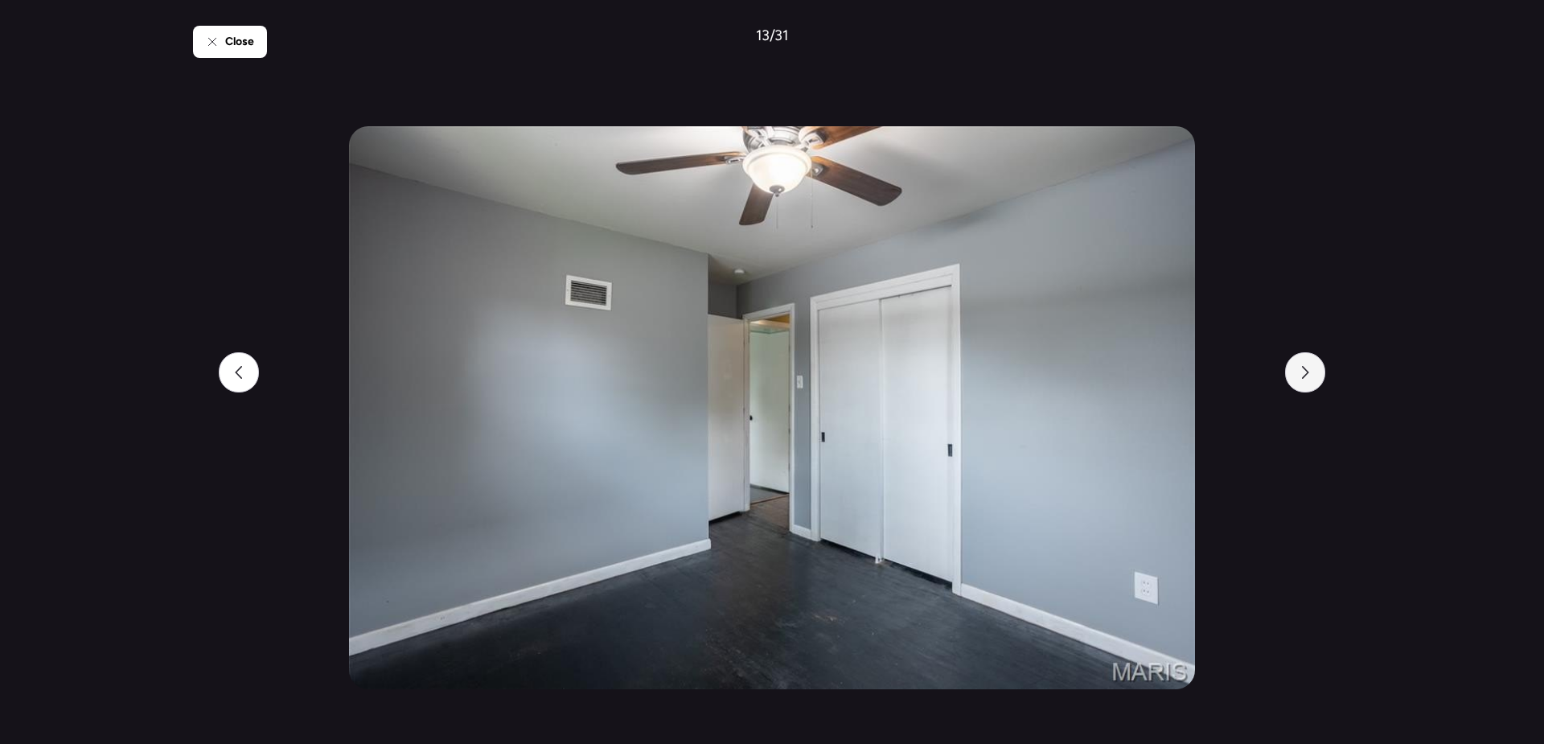
click at [1305, 366] on icon at bounding box center [1305, 372] width 13 height 13
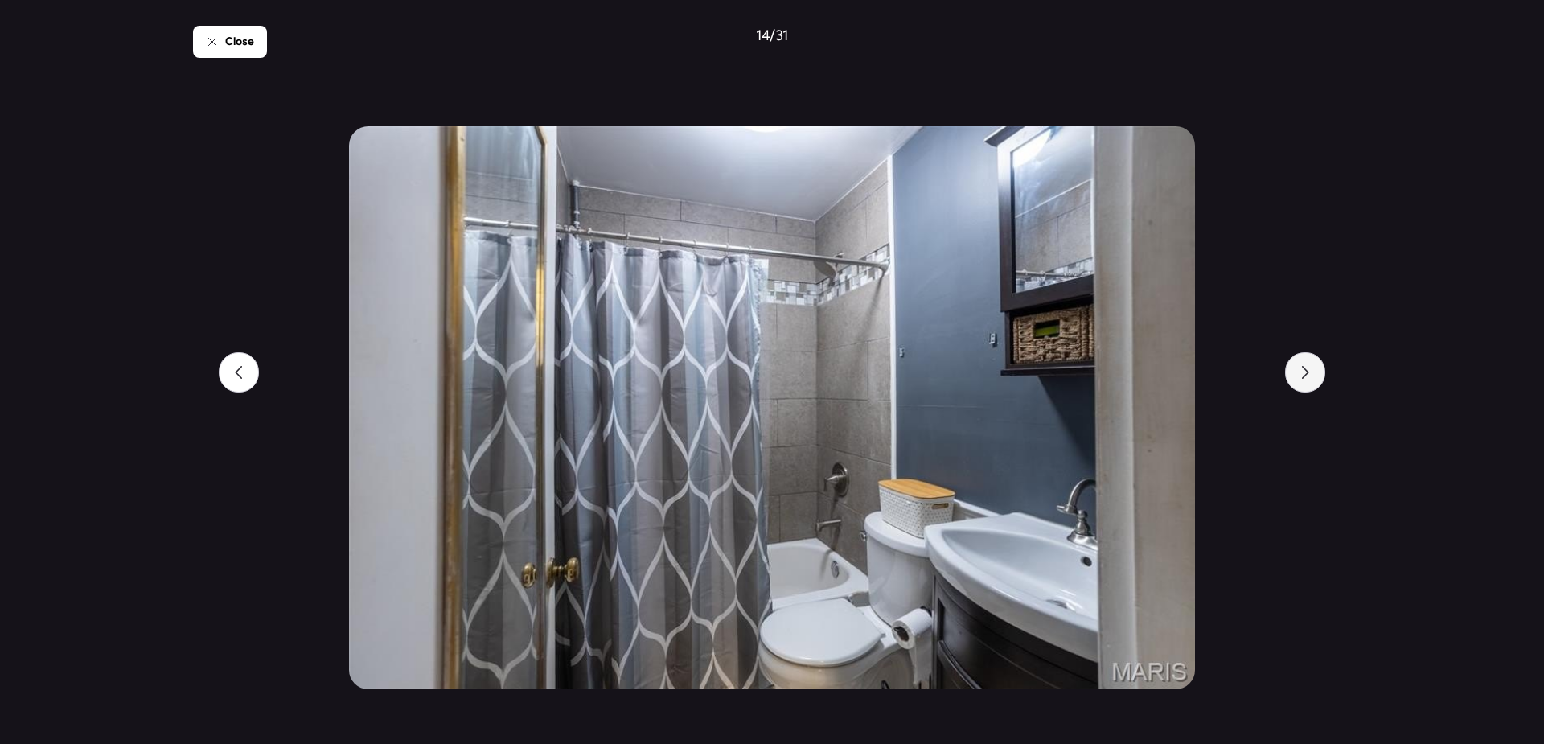
click at [1305, 366] on icon at bounding box center [1305, 372] width 13 height 13
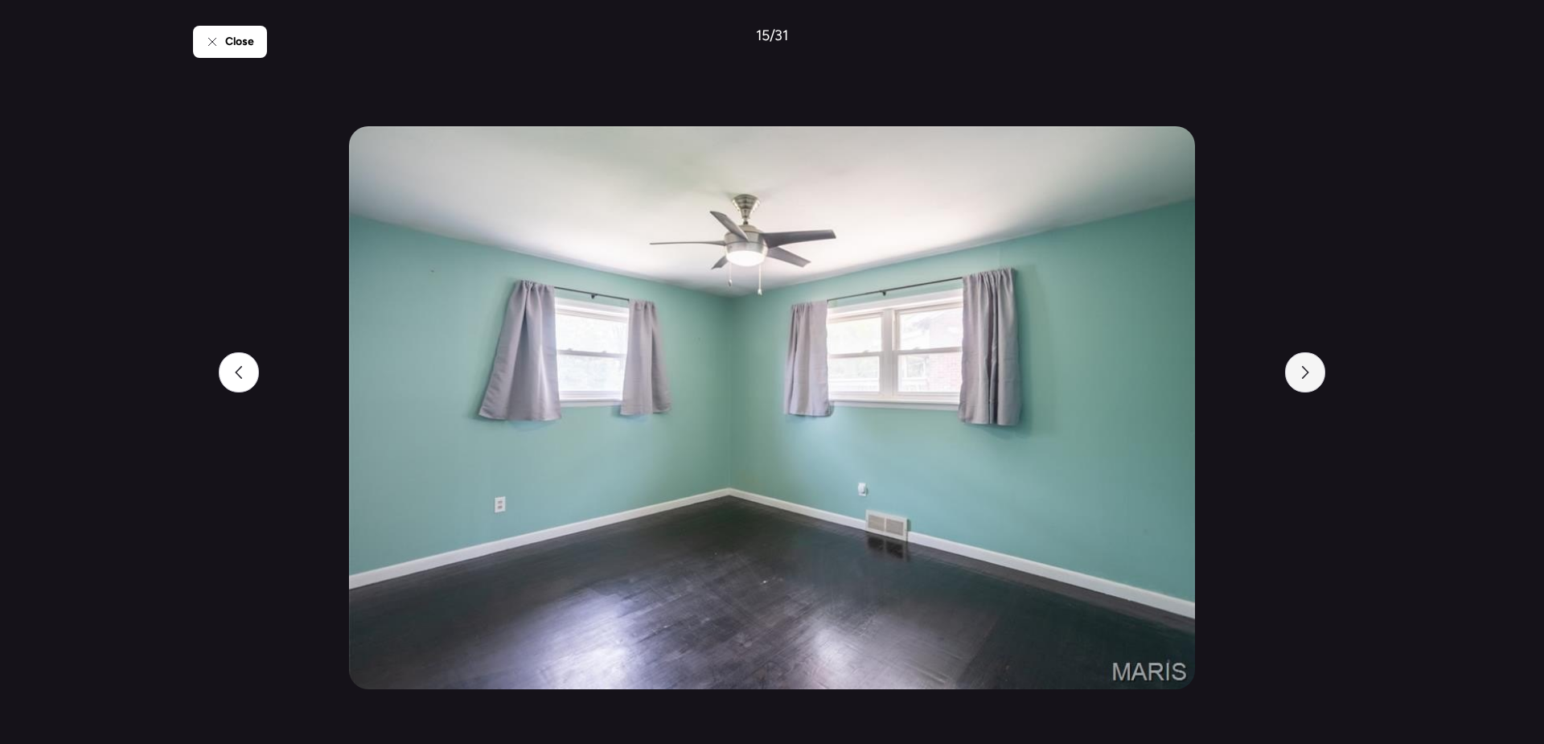
click at [1305, 366] on icon at bounding box center [1305, 372] width 13 height 13
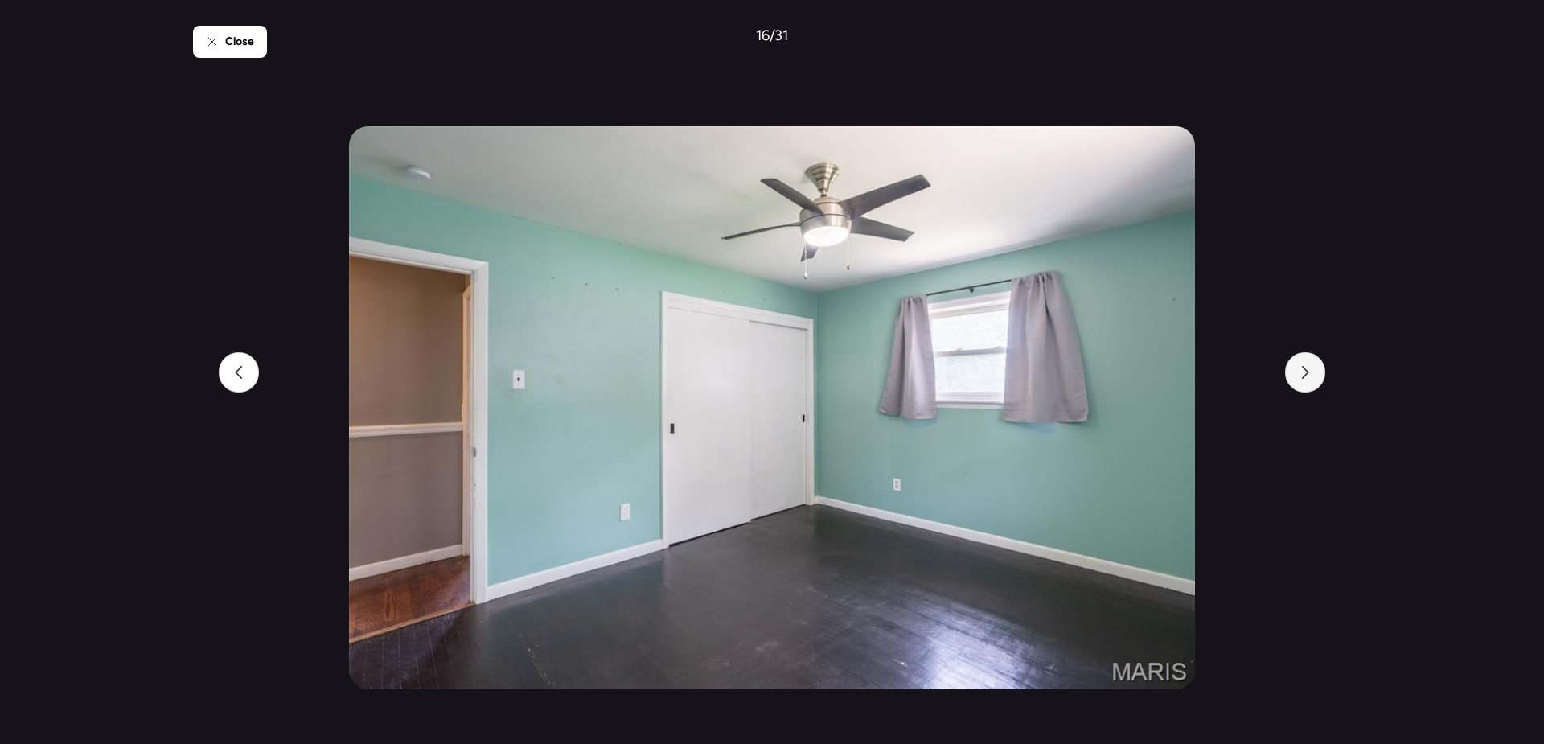
click at [1305, 366] on icon at bounding box center [1305, 372] width 13 height 13
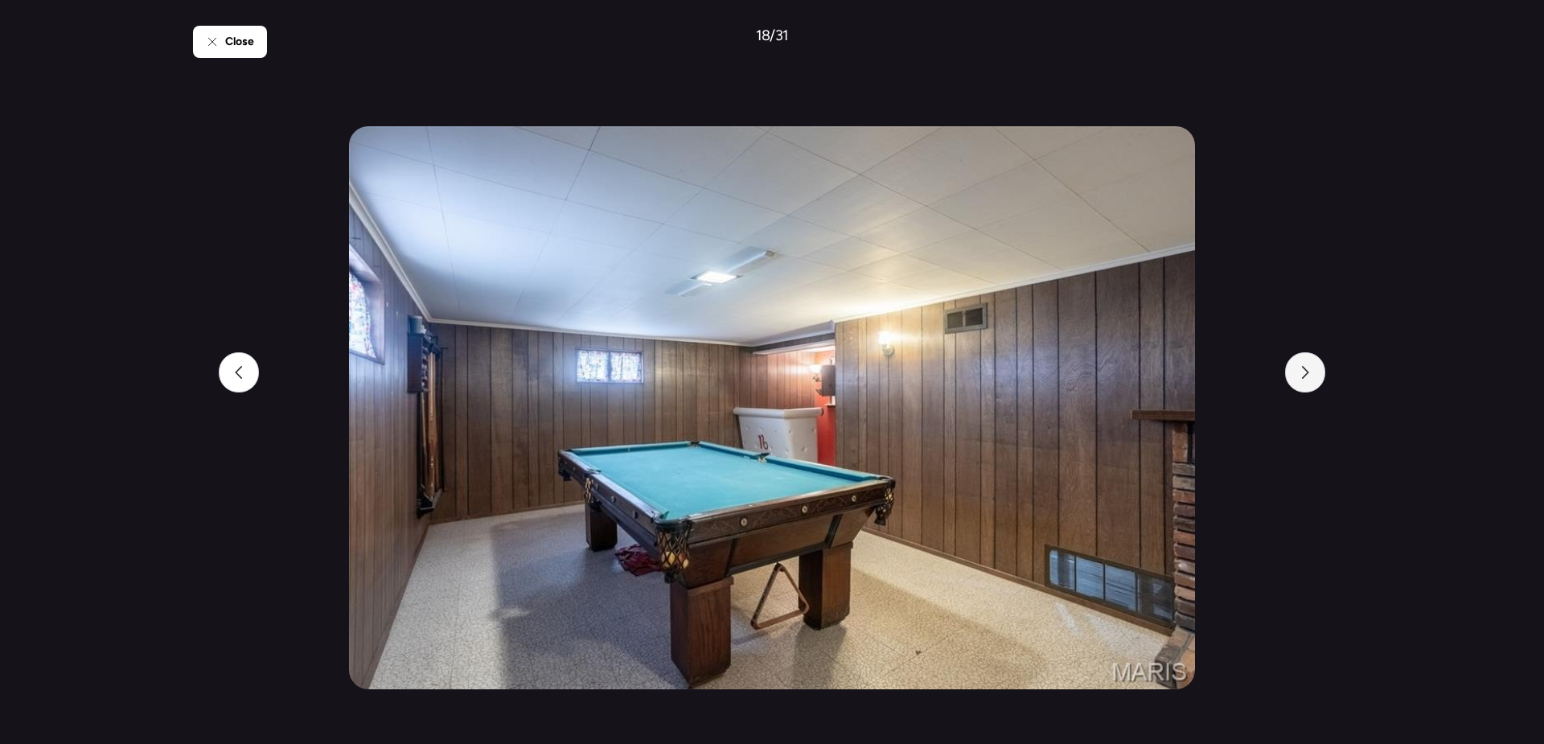
click at [1305, 366] on icon at bounding box center [1305, 372] width 13 height 13
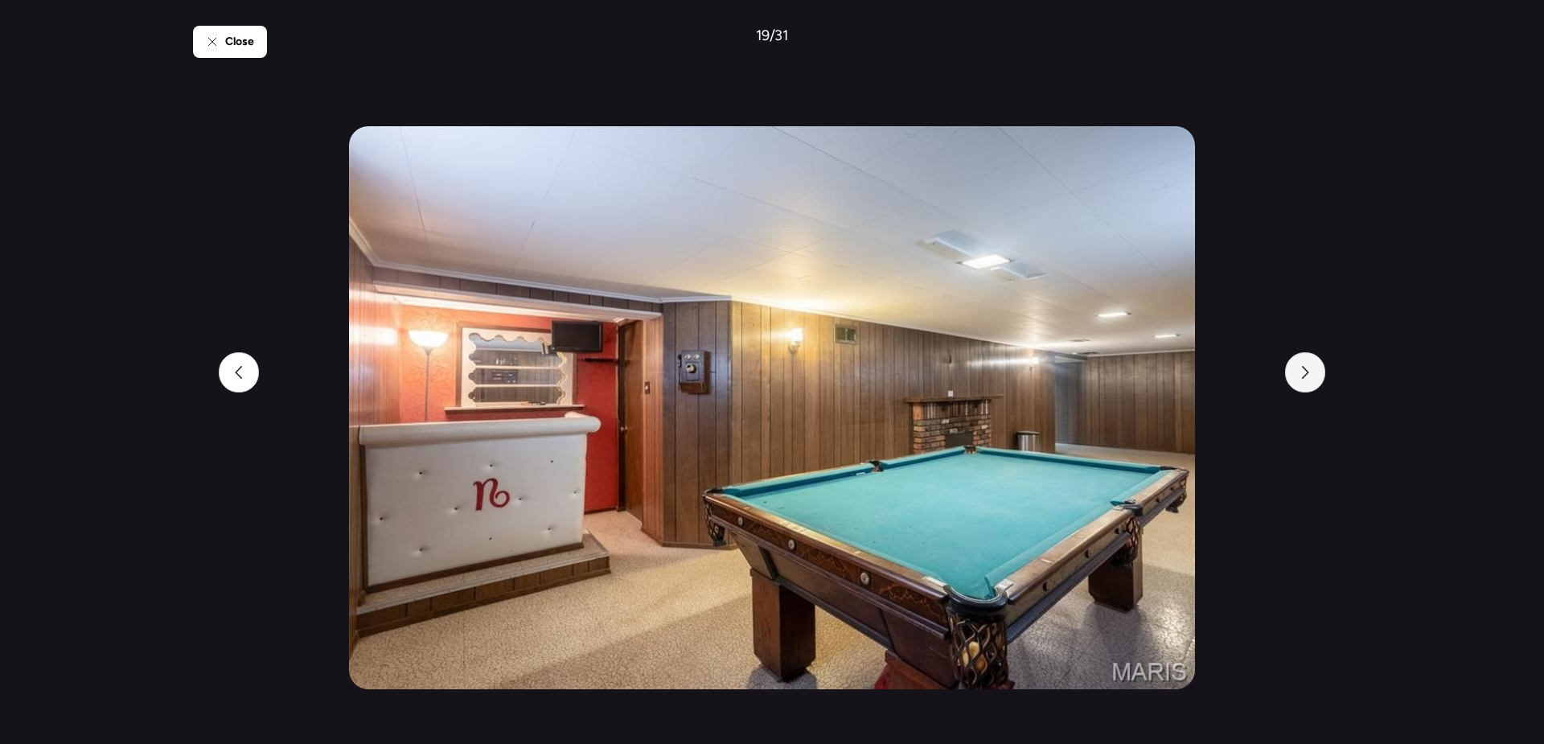
click at [1305, 366] on icon at bounding box center [1305, 372] width 13 height 13
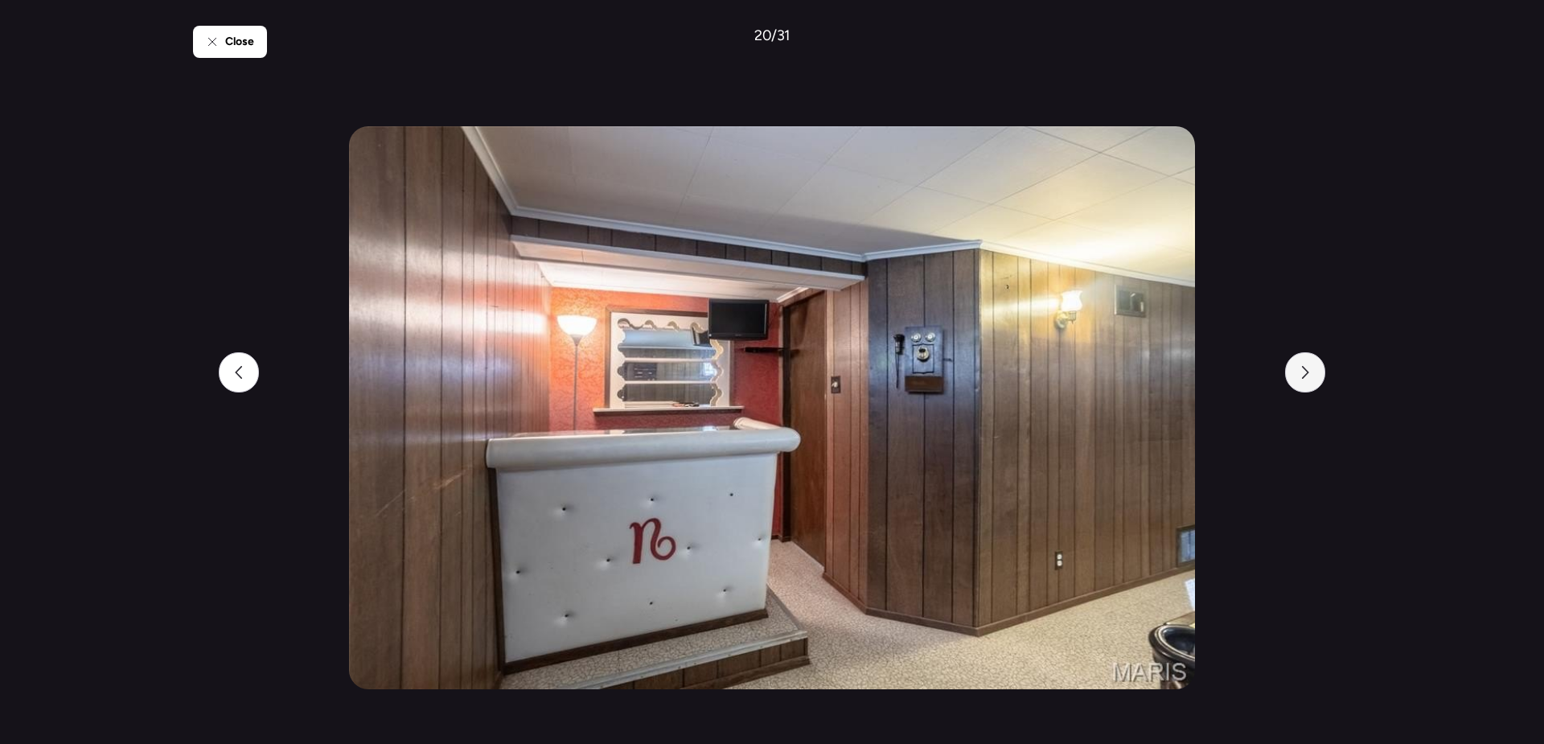
click at [1305, 366] on icon at bounding box center [1305, 372] width 13 height 13
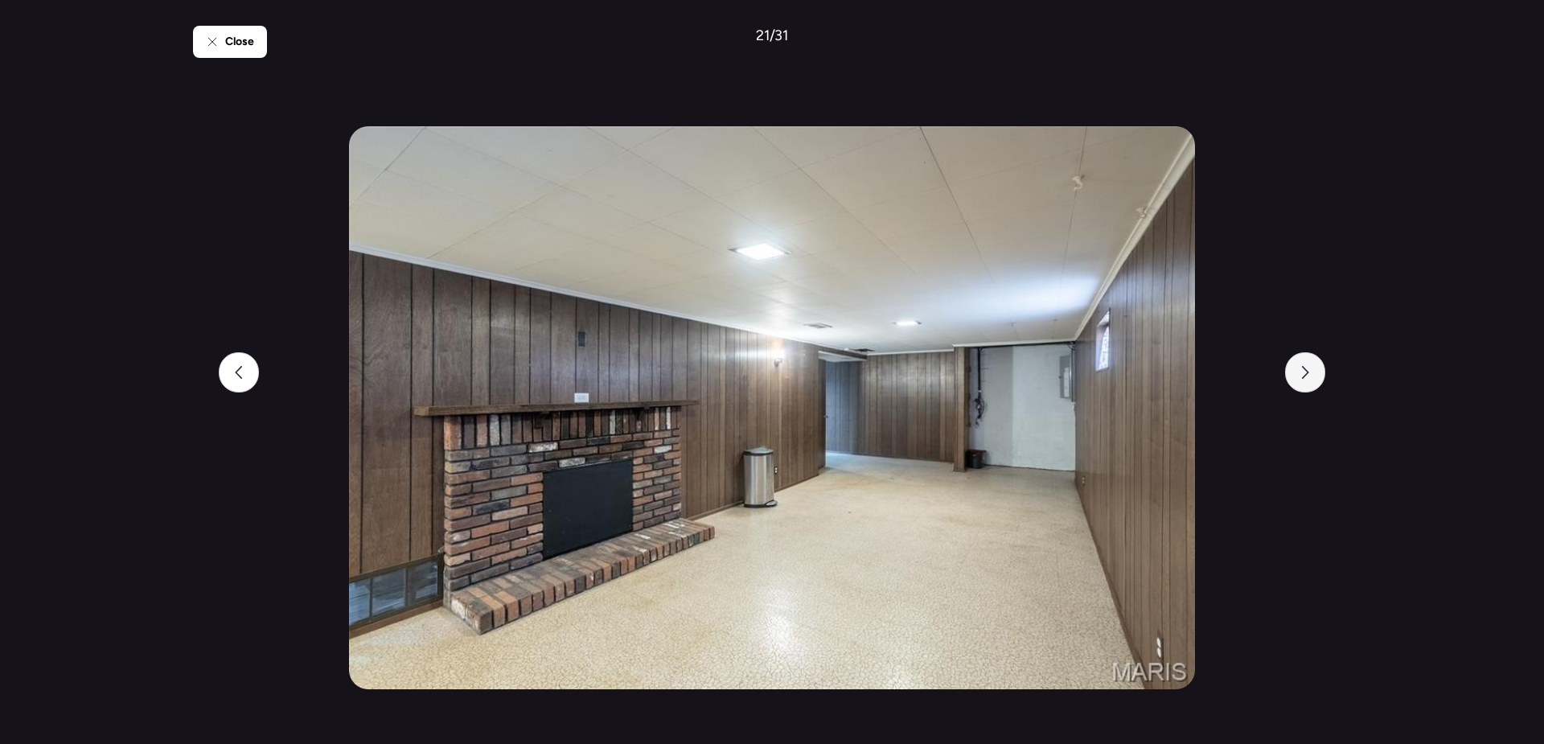
click at [1305, 366] on icon at bounding box center [1305, 372] width 13 height 13
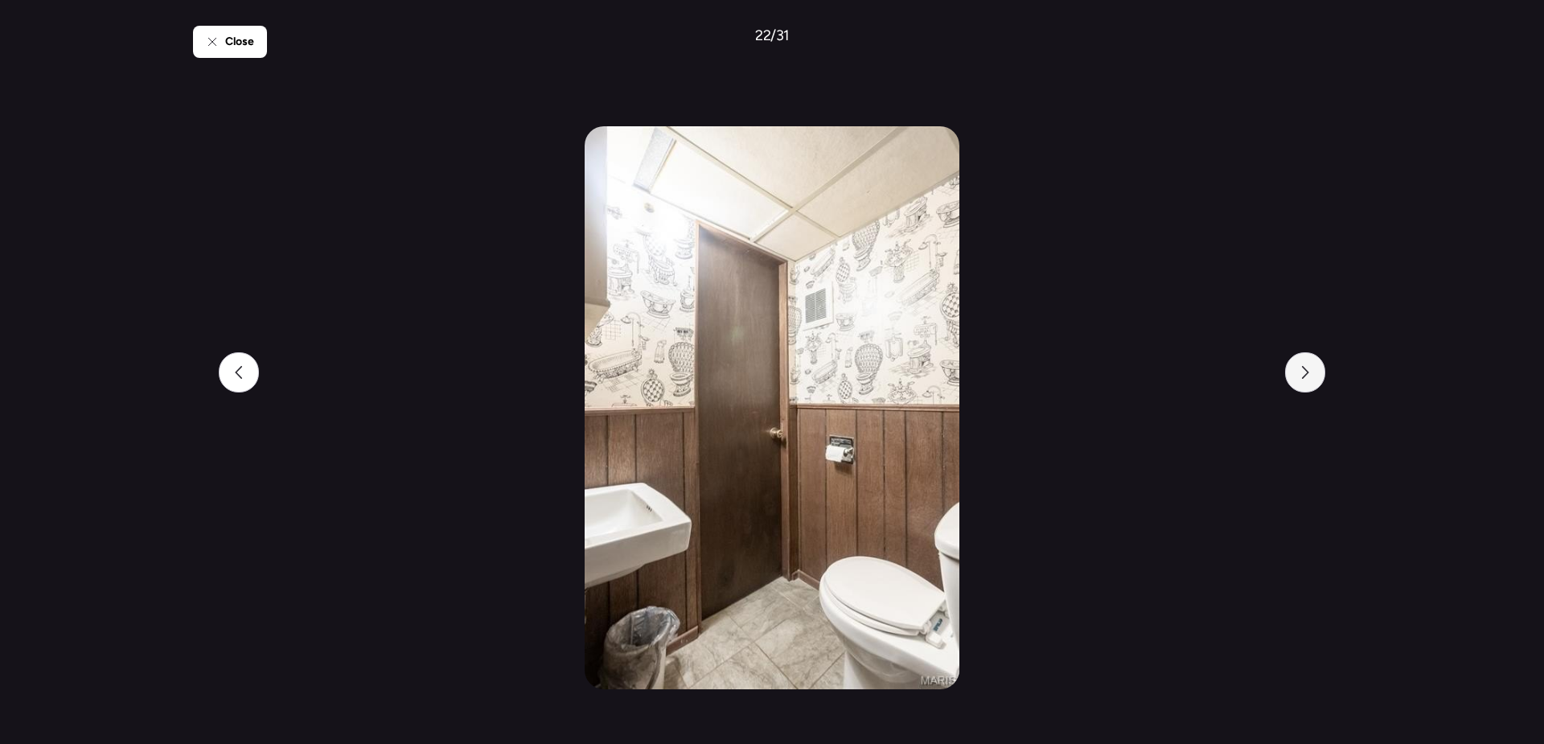
click at [1305, 366] on icon at bounding box center [1305, 372] width 13 height 13
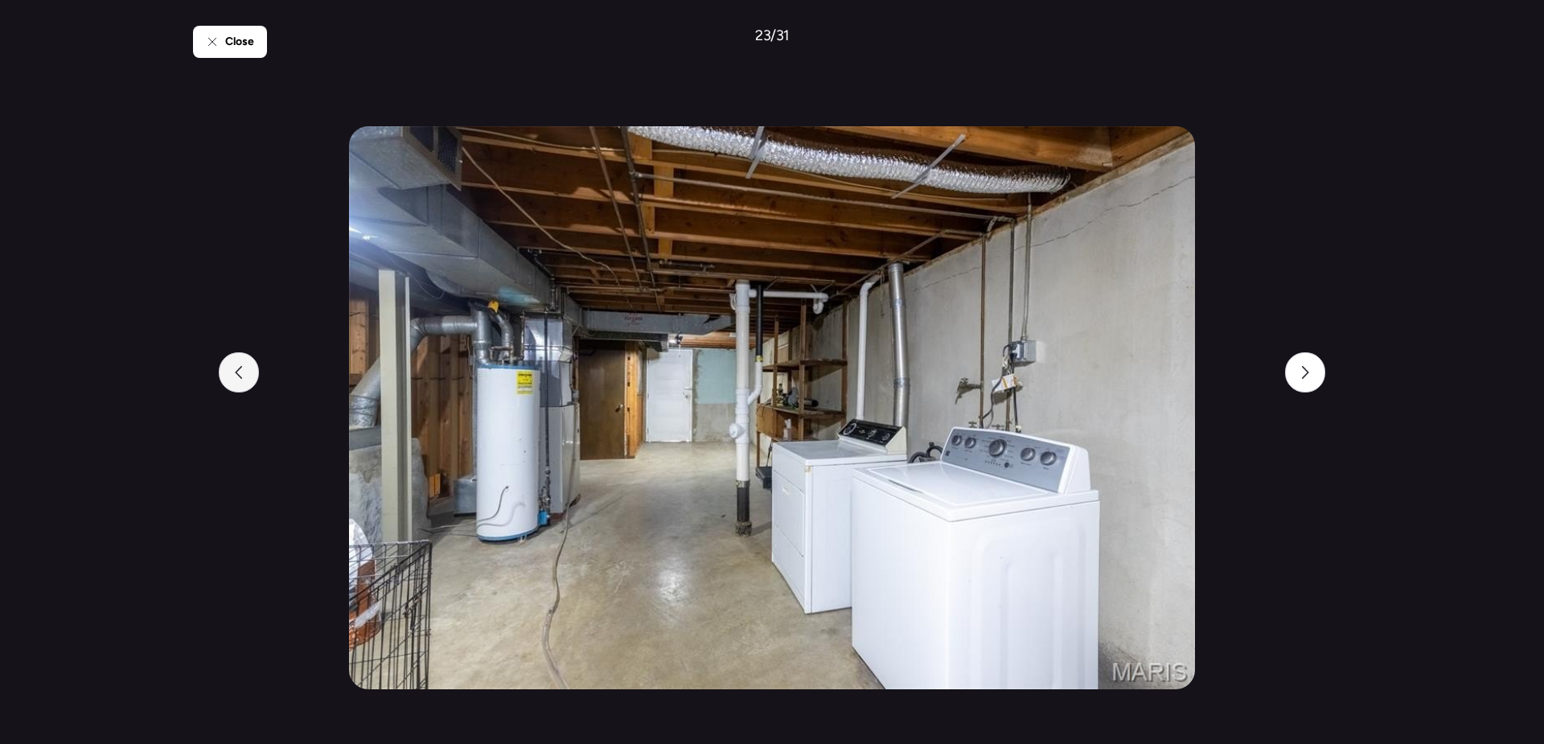
click at [228, 387] on div at bounding box center [239, 372] width 40 height 40
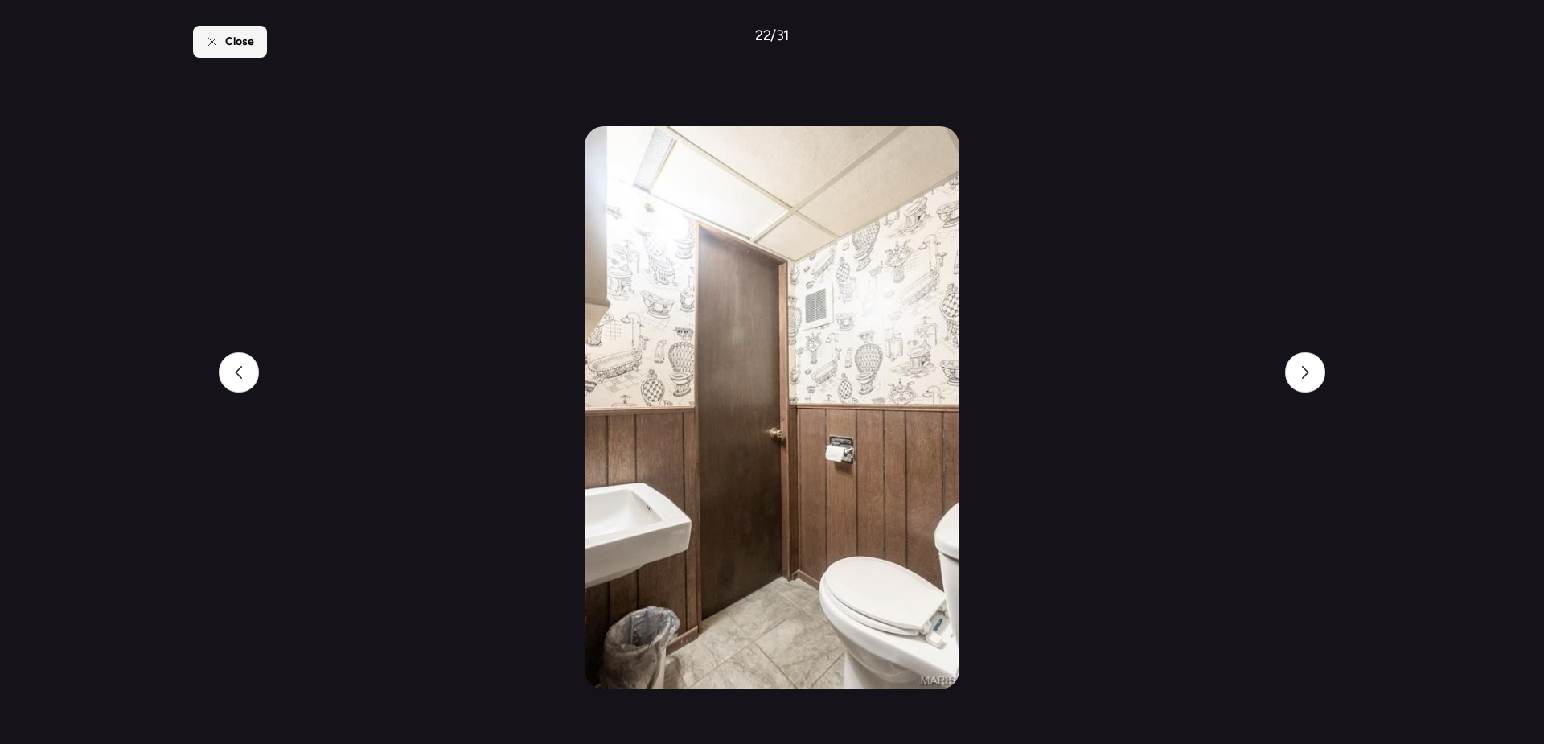
click at [236, 53] on div "Close" at bounding box center [230, 42] width 74 height 32
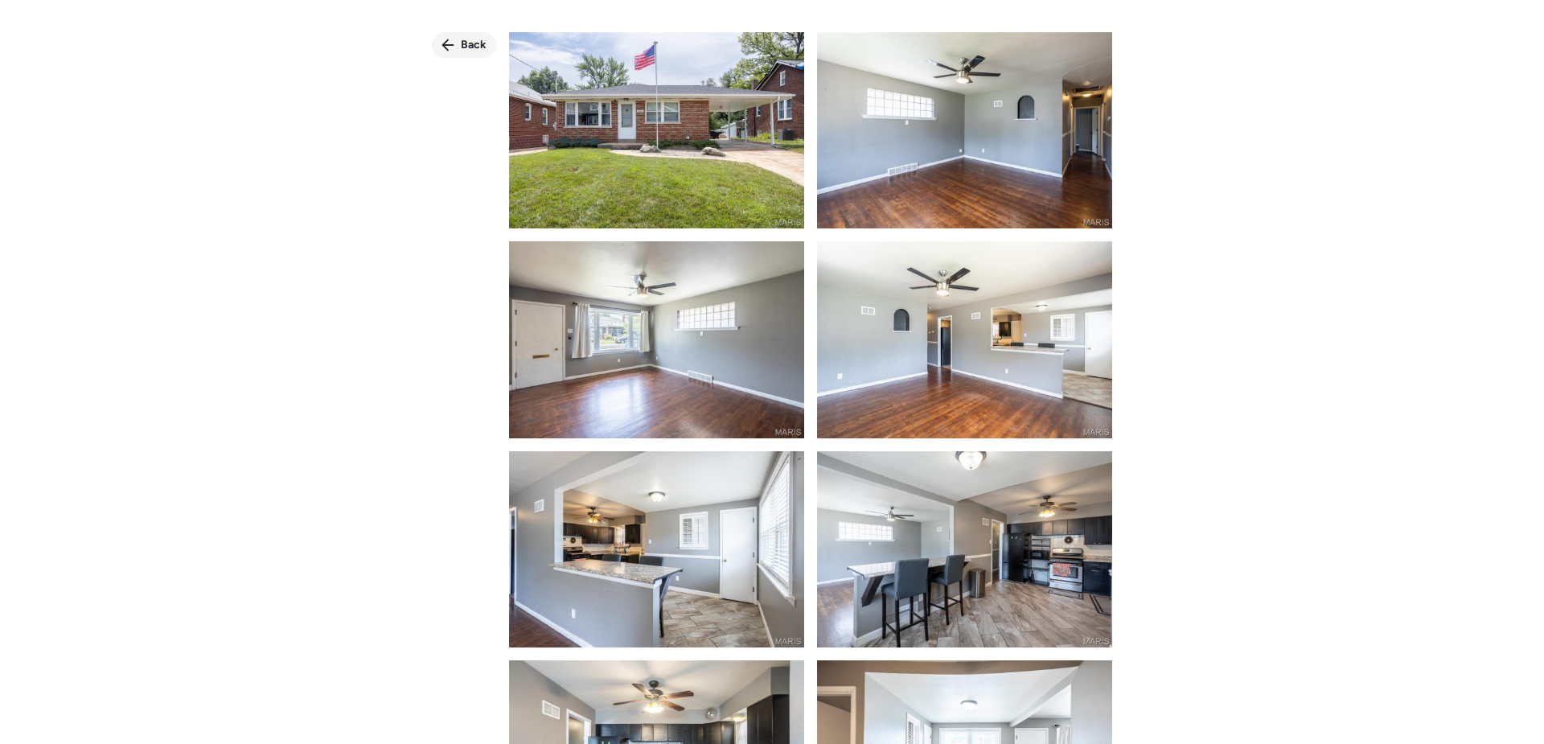
click at [486, 41] on span "Back" at bounding box center [474, 45] width 26 height 16
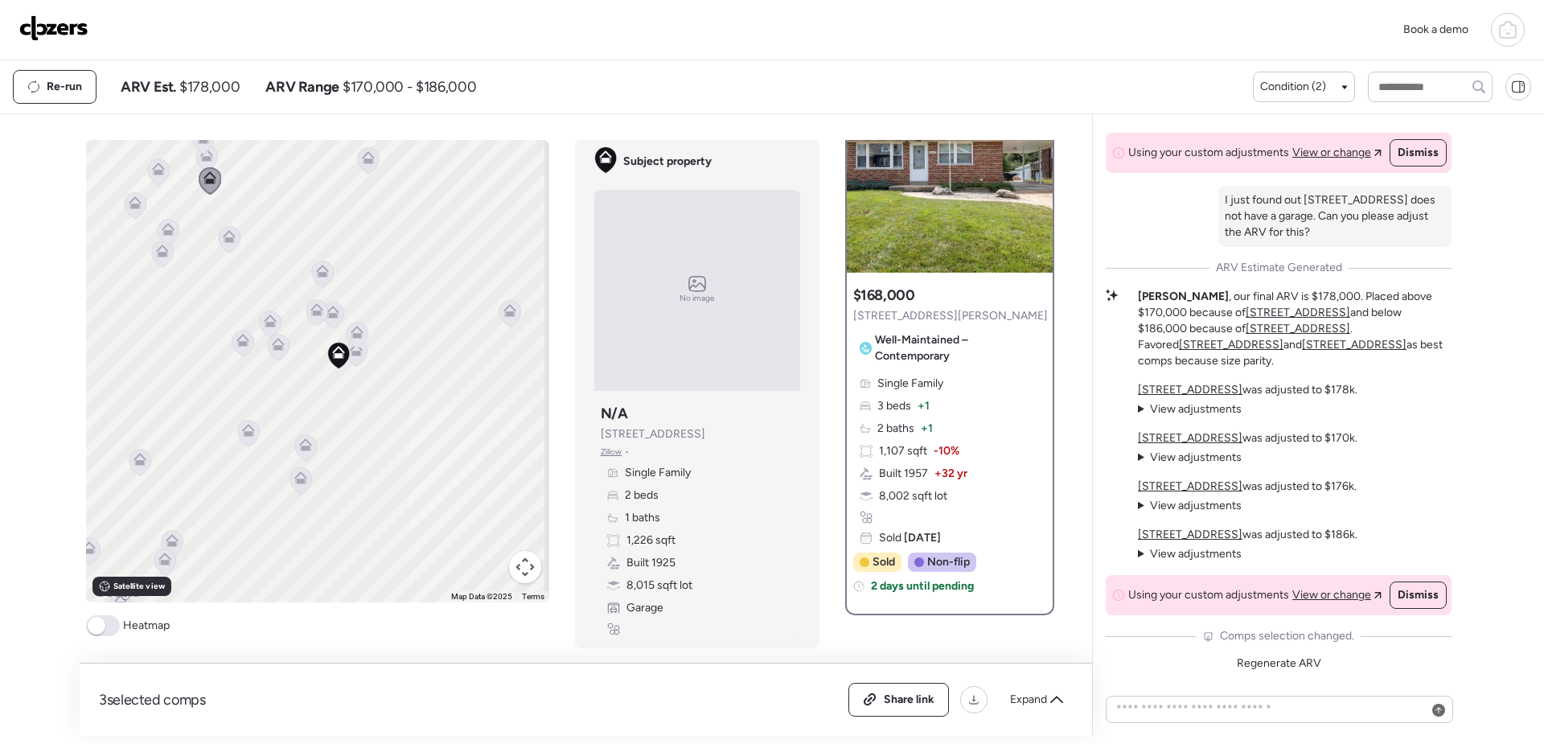
scroll to position [80, 0]
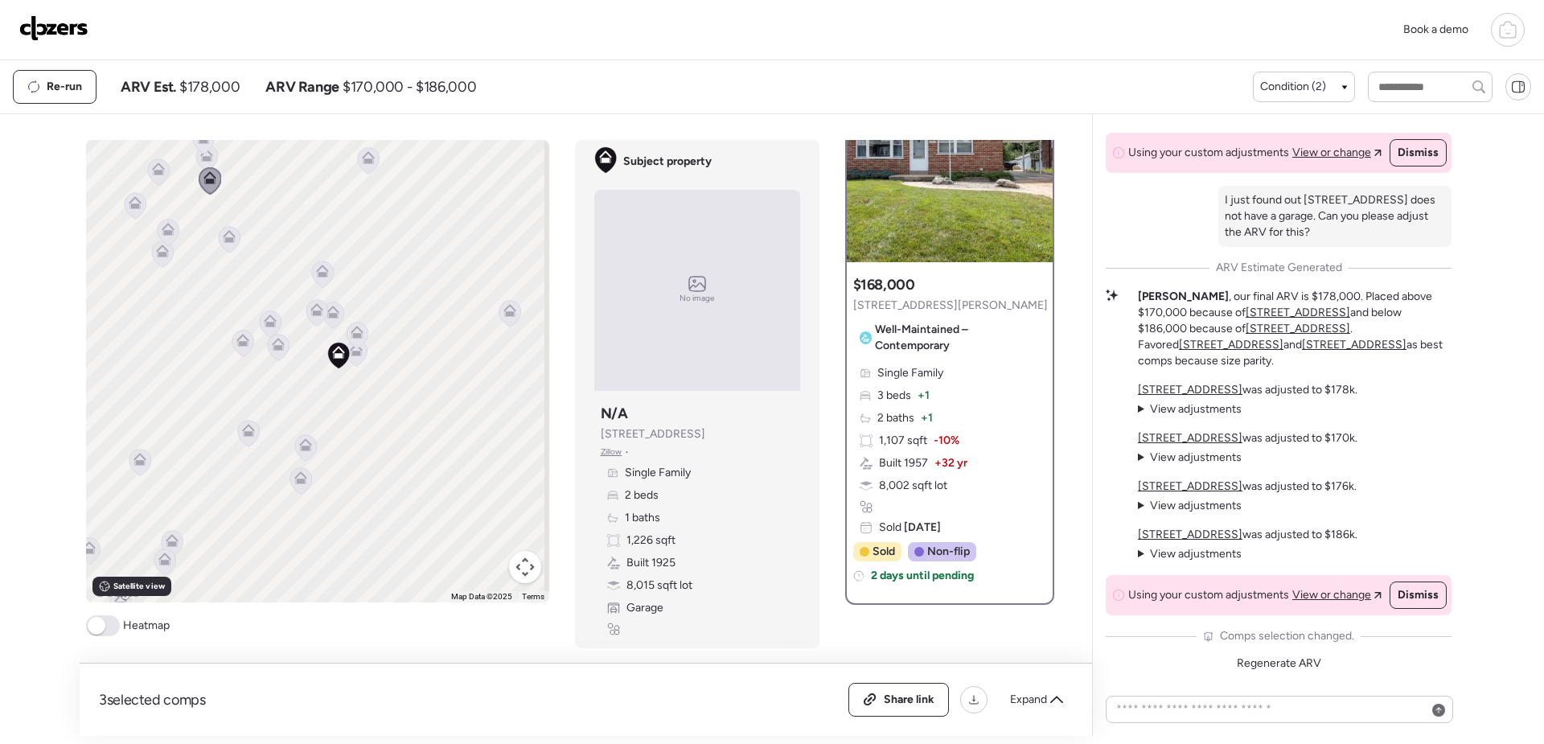
click at [499, 318] on icon at bounding box center [510, 313] width 22 height 27
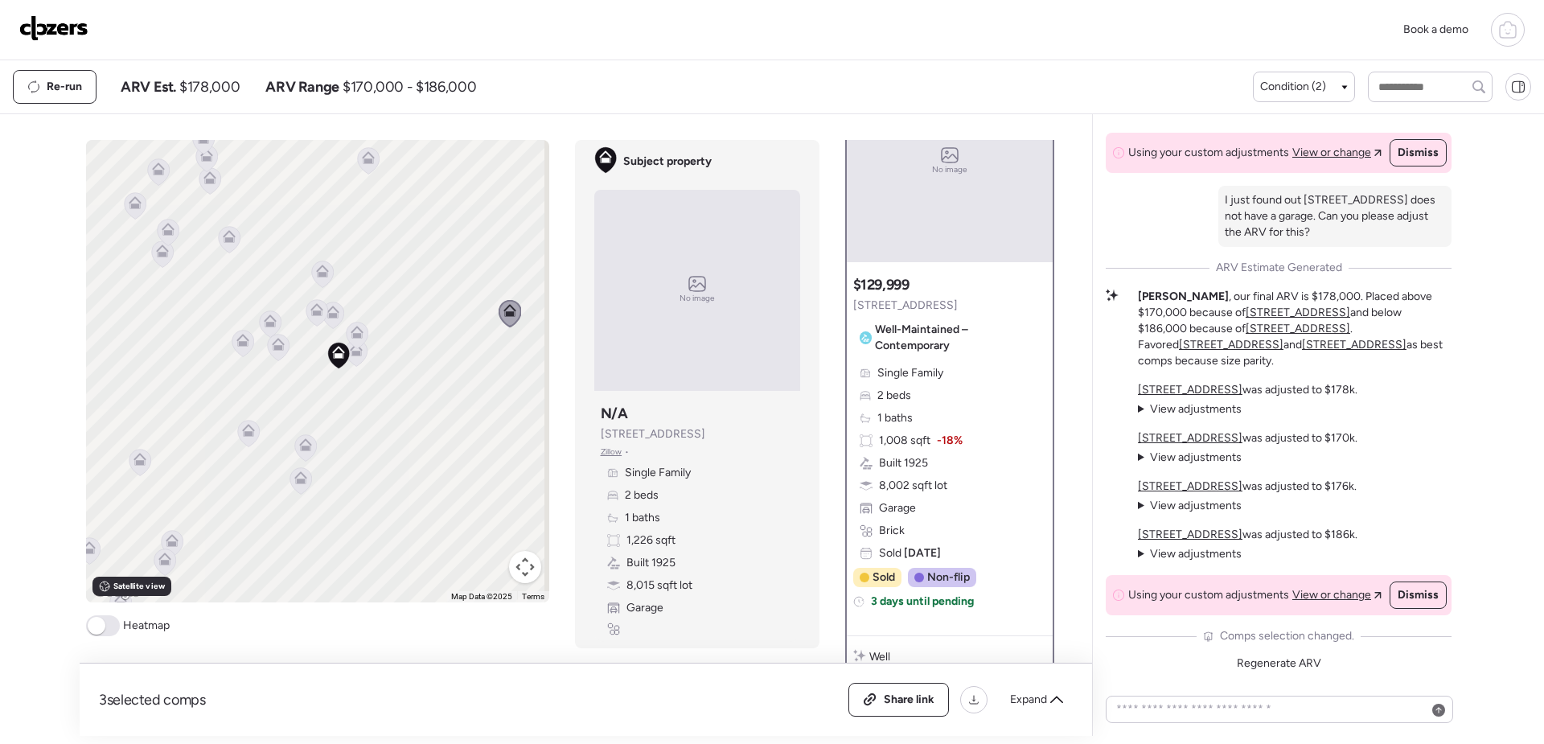
scroll to position [0, 0]
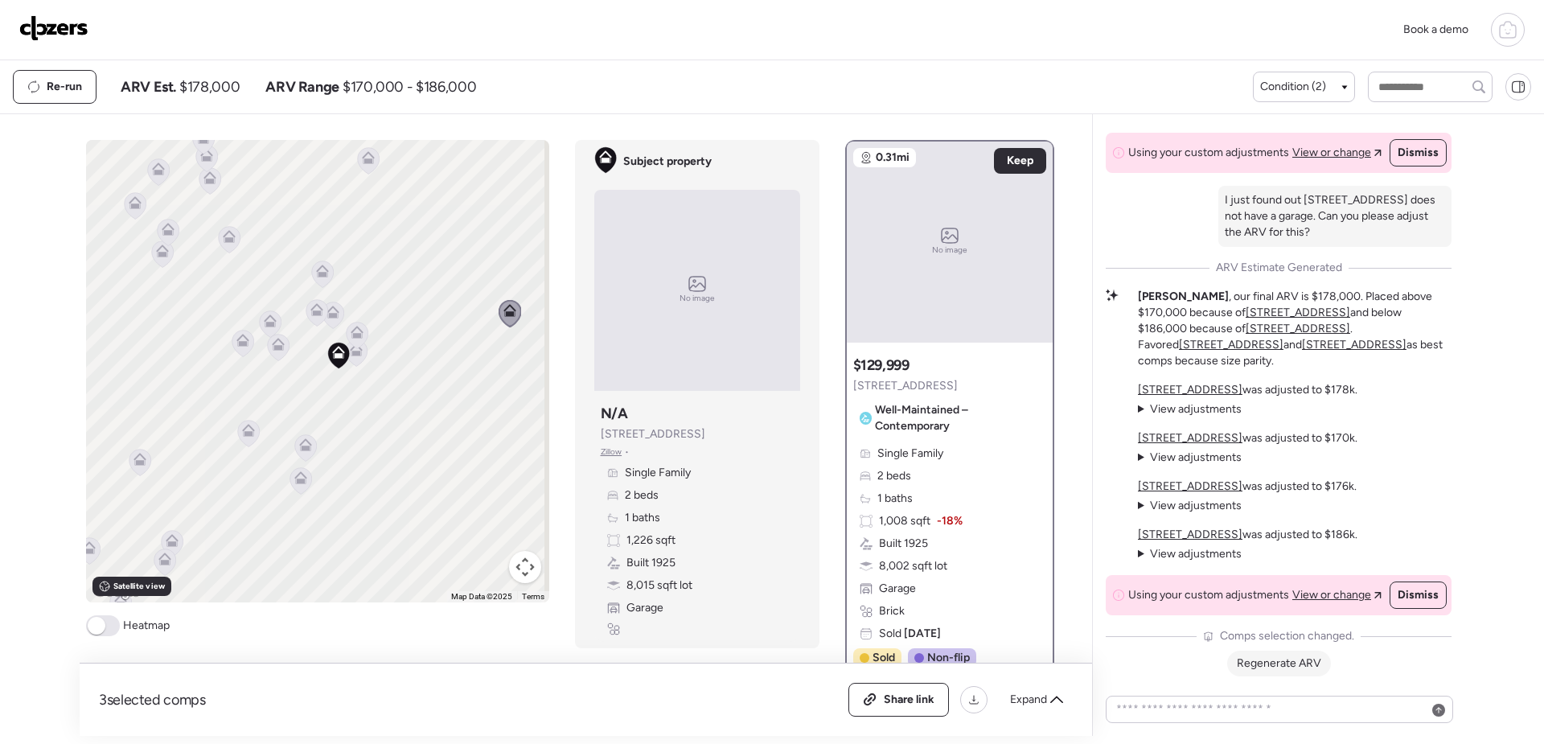
click at [1287, 668] on span "Regenerate ARV" at bounding box center [1279, 663] width 84 height 14
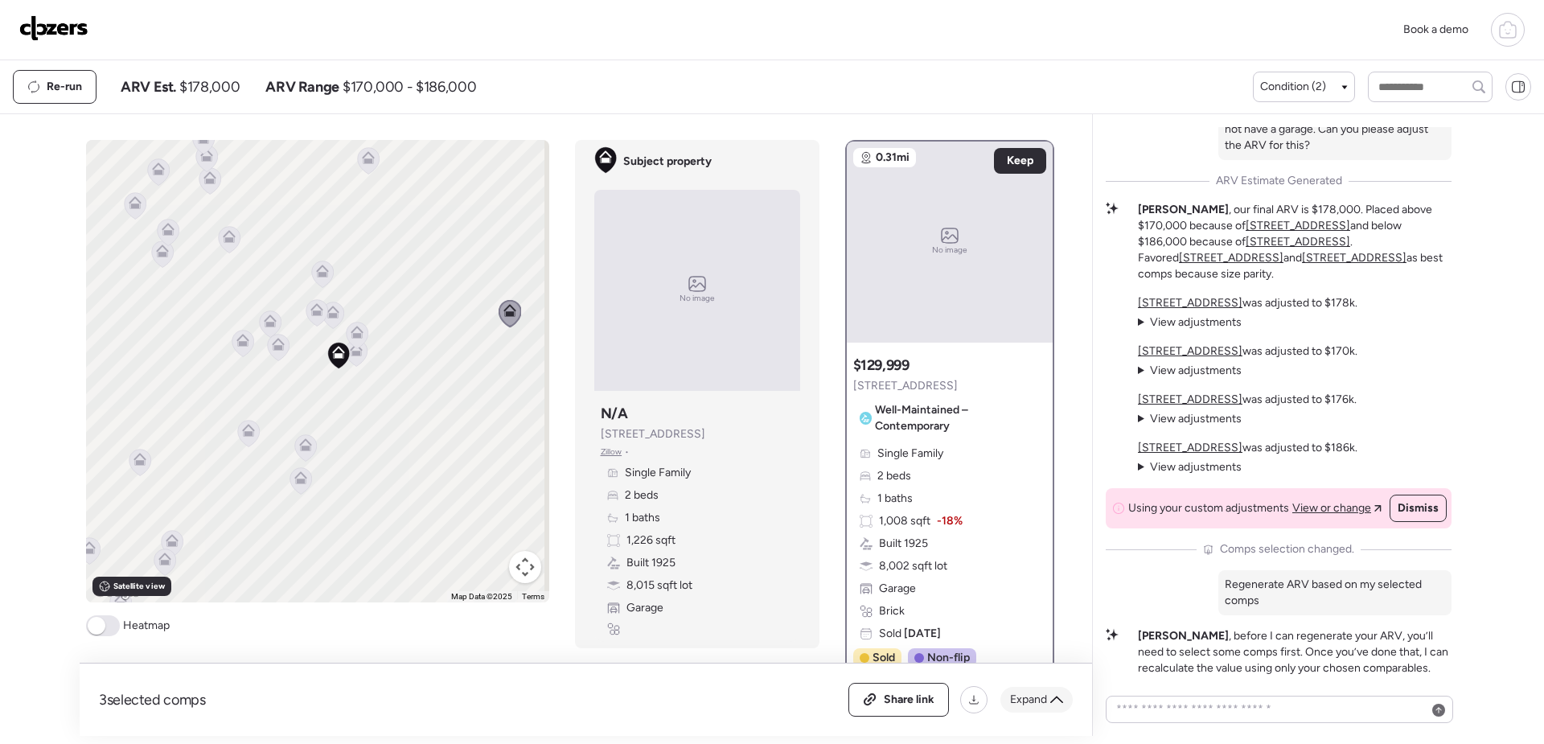
click at [1028, 709] on div "Expand" at bounding box center [1036, 700] width 72 height 26
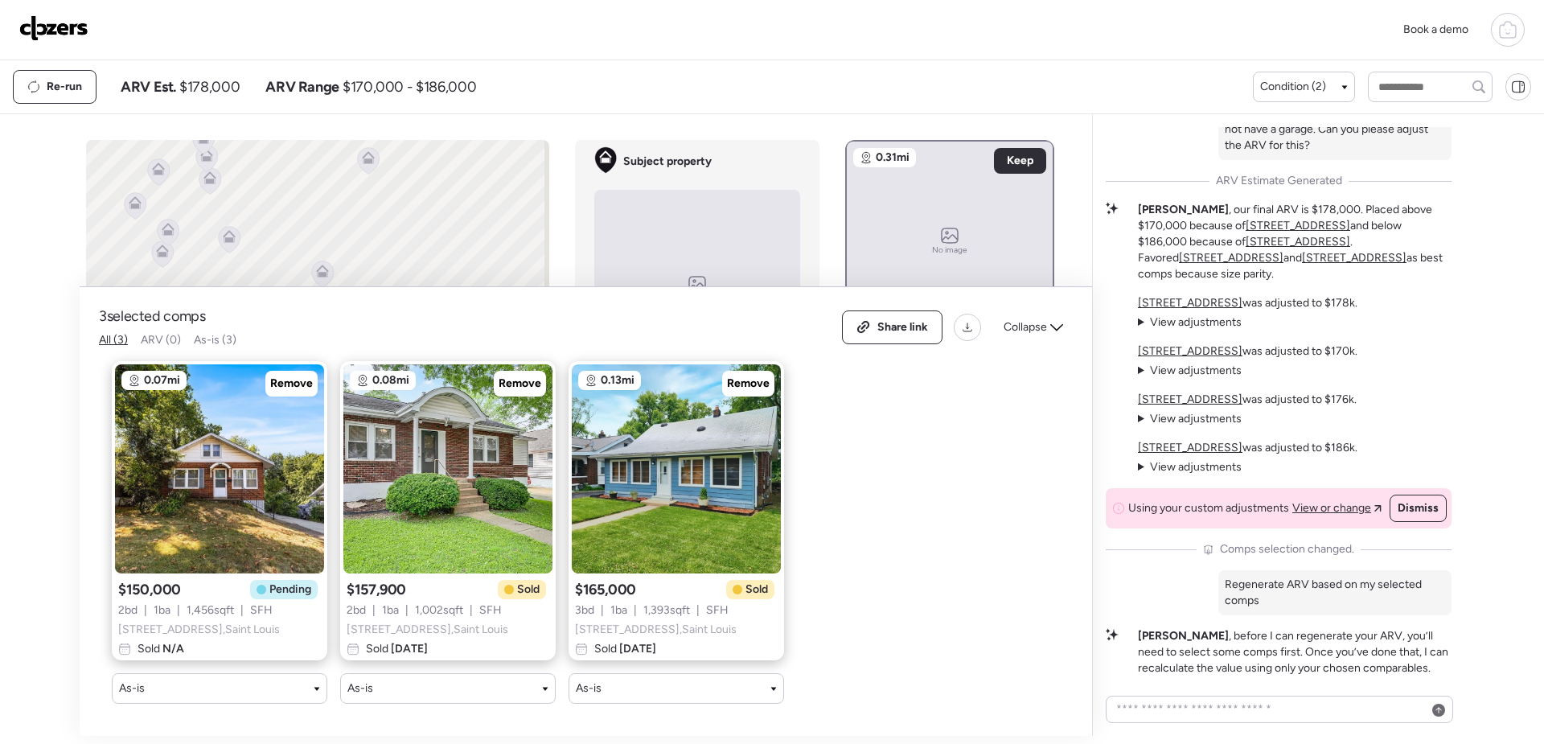
click at [216, 333] on span "As-is (3)" at bounding box center [215, 340] width 43 height 14
click at [1057, 314] on div "Collapse" at bounding box center [1033, 327] width 79 height 26
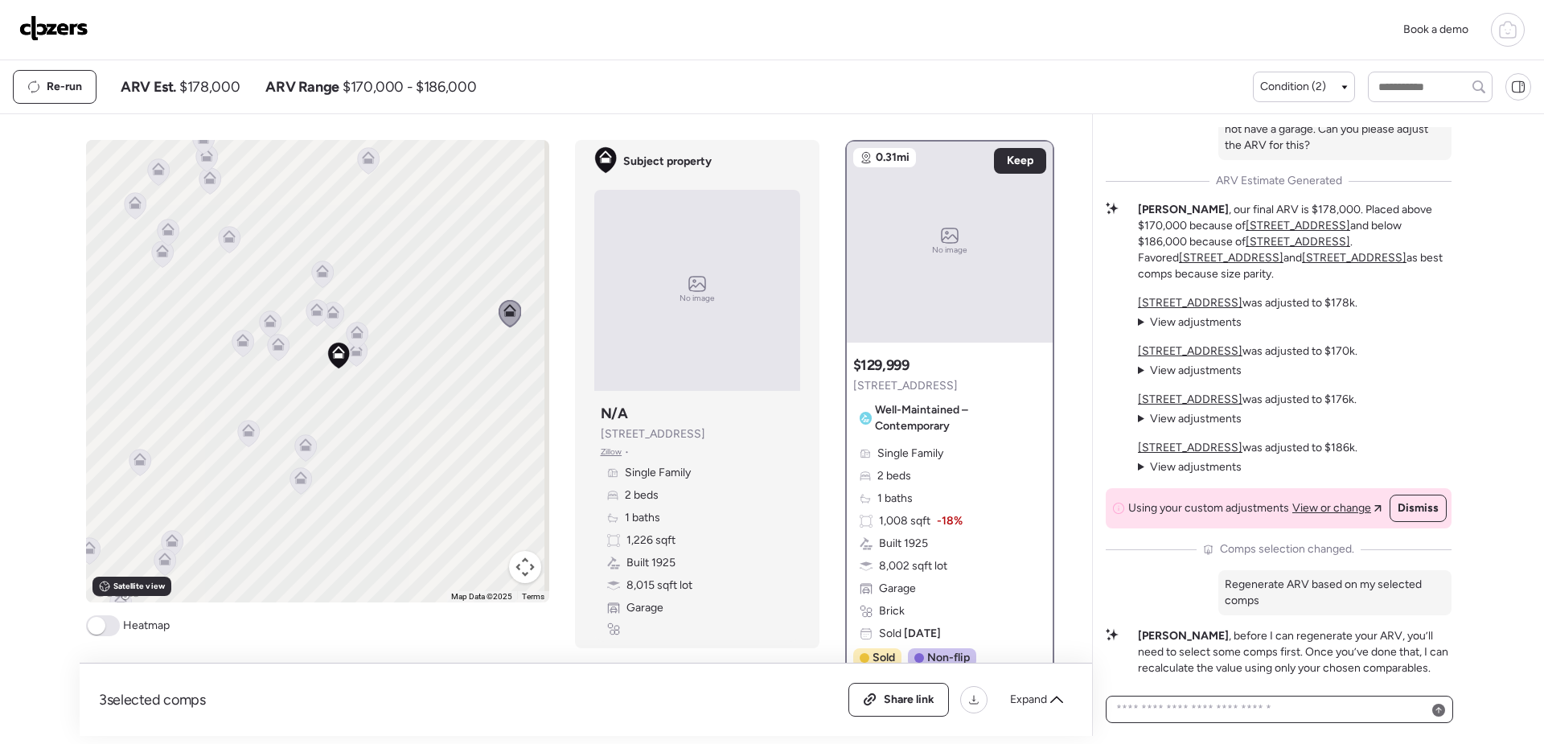
click at [1209, 713] on textarea at bounding box center [1279, 709] width 333 height 23
type textarea "**********"
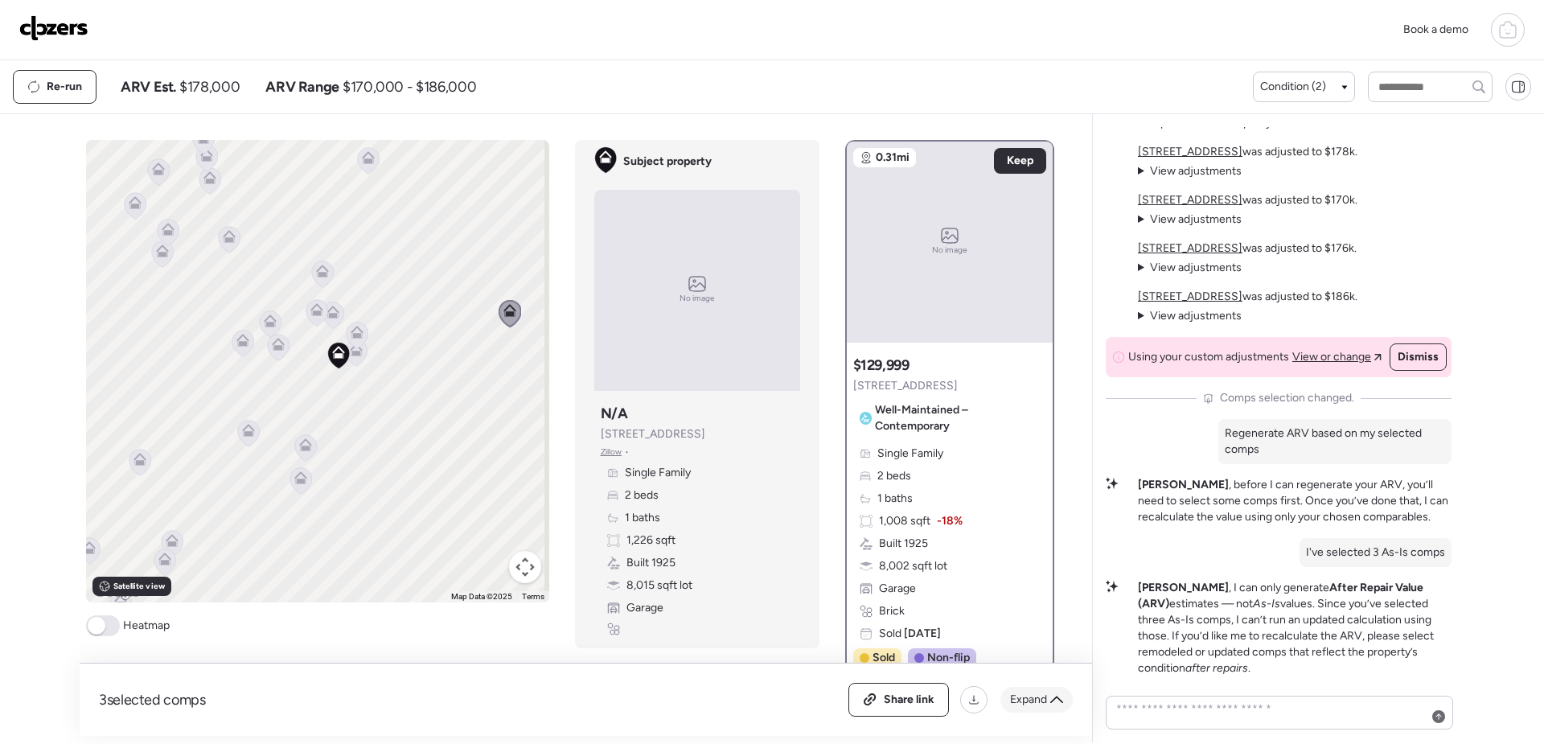
click at [1024, 707] on span "Expand" at bounding box center [1028, 700] width 37 height 16
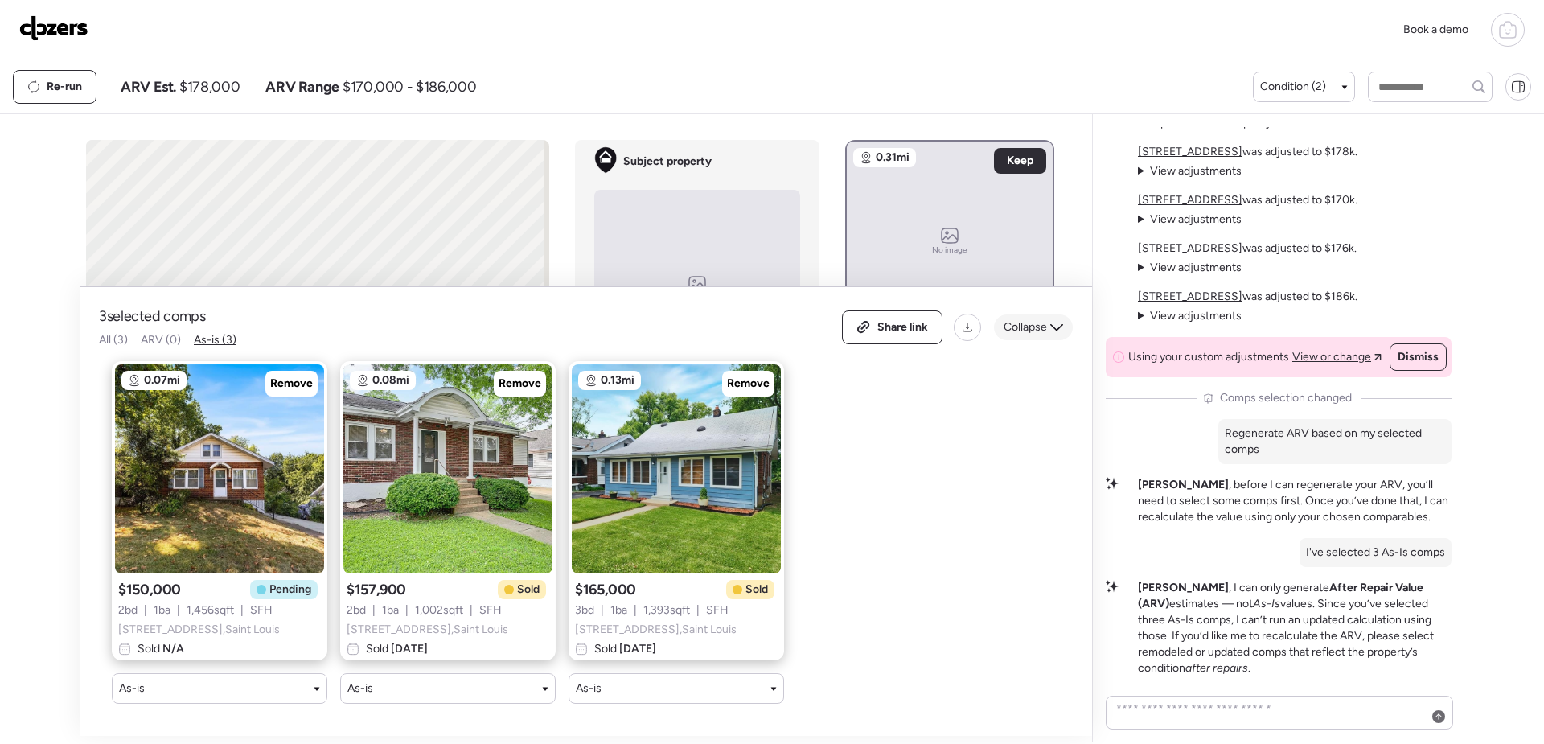
click at [1028, 319] on span "Collapse" at bounding box center [1025, 327] width 43 height 16
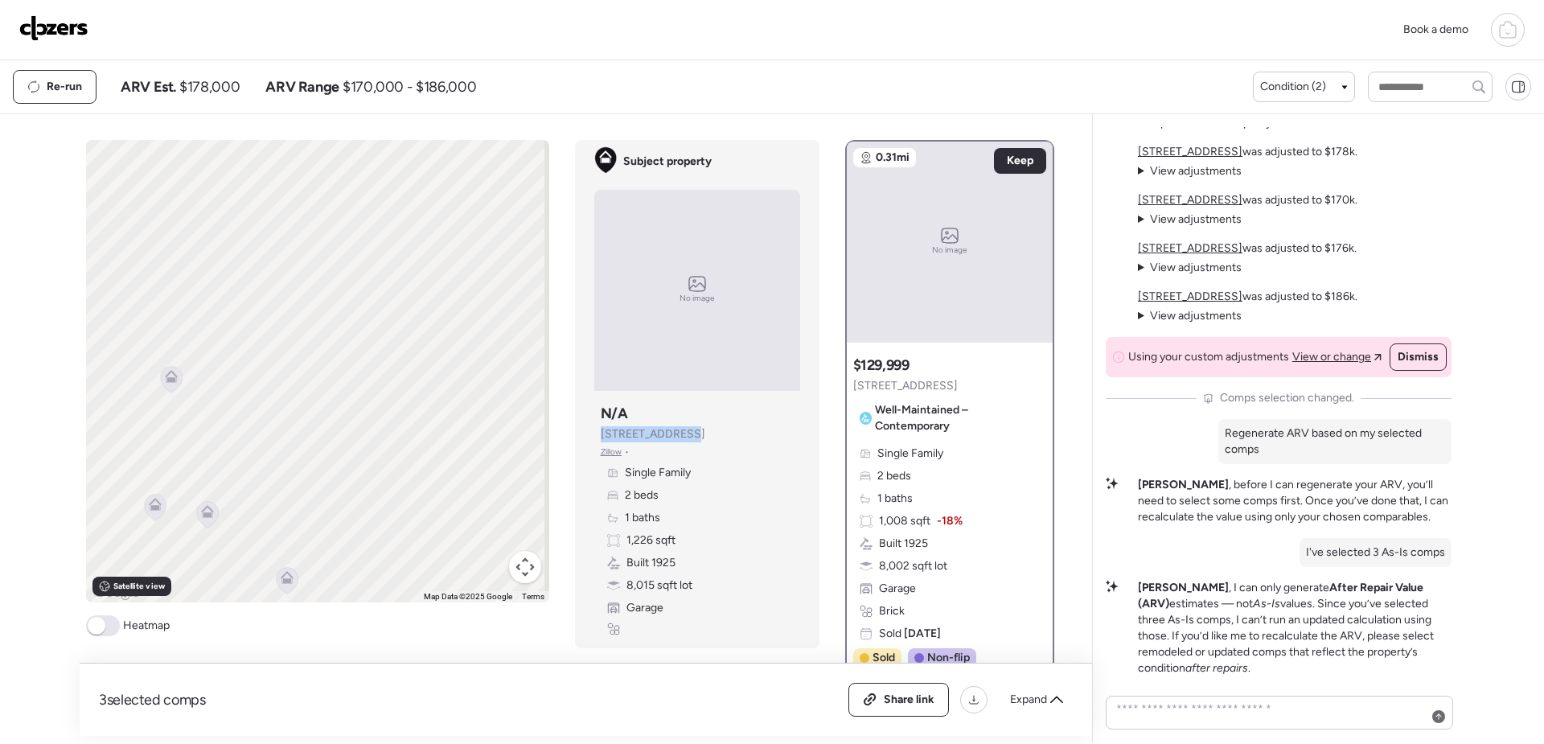
drag, startPoint x: 659, startPoint y: 435, endPoint x: 591, endPoint y: 435, distance: 68.4
click at [594, 435] on div "Subject property N/A [STREET_ADDRESS] • Single Family 2 beds 1 baths 1,226 sqft…" at bounding box center [697, 519] width 206 height 244
drag, startPoint x: 591, startPoint y: 435, endPoint x: 614, endPoint y: 437, distance: 23.4
copy span "[STREET_ADDRESS]"
